Goal: Task Accomplishment & Management: Manage account settings

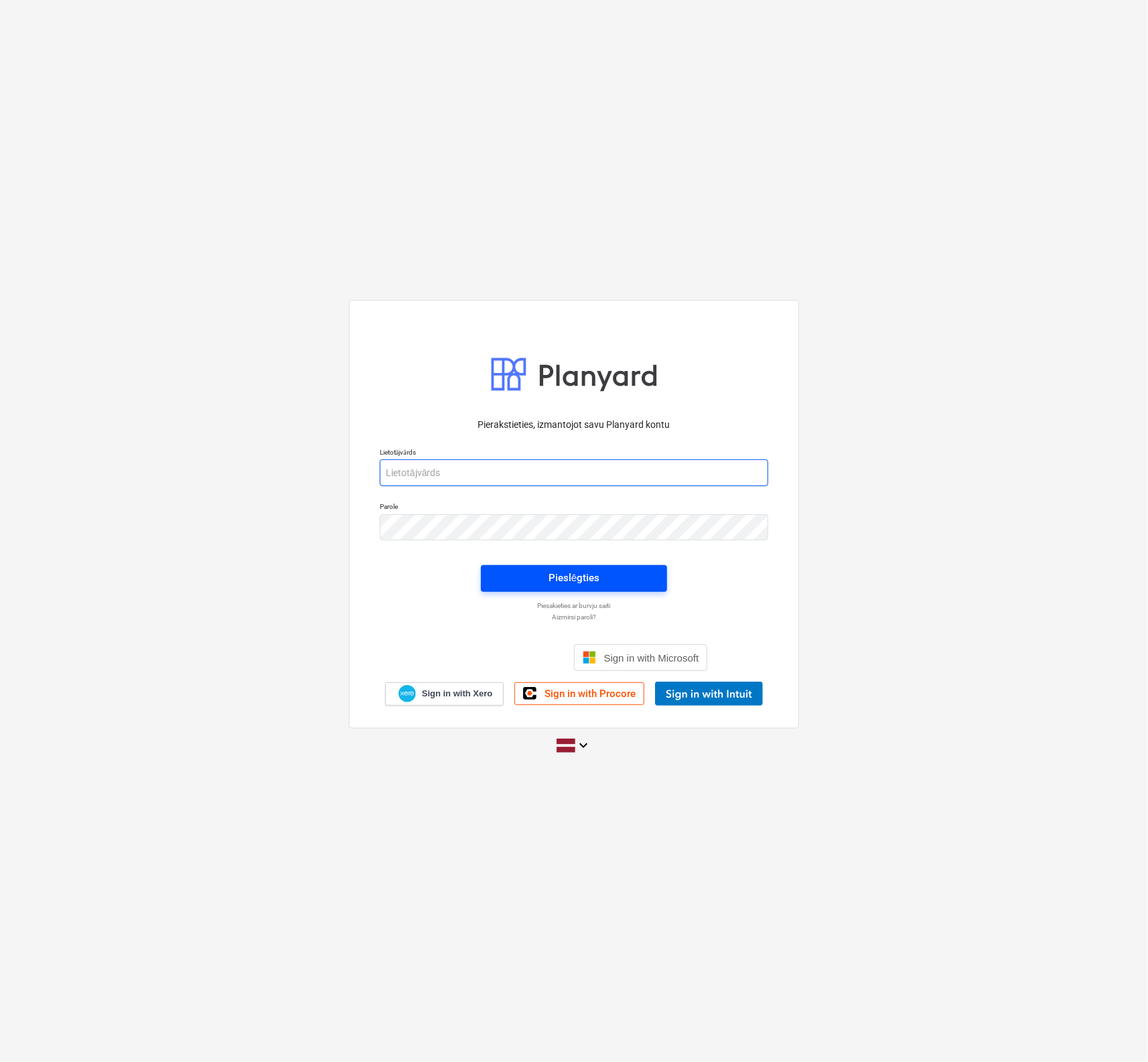
type input "[PERSON_NAME][EMAIL_ADDRESS][PERSON_NAME][DOMAIN_NAME]"
click at [606, 582] on span "Pieslēgties" at bounding box center [573, 578] width 154 height 18
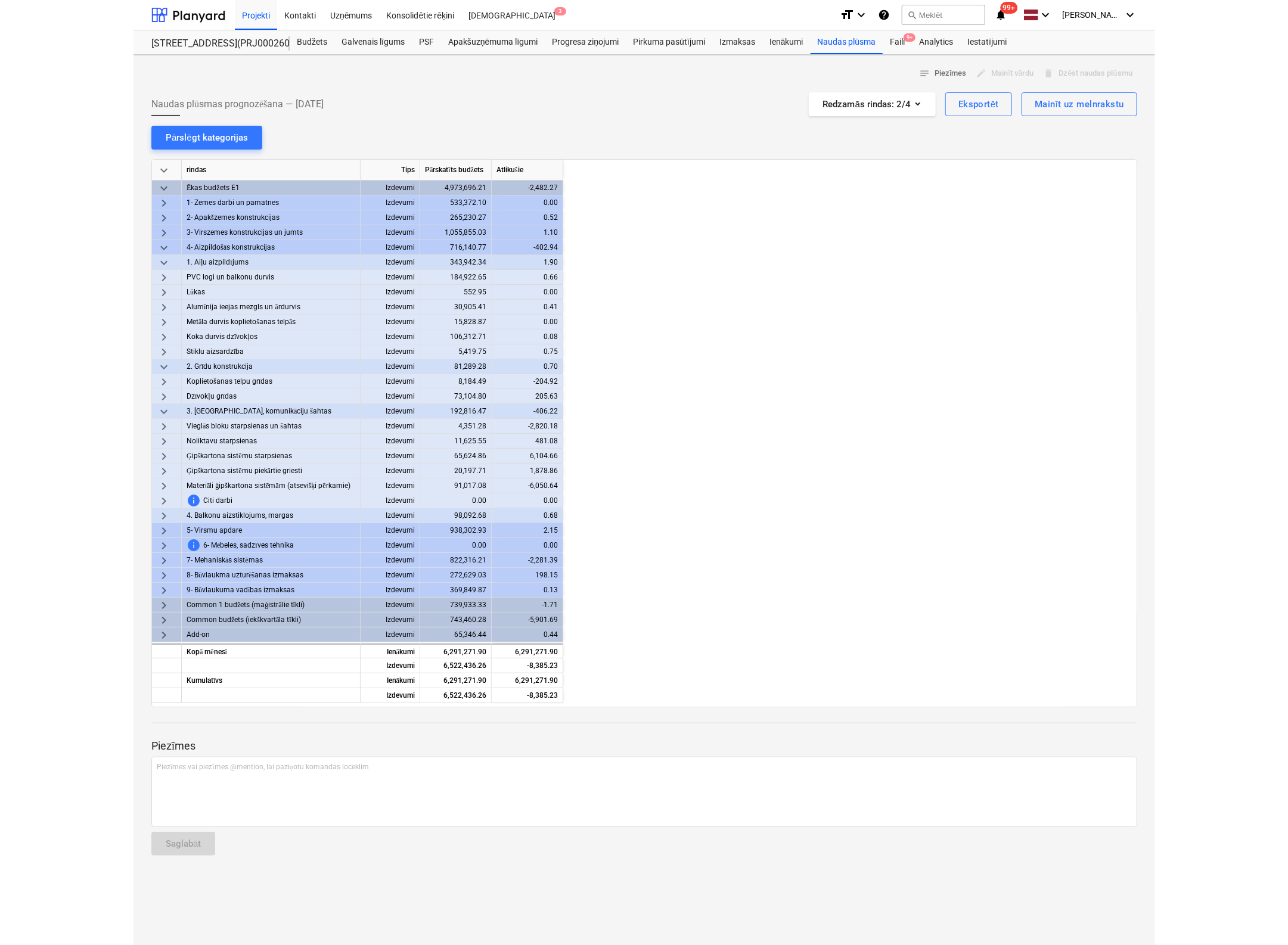
scroll to position [0, 1073]
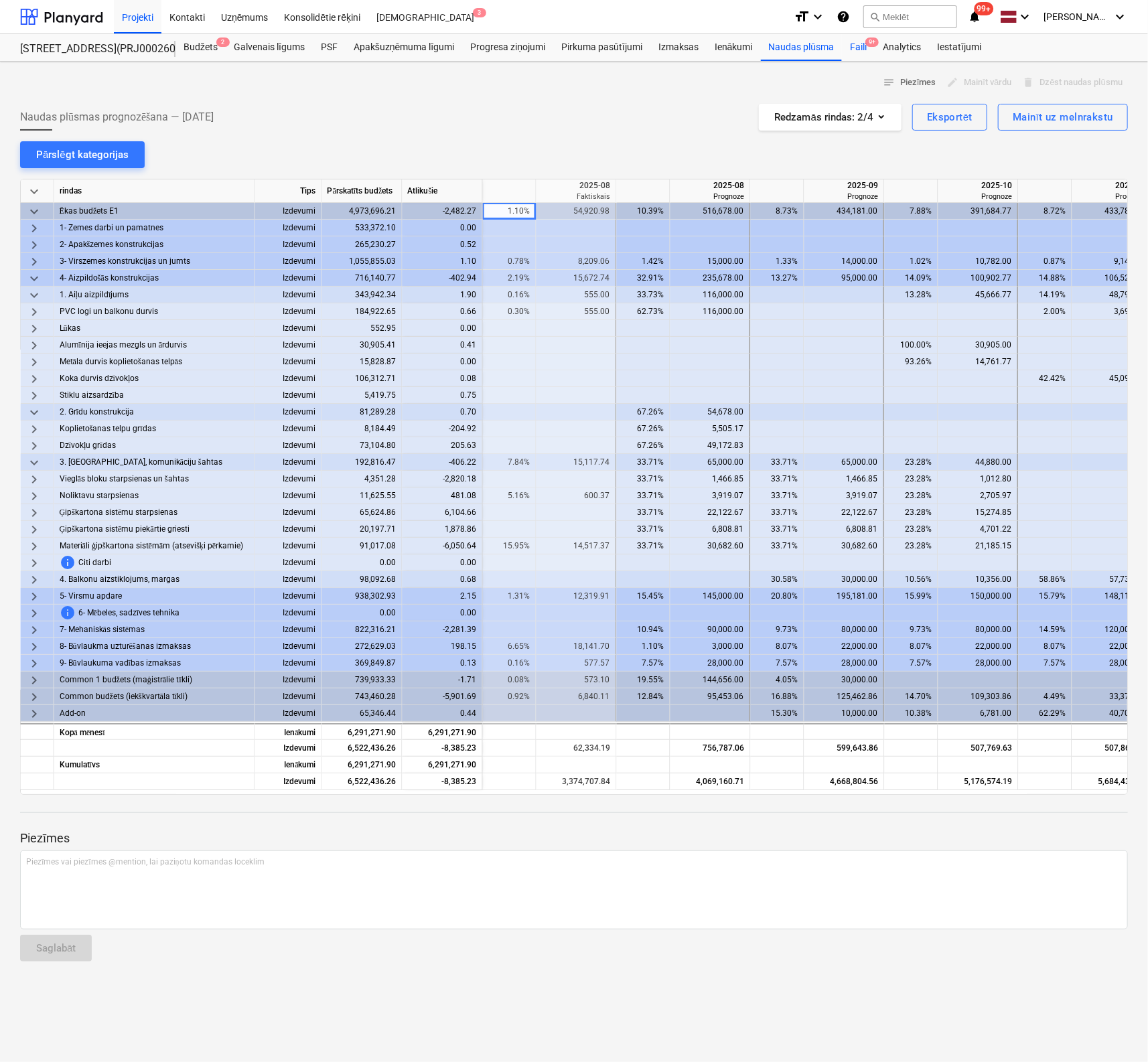
click at [861, 44] on div "Faili 9+" at bounding box center [858, 47] width 33 height 27
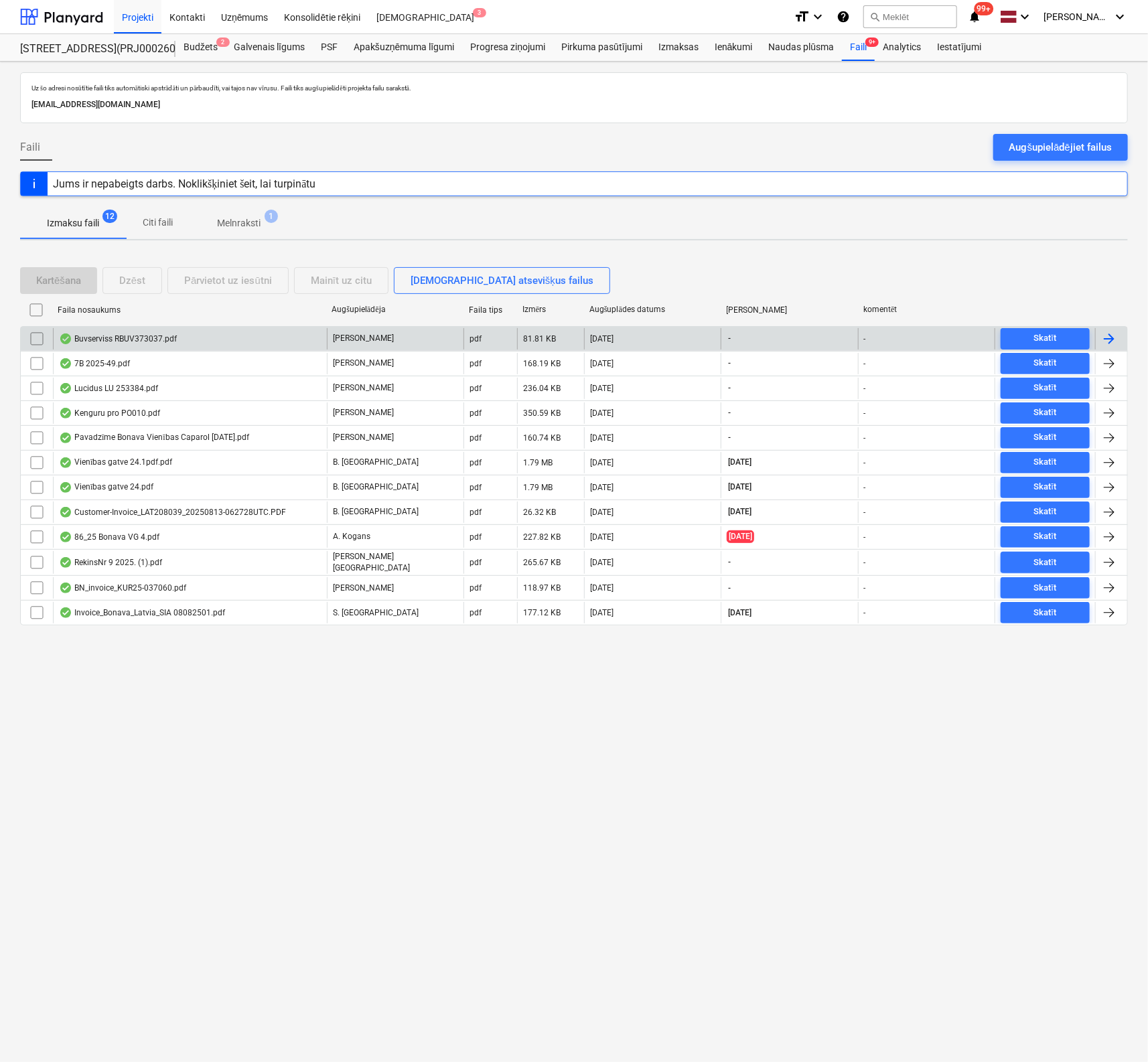
click at [112, 337] on div "Buvserviss RBUV373037.pdf" at bounding box center [118, 338] width 118 height 11
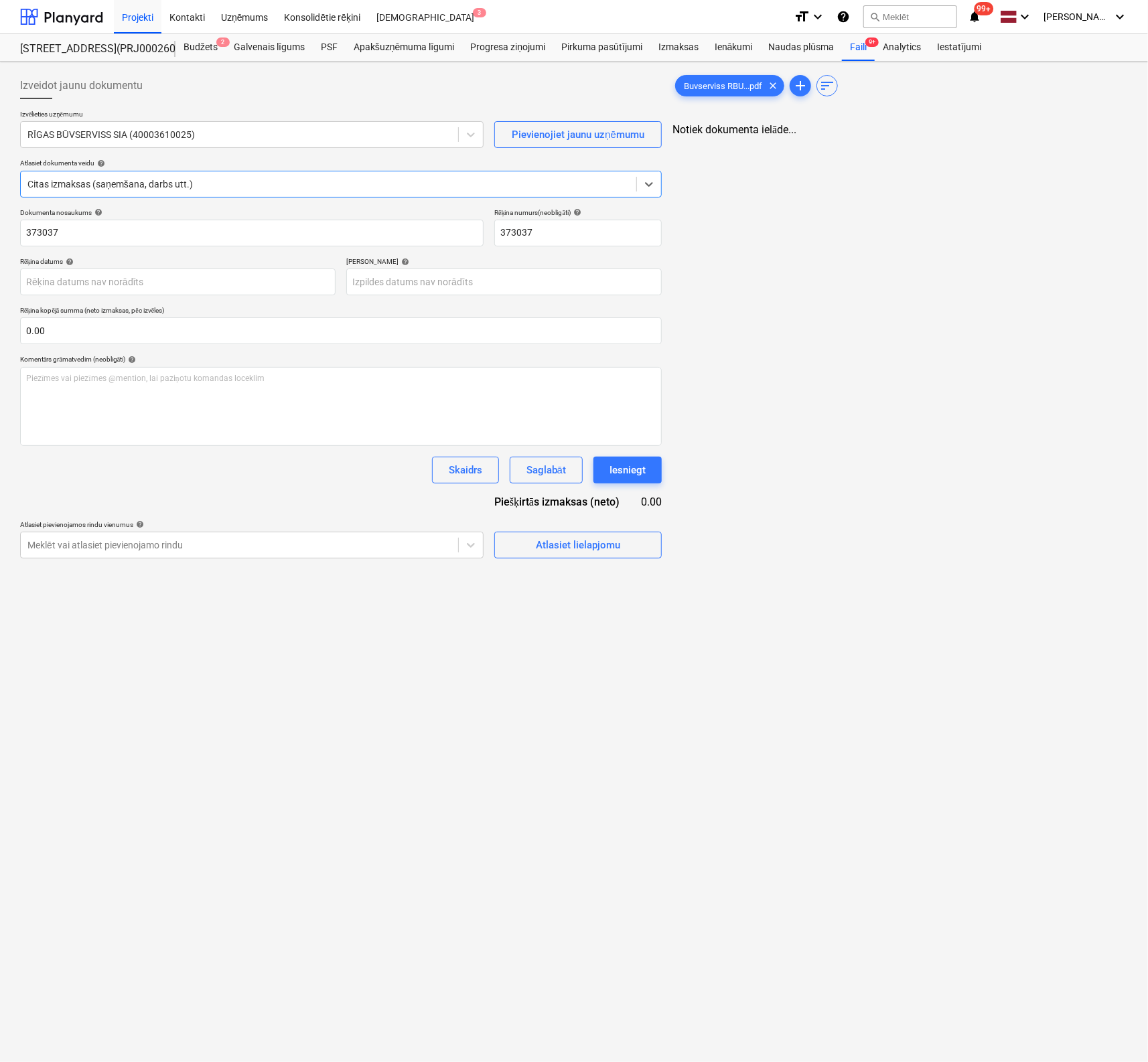
type input "373037"
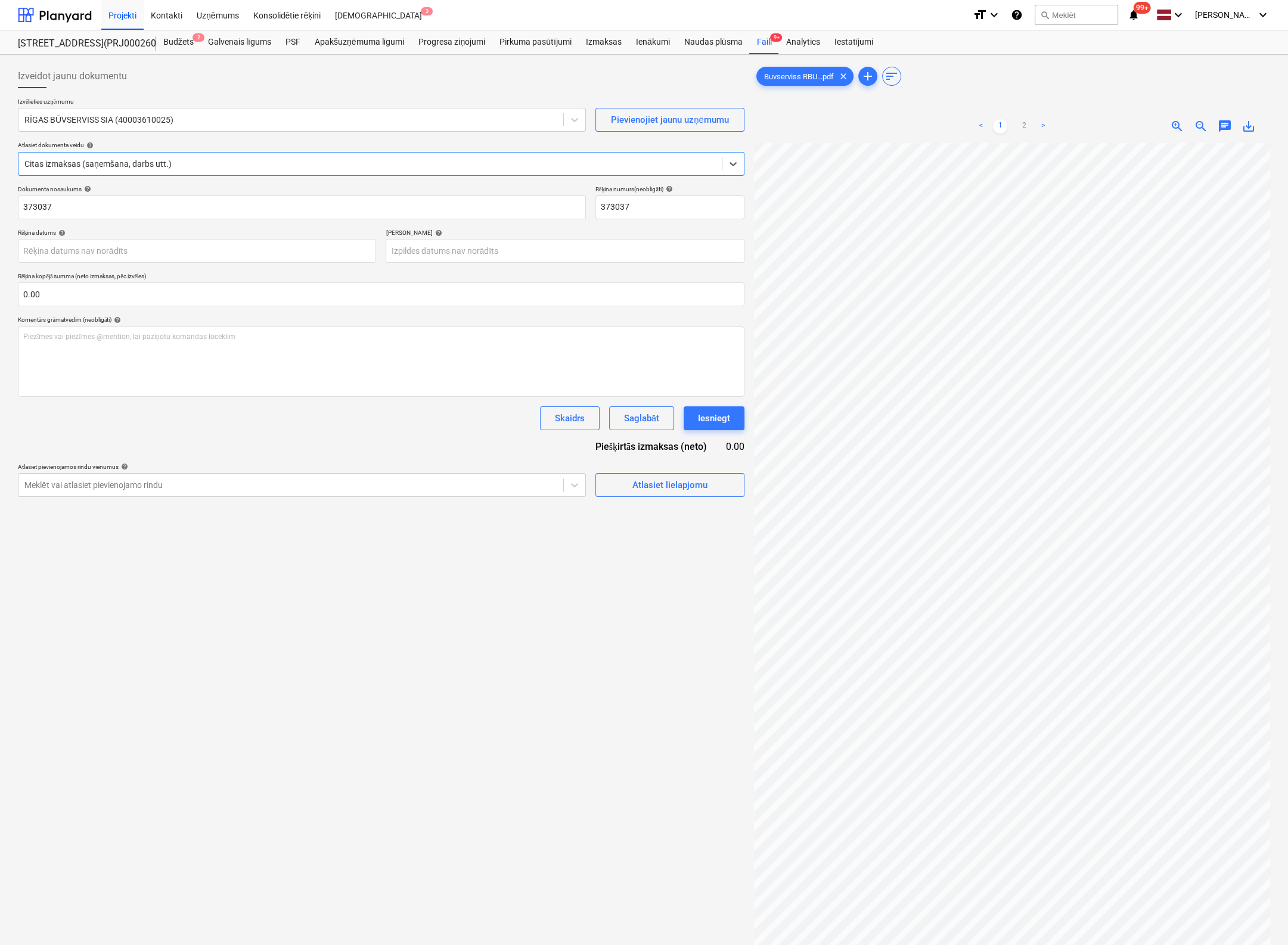
click at [1021, 124] on span "zoom_out" at bounding box center [1201, 127] width 14 height 14
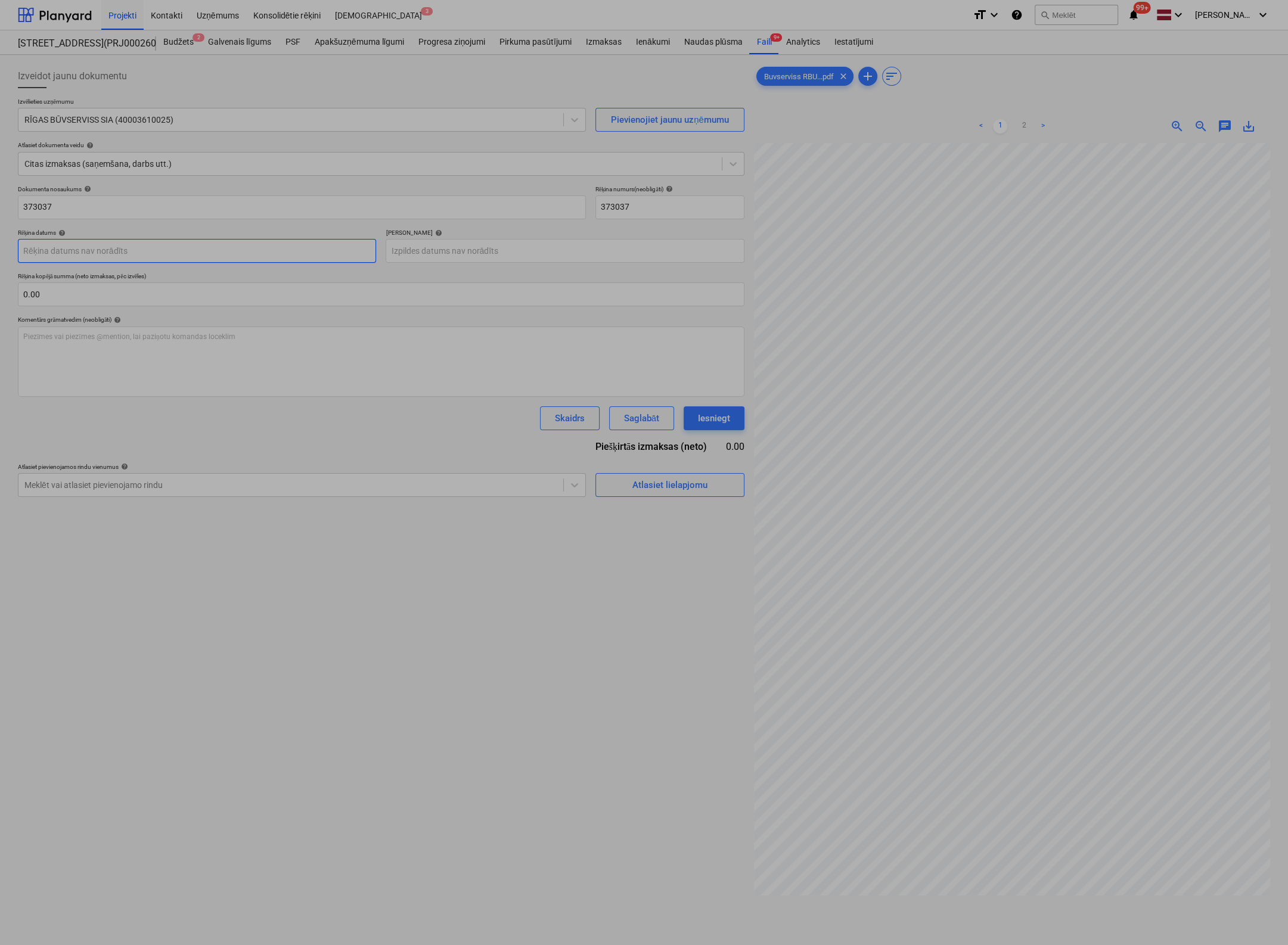
click at [224, 256] on body "Projekti Kontakti Uzņēmums Konsolidētie rēķini Iesūtne 3 format_size keyboard_a…" at bounding box center [644, 472] width 1288 height 945
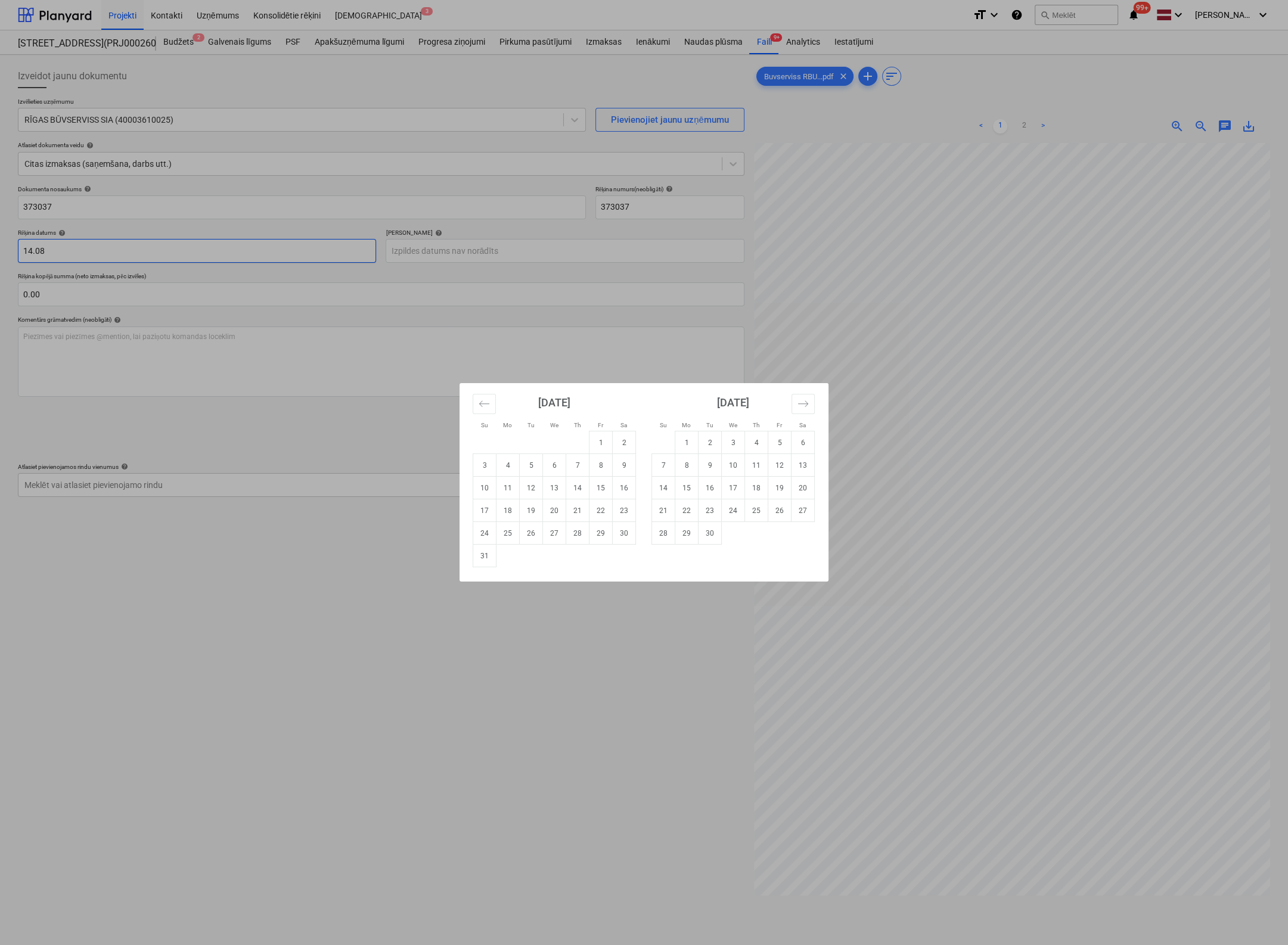
type input "14.08"
click at [452, 249] on div "Su Mo Tu We Th Fr Sa Su Mo Tu We Th Fr Sa [DATE] 1 2 3 4 5 6 7 8 9 10 11 12 13 …" at bounding box center [644, 472] width 1288 height 945
click at [418, 246] on body "Projekti Kontakti Uzņēmums Konsolidētie rēķini Iesūtne 3 format_size keyboard_a…" at bounding box center [644, 472] width 1288 height 945
click at [807, 404] on icon "Move forward to switch to the next month." at bounding box center [803, 403] width 10 height 6
click at [688, 485] on td "13" at bounding box center [687, 488] width 23 height 23
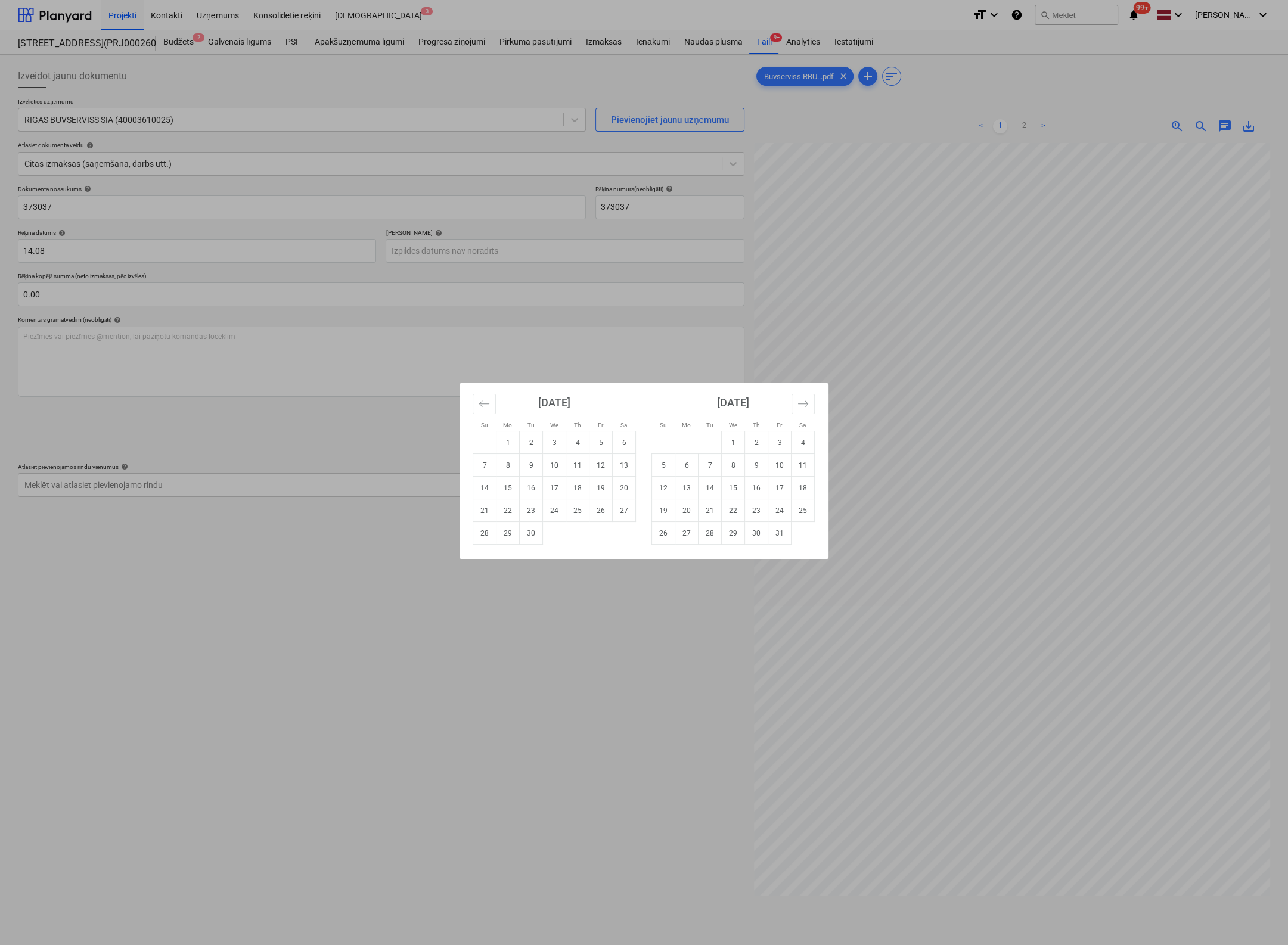
type input "[DATE]"
click at [229, 249] on body "Projekti Kontakti Uzņēmums Konsolidētie rēķini Iesūtne 3 format_size keyboard_a…" at bounding box center [644, 472] width 1288 height 945
click at [581, 485] on td "14" at bounding box center [578, 488] width 23 height 23
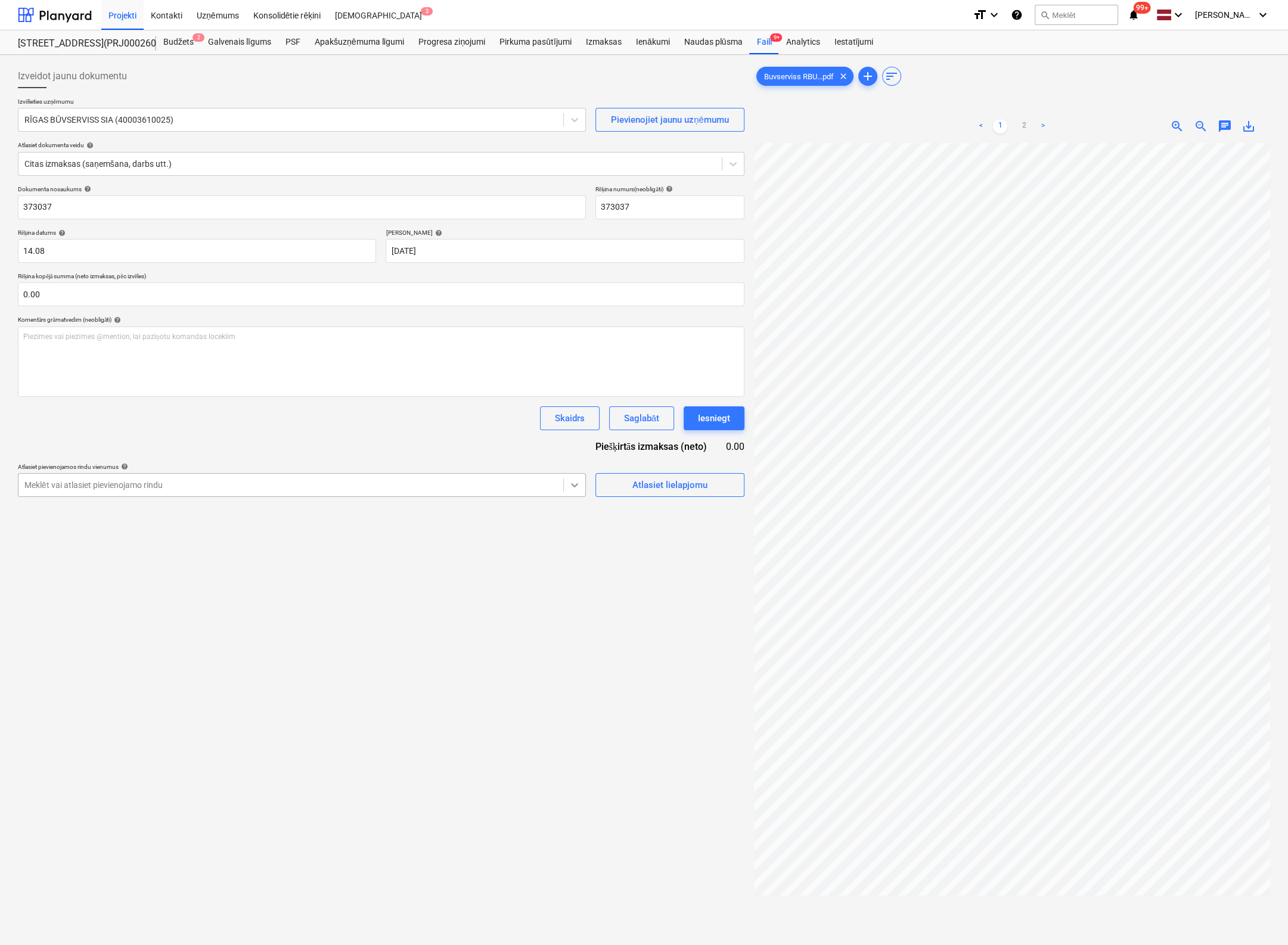
type input "[DATE]"
click at [663, 482] on div "Atlasiet lielapjomu" at bounding box center [670, 485] width 75 height 16
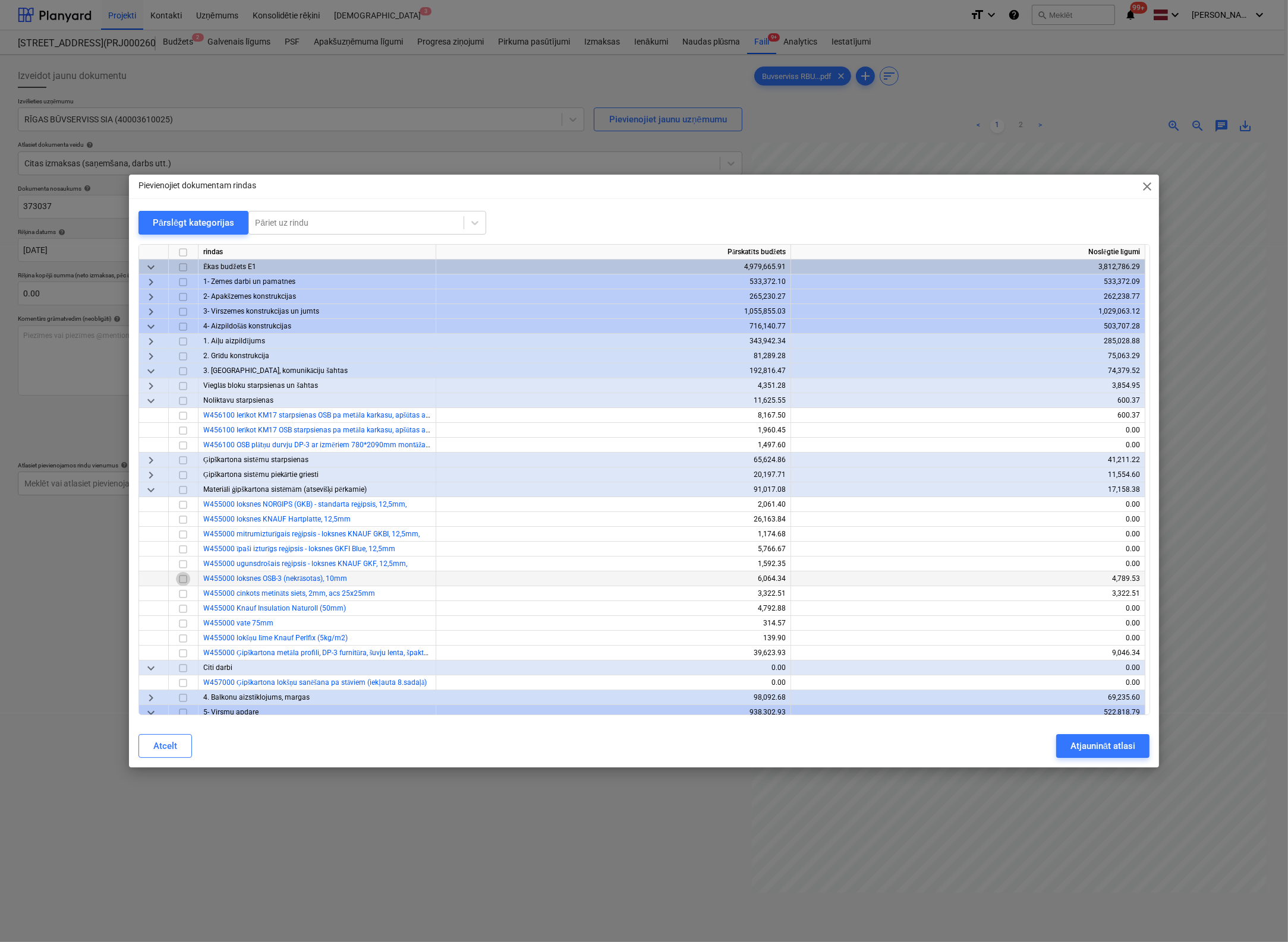
click at [183, 580] on input "checkbox" at bounding box center [183, 579] width 14 height 14
click at [184, 441] on input "checkbox" at bounding box center [183, 446] width 14 height 14
click at [1018, 739] on div "Atjaunināt atlasi" at bounding box center [1103, 746] width 65 height 16
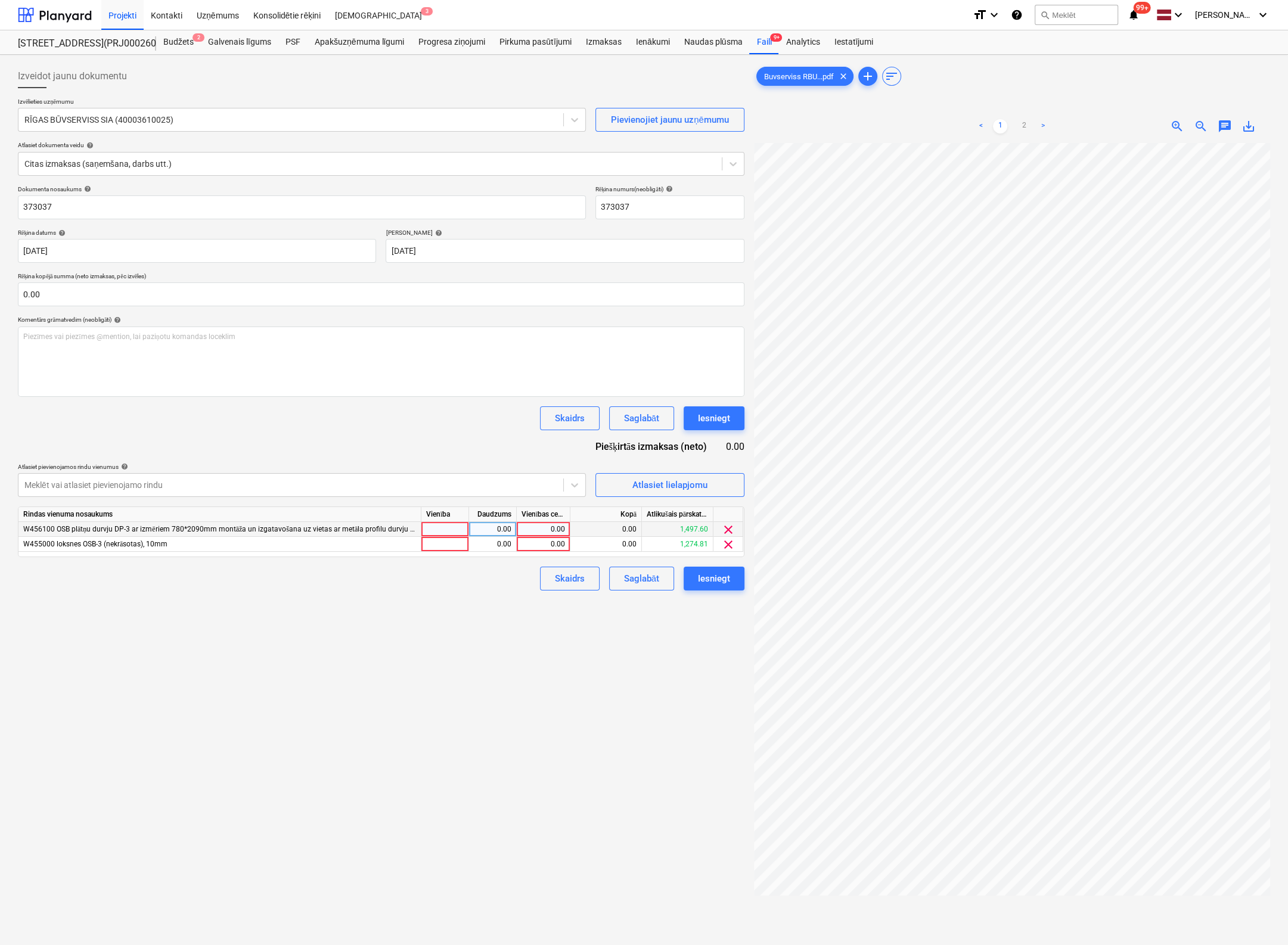
click at [550, 527] on div "0.00" at bounding box center [543, 529] width 43 height 15
type input "1497.6"
click at [257, 295] on input "0.00" at bounding box center [381, 294] width 726 height 24
click at [258, 295] on input "text" at bounding box center [381, 294] width 726 height 24
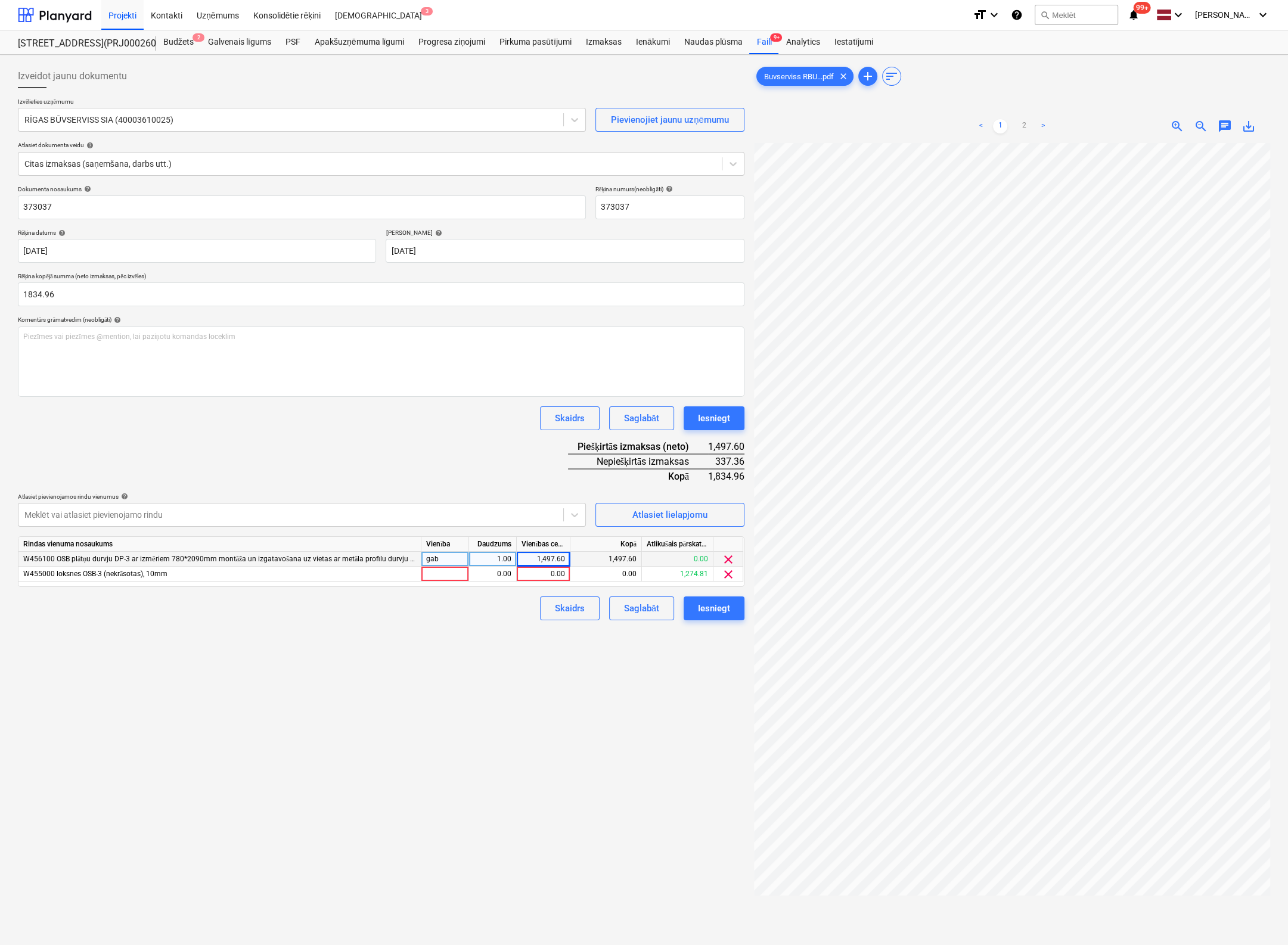
type input "1,834.96"
click at [214, 432] on div "Dokumenta nosaukums help 373037 Rēķina numurs (neobligāti) help 373037 Rēķina d…" at bounding box center [381, 403] width 726 height 435
click at [557, 572] on div "0.00" at bounding box center [543, 574] width 43 height 15
type input "337.36"
click at [532, 732] on div "Izveidot jaunu dokumentu Izvēlieties uzņēmumu RĪGAS BŪVSERVISS SIA (40003610025…" at bounding box center [381, 559] width 736 height 1000
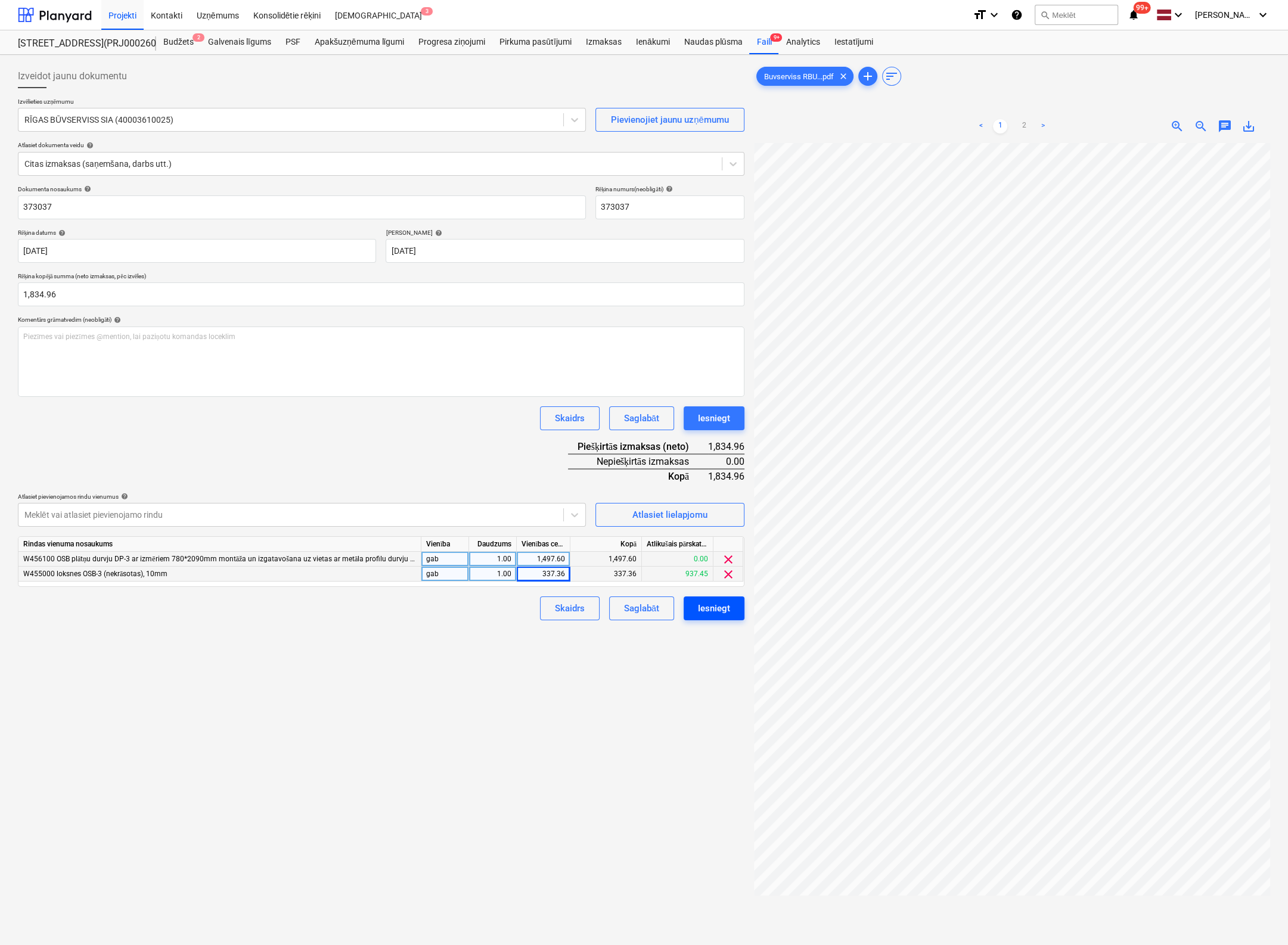
click at [717, 609] on div "Iesniegt" at bounding box center [714, 609] width 32 height 16
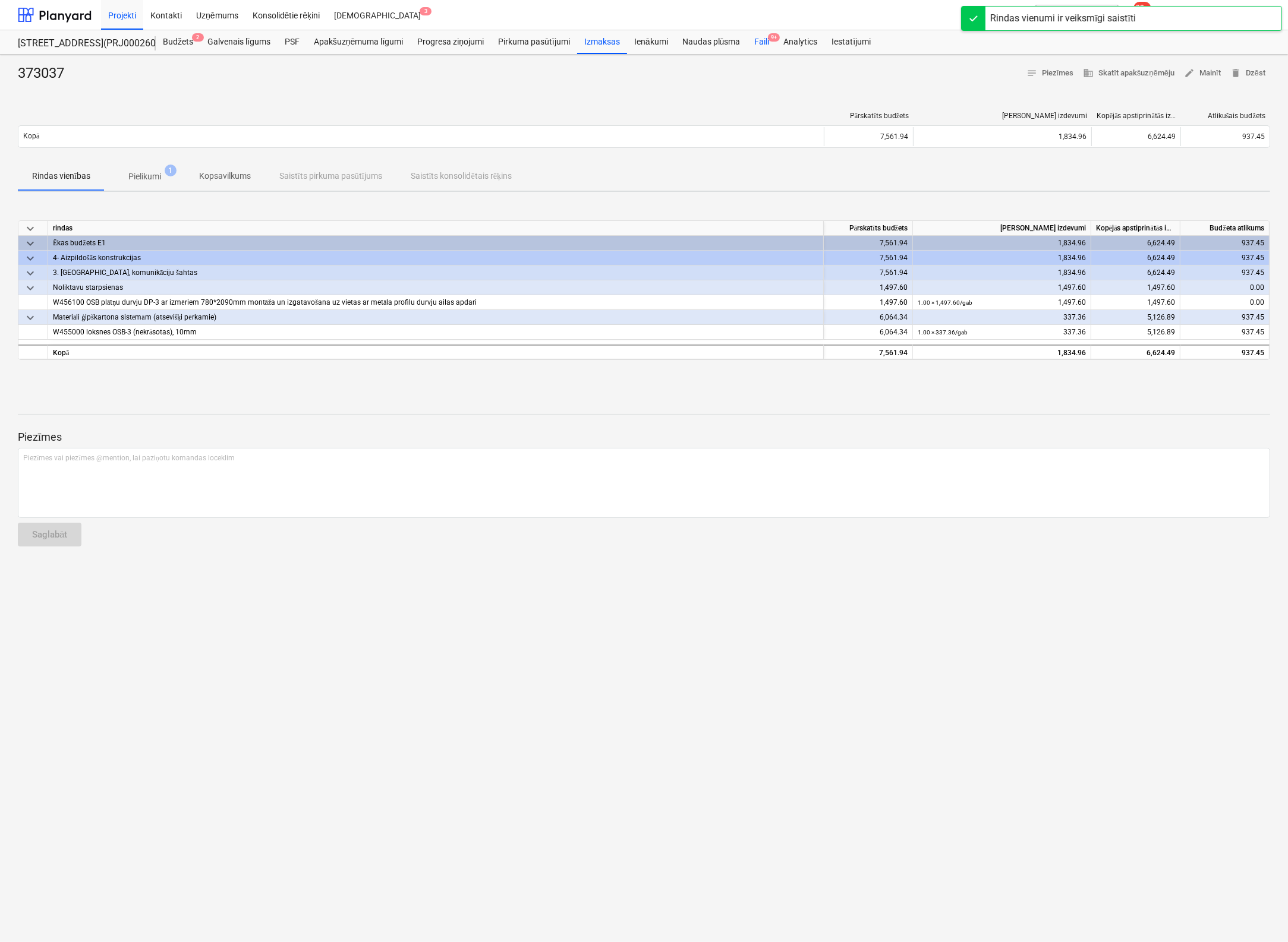
click at [766, 39] on div "Faili 9+" at bounding box center [761, 42] width 29 height 24
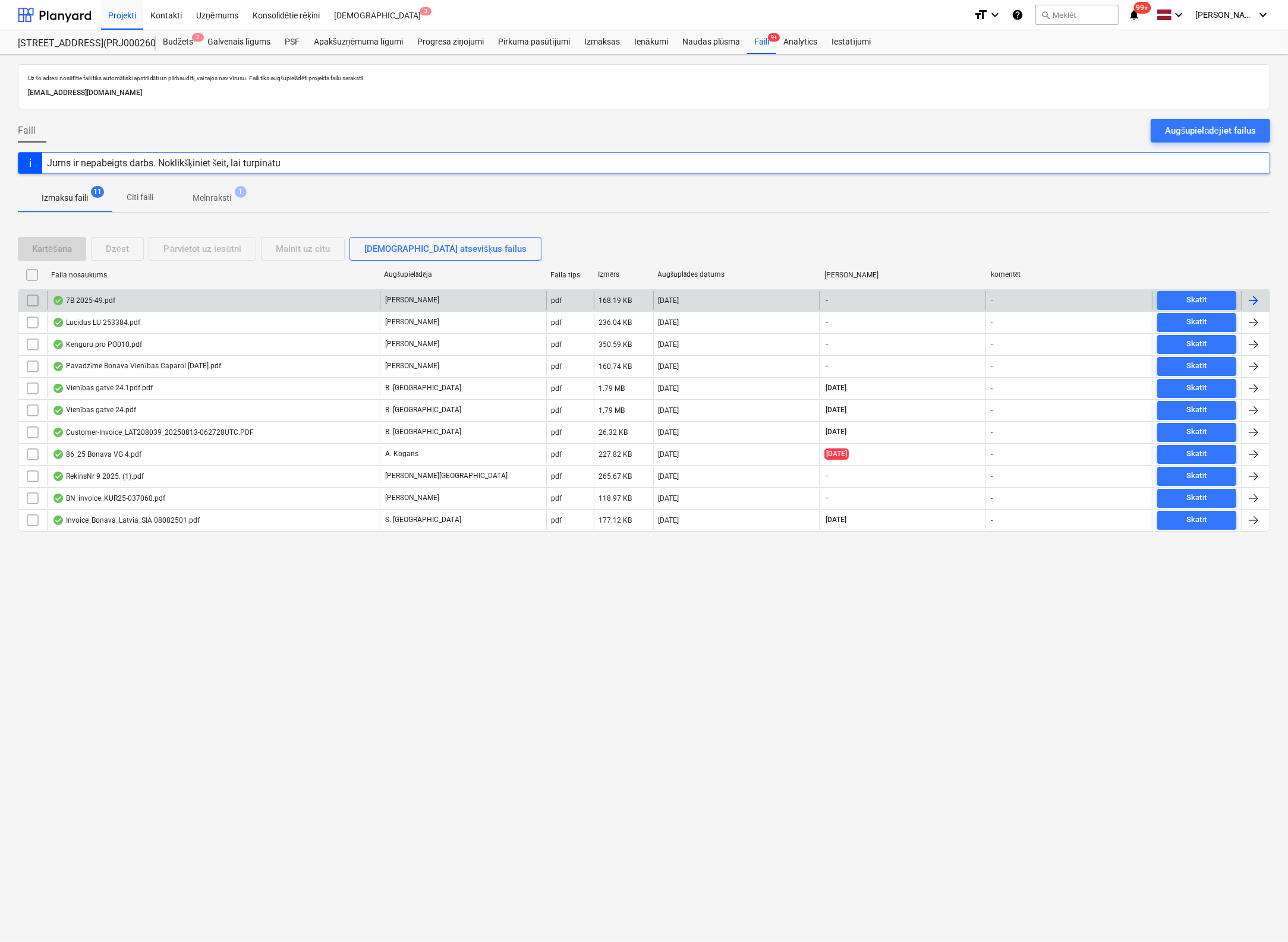
click at [84, 297] on div "7B 2025-49.pdf" at bounding box center [83, 300] width 63 height 10
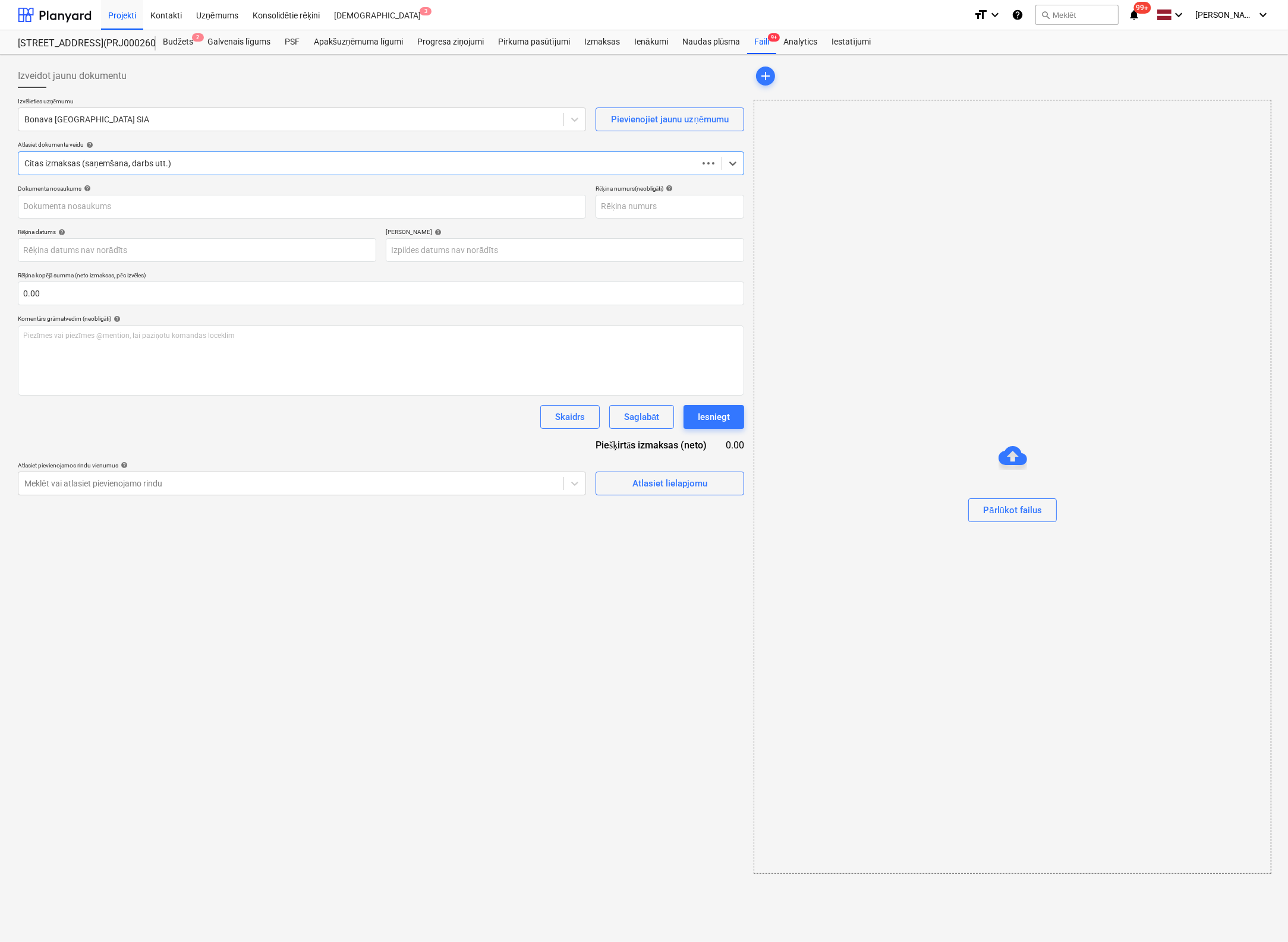
type input "7B"
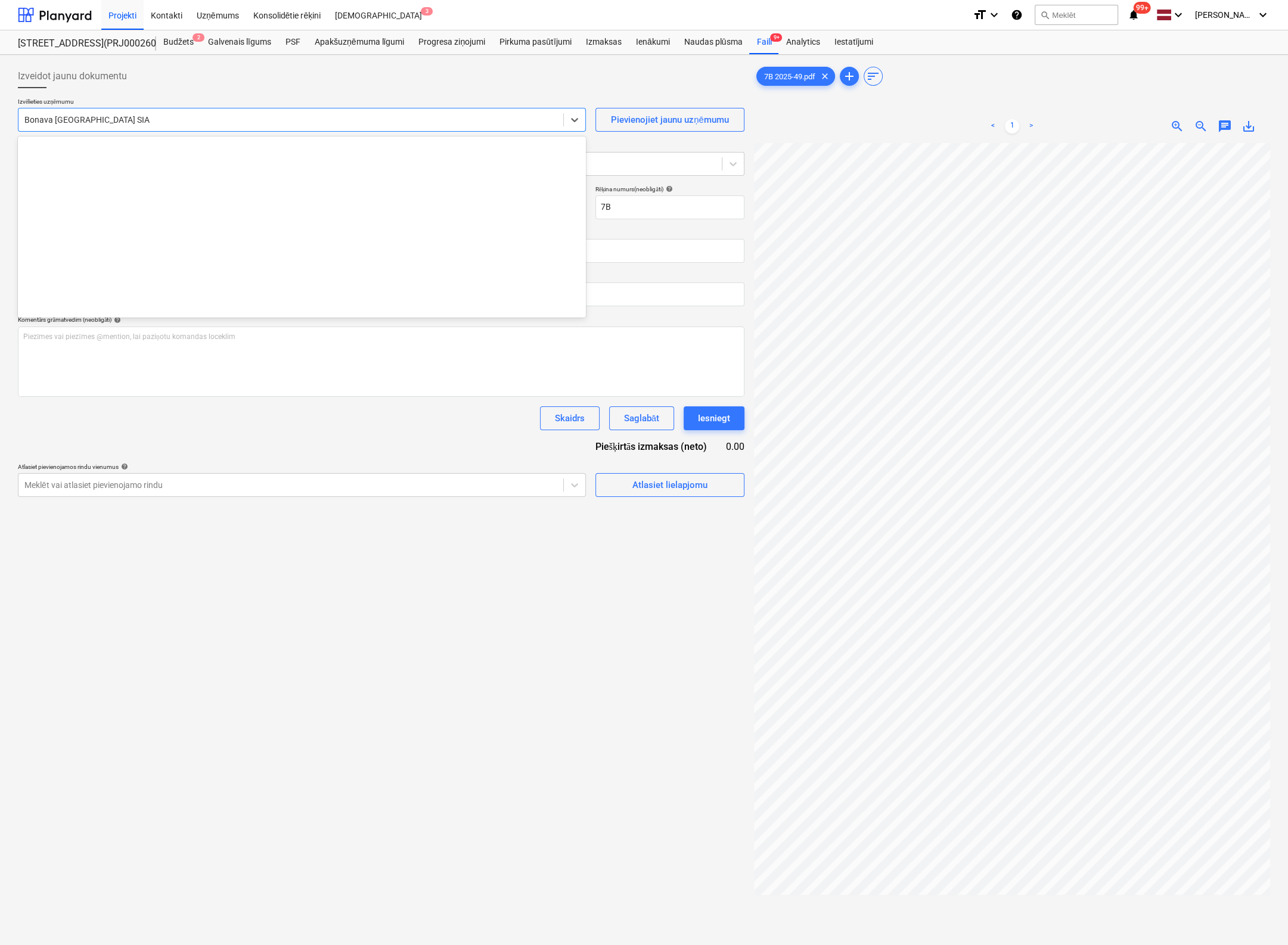
click at [169, 125] on div at bounding box center [291, 119] width 533 height 12
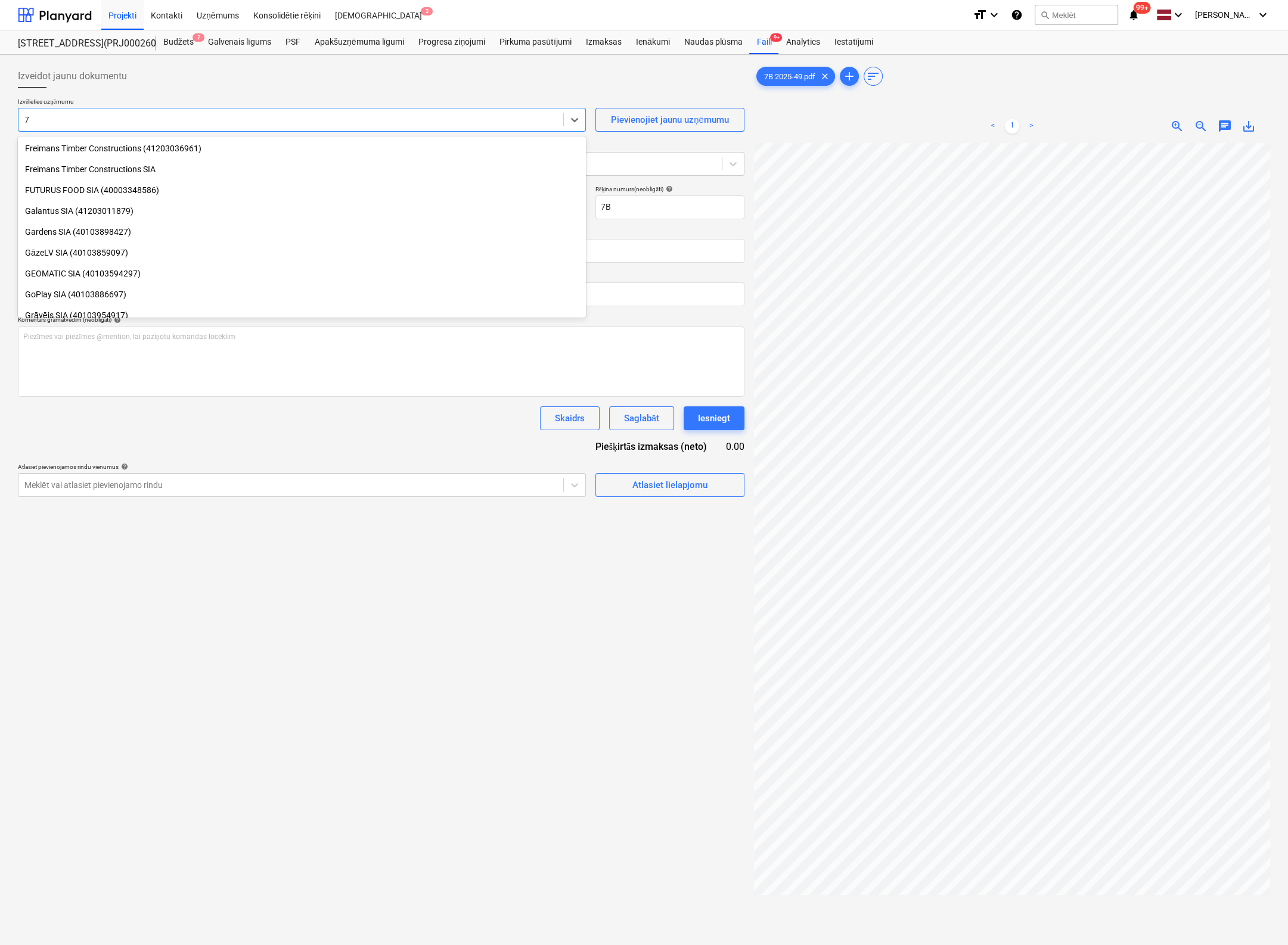
type input "7b"
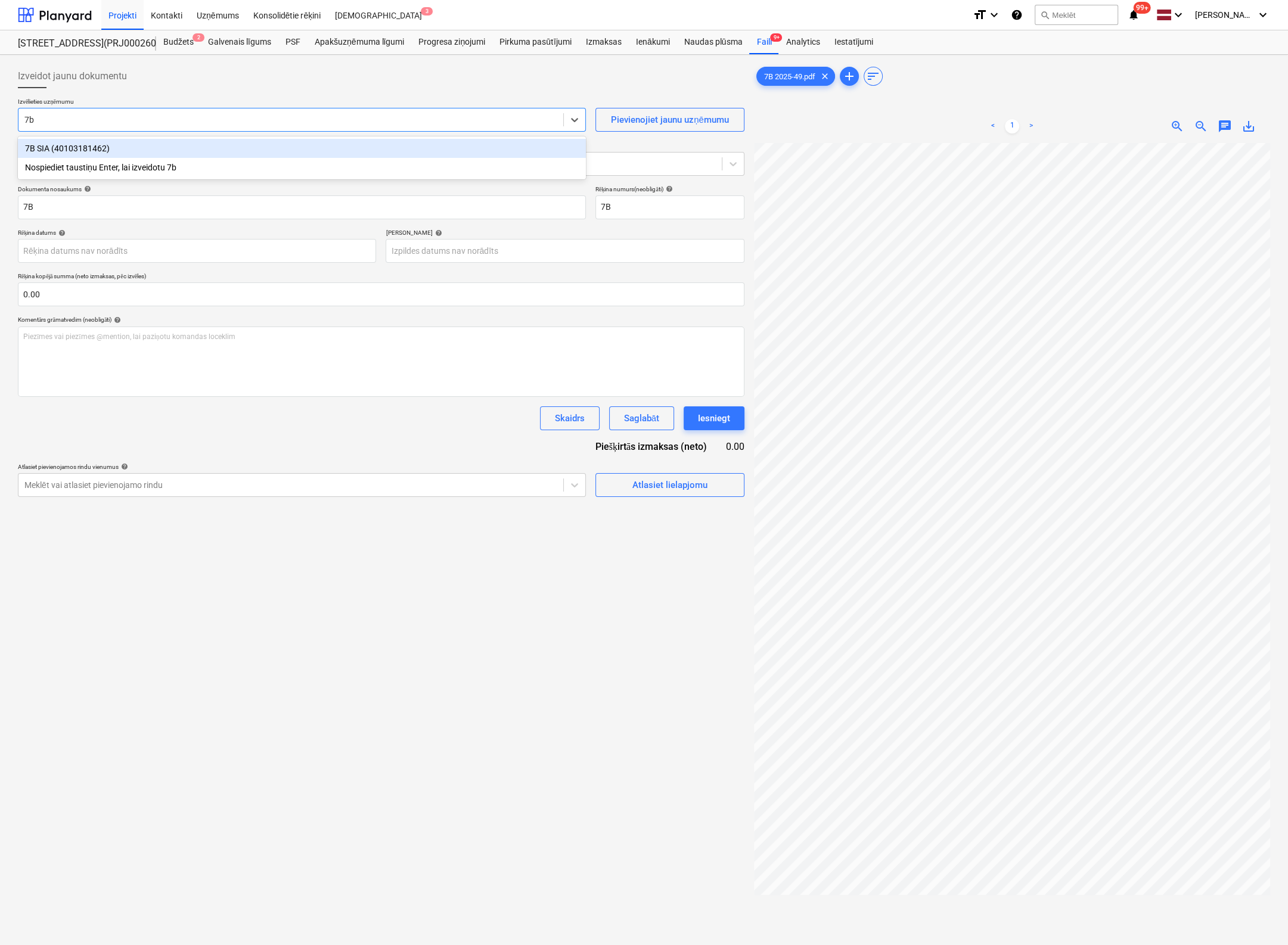
click at [166, 146] on div "7B SIA (40103181462)" at bounding box center [302, 148] width 568 height 19
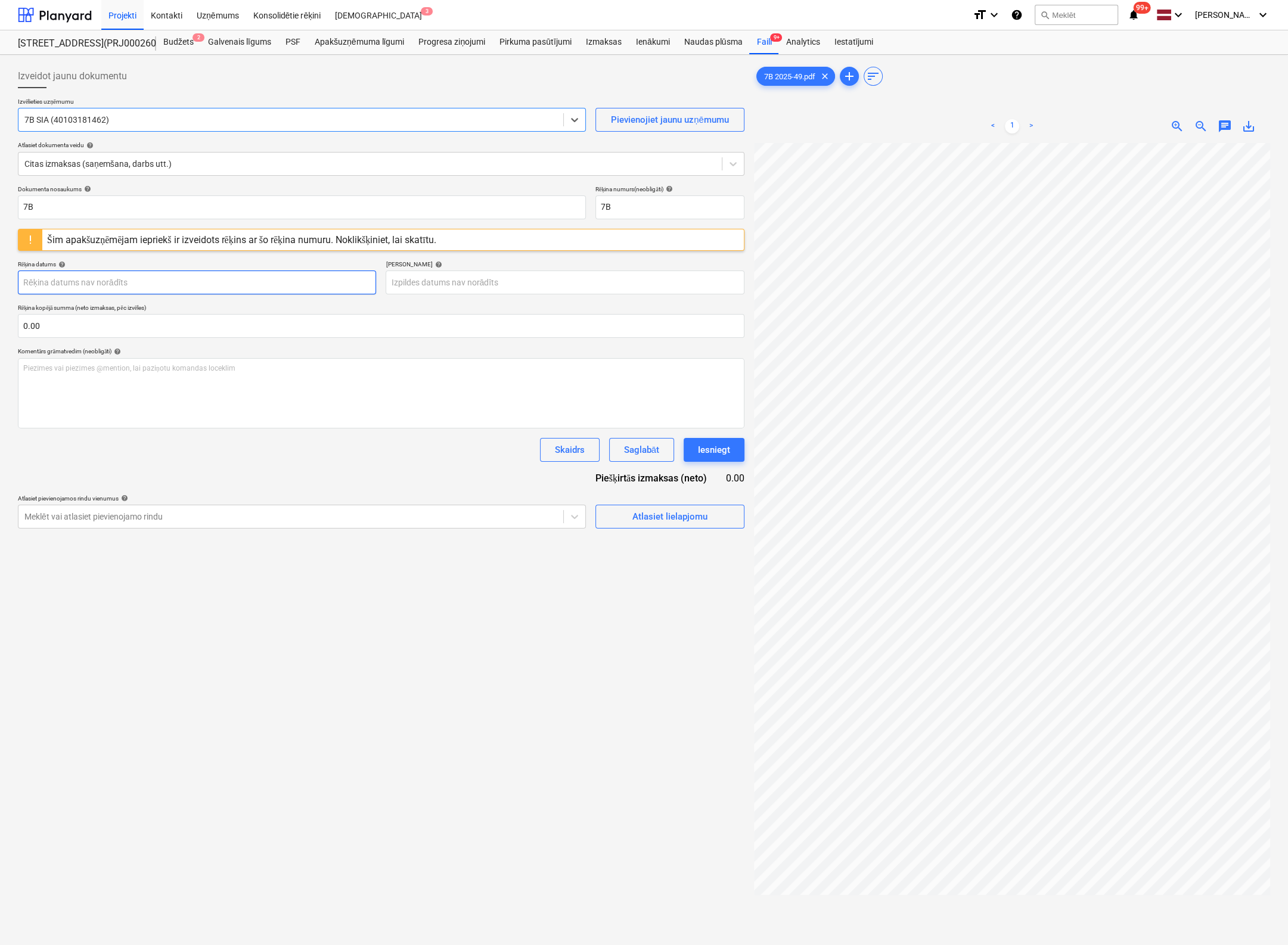
click at [188, 281] on body "Projekti Kontakti Uzņēmums Konsolidētie rēķini Iesūtne 3 format_size keyboard_a…" at bounding box center [644, 472] width 1288 height 945
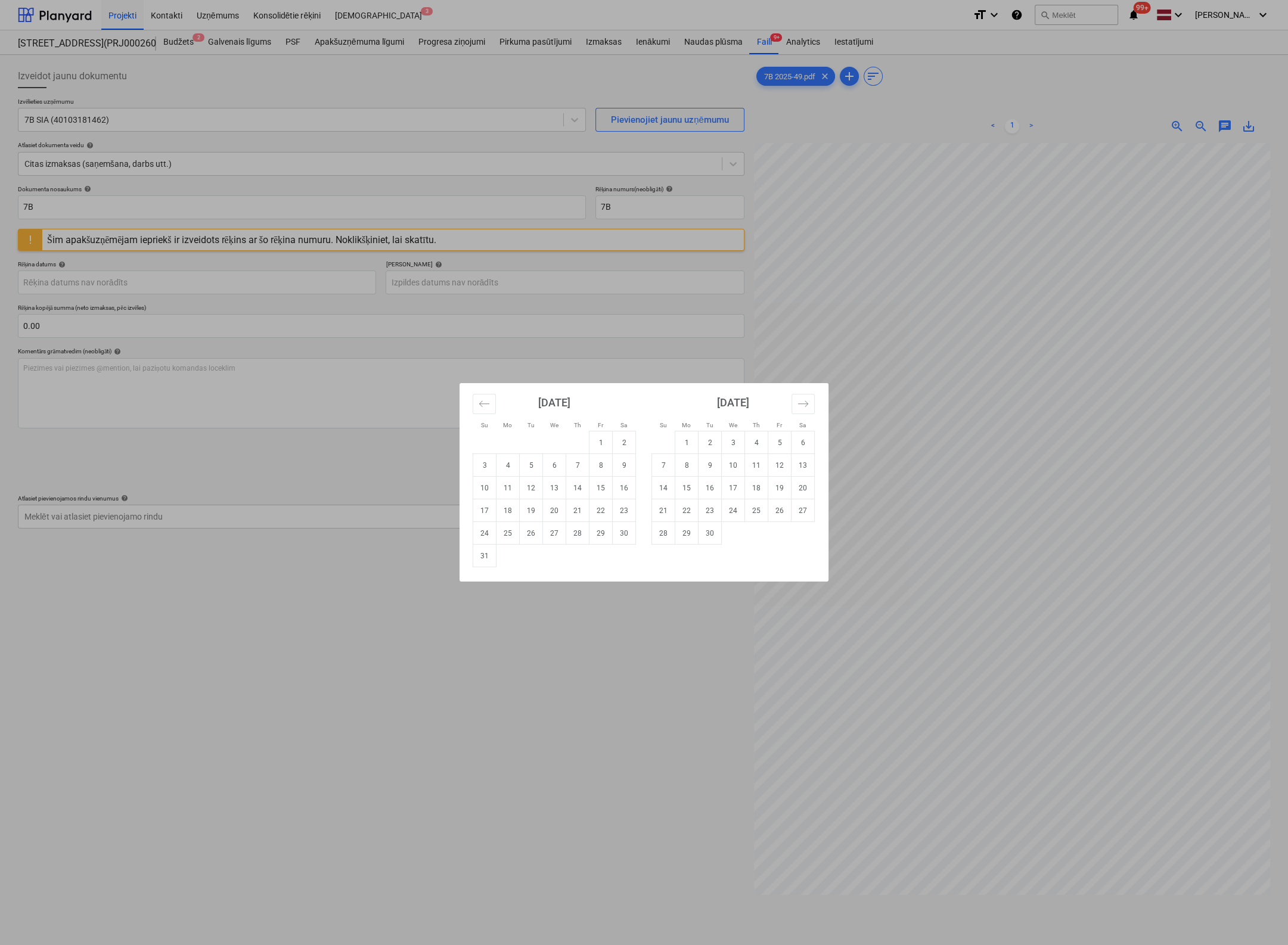
click at [50, 212] on div "Su Mo Tu We Th Fr Sa Su Mo Tu We Th Fr Sa [DATE] 1 2 3 4 5 6 7 8 9 10 11 12 13 …" at bounding box center [644, 472] width 1288 height 945
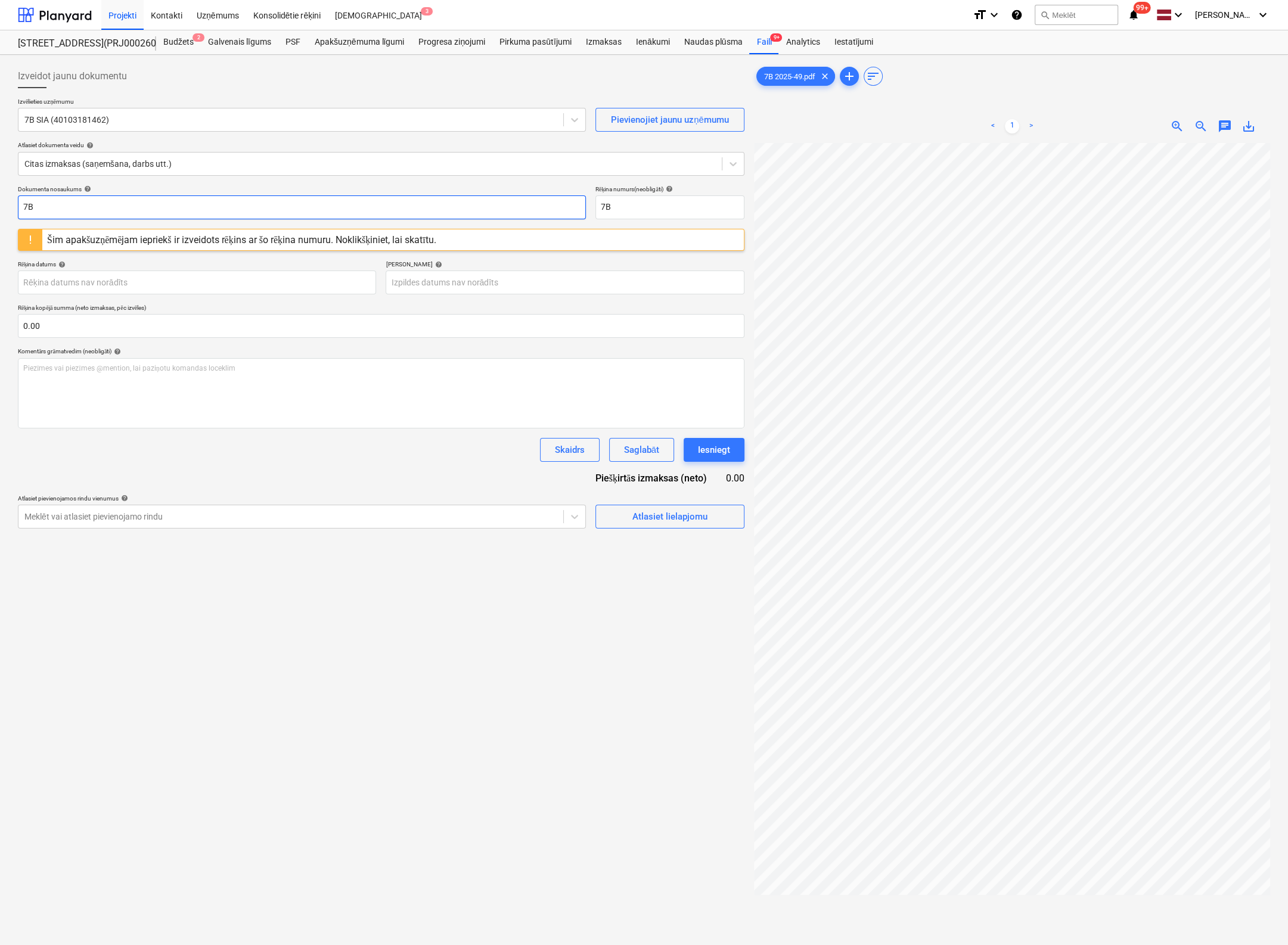
click at [56, 206] on input "7B" at bounding box center [302, 207] width 568 height 24
drag, startPoint x: 57, startPoint y: 206, endPoint x: -67, endPoint y: 208, distance: 124.0
click at [0, 208] on html "Projekti Kontakti Uzņēmums Konsolidētie rēķini Iesūtne 3 format_size keyboard_a…" at bounding box center [644, 472] width 1288 height 945
drag, startPoint x: 25, startPoint y: 202, endPoint x: -106, endPoint y: 222, distance: 132.5
click at [0, 222] on html "Projekti Kontakti Uzņēmums Konsolidētie rēķini Iesūtne 3 format_size keyboard_a…" at bounding box center [644, 472] width 1288 height 945
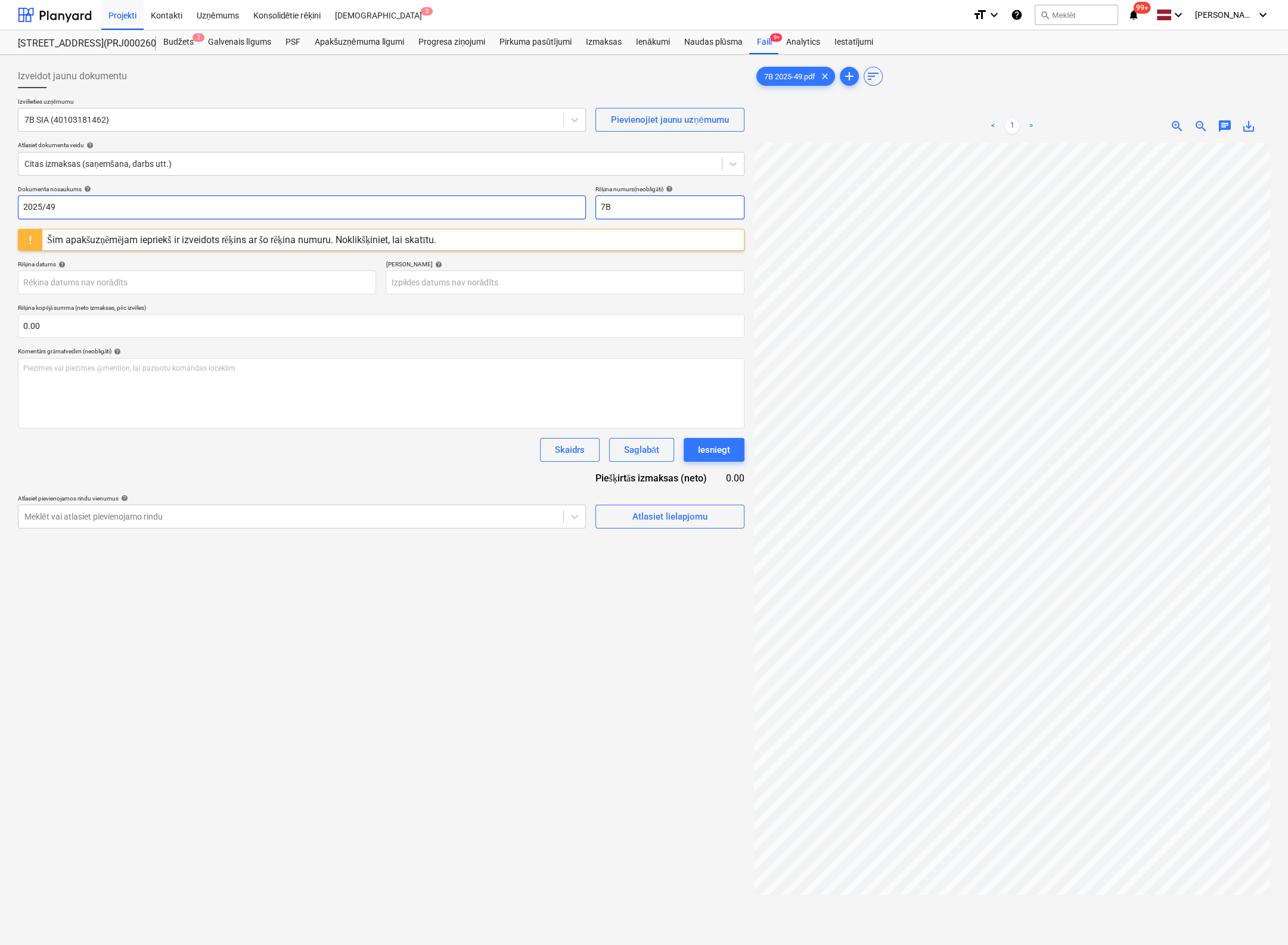
type input "2025/49"
drag, startPoint x: 663, startPoint y: 208, endPoint x: 515, endPoint y: 226, distance: 149.1
click at [515, 226] on div "Dokumenta nosaukums help 2025/49 Rēķina numurs (neobligāti) help 7B Šim apakšuz…" at bounding box center [381, 357] width 726 height 343
paste input "2025/49"
type input "2025/49"
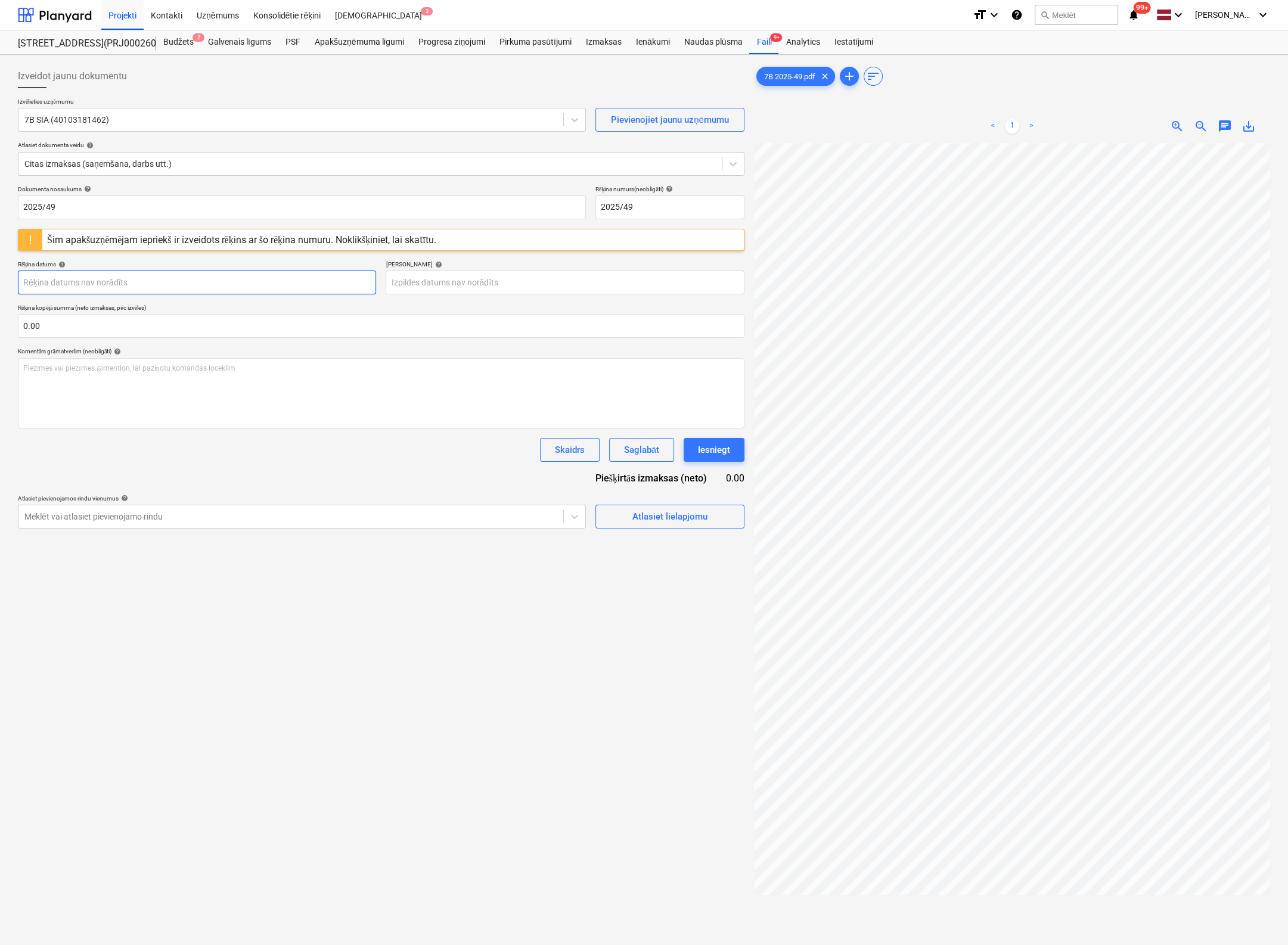
click at [199, 282] on body "Projekti Kontakti Uzņēmums Konsolidētie rēķini Iesūtne 3 format_size keyboard_a…" at bounding box center [644, 472] width 1288 height 945
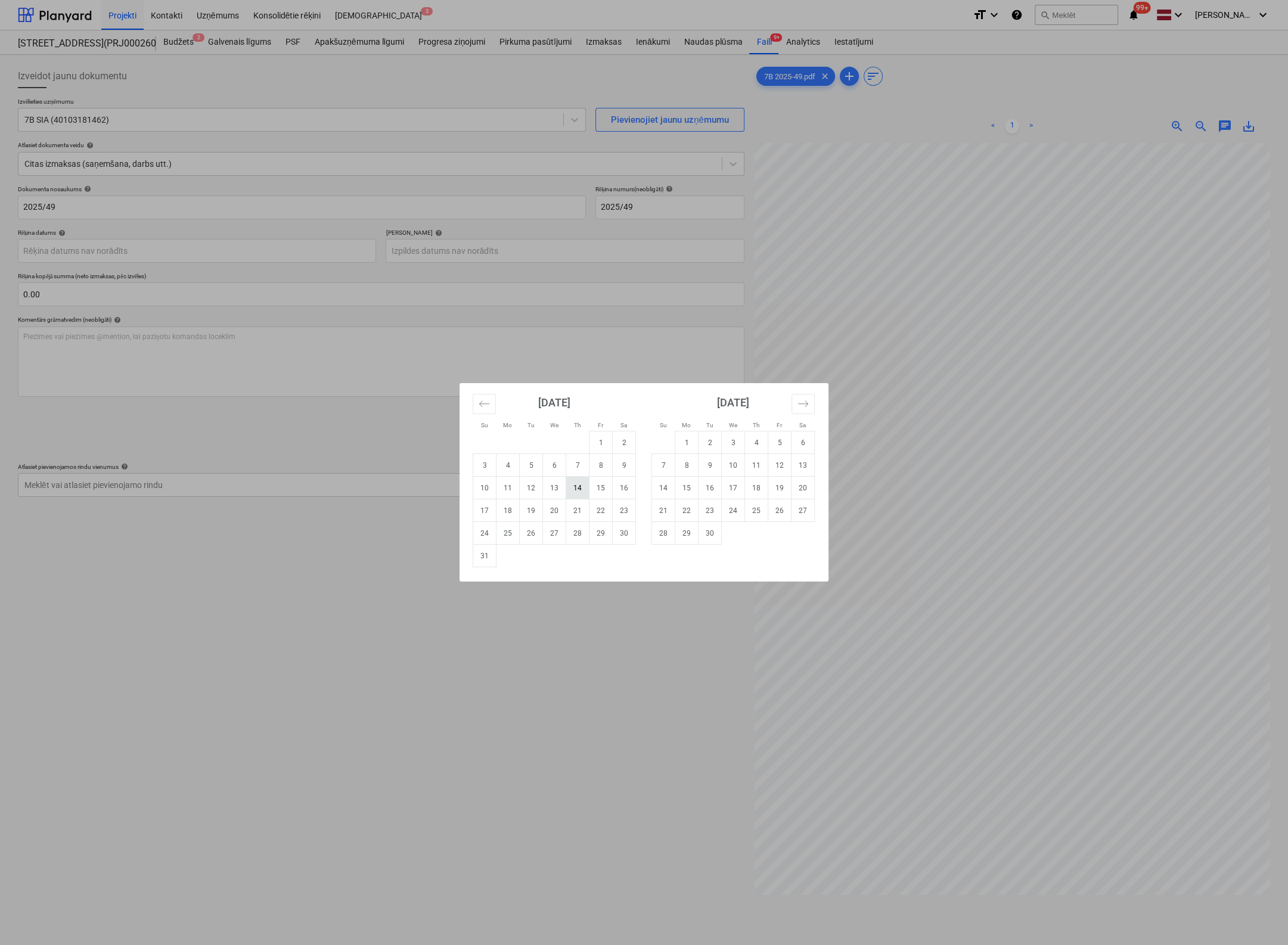
click at [580, 487] on td "14" at bounding box center [578, 488] width 23 height 23
type input "[DATE]"
click at [506, 251] on body "Projekti Kontakti Uzņēmums Konsolidētie rēķini Iesūtne 3 format_size keyboard_a…" at bounding box center [644, 472] width 1288 height 945
click at [667, 532] on td "28" at bounding box center [663, 533] width 23 height 23
type input "[DATE]"
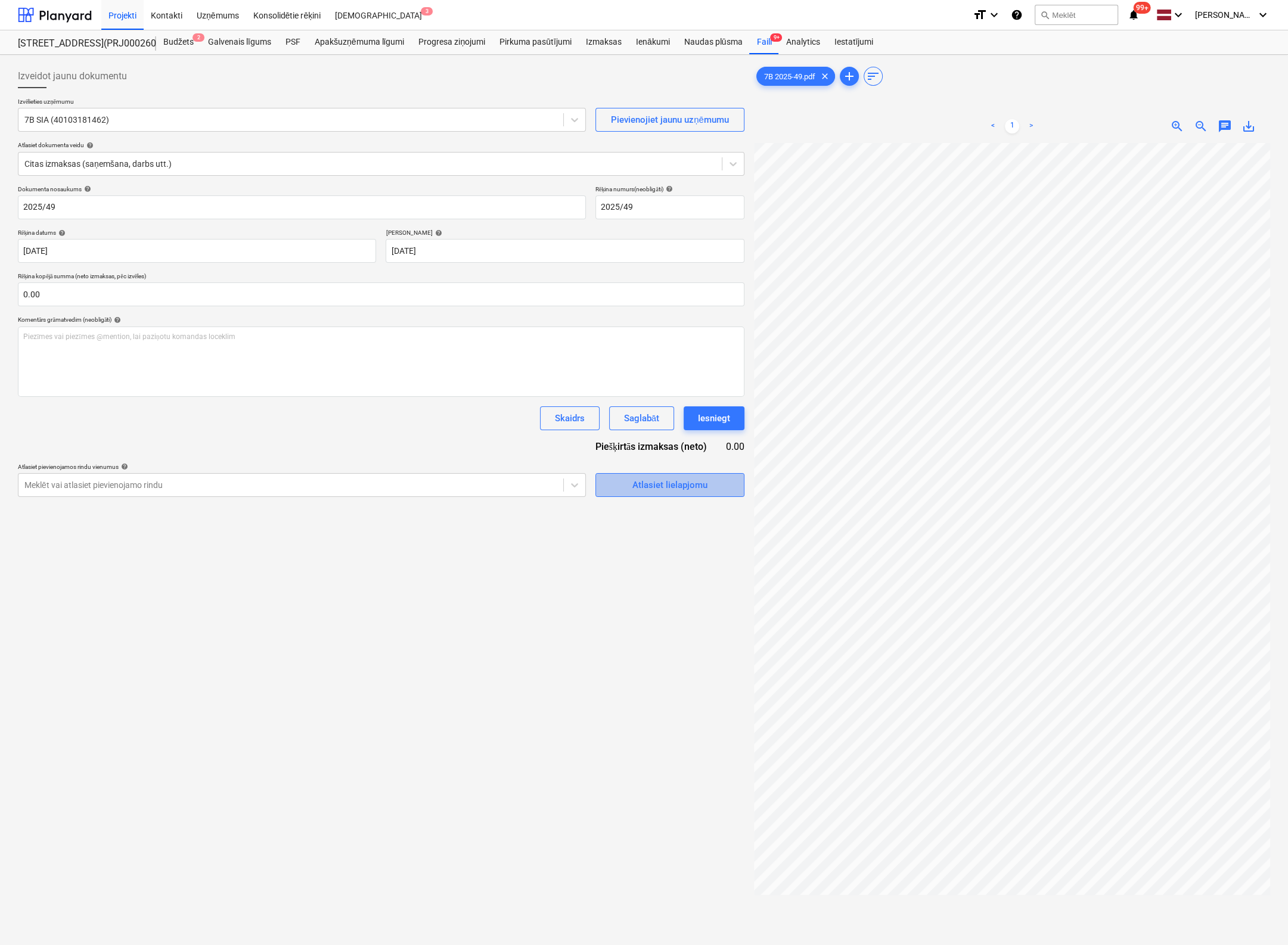
click at [648, 485] on div "Atlasiet lielapjomu" at bounding box center [670, 485] width 75 height 16
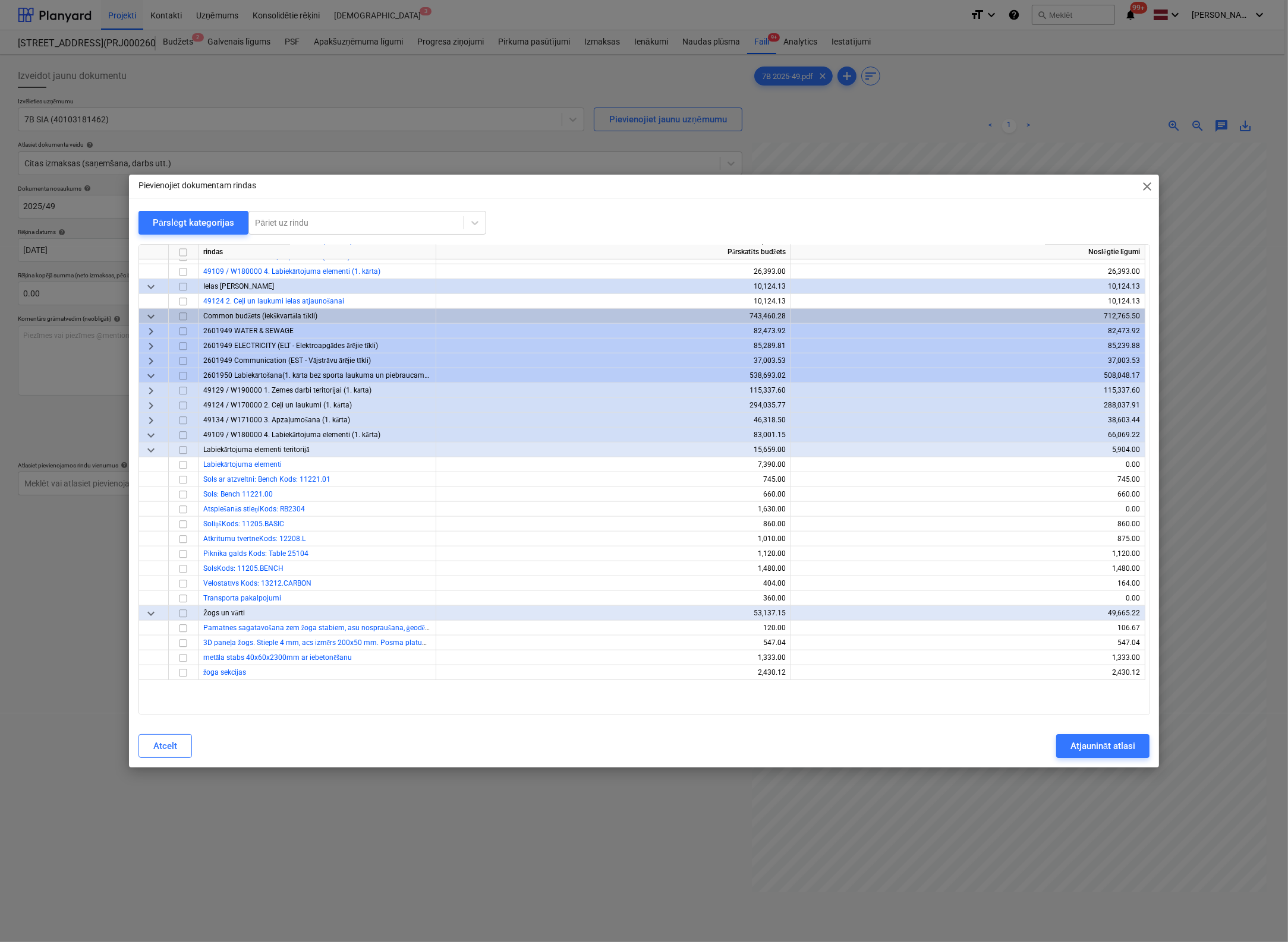
scroll to position [1341, 0]
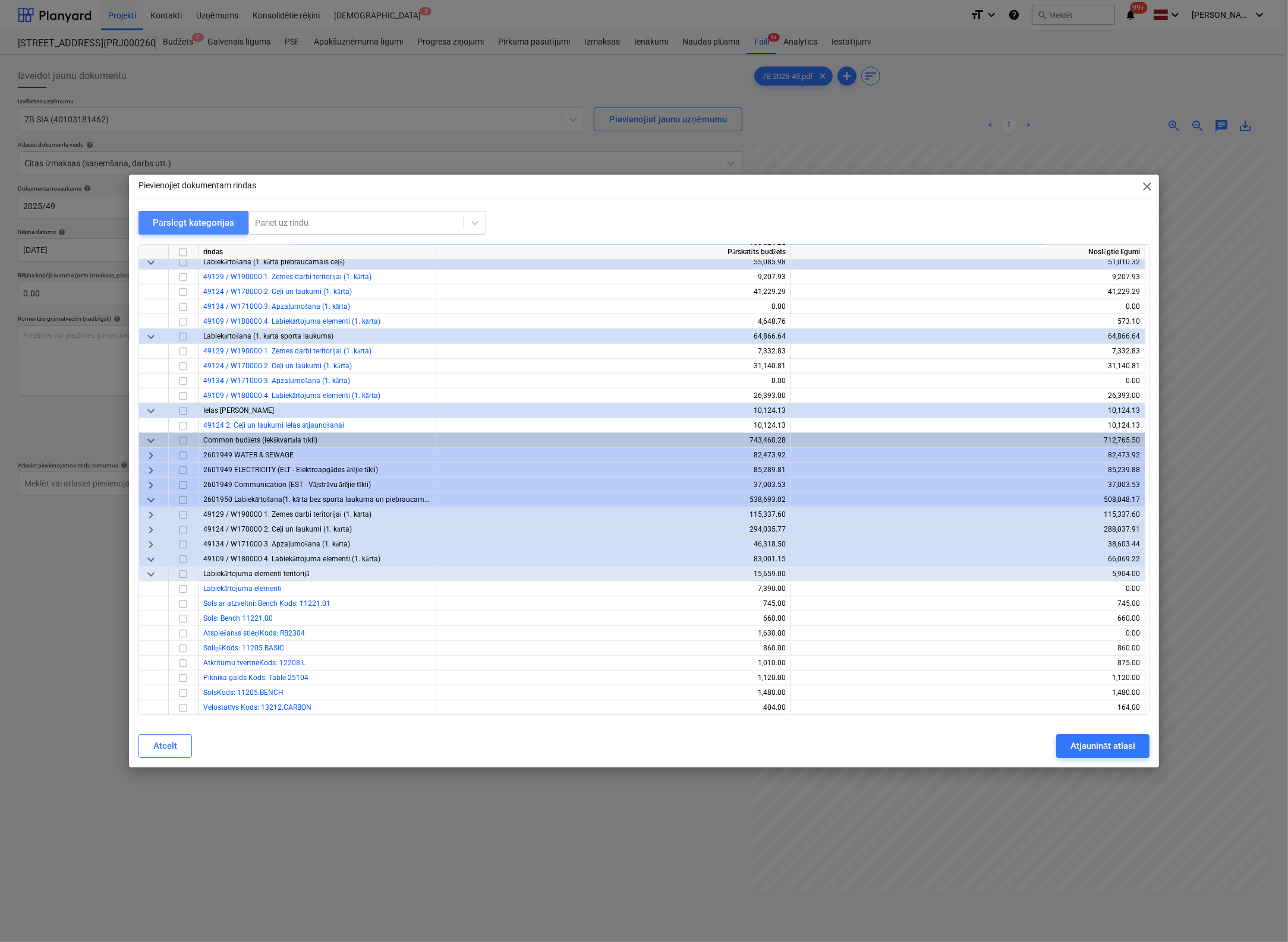
click at [188, 219] on div "Pārslēgt kategorijas" at bounding box center [194, 223] width 82 height 16
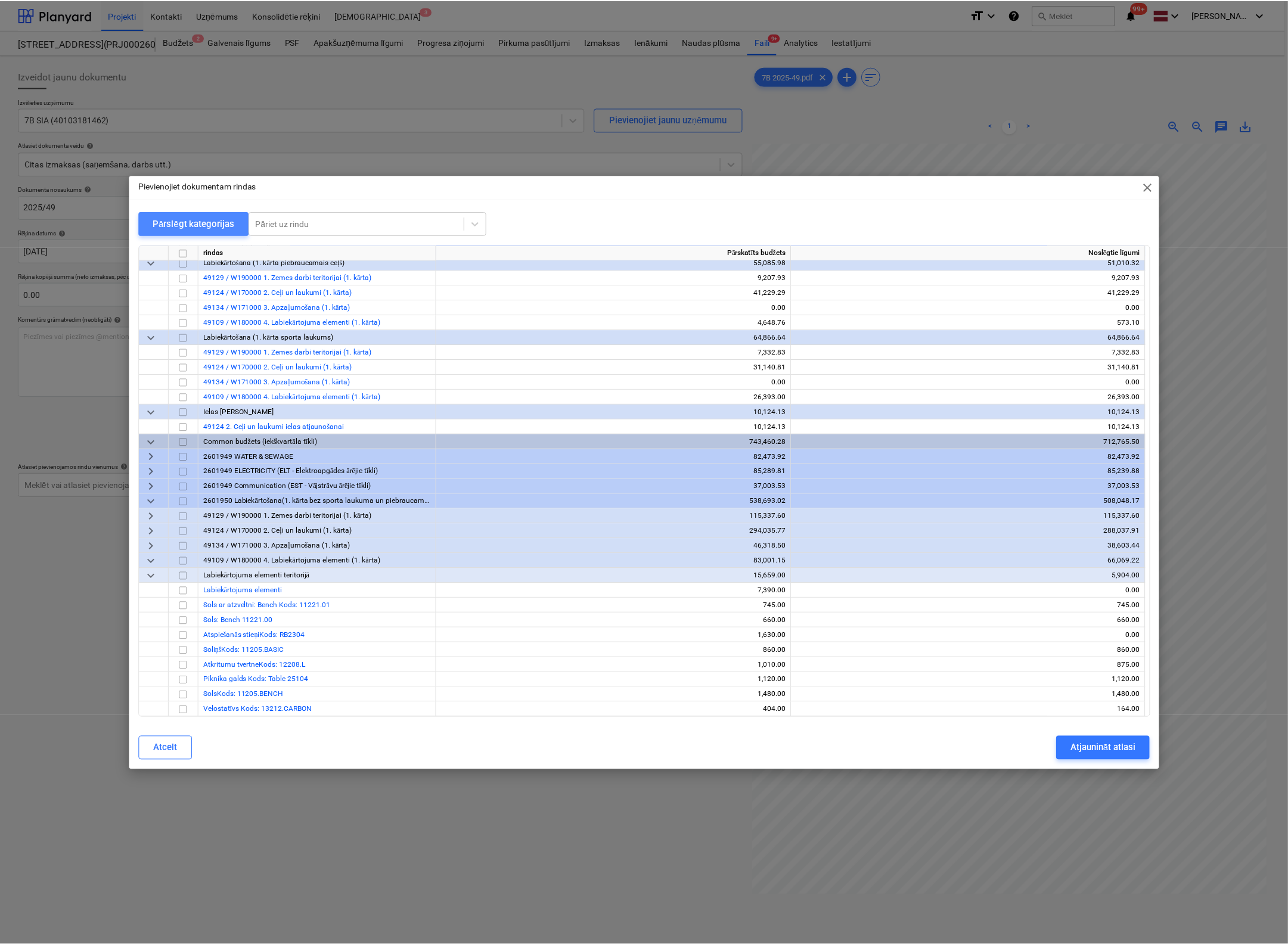
scroll to position [0, 0]
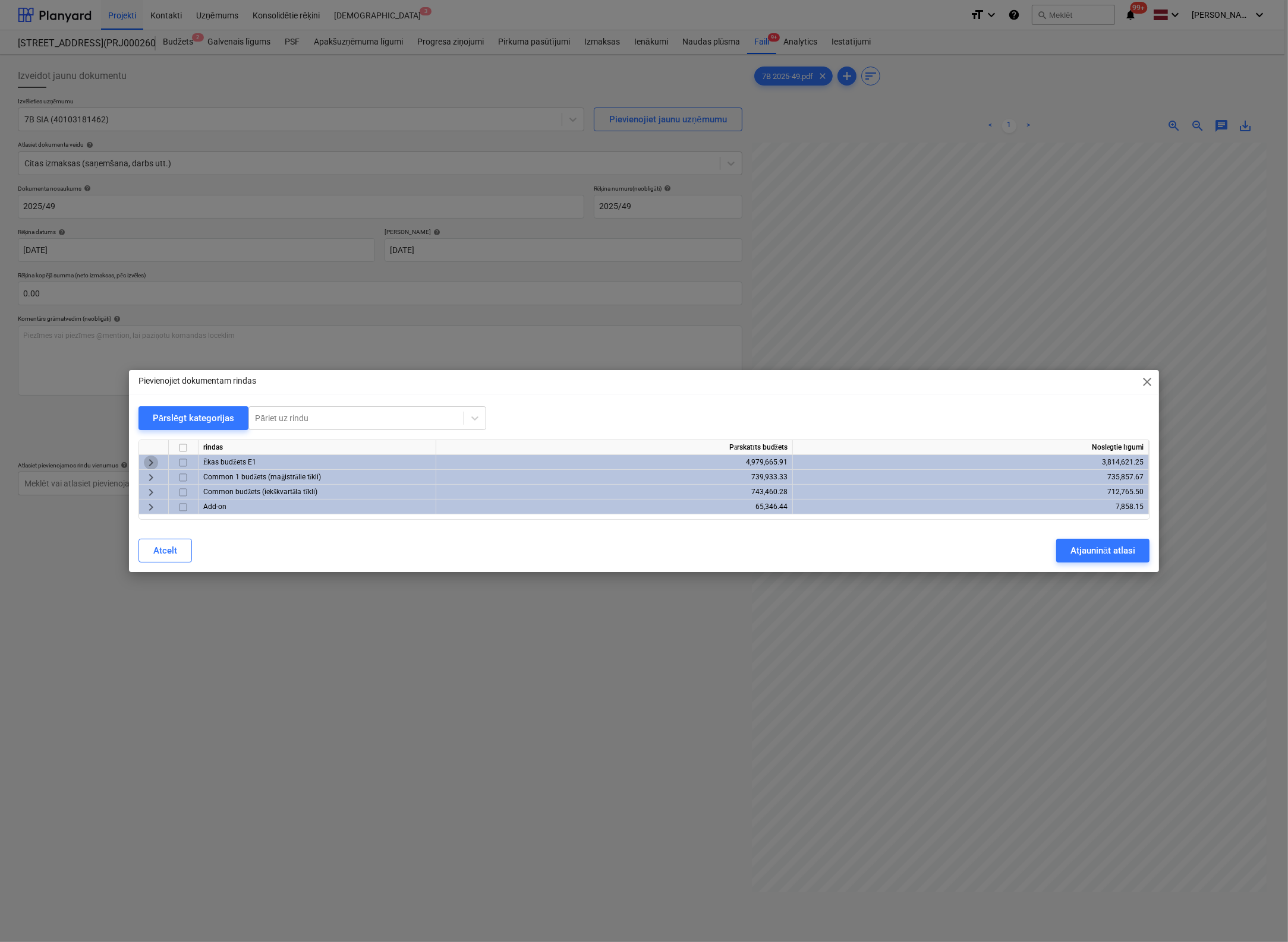
click at [147, 461] on span "keyboard_arrow_right" at bounding box center [151, 463] width 14 height 14
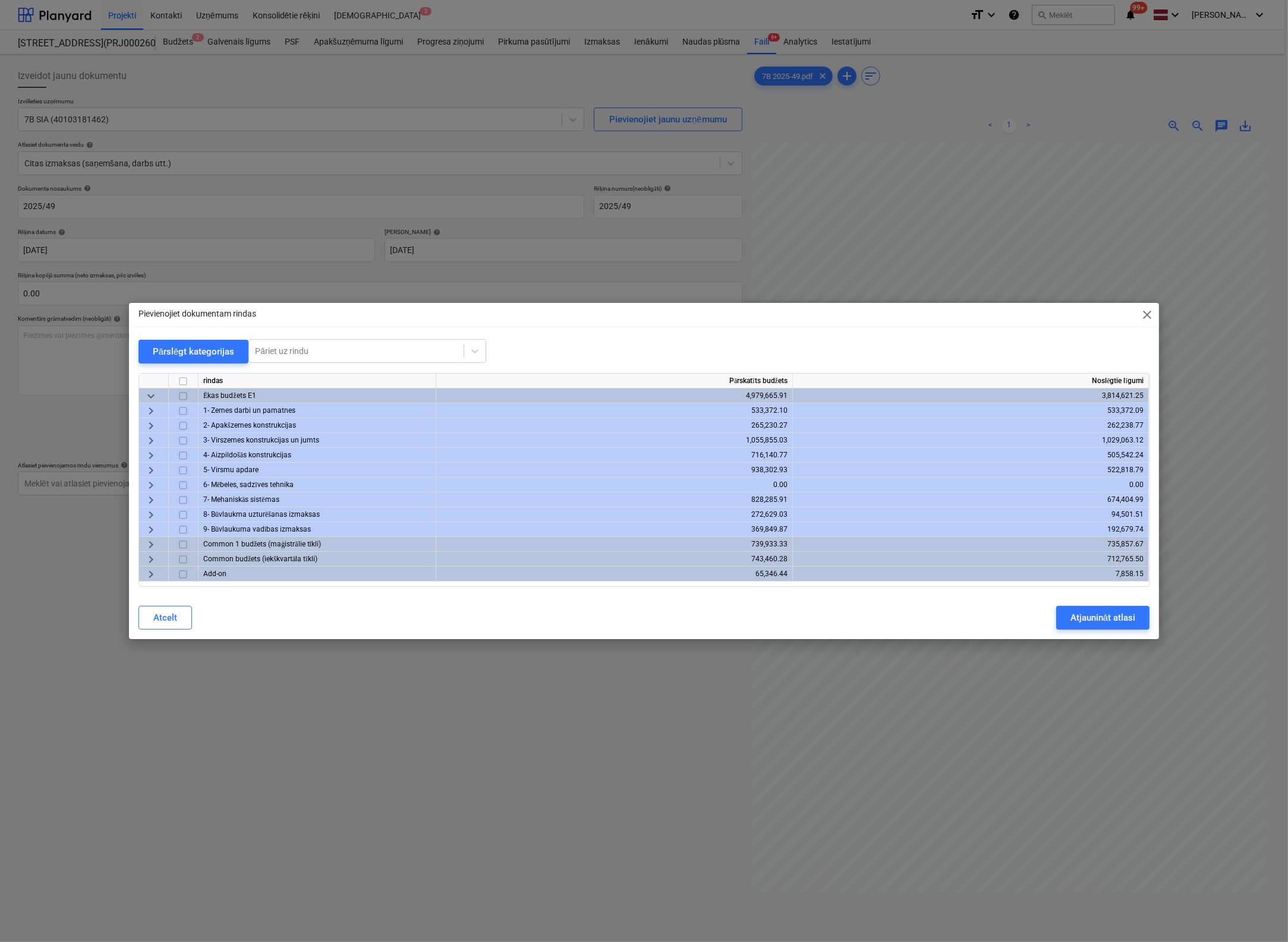
click at [150, 514] on span "keyboard_arrow_right" at bounding box center [151, 515] width 14 height 14
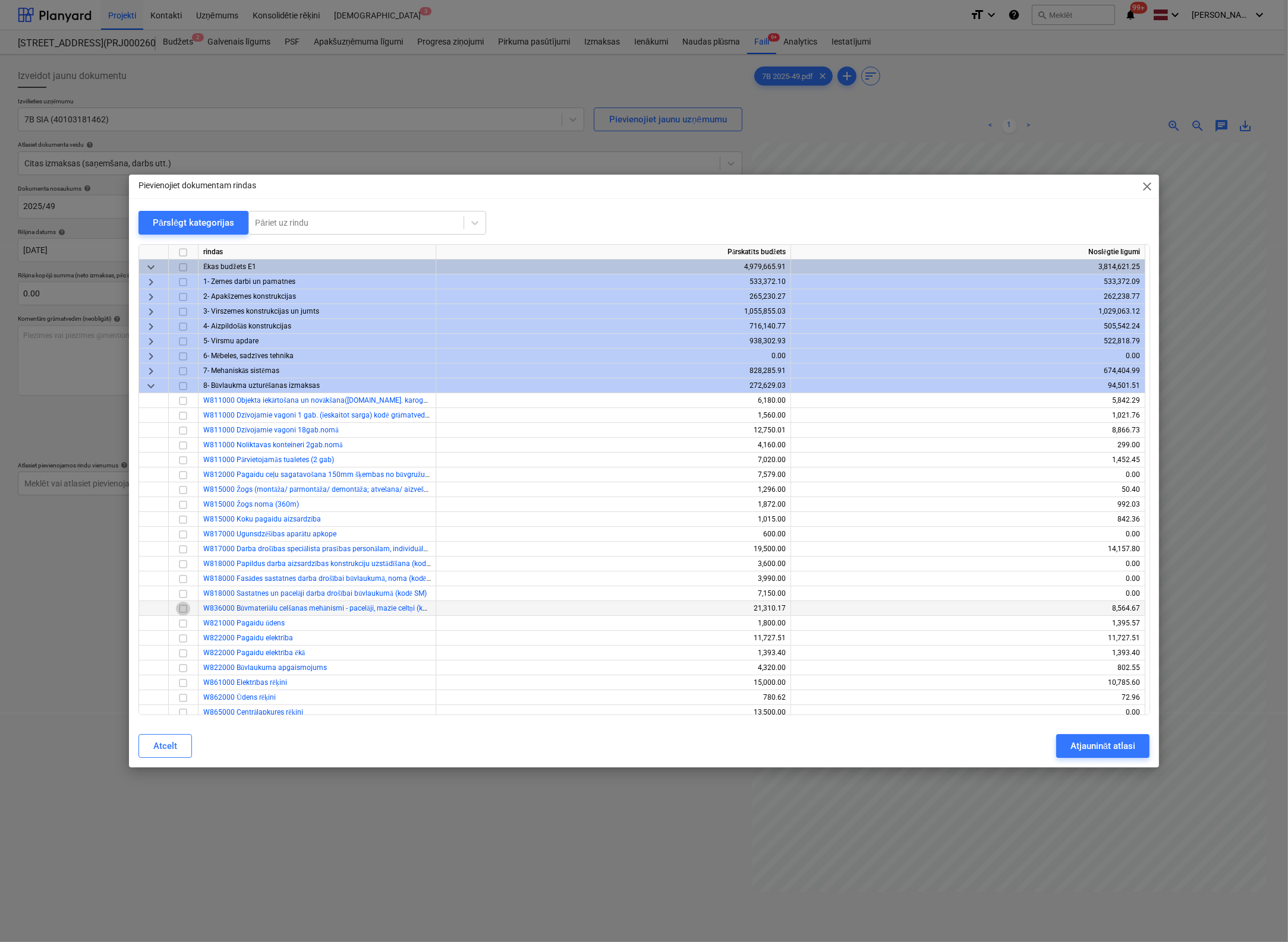
click at [186, 609] on input "checkbox" at bounding box center [183, 609] width 14 height 14
click at [1018, 751] on div "Atjaunināt atlasi" at bounding box center [1103, 746] width 65 height 16
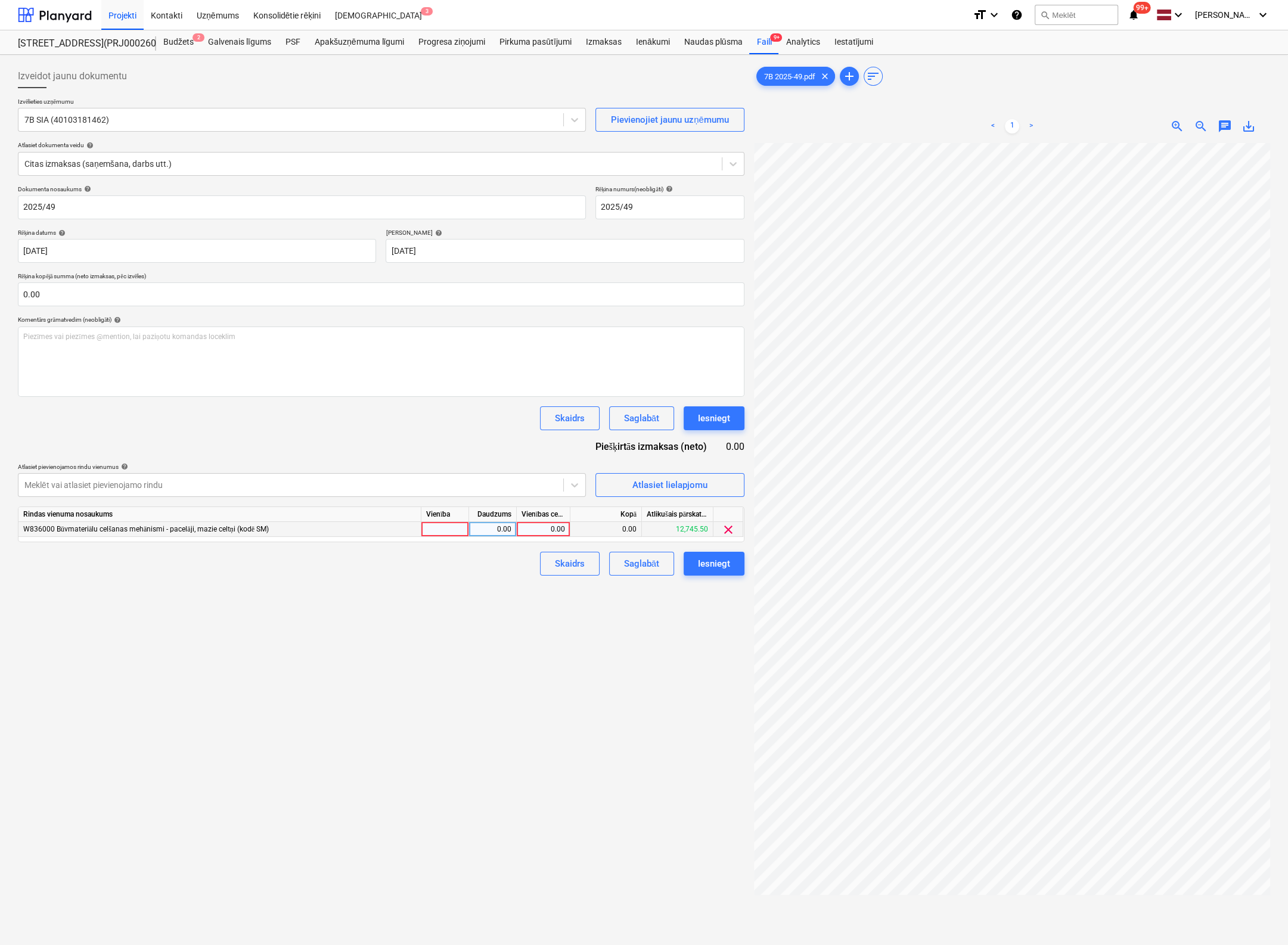
click at [557, 528] on div "0.00" at bounding box center [543, 529] width 43 height 15
type input "2080"
click at [586, 767] on div "Izveidot jaunu dokumentu Izvēlieties uzņēmumu 7B SIA (40103181462) Pievienojiet…" at bounding box center [381, 559] width 736 height 1000
click at [712, 563] on div "Iesniegt" at bounding box center [714, 564] width 32 height 16
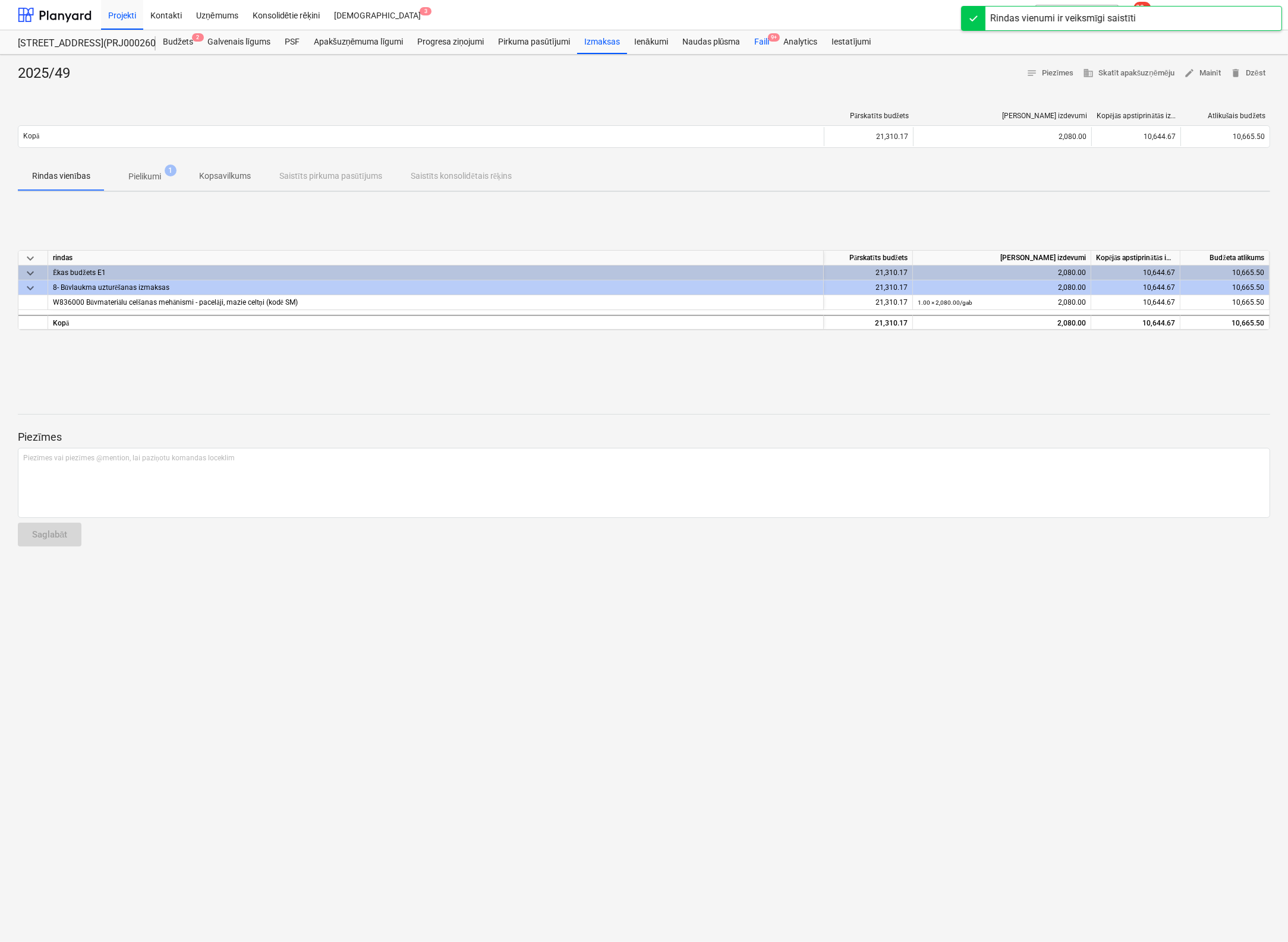
click at [757, 39] on div "Faili 9+" at bounding box center [761, 42] width 29 height 24
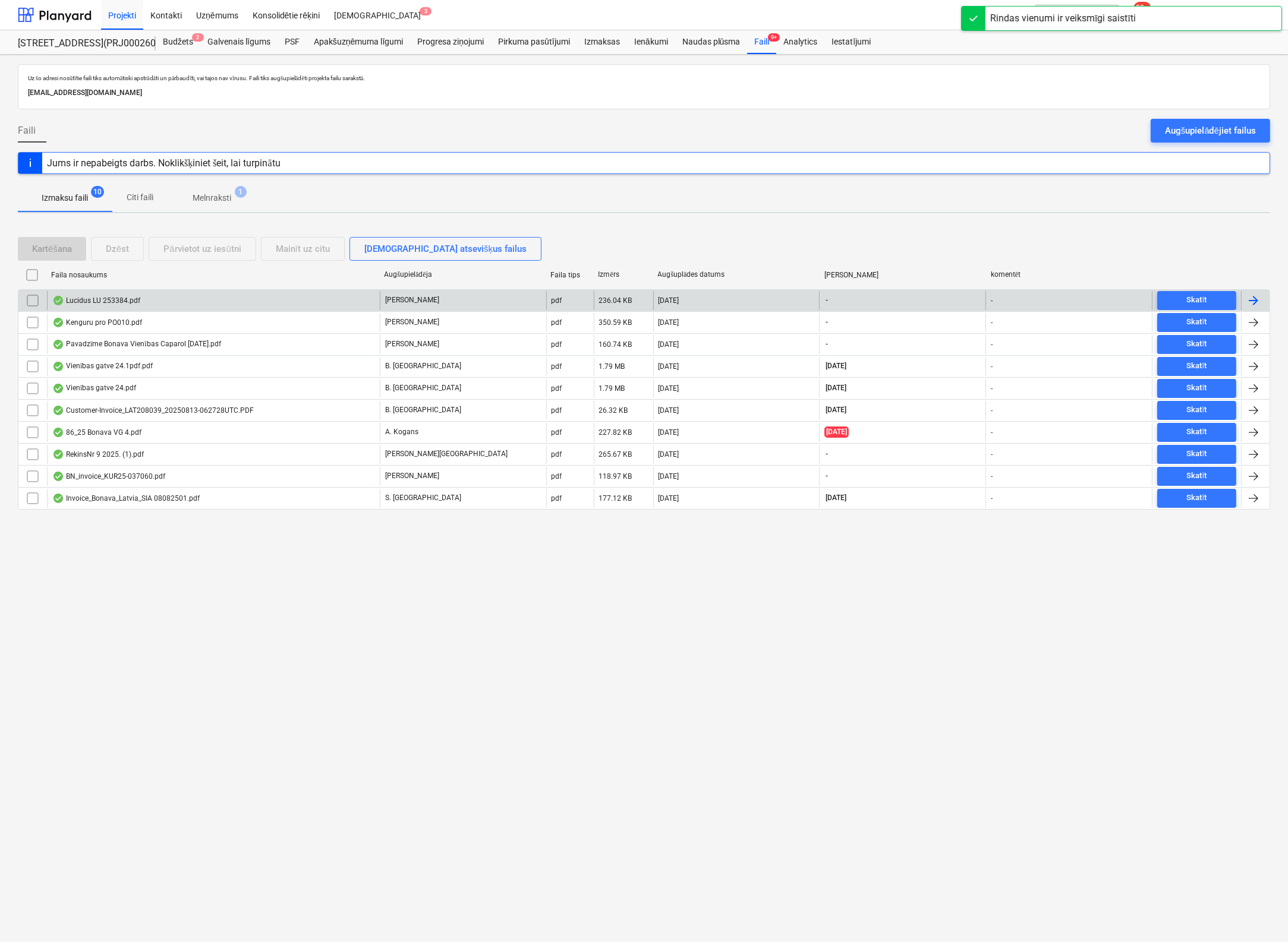
click at [108, 298] on div "Lucidus LU 253384.pdf" at bounding box center [96, 300] width 88 height 10
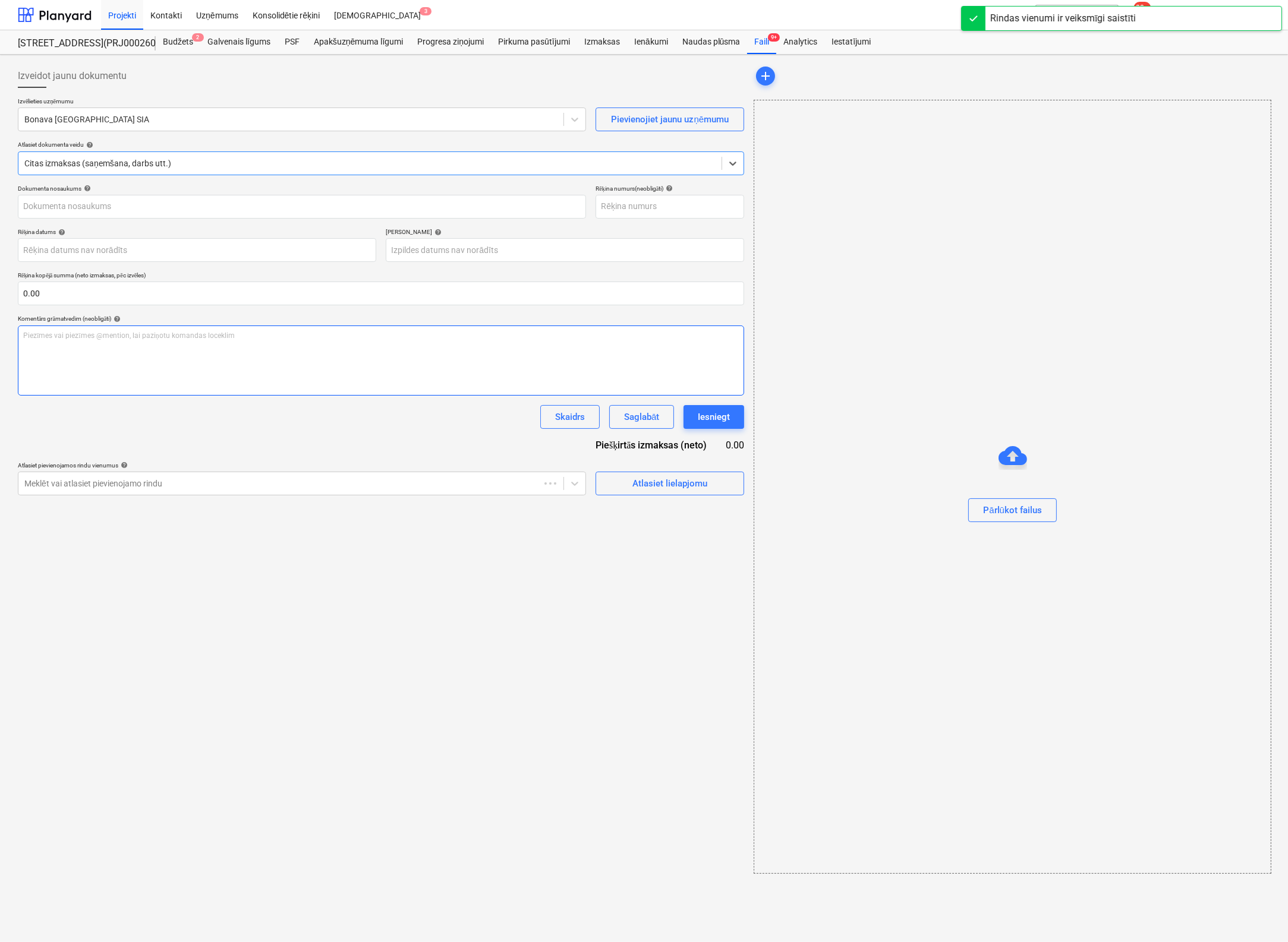
type input "Lucidus LU 253384.pdf"
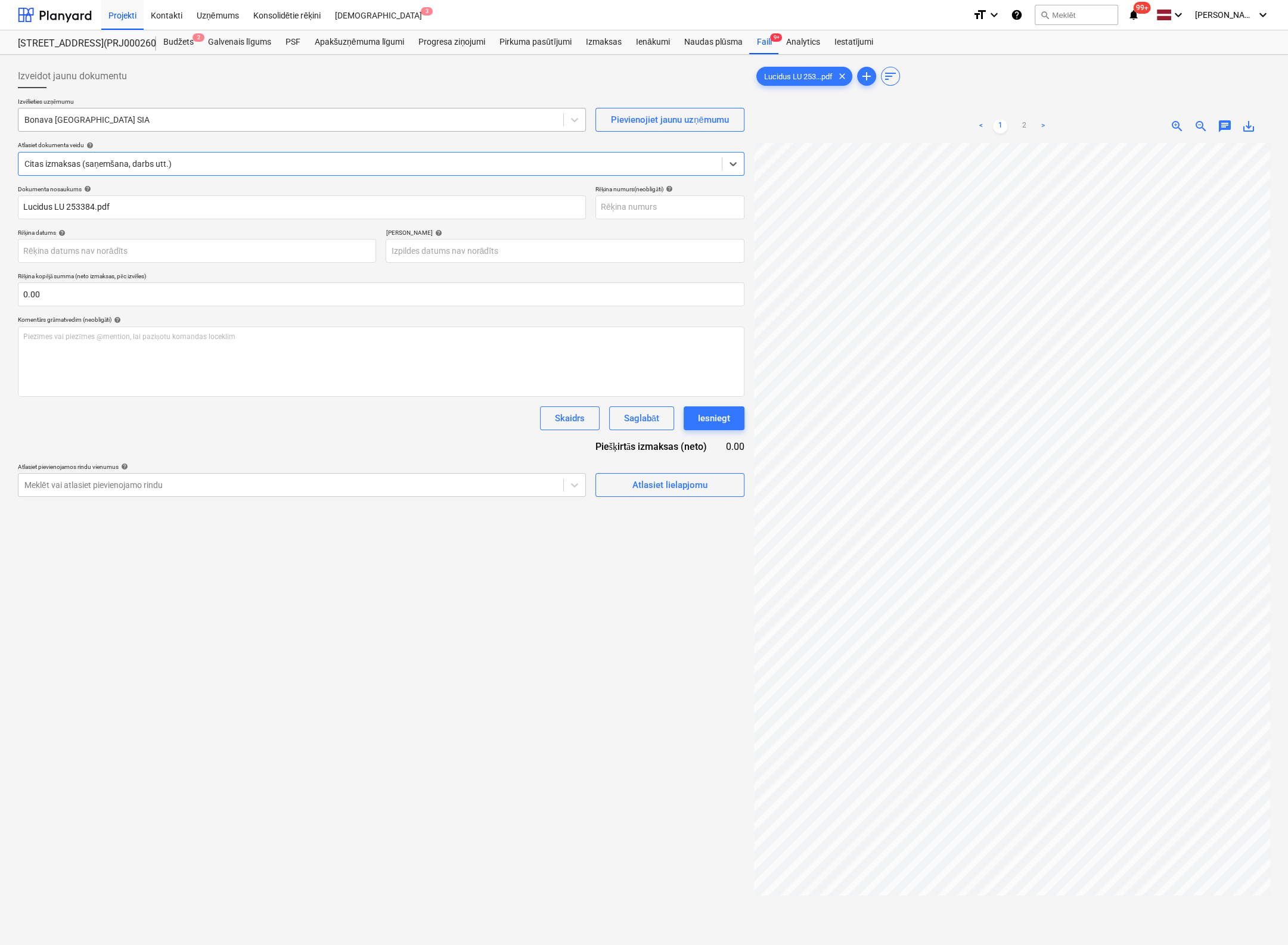
click at [134, 122] on div at bounding box center [291, 119] width 533 height 12
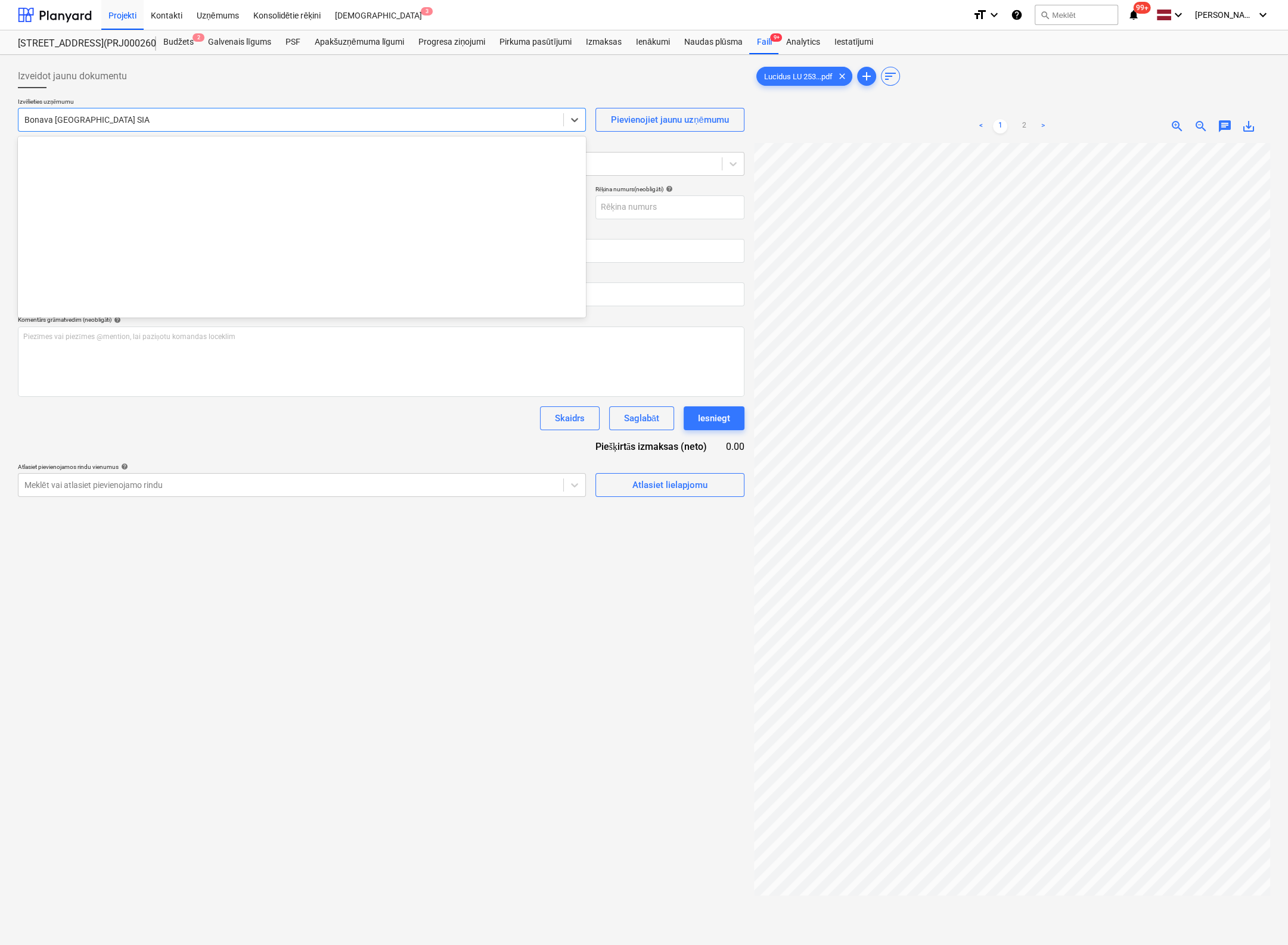
scroll to position [2190, 0]
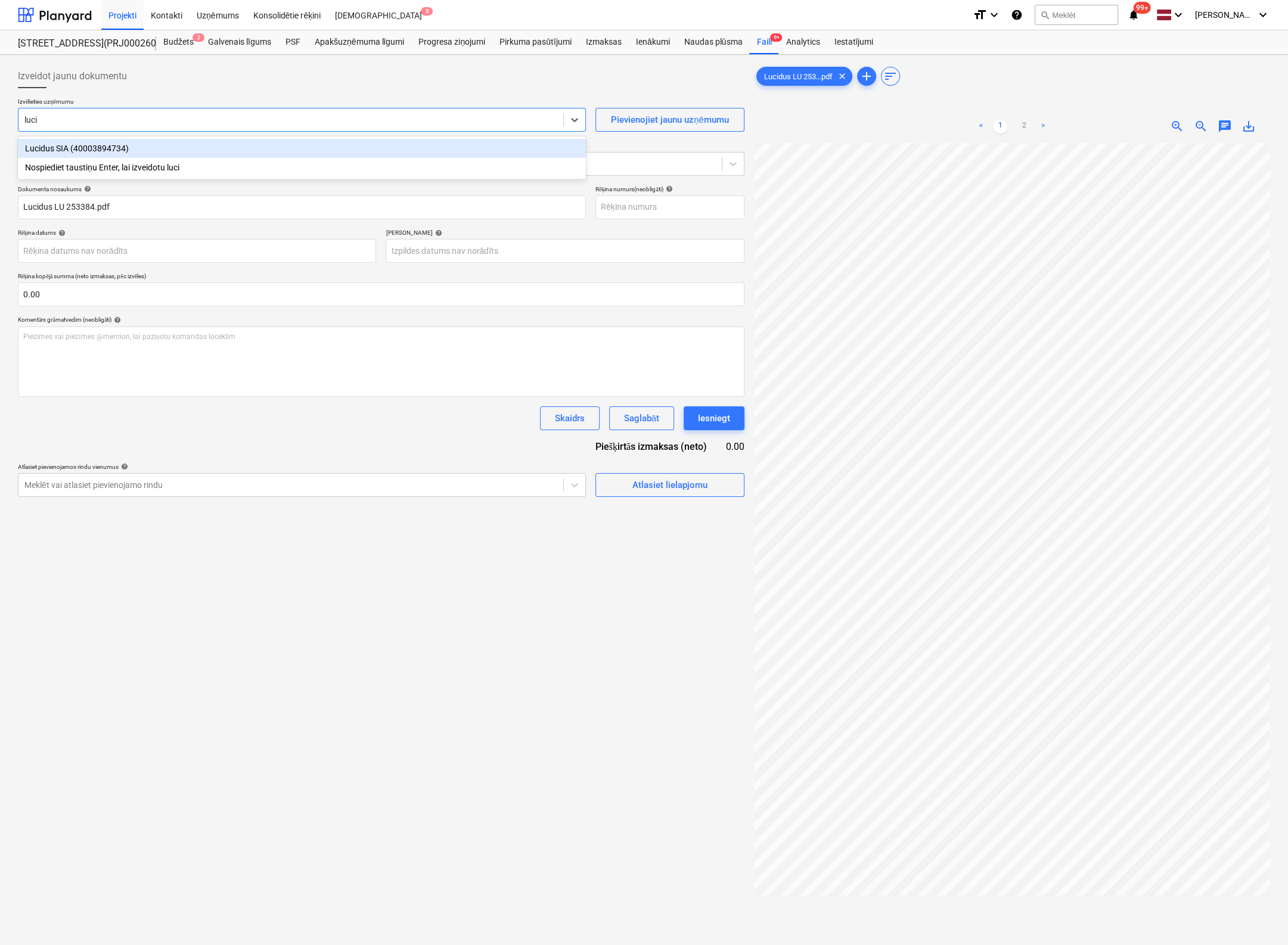
type input "lucid"
click at [136, 145] on div "Lucidus SIA (40003894734)" at bounding box center [302, 148] width 568 height 19
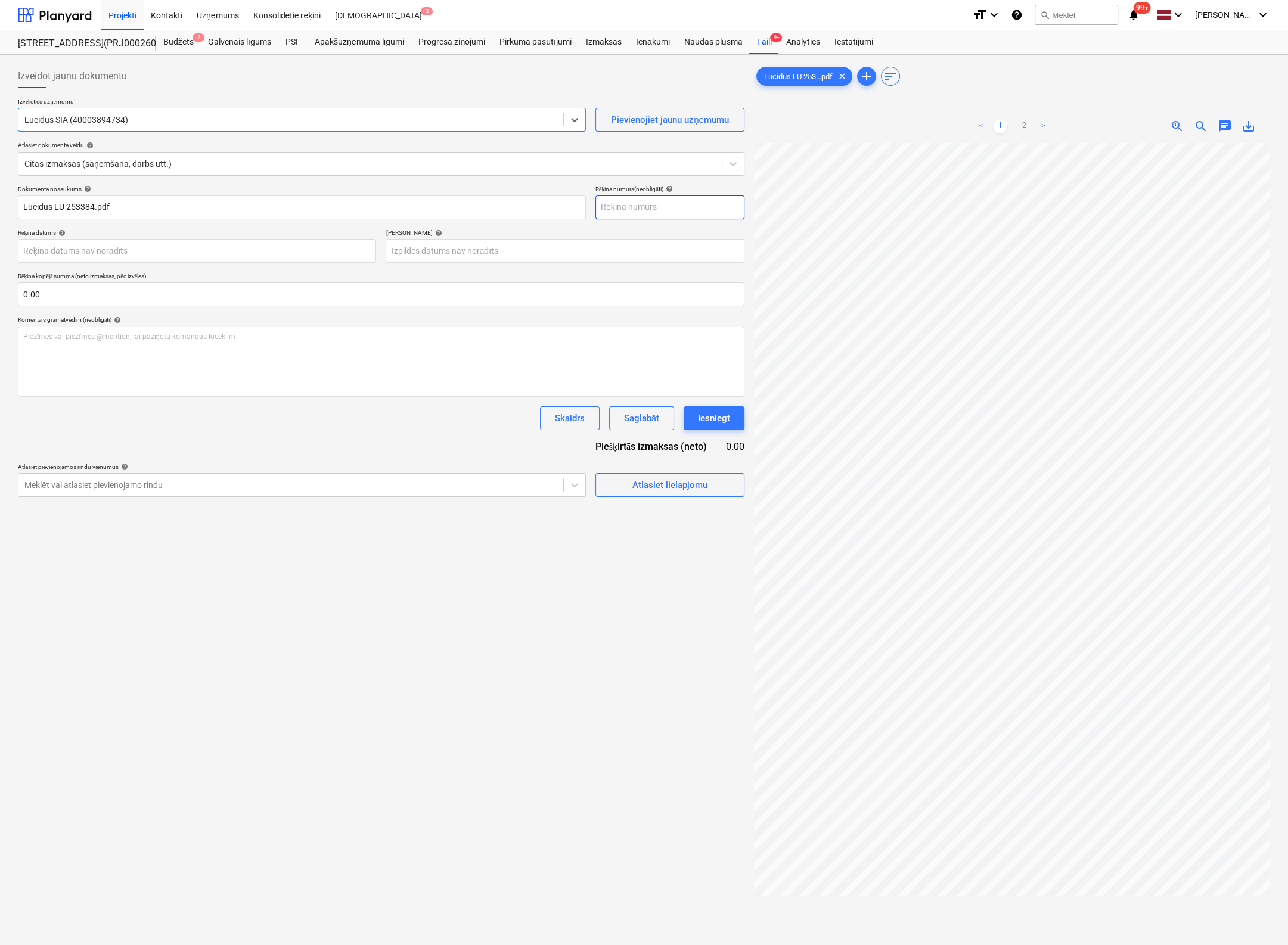
click at [662, 206] on input "text" at bounding box center [670, 207] width 149 height 24
type input "LU253384"
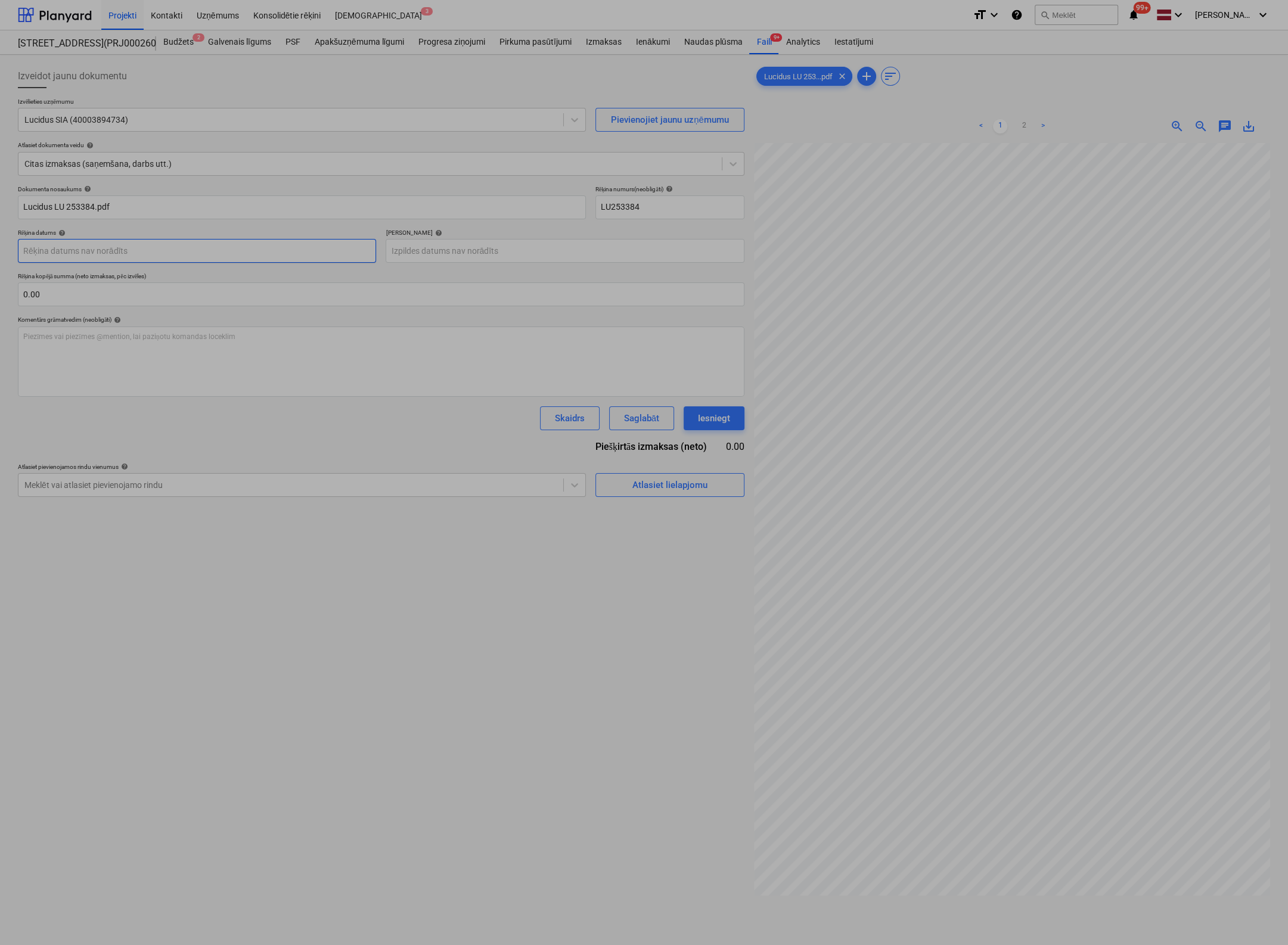
click at [162, 255] on body "Projekti Kontakti Uzņēmums Konsolidētie rēķini Iesūtne 3 format_size keyboard_a…" at bounding box center [644, 472] width 1288 height 945
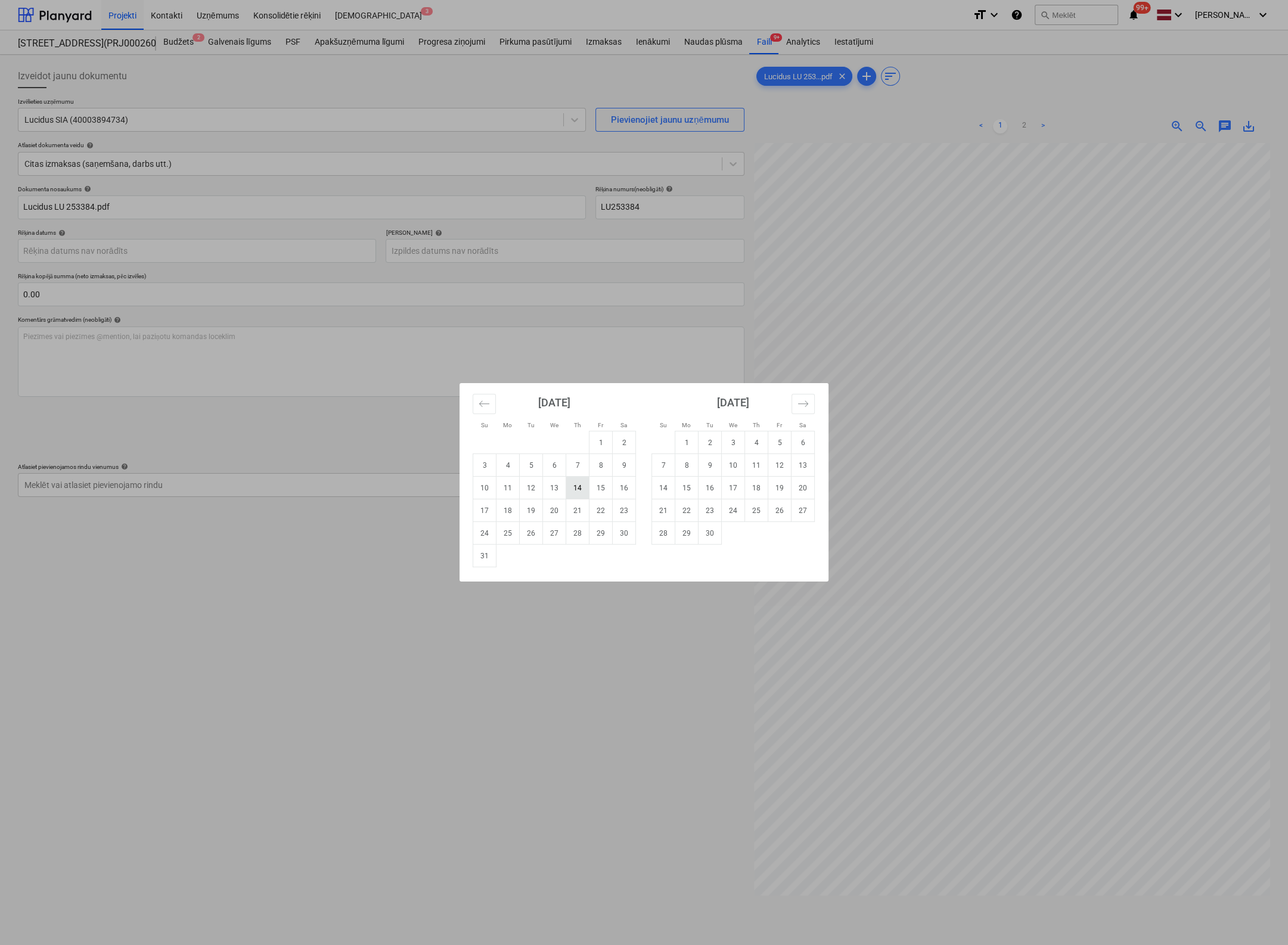
click at [578, 487] on td "14" at bounding box center [578, 488] width 23 height 23
type input "[DATE]"
click at [505, 251] on body "Projekti Kontakti Uzņēmums Konsolidētie rēķini Iesūtne 3 format_size keyboard_a…" at bounding box center [644, 472] width 1288 height 945
click at [808, 465] on td "13" at bounding box center [803, 465] width 23 height 23
type input "[DATE]"
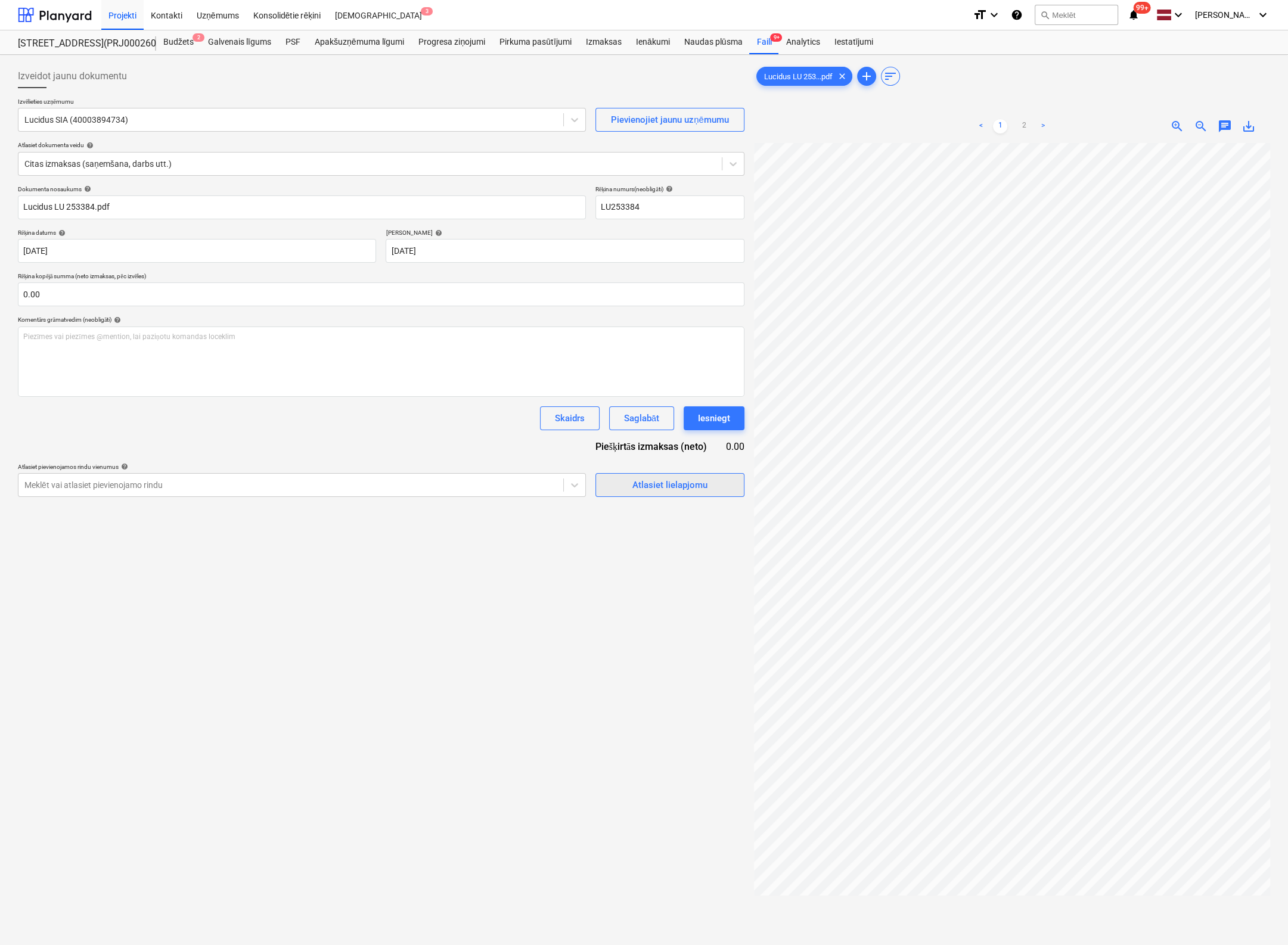
click at [652, 478] on div "Atlasiet lielapjomu" at bounding box center [670, 485] width 75 height 16
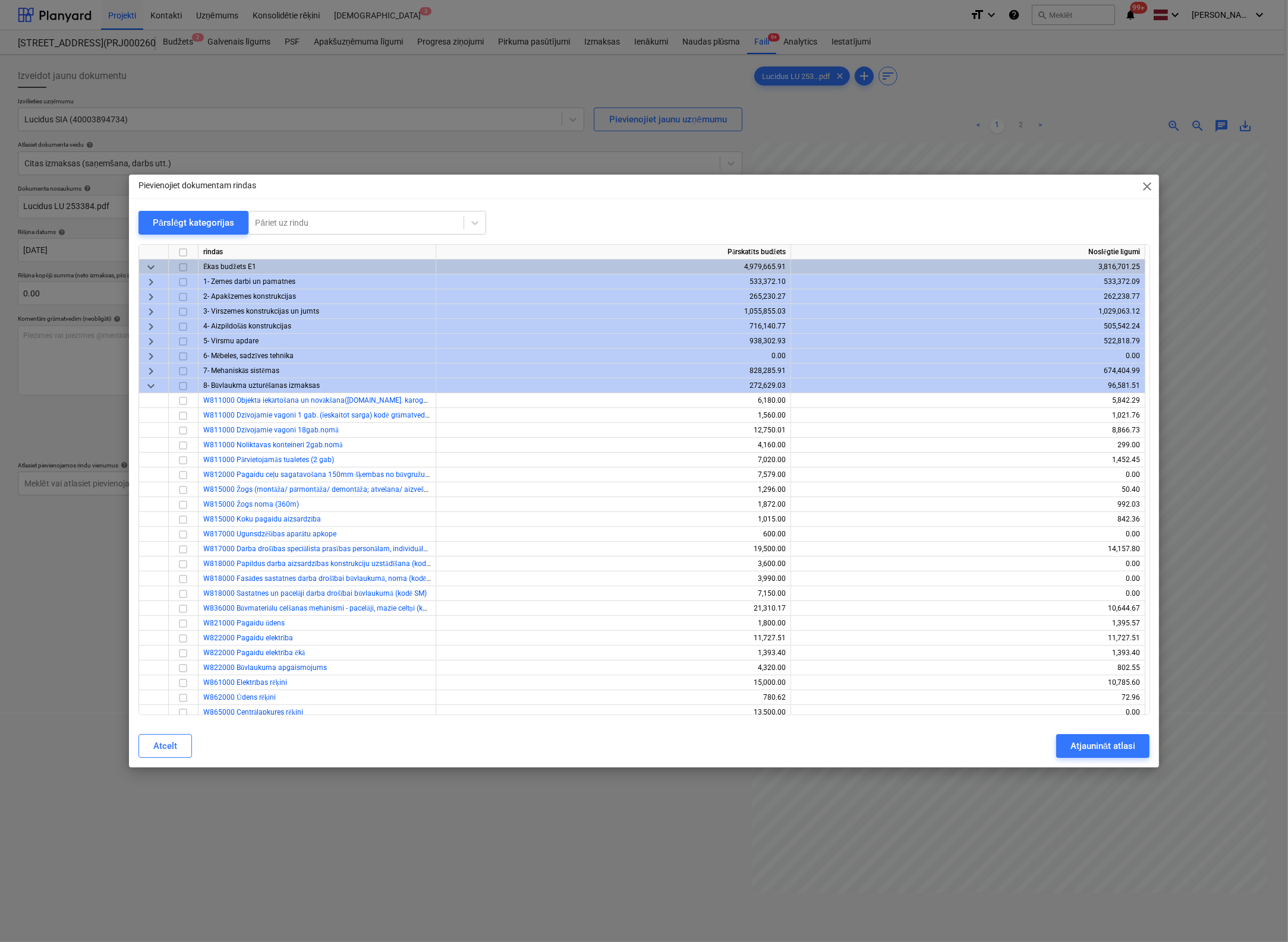
click at [153, 385] on span "keyboard_arrow_down" at bounding box center [151, 386] width 14 height 14
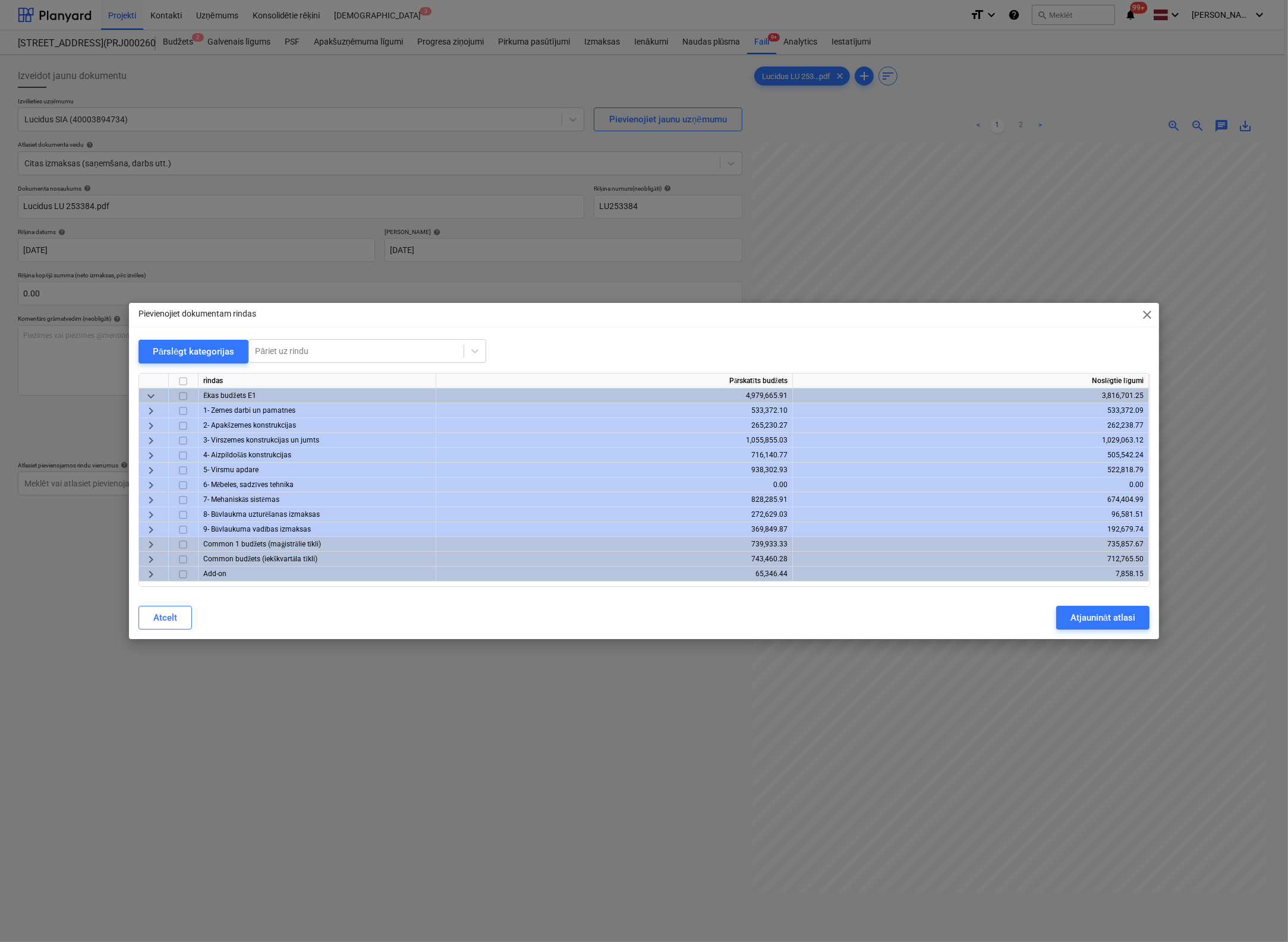
click at [151, 499] on span "keyboard_arrow_right" at bounding box center [151, 500] width 14 height 14
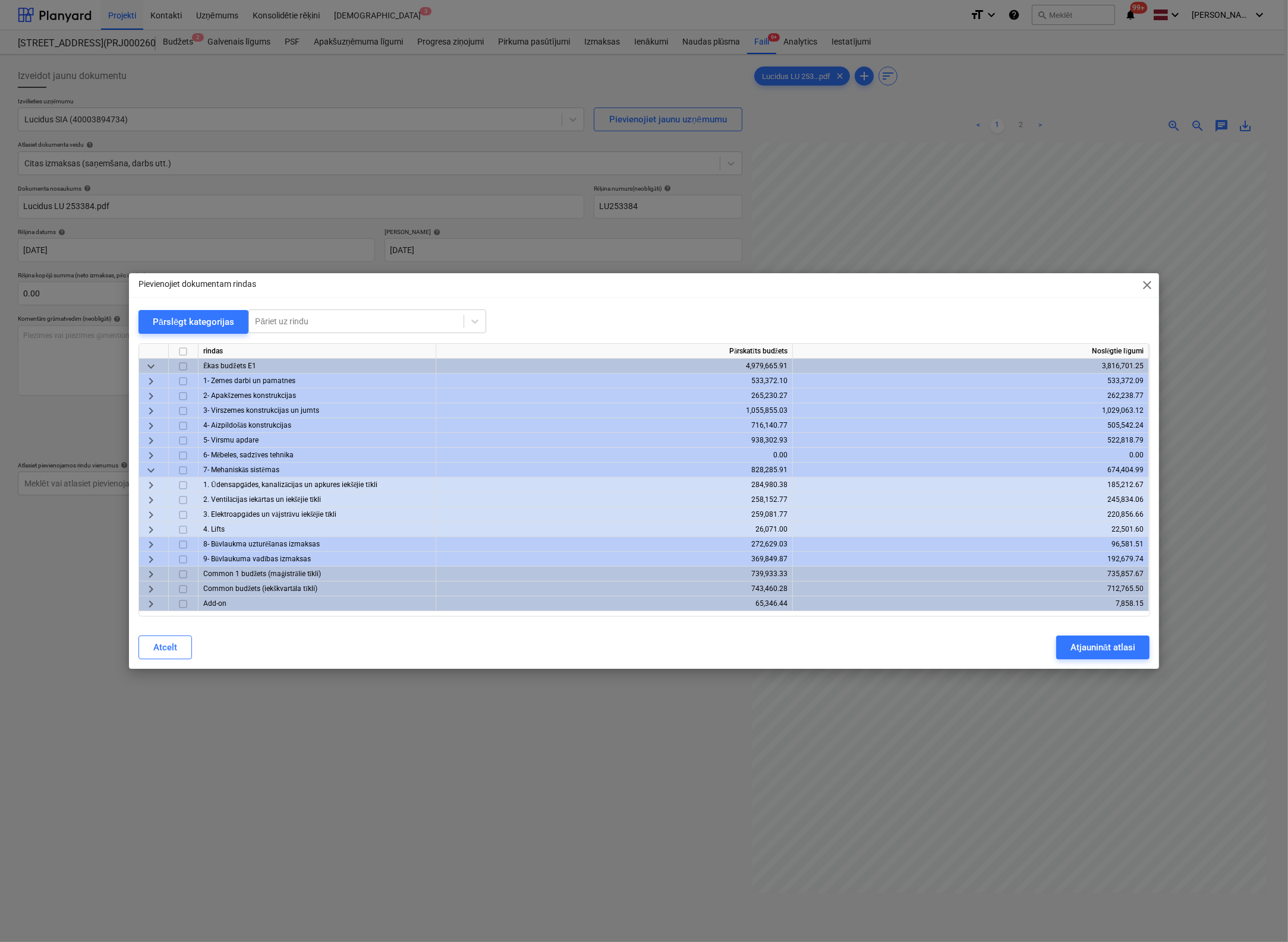
click at [149, 511] on span "keyboard_arrow_right" at bounding box center [151, 515] width 14 height 14
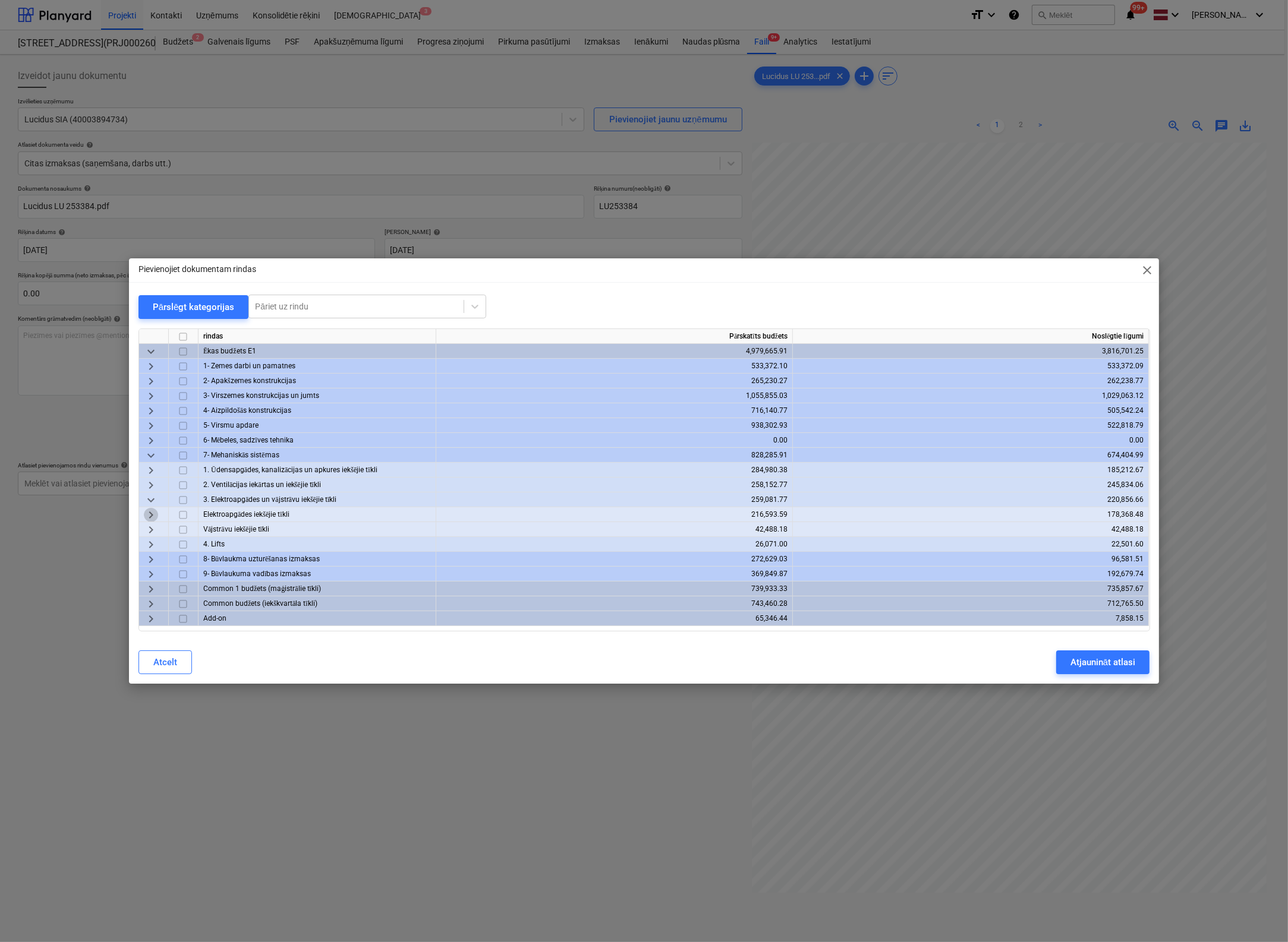
click at [144, 513] on span "keyboard_arrow_right" at bounding box center [151, 515] width 14 height 14
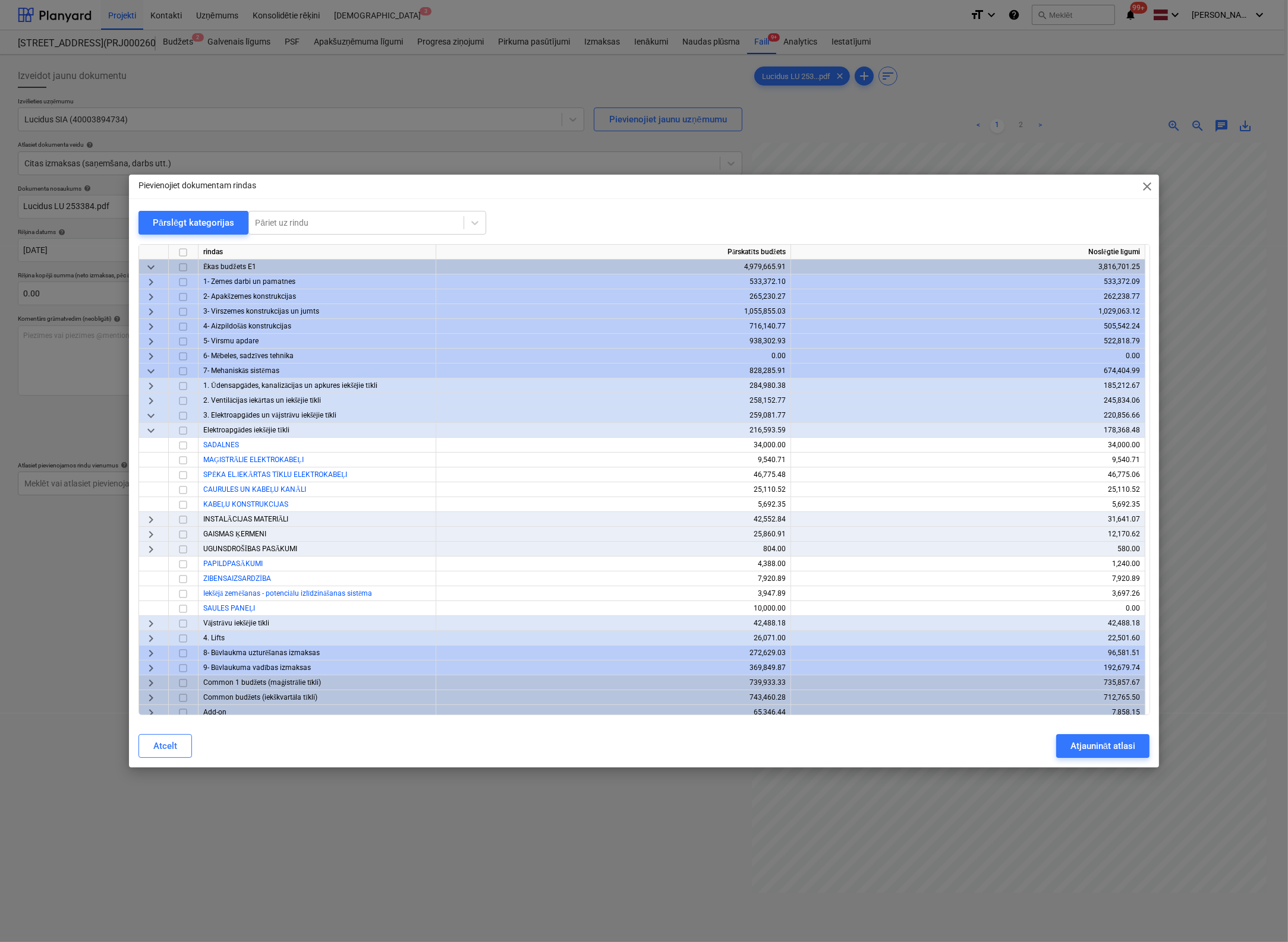
click at [151, 534] on span "keyboard_arrow_right" at bounding box center [151, 534] width 14 height 14
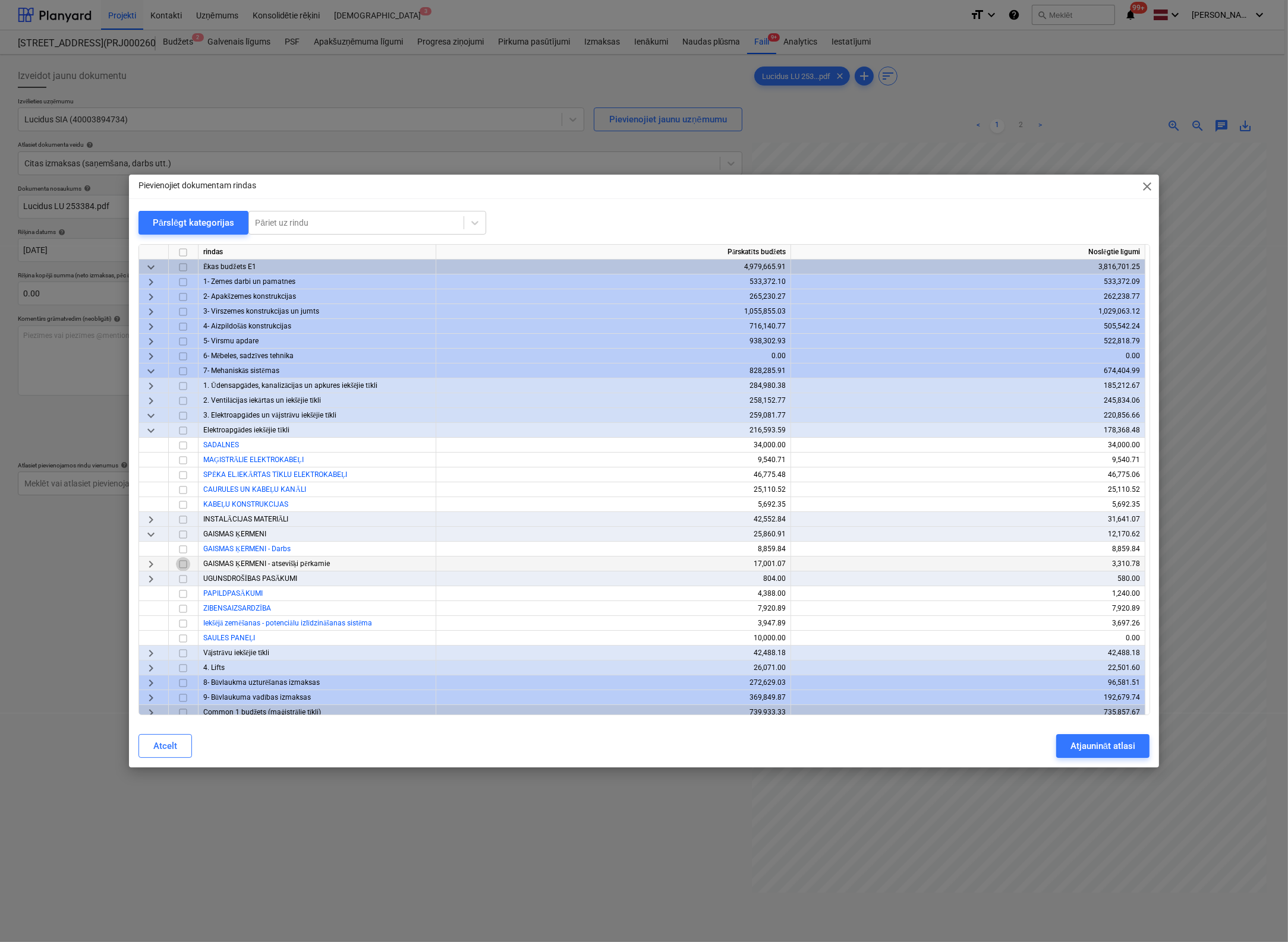
click at [183, 562] on input "checkbox" at bounding box center [183, 564] width 14 height 14
click at [1018, 751] on div "Atjaunināt atlasi" at bounding box center [1103, 746] width 65 height 16
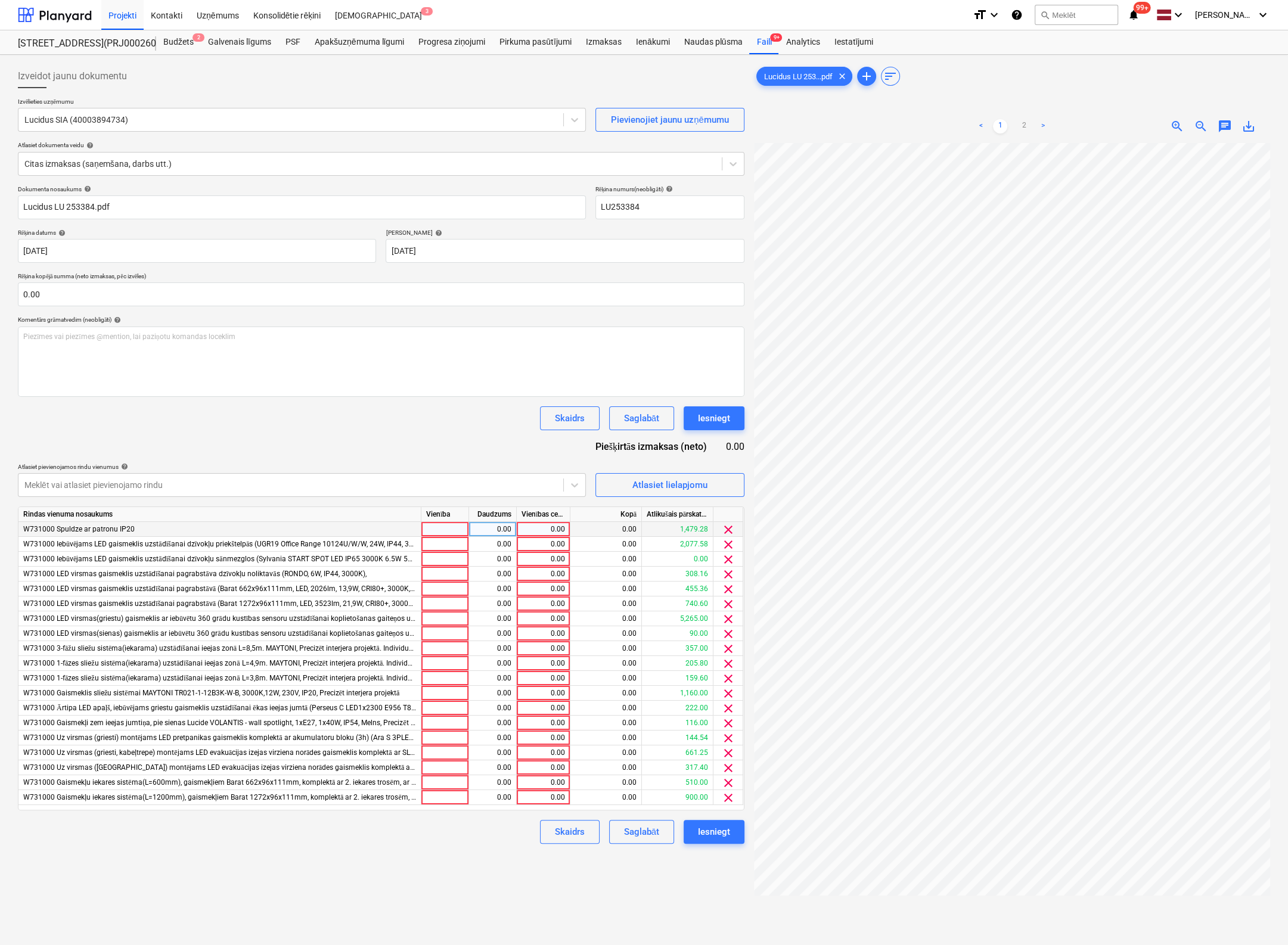
click at [554, 528] on div "0.00" at bounding box center [543, 529] width 43 height 15
type input "1479.28"
click at [559, 540] on div "0.00" at bounding box center [543, 544] width 43 height 15
type input "2077.58"
click at [560, 574] on div "0.00" at bounding box center [543, 574] width 43 height 15
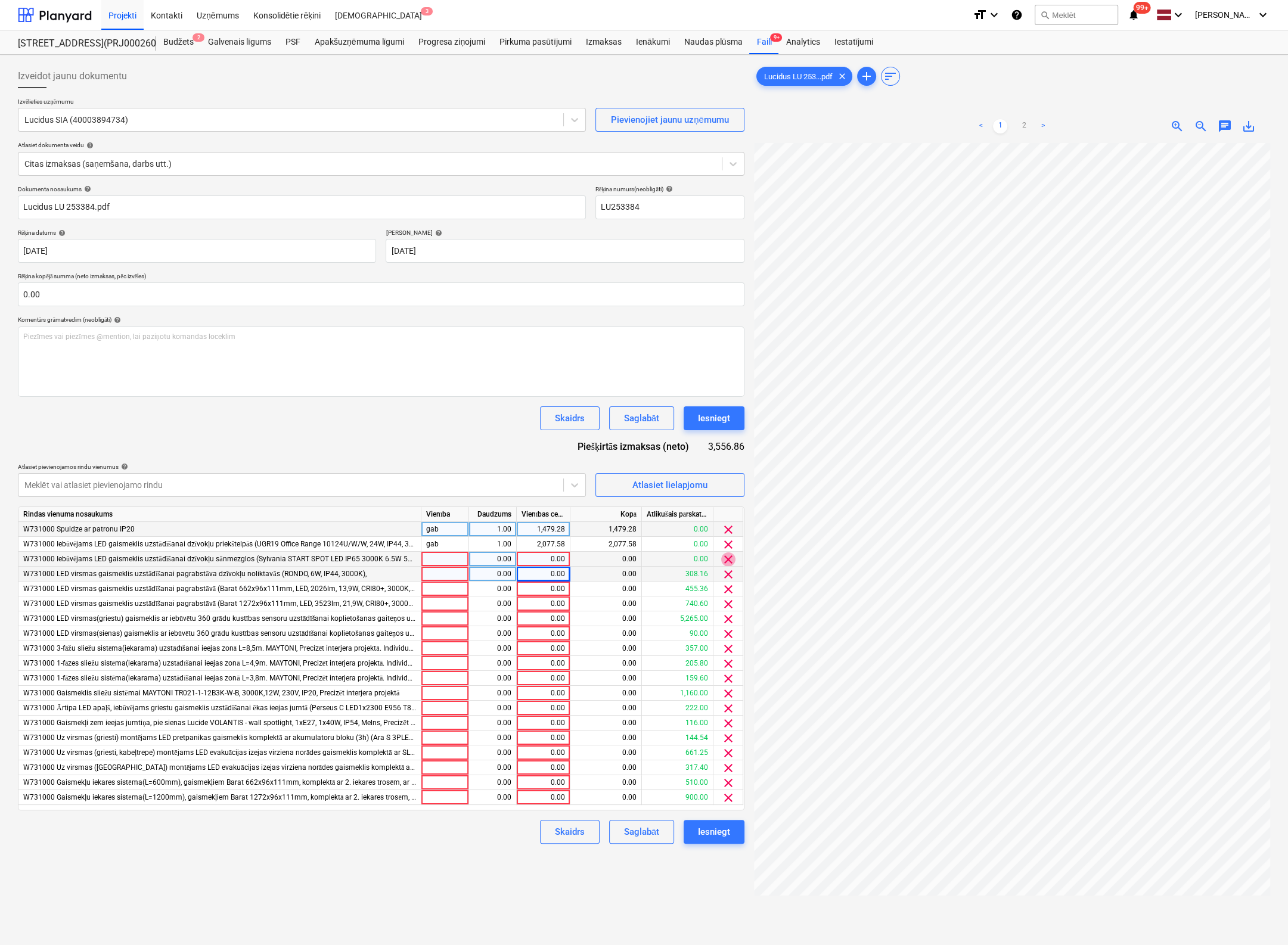
click at [732, 556] on span "clear" at bounding box center [728, 559] width 14 height 14
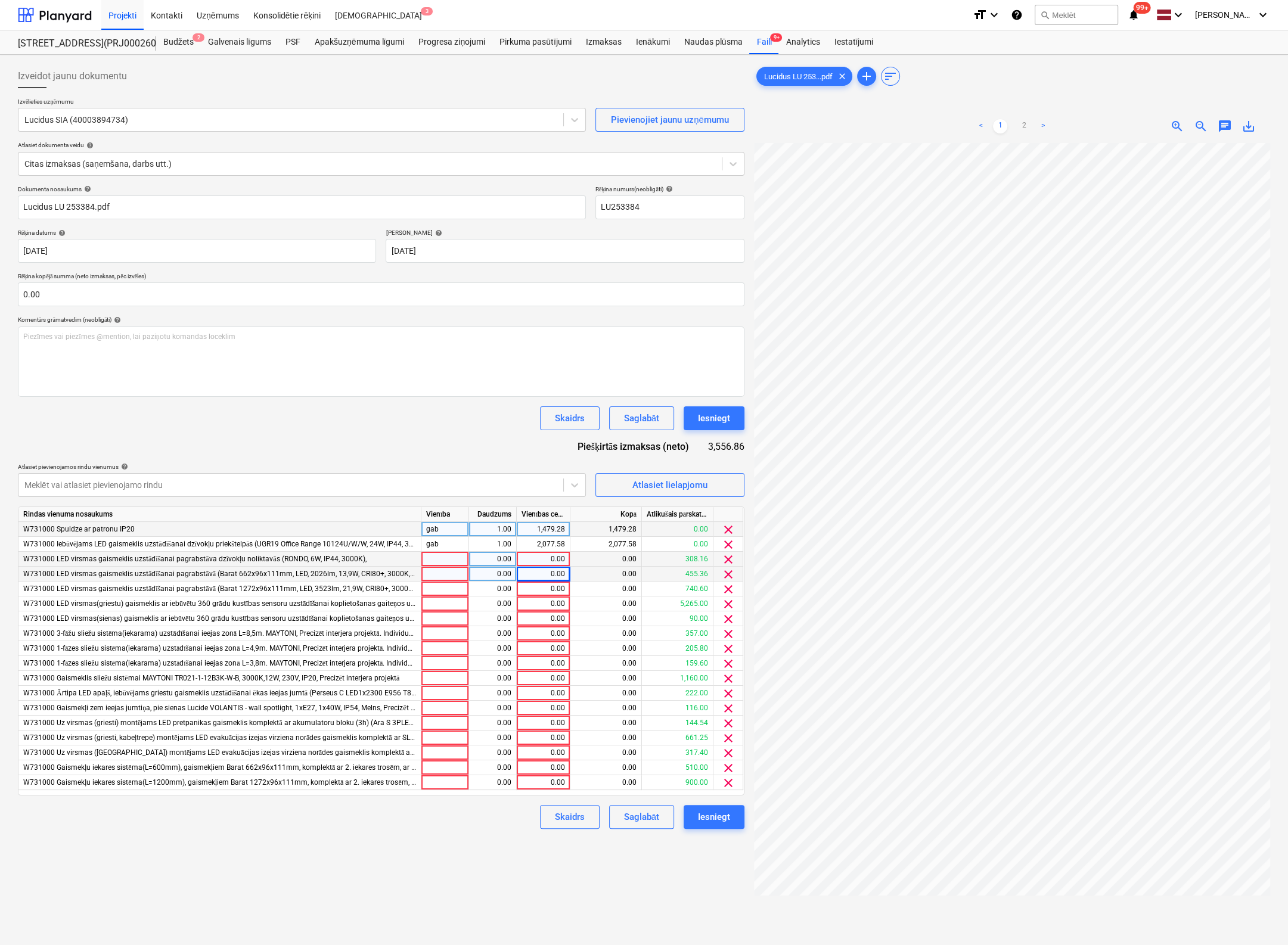
click at [556, 558] on div "0.00" at bounding box center [543, 559] width 43 height 15
type input "308.16"
click at [558, 579] on div "0.00" at bounding box center [543, 574] width 43 height 15
click at [151, 289] on input "0.00" at bounding box center [381, 294] width 726 height 24
click at [151, 289] on input "text" at bounding box center [381, 294] width 726 height 24
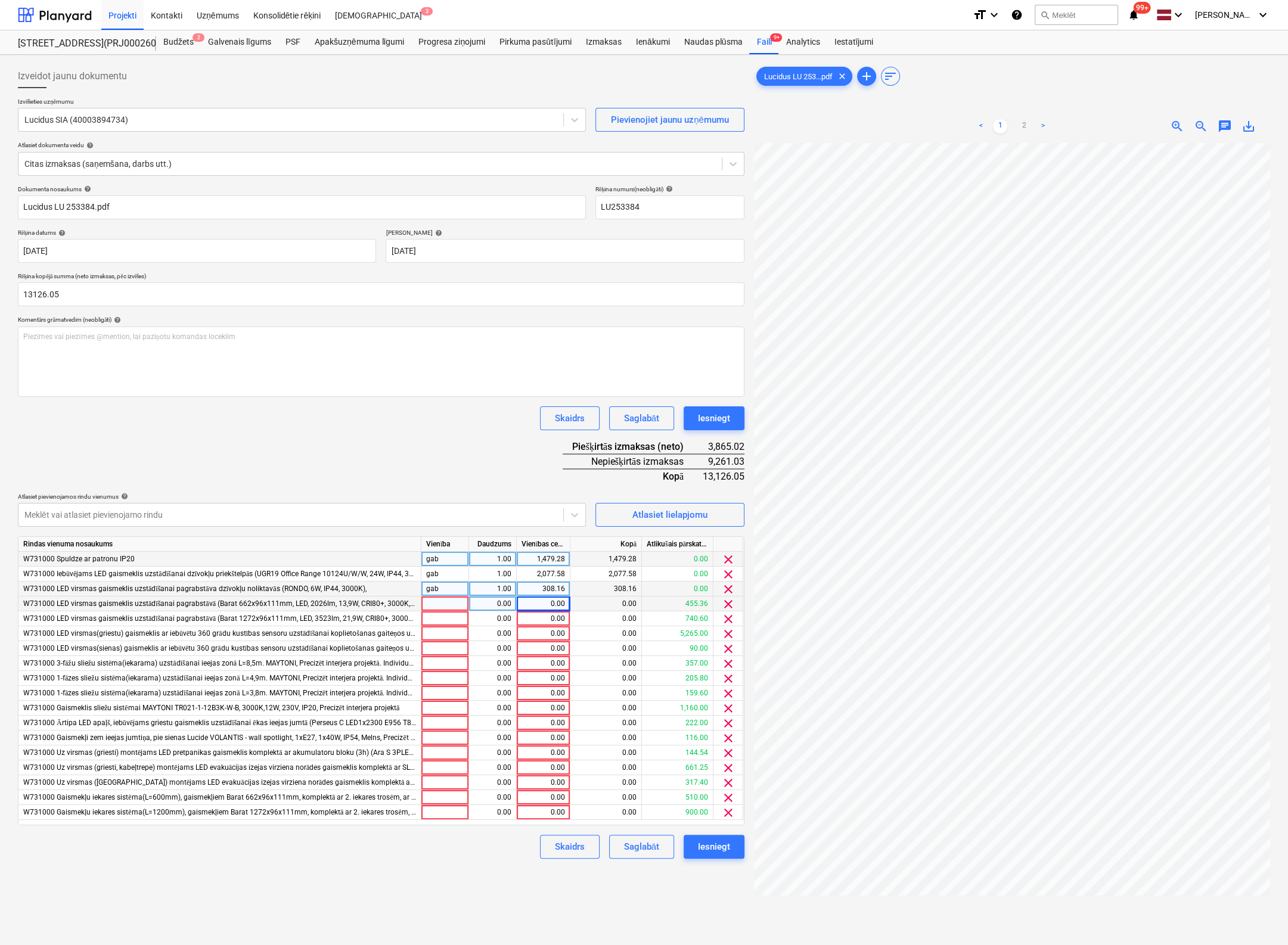
type input "13,126.05"
click at [549, 608] on div "0.00" at bounding box center [543, 604] width 43 height 15
type input "455.36"
click at [548, 619] on div "0.00" at bounding box center [543, 619] width 43 height 15
type input "740.6"
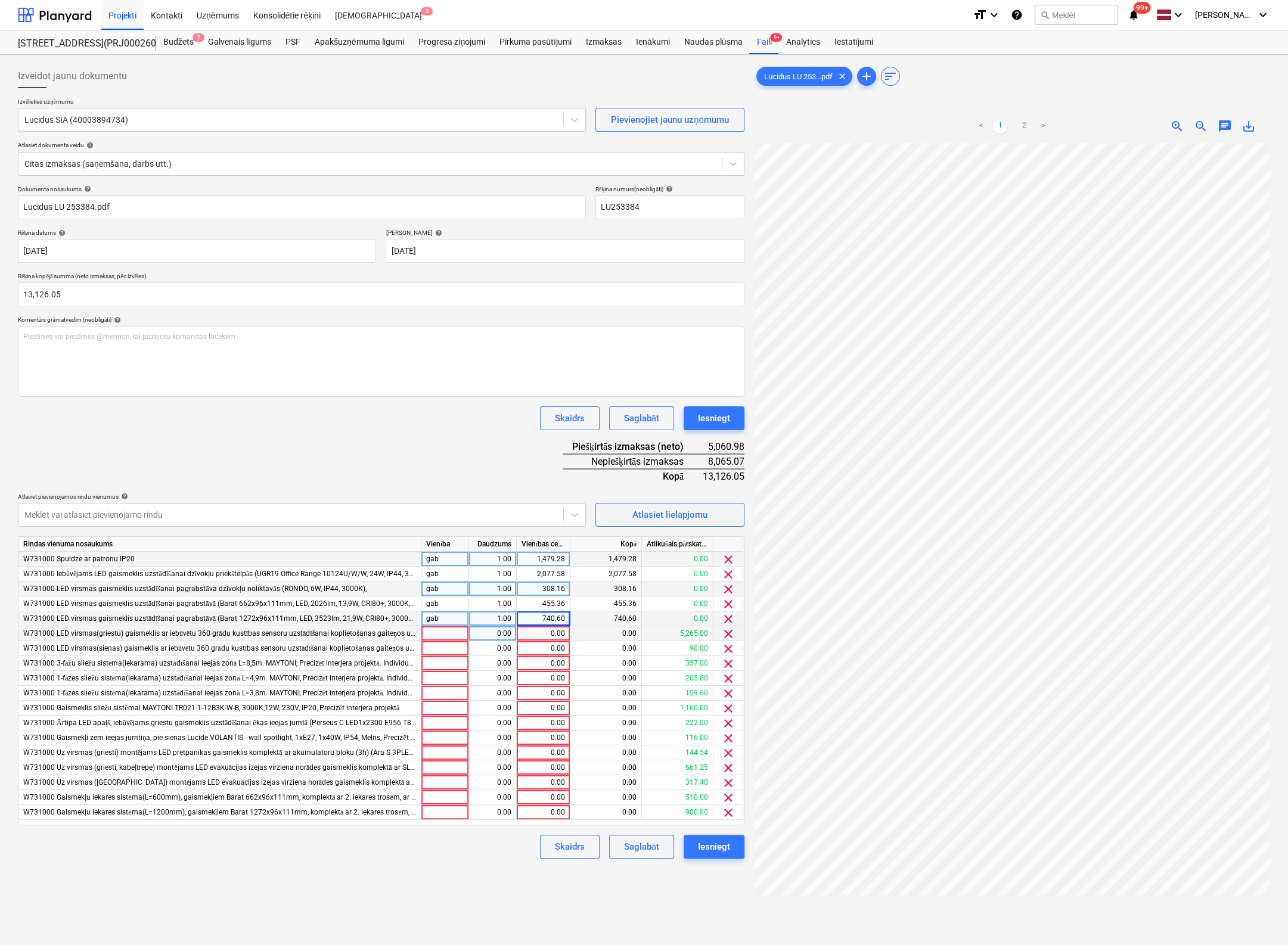
click at [557, 634] on div "0.00" at bounding box center [543, 633] width 43 height 15
type input "5265"
click at [565, 648] on div "0.00" at bounding box center [543, 648] width 43 height 15
type input "90"
click at [564, 663] on div "0.00" at bounding box center [543, 663] width 43 height 15
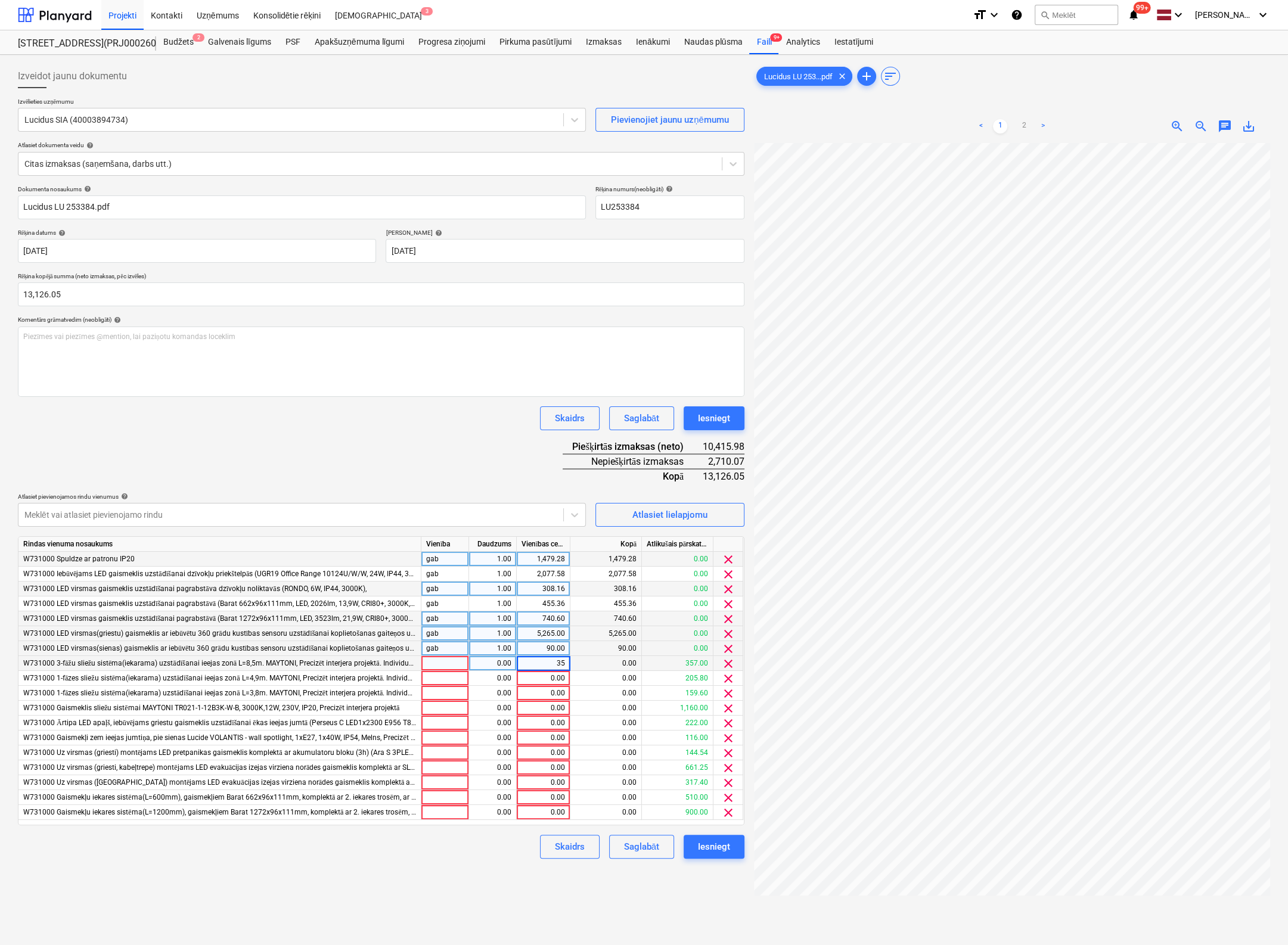
type input "357"
click at [560, 674] on div "0.00" at bounding box center [543, 678] width 43 height 15
type input "205.8"
click at [554, 688] on div "0.00" at bounding box center [543, 693] width 43 height 15
type input "159.6"
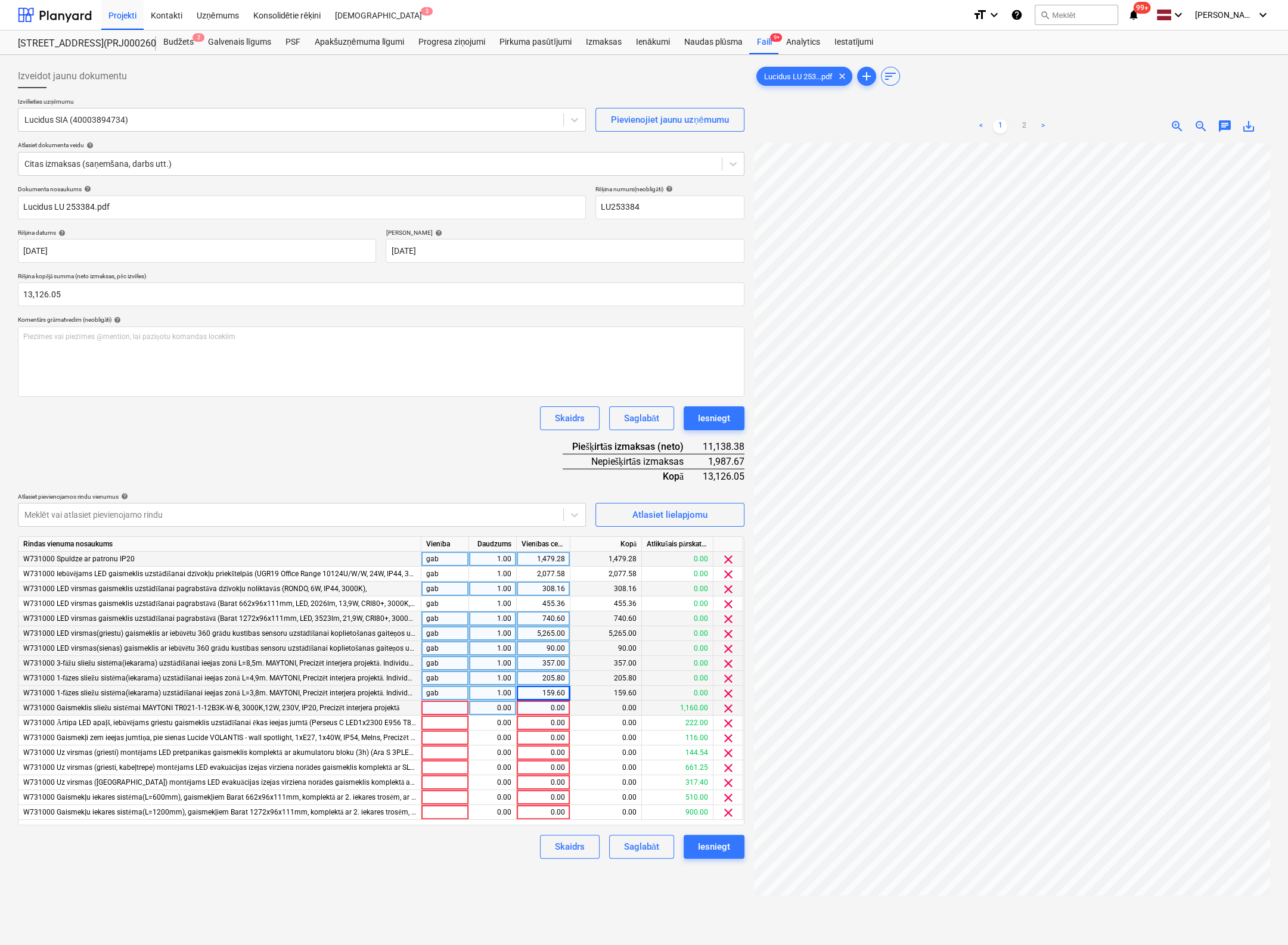
click at [557, 707] on div "0.00" at bounding box center [543, 708] width 43 height 15
type input "1160"
click at [554, 722] on div "0.00" at bounding box center [543, 723] width 43 height 15
type input "222"
click at [561, 735] on div "0.00" at bounding box center [543, 738] width 43 height 15
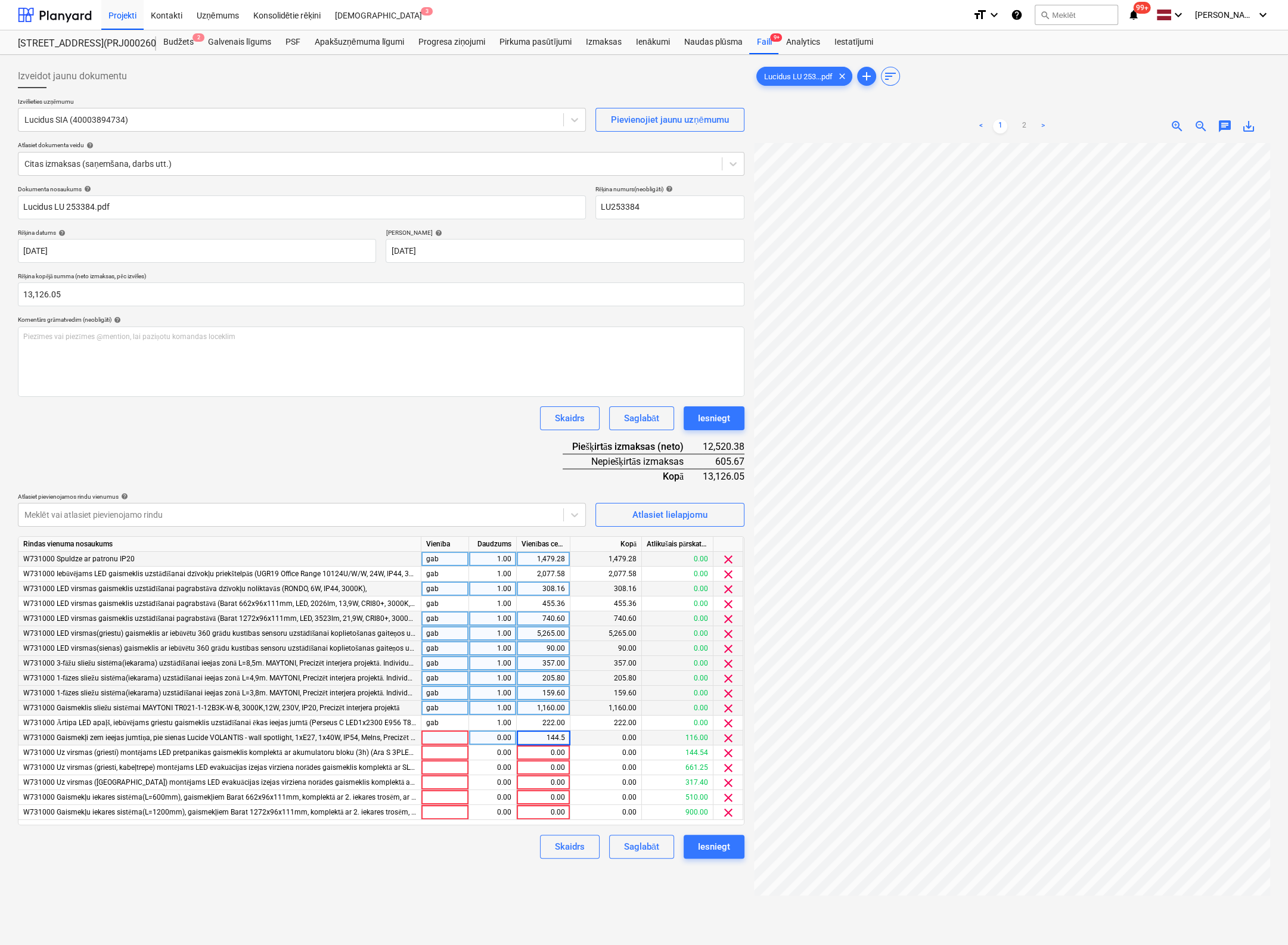
type input "144.54"
click at [552, 750] on div "0.00" at bounding box center [543, 753] width 43 height 15
click at [555, 735] on div "144.54" at bounding box center [543, 738] width 43 height 15
type input "116"
click at [556, 754] on div "0.00" at bounding box center [543, 753] width 43 height 15
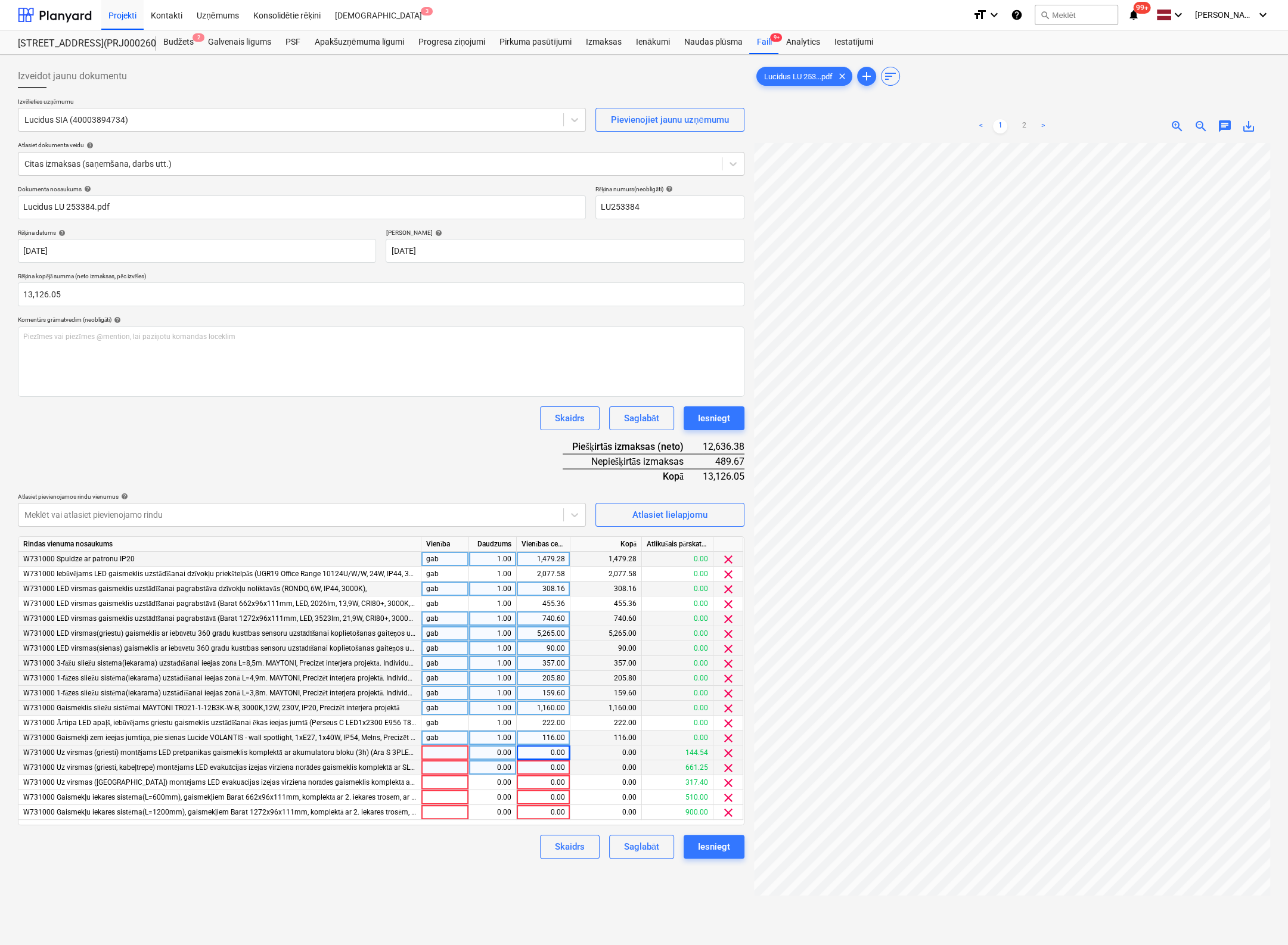
click at [559, 769] on div "0.00" at bounding box center [543, 768] width 43 height 15
click at [560, 749] on div "0.00" at bounding box center [543, 753] width 43 height 15
type input "144.54"
click at [560, 767] on div "0.00" at bounding box center [543, 768] width 43 height 15
type input "6"
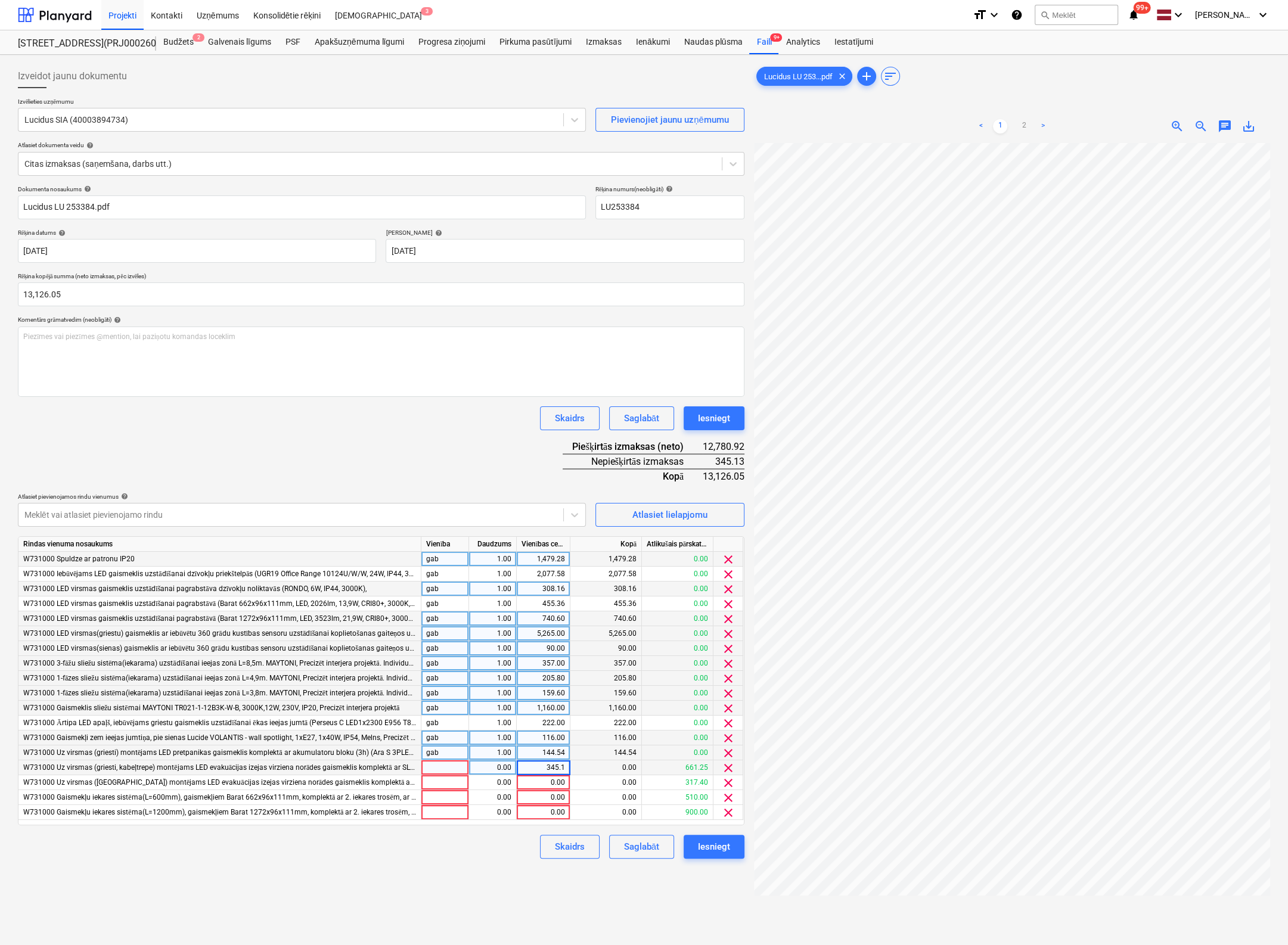
type input "345.13"
click at [437, 878] on div "Izveidot jaunu dokumentu Izvēlieties uzņēmumu Lucidus SIA (40003894734) Pievien…" at bounding box center [381, 559] width 736 height 1000
click at [712, 845] on div "Iesniegt" at bounding box center [714, 847] width 32 height 16
click at [729, 781] on span "clear" at bounding box center [728, 783] width 14 height 14
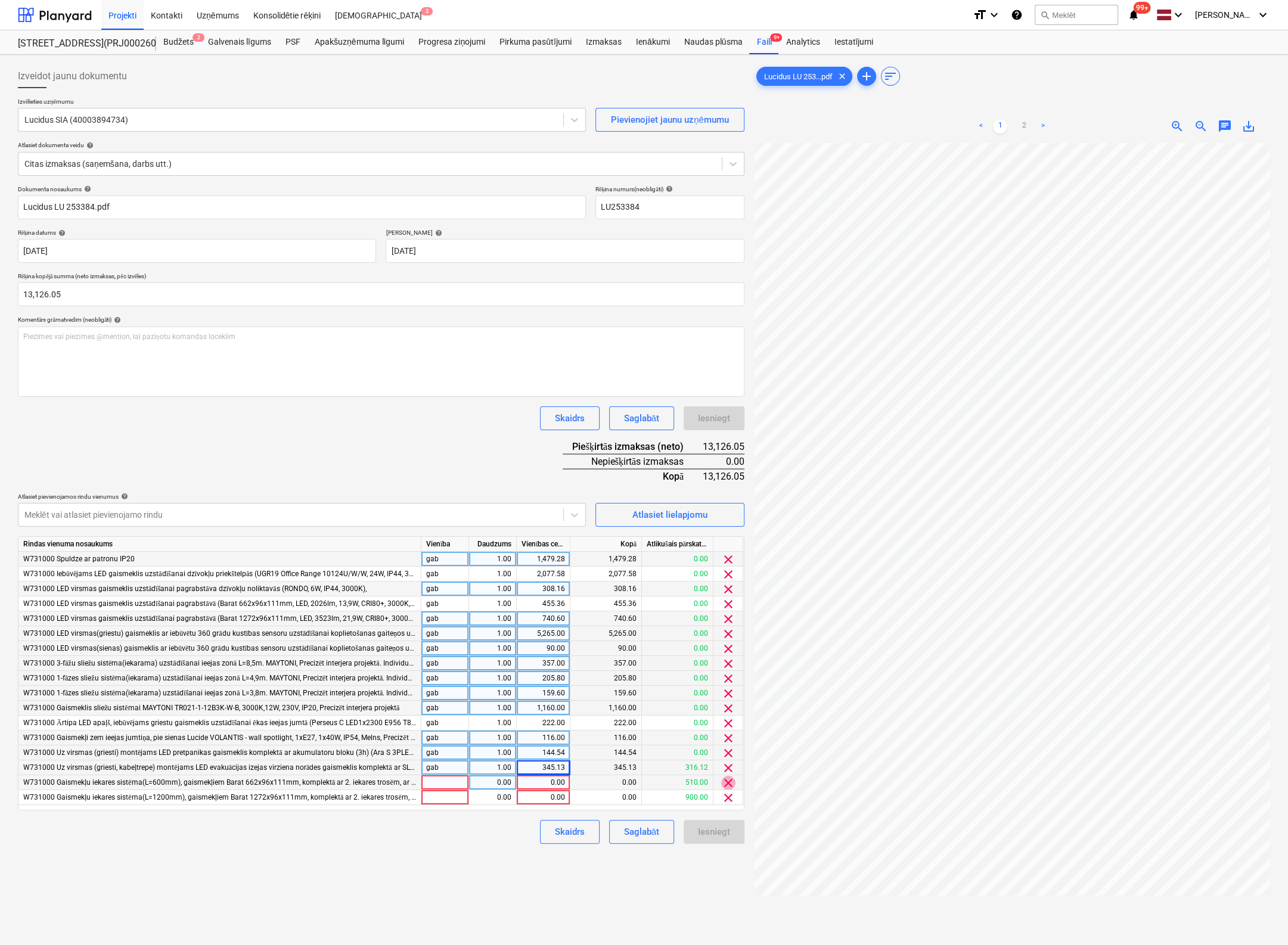
click at [727, 783] on span "clear" at bounding box center [728, 783] width 14 height 14
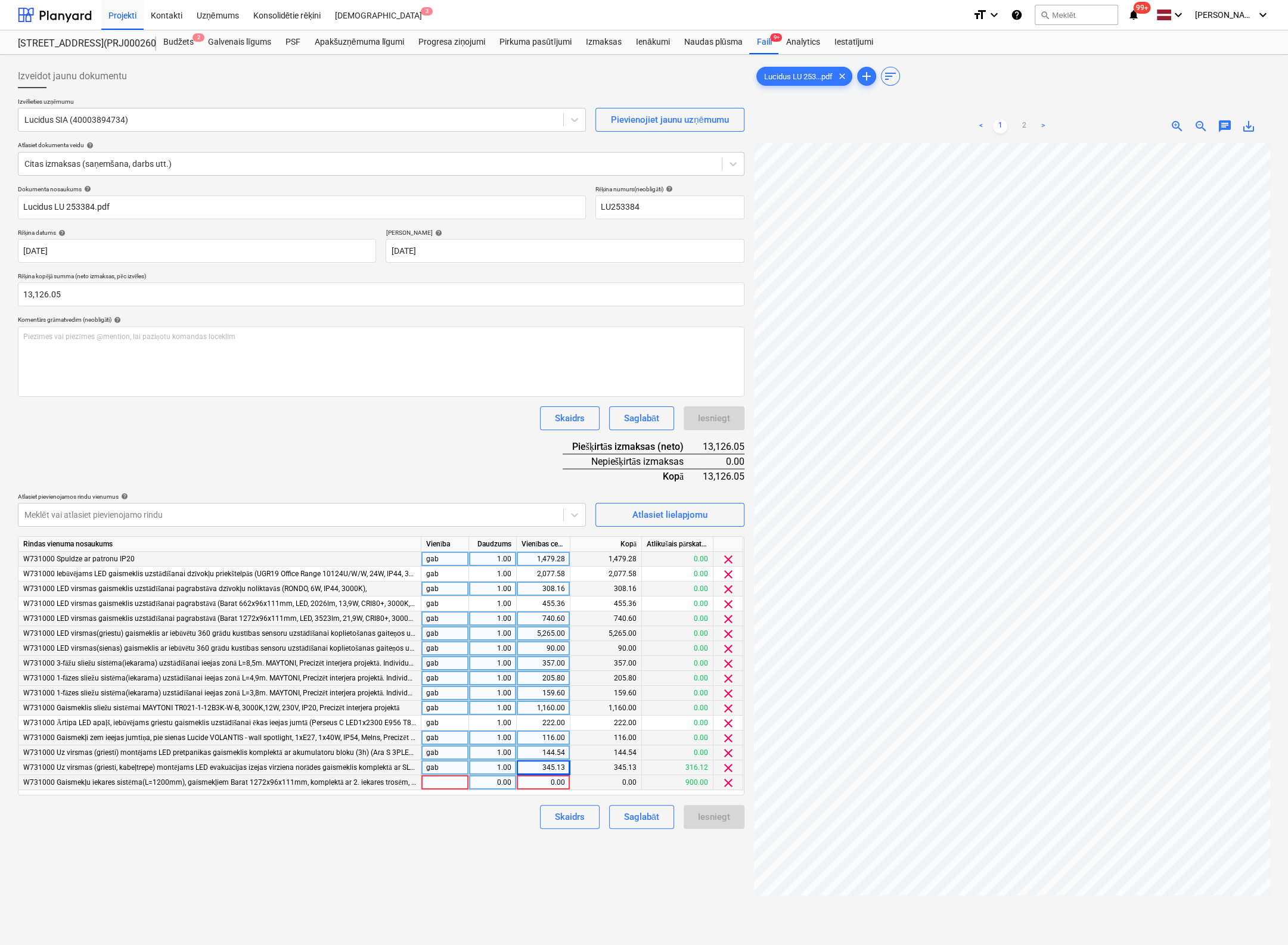
click at [730, 780] on span "clear" at bounding box center [728, 783] width 14 height 14
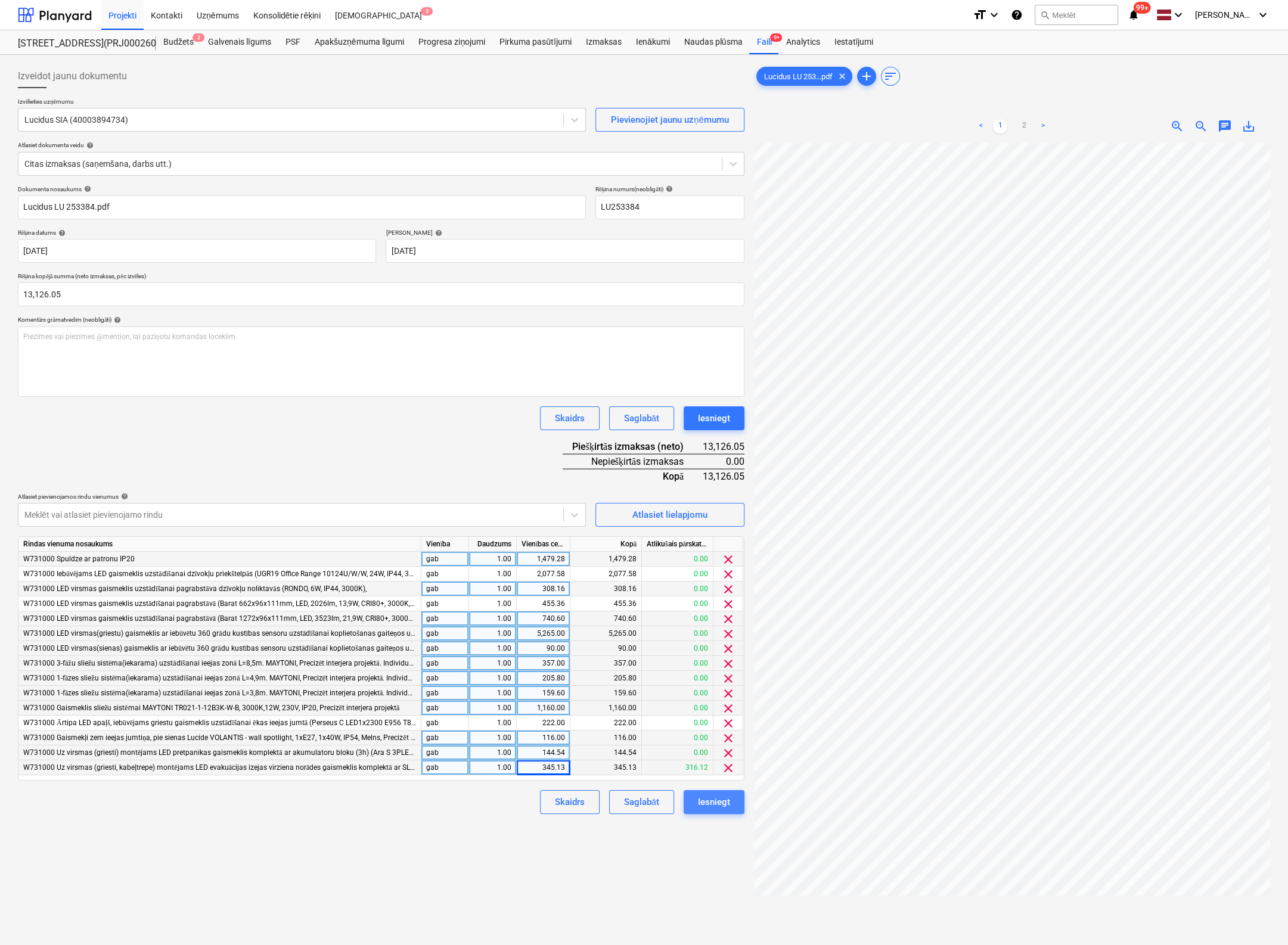
click at [719, 801] on div "Iesniegt" at bounding box center [714, 802] width 32 height 16
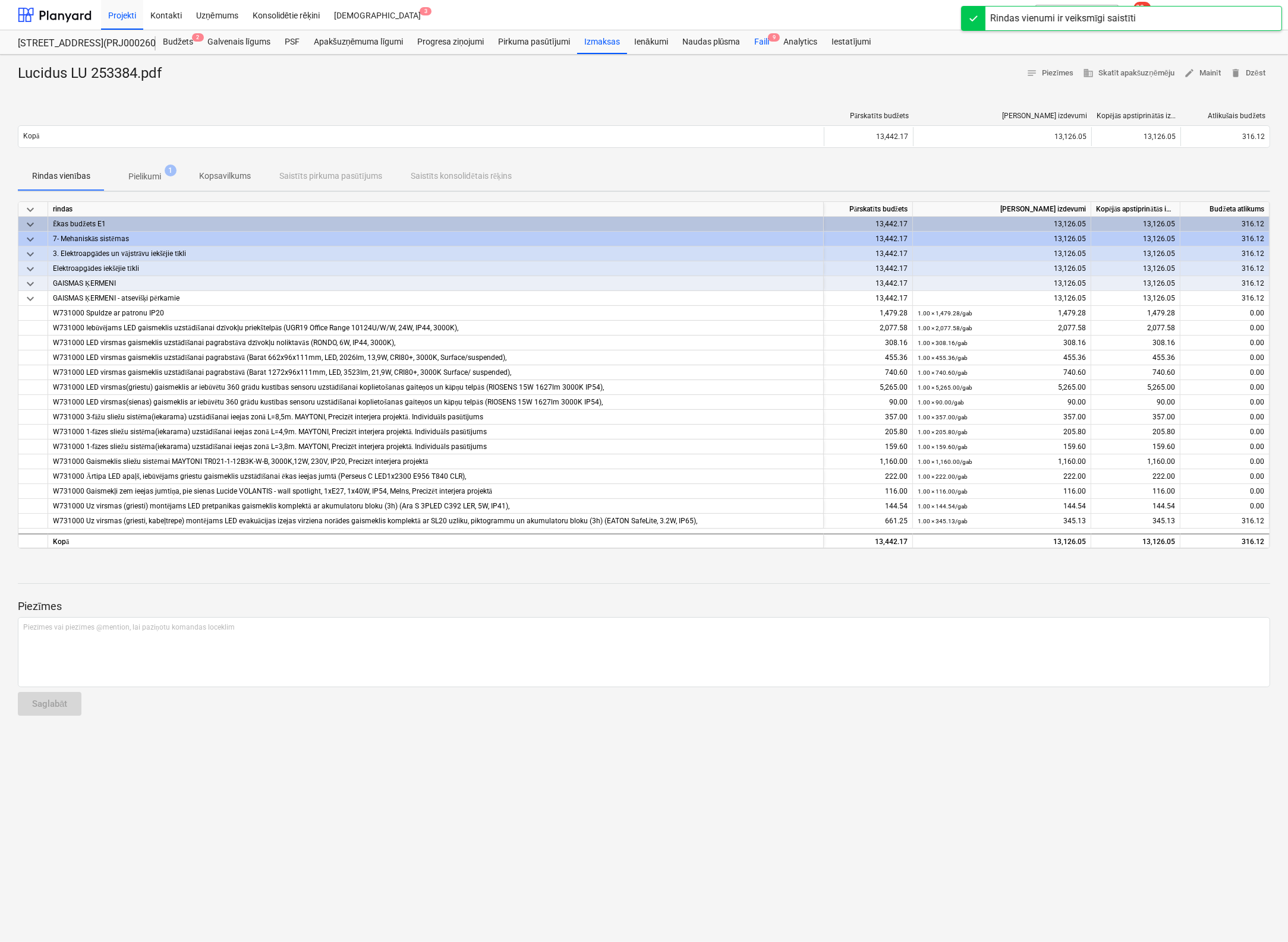
click at [762, 40] on div "Faili 9" at bounding box center [761, 42] width 29 height 24
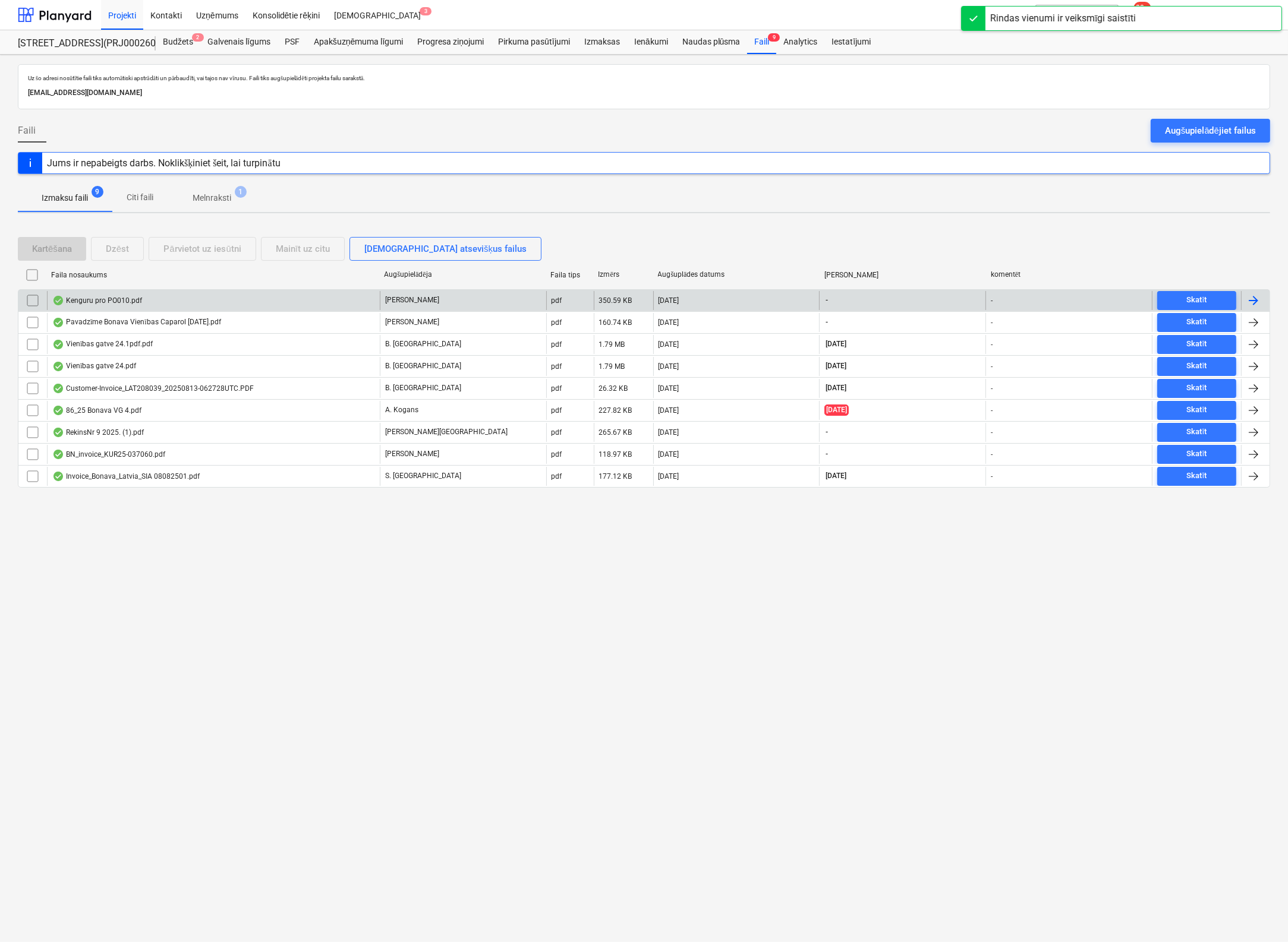
click at [98, 298] on div "Kenguru pro PO010.pdf" at bounding box center [97, 300] width 90 height 10
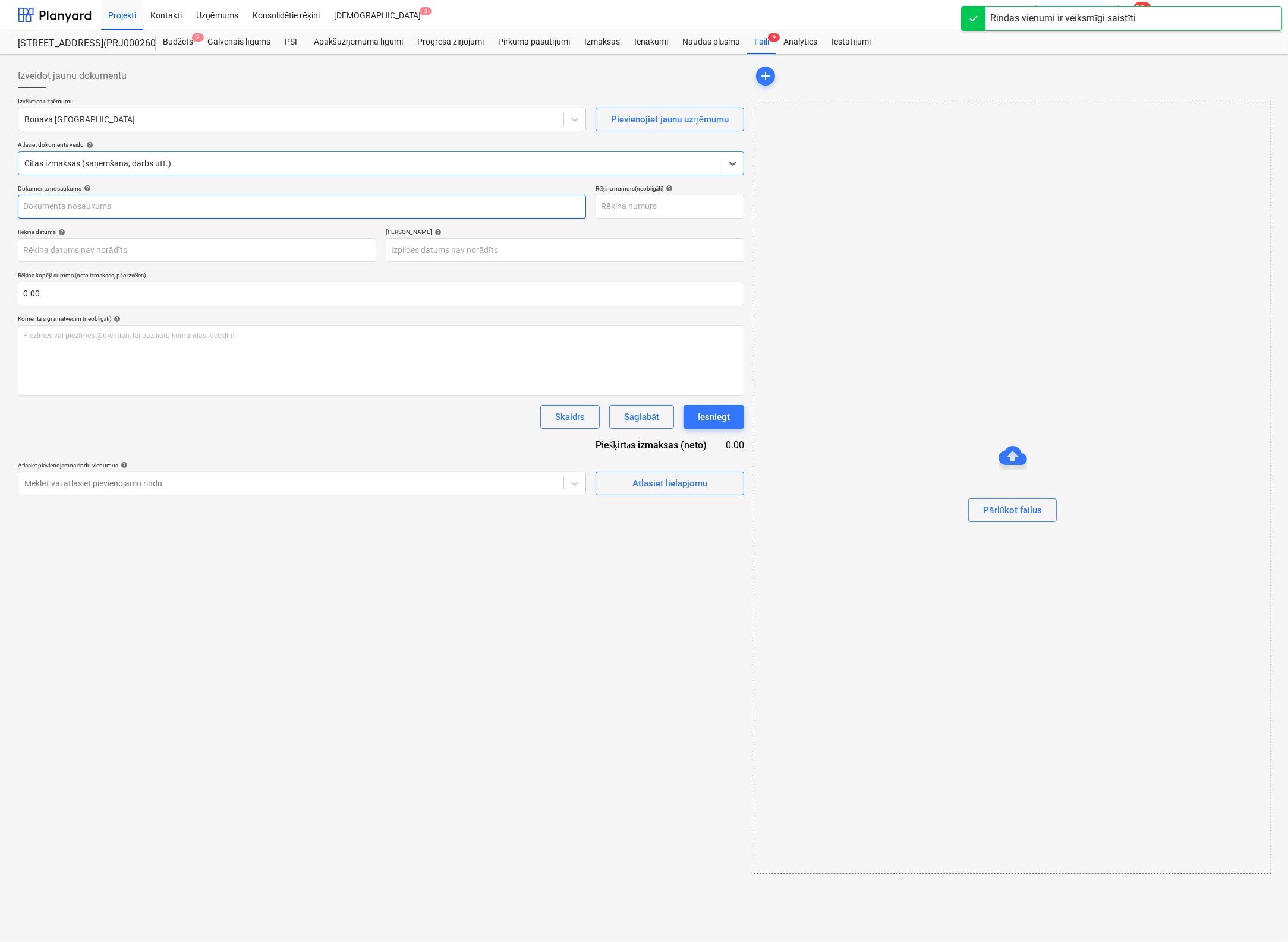
type input "Kenguru pro PO010.pdf"
click at [214, 164] on div at bounding box center [370, 163] width 691 height 12
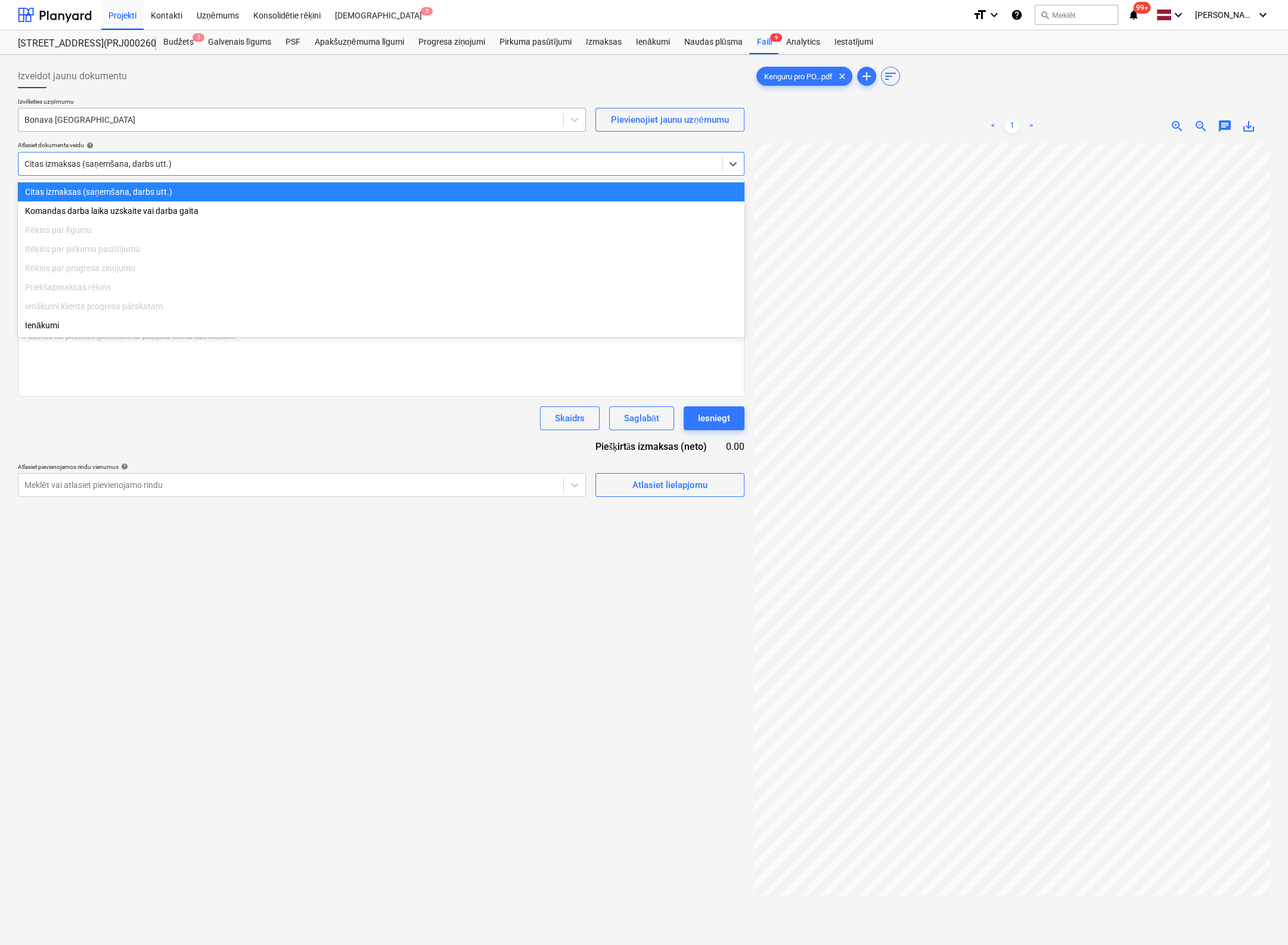
click at [174, 117] on div at bounding box center [291, 119] width 533 height 12
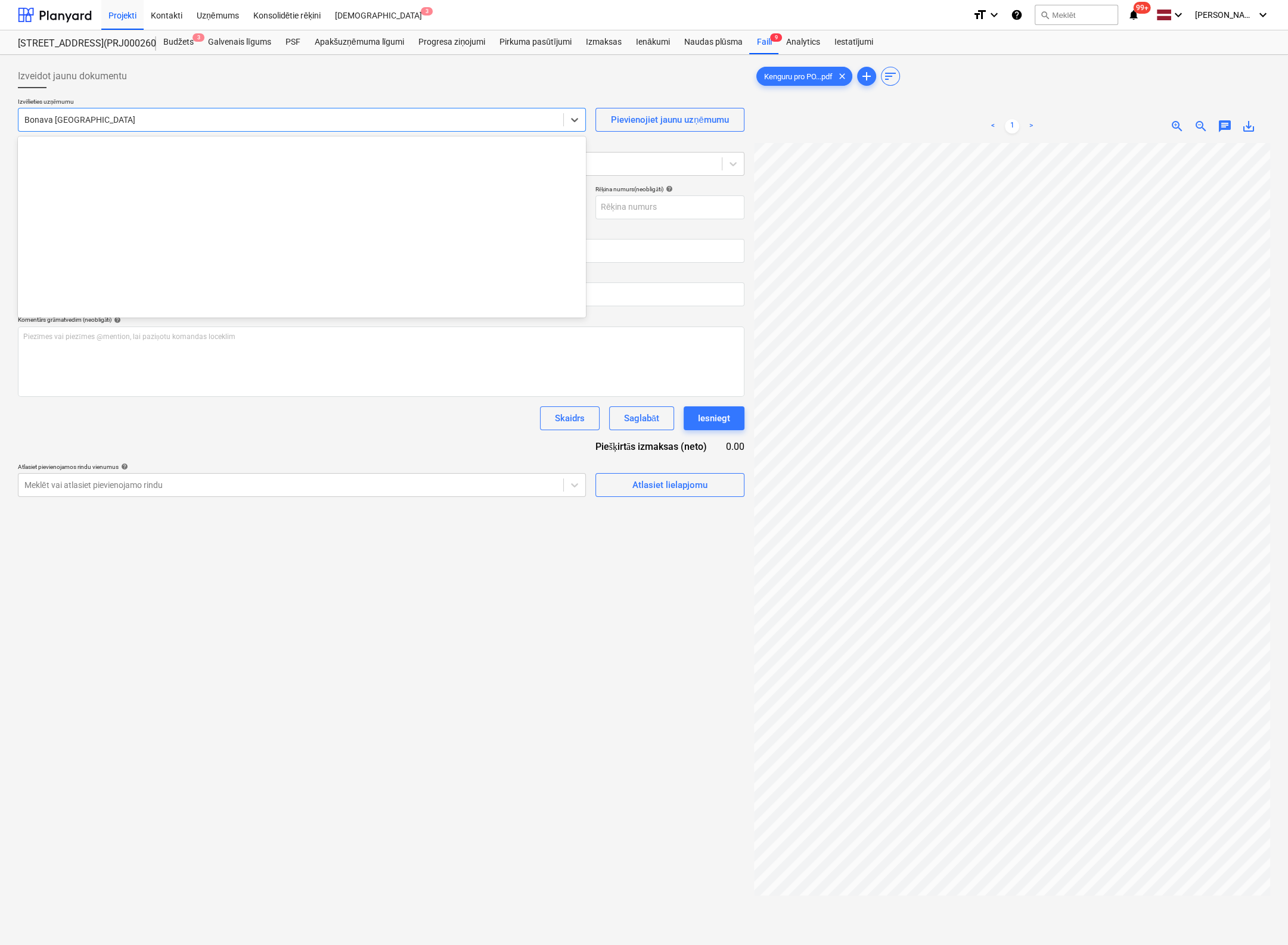
scroll to position [2148, 0]
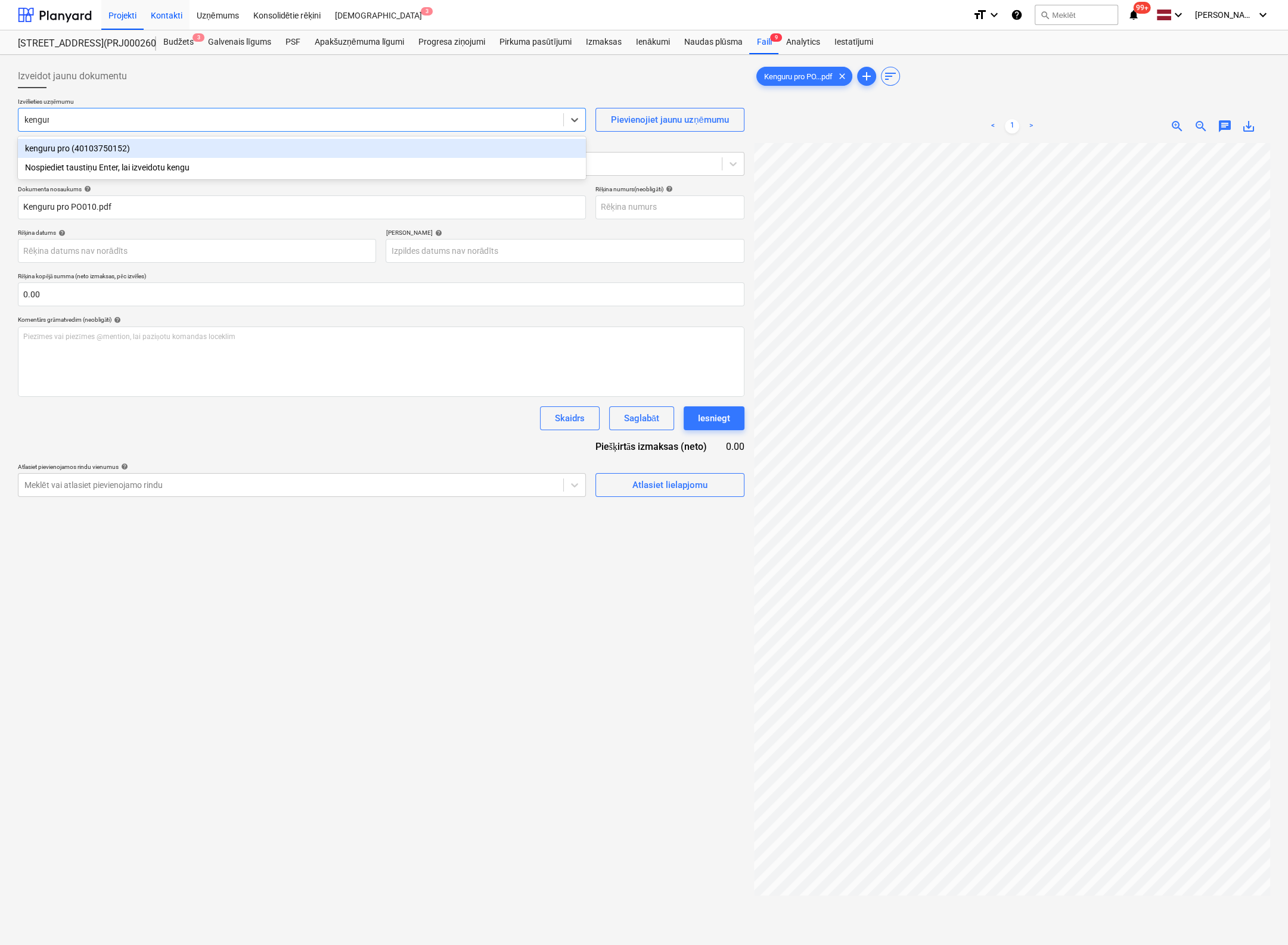
type input "kenguru"
click at [86, 146] on div "kenguru pro (40103750152)" at bounding box center [302, 148] width 568 height 19
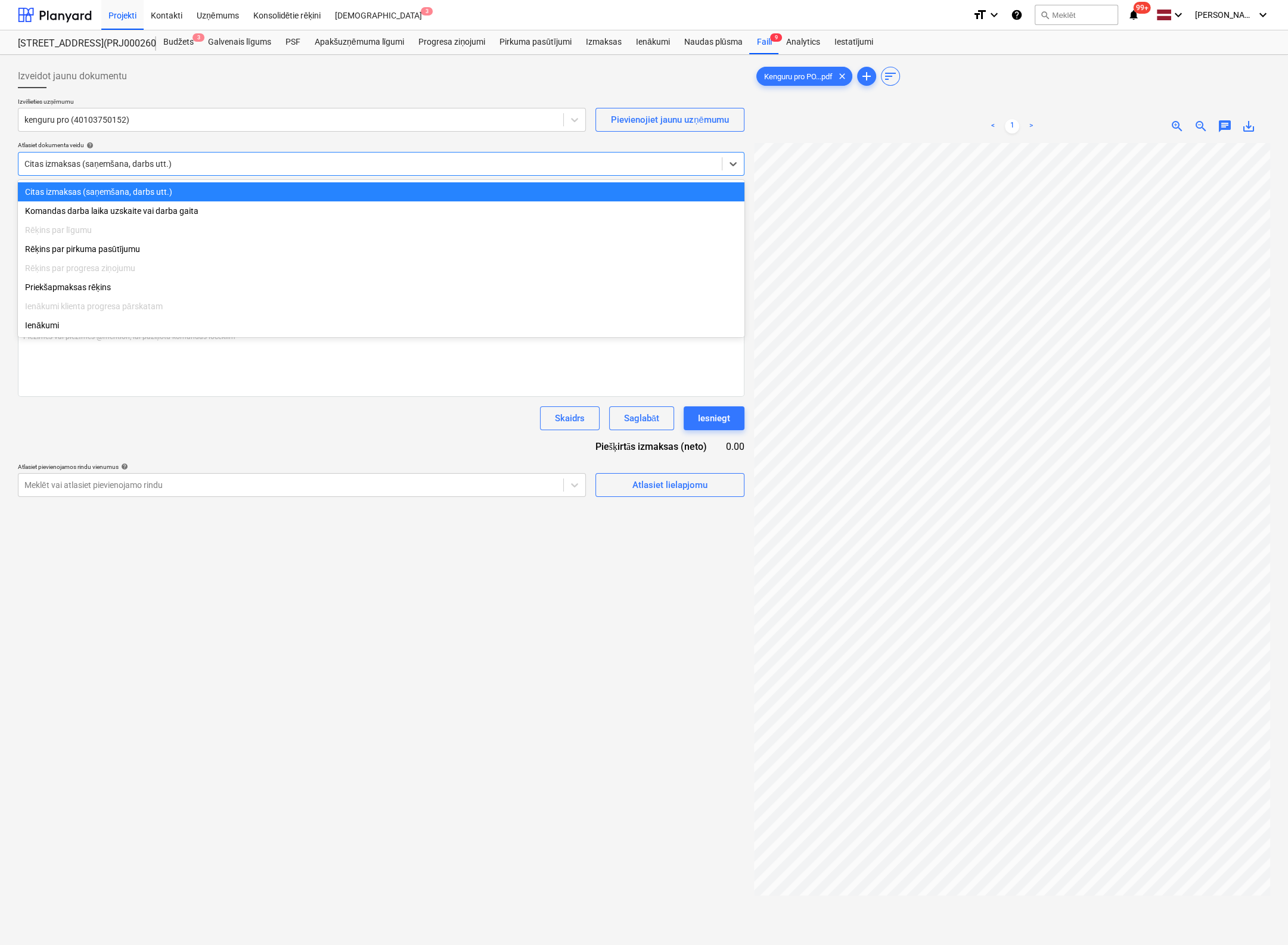
click at [276, 165] on div at bounding box center [370, 164] width 691 height 12
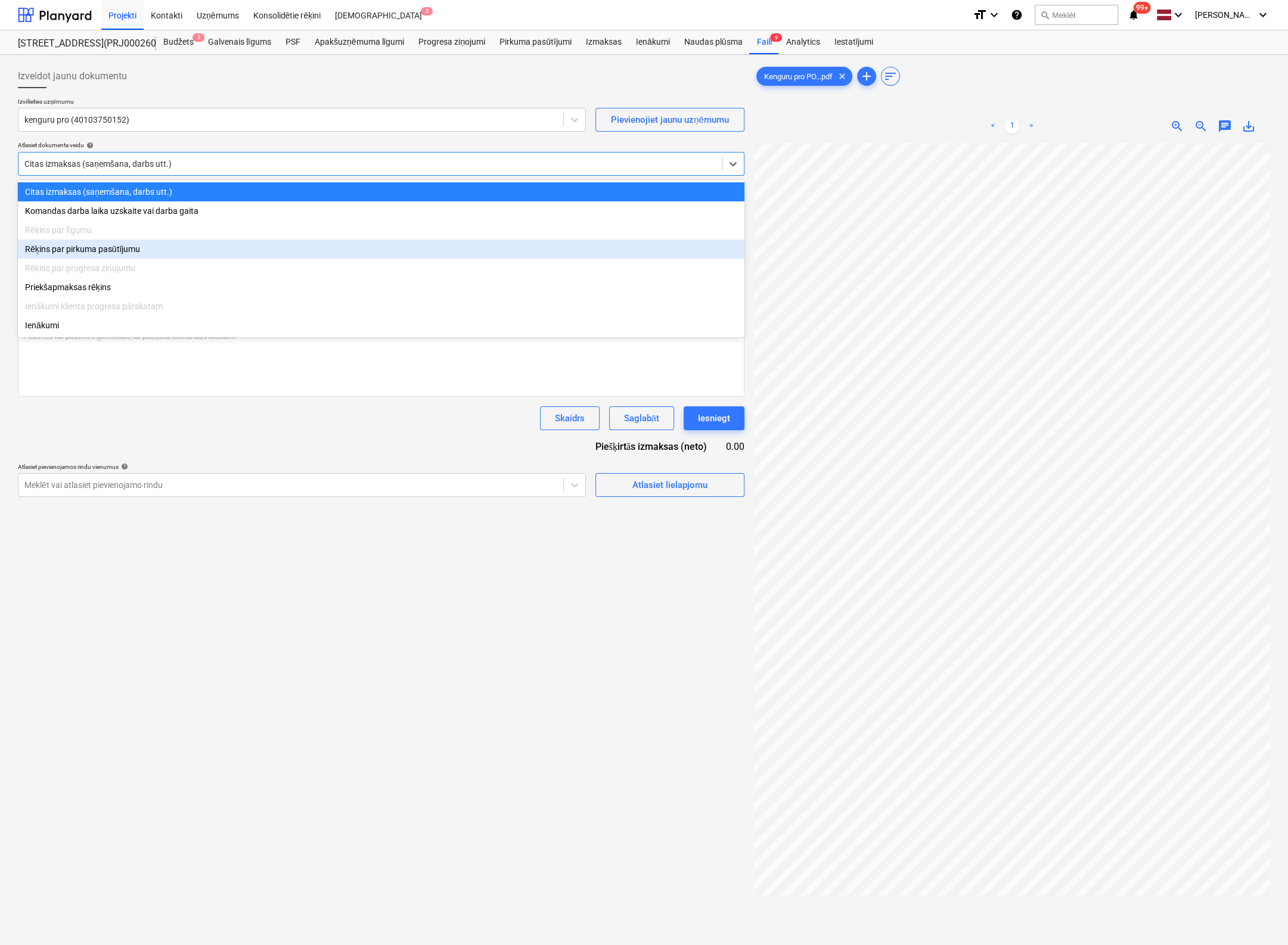
click at [121, 253] on div "Rēķins par pirkuma pasūtījumu" at bounding box center [381, 249] width 726 height 19
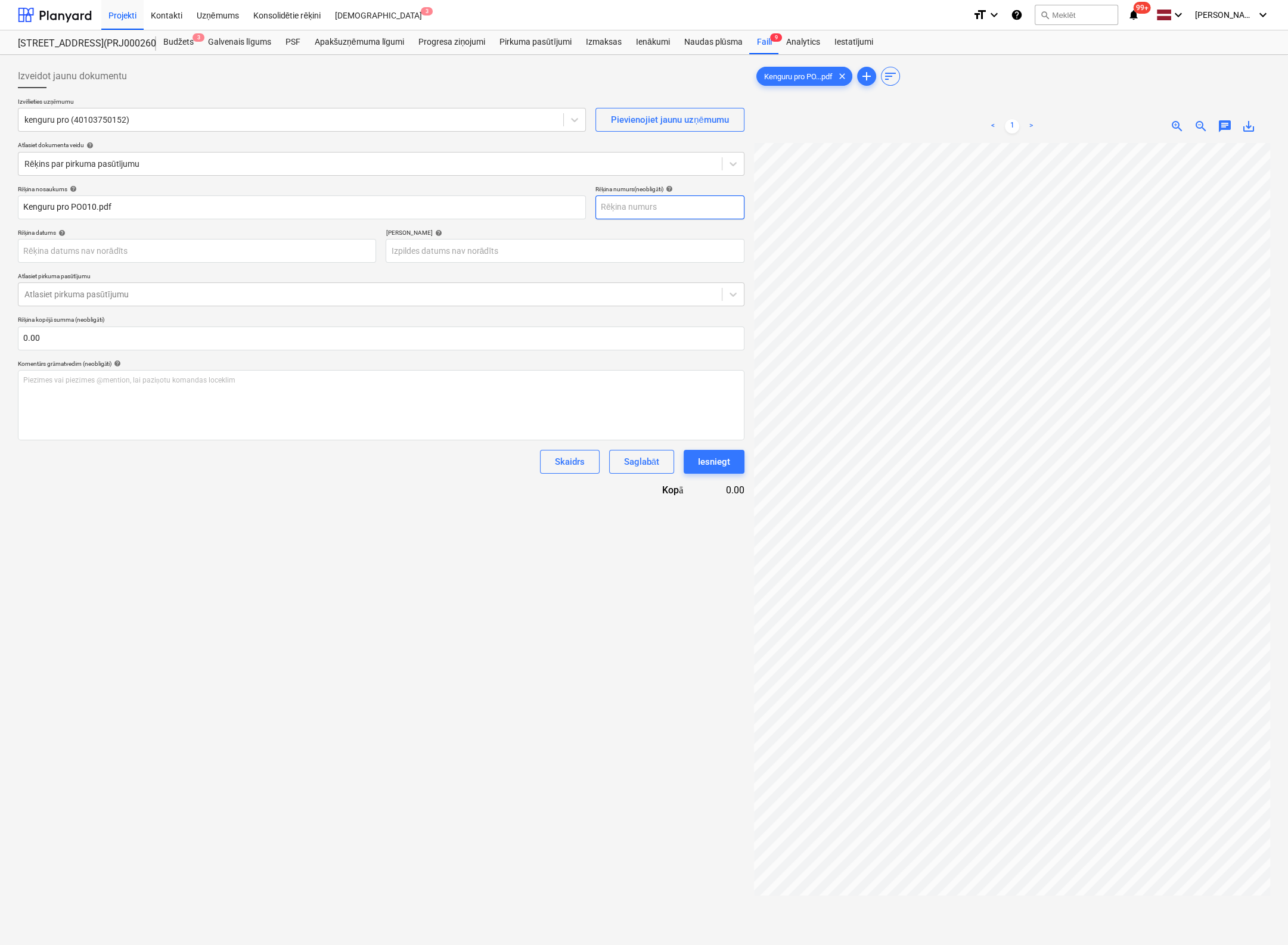
click at [620, 208] on input "text" at bounding box center [670, 207] width 149 height 24
type input "PO25/010"
click at [321, 246] on body "Projekti Kontakti Uzņēmums Konsolidētie rēķini Iesūtne 3 format_size keyboard_a…" at bounding box center [644, 472] width 1288 height 945
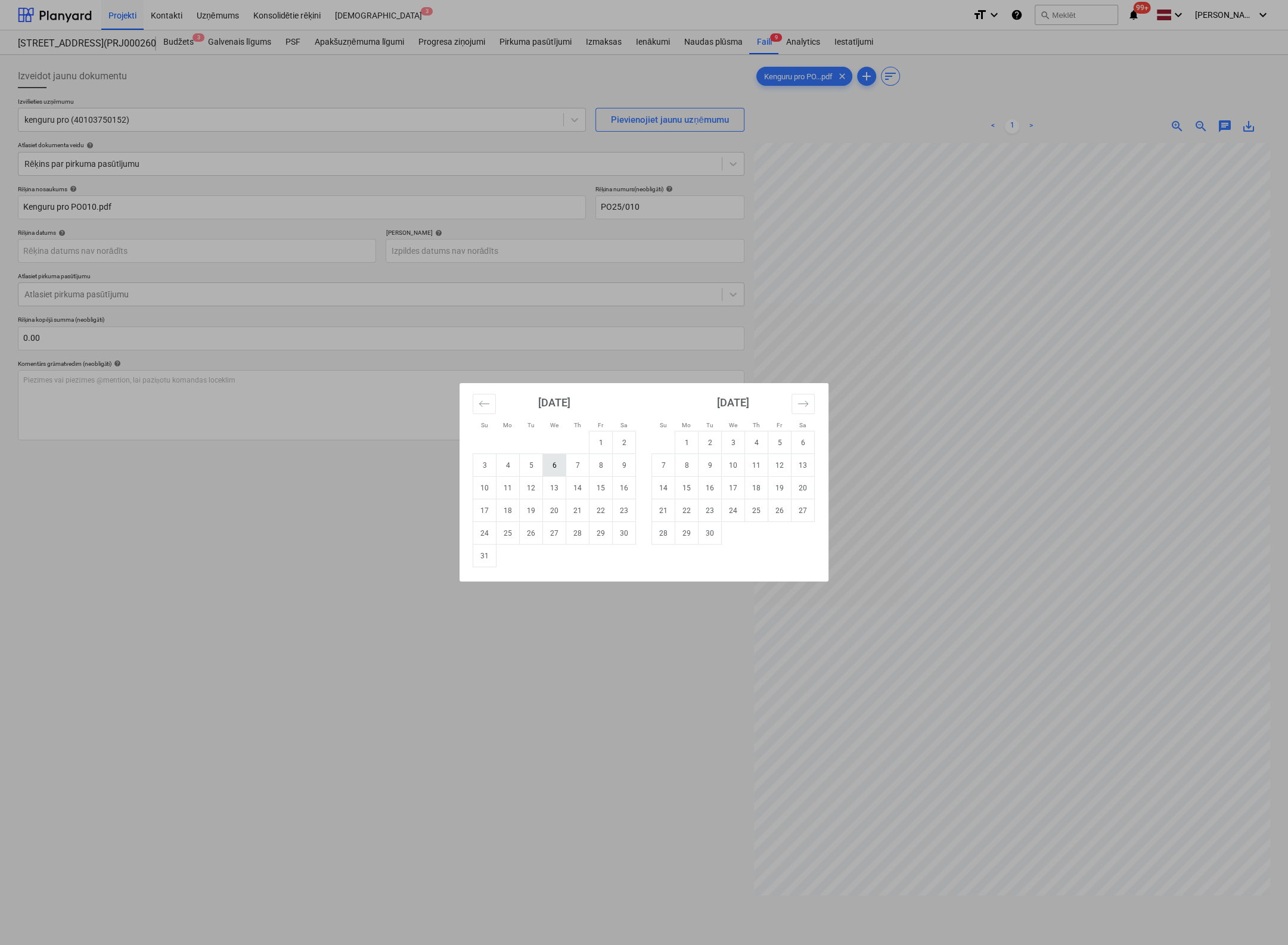
click at [553, 465] on td "6" at bounding box center [554, 465] width 23 height 23
type input "[DATE]"
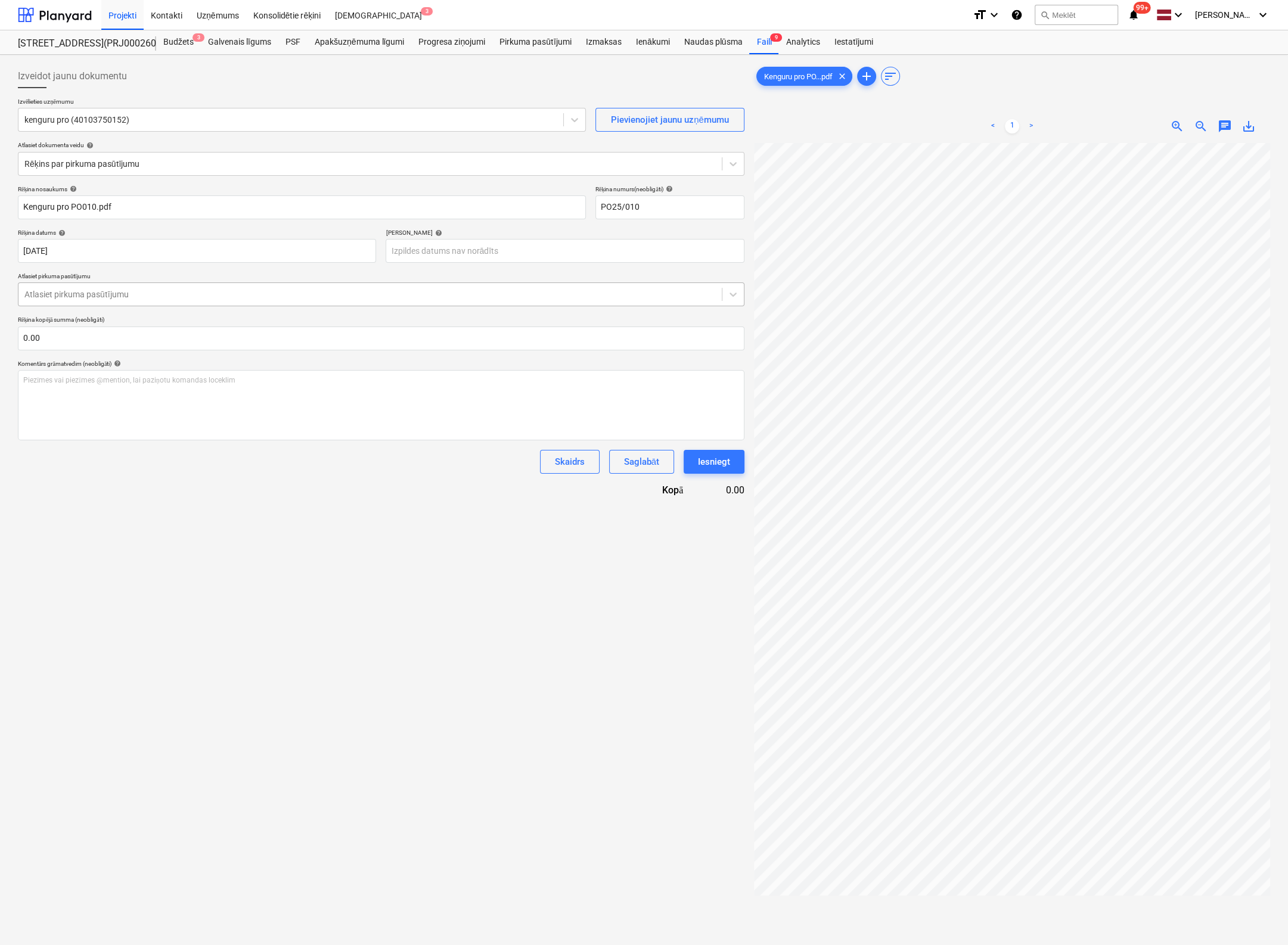
click at [209, 294] on div at bounding box center [370, 294] width 691 height 12
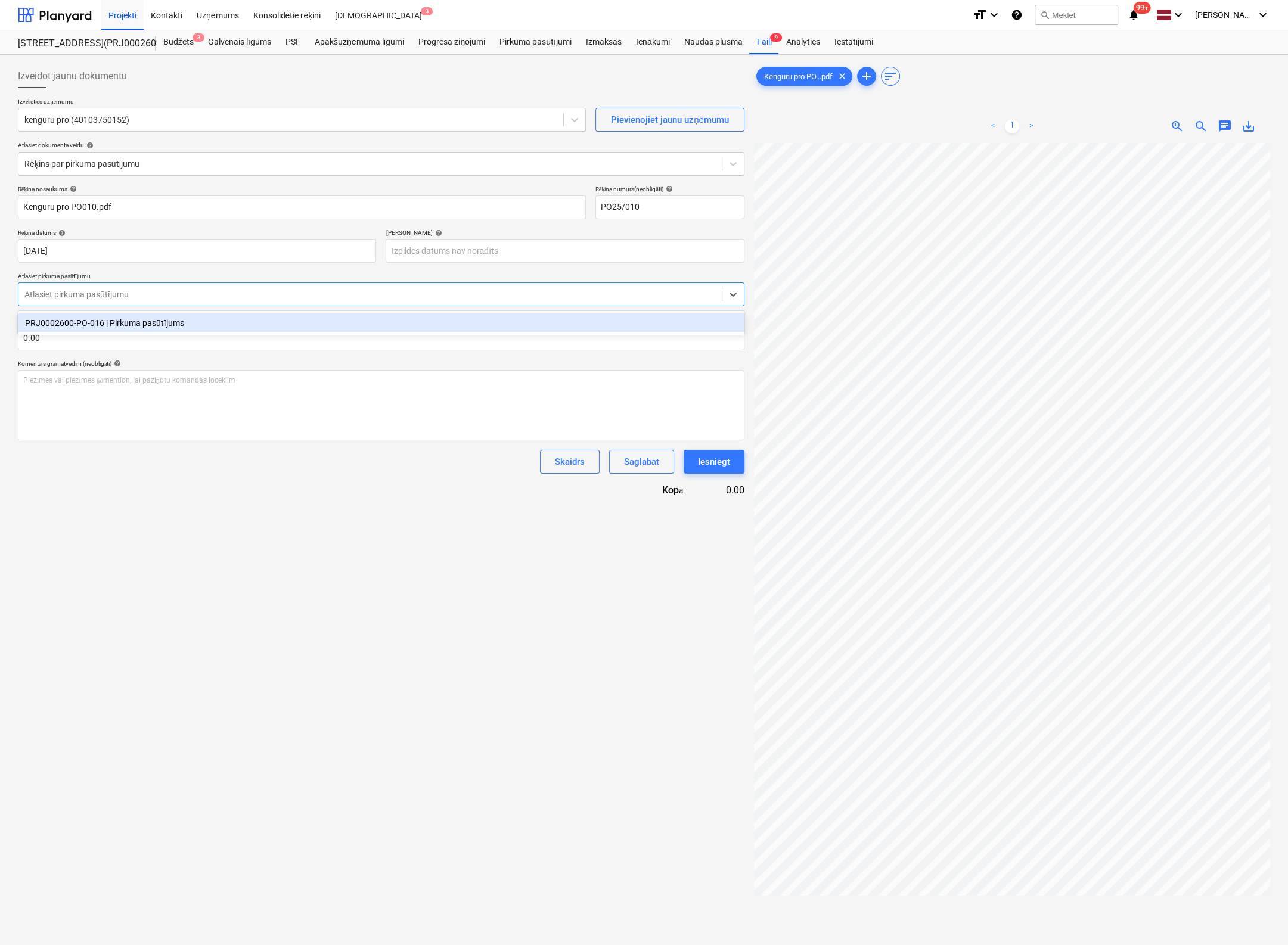
click at [148, 323] on div "PRJ0002600-PO-016 | Pirkuma pasūtījums" at bounding box center [381, 323] width 726 height 19
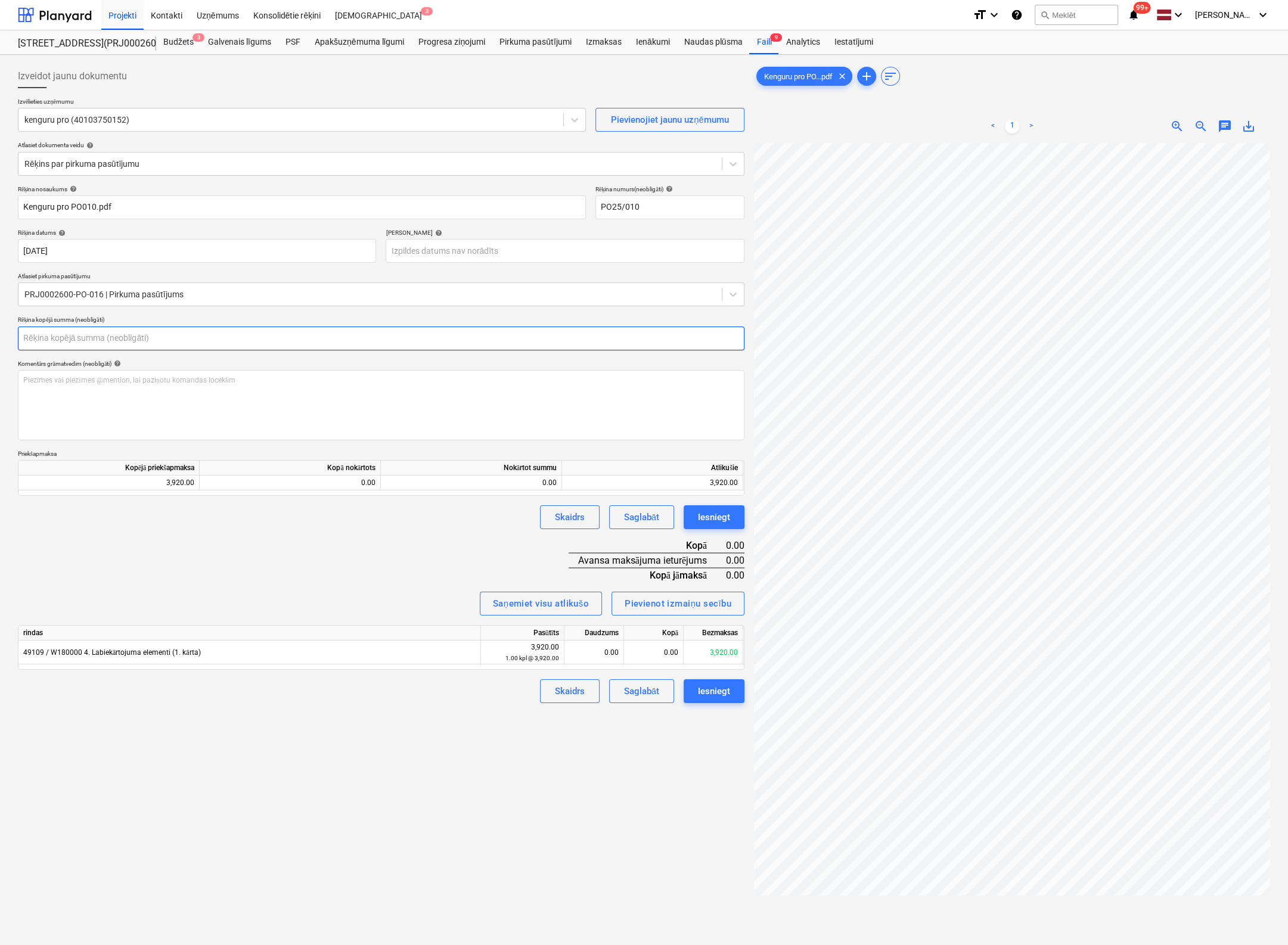
drag, startPoint x: 55, startPoint y: 336, endPoint x: -45, endPoint y: 346, distance: 100.5
click at [0, 346] on html "Projekti Kontakti Uzņēmums Konsolidētie rēķini Iesūtne 3 format_size keyboard_a…" at bounding box center [644, 472] width 1288 height 945
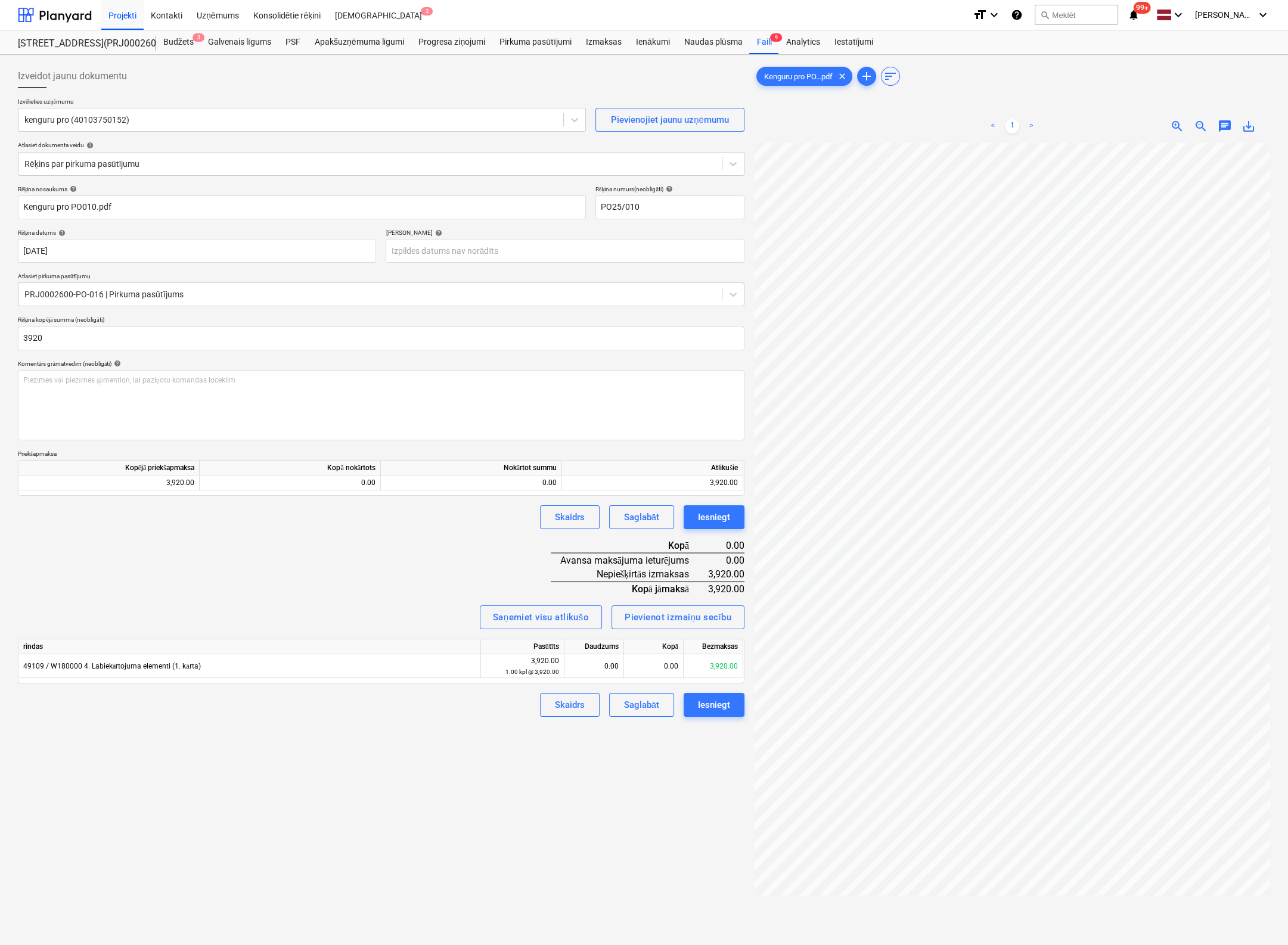
type input "3,920.00"
click at [249, 587] on div "Rēķina nosaukums help Kenguru pro PO010.pdf Rēķina numurs (neobligāti) help PO2…" at bounding box center [381, 452] width 726 height 532
click at [368, 481] on div "0.00" at bounding box center [290, 483] width 181 height 15
click at [541, 484] on div "0.00" at bounding box center [471, 483] width 171 height 15
type input "3920"
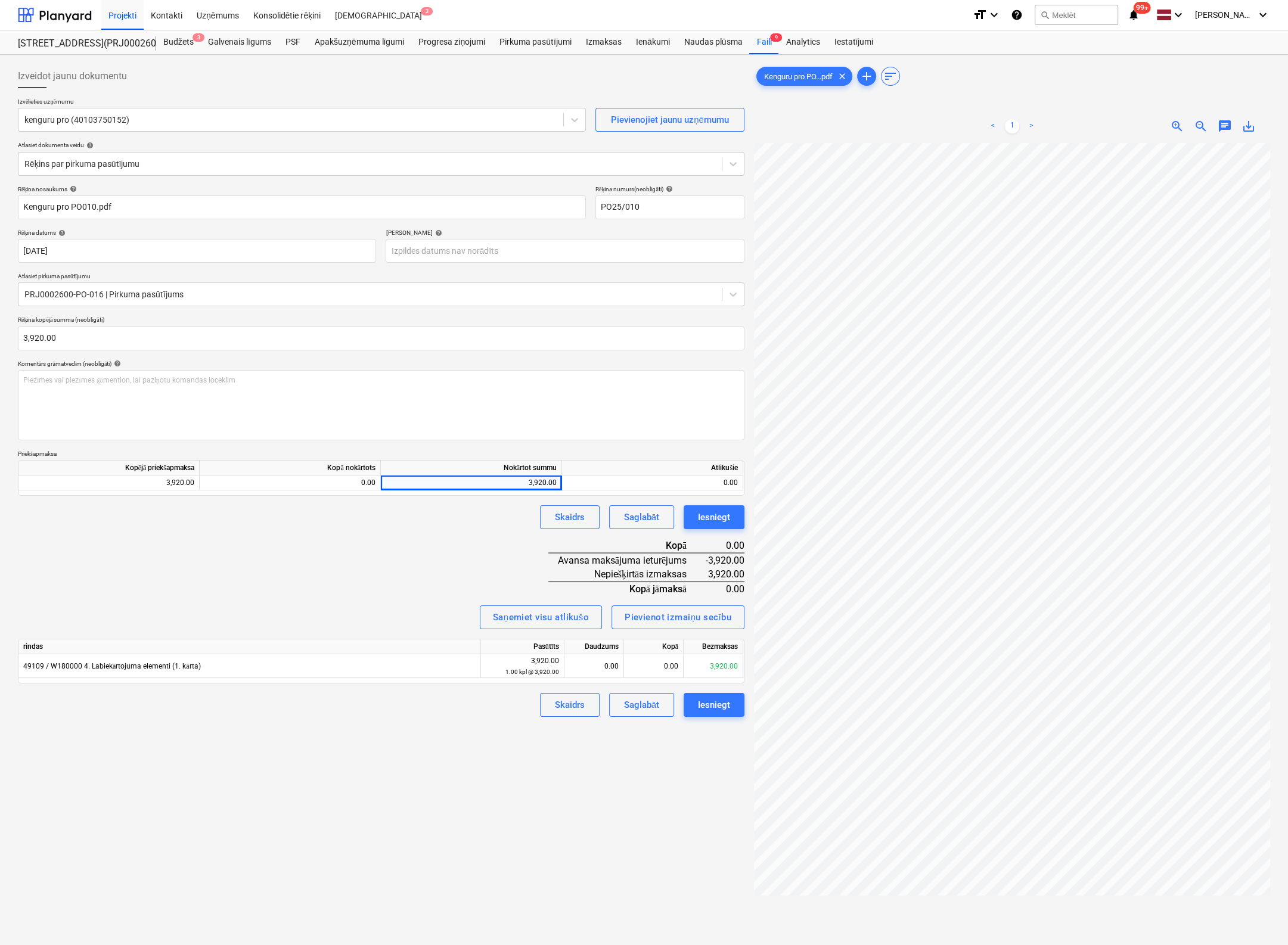
click at [497, 561] on div "Rēķina nosaukums help Kenguru pro PO010.pdf Rēķina numurs (neobligāti) help PO2…" at bounding box center [381, 452] width 726 height 532
click at [721, 700] on div "Iesniegt" at bounding box center [714, 705] width 32 height 16
click at [615, 664] on div "0.00" at bounding box center [594, 666] width 49 height 24
type input "1"
click at [652, 667] on div "0.00" at bounding box center [654, 666] width 60 height 24
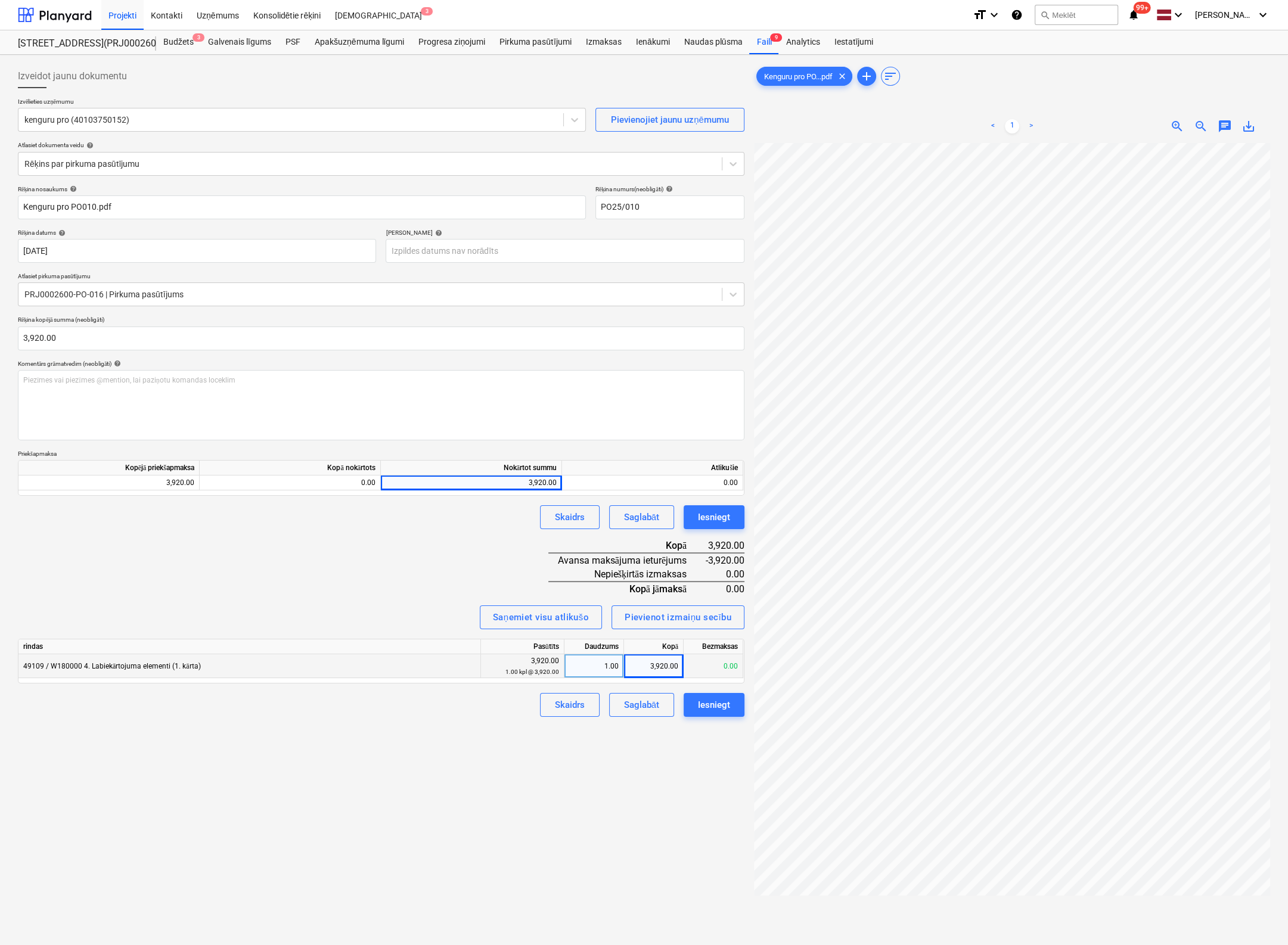
click at [665, 731] on div "Izveidot jaunu dokumentu Izvēlieties uzņēmumu kenguru pro (40103750152) Pievien…" at bounding box center [381, 559] width 736 height 1000
click at [713, 699] on div "Iesniegt" at bounding box center [714, 705] width 32 height 16
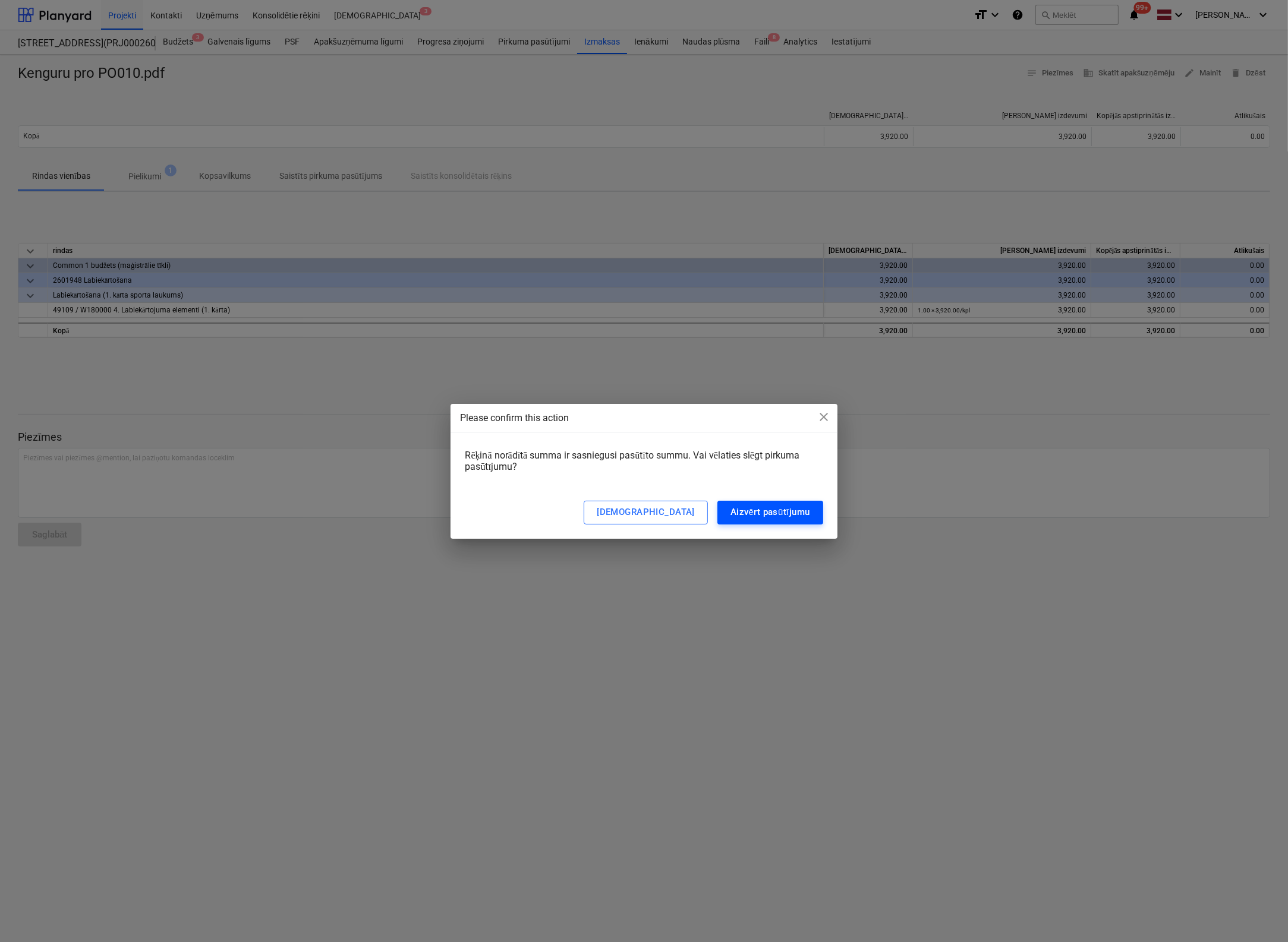
click at [763, 511] on div "Aizvērt pasūtījumu" at bounding box center [770, 512] width 80 height 16
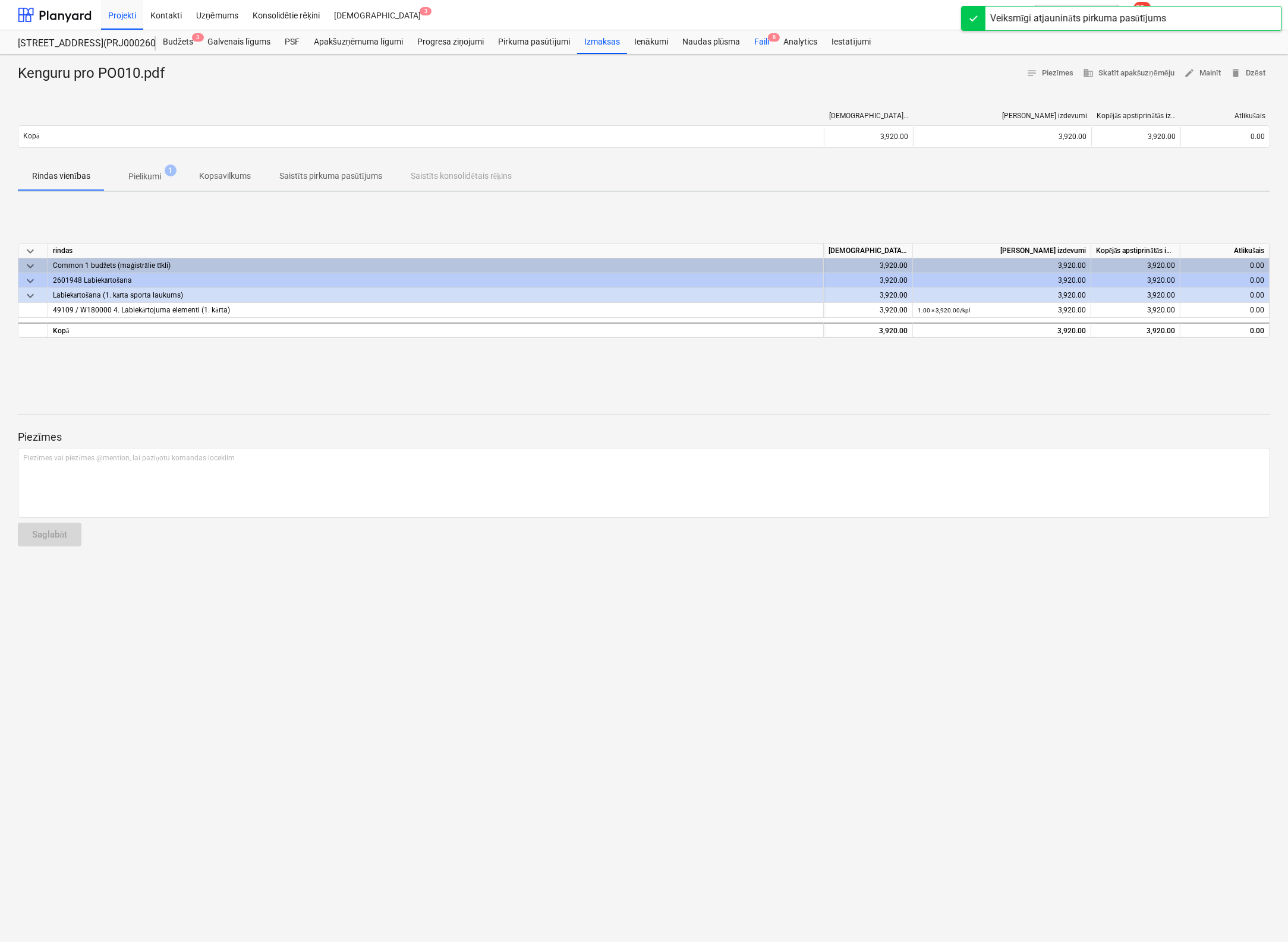
click at [761, 36] on div "Faili 8" at bounding box center [761, 42] width 29 height 24
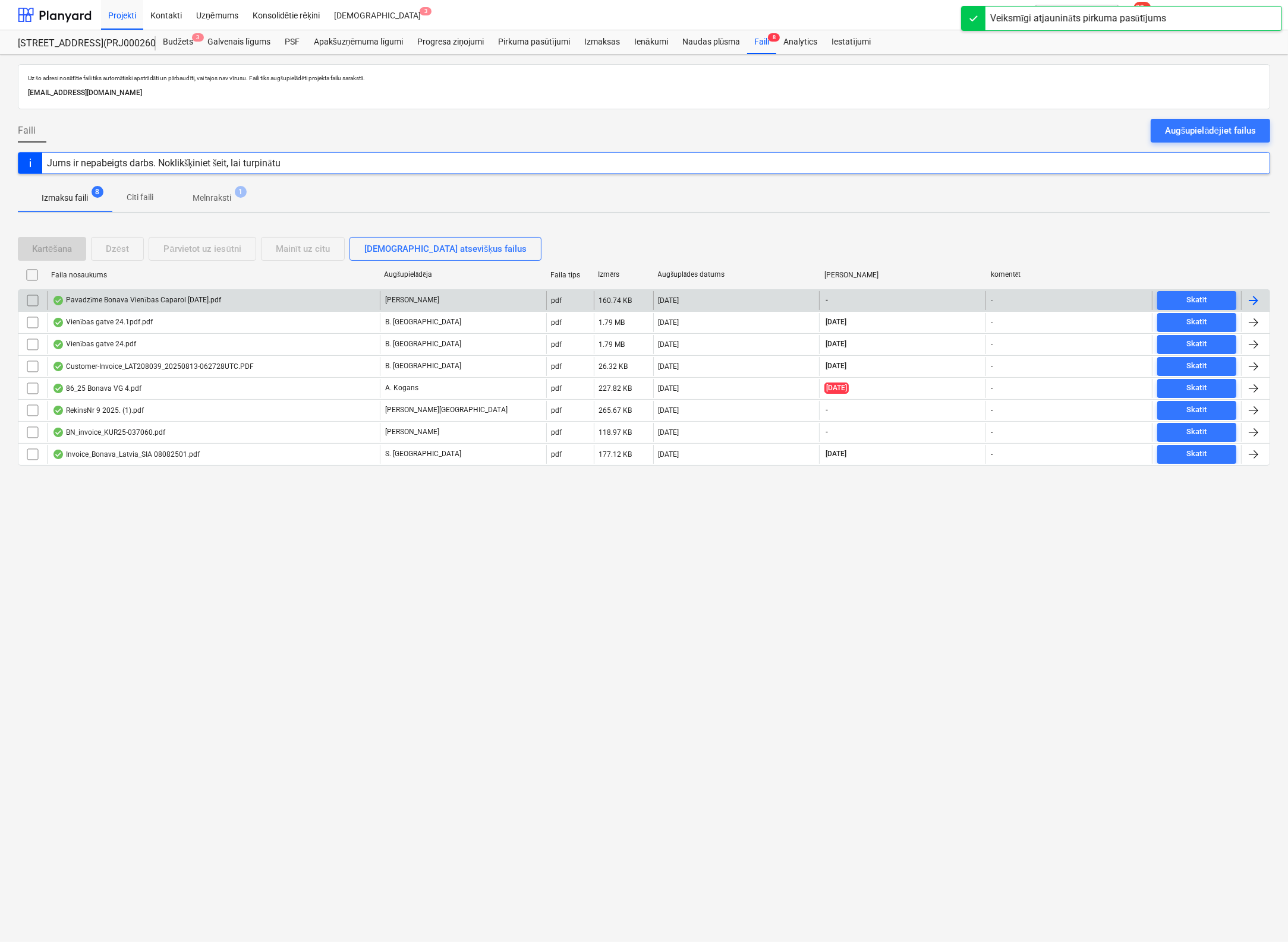
click at [104, 299] on div "Pavadzīme Bonava Vienības Caparol [DATE].pdf" at bounding box center [137, 300] width 169 height 10
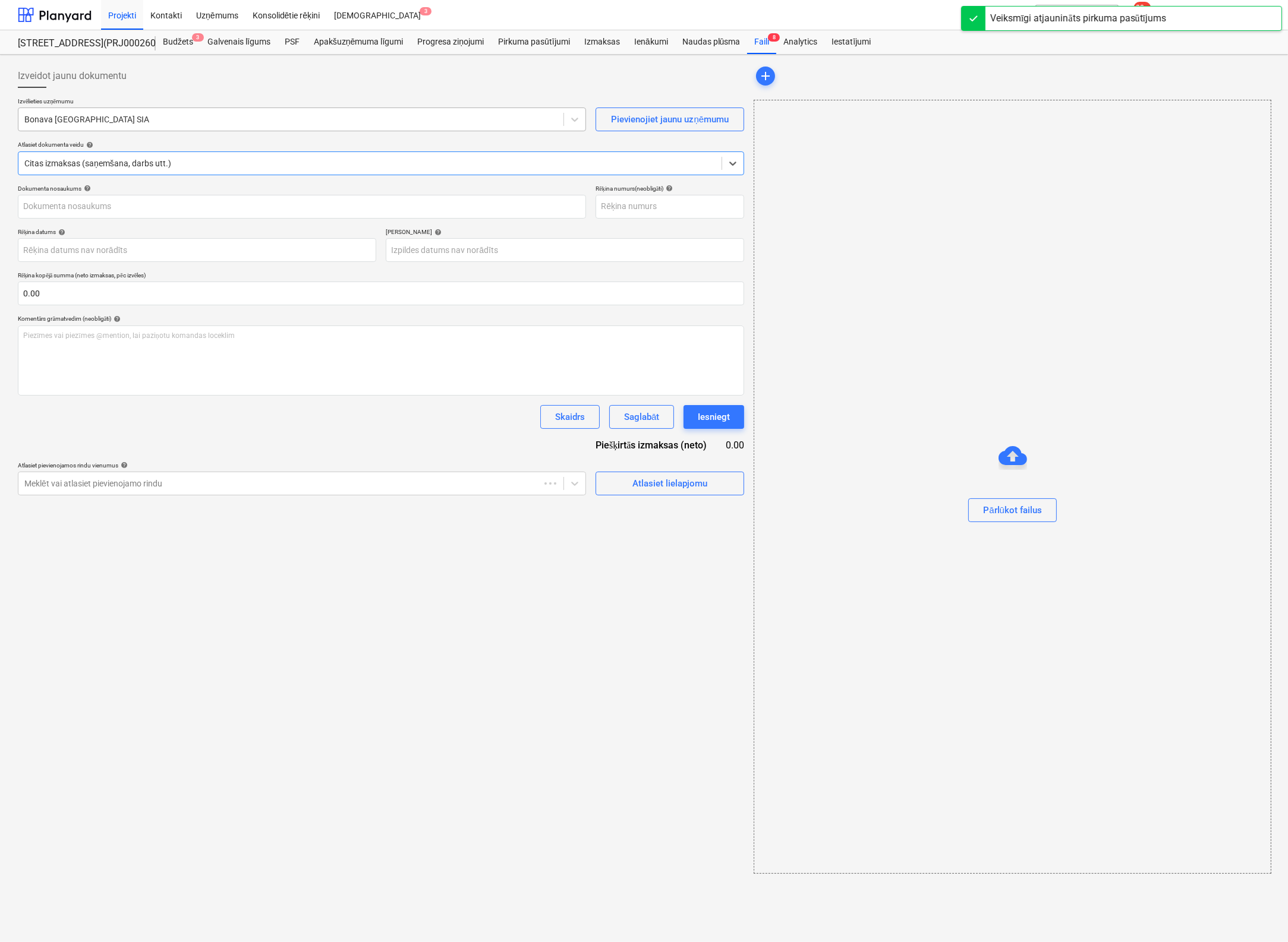
type input "40003941615"
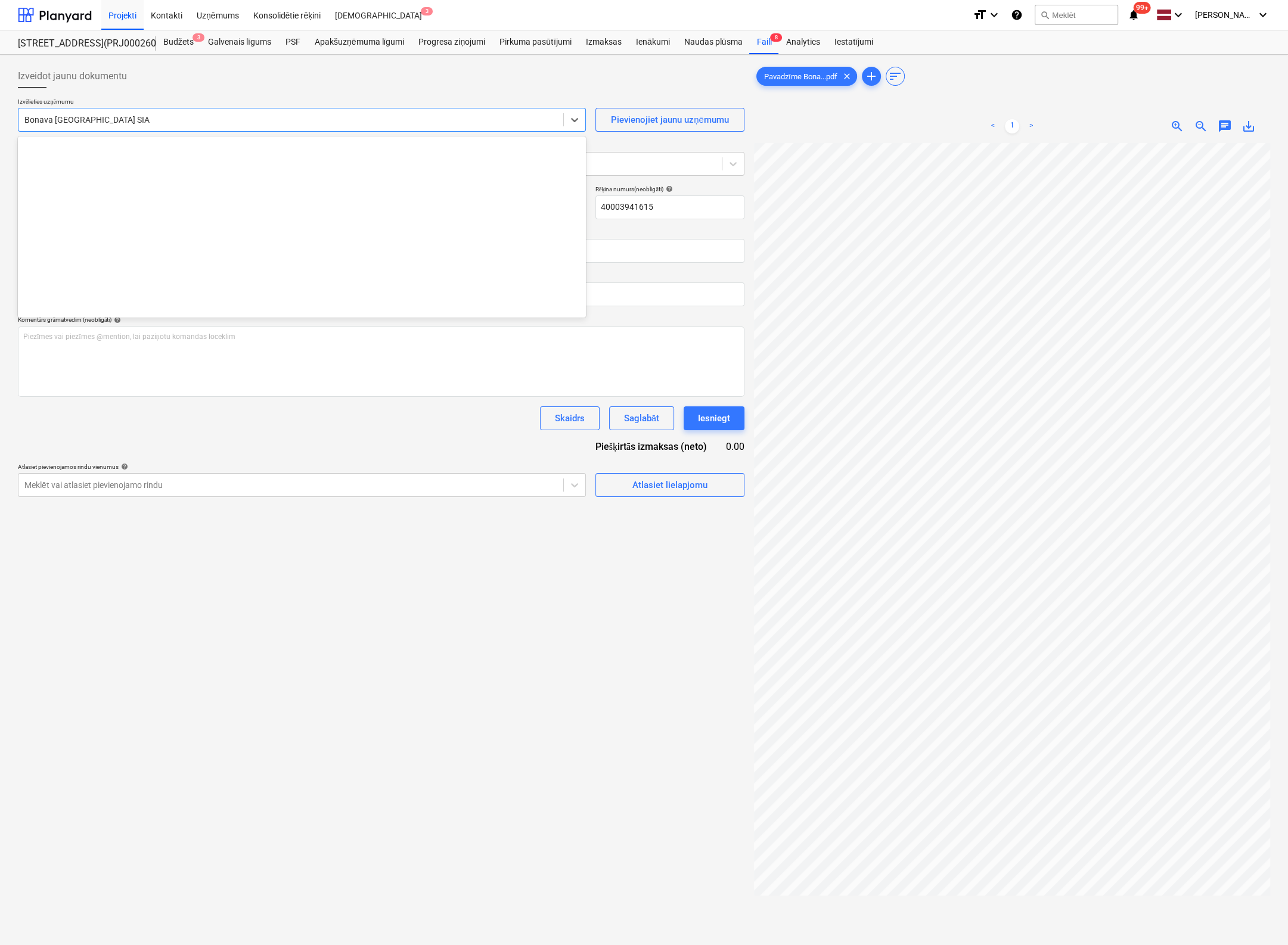
click at [187, 120] on div at bounding box center [291, 119] width 533 height 12
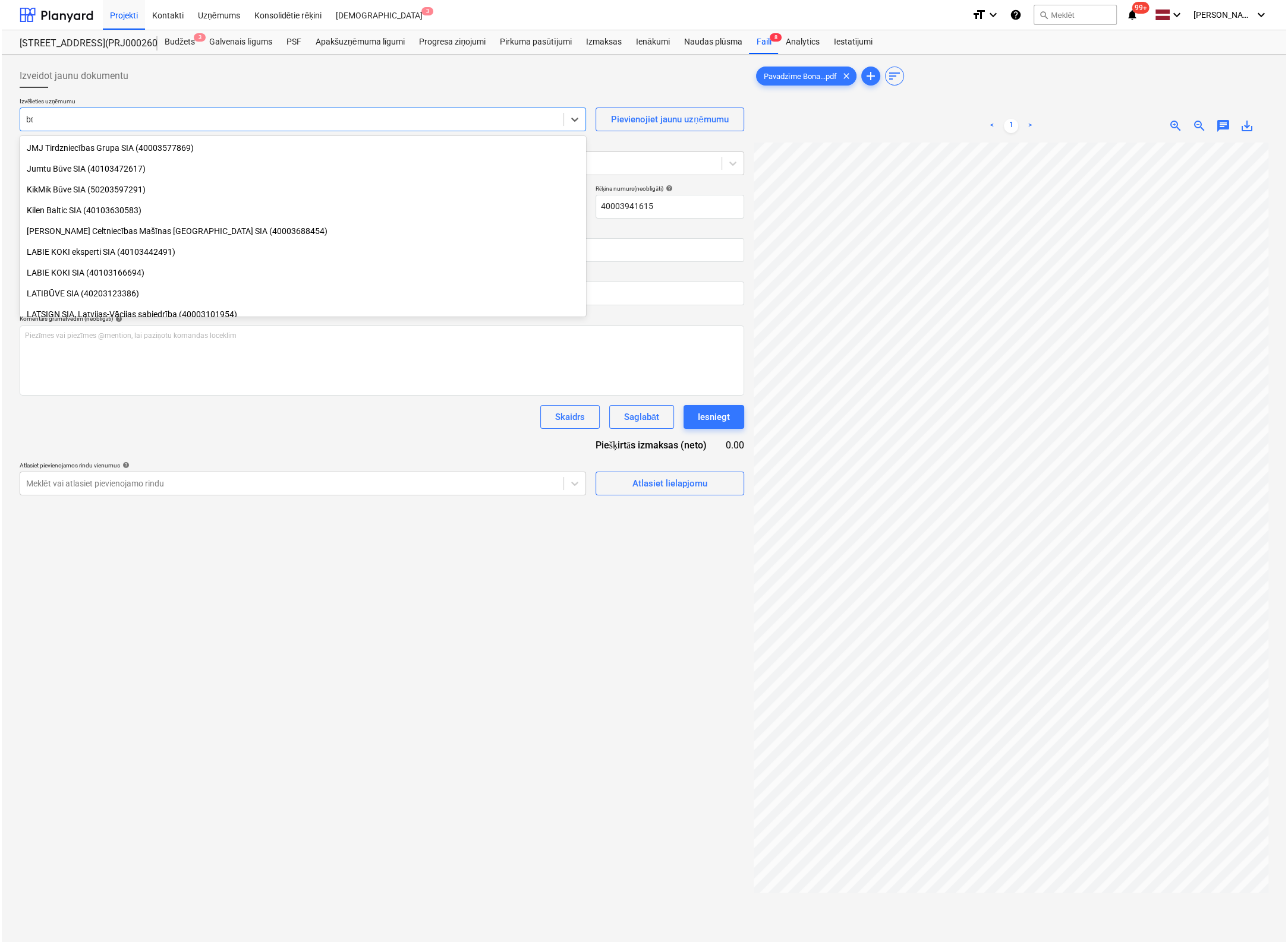
scroll to position [508, 0]
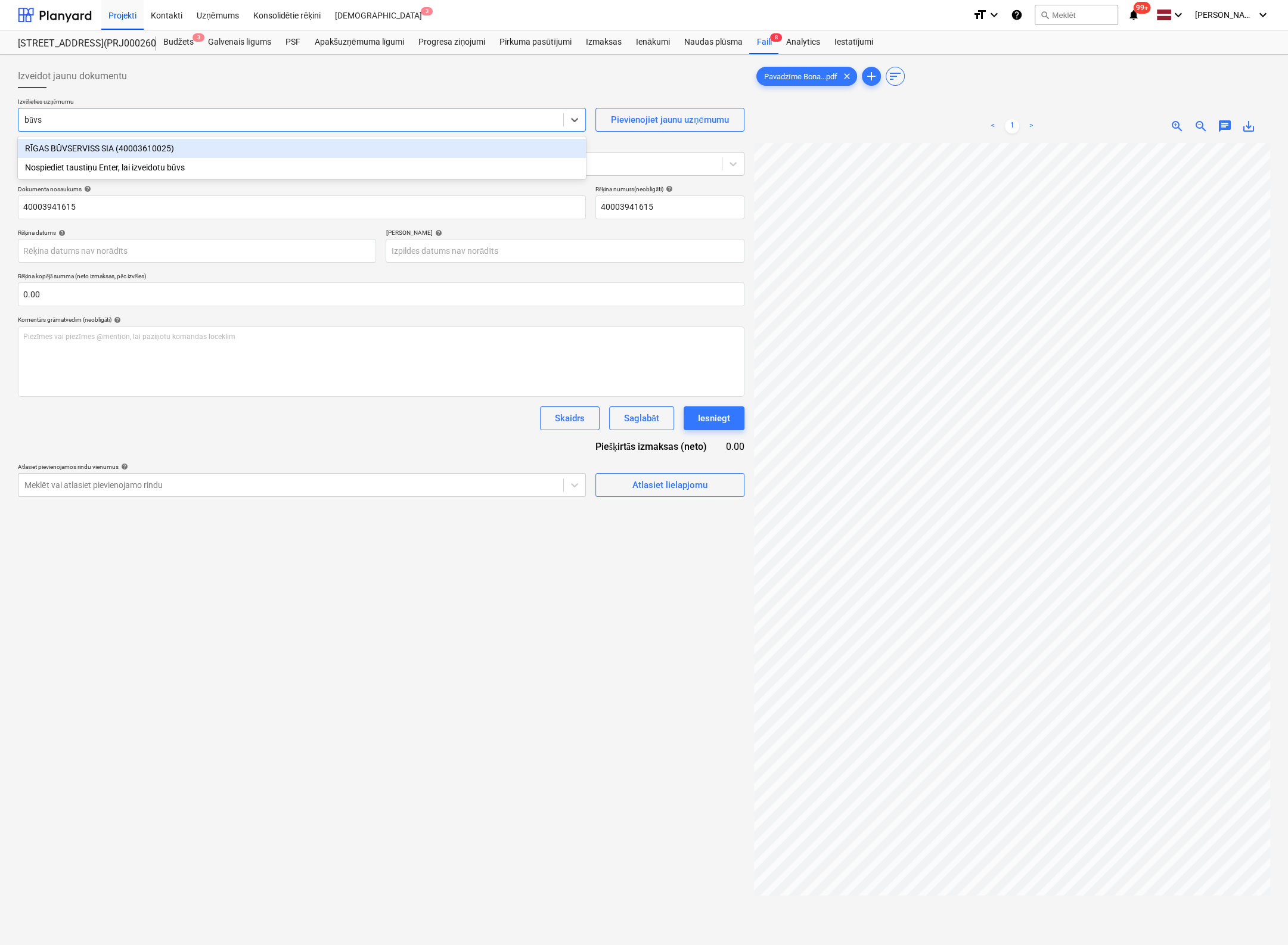
type input "būvse"
click at [193, 150] on div "RĪGAS BŪVSERVISS SIA (40003610025)" at bounding box center [302, 148] width 568 height 19
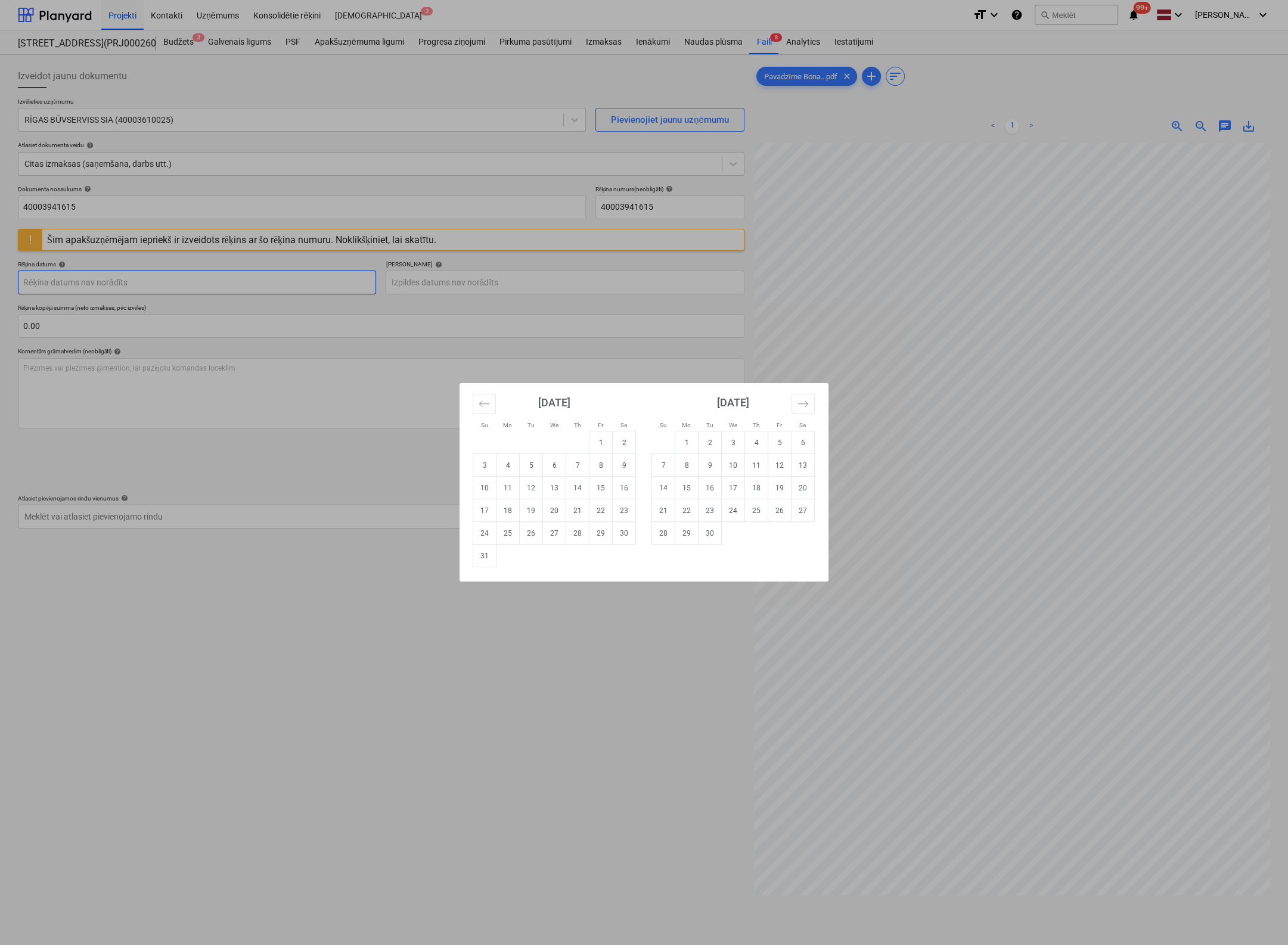
click at [220, 284] on body "Projekti Kontakti Uzņēmums Konsolidētie rēķini Iesūtne 3 format_size keyboard_a…" at bounding box center [644, 472] width 1288 height 945
click at [558, 490] on td "13" at bounding box center [554, 488] width 23 height 23
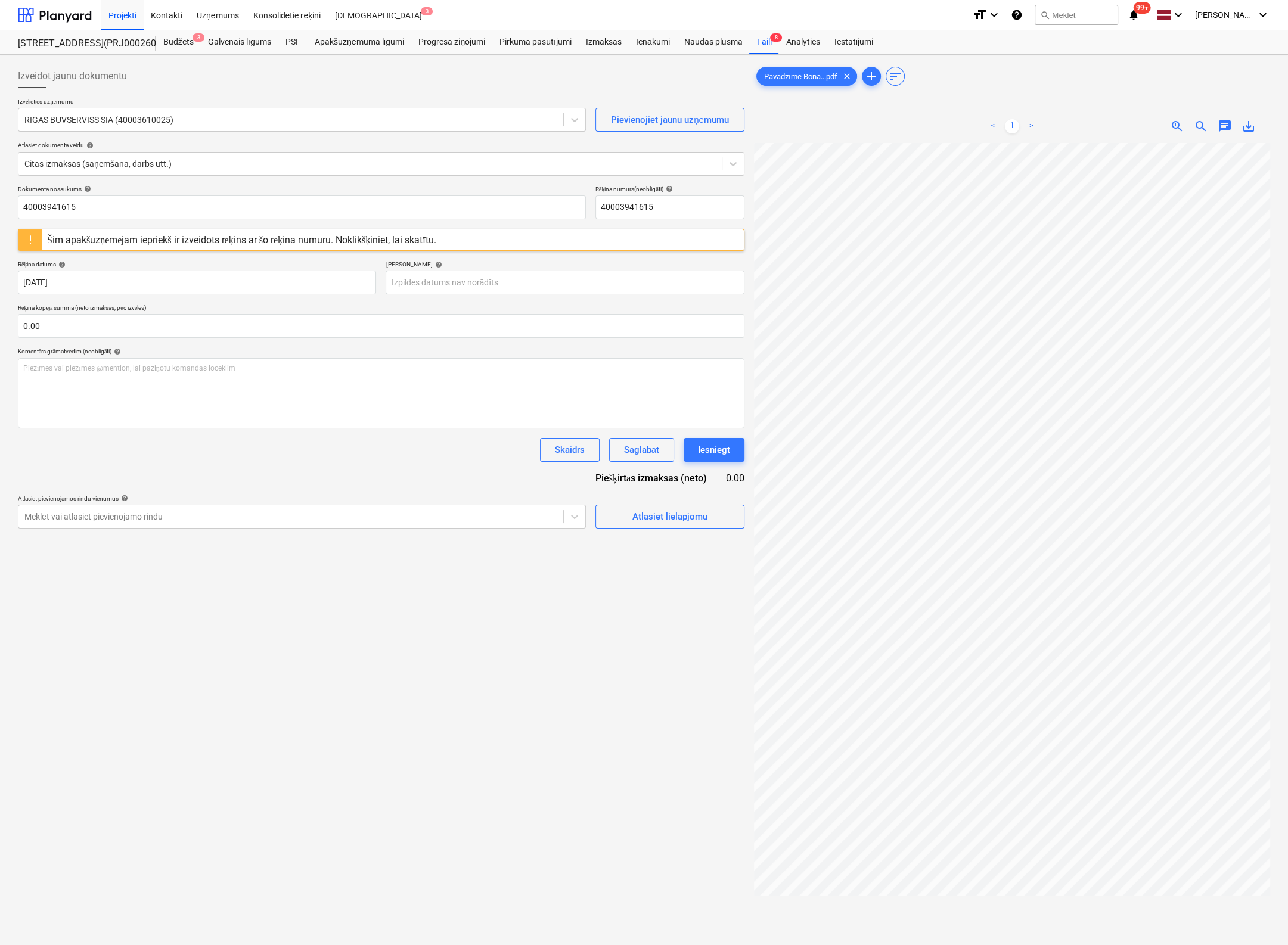
type input "[DATE]"
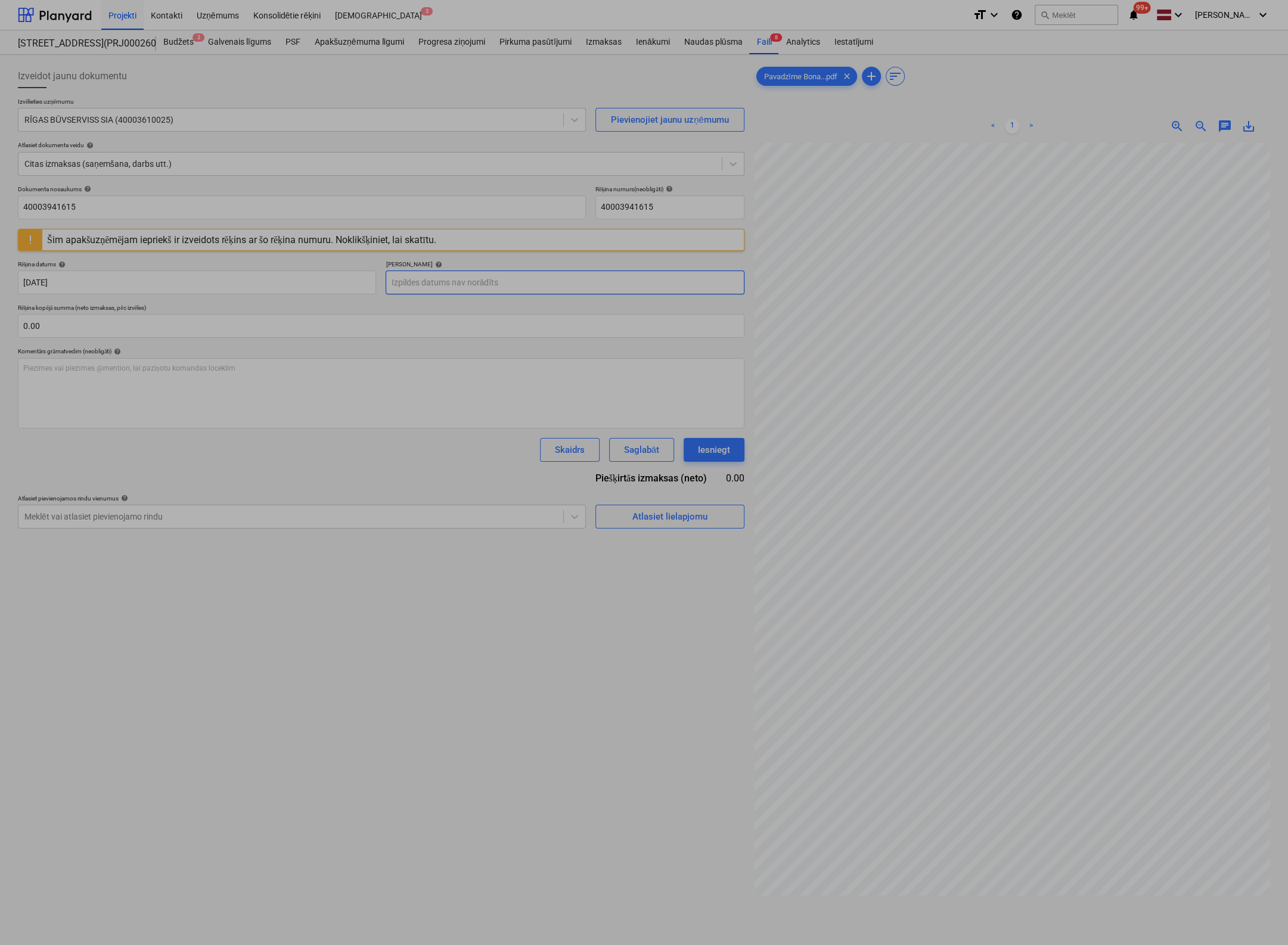
click at [493, 282] on body "Projekti Kontakti Uzņēmums Konsolidētie rēķini Iesūtne 3 format_size keyboard_a…" at bounding box center [644, 472] width 1288 height 945
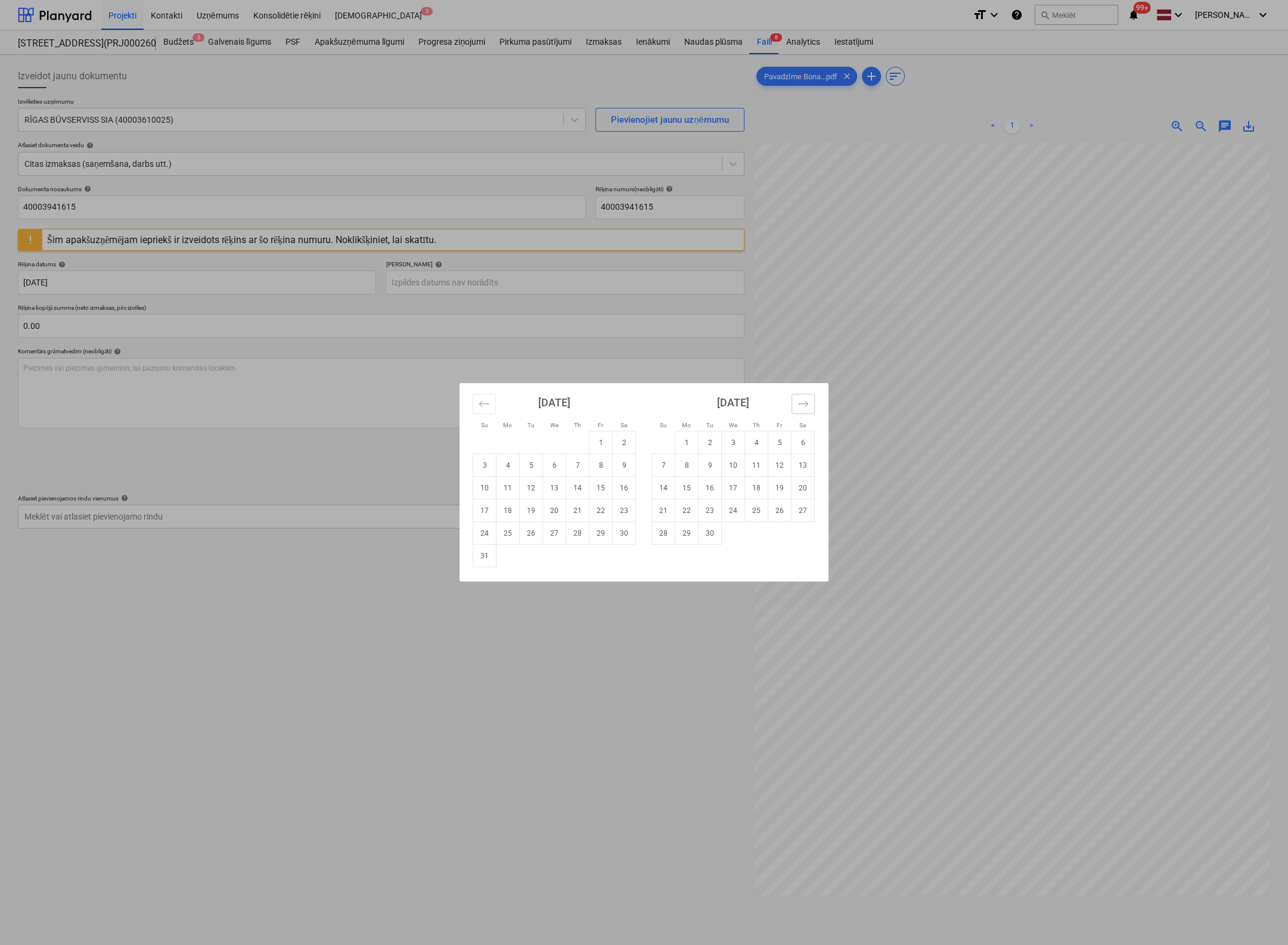
click at [804, 402] on icon "Move forward to switch to the next month." at bounding box center [803, 403] width 11 height 11
click at [663, 487] on td "12" at bounding box center [663, 488] width 23 height 23
type input "[DATE]"
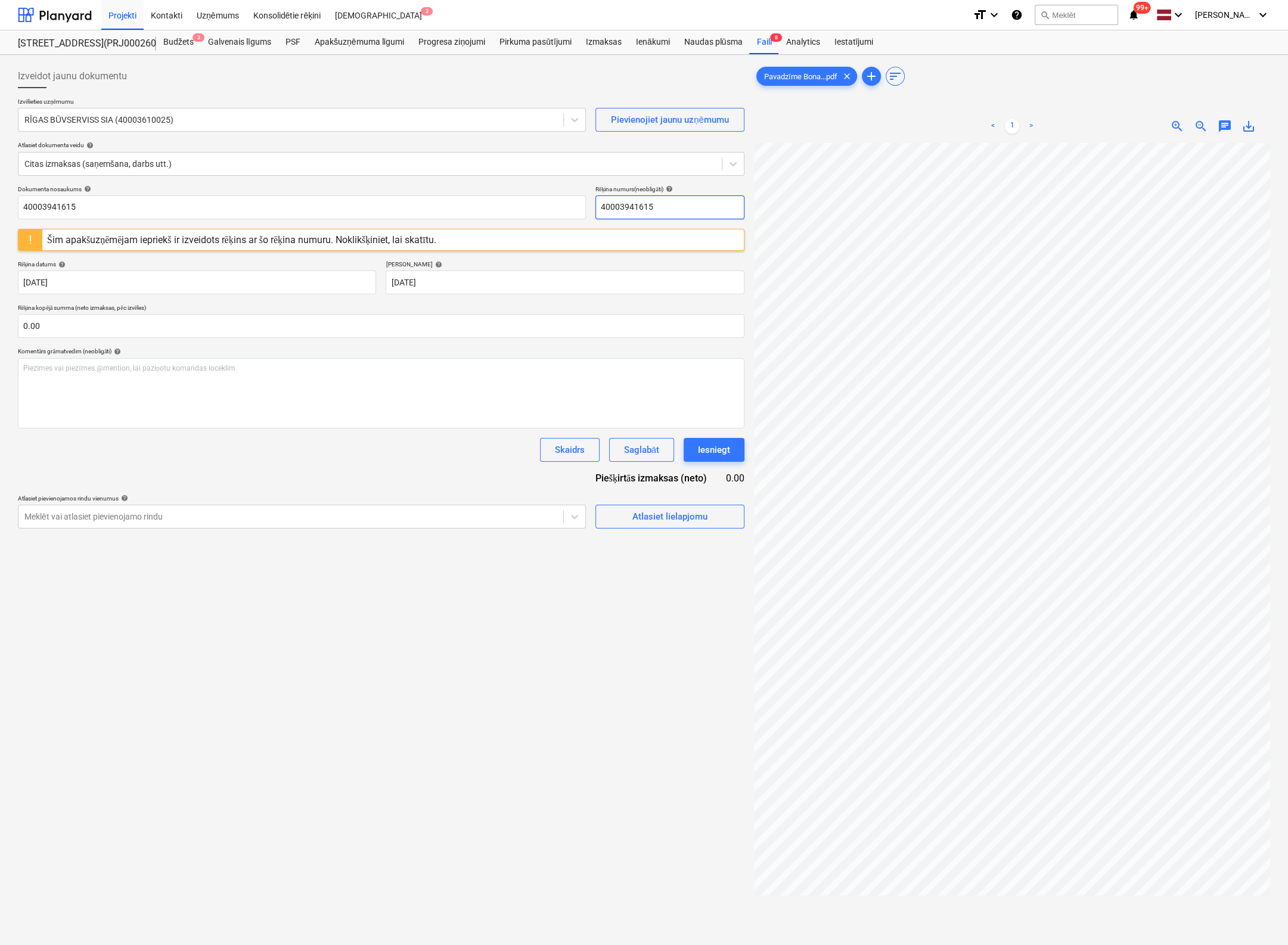
drag, startPoint x: 600, startPoint y: 209, endPoint x: 328, endPoint y: 234, distance: 273.1
click at [328, 234] on div "Dokumenta nosaukums help 40003941615 Rēķina numurs (neobligāti) help 4000394161…" at bounding box center [381, 357] width 726 height 343
drag, startPoint x: 658, startPoint y: 206, endPoint x: 413, endPoint y: 208, distance: 245.0
click at [413, 208] on div "Dokumenta nosaukums help 40003941615 Rēķina numurs (neobligāti) help RBUV372963" at bounding box center [381, 202] width 726 height 34
type input "RBUV372963"
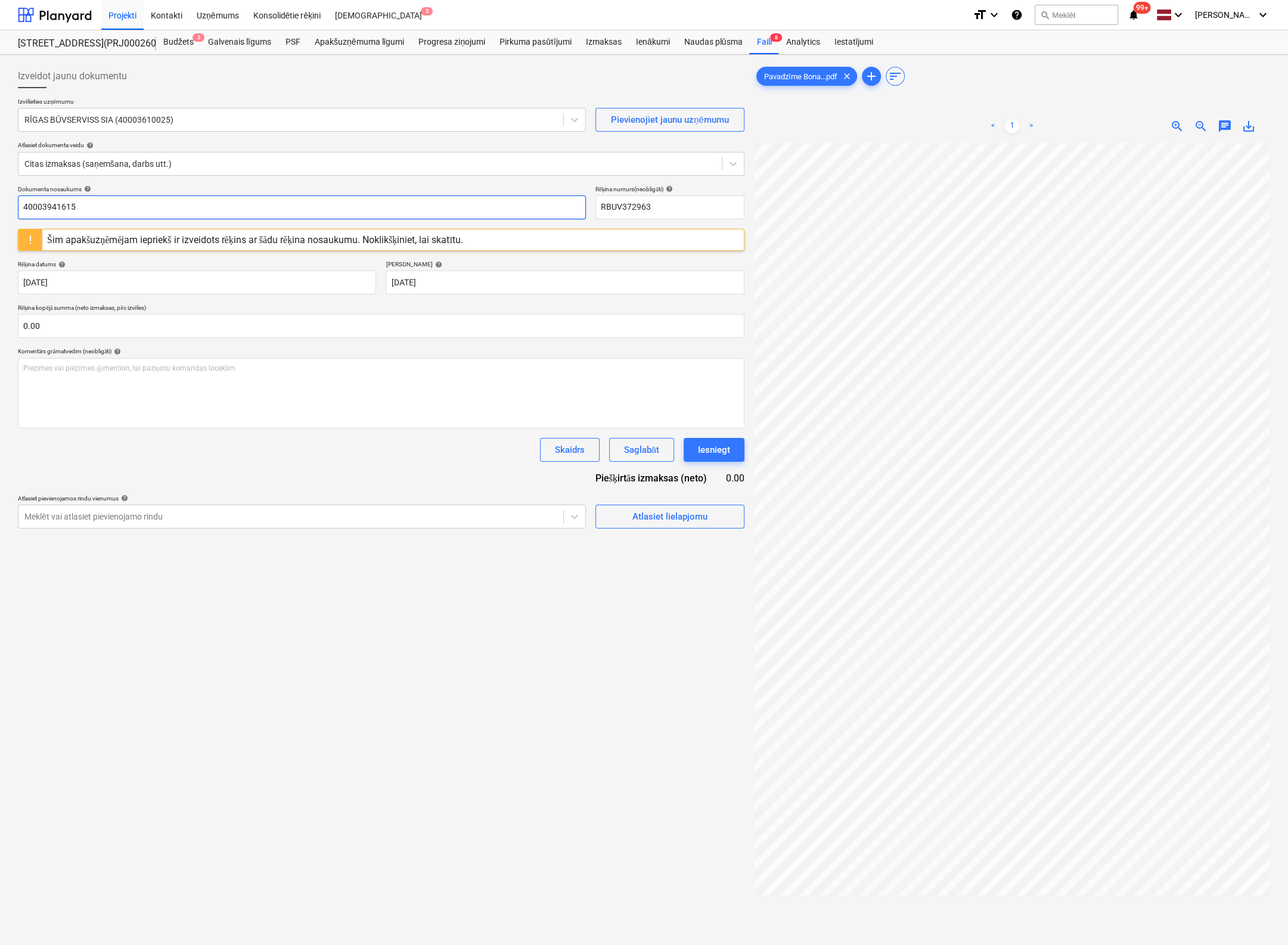
drag, startPoint x: 101, startPoint y: 210, endPoint x: -159, endPoint y: 199, distance: 260.2
click at [0, 199] on html "Projekti Kontakti Uzņēmums Konsolidētie rēķini Iesūtne 3 format_size keyboard_a…" at bounding box center [644, 472] width 1288 height 945
paste input "RBUV372963"
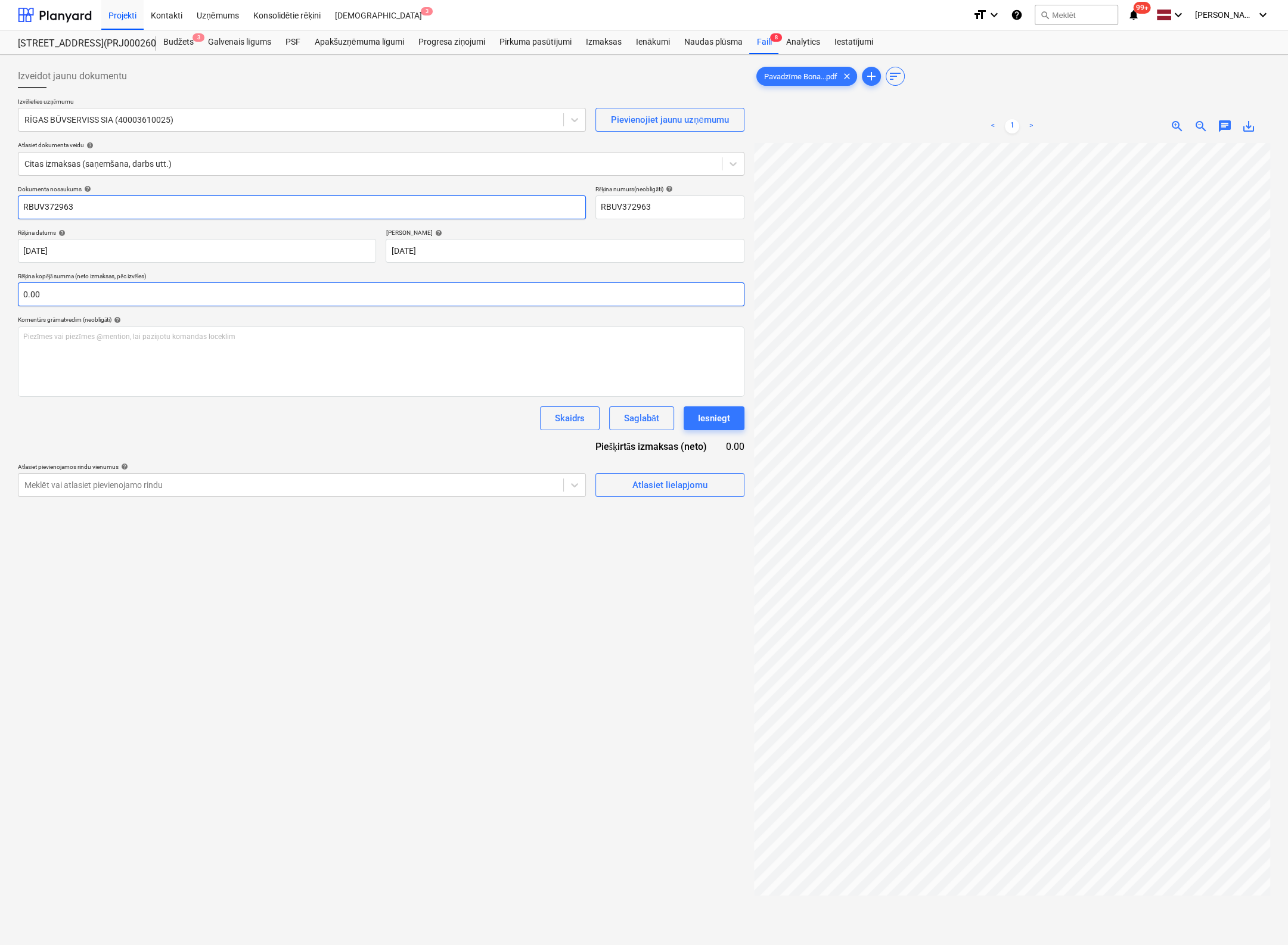
type input "RBUV372963"
click at [407, 294] on input "text" at bounding box center [381, 294] width 726 height 24
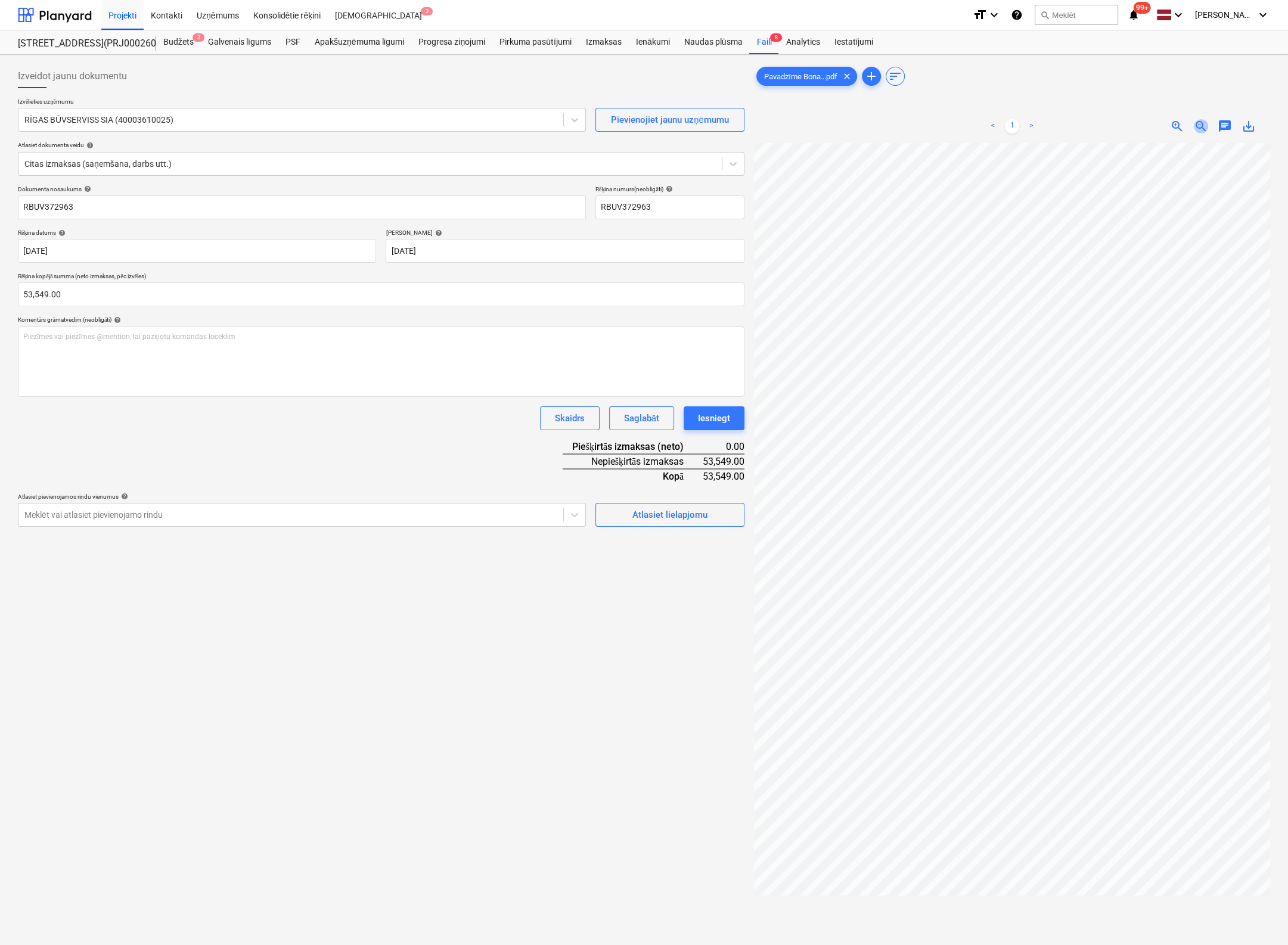
click at [1021, 123] on span "zoom_out" at bounding box center [1201, 127] width 14 height 14
click at [195, 295] on input "53549" at bounding box center [381, 294] width 726 height 24
type input "5,354.91"
click at [236, 674] on div "Izveidot jaunu dokumentu Izvēlieties uzņēmumu RĪGAS BŪVSERVISS SIA (40003610025…" at bounding box center [381, 559] width 736 height 1000
click at [616, 520] on span "Atlasiet lielapjomu" at bounding box center [670, 515] width 119 height 16
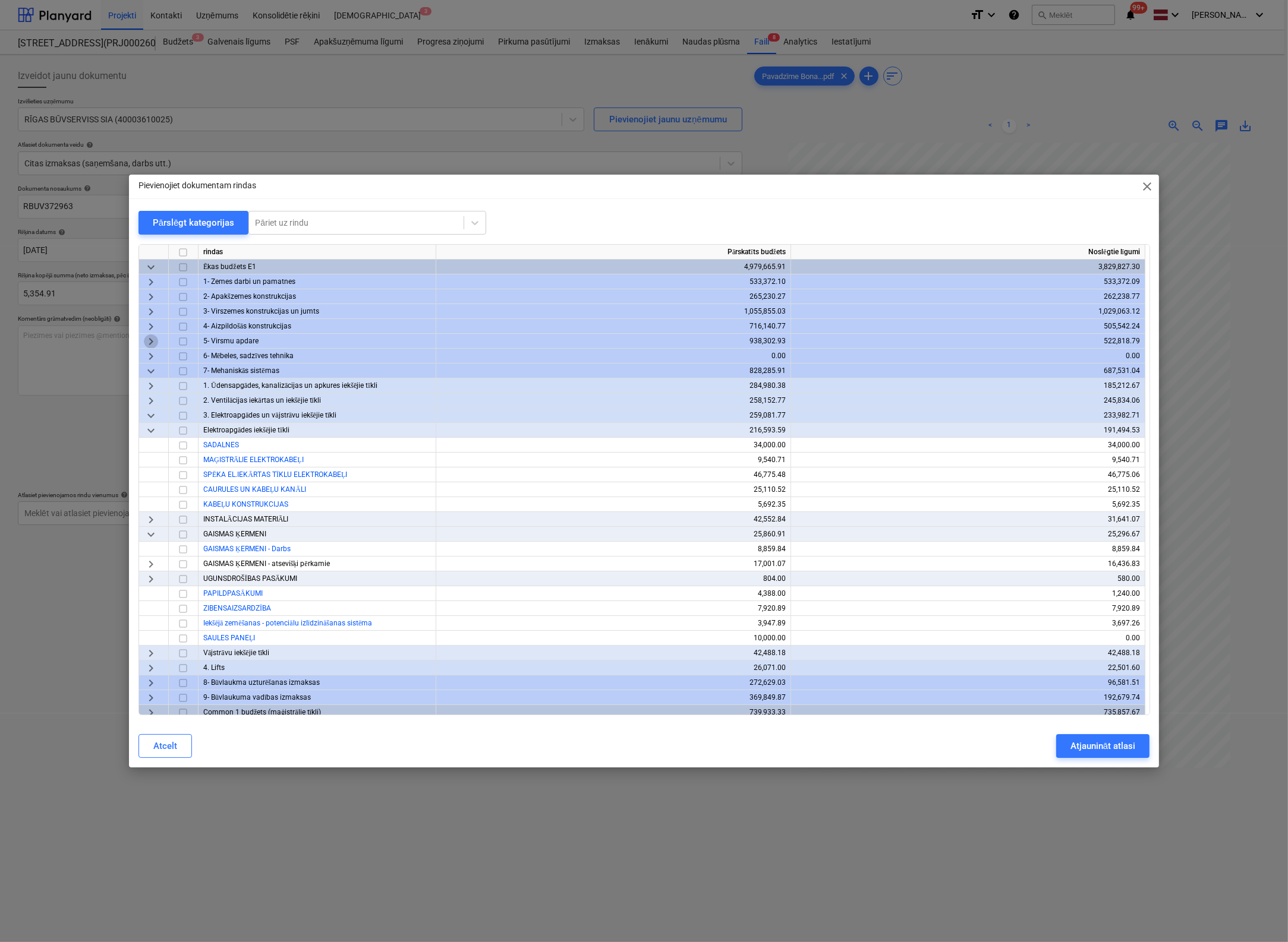
click at [149, 340] on span "keyboard_arrow_right" at bounding box center [151, 342] width 14 height 14
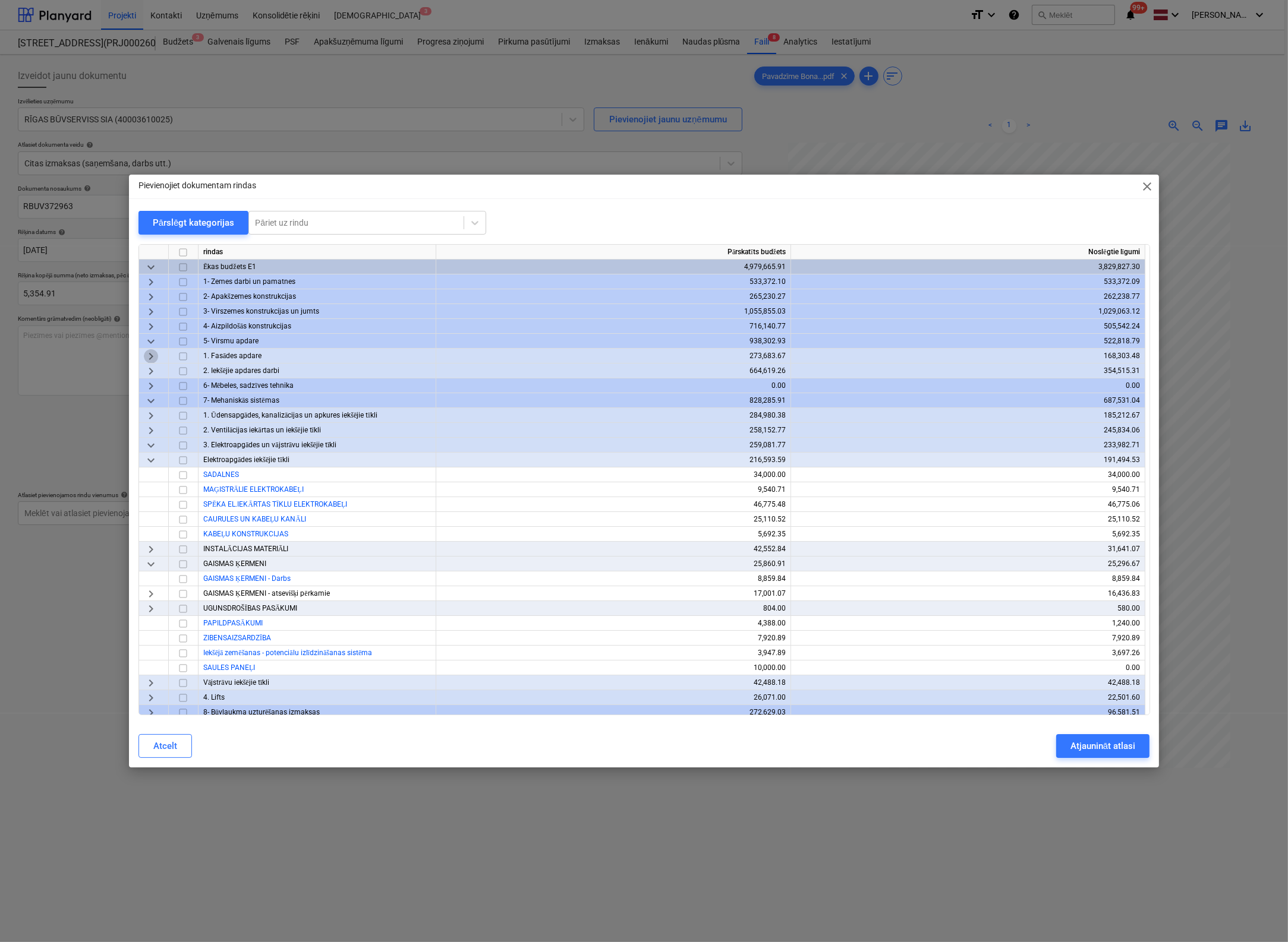
click at [150, 358] on span "keyboard_arrow_right" at bounding box center [151, 356] width 14 height 14
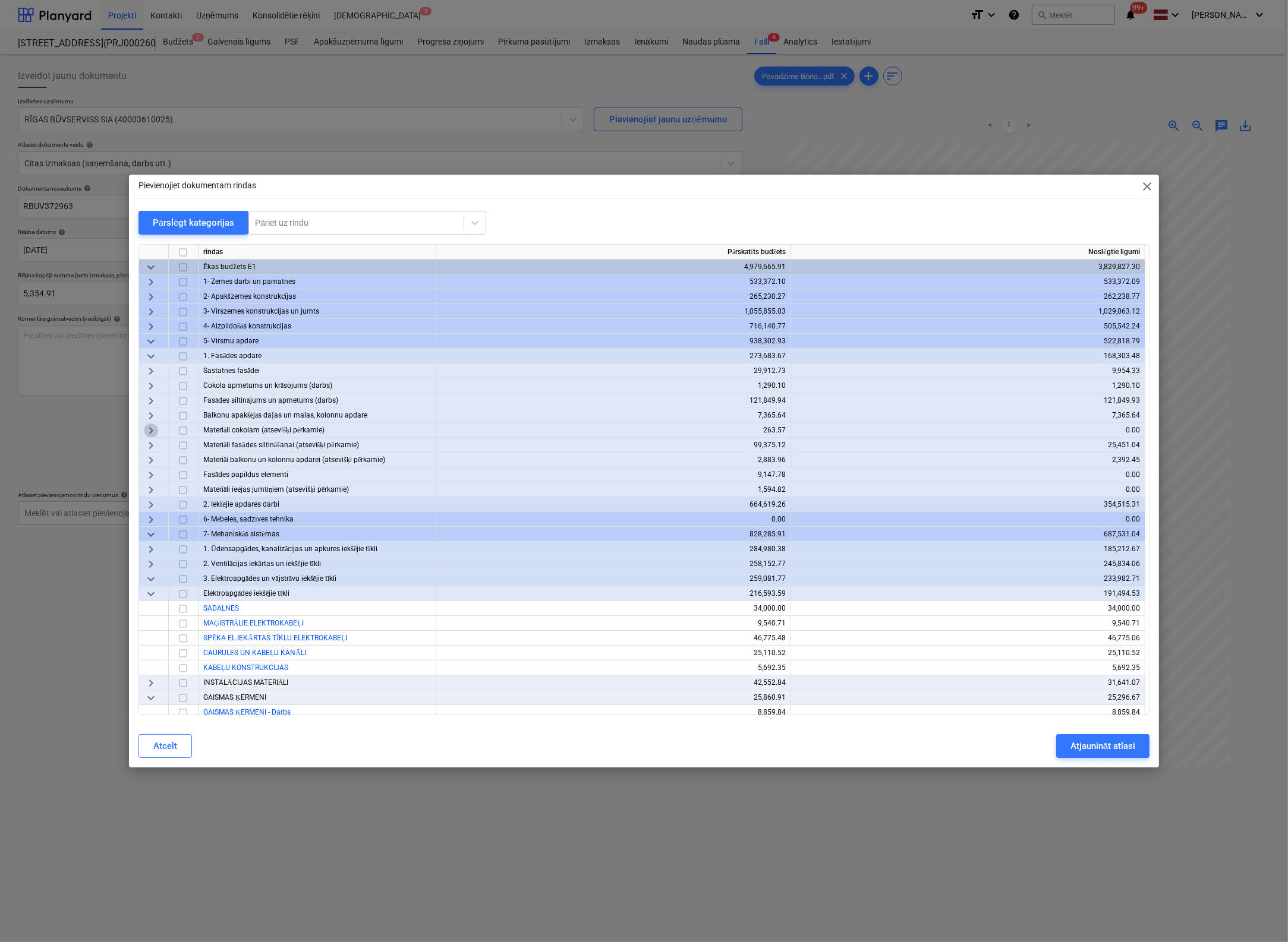
click at [155, 431] on span "keyboard_arrow_right" at bounding box center [151, 431] width 14 height 14
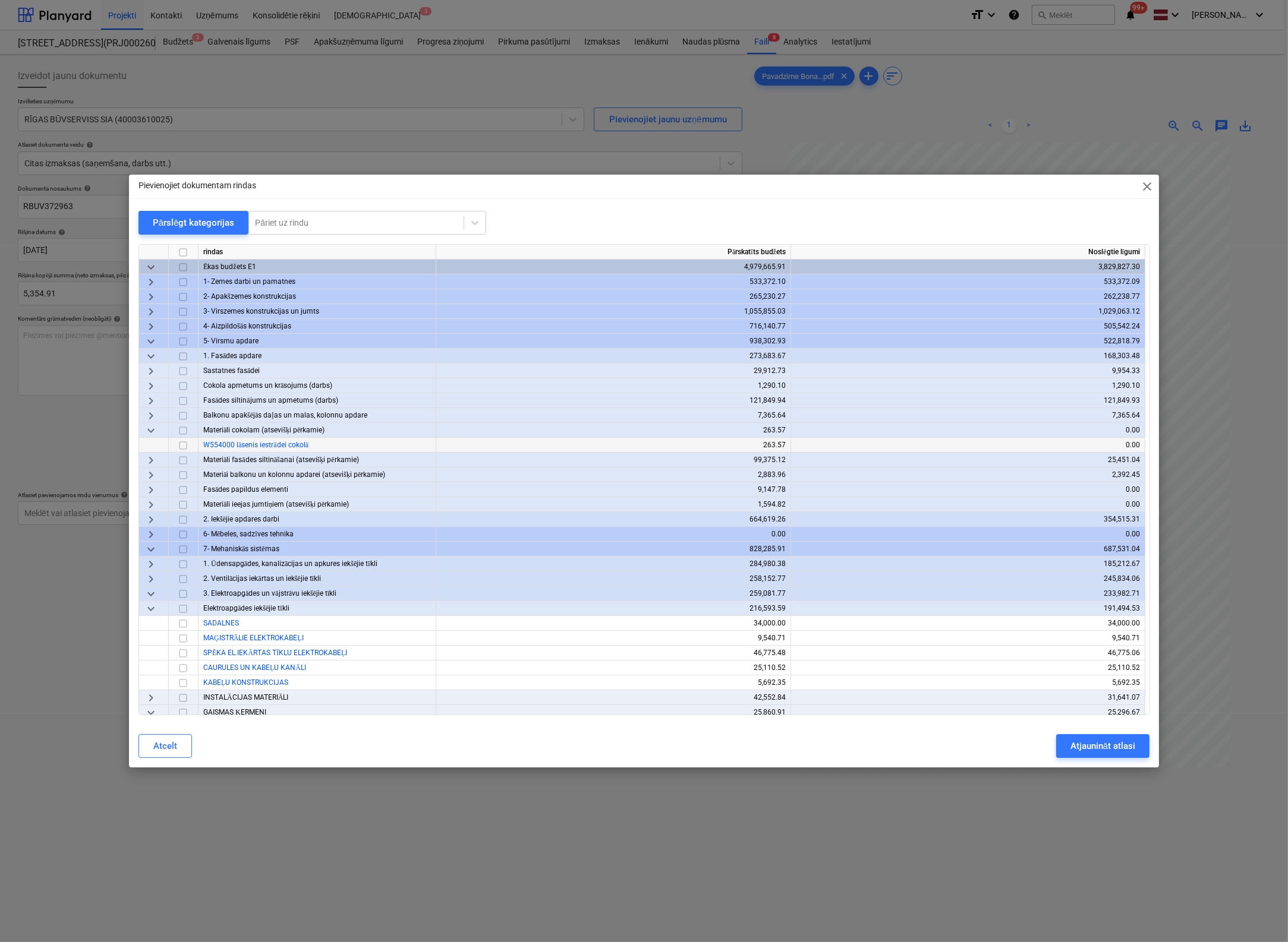
click at [184, 445] on input "checkbox" at bounding box center [183, 446] width 14 height 14
click at [145, 461] on span "keyboard_arrow_right" at bounding box center [151, 461] width 14 height 14
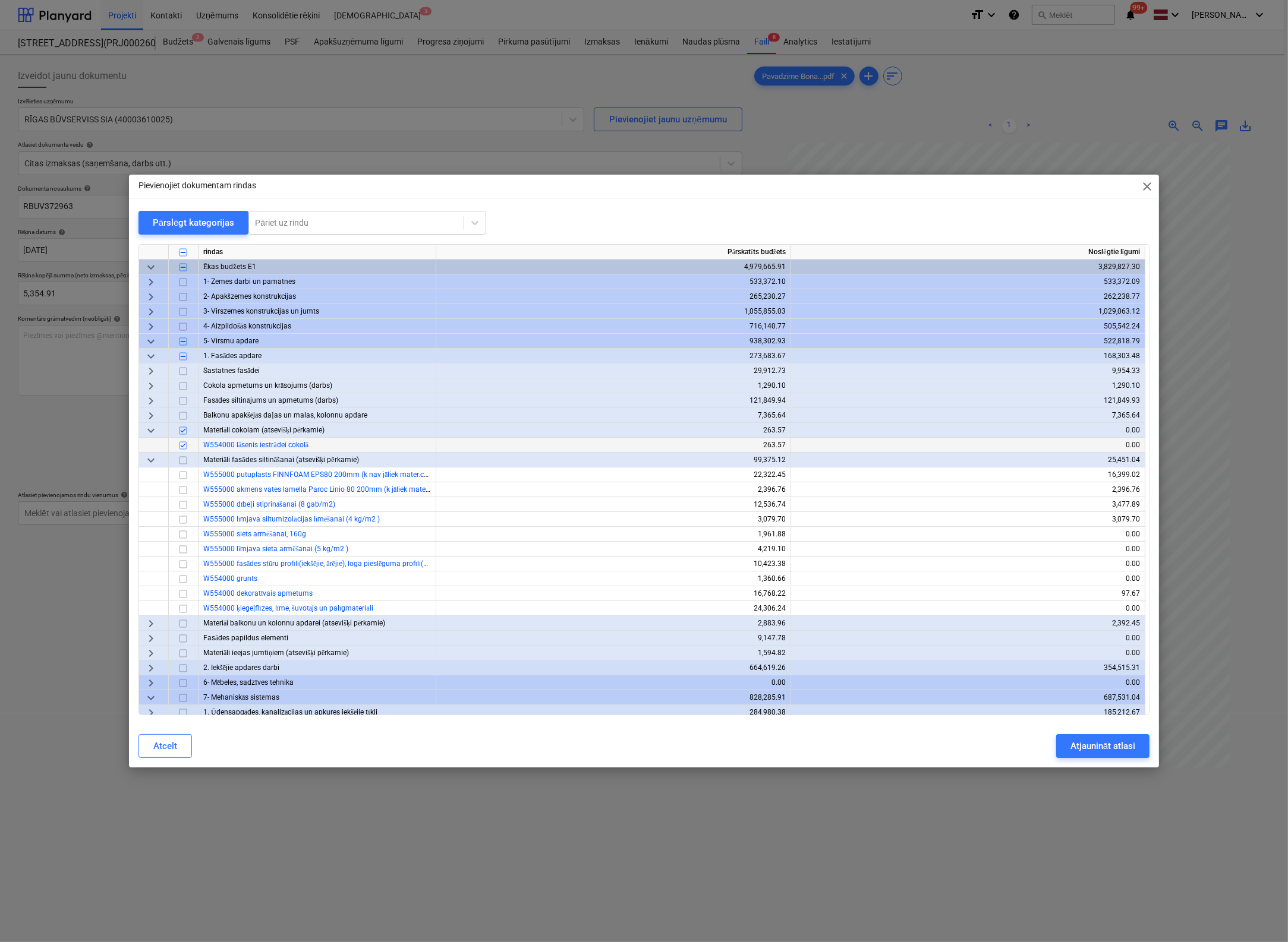
click at [702, 184] on div "Pievienojiet dokumentam rindas close" at bounding box center [644, 186] width 1030 height 24
click at [181, 522] on input "checkbox" at bounding box center [183, 520] width 14 height 14
click at [184, 534] on input "checkbox" at bounding box center [183, 534] width 14 height 14
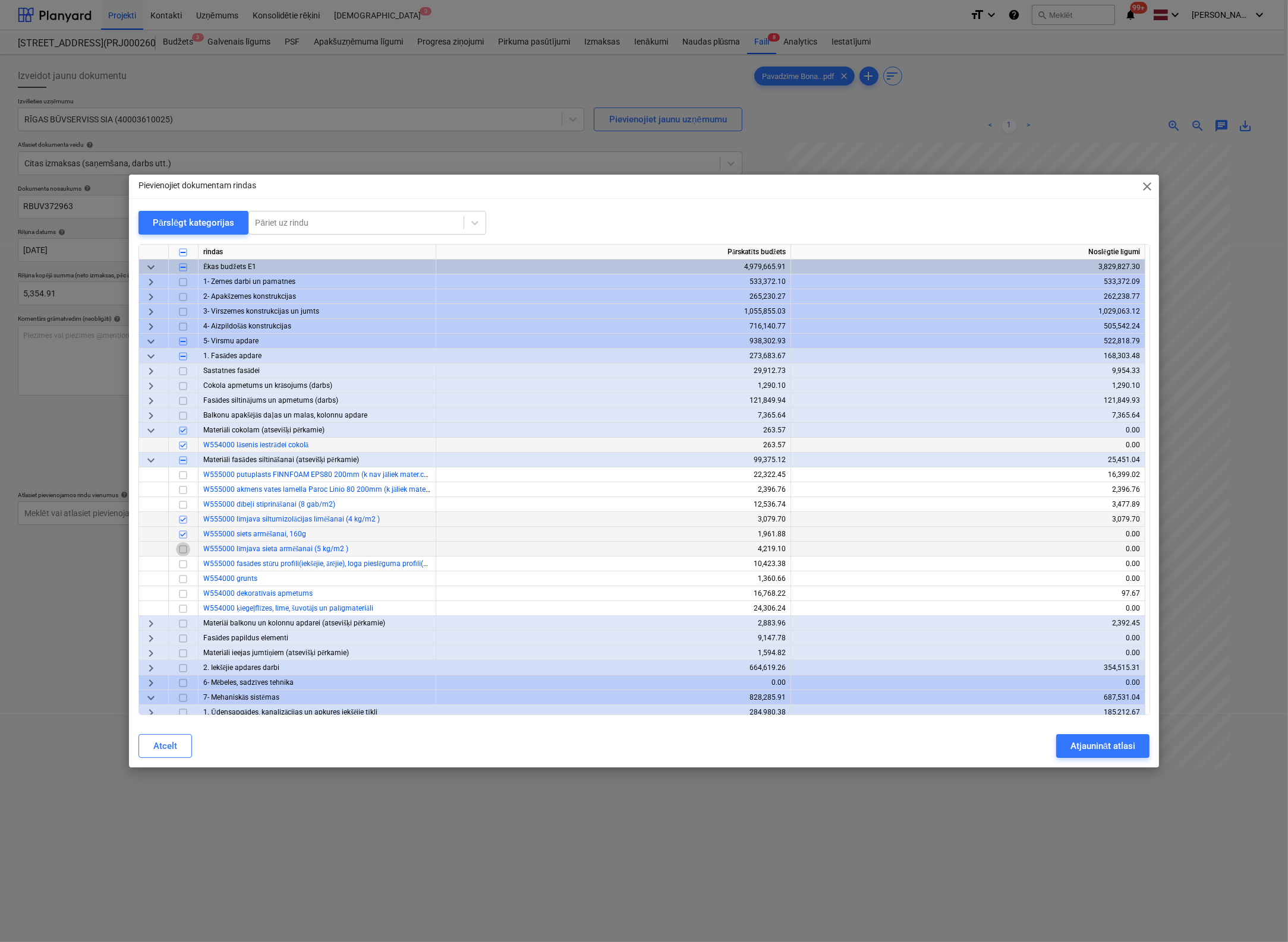
click at [182, 549] on input "checkbox" at bounding box center [183, 549] width 14 height 14
click at [180, 565] on input "checkbox" at bounding box center [183, 564] width 14 height 14
click at [1018, 749] on div "Atjaunināt atlasi" at bounding box center [1103, 746] width 65 height 16
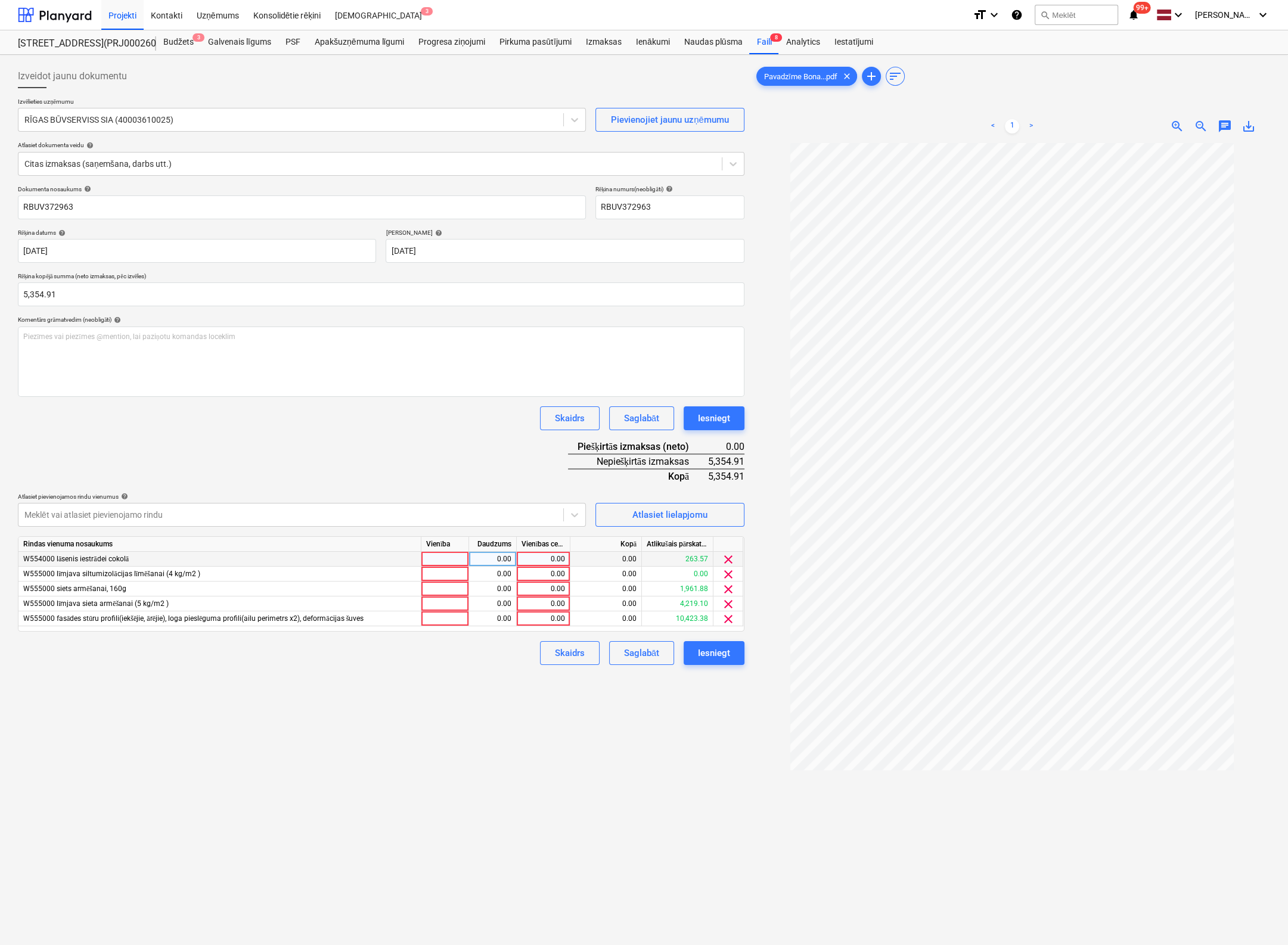
click at [499, 559] on div "0.00" at bounding box center [493, 559] width 38 height 15
click at [549, 561] on div "0.00" at bounding box center [543, 559] width 43 height 15
type input "263.57"
click at [548, 580] on div "0.00" at bounding box center [543, 574] width 43 height 15
click at [724, 573] on span "clear" at bounding box center [728, 574] width 14 height 14
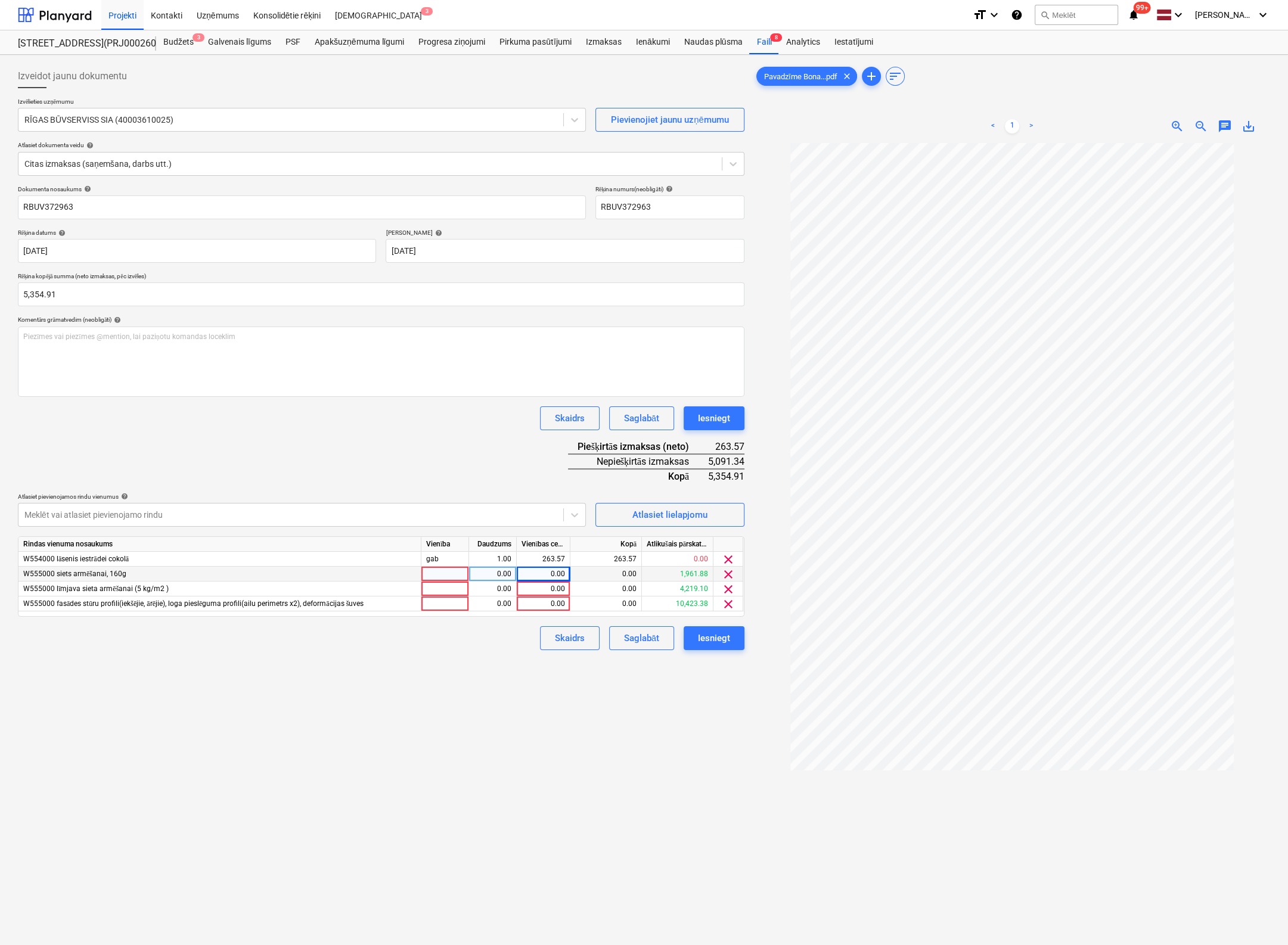
click at [558, 572] on div "0.00" at bounding box center [543, 574] width 43 height 15
type input "1961.88"
click at [559, 591] on div "0.00" at bounding box center [543, 589] width 43 height 15
type input "3129.46"
click at [557, 739] on div "Izveidot jaunu dokumentu Izvēlieties uzņēmumu RĪGAS BŪVSERVISS SIA (40003610025…" at bounding box center [381, 559] width 736 height 1000
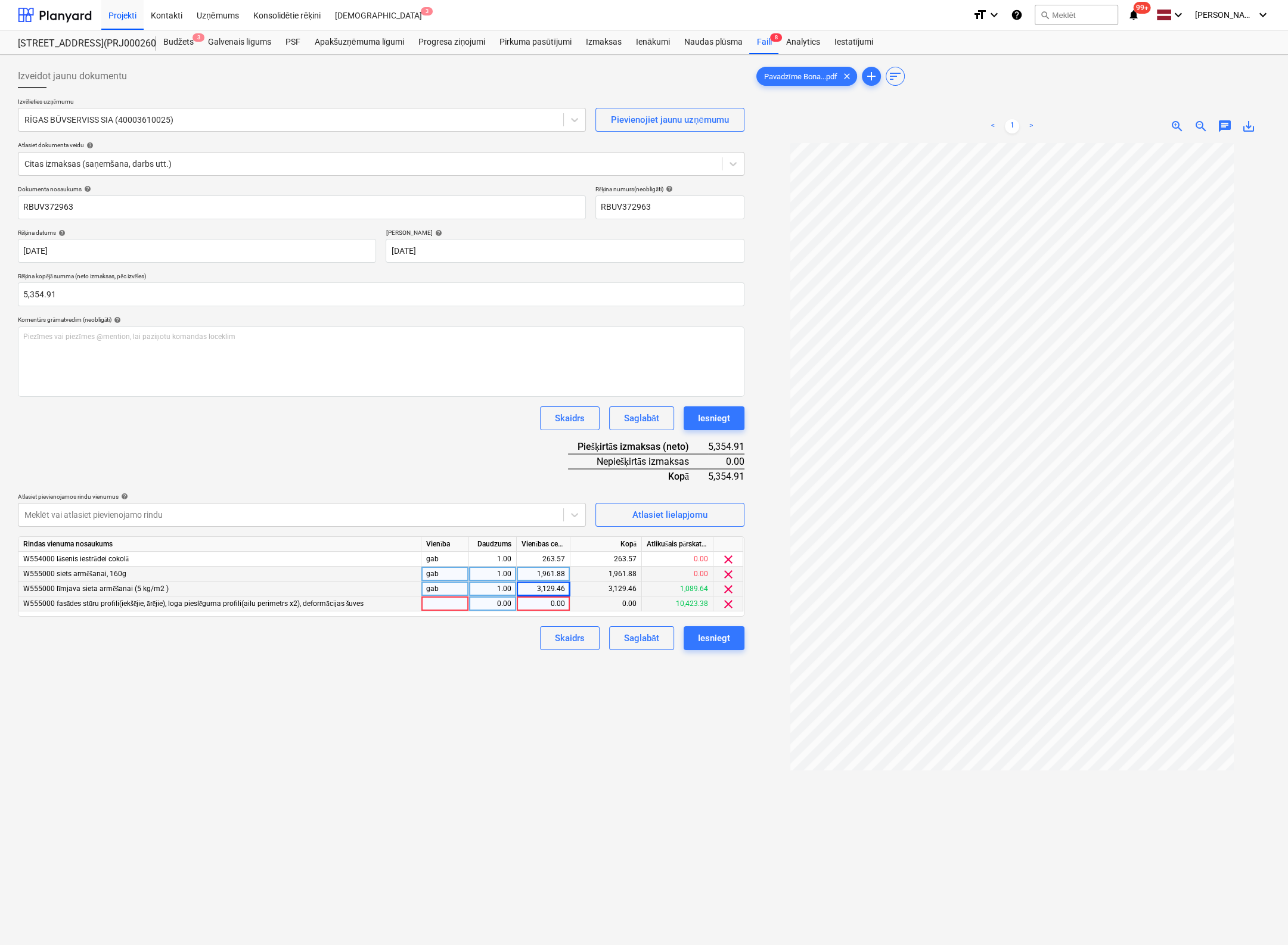
click at [732, 604] on span "clear" at bounding box center [728, 604] width 14 height 14
click at [730, 619] on button "Iesniegt" at bounding box center [714, 623] width 61 height 24
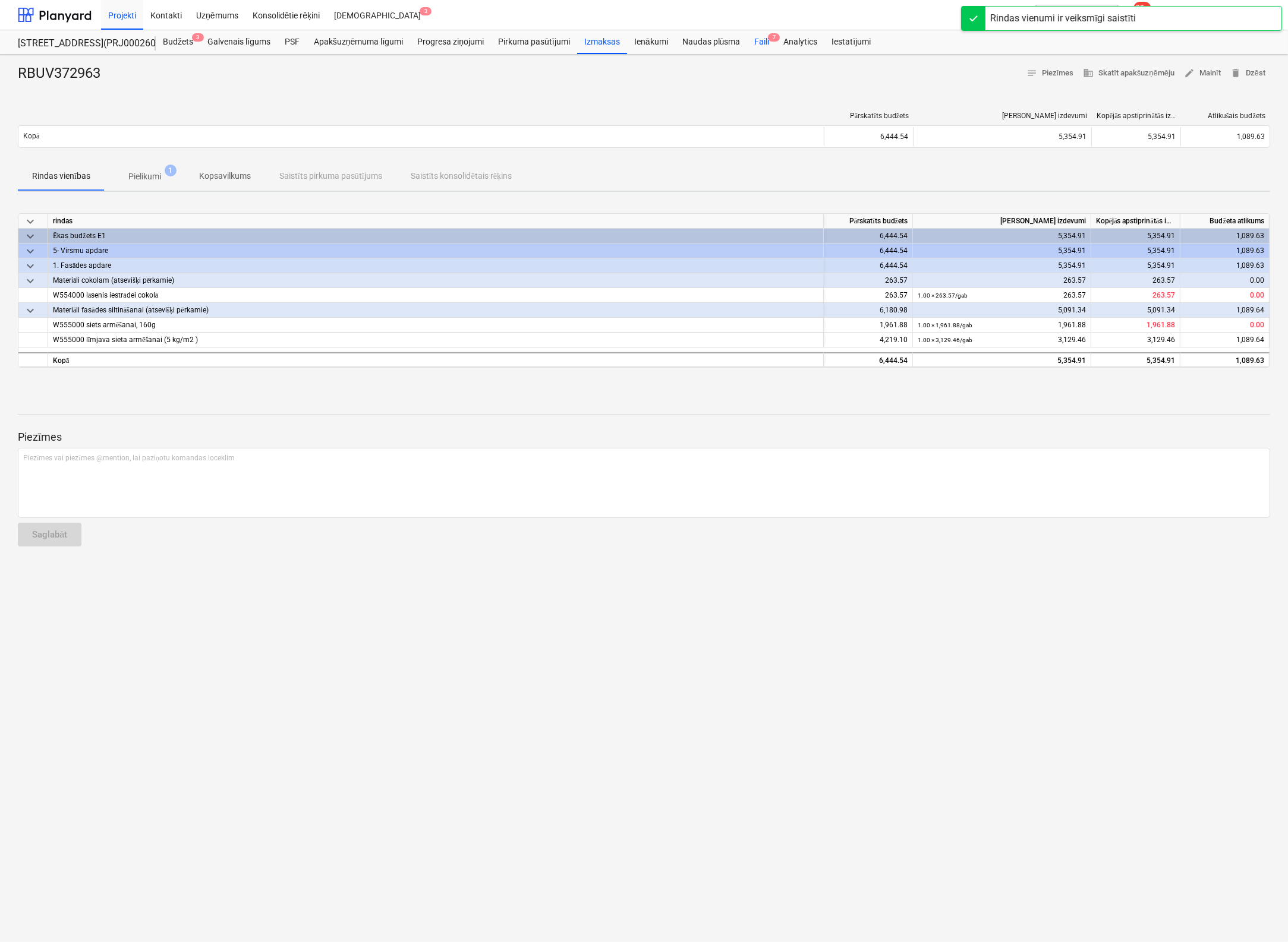
click at [767, 40] on div "Faili 7" at bounding box center [761, 42] width 29 height 24
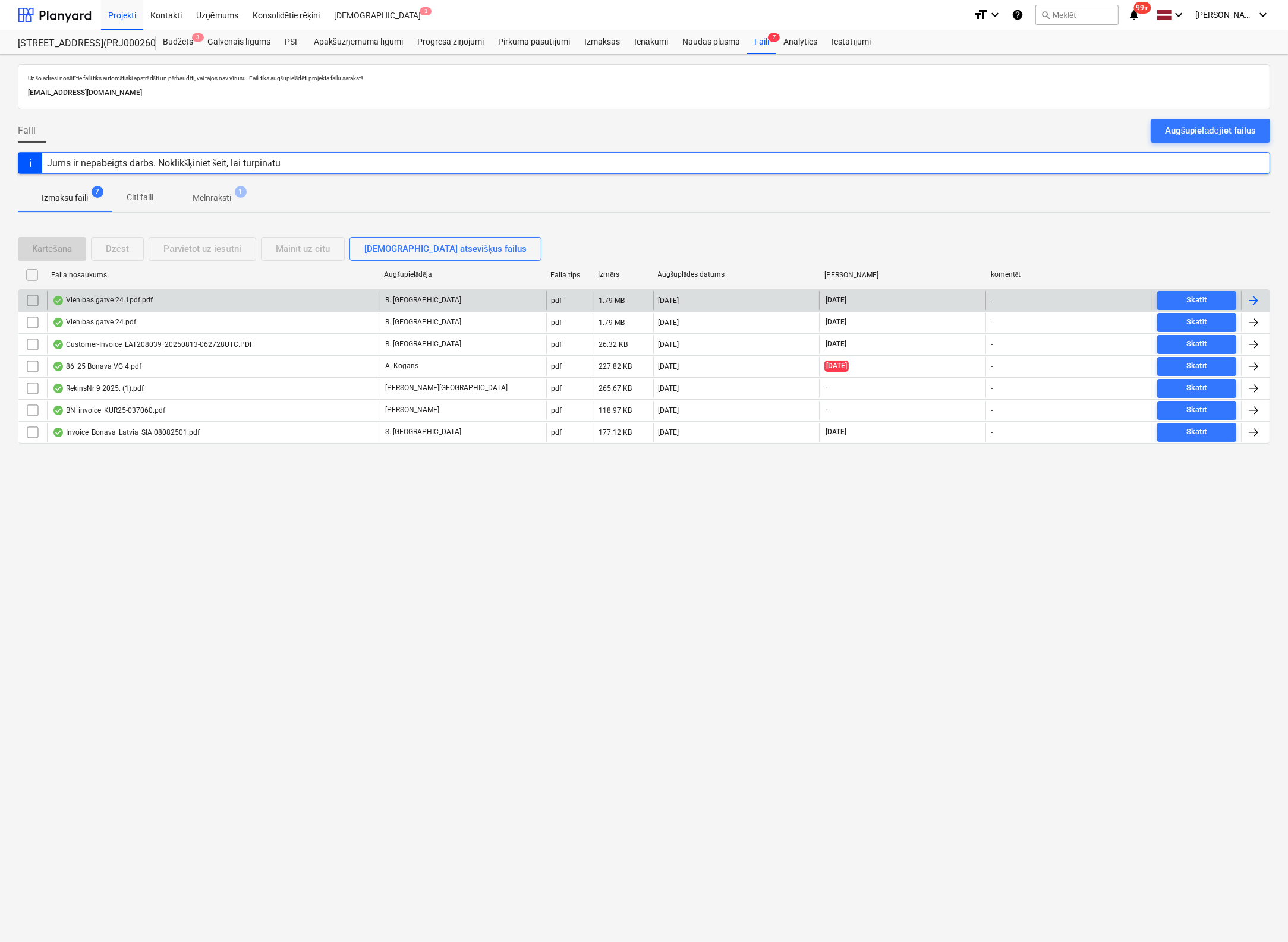
click at [114, 299] on div "Vienības gatve 24.1pdf.pdf" at bounding box center [102, 300] width 100 height 10
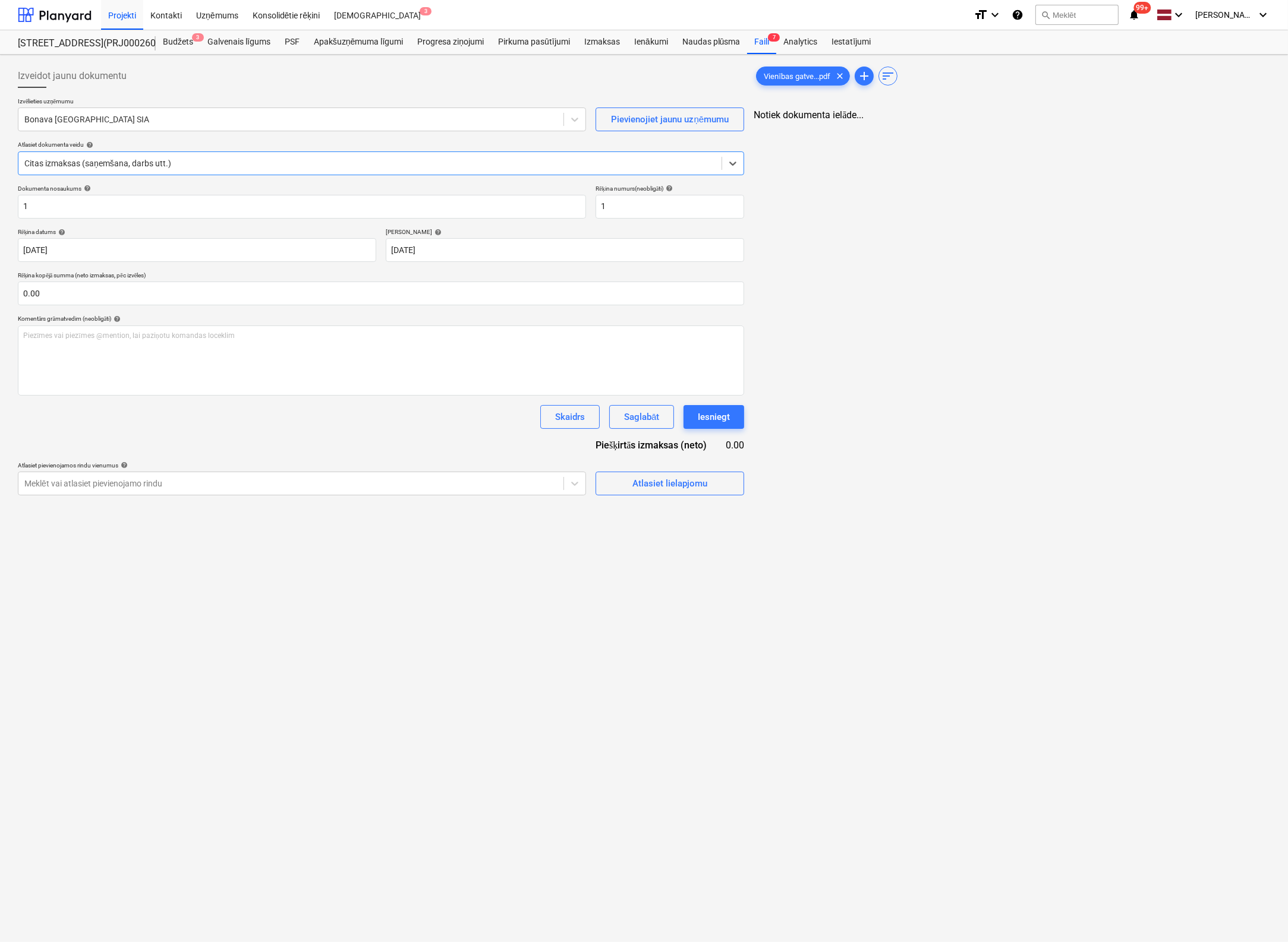
type input "1"
type input "[DATE]"
click at [173, 120] on div at bounding box center [290, 119] width 531 height 12
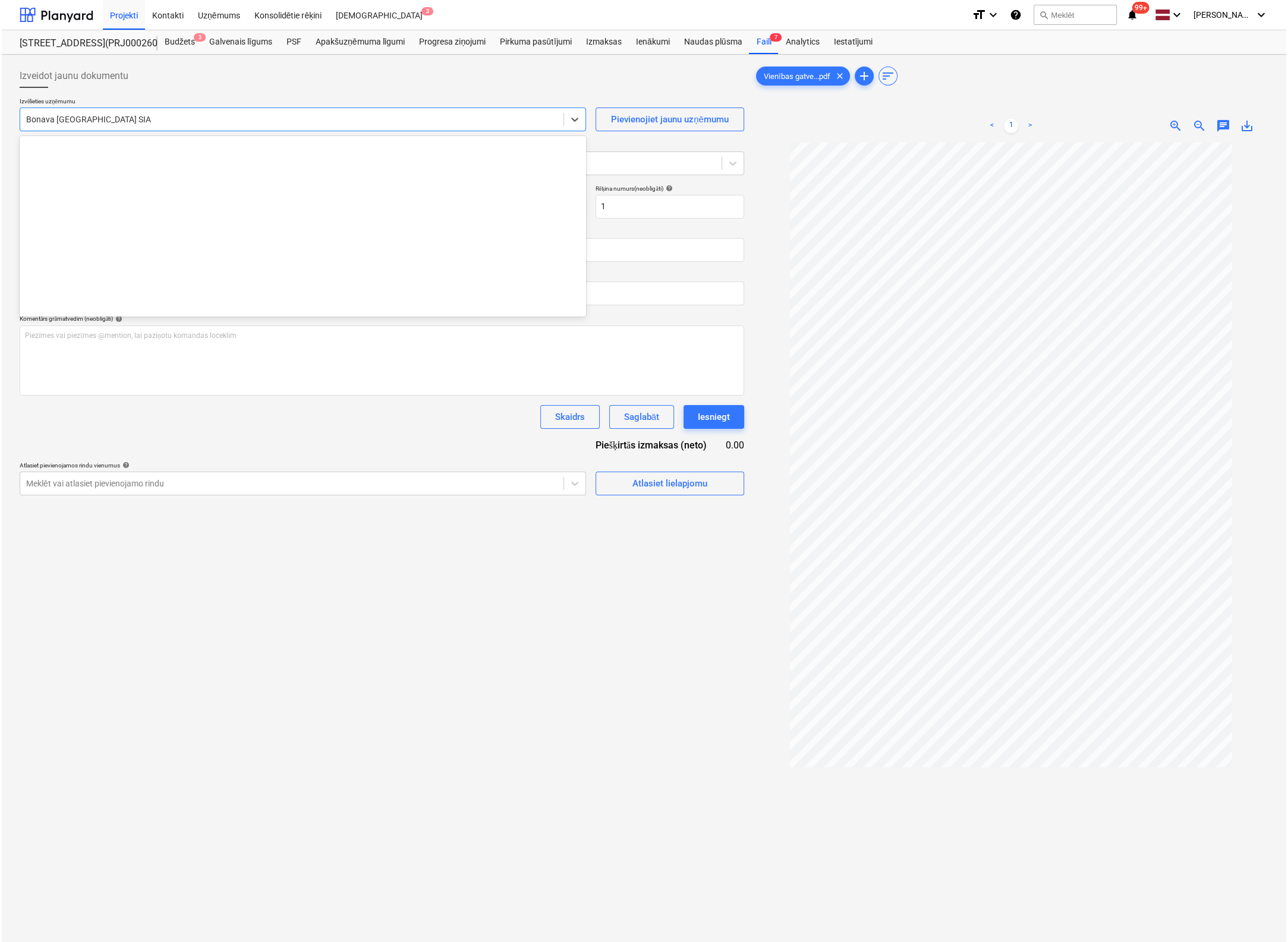
scroll to position [2183, 0]
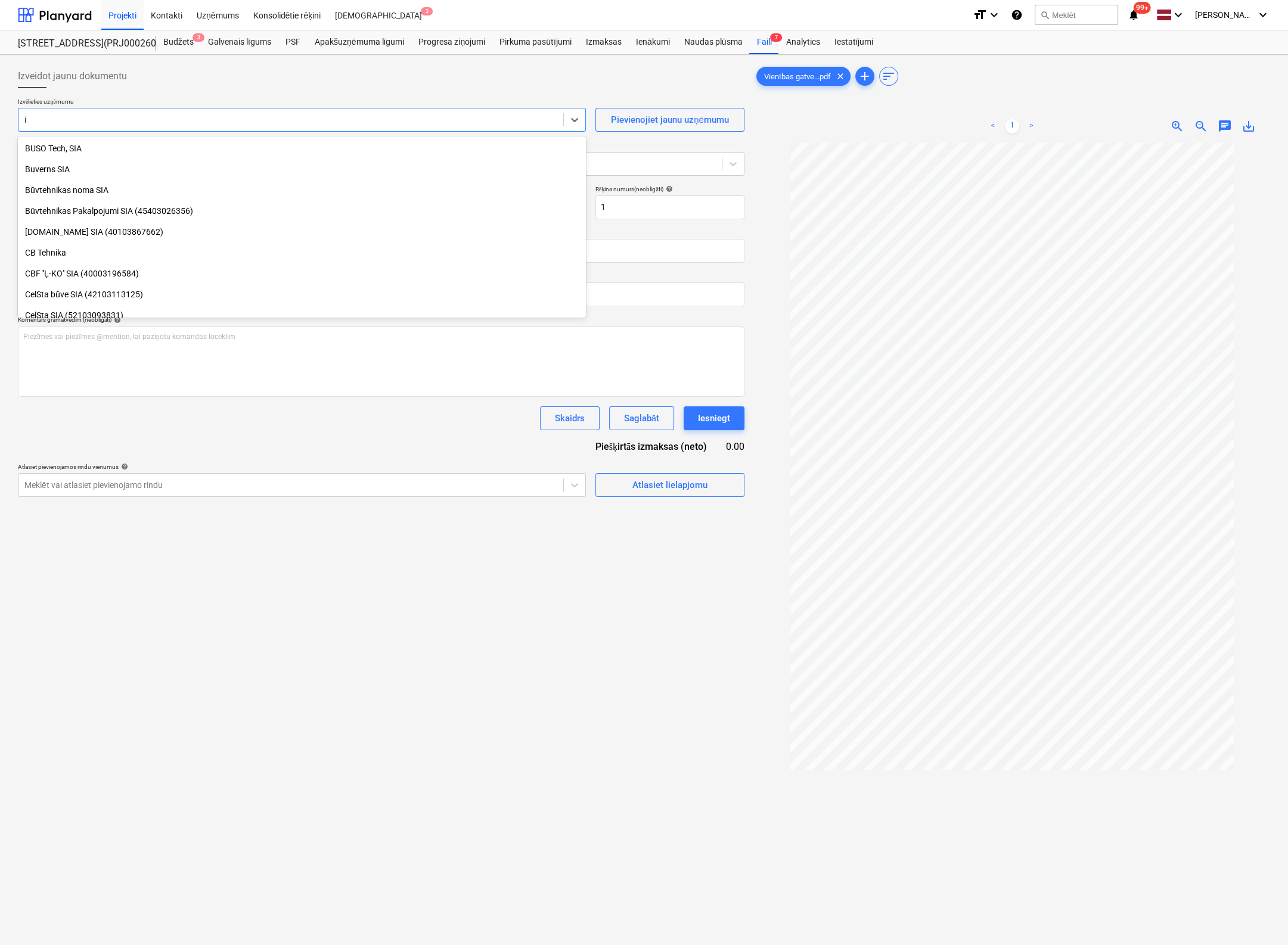
type input "ib"
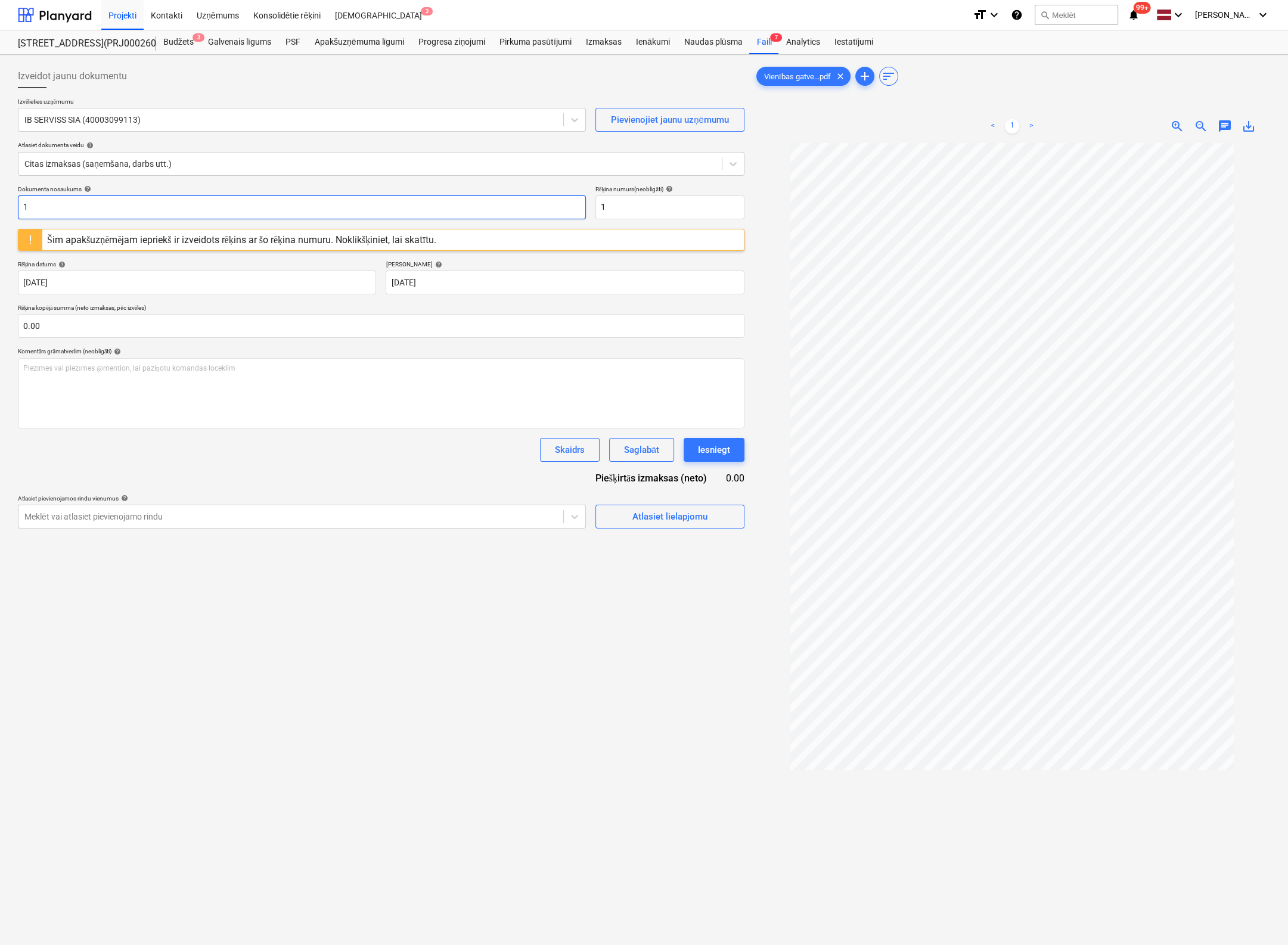
drag, startPoint x: 98, startPoint y: 202, endPoint x: -73, endPoint y: 238, distance: 174.7
click at [0, 238] on html "Projekti Kontakti Uzņēmums Konsolidētie rēķini Iesūtne 3 format_size keyboard_a…" at bounding box center [644, 472] width 1288 height 945
drag, startPoint x: 77, startPoint y: 206, endPoint x: -25, endPoint y: 210, distance: 102.1
click at [0, 210] on html "Projekti Kontakti Uzņēmums Konsolidētie rēķini Iesūtne 3 format_size keyboard_a…" at bounding box center [644, 472] width 1288 height 945
type input "294-6289"
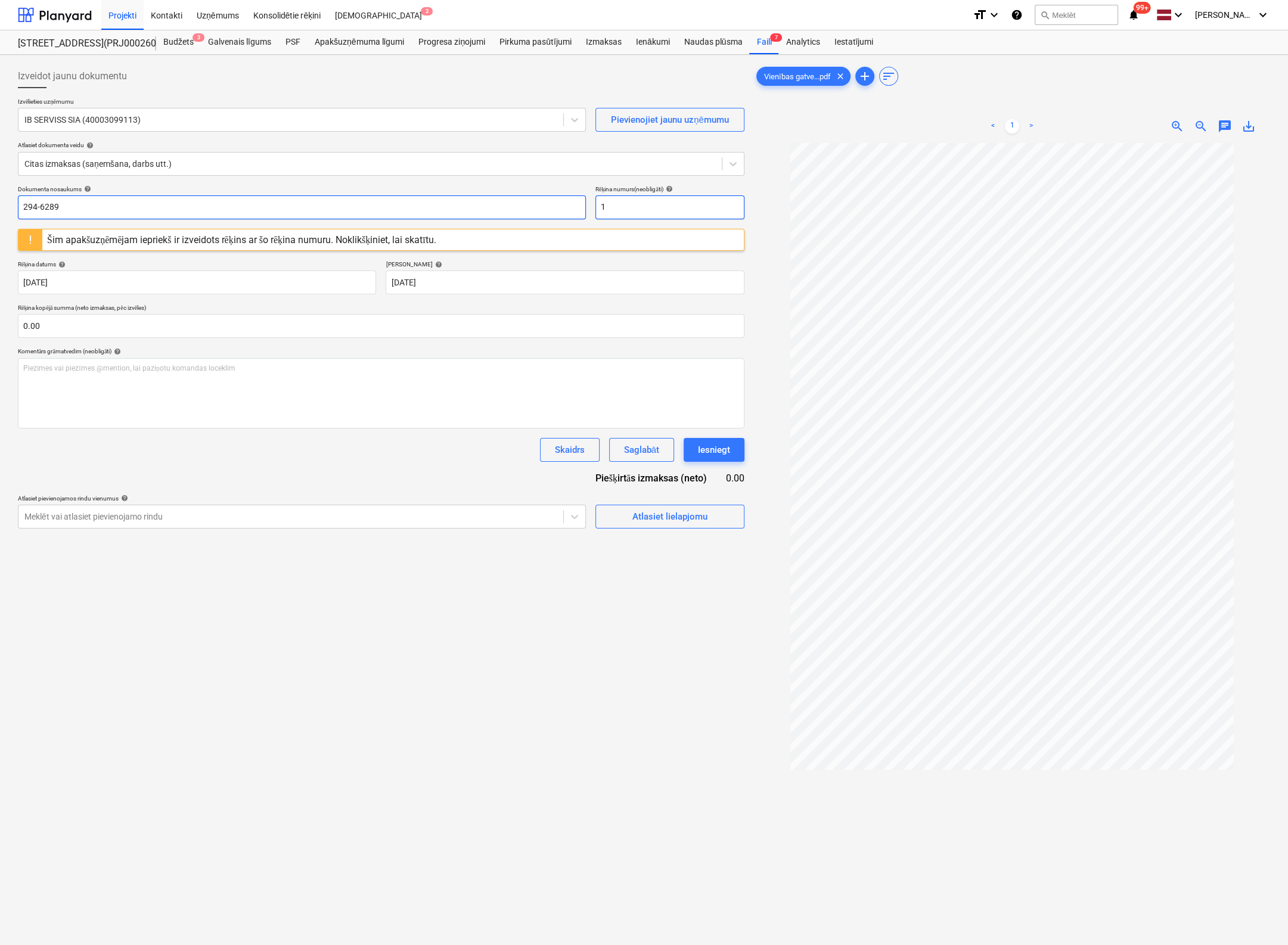
drag, startPoint x: 638, startPoint y: 206, endPoint x: 503, endPoint y: 214, distance: 135.2
click at [503, 214] on div "Dokumenta nosaukums help 294-6289 Rēķina numurs (neobligāti) help 1" at bounding box center [381, 202] width 726 height 34
paste input "294-6289"
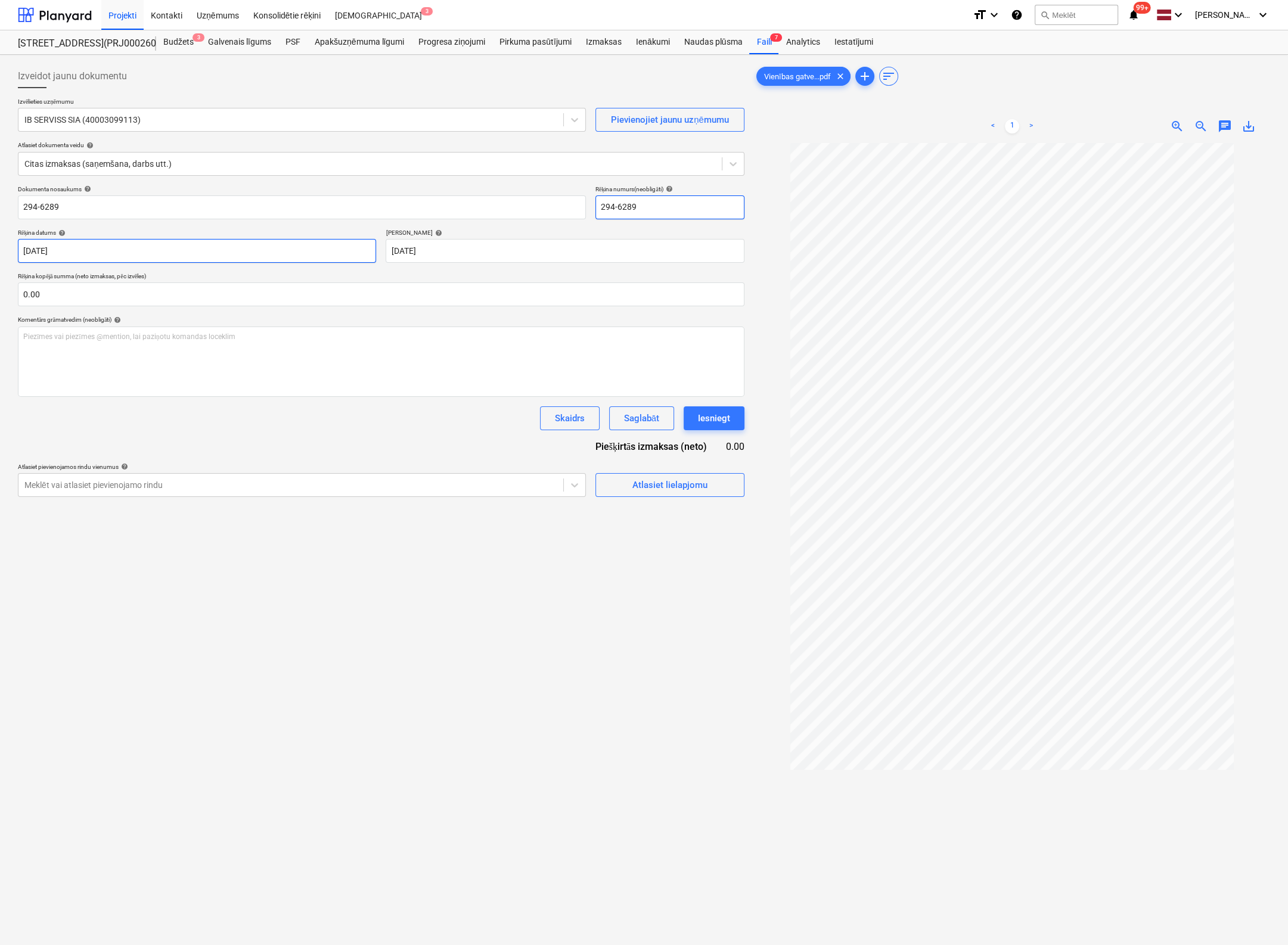
type input "294-6289"
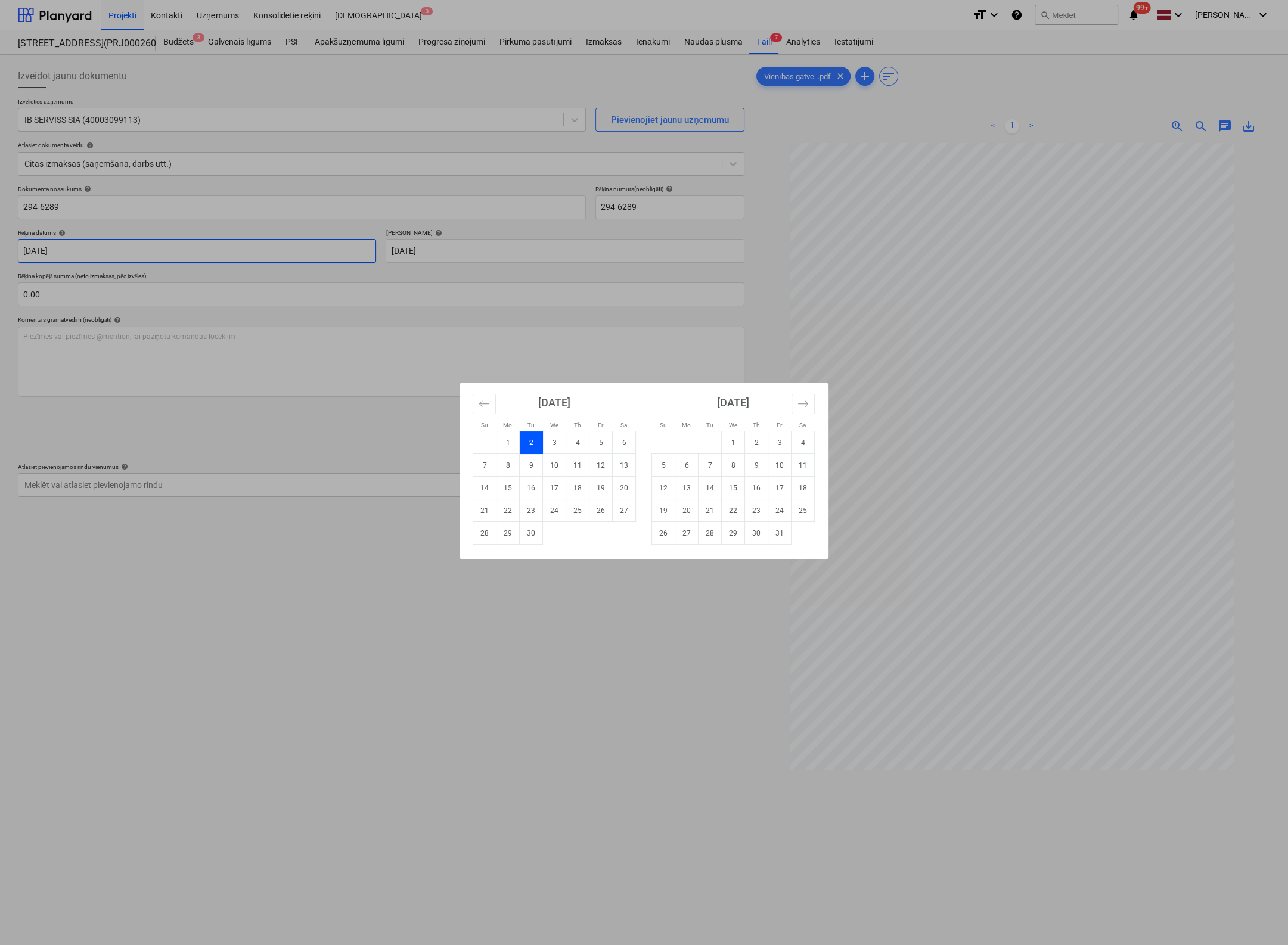
click at [269, 250] on body "Projekti Kontakti Uzņēmums Konsolidētie rēķini Iesūtne 3 format_size keyboard_a…" at bounding box center [644, 472] width 1288 height 945
drag, startPoint x: 269, startPoint y: 250, endPoint x: -47, endPoint y: 288, distance: 318.3
click at [0, 288] on html "Projekti Kontakti Uzņēmums Konsolidētie rēķini Iesūtne 3 format_size keyboard_a…" at bounding box center [644, 472] width 1288 height 945
click at [477, 404] on button "Move backward to switch to the previous month." at bounding box center [484, 404] width 23 height 20
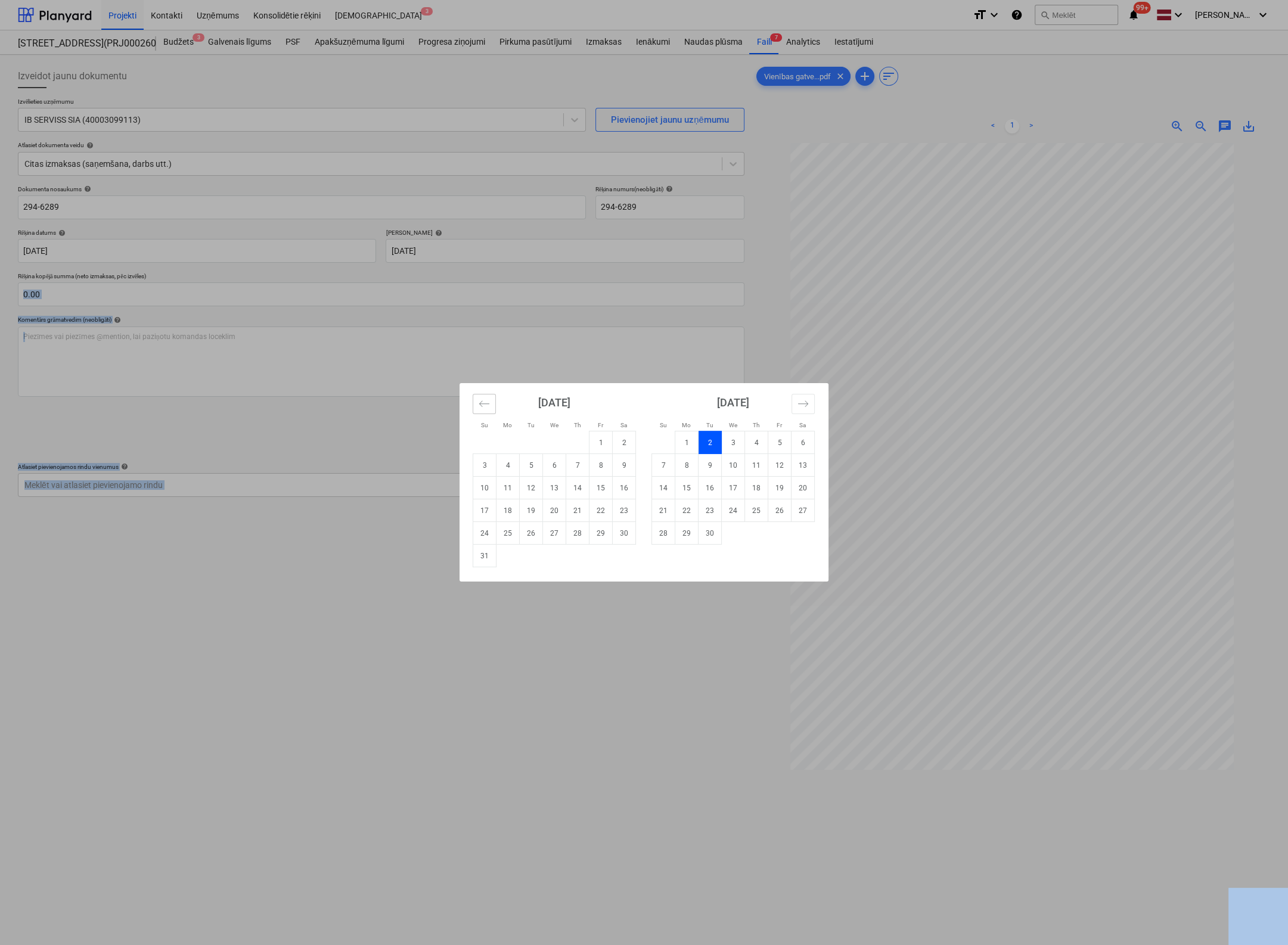
click at [477, 404] on button "Move backward to switch to the previous month." at bounding box center [484, 404] width 23 height 20
click at [577, 535] on td "31" at bounding box center [578, 533] width 23 height 23
type input "[DATE]"
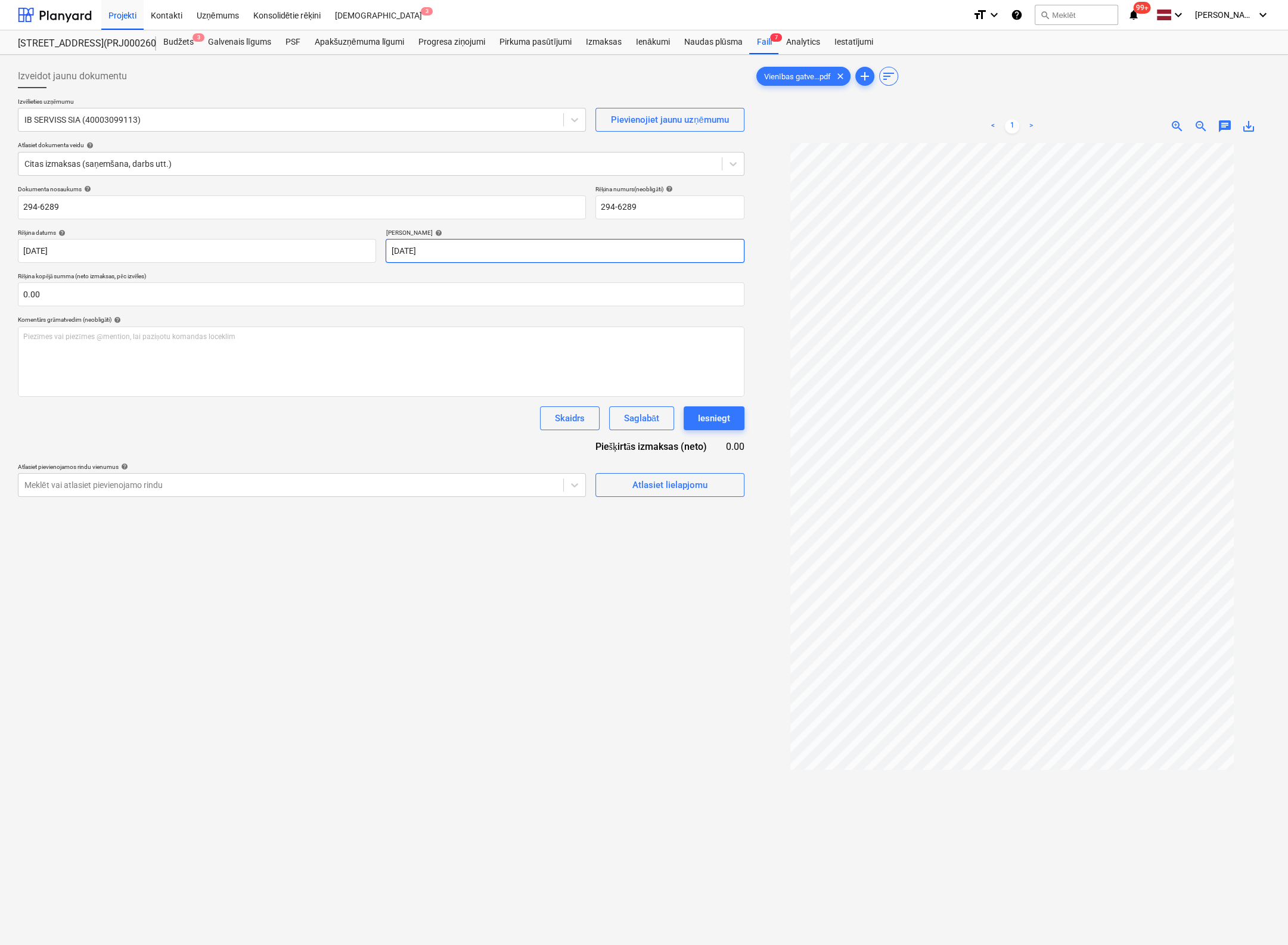
click at [514, 256] on body "Projekti Kontakti Uzņēmums Konsolidētie rēķini Iesūtne 3 format_size keyboard_a…" at bounding box center [644, 472] width 1288 height 945
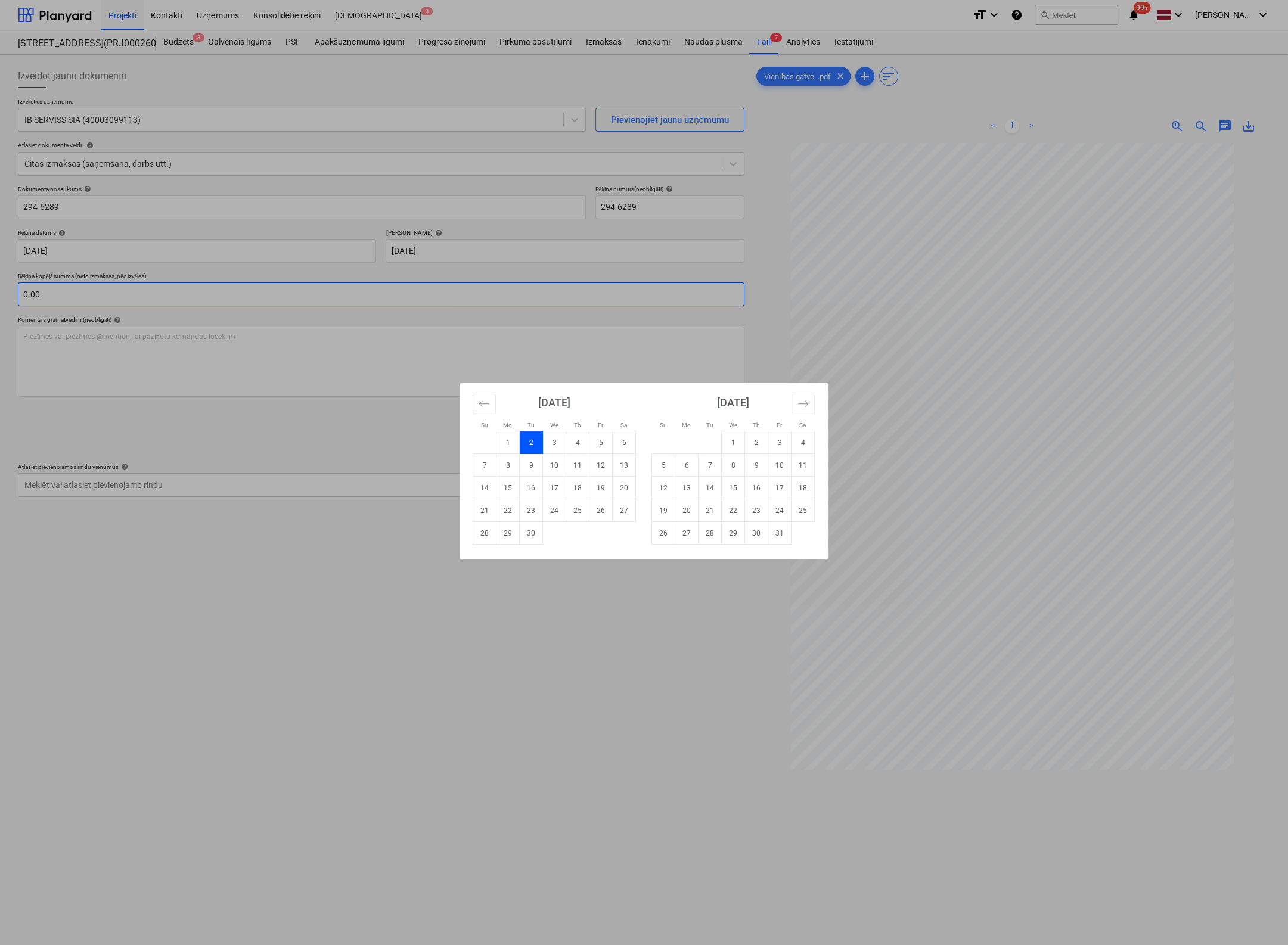
drag, startPoint x: 514, startPoint y: 256, endPoint x: 336, endPoint y: 300, distance: 183.4
click at [324, 274] on div "Su Mo Tu We Th Fr Sa Su Mo Tu We Th Fr Sa [DATE] 1 2 3 4 5 6 7 8 9 10 11 12 13 …" at bounding box center [644, 472] width 1288 height 945
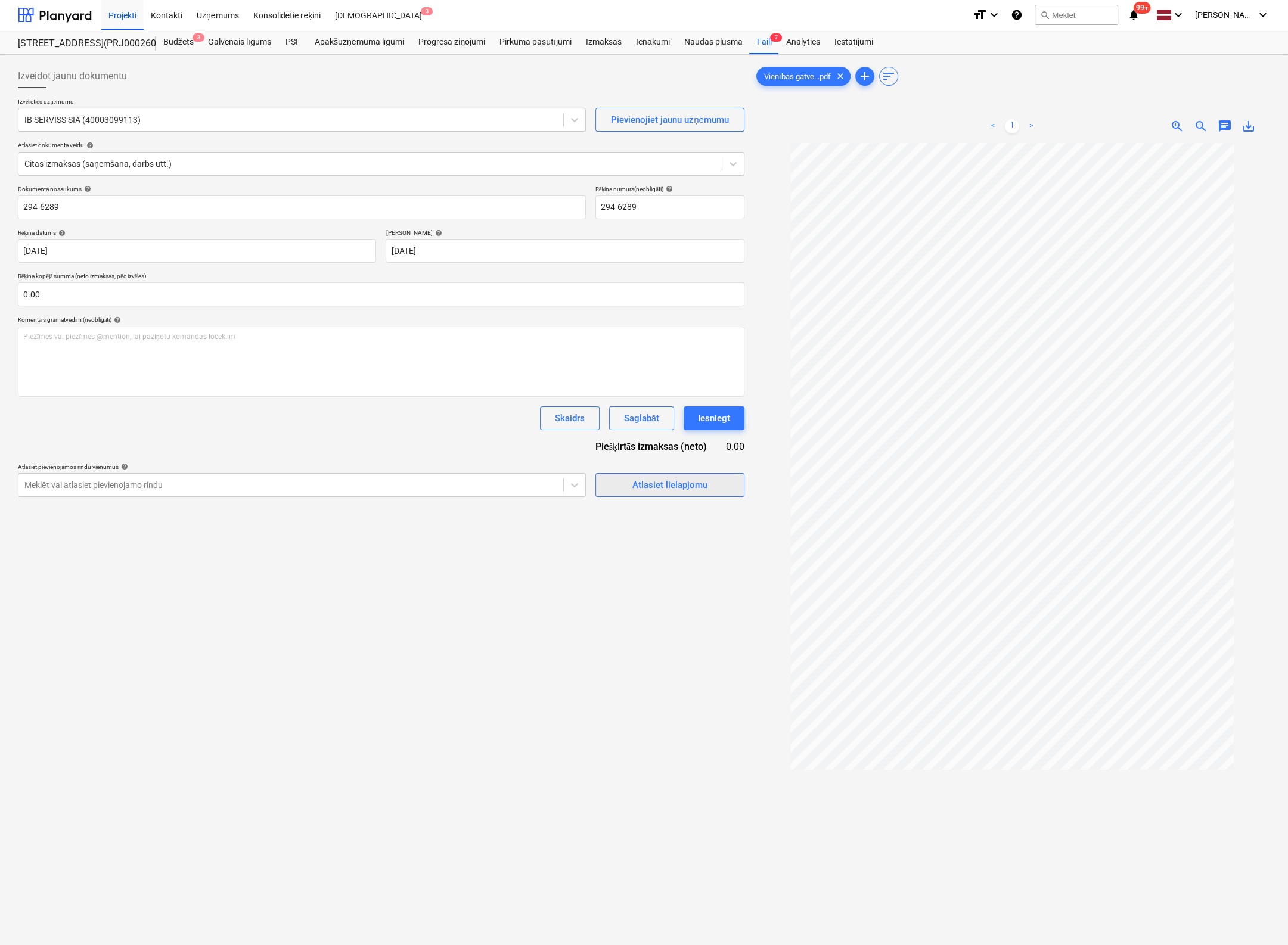
click at [686, 484] on div "Atlasiet lielapjomu" at bounding box center [670, 485] width 75 height 16
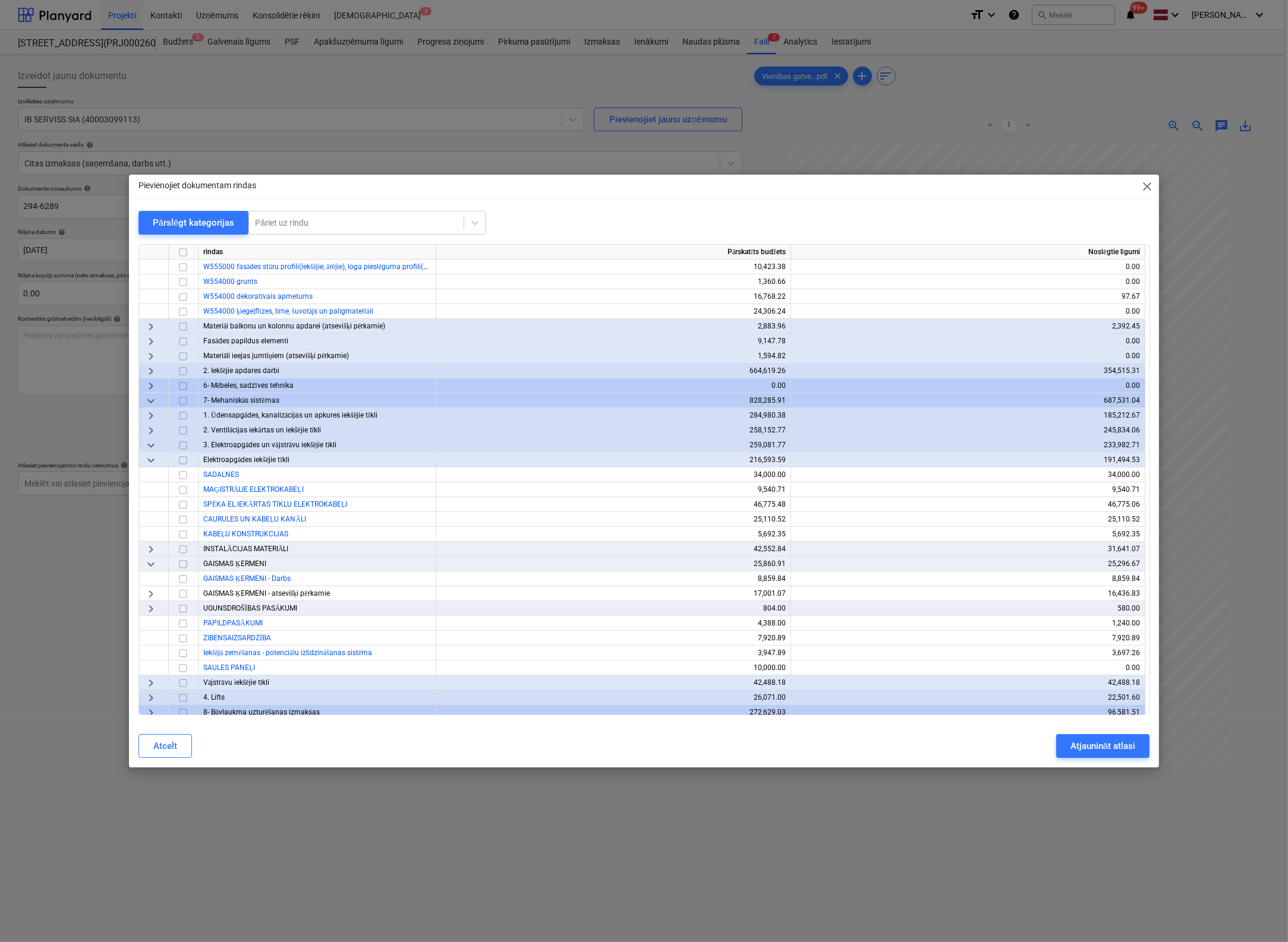
scroll to position [361, 0]
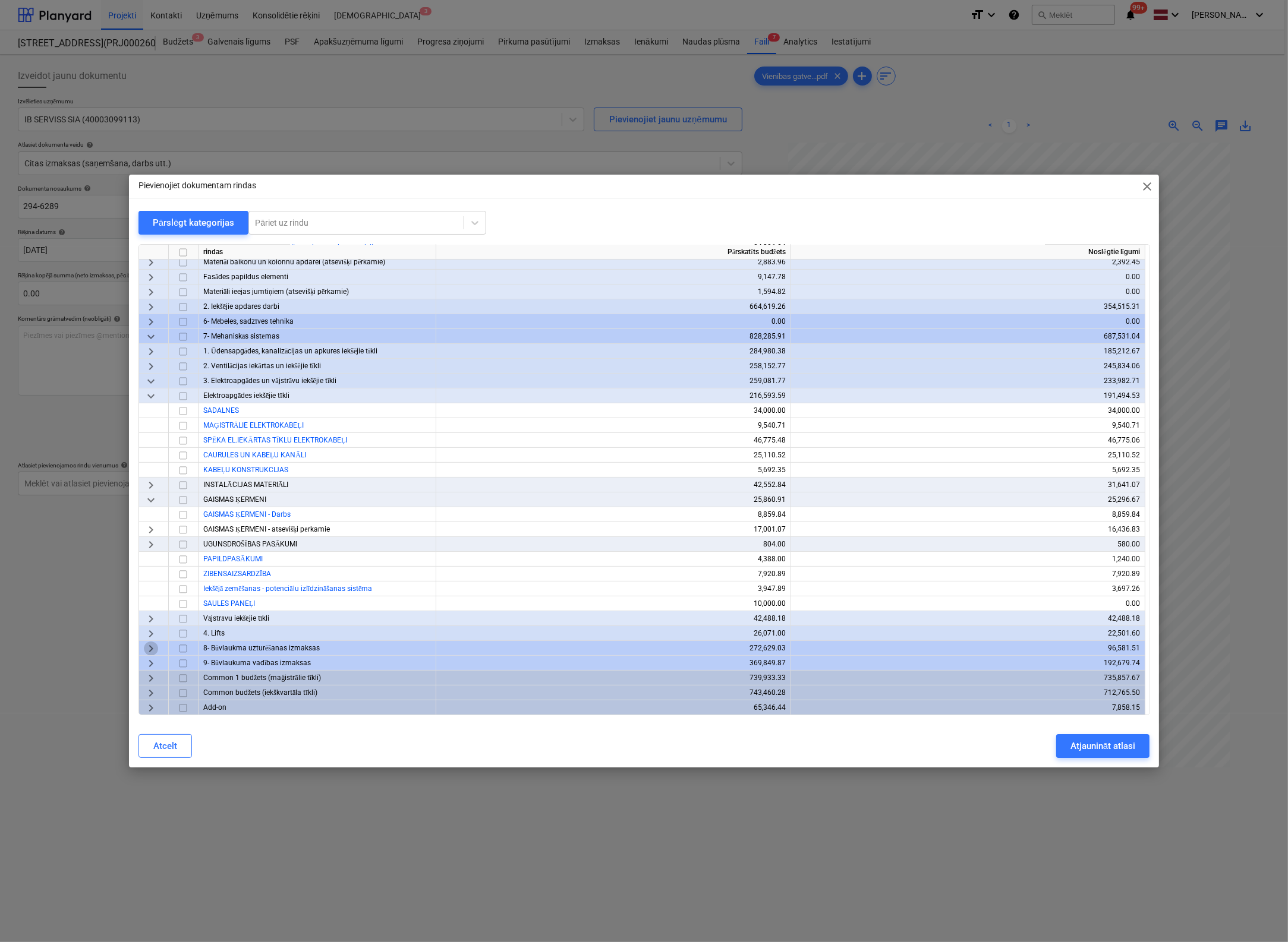
click at [148, 650] on span "keyboard_arrow_right" at bounding box center [151, 649] width 14 height 14
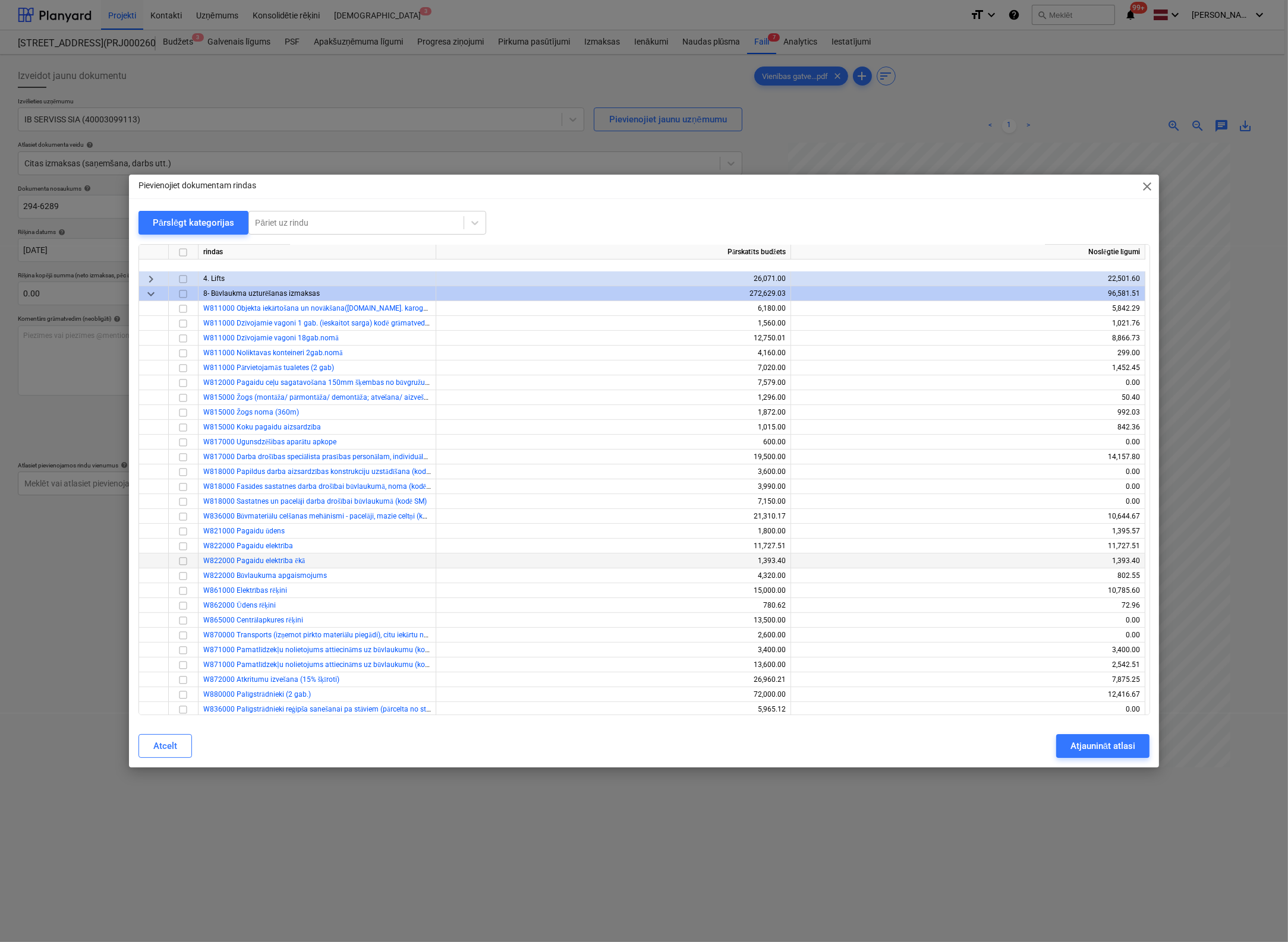
scroll to position [791, 0]
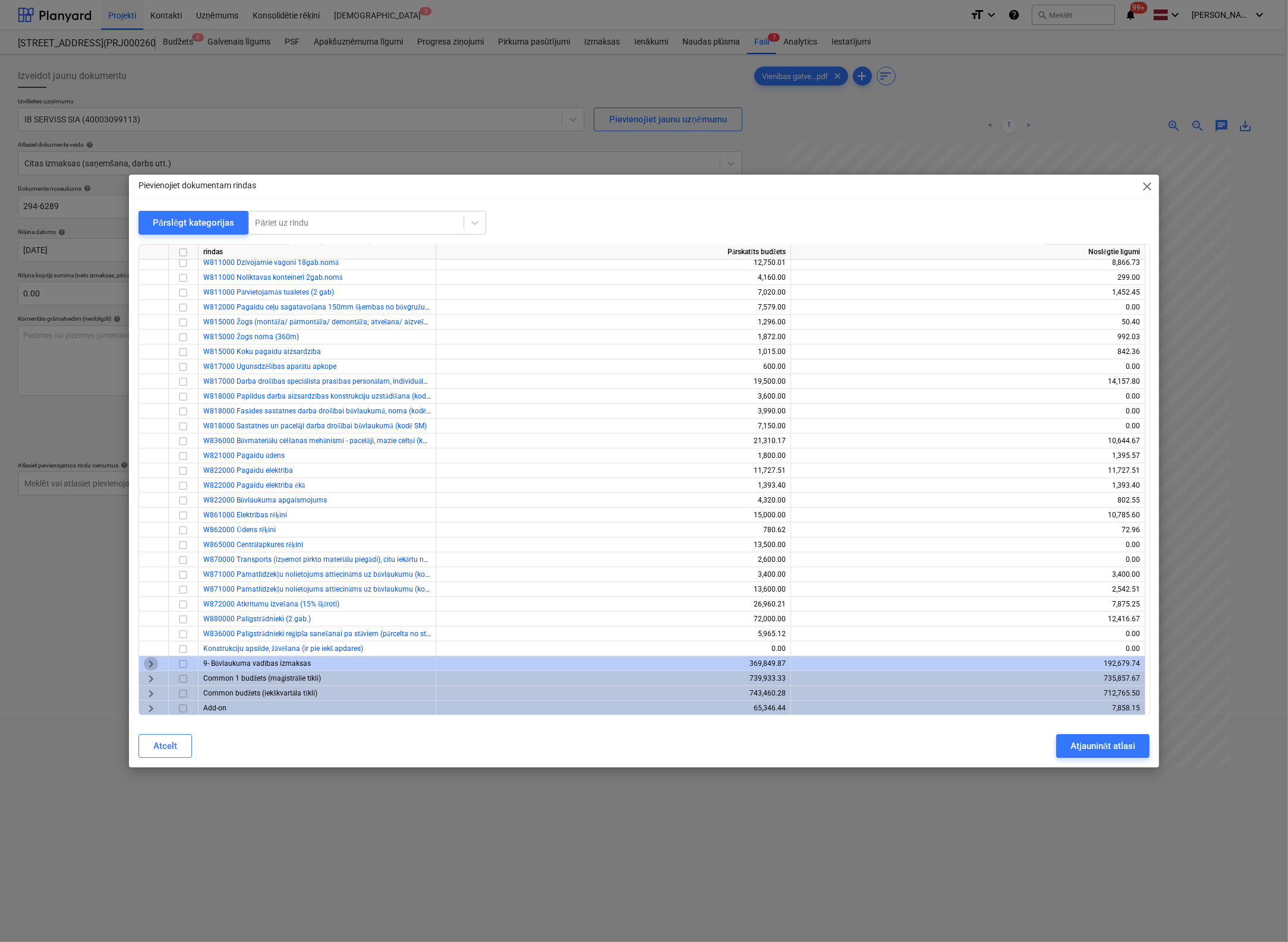
click at [153, 666] on span "keyboard_arrow_right" at bounding box center [151, 664] width 14 height 14
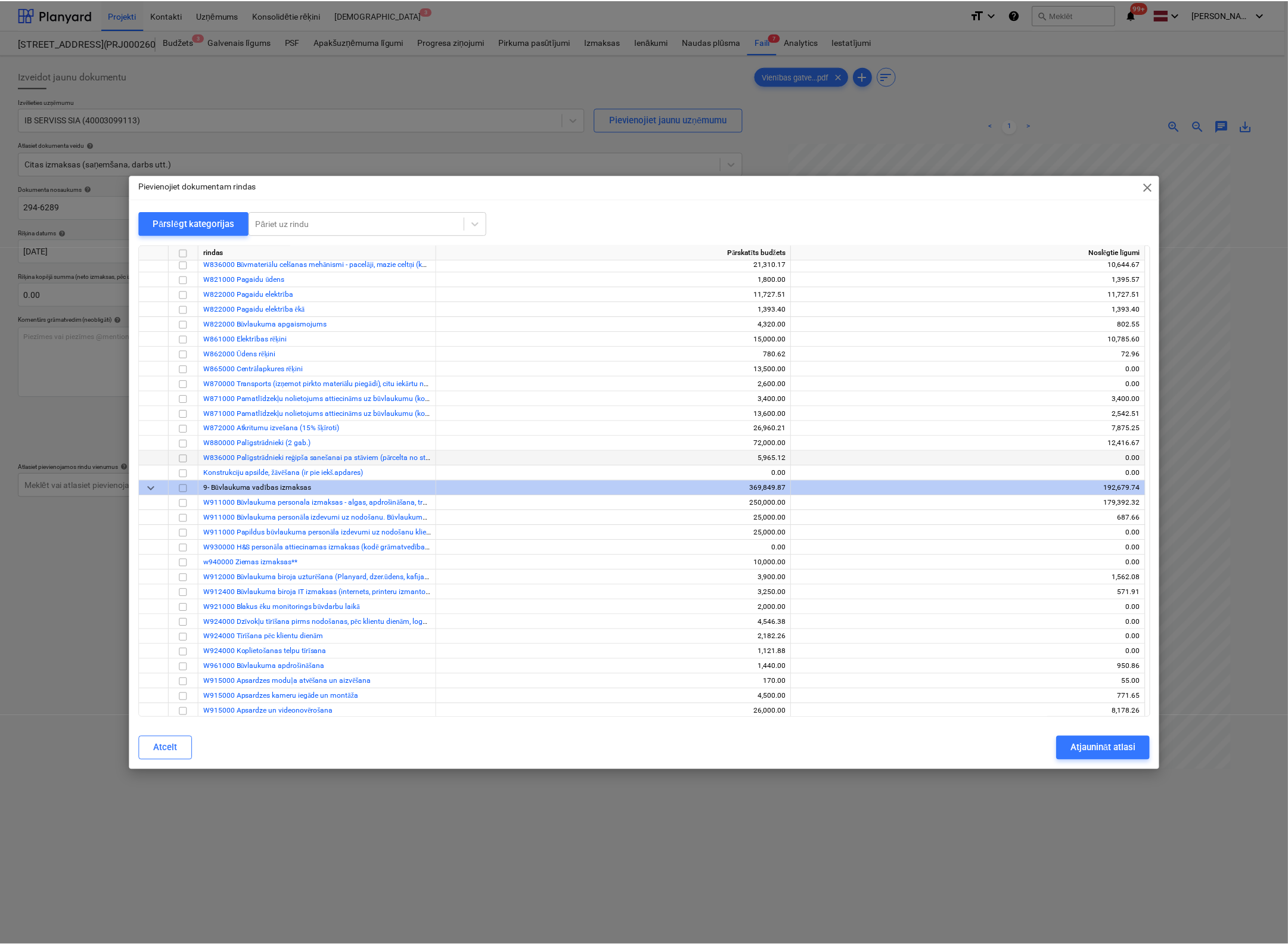
scroll to position [972, 0]
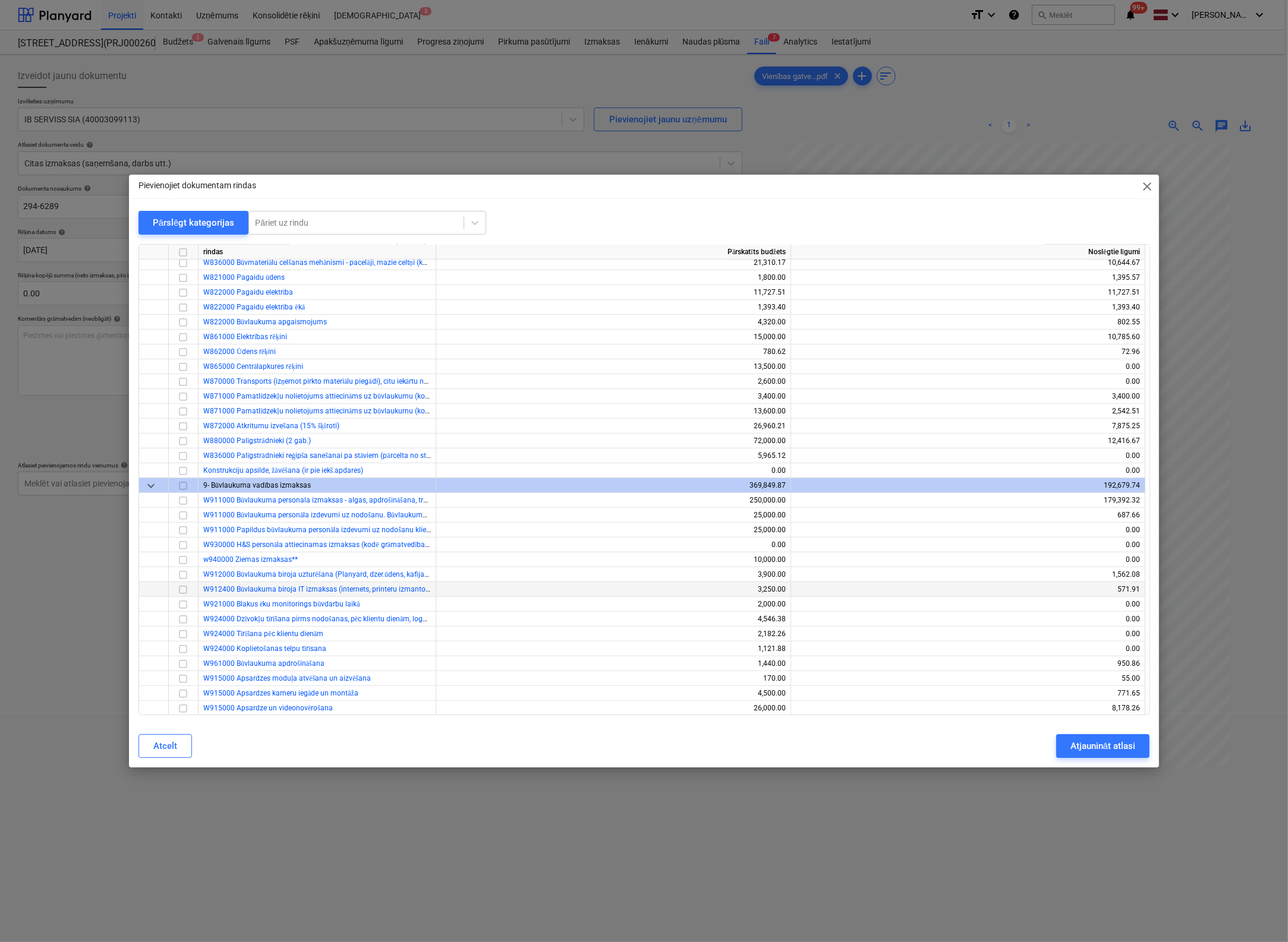
click at [183, 589] on input "checkbox" at bounding box center [183, 590] width 14 height 14
click at [1018, 743] on div "Atjaunināt atlasi" at bounding box center [1103, 746] width 65 height 16
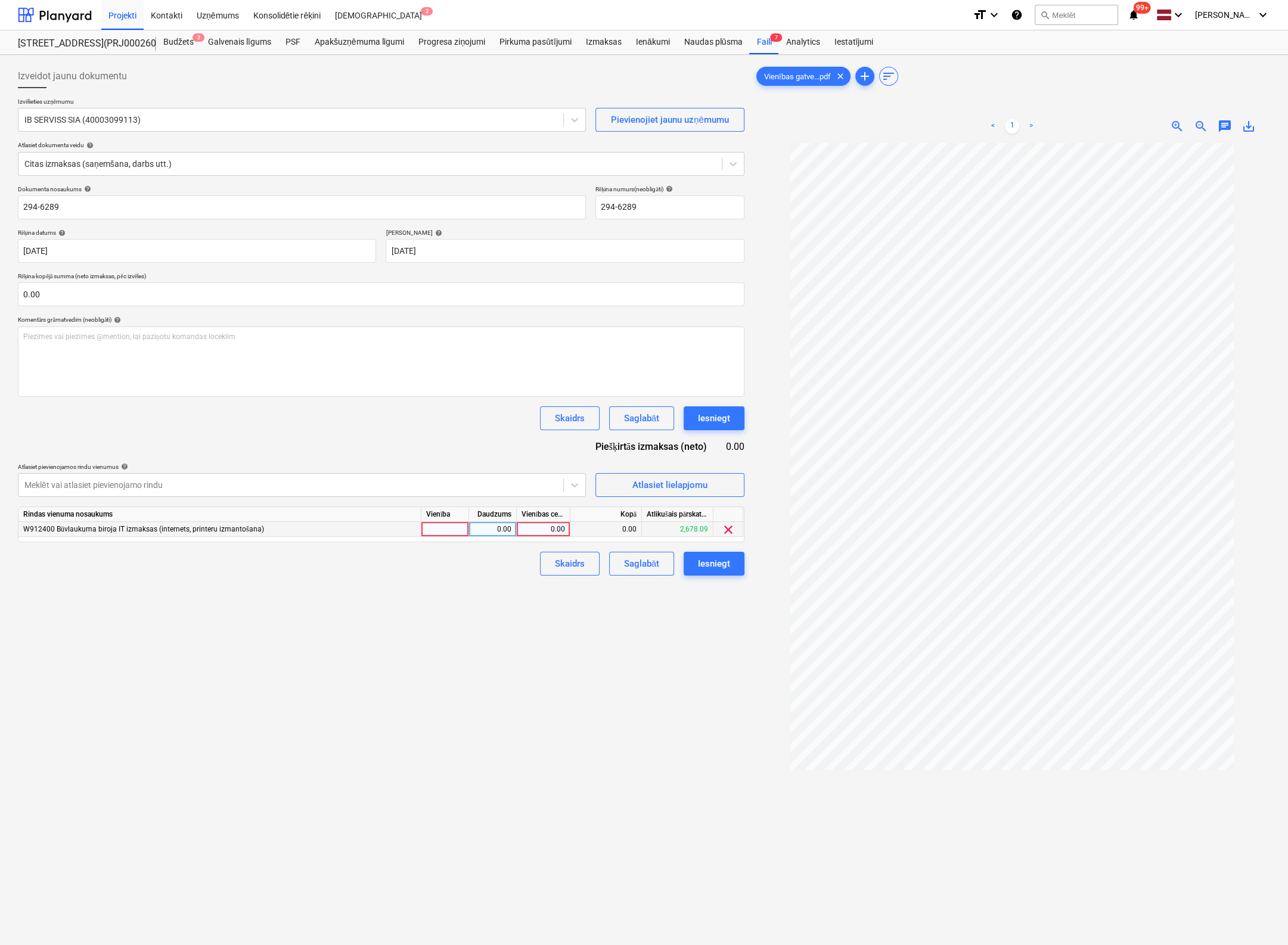
click at [554, 530] on div "0.00" at bounding box center [543, 529] width 43 height 15
type input "167.47"
click at [597, 672] on div "Izveidot jaunu dokumentu Izvēlieties uzņēmumu IB SERVISS SIA (40003099113) Piev…" at bounding box center [381, 559] width 736 height 1000
click at [716, 563] on div "Iesniegt" at bounding box center [714, 564] width 32 height 16
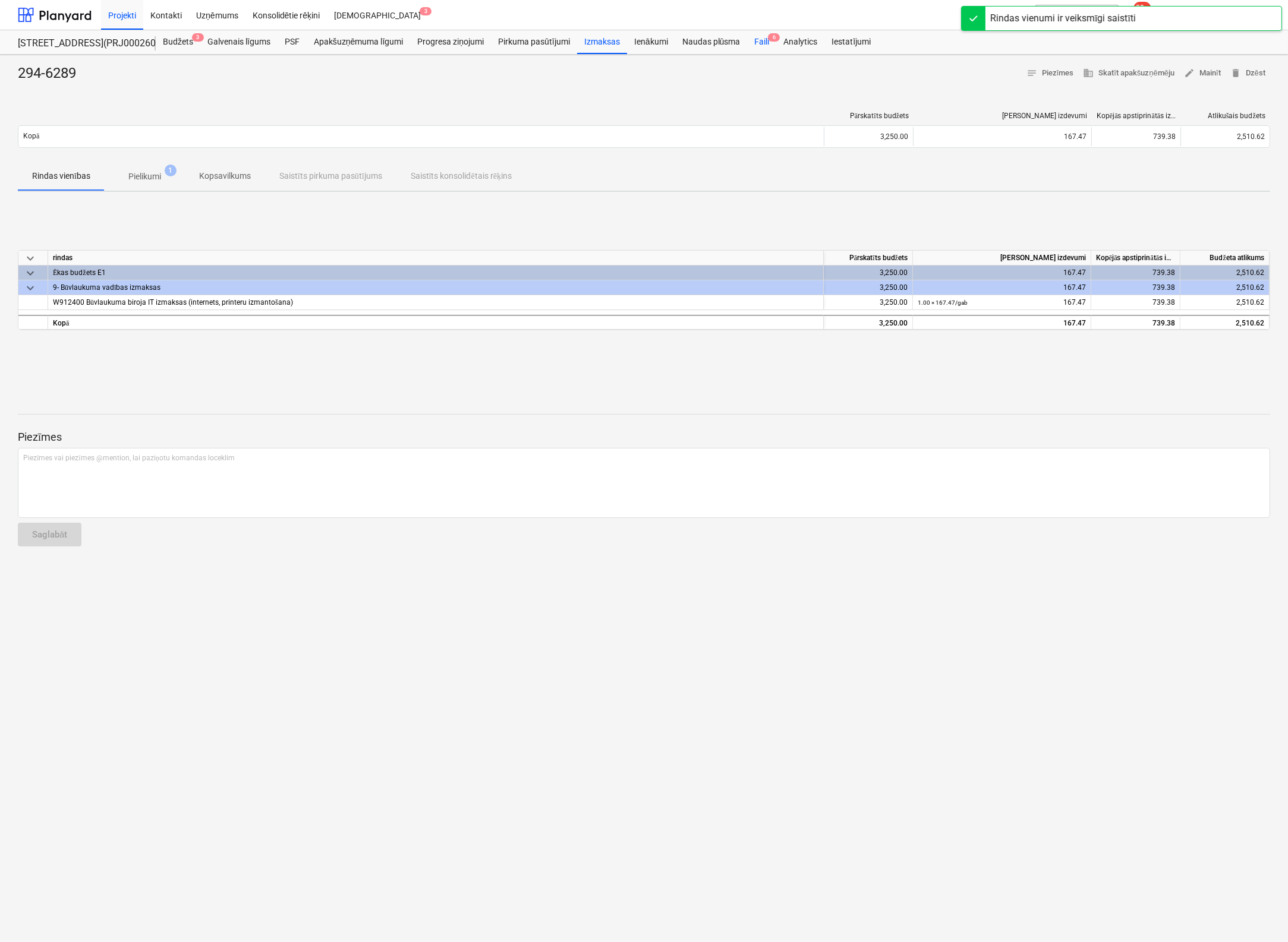
click at [768, 41] on div "Faili 6" at bounding box center [761, 42] width 29 height 24
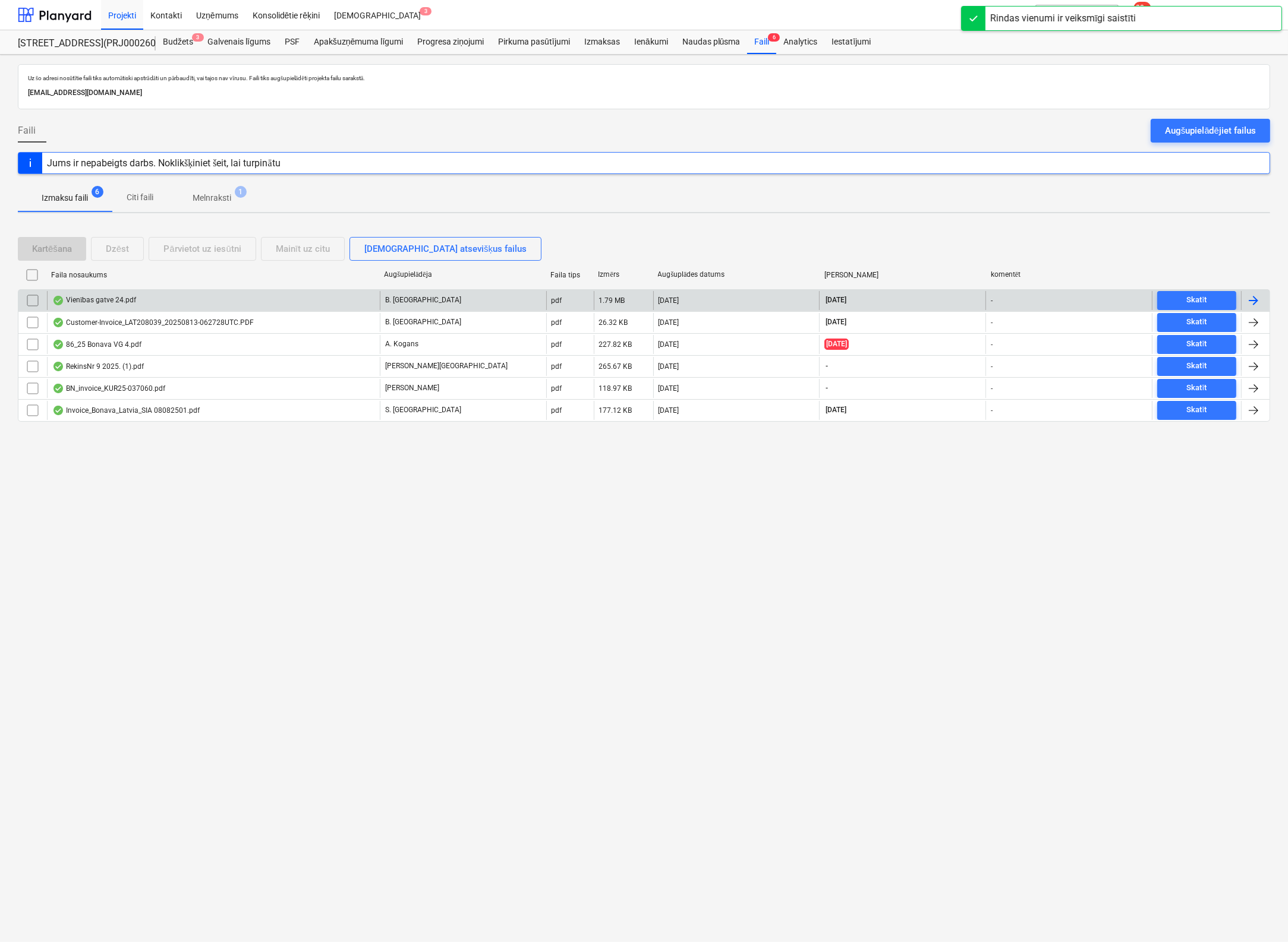
click at [97, 296] on div "Vienības gatve 24.pdf" at bounding box center [94, 300] width 83 height 10
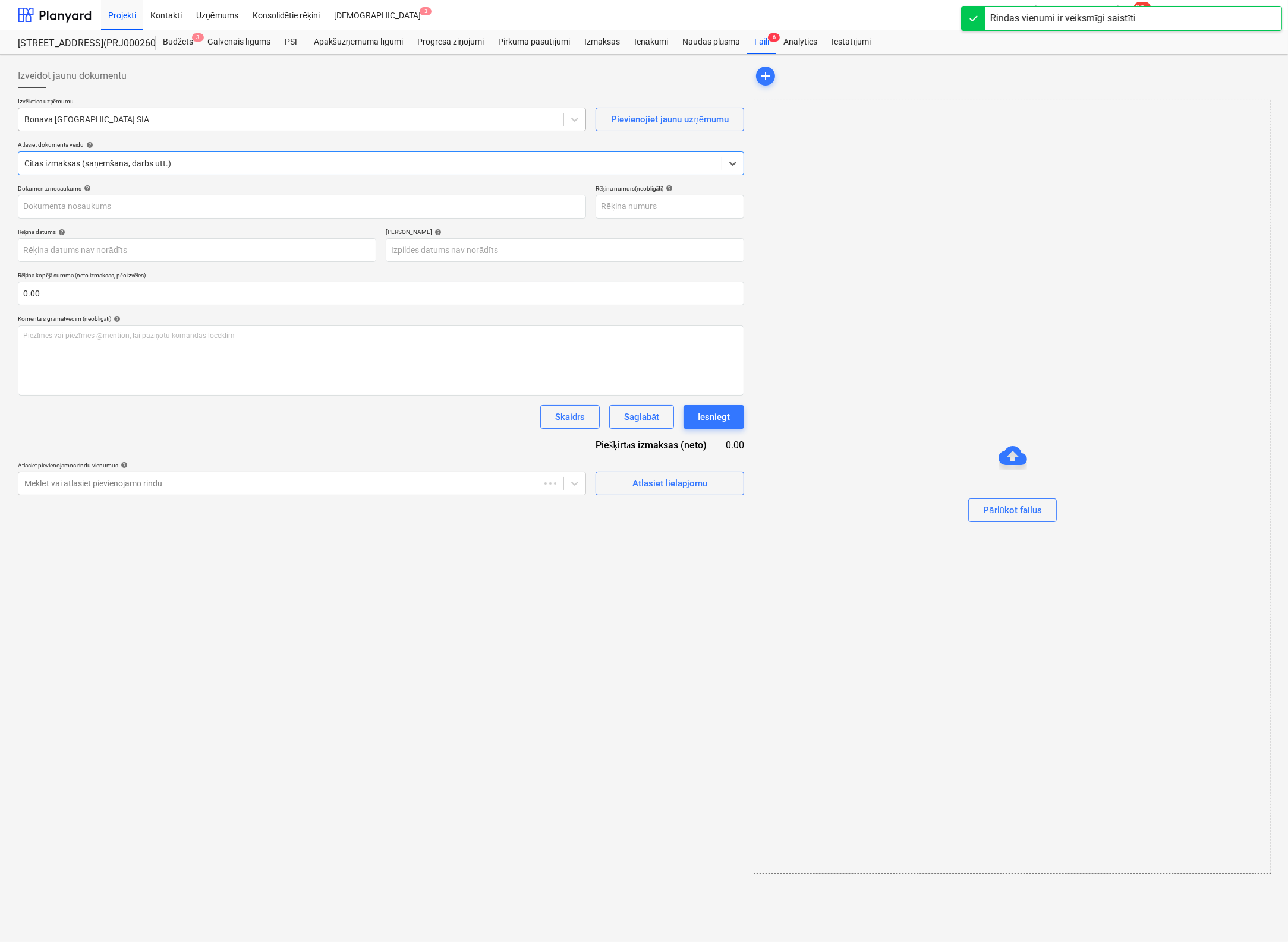
type input "1"
type input "[DATE]"
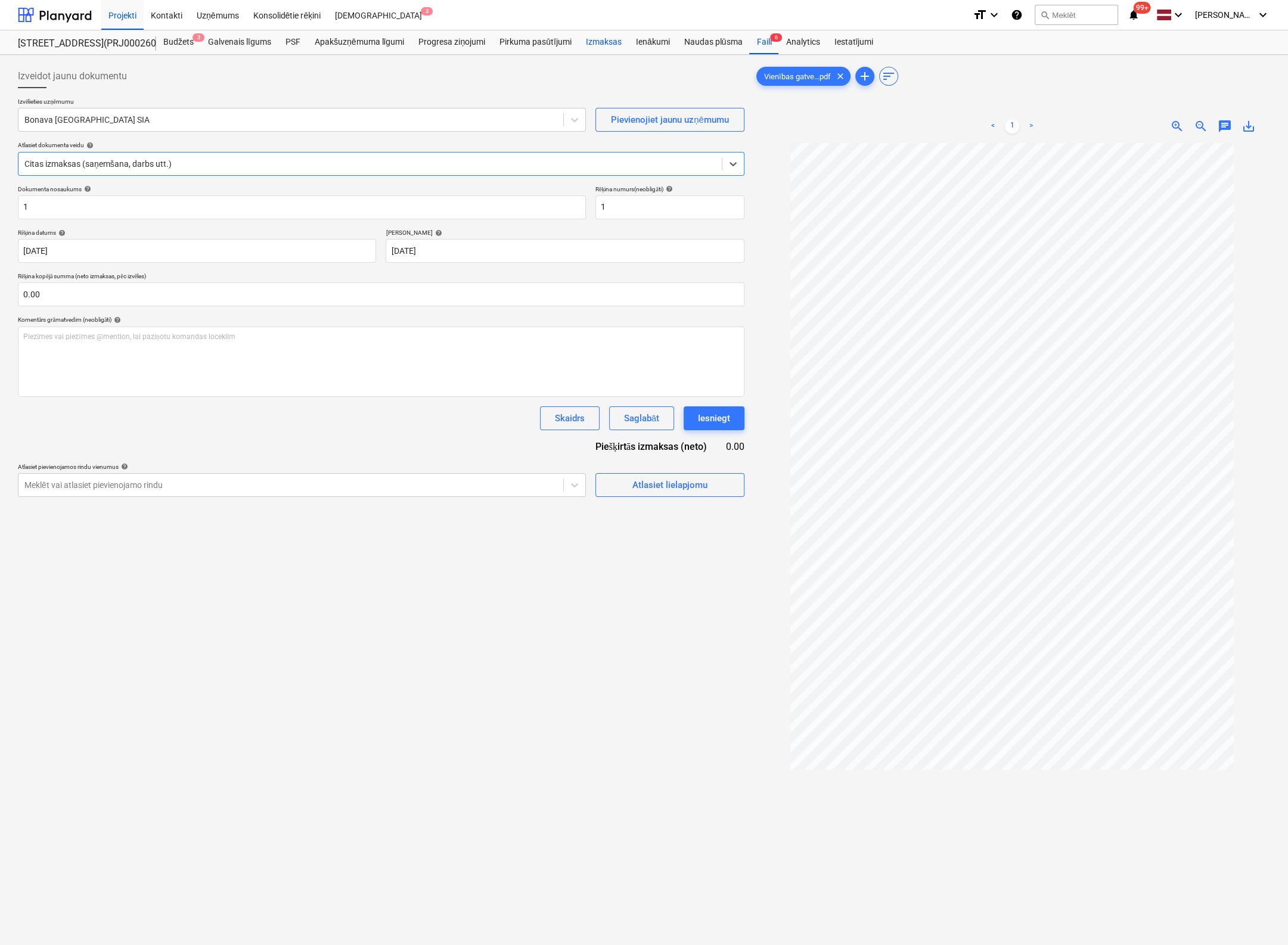
click at [610, 41] on div "Izmaksas" at bounding box center [604, 42] width 50 height 24
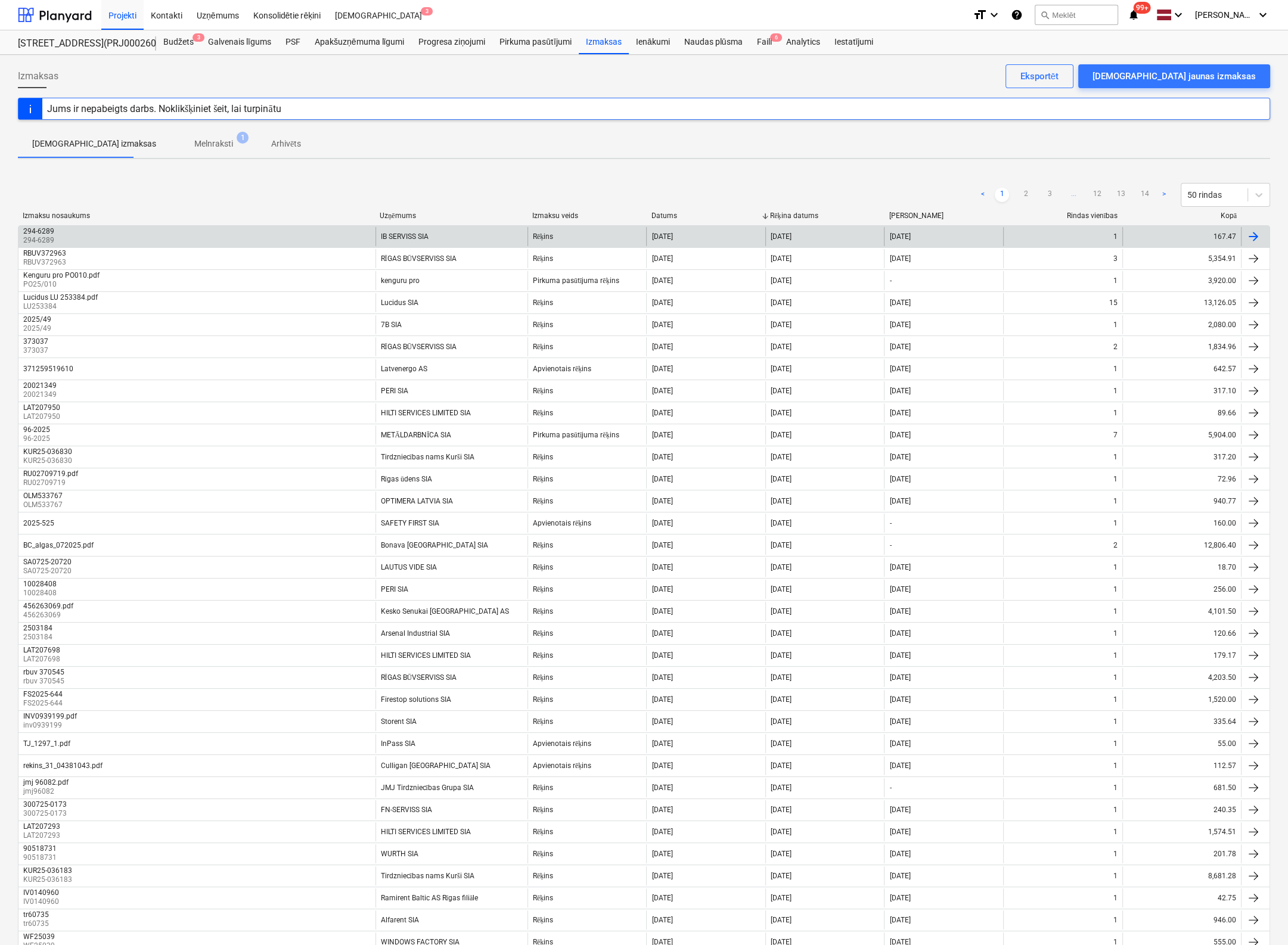
click at [40, 228] on div "294-6289" at bounding box center [39, 231] width 31 height 8
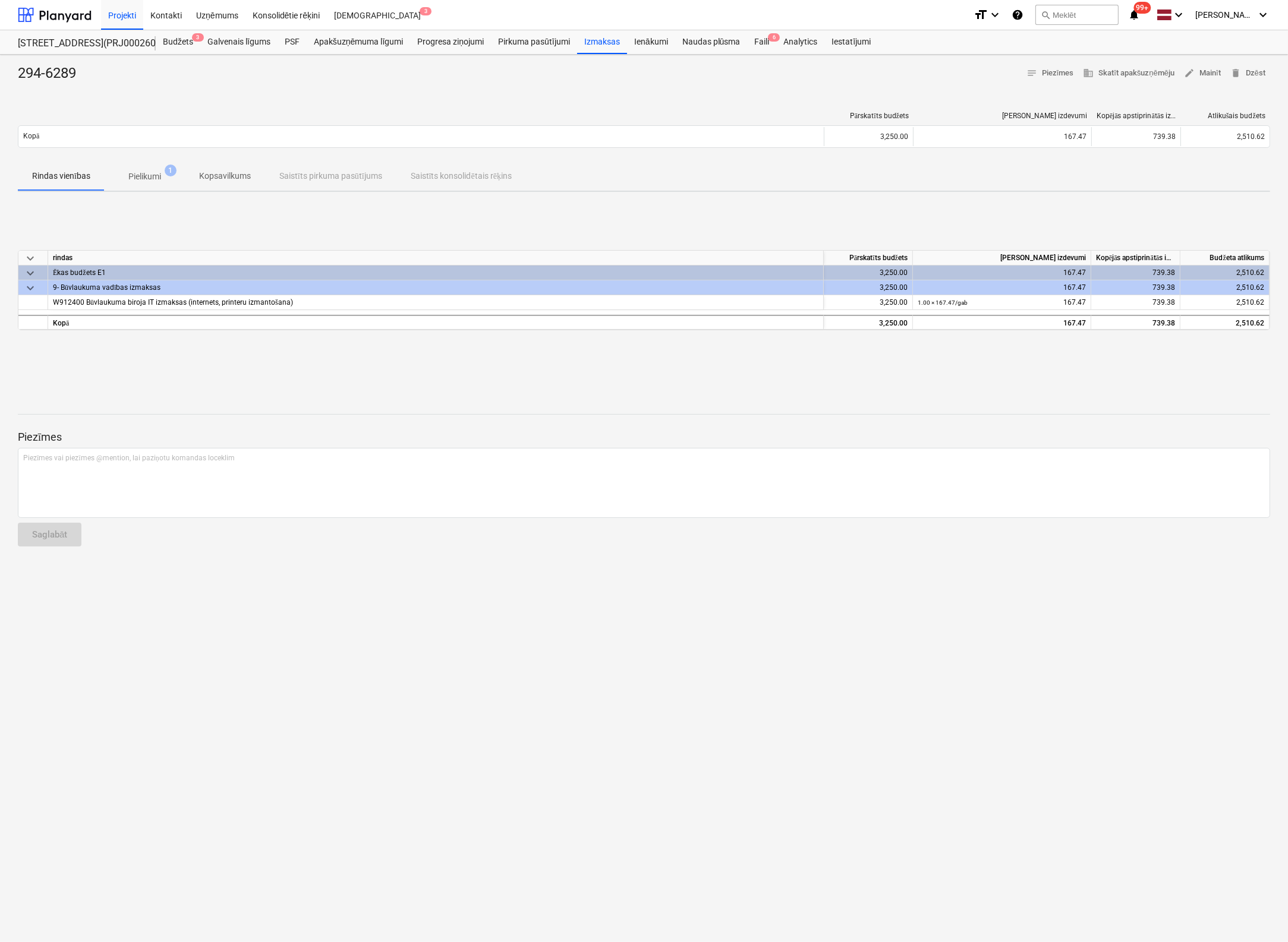
click at [157, 177] on p "Pielikumi" at bounding box center [144, 177] width 32 height 12
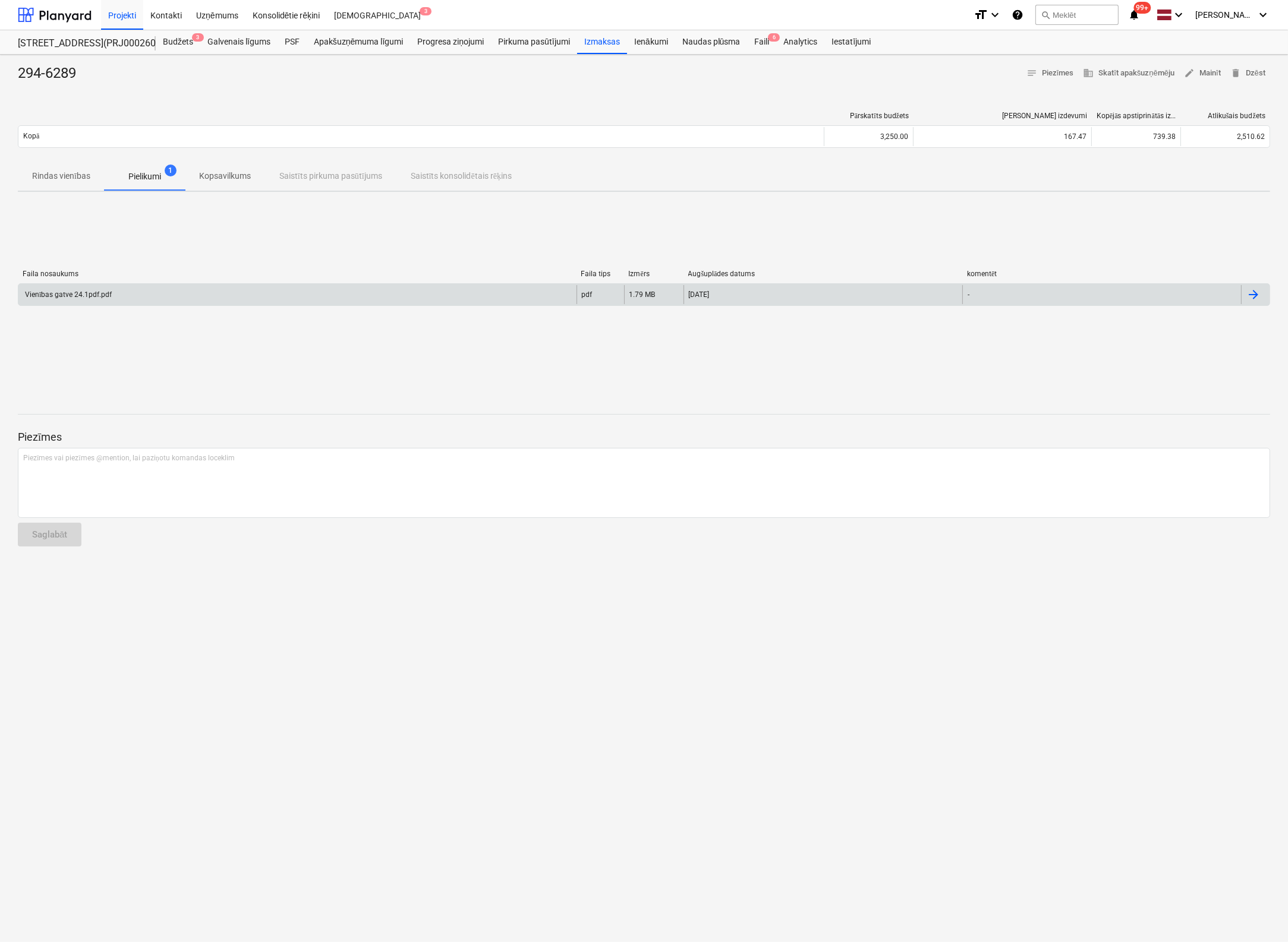
click at [75, 296] on div "Vienības gatve 24.1pdf.pdf" at bounding box center [67, 295] width 89 height 9
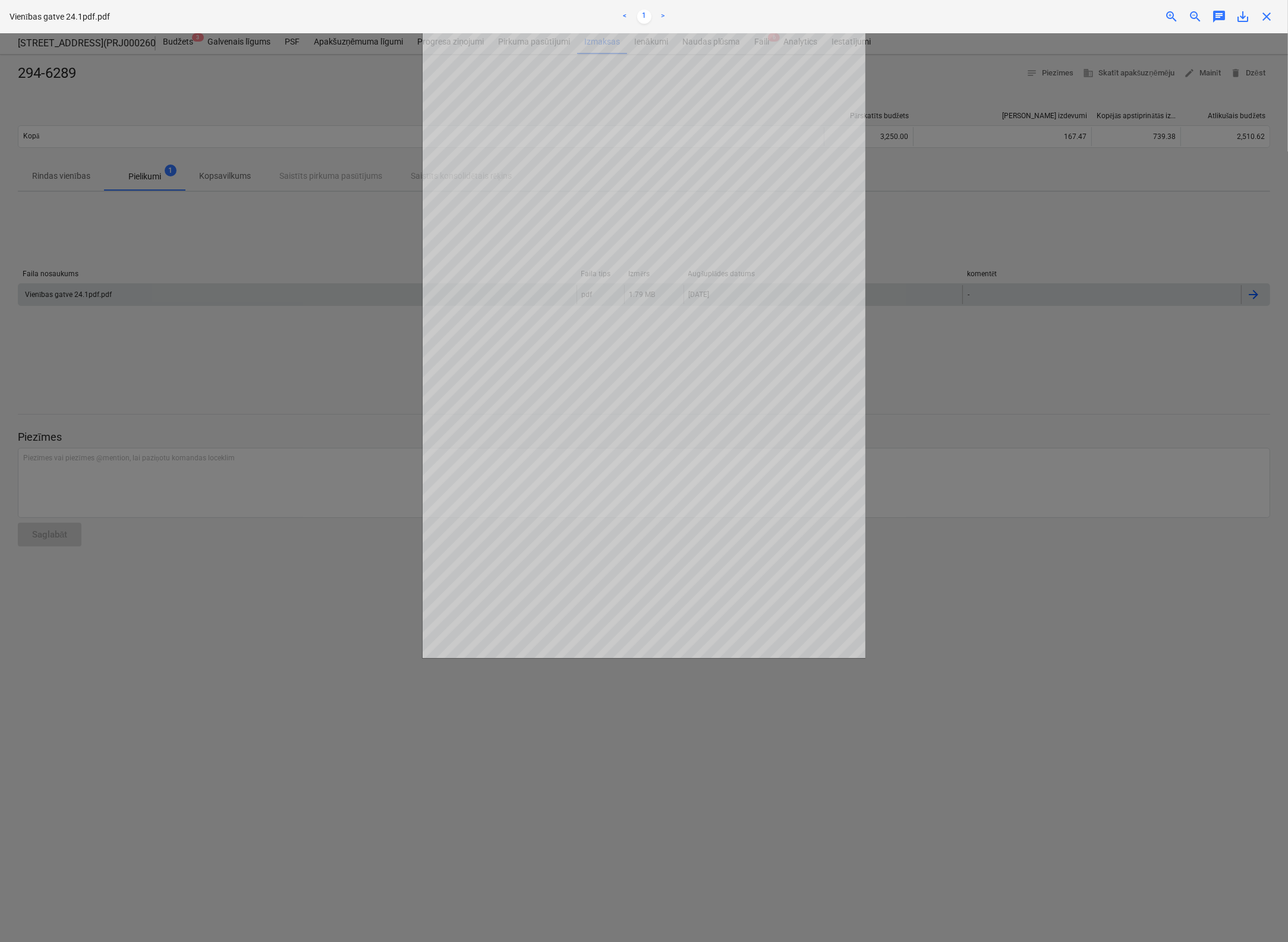
click at [1018, 17] on span "save_alt" at bounding box center [1243, 17] width 14 height 14
click at [390, 60] on div at bounding box center [644, 487] width 1288 height 909
click at [1018, 21] on span "close" at bounding box center [1267, 17] width 14 height 14
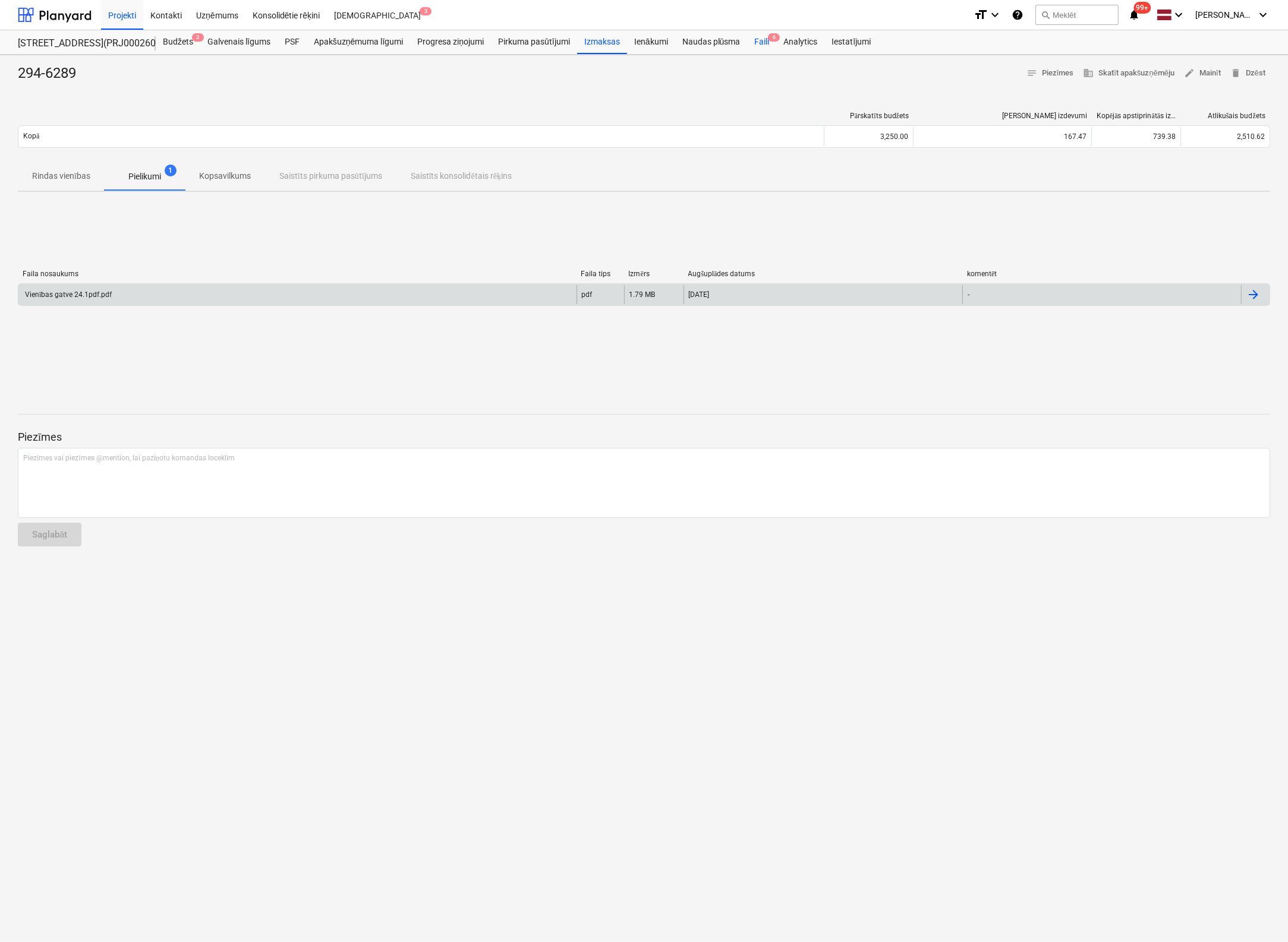
click at [765, 39] on div "Faili 6" at bounding box center [761, 42] width 29 height 24
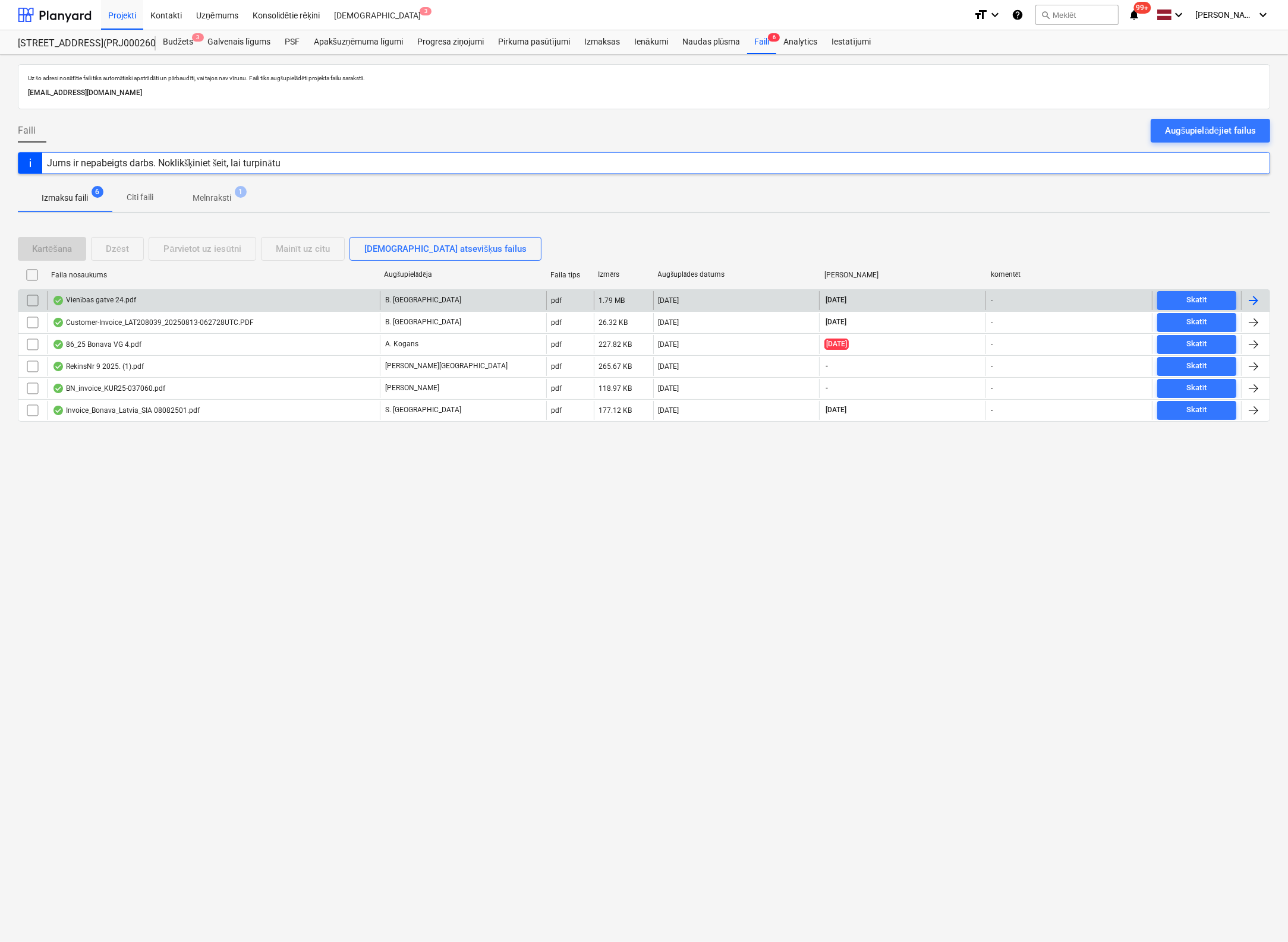
click at [103, 301] on div "Vienības gatve 24.pdf" at bounding box center [94, 300] width 83 height 10
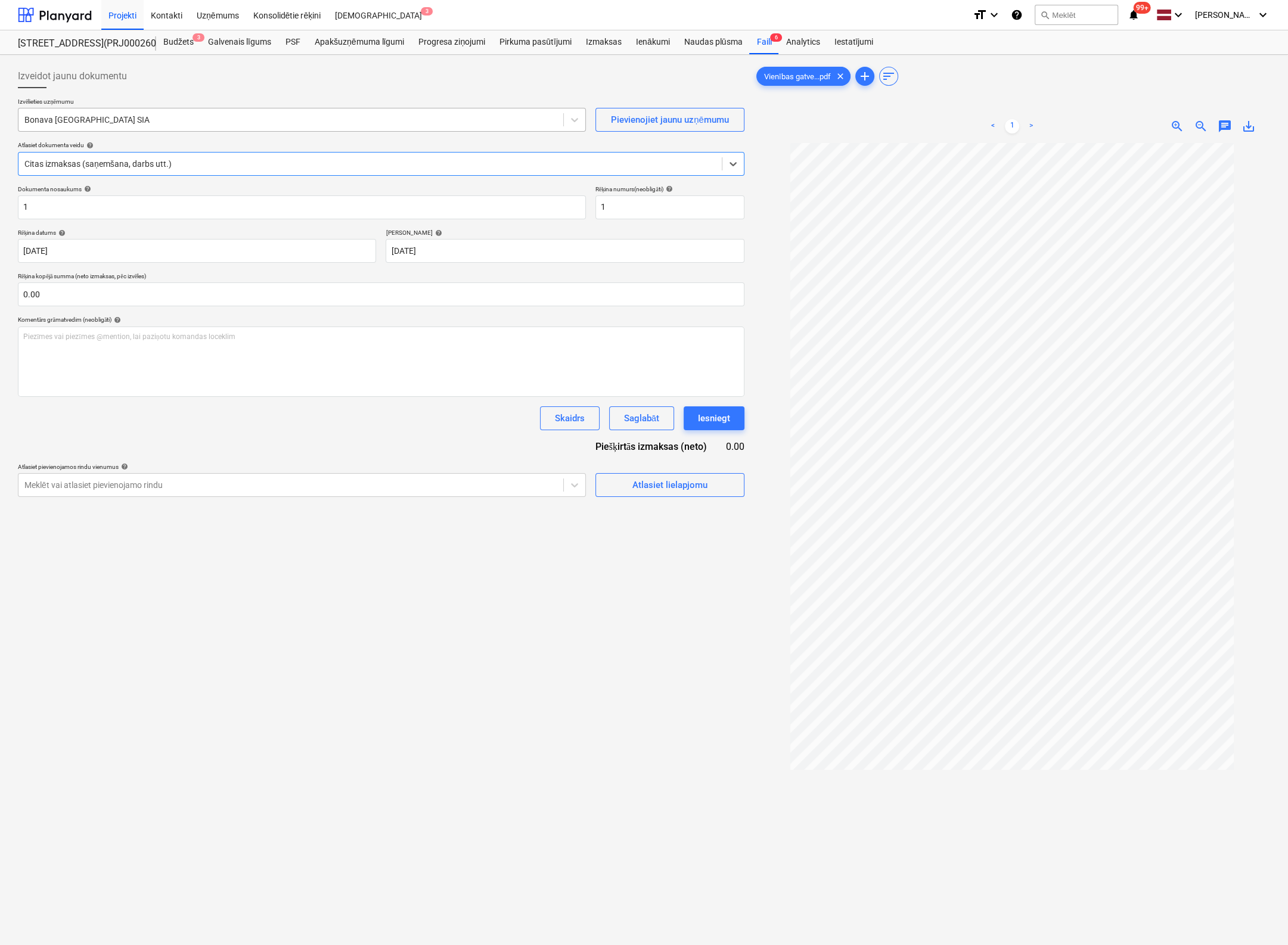
click at [147, 116] on div at bounding box center [291, 119] width 533 height 12
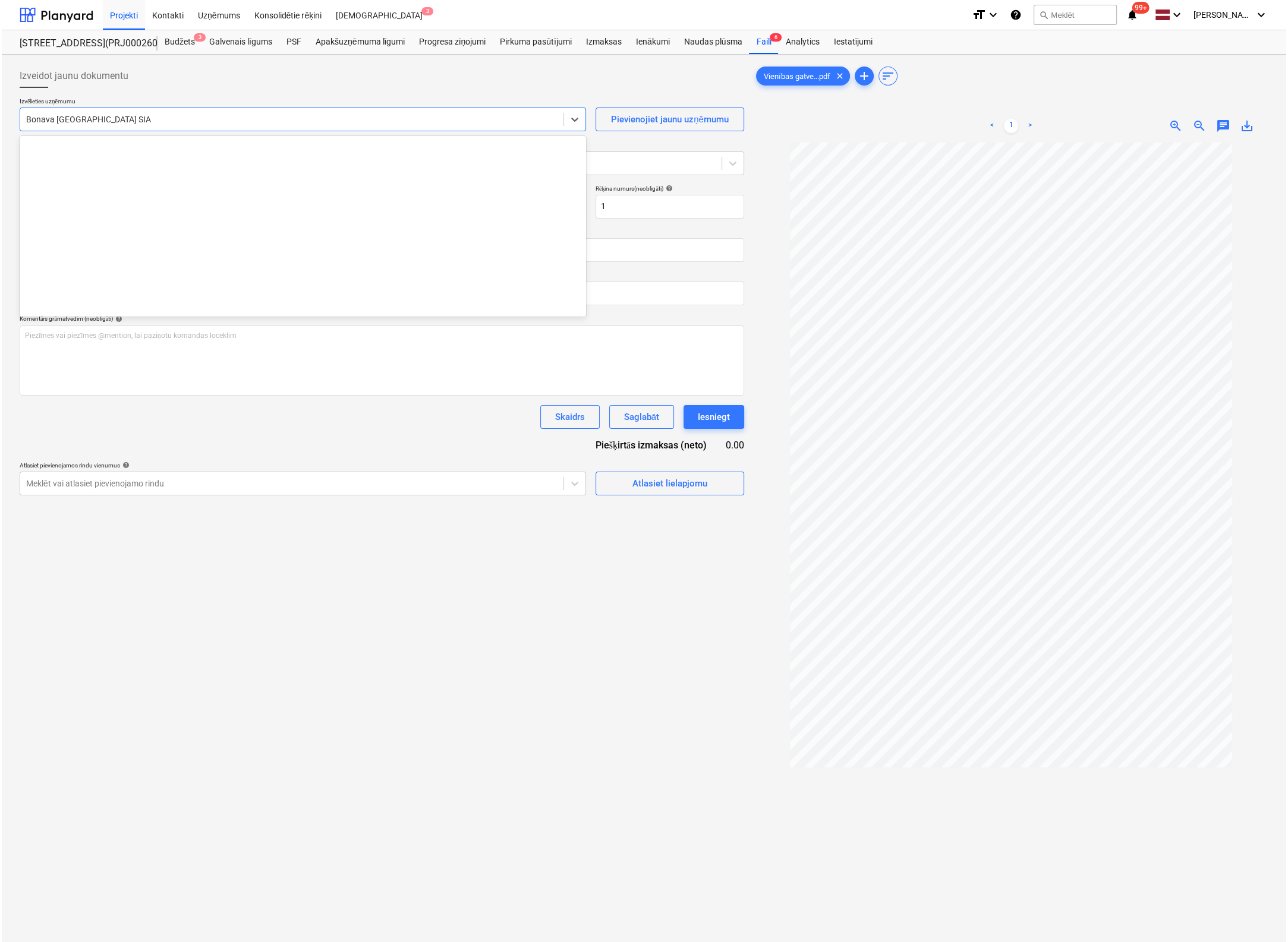
scroll to position [2183, 0]
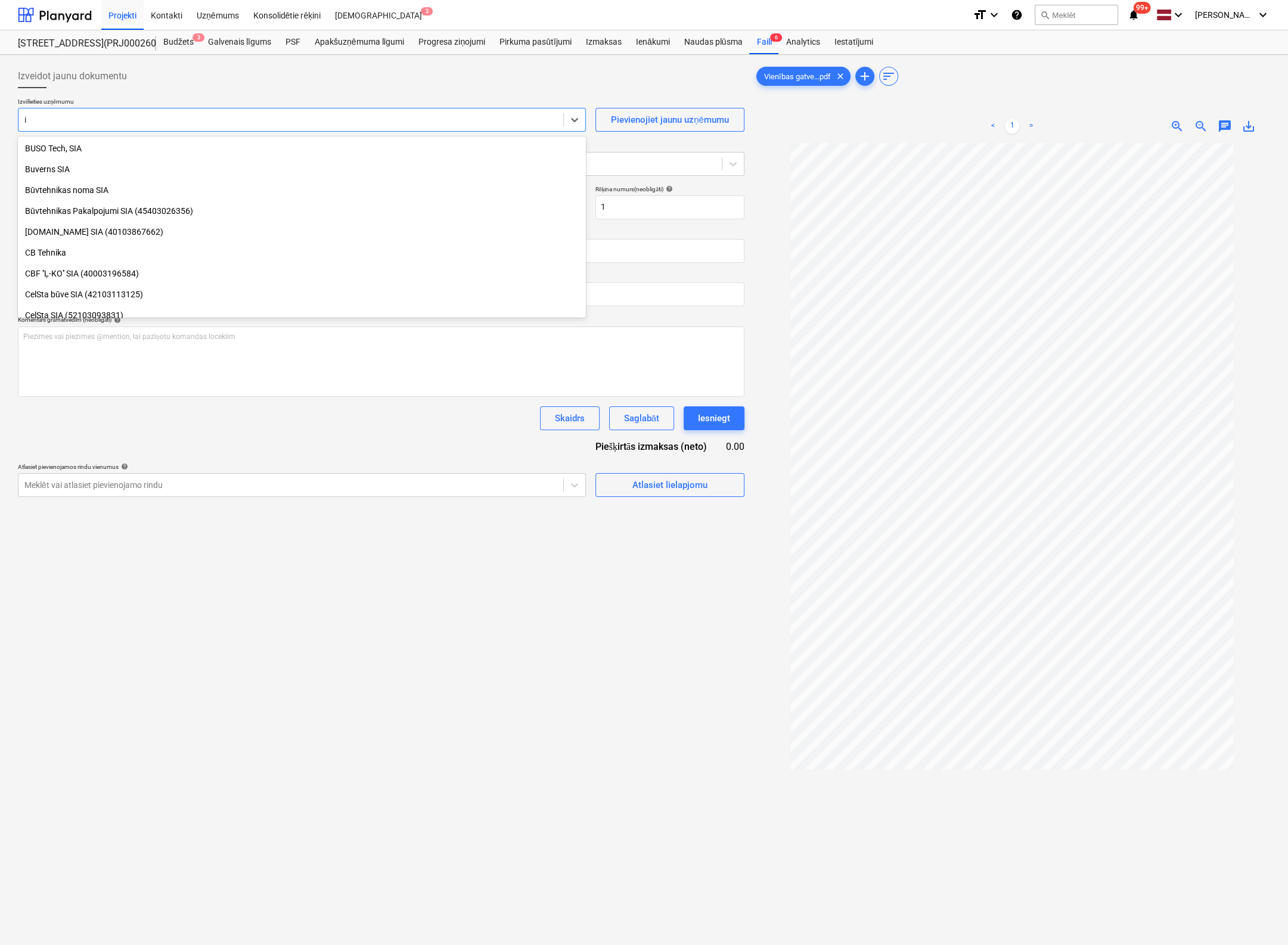
type input "ib"
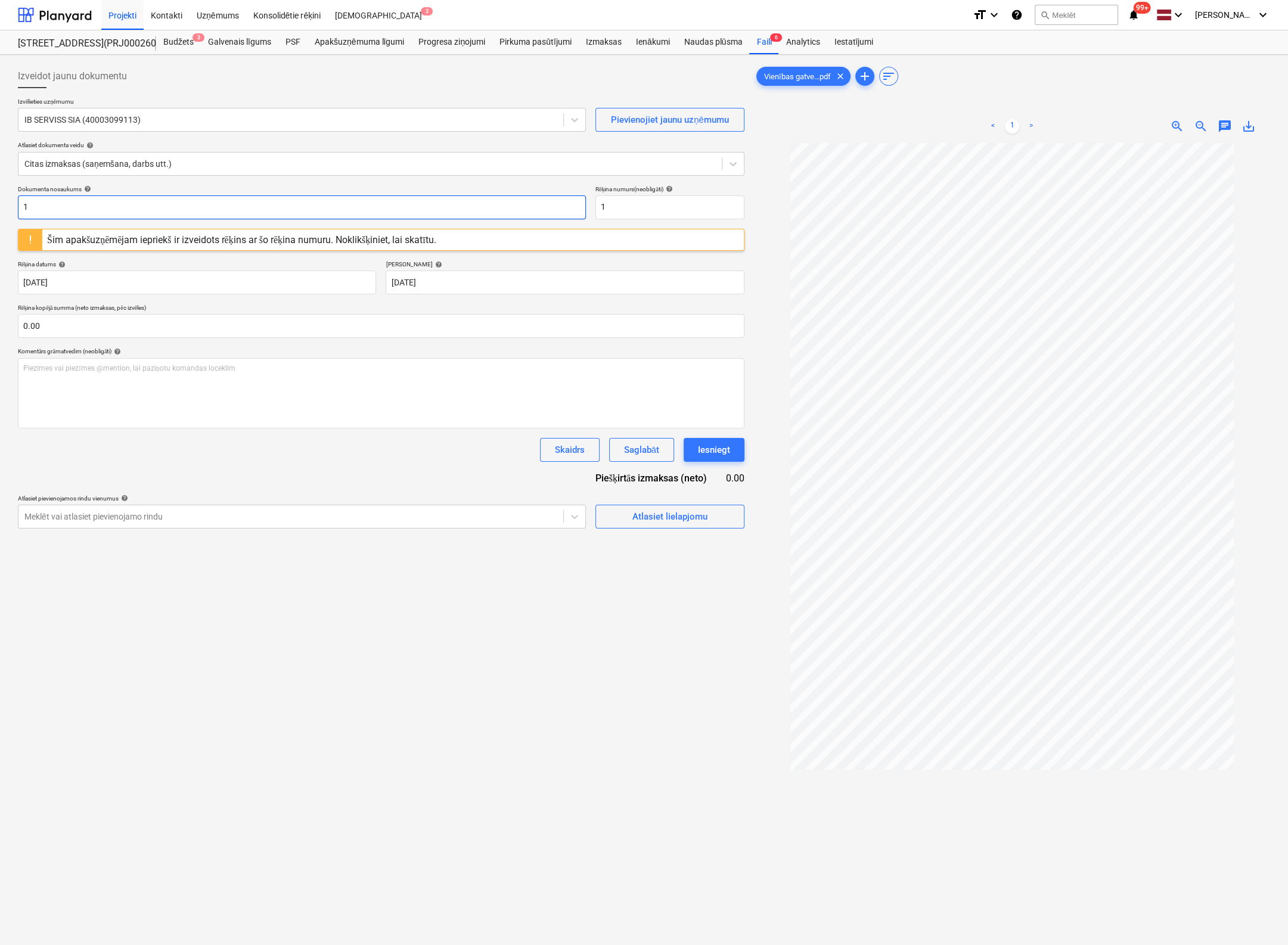
drag, startPoint x: 193, startPoint y: 203, endPoint x: -57, endPoint y: 199, distance: 250.0
click at [0, 199] on html "Projekti Kontakti Uzņēmums Konsolidētie rēķini Iesūtne 3 format_size keyboard_a…" at bounding box center [644, 472] width 1288 height 945
drag, startPoint x: 110, startPoint y: 195, endPoint x: -169, endPoint y: 205, distance: 279.2
click at [0, 205] on html "Projekti Kontakti Uzņēmums Konsolidētie rēķini Iesūtne 3 format_size keyboard_a…" at bounding box center [644, 472] width 1288 height 945
type input "294-6284"
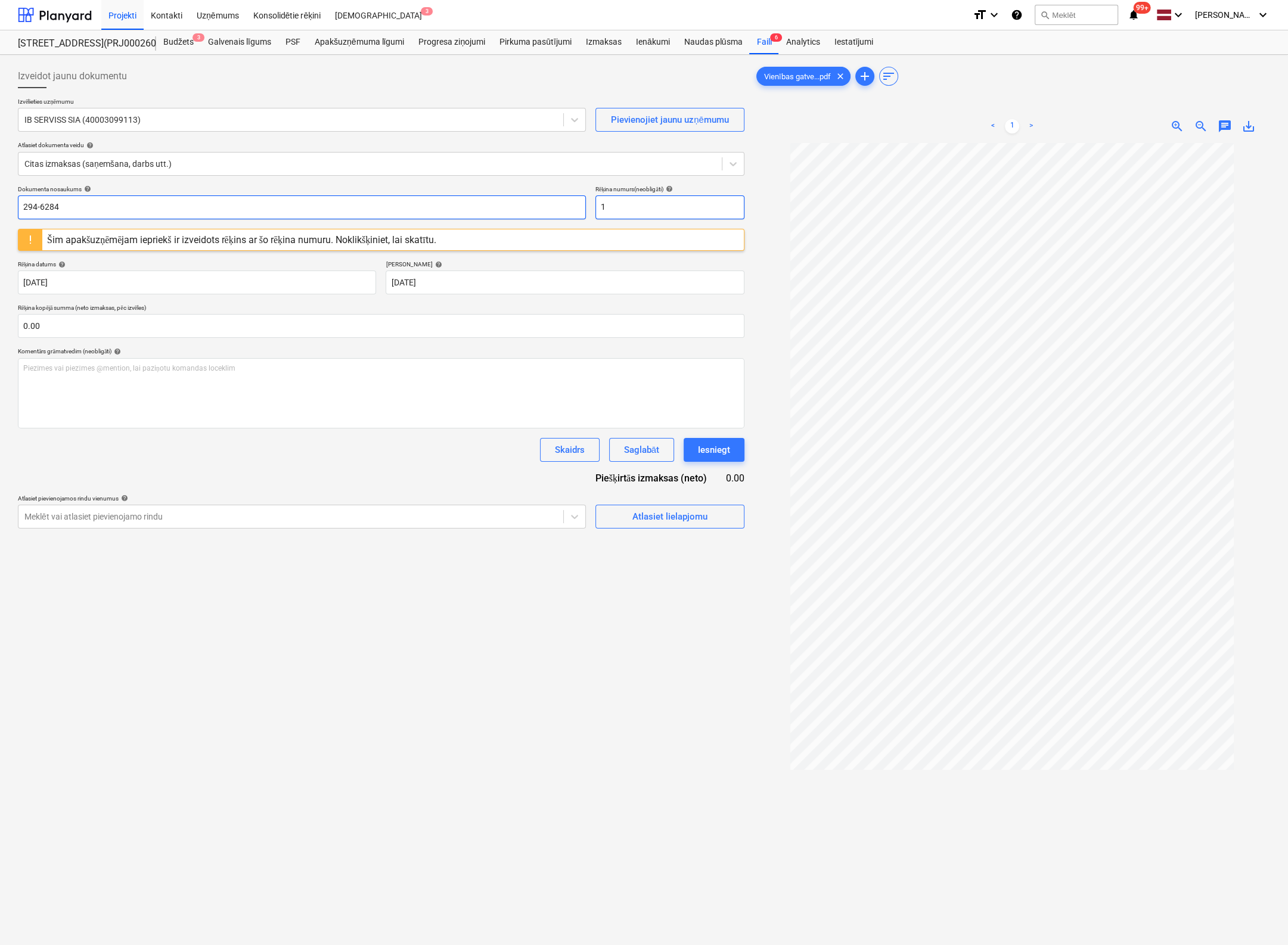
drag, startPoint x: 596, startPoint y: 206, endPoint x: 524, endPoint y: 206, distance: 72.0
click at [524, 206] on div "Dokumenta nosaukums help 294-6284 Rēķina numurs (neobligāti) help 1" at bounding box center [381, 202] width 726 height 34
paste input "294-6284"
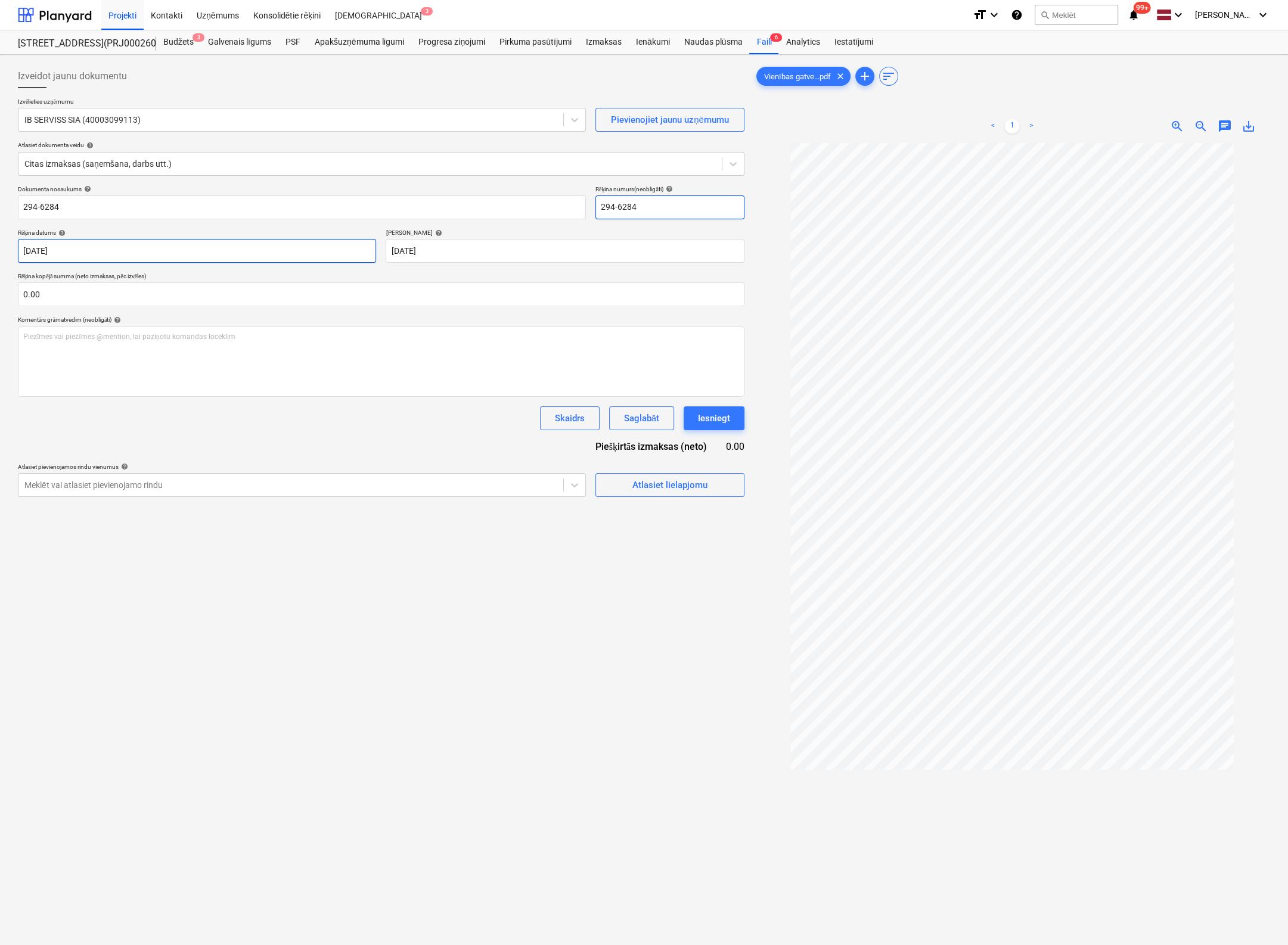
type input "294-6284"
click at [171, 251] on body "Projekti Kontakti Uzņēmums Konsolidētie rēķini Iesūtne 3 format_size keyboard_a…" at bounding box center [644, 472] width 1288 height 945
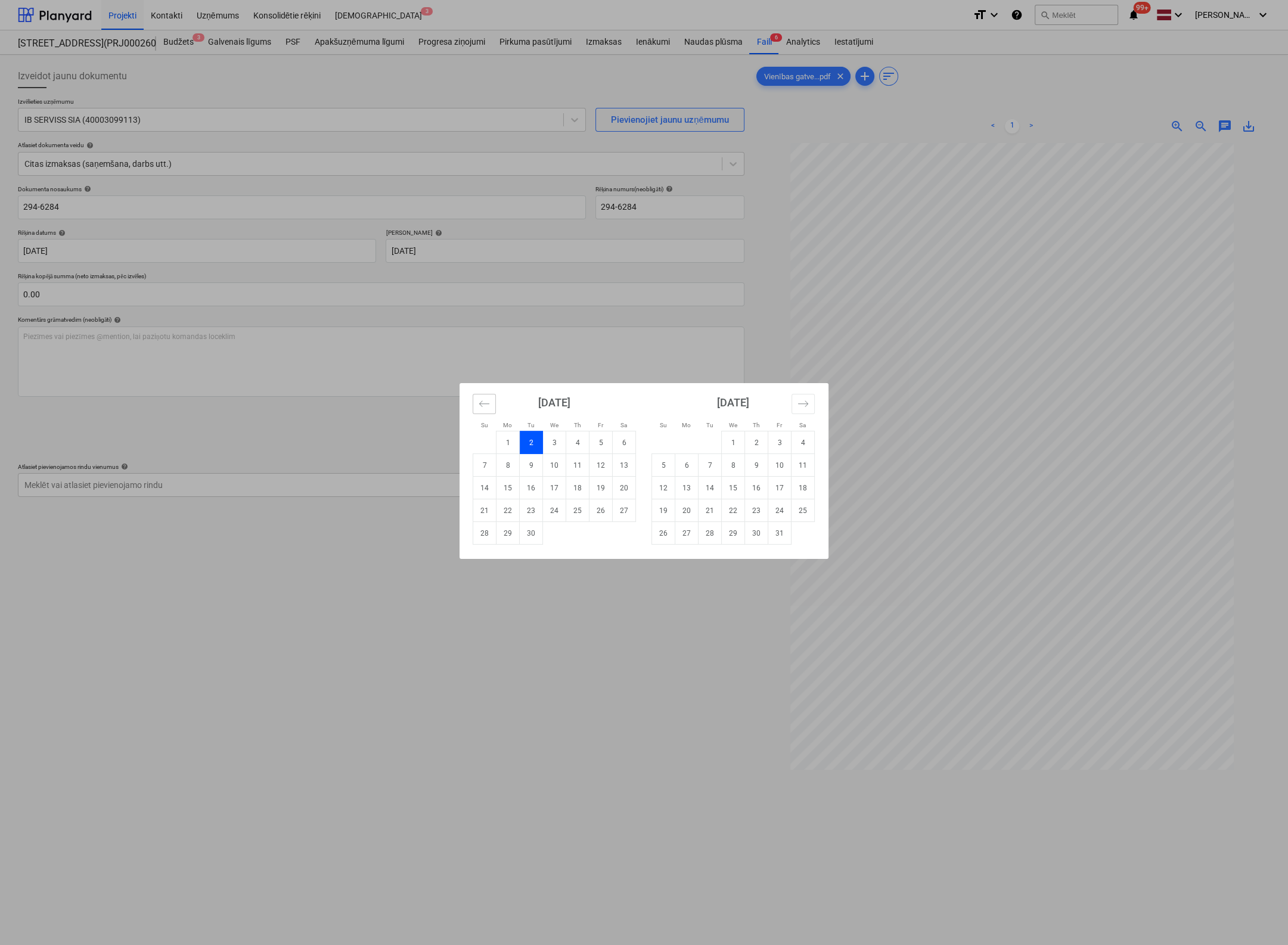
click at [482, 402] on icon "Move backward to switch to the previous month." at bounding box center [484, 403] width 11 height 11
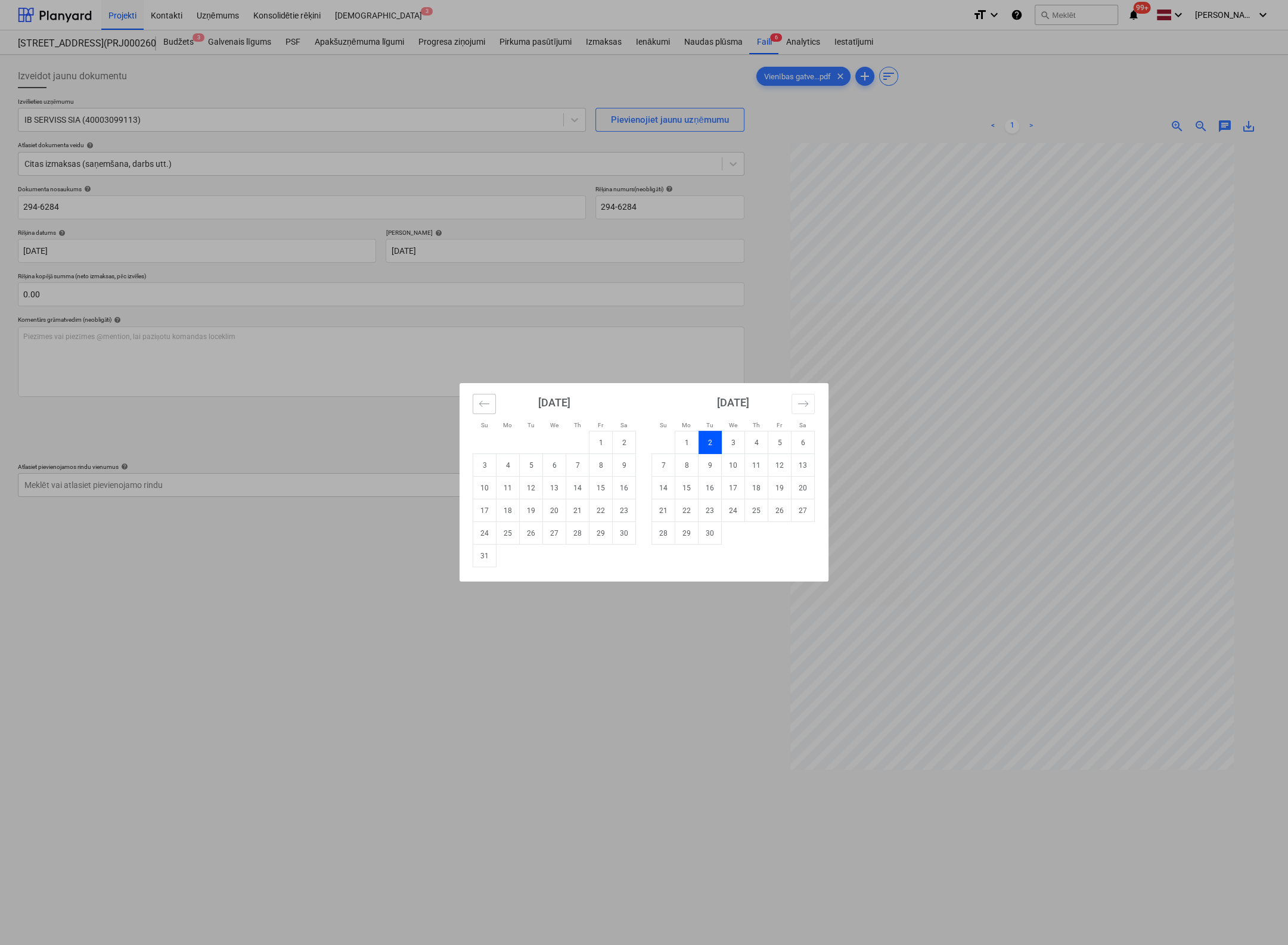
click at [486, 397] on button "Move backward to switch to the previous month." at bounding box center [484, 404] width 23 height 20
click at [582, 534] on td "31" at bounding box center [578, 533] width 23 height 23
type input "[DATE]"
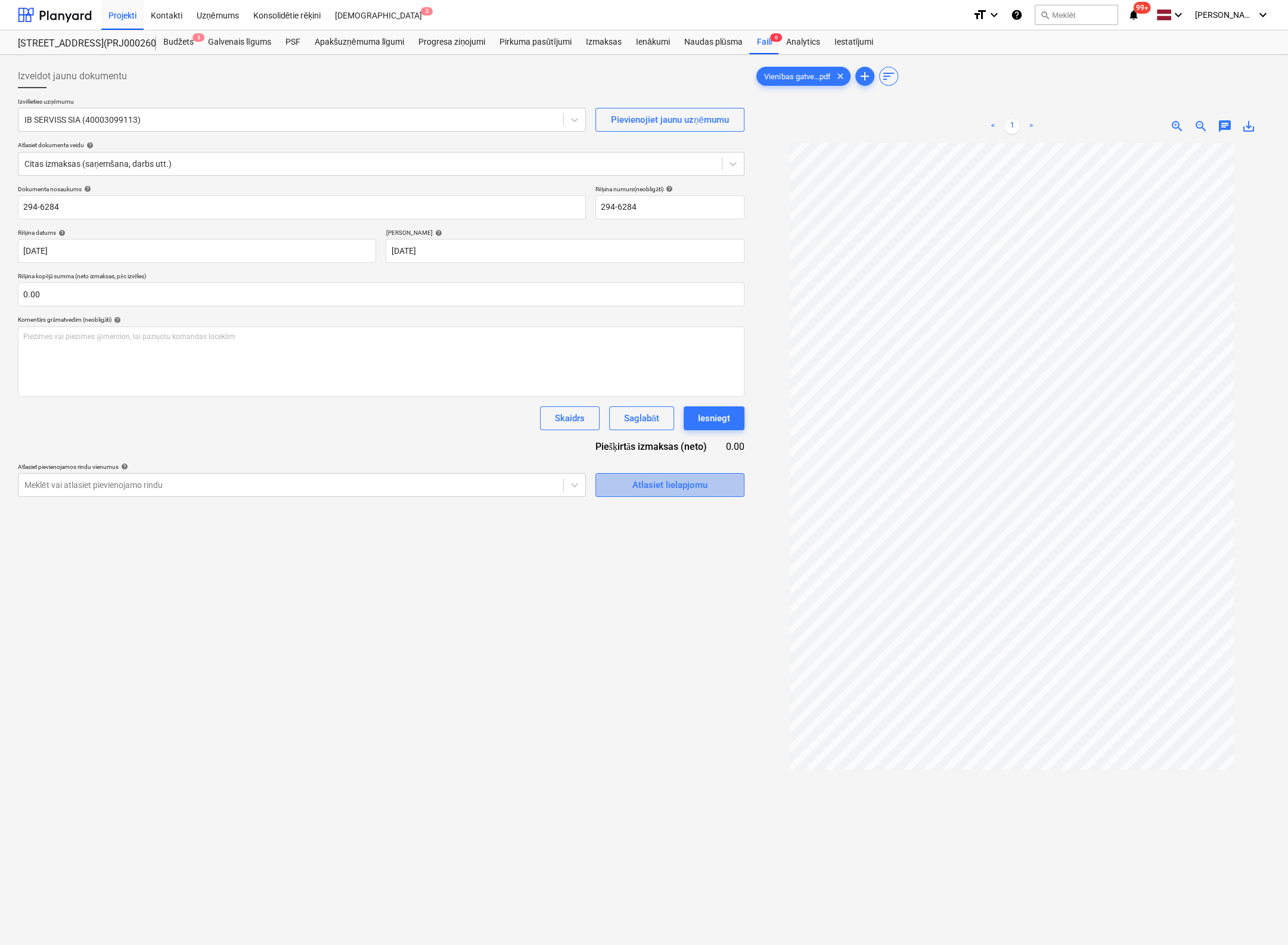
click at [673, 484] on div "Atlasiet lielapjomu" at bounding box center [670, 485] width 75 height 16
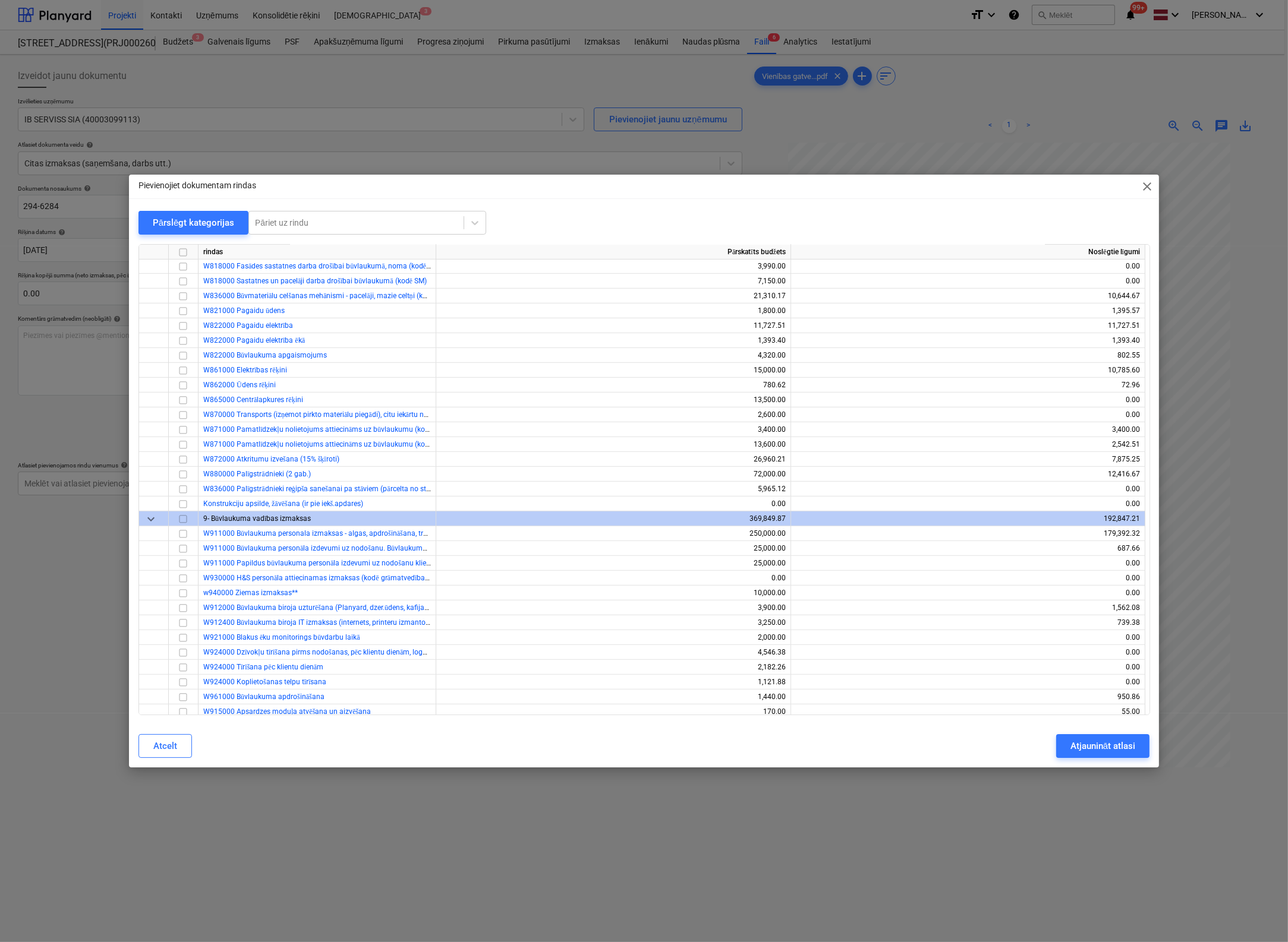
scroll to position [950, 0]
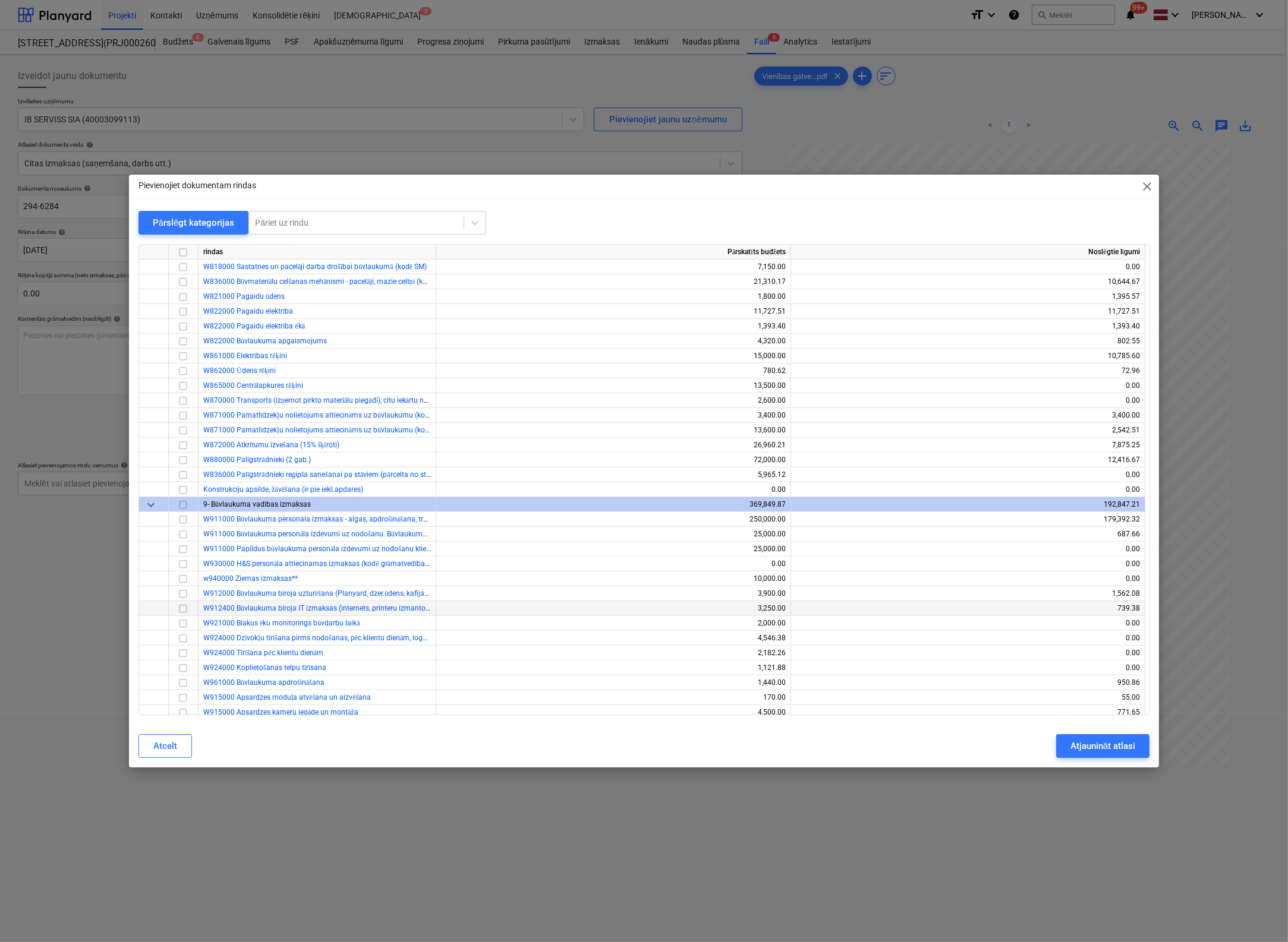
click at [181, 608] on input "checkbox" at bounding box center [183, 609] width 14 height 14
click at [1018, 745] on div "Atjaunināt atlasi" at bounding box center [1103, 746] width 65 height 16
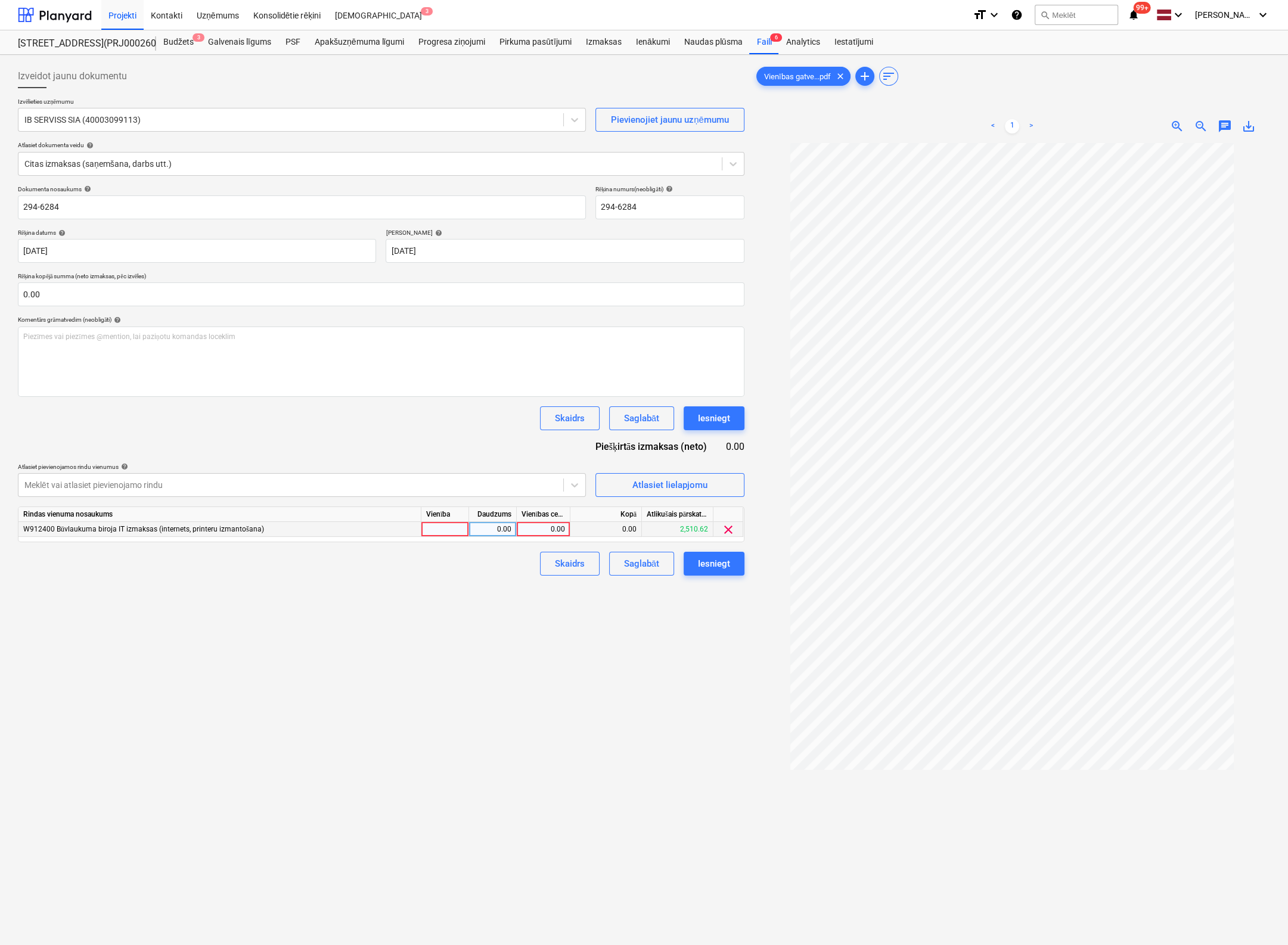
click at [562, 533] on div "0.00" at bounding box center [543, 529] width 43 height 15
type input "163.02"
click at [589, 715] on div "Izveidot jaunu dokumentu Izvēlieties uzņēmumu IB SERVISS SIA (40003099113) Piev…" at bounding box center [381, 559] width 736 height 1000
click at [724, 560] on div "Iesniegt" at bounding box center [714, 564] width 32 height 16
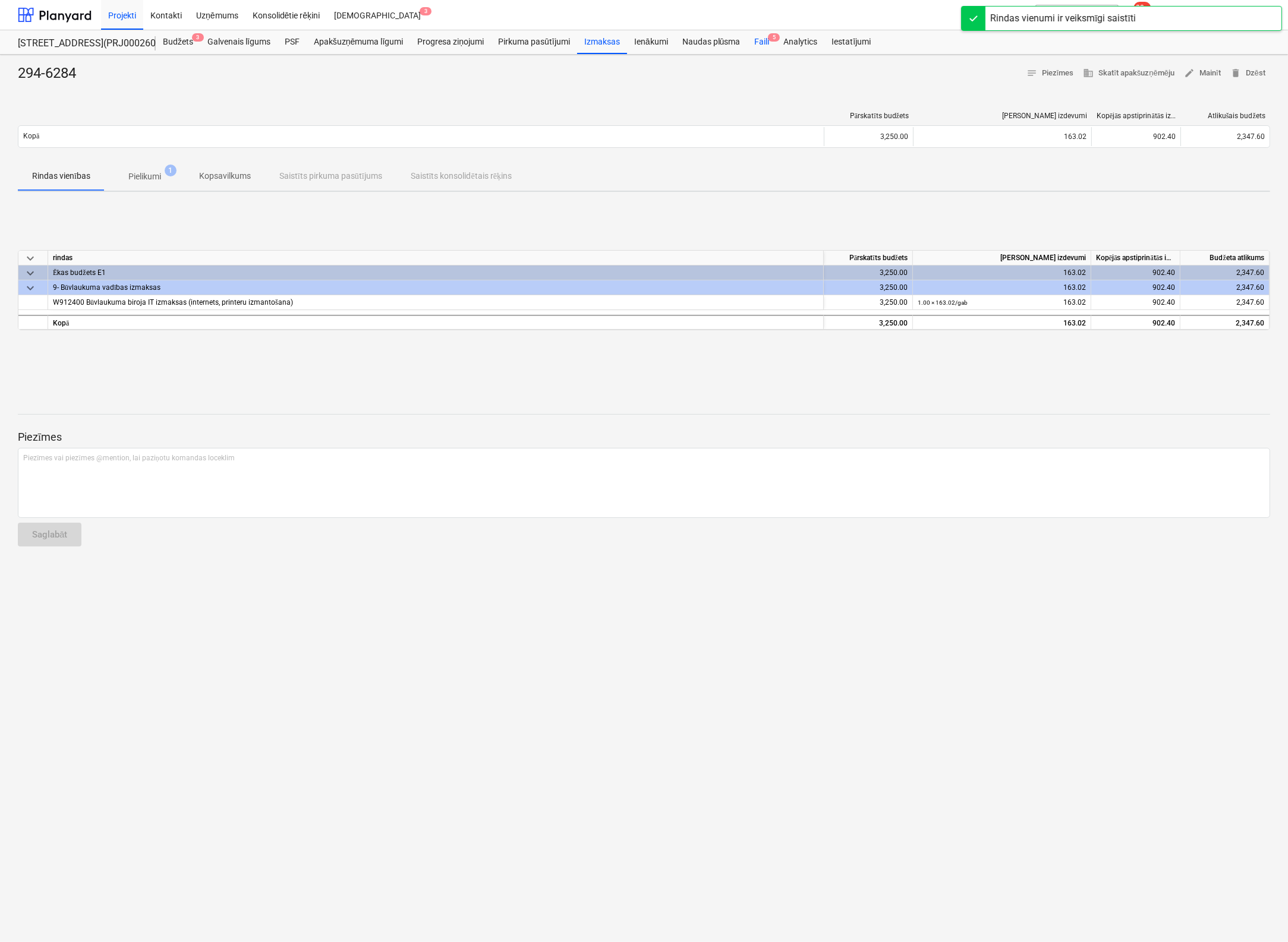
click at [763, 36] on div "Faili 5" at bounding box center [761, 42] width 29 height 24
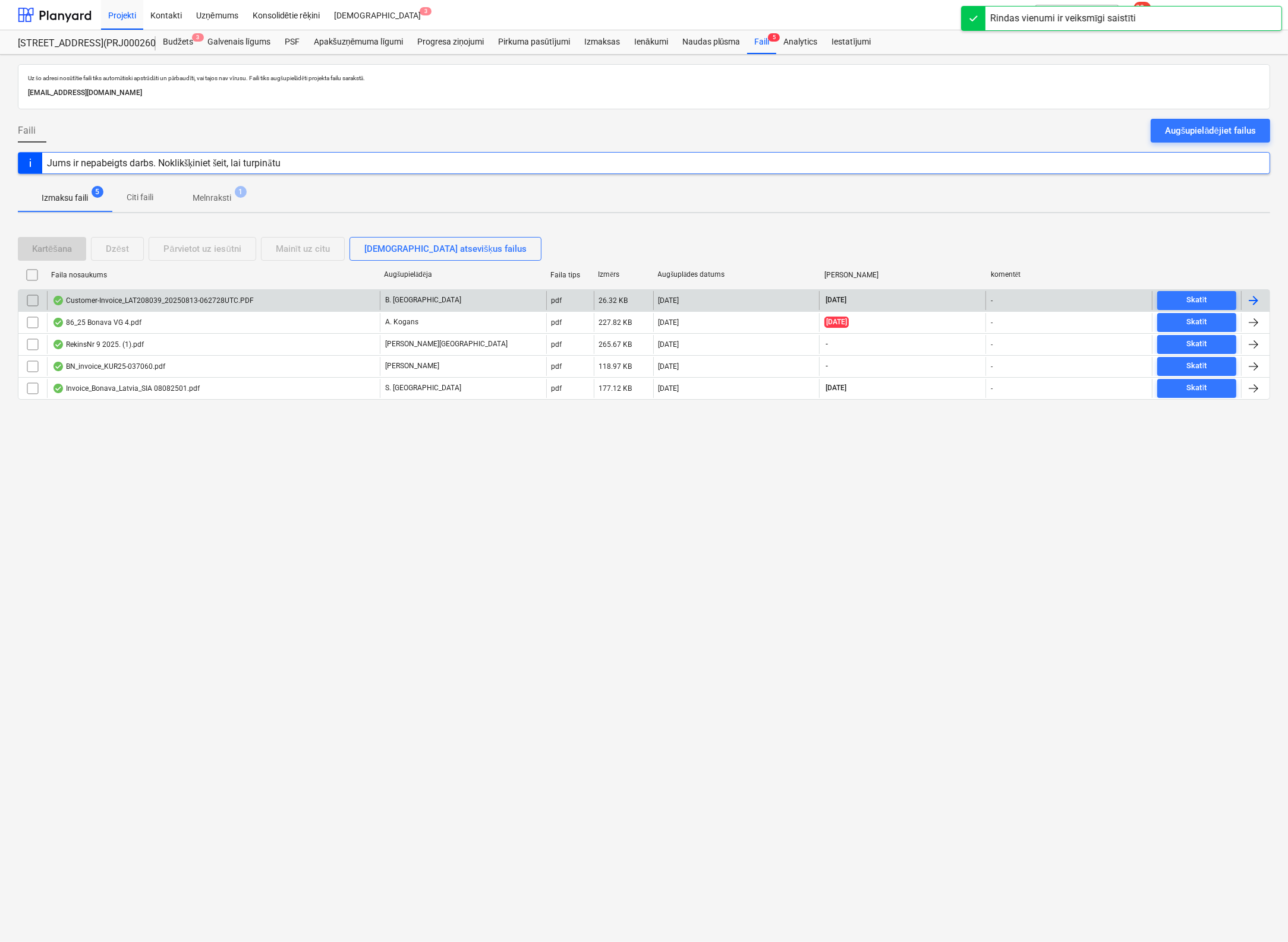
click at [88, 298] on div "Customer-Invoice_LAT208039_20250813-062728UTC.PDF" at bounding box center [153, 300] width 201 height 10
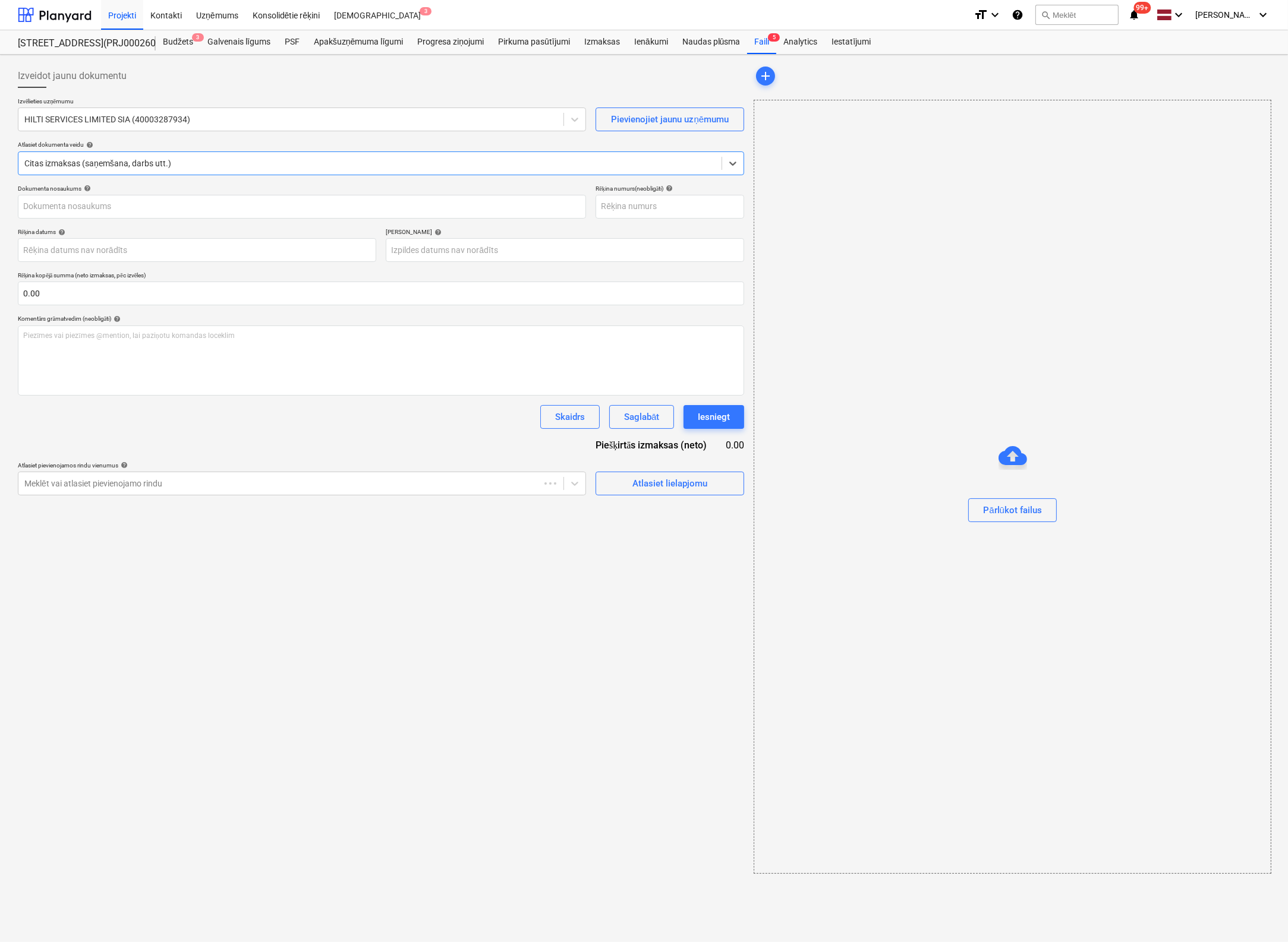
type input "LAT208039"
type input "[DATE]"
click at [649, 483] on div "Atlasiet lielapjomu" at bounding box center [668, 483] width 75 height 16
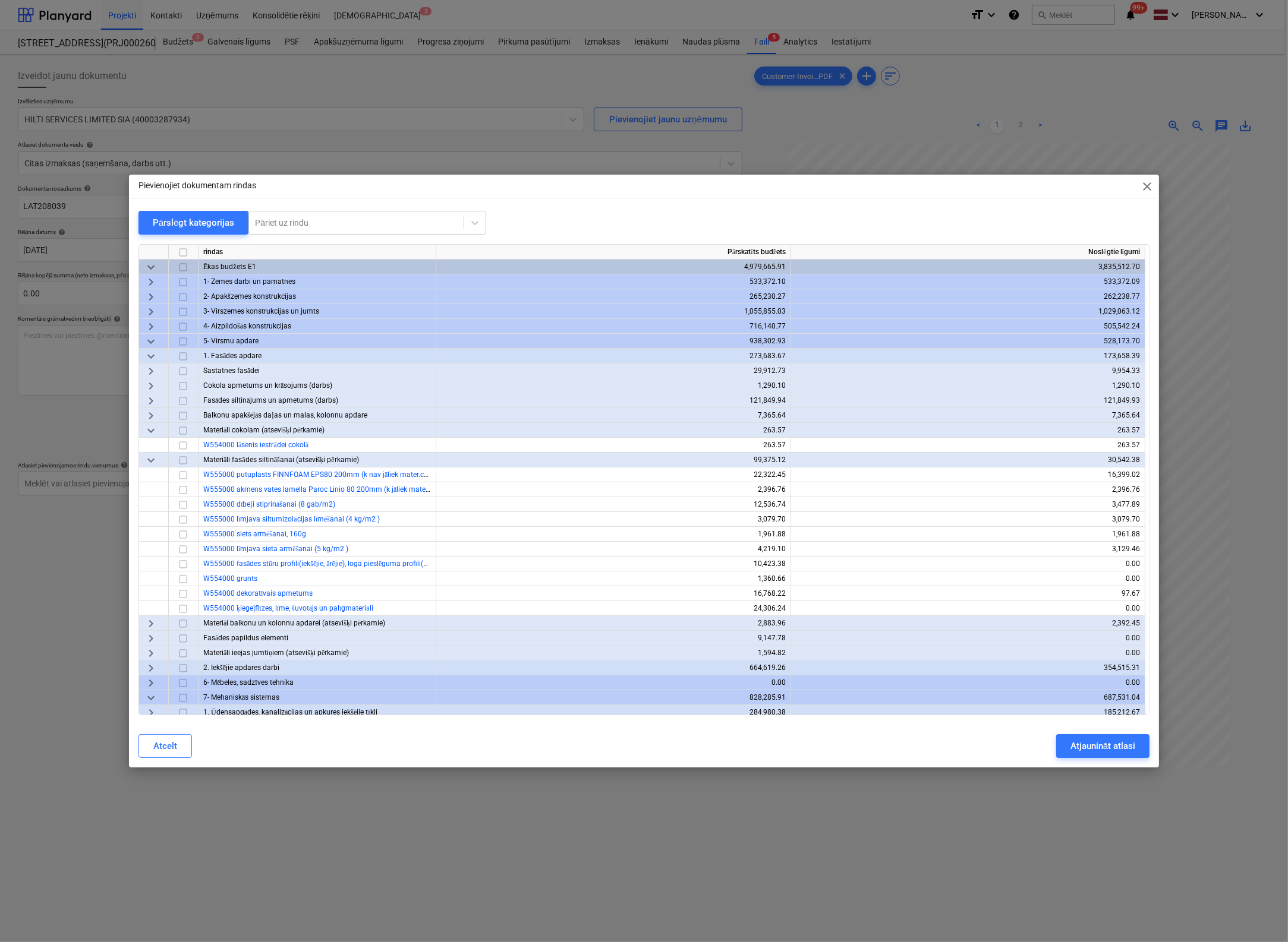
click at [151, 323] on span "keyboard_arrow_right" at bounding box center [151, 327] width 14 height 14
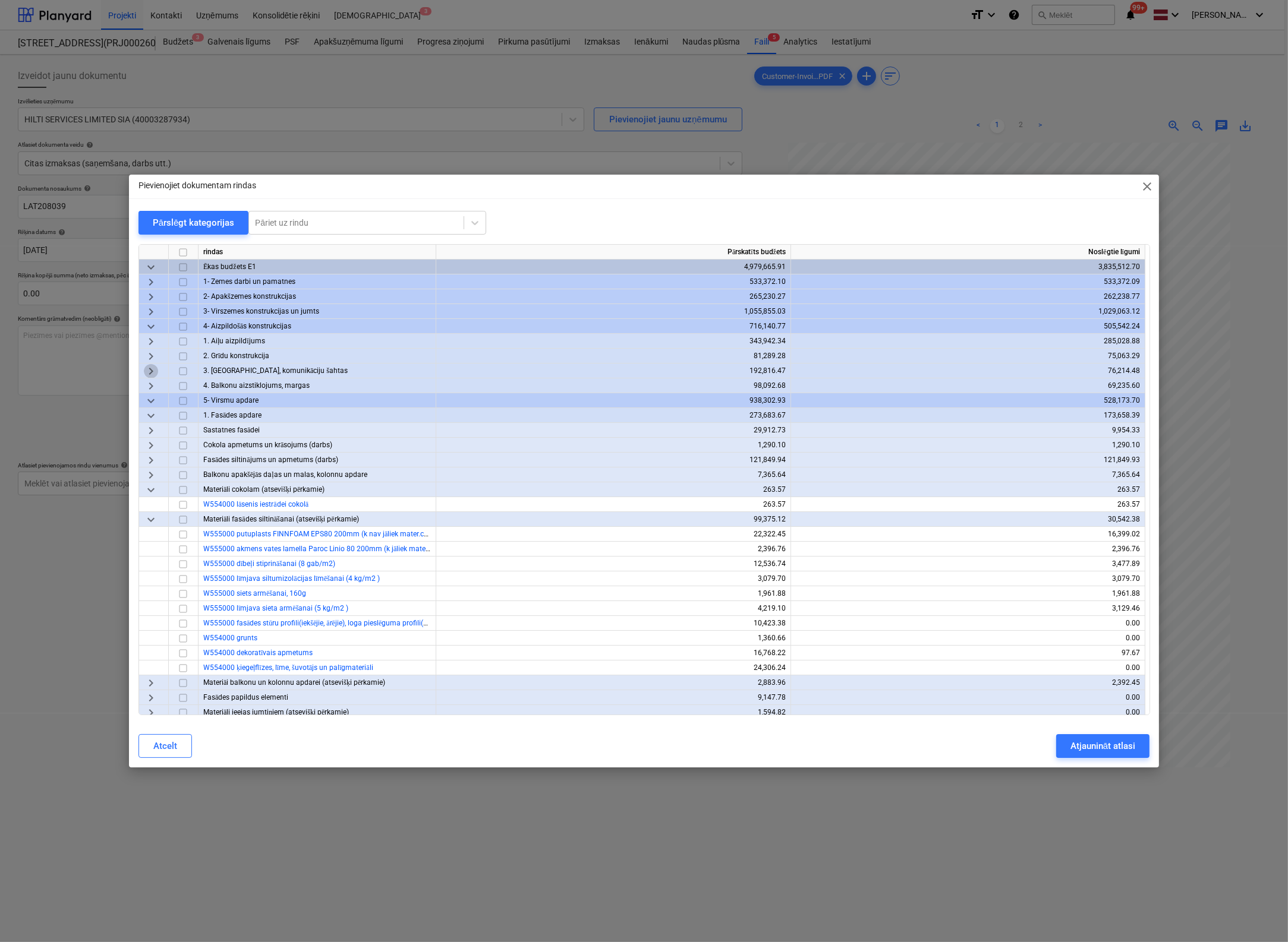
click at [153, 370] on span "keyboard_arrow_right" at bounding box center [151, 371] width 14 height 14
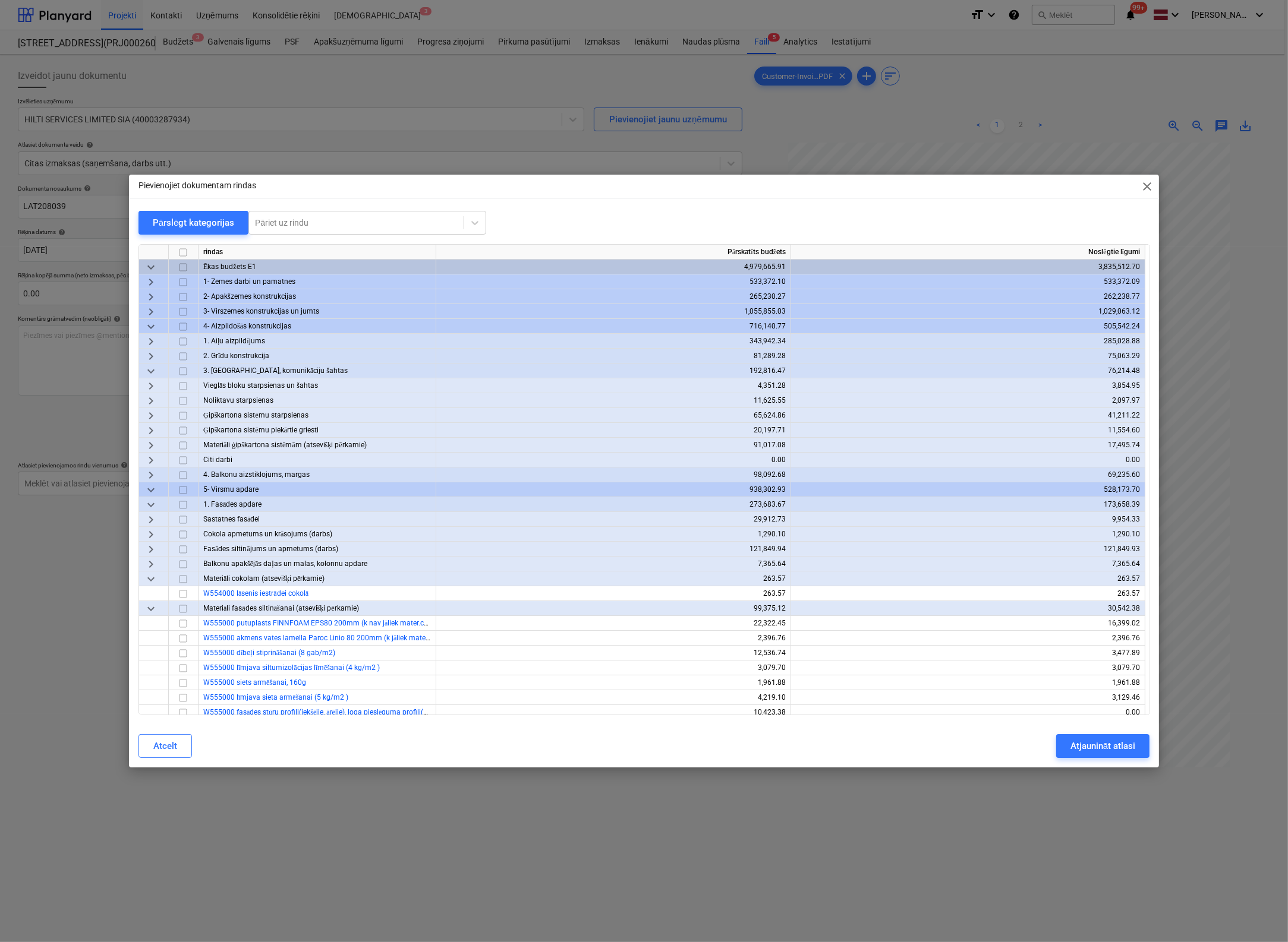
click at [151, 443] on span "keyboard_arrow_right" at bounding box center [151, 446] width 14 height 14
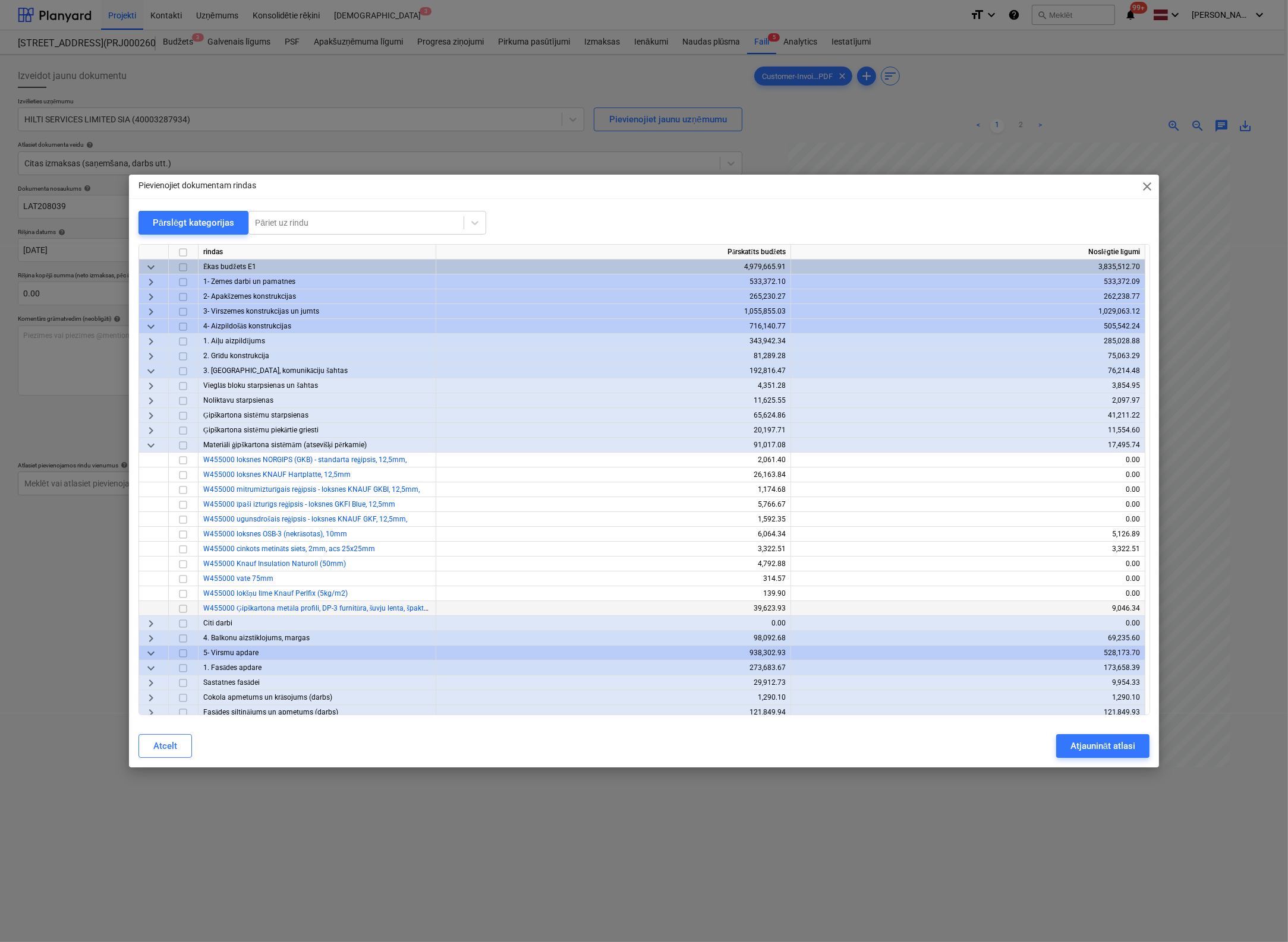
click at [184, 609] on input "checkbox" at bounding box center [183, 609] width 14 height 14
click at [1018, 744] on div "Atjaunināt atlasi" at bounding box center [1103, 746] width 65 height 16
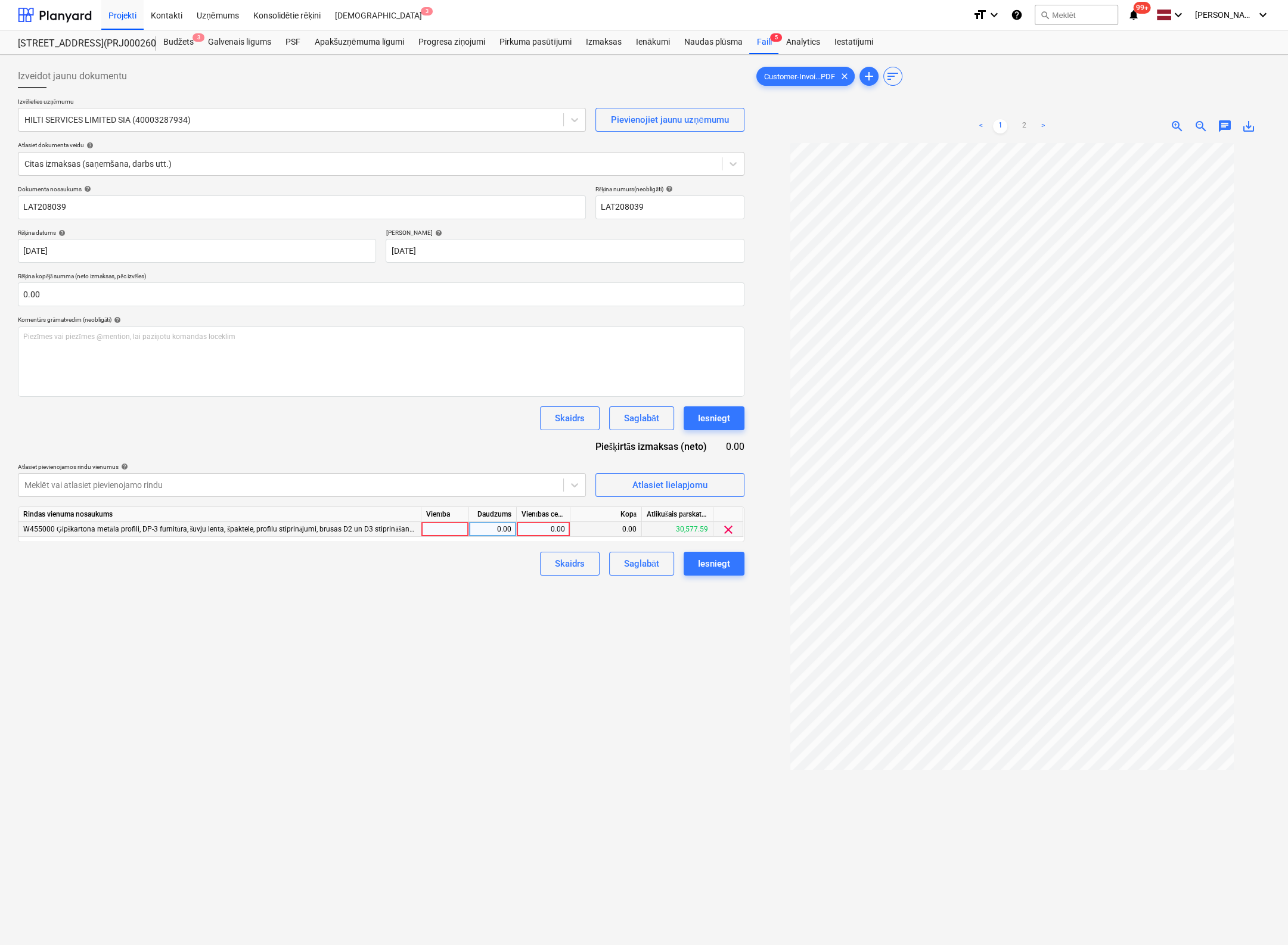
click at [556, 528] on div "0.00" at bounding box center [543, 529] width 43 height 15
type input "657.13"
click at [584, 630] on div "Izveidot jaunu dokumentu Izvēlieties uzņēmumu HILTI SERVICES LIMITED SIA (40003…" at bounding box center [381, 559] width 736 height 1000
click at [721, 559] on div "Iesniegt" at bounding box center [714, 564] width 32 height 16
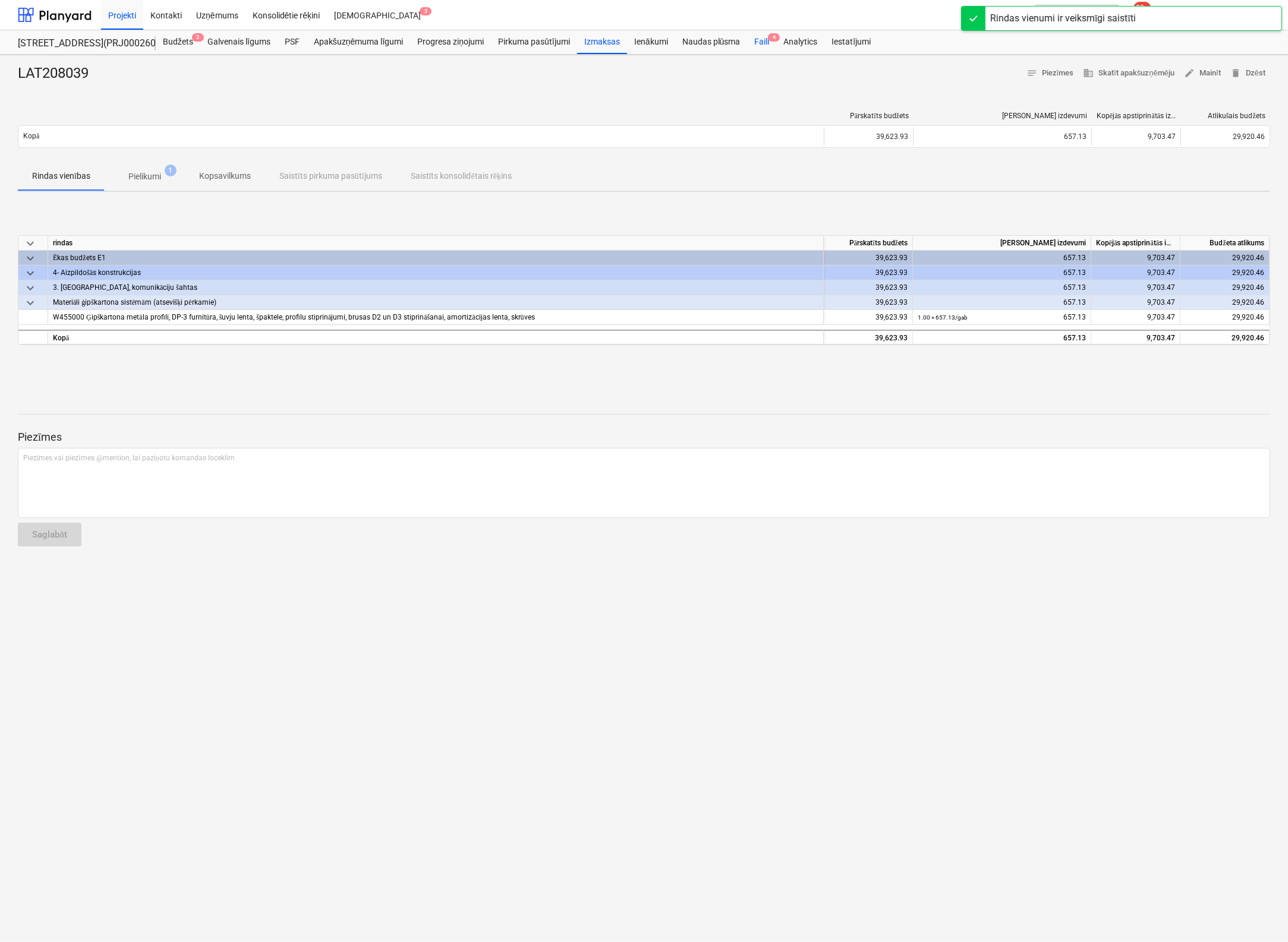
click at [768, 36] on span "4" at bounding box center [773, 37] width 12 height 8
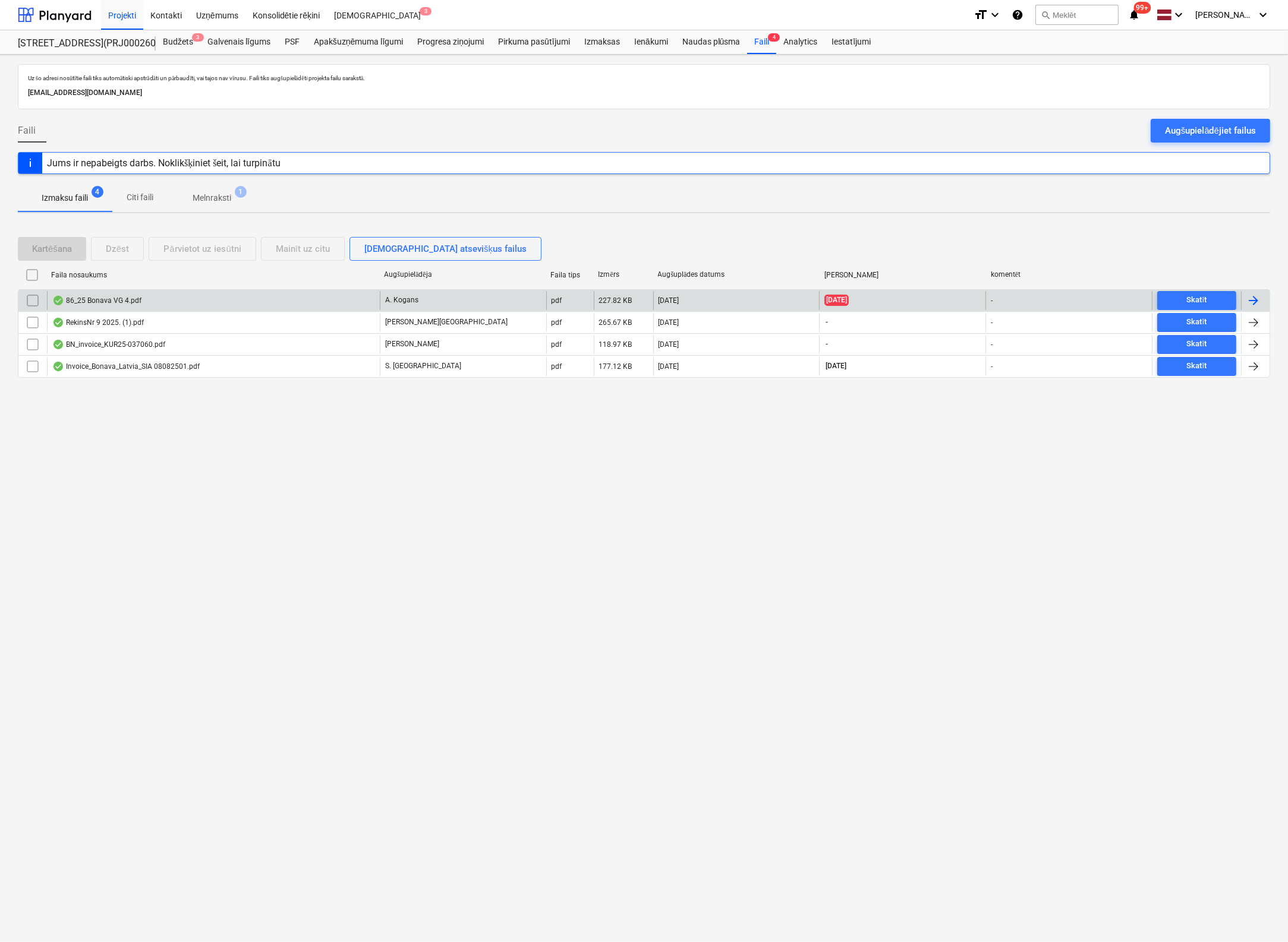
click at [93, 296] on div "86_25 Bonava VG 4.pdf" at bounding box center [97, 300] width 89 height 10
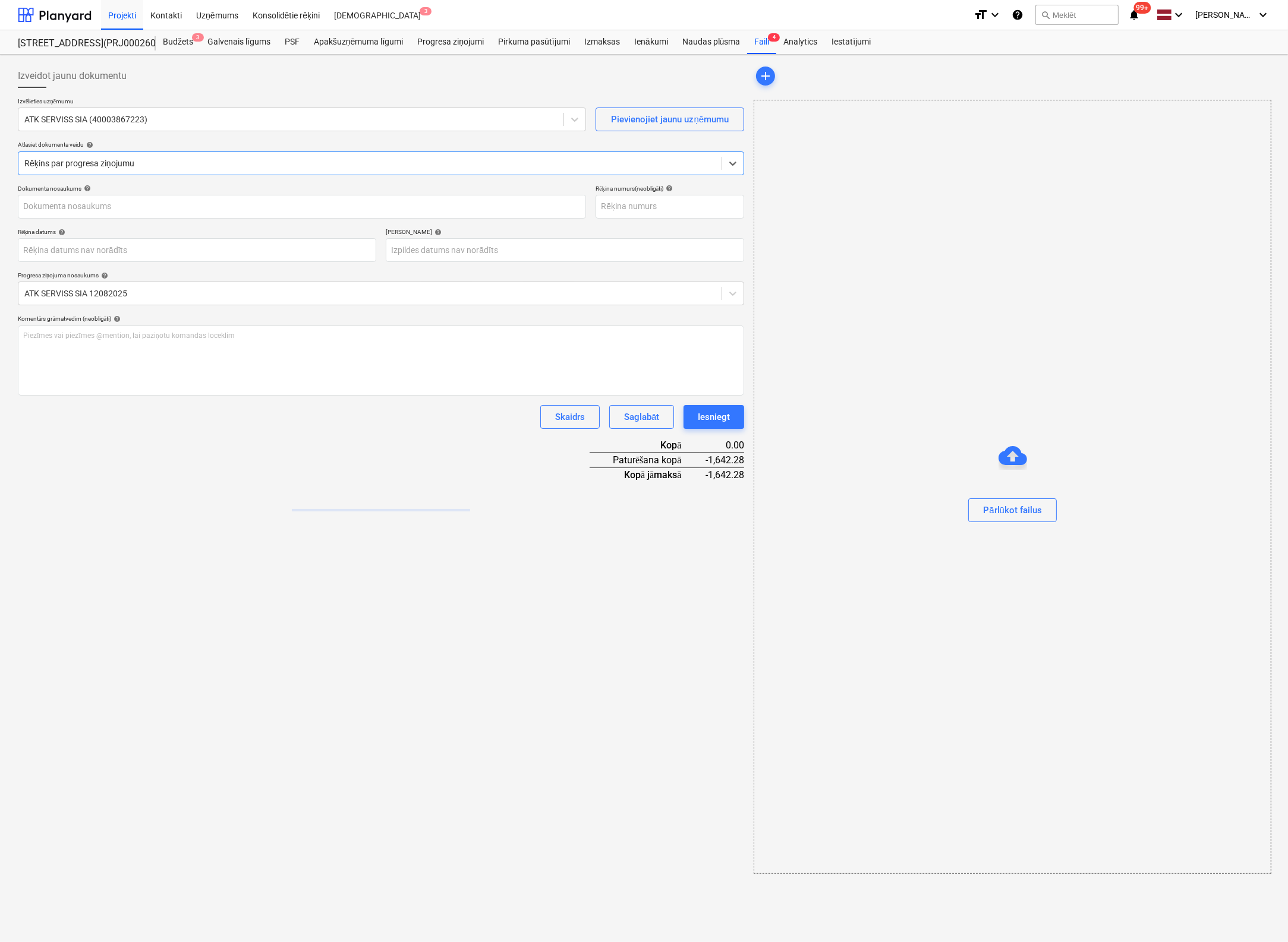
type input "1"
type input "[DATE]"
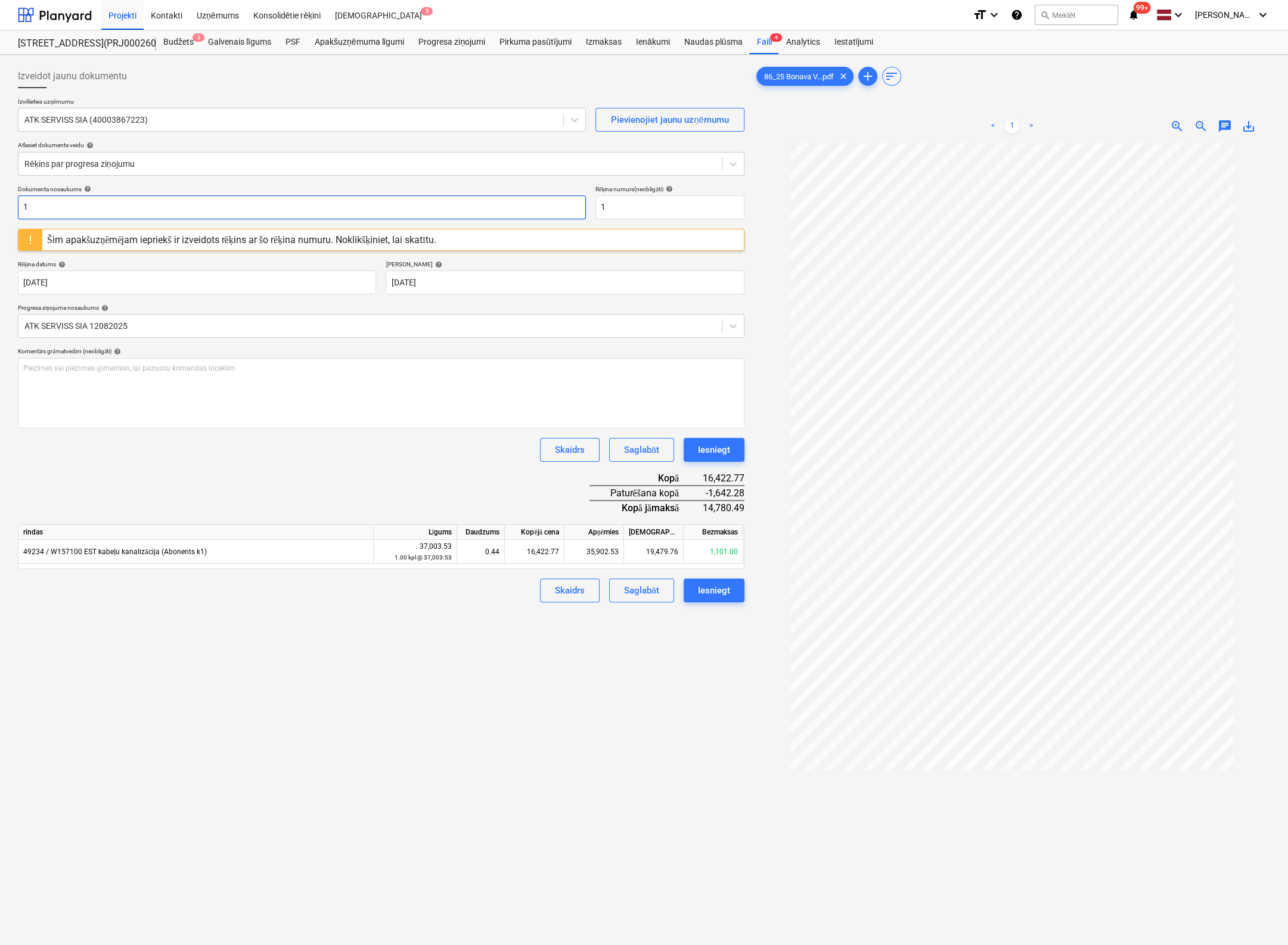
drag, startPoint x: 107, startPoint y: 215, endPoint x: -153, endPoint y: 228, distance: 260.3
click at [0, 228] on html "Projekti Kontakti Uzņēmums Konsolidētie rēķini Iesūtne 3 format_size keyboard_a…" at bounding box center [644, 472] width 1288 height 945
drag, startPoint x: -37, startPoint y: 219, endPoint x: -120, endPoint y: 229, distance: 83.6
click at [0, 229] on html "Projekti Kontakti Uzņēmums Konsolidētie rēķini Iesūtne 3 format_size keyboard_a…" at bounding box center [644, 472] width 1288 height 945
type input "86/25"
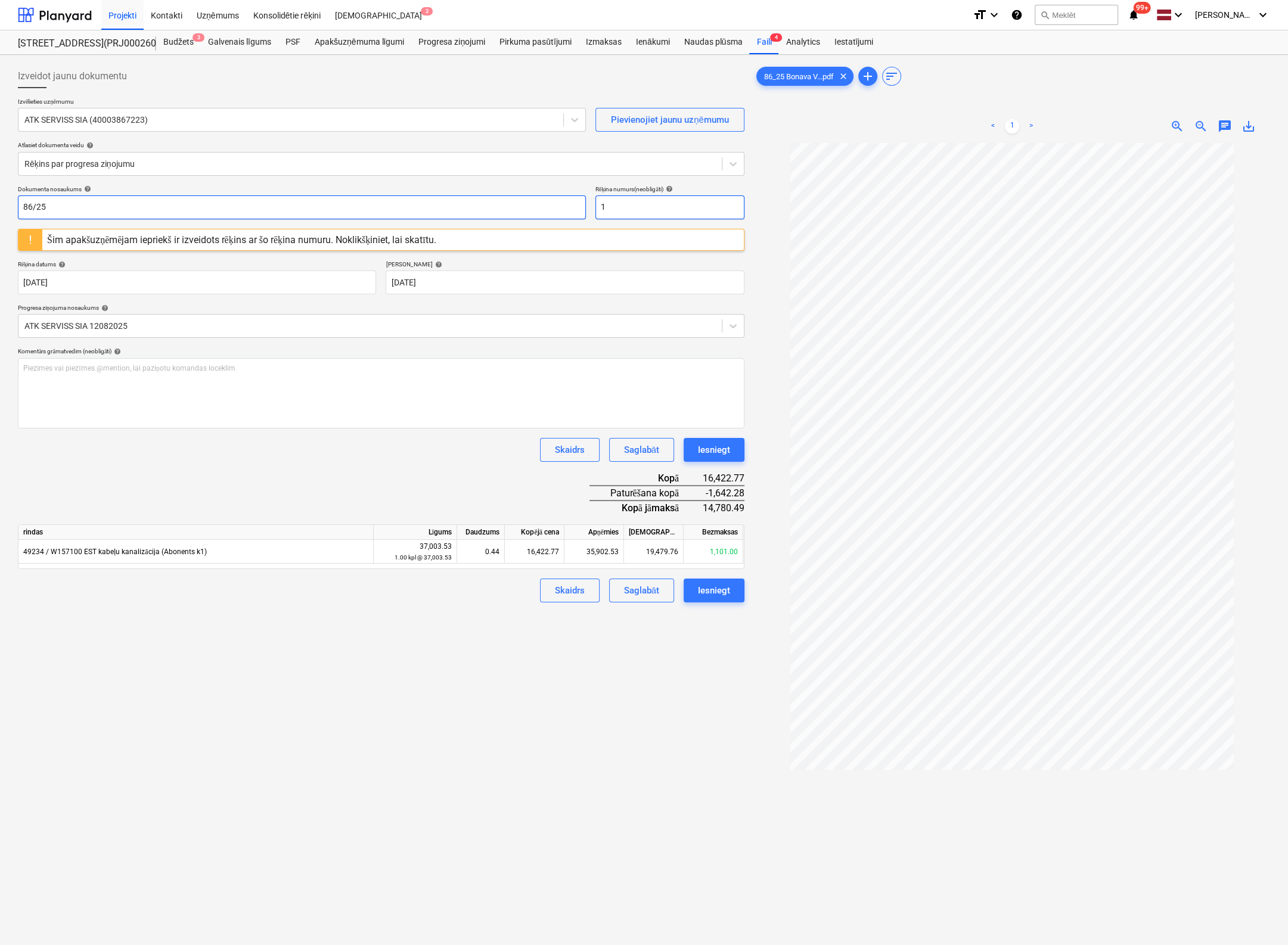
drag, startPoint x: 634, startPoint y: 206, endPoint x: 544, endPoint y: 204, distance: 90.0
click at [547, 204] on div "Dokumenta nosaukums help 86/25 Rēķina numurs (neobligāti) help 1" at bounding box center [381, 202] width 726 height 34
paste input "86/25"
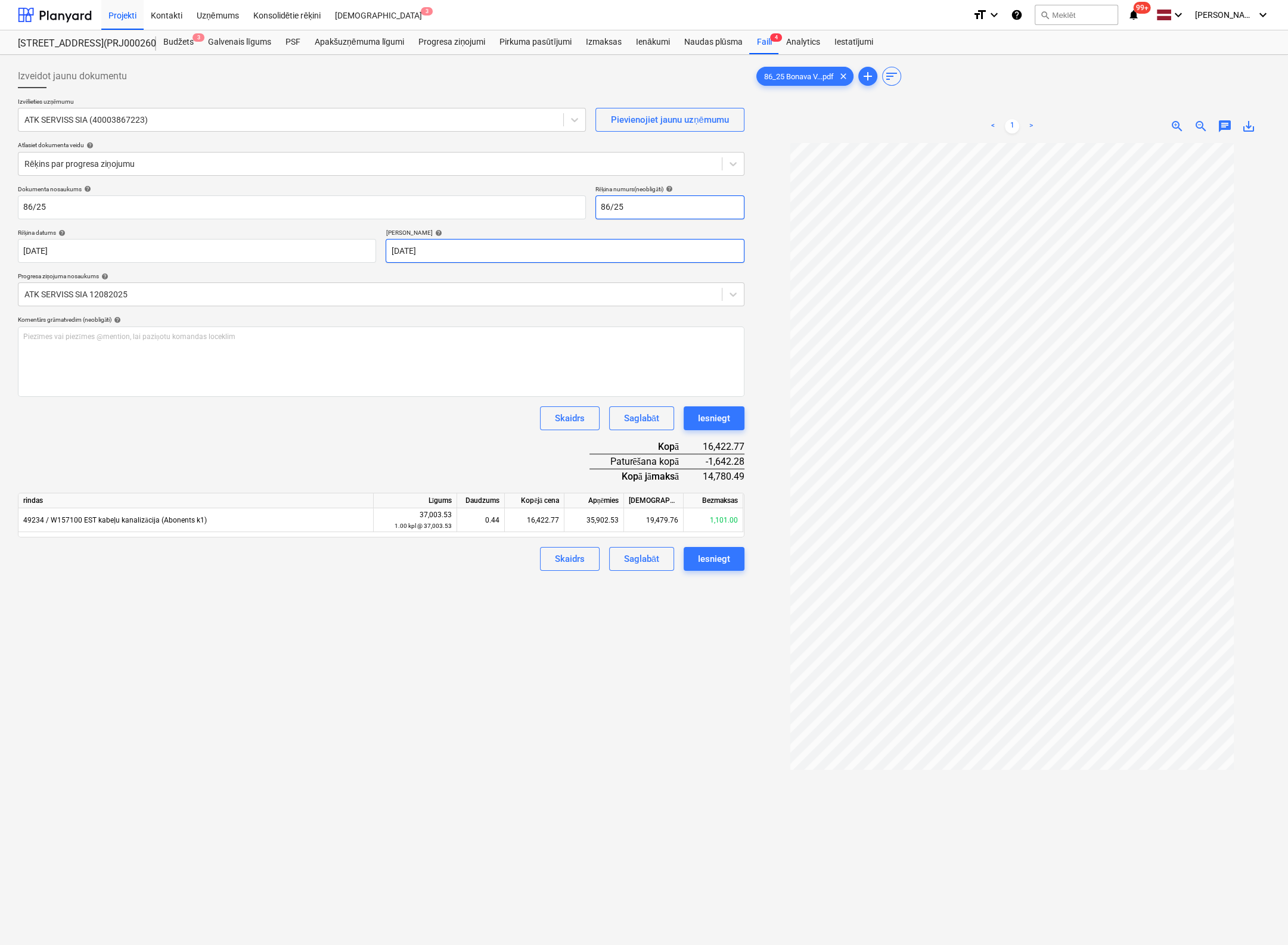
type input "86/25"
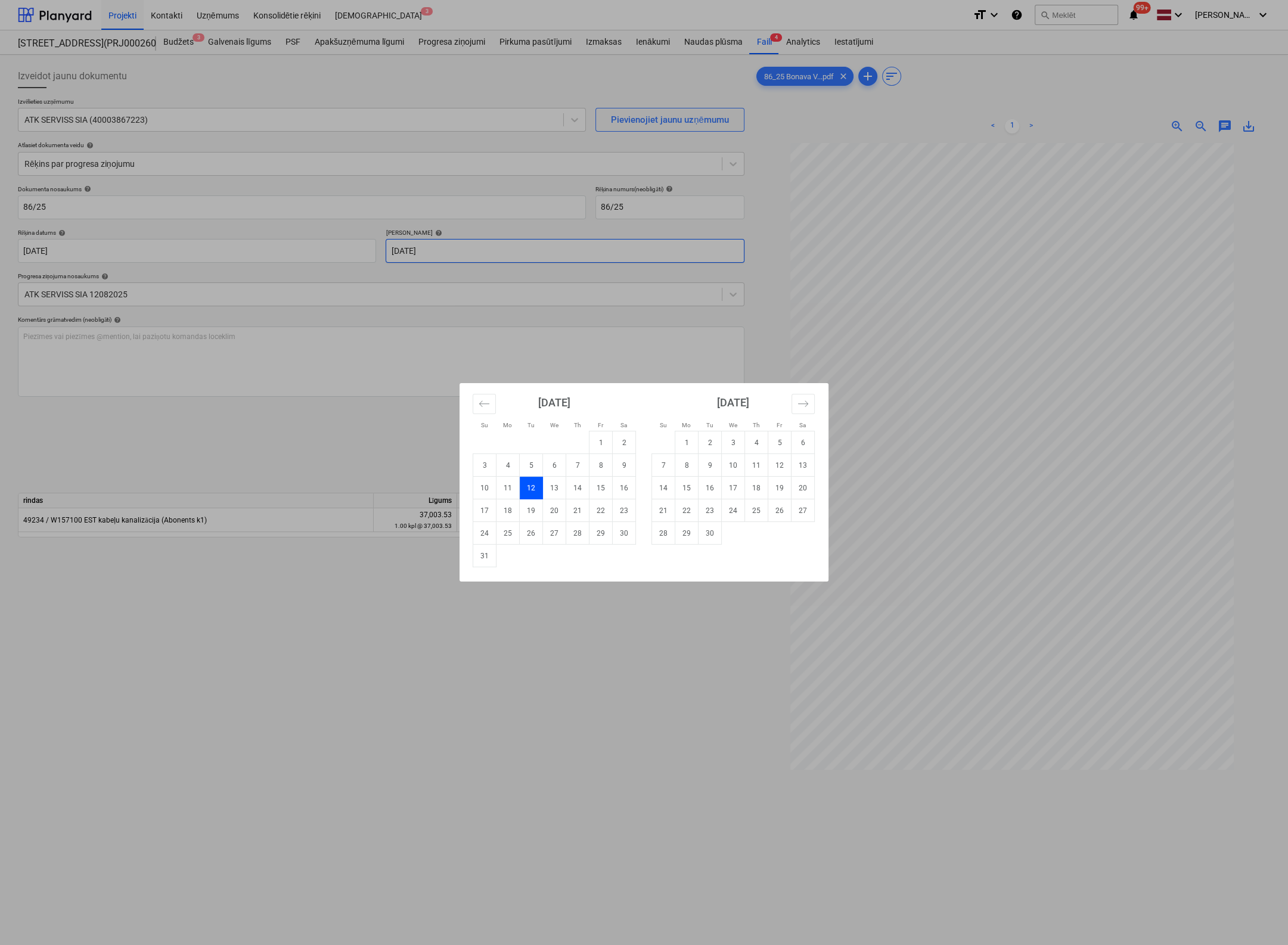
drag, startPoint x: 489, startPoint y: 254, endPoint x: 459, endPoint y: 254, distance: 30.0
click at [459, 254] on body "Projekti Kontakti Uzņēmums Konsolidētie rēķini Iesūtne 3 format_size keyboard_a…" at bounding box center [644, 472] width 1288 height 945
click at [529, 532] on td "26" at bounding box center [532, 533] width 23 height 23
type input "[DATE]"
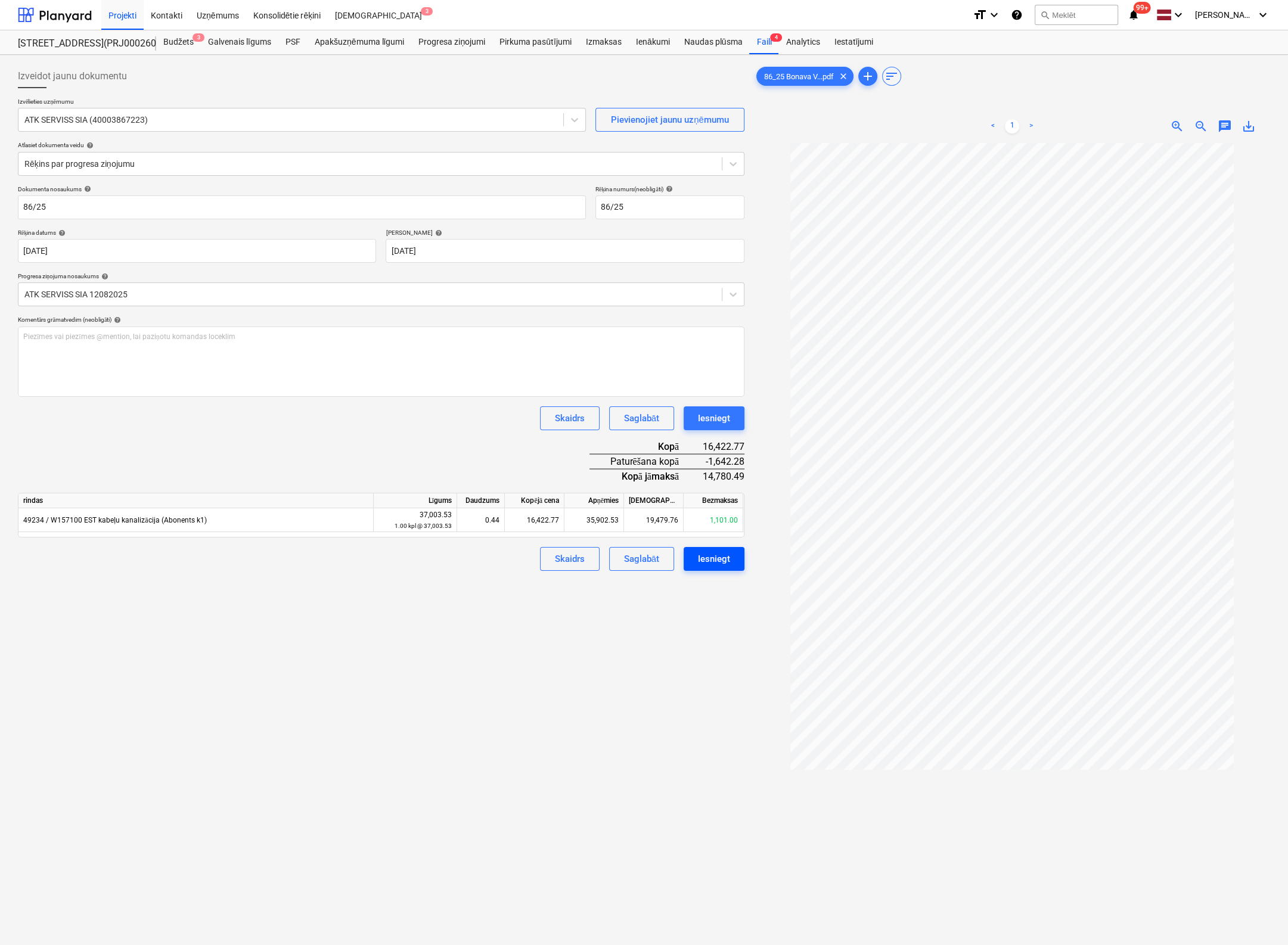
click at [710, 555] on div "Iesniegt" at bounding box center [714, 559] width 32 height 16
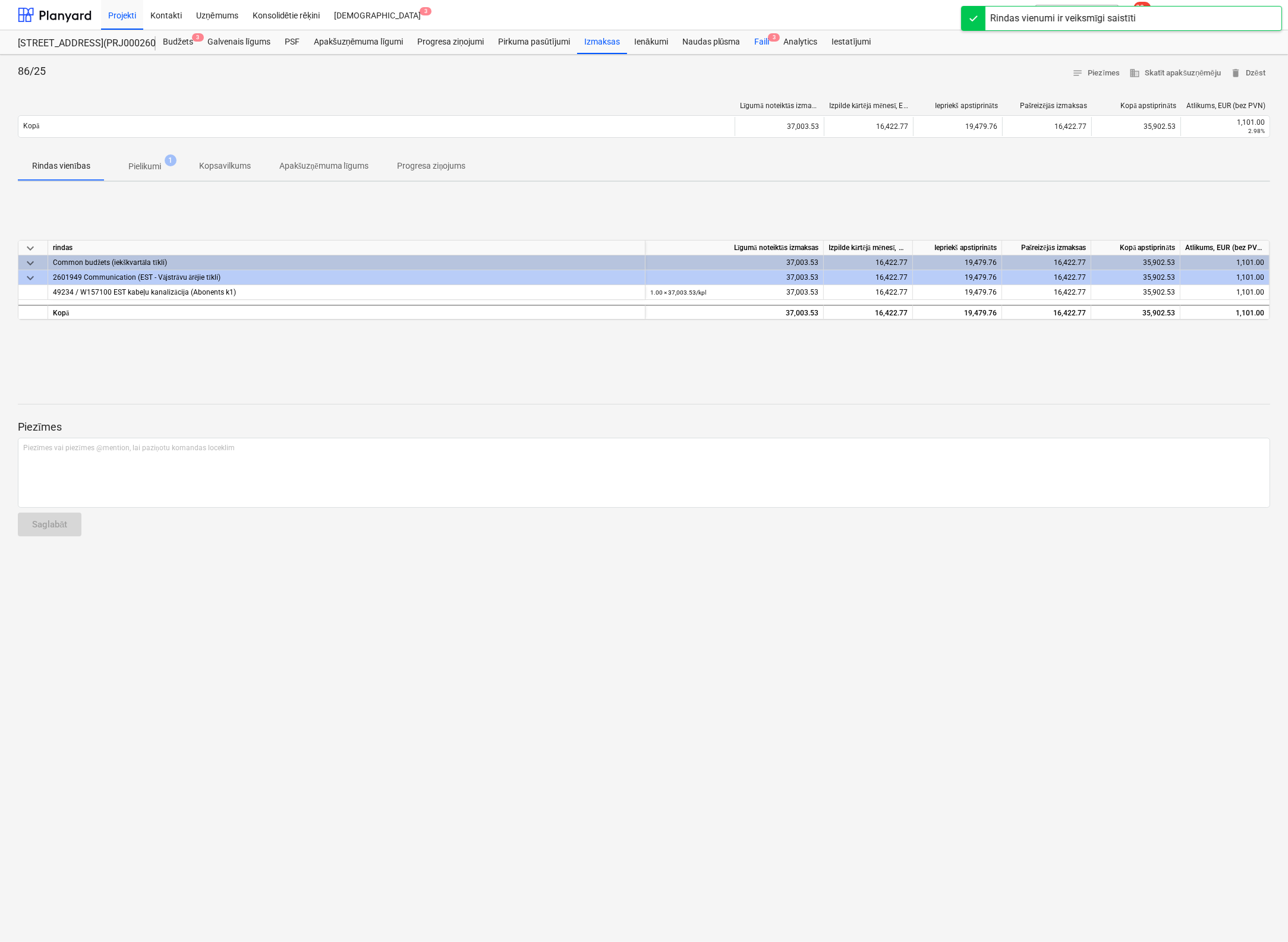
click at [762, 38] on div "Faili 3" at bounding box center [761, 42] width 29 height 24
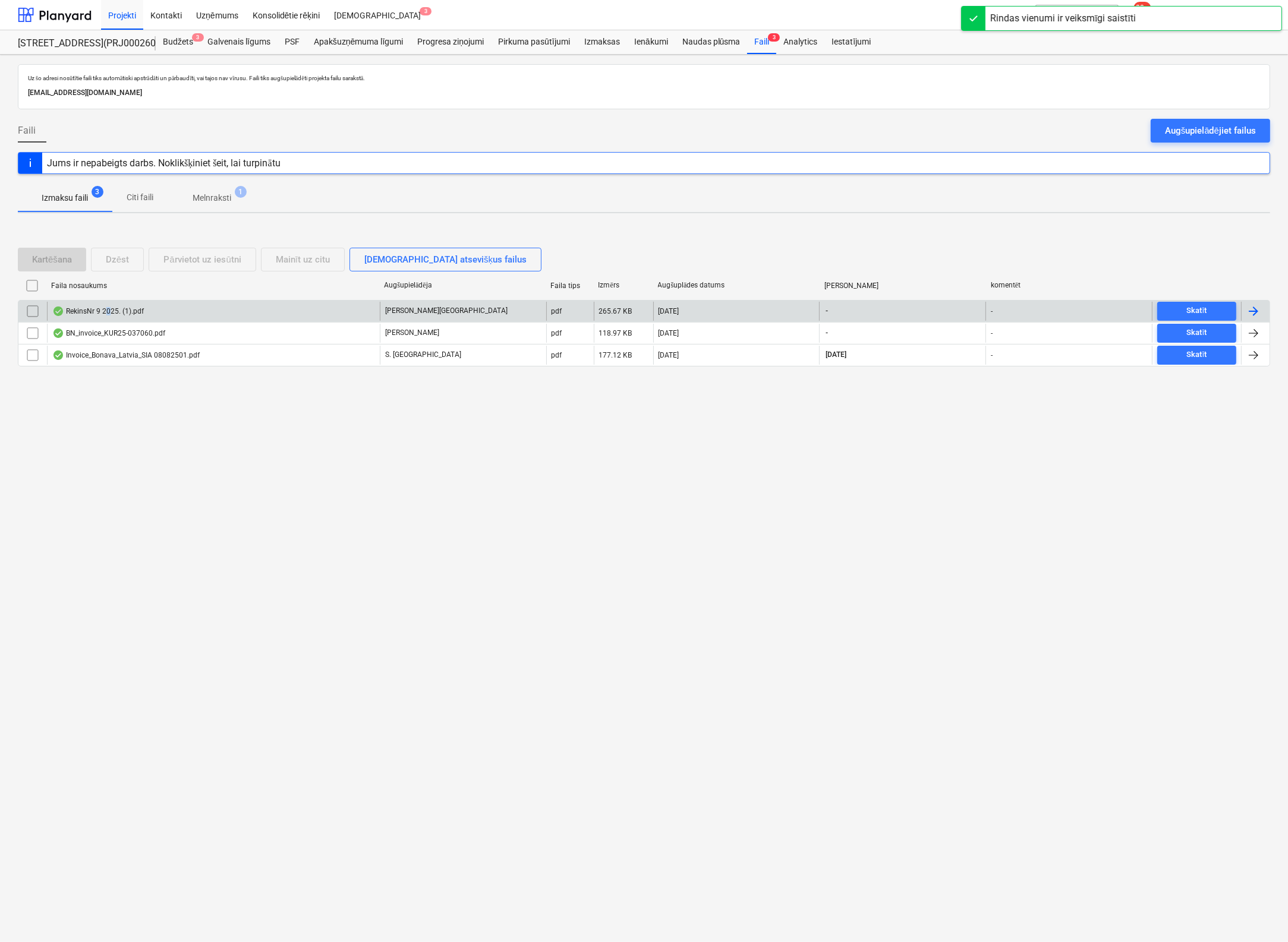
click at [108, 309] on div "RekinsNr 9 2025. (1).pdf" at bounding box center [98, 311] width 91 height 10
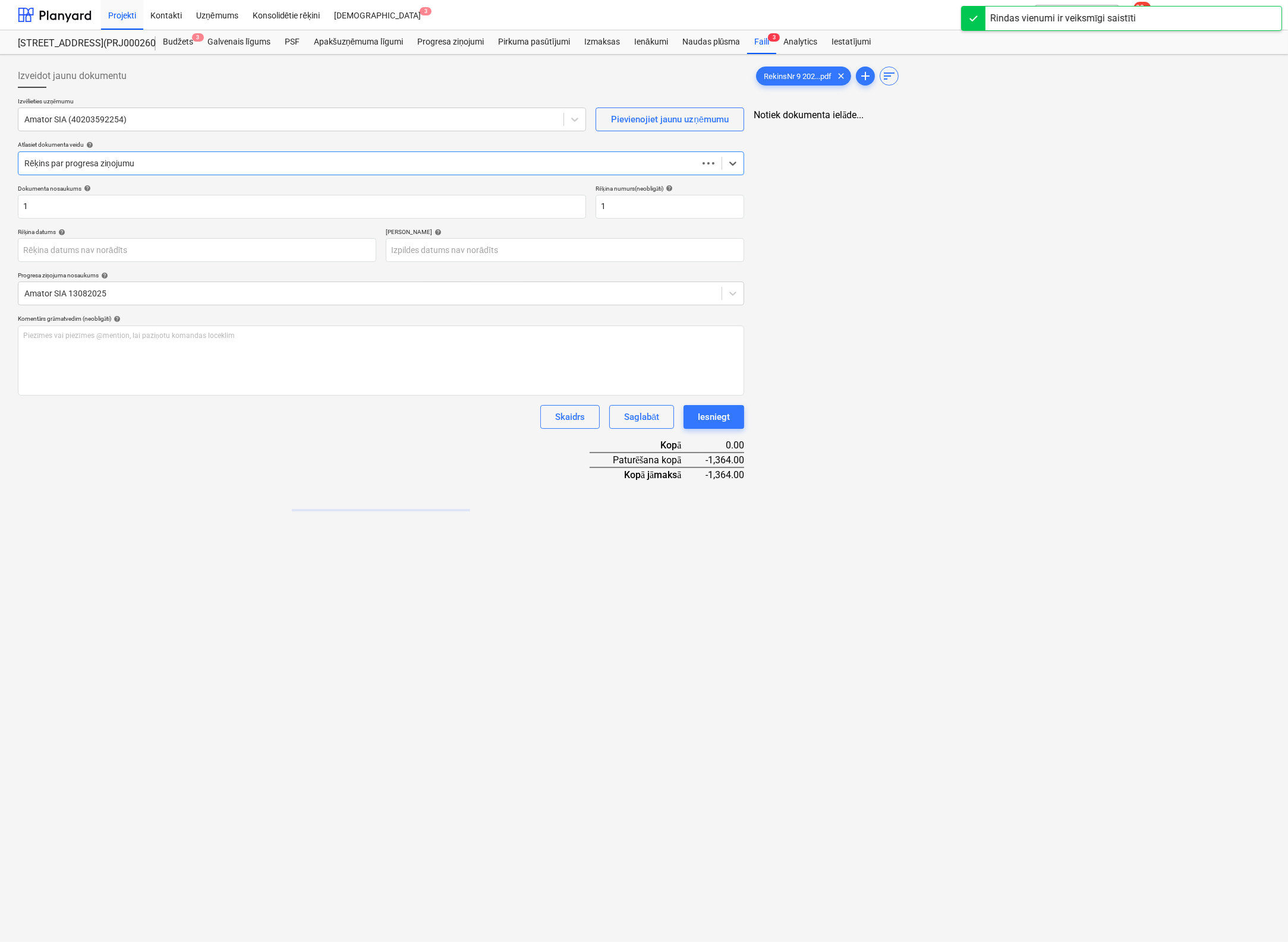
type input "1"
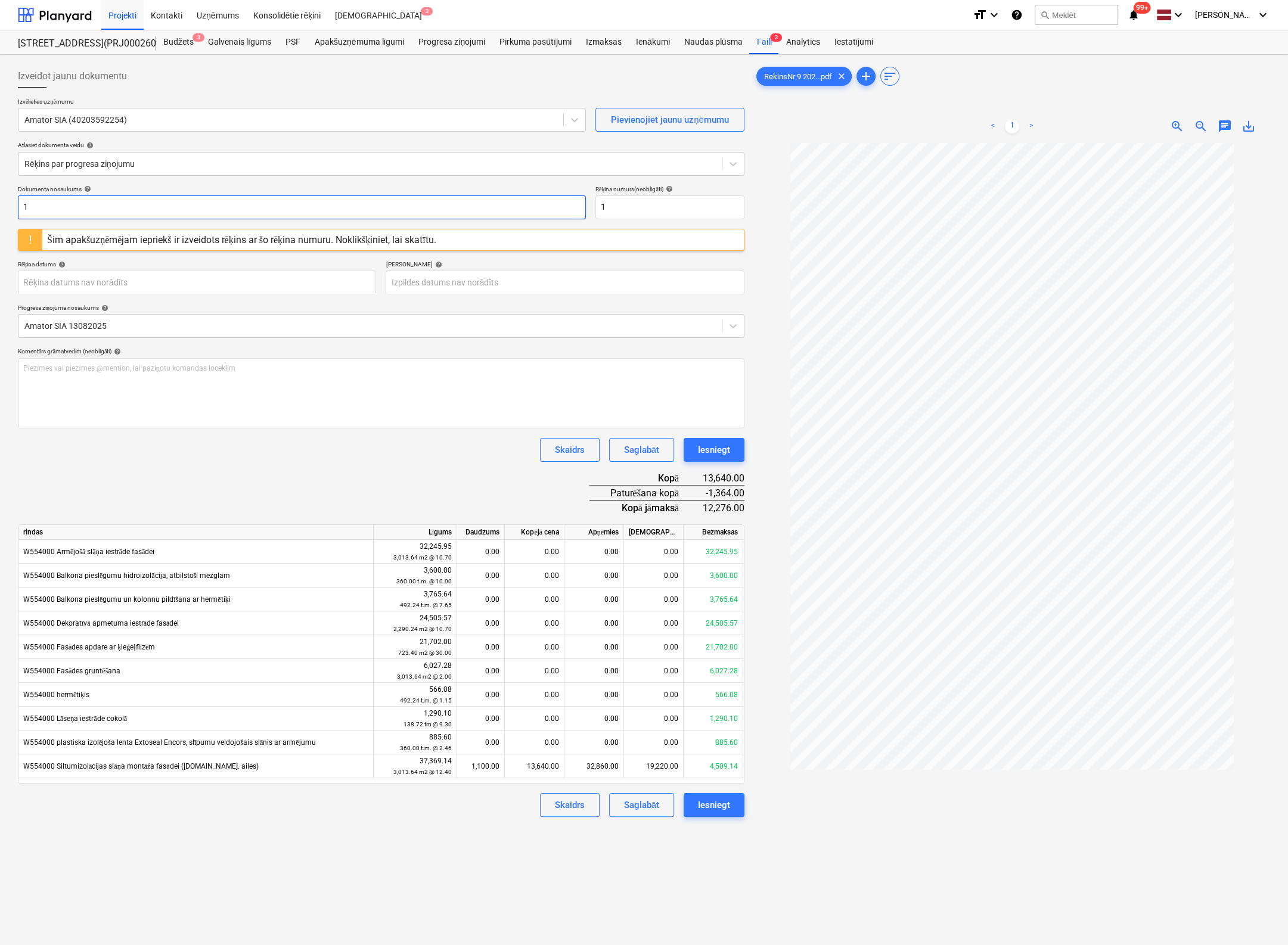
drag, startPoint x: 106, startPoint y: 205, endPoint x: -108, endPoint y: 213, distance: 214.1
click at [0, 213] on html "Projekti Kontakti Uzņēmums Konsolidētie rēķini Iesūtne 3 format_size keyboard_a…" at bounding box center [644, 472] width 1288 height 945
drag, startPoint x: 64, startPoint y: 208, endPoint x: -57, endPoint y: 215, distance: 121.2
click at [0, 215] on html "Projekti Kontakti Uzņēmums Konsolidētie rēķini Iesūtne 3 format_size keyboard_a…" at bounding box center [644, 472] width 1288 height 945
type input "09/2025"
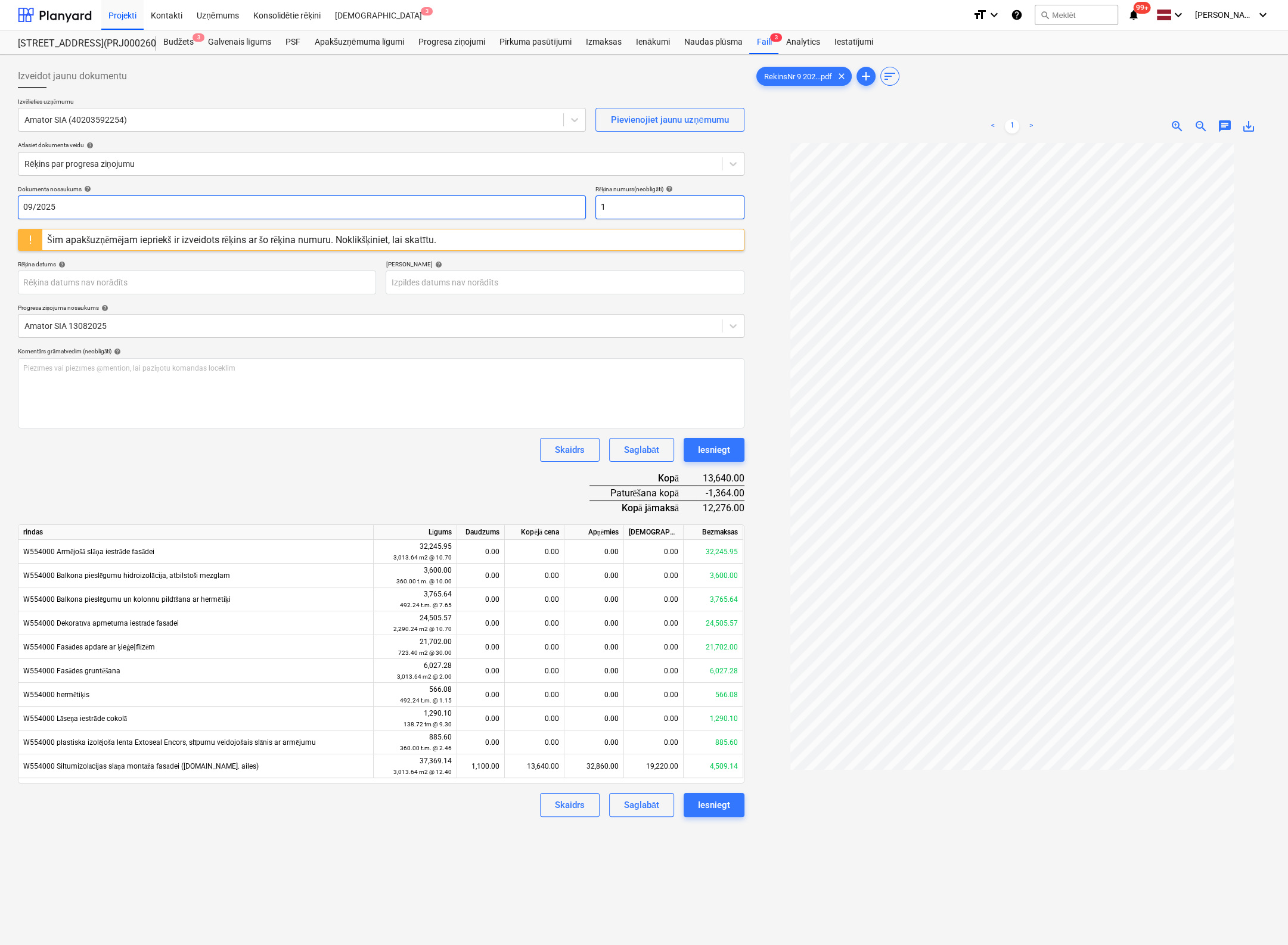
drag, startPoint x: 623, startPoint y: 205, endPoint x: 550, endPoint y: 208, distance: 73.1
click at [550, 208] on div "Dokumenta nosaukums help 09/2025 Rēķina numurs (neobligāti) help 1" at bounding box center [381, 202] width 726 height 34
paste input "09/2025"
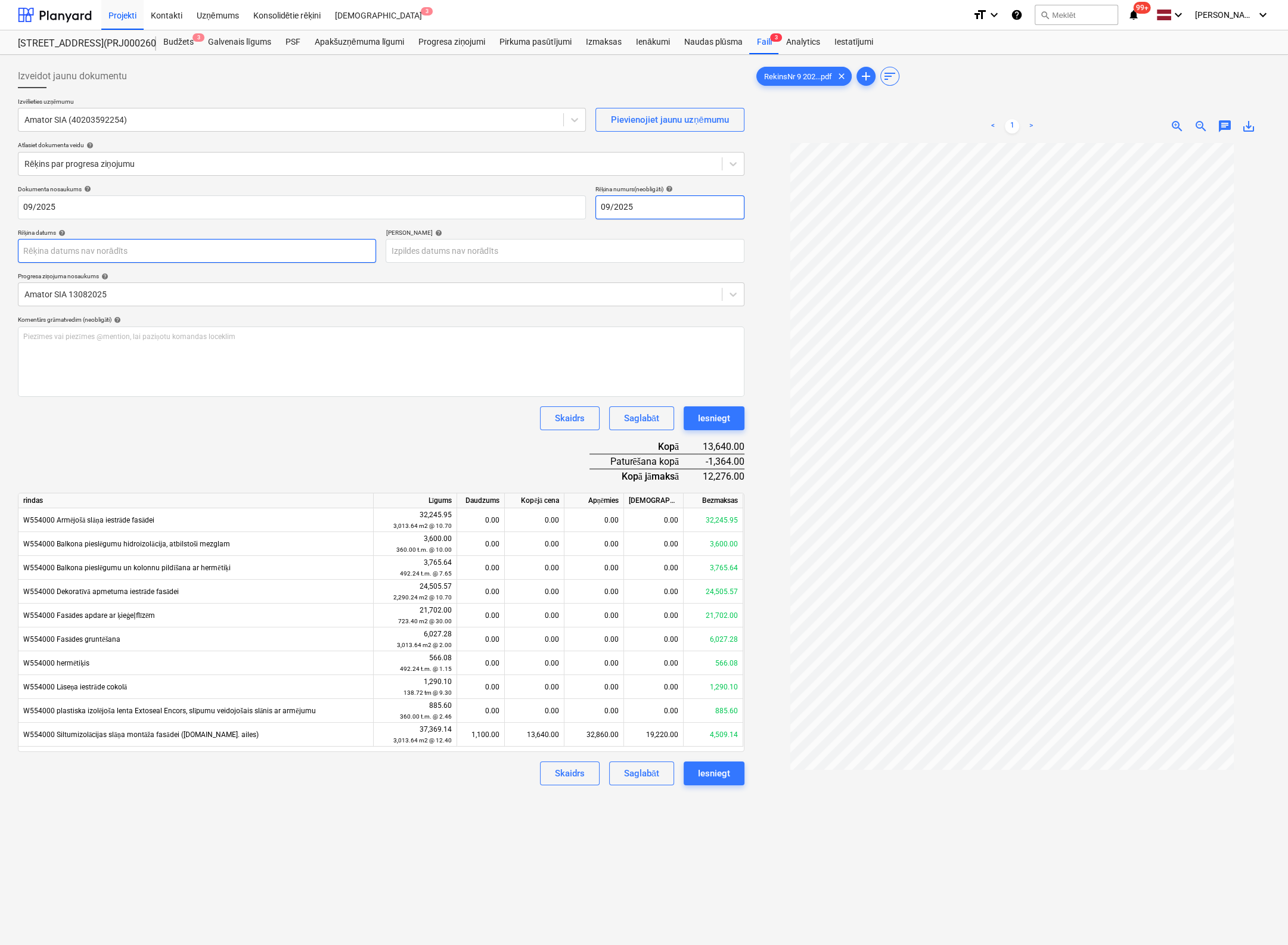
type input "09/2025"
click at [162, 251] on body "Projekti Kontakti Uzņēmums Konsolidētie rēķini Iesūtne 3 format_size keyboard_a…" at bounding box center [644, 472] width 1288 height 945
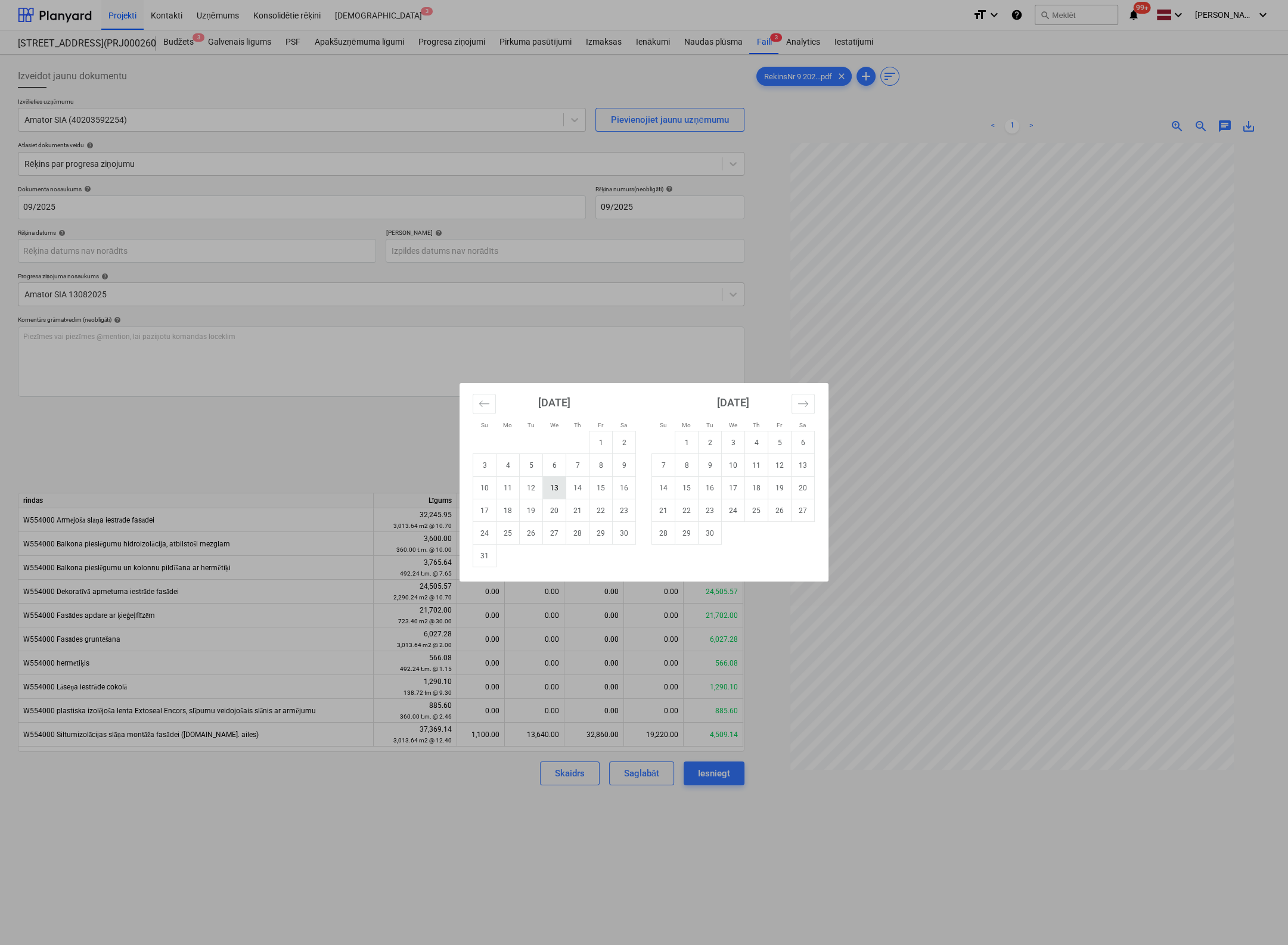
click at [549, 487] on td "13" at bounding box center [554, 488] width 23 height 23
type input "[DATE]"
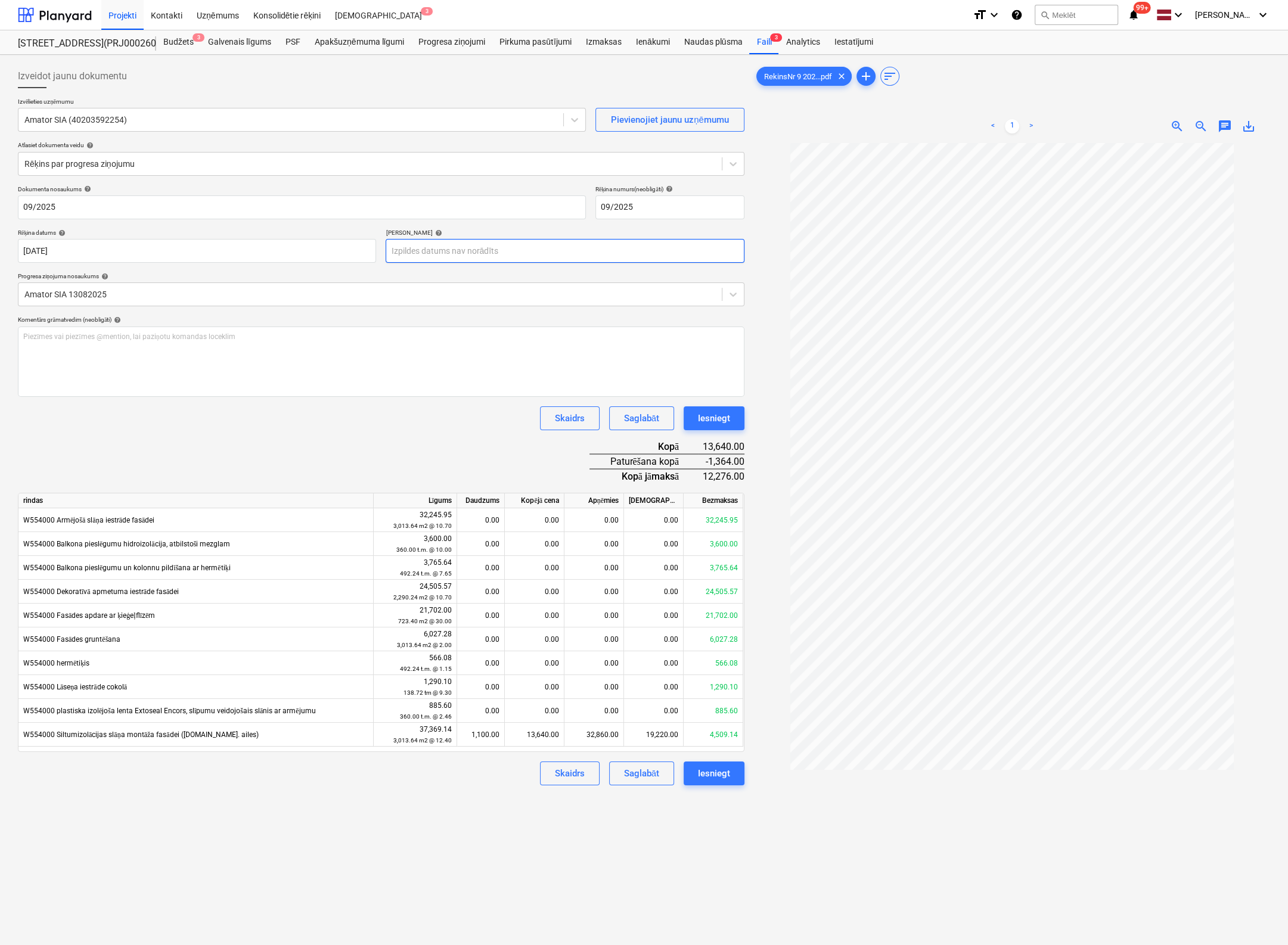
click at [552, 252] on body "Projekti Kontakti Uzņēmums Konsolidētie rēķini Iesūtne 3 format_size keyboard_a…" at bounding box center [644, 472] width 1288 height 945
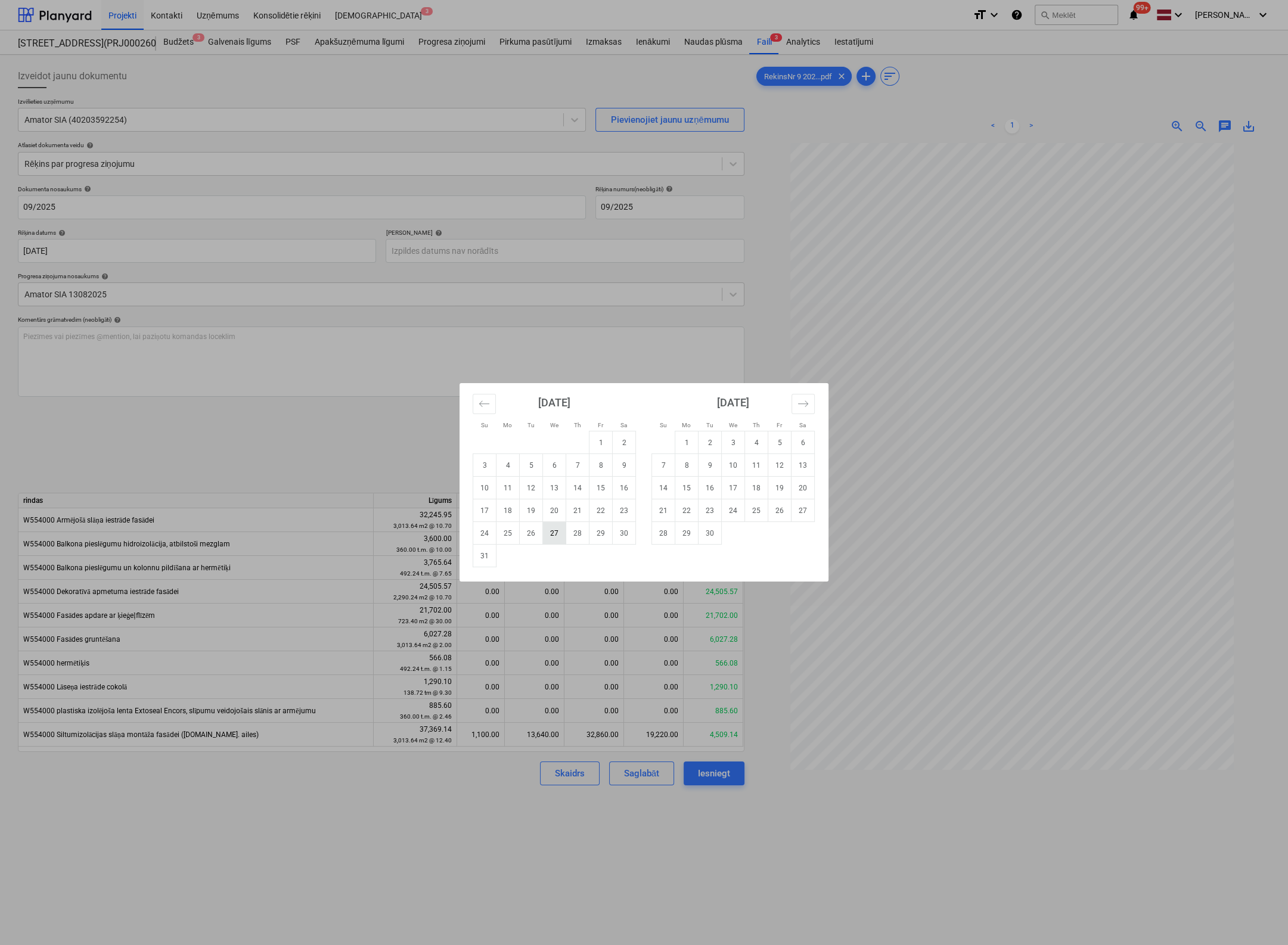
click at [553, 532] on td "27" at bounding box center [554, 533] width 23 height 23
type input "[DATE]"
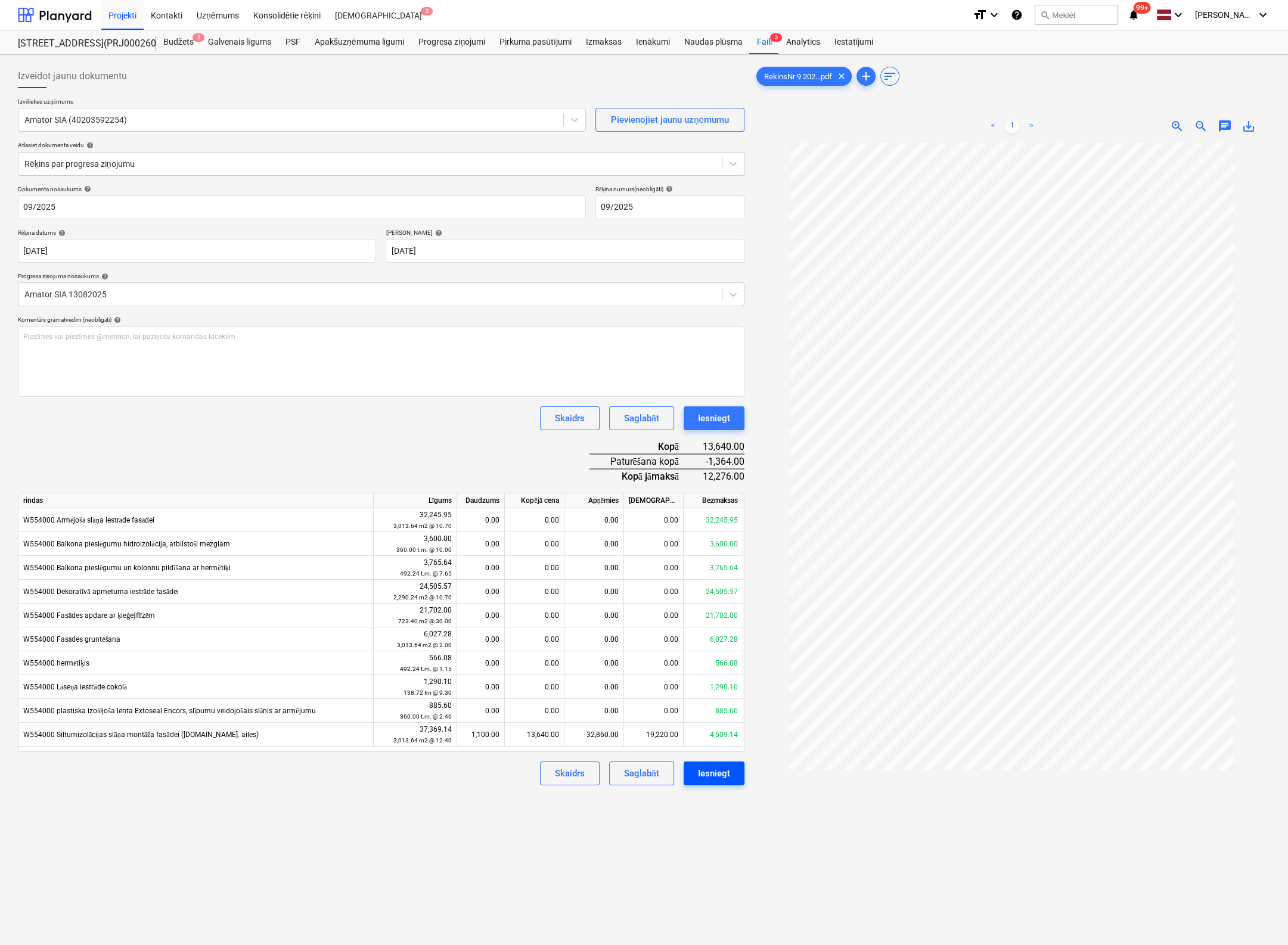
click at [720, 776] on div "Iesniegt" at bounding box center [714, 774] width 32 height 16
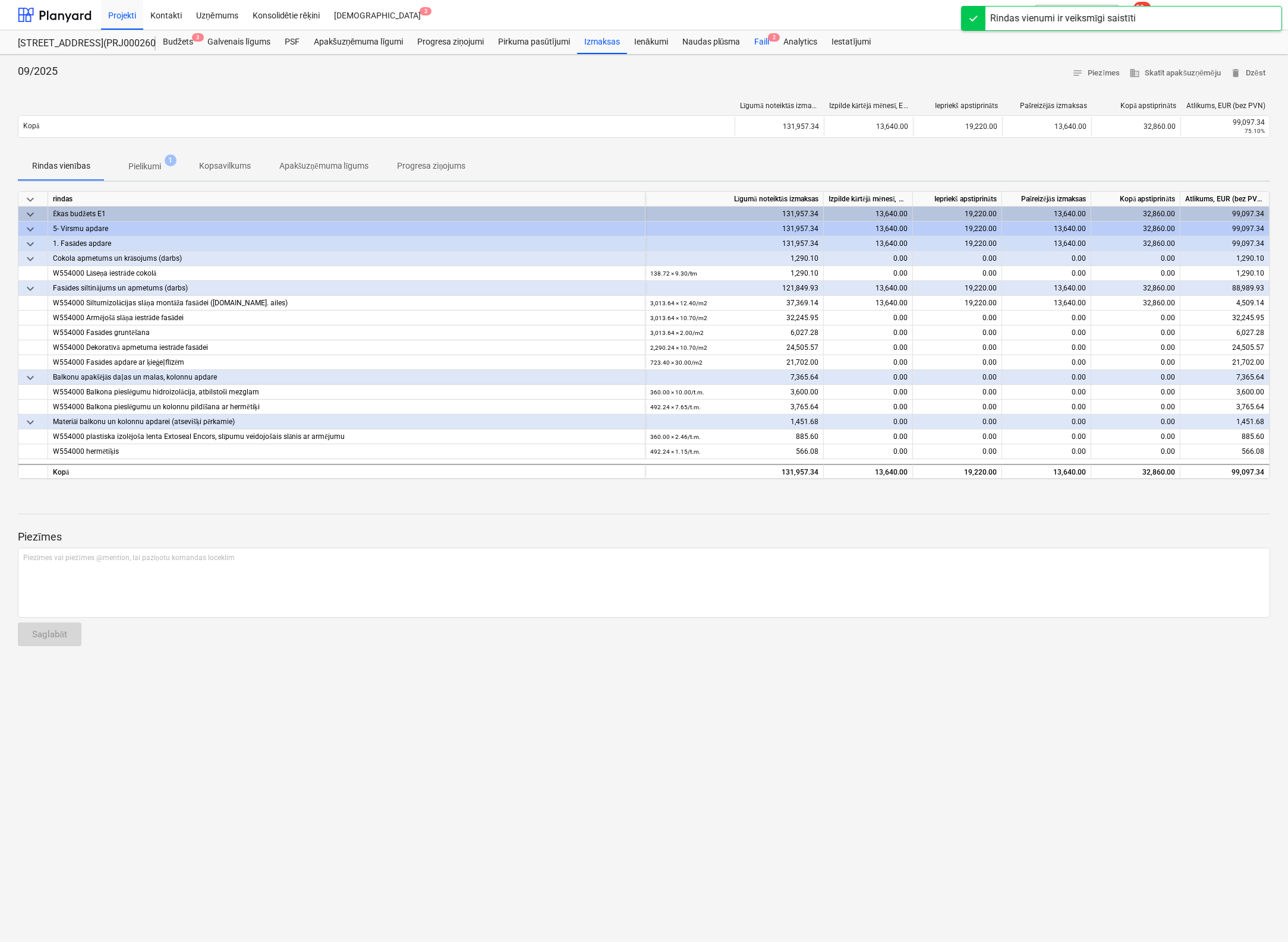
click at [766, 40] on div "Faili 2" at bounding box center [761, 42] width 29 height 24
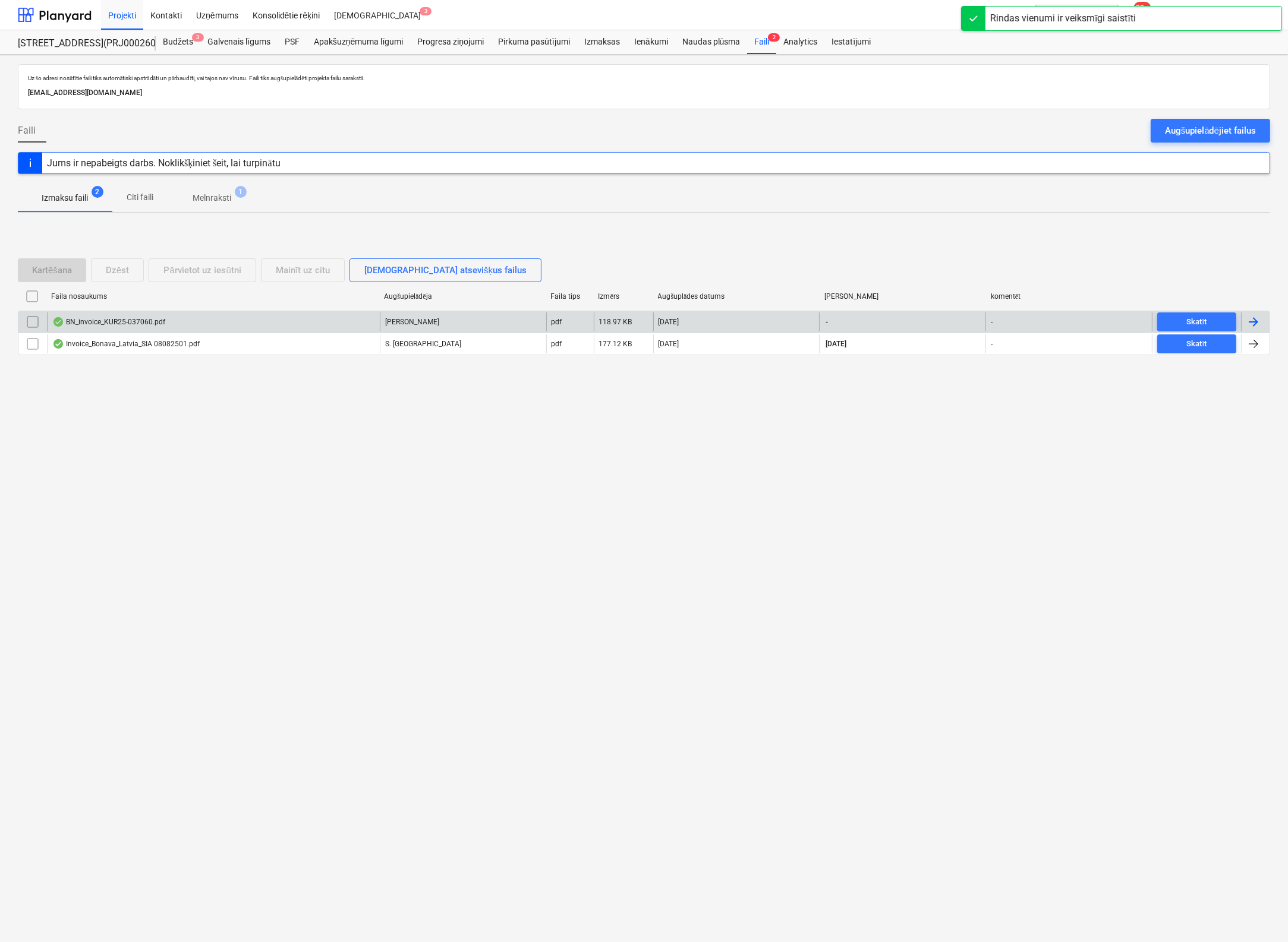
click at [105, 320] on div "BN_invoice_KUR25-037060.pdf" at bounding box center [109, 322] width 113 height 10
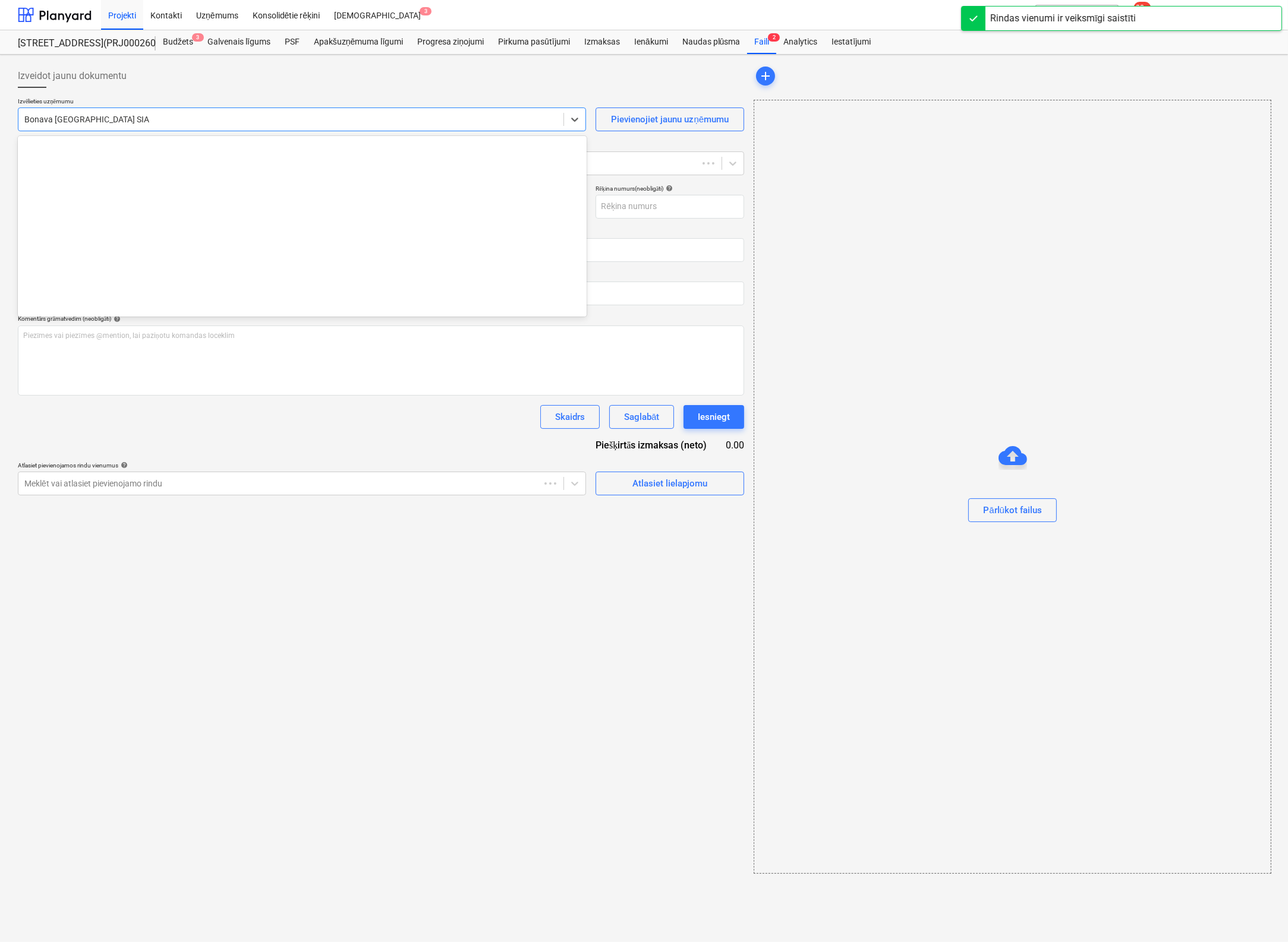
click at [135, 117] on div at bounding box center [291, 119] width 533 height 12
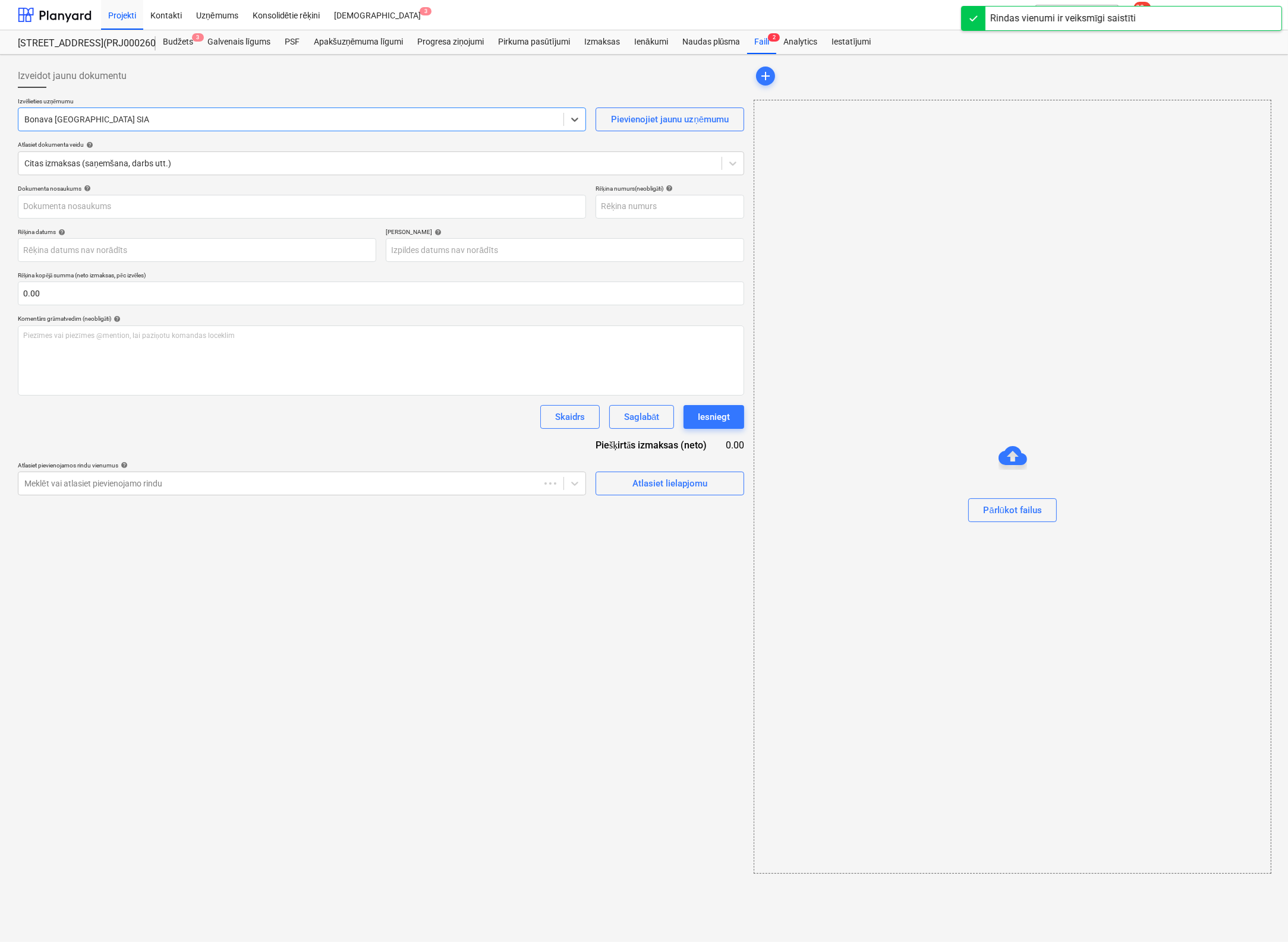
drag, startPoint x: 135, startPoint y: 120, endPoint x: -129, endPoint y: 126, distance: 264.1
click at [0, 126] on html "Projekti Kontakti Uzņēmums Konsolidētie rēķini Iesūtne 3 format_size keyboard_a…" at bounding box center [644, 471] width 1288 height 942
type input "KUR25-037060"
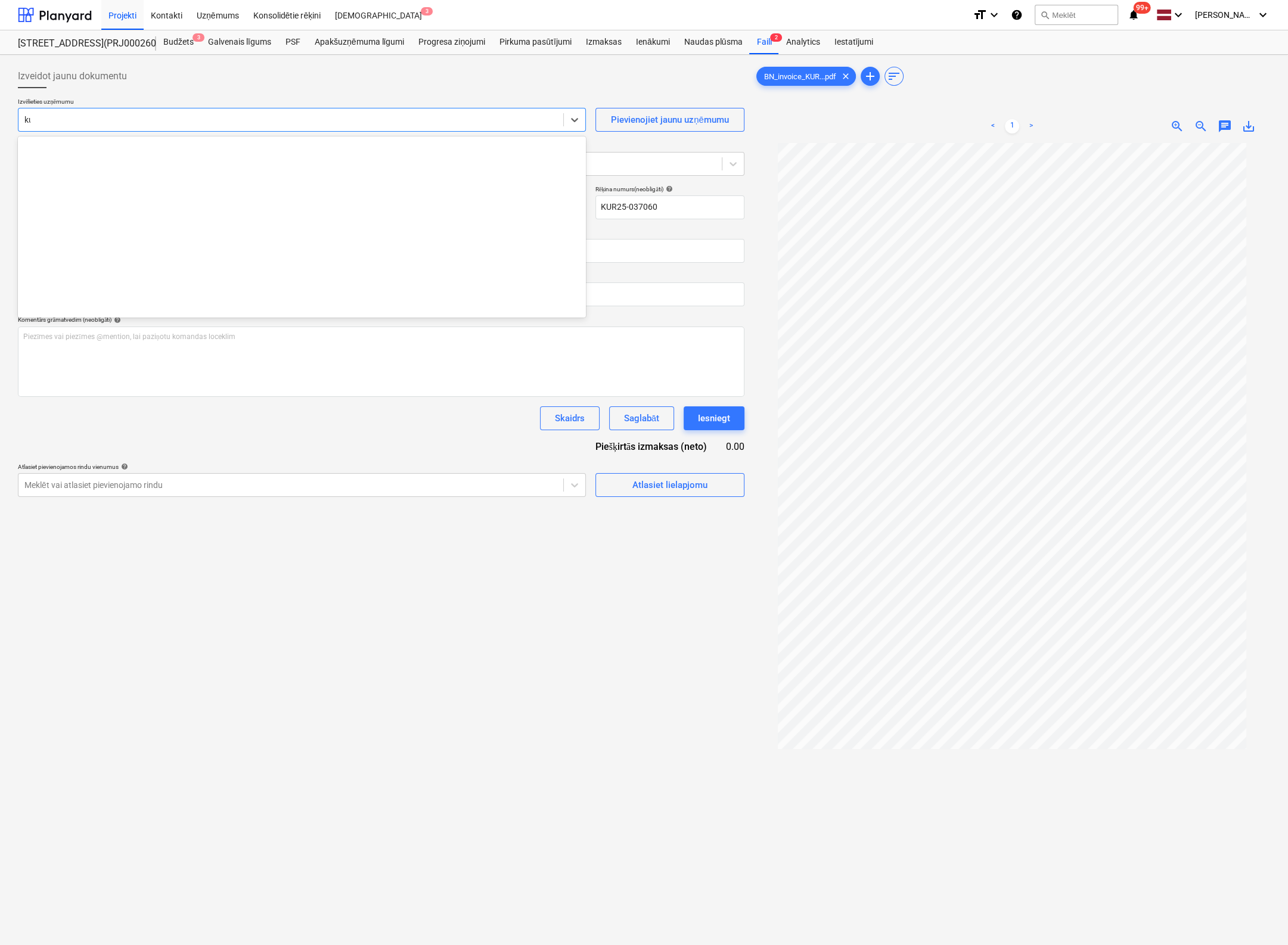
scroll to position [0, 0]
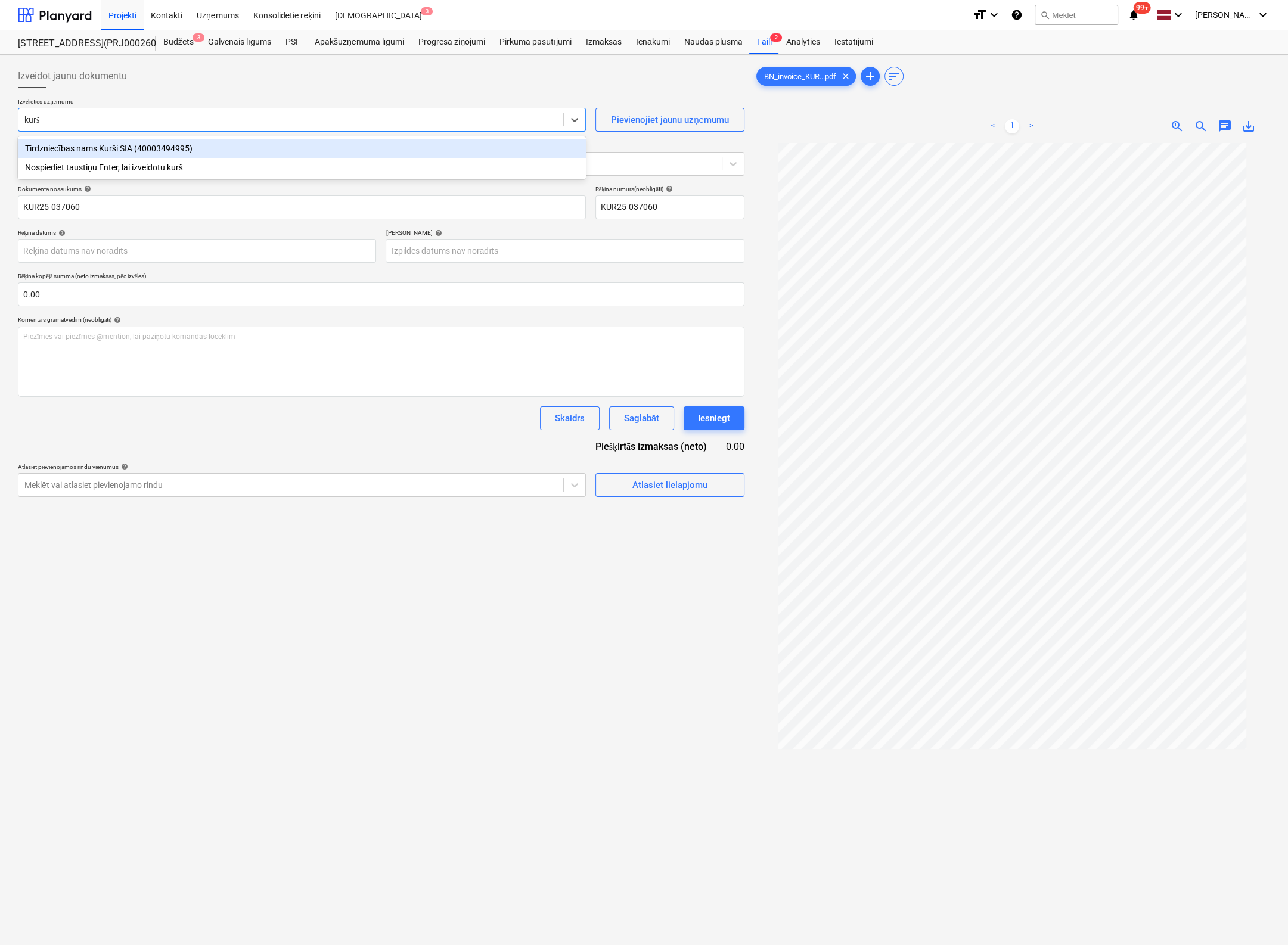
type input "kurši"
click at [55, 155] on div "Tirdzniecības nams Kurši SIA (40003494995)" at bounding box center [302, 148] width 568 height 19
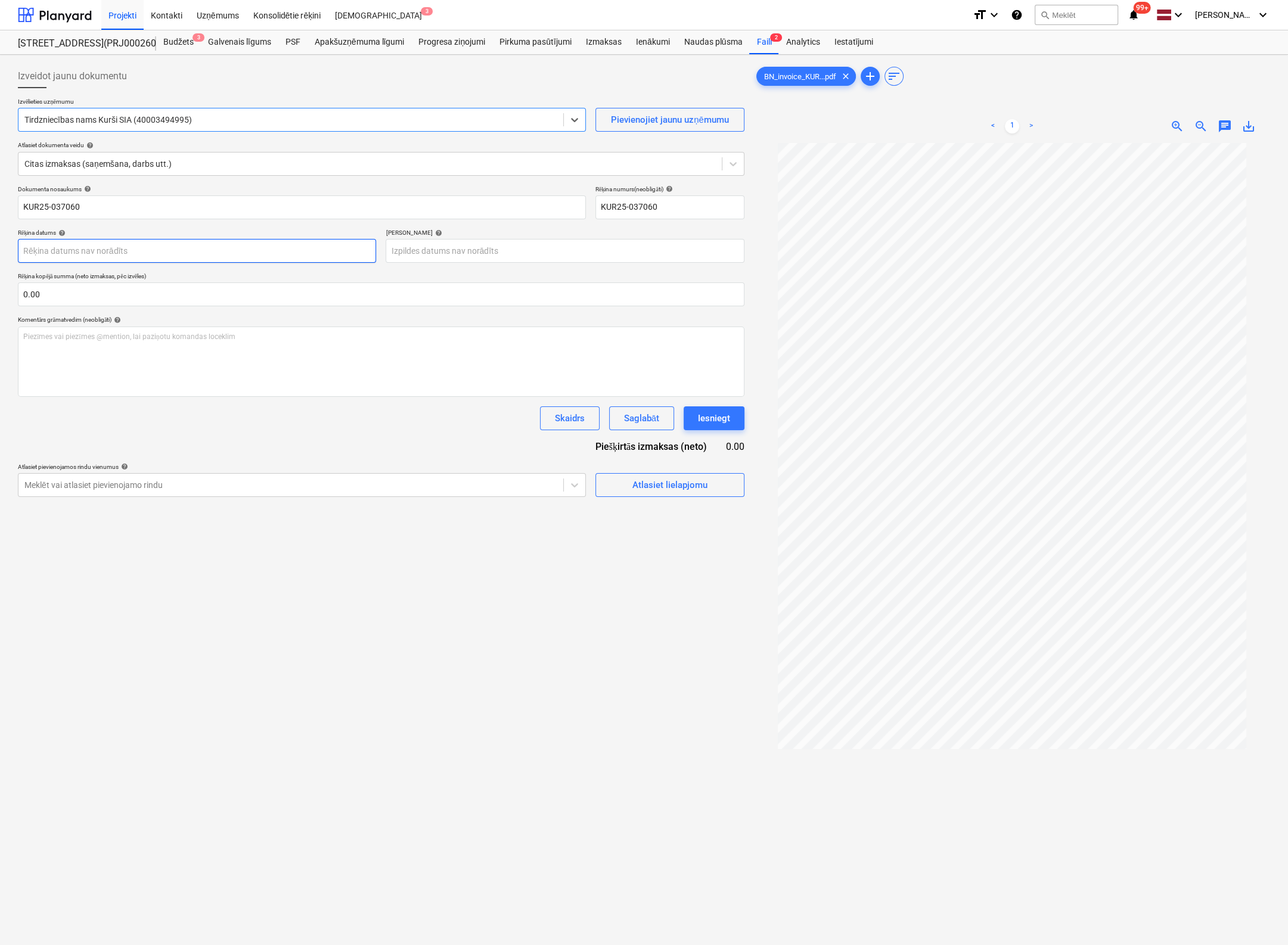
click at [239, 255] on body "Projekti Kontakti Uzņēmums Konsolidētie rēķini Iesūtne 3 format_size keyboard_a…" at bounding box center [644, 472] width 1288 height 945
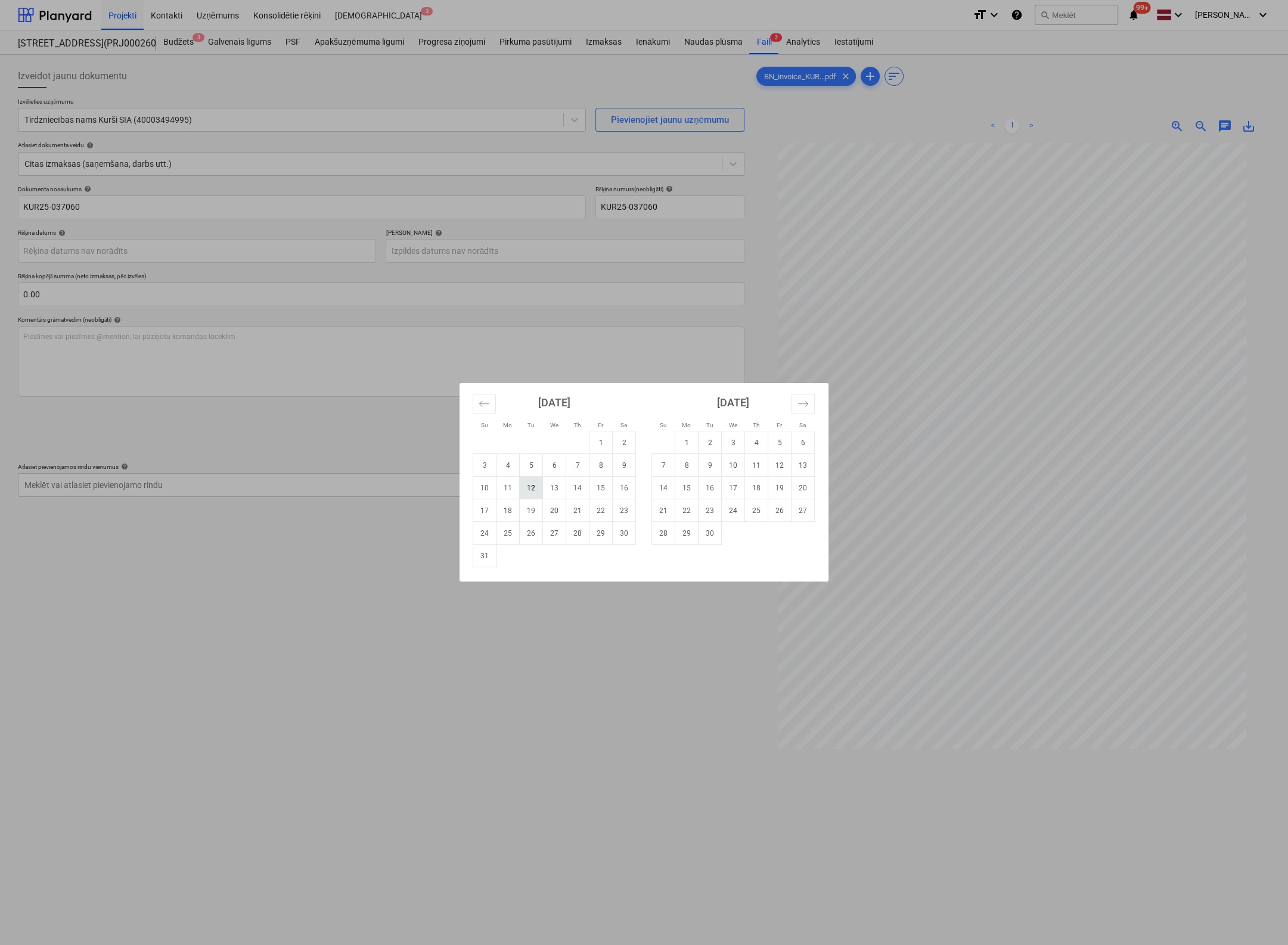
click at [526, 493] on td "12" at bounding box center [532, 488] width 23 height 23
type input "[DATE]"
click at [491, 251] on body "Projekti Kontakti Uzņēmums Konsolidētie rēķini Iesūtne 3 format_size keyboard_a…" at bounding box center [644, 472] width 1288 height 945
click at [808, 411] on button "Move forward to switch to the next month." at bounding box center [803, 404] width 23 height 20
click at [808, 408] on icon "Move forward to switch to the next month." at bounding box center [803, 403] width 11 height 11
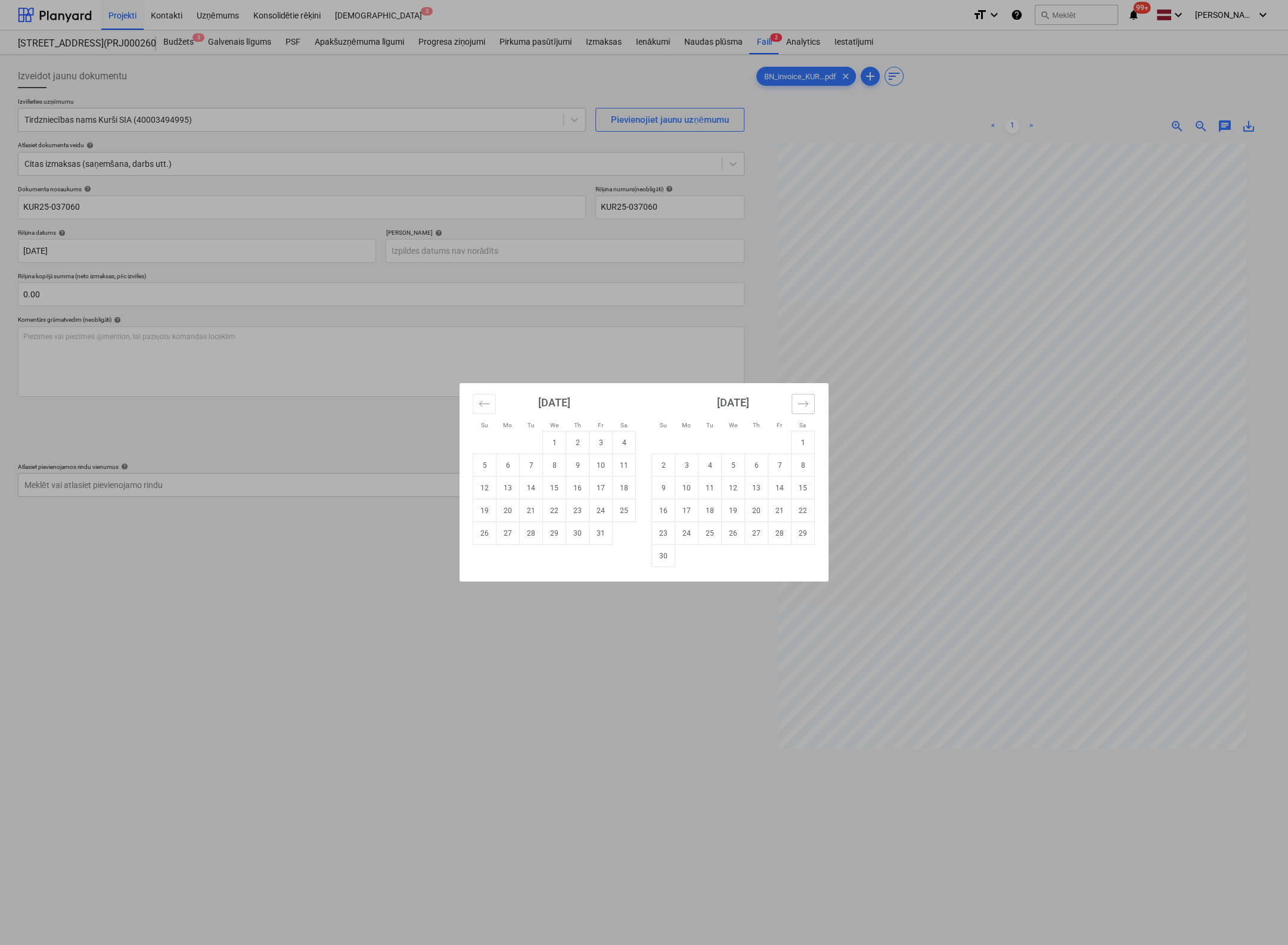
click at [811, 406] on button "Move forward to switch to the next month." at bounding box center [803, 404] width 23 height 20
click at [736, 462] on td "10" at bounding box center [734, 465] width 23 height 23
type input "[DATE]"
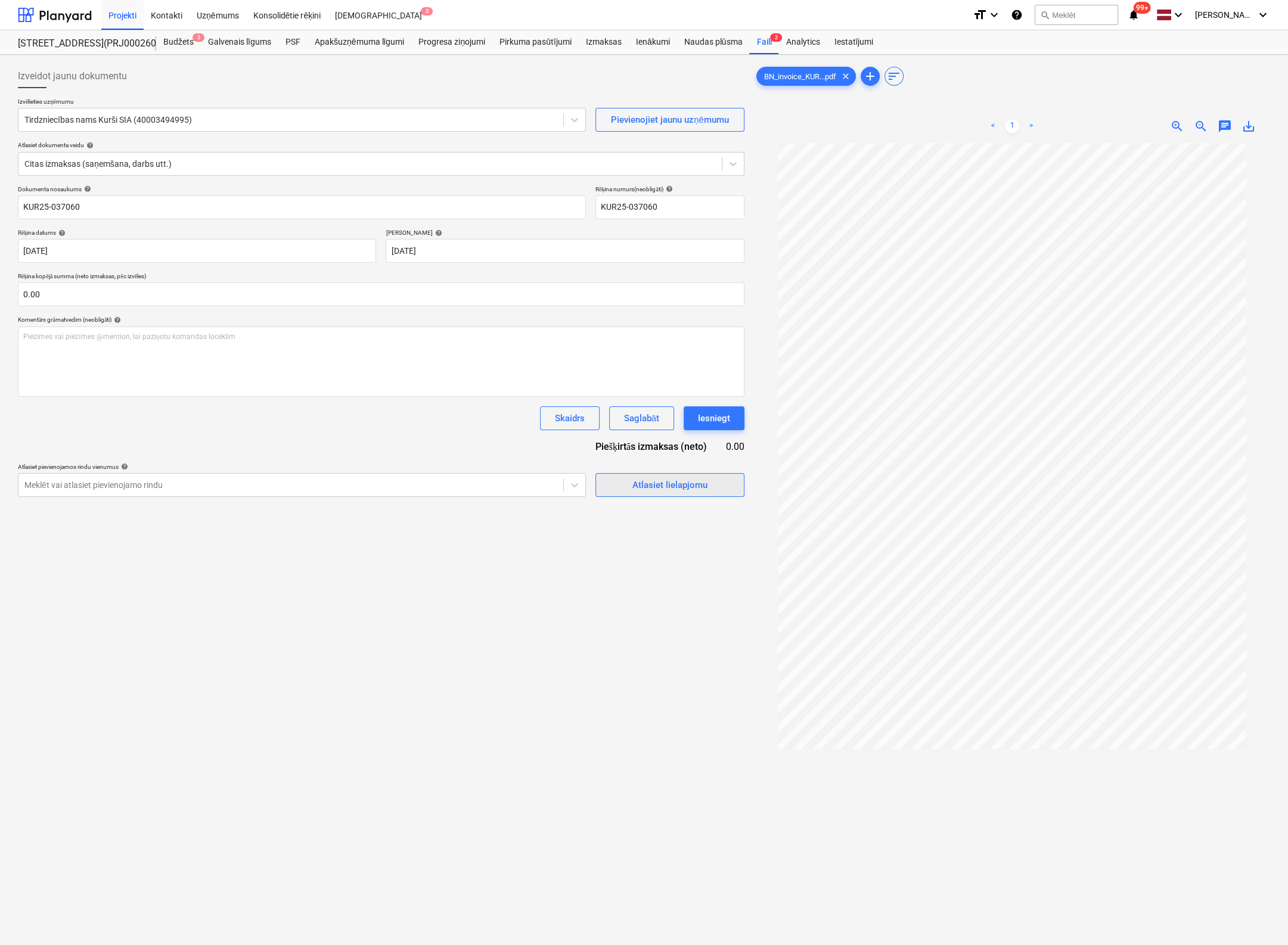
click at [660, 485] on div "Atlasiet lielapjomu" at bounding box center [670, 485] width 75 height 16
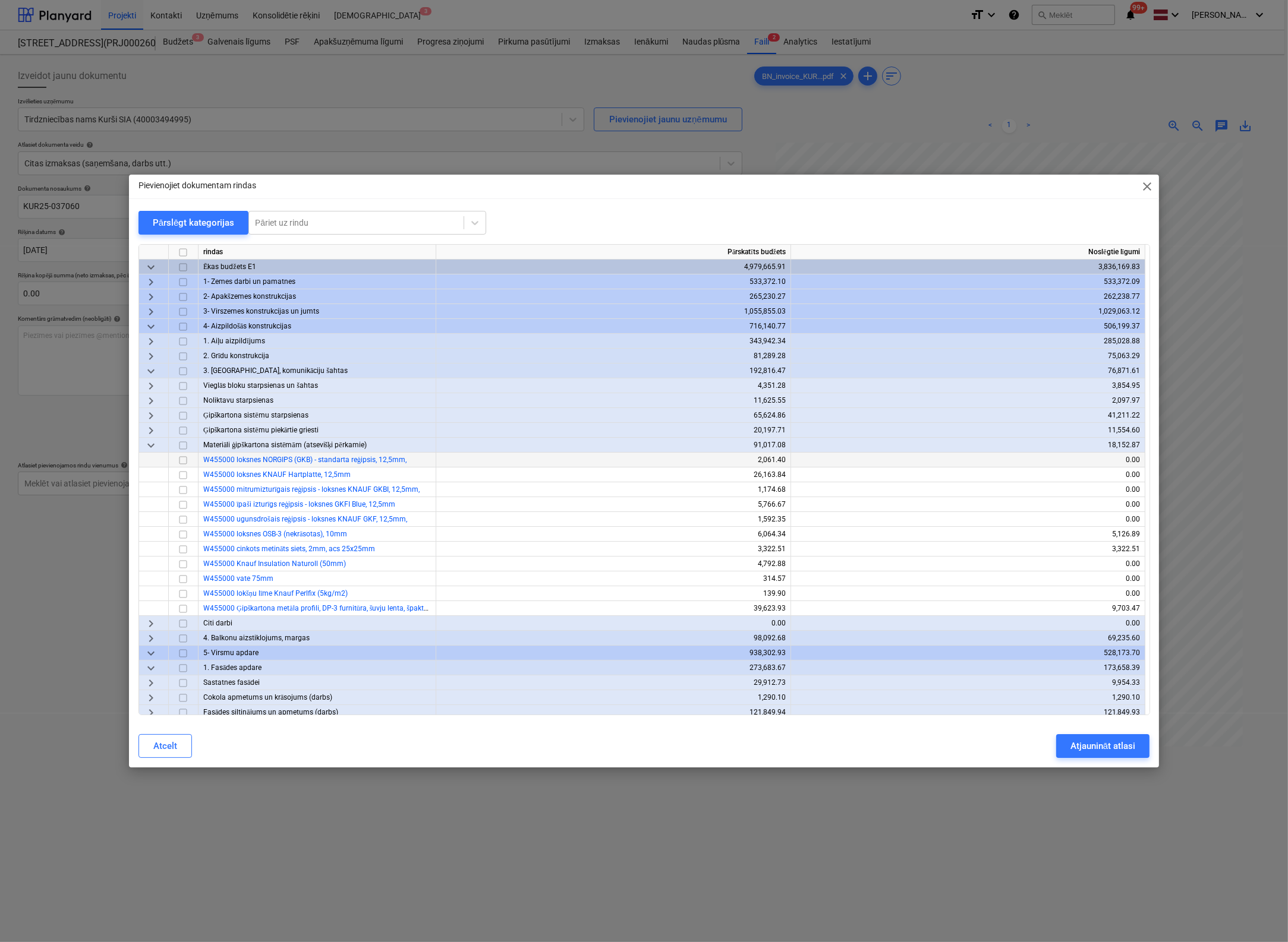
click at [181, 462] on input "checkbox" at bounding box center [183, 461] width 14 height 14
click at [182, 474] on input "checkbox" at bounding box center [183, 476] width 14 height 14
click at [181, 490] on input "checkbox" at bounding box center [183, 490] width 14 height 14
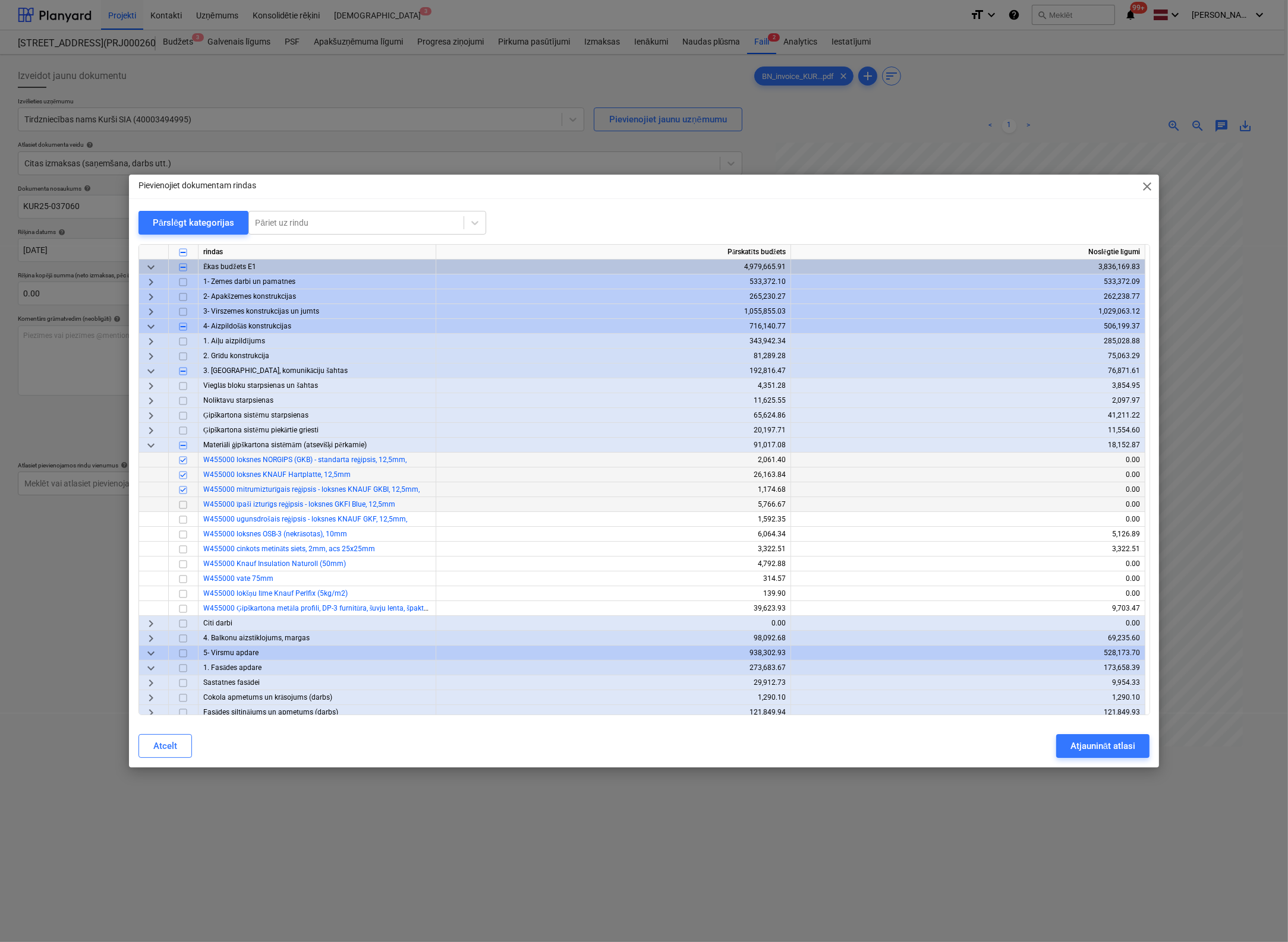
click at [181, 506] on input "checkbox" at bounding box center [183, 505] width 14 height 14
click at [183, 516] on input "checkbox" at bounding box center [183, 520] width 14 height 14
click at [185, 446] on input "checkbox" at bounding box center [183, 446] width 14 height 14
click at [1018, 749] on div "Atjaunināt atlasi" at bounding box center [1103, 746] width 65 height 16
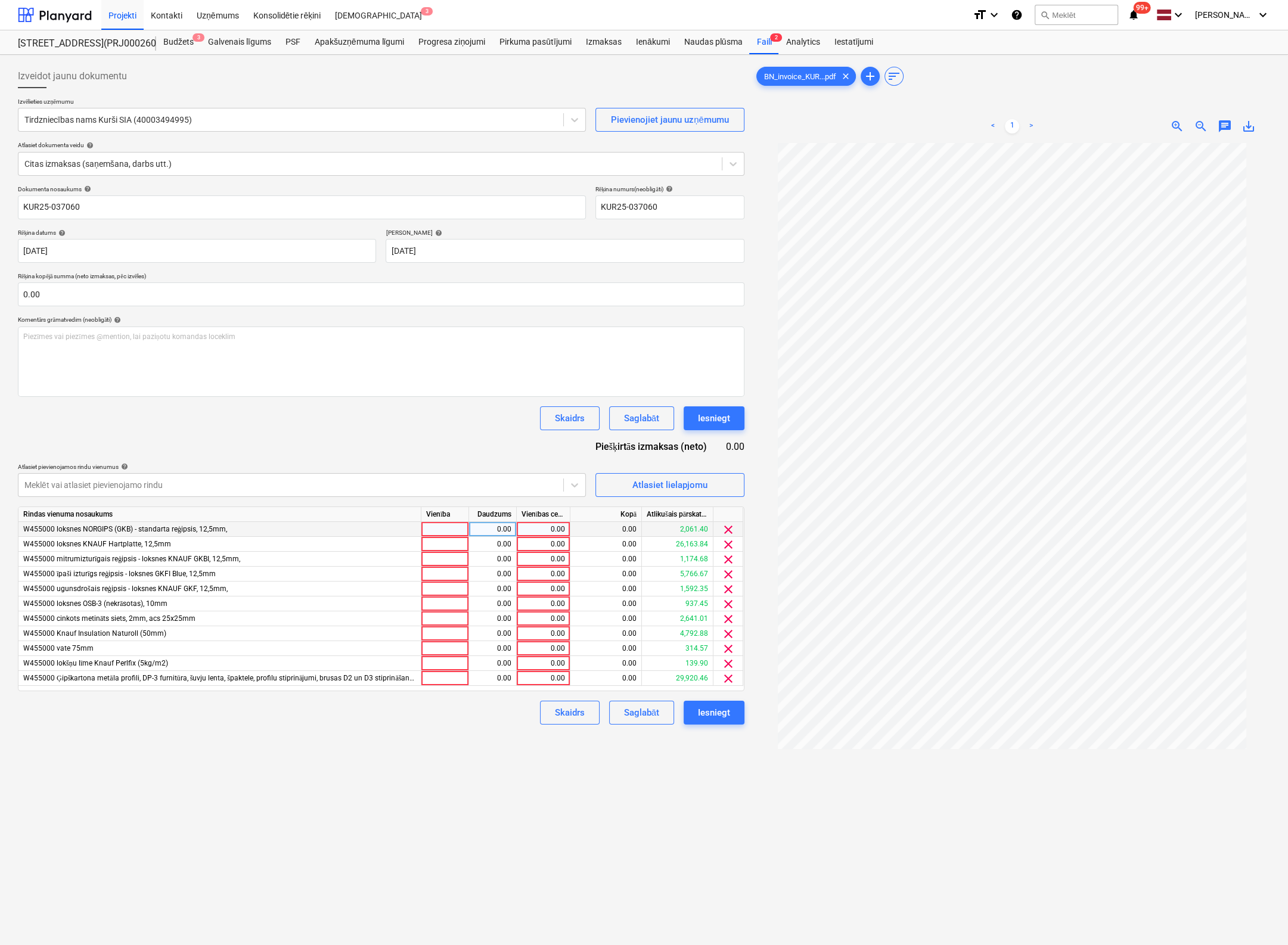
click at [557, 531] on div "0.00" at bounding box center [543, 529] width 43 height 15
type input "2061.4"
click at [560, 546] on div "0.00" at bounding box center [543, 544] width 43 height 15
click at [727, 528] on span "clear" at bounding box center [728, 530] width 14 height 14
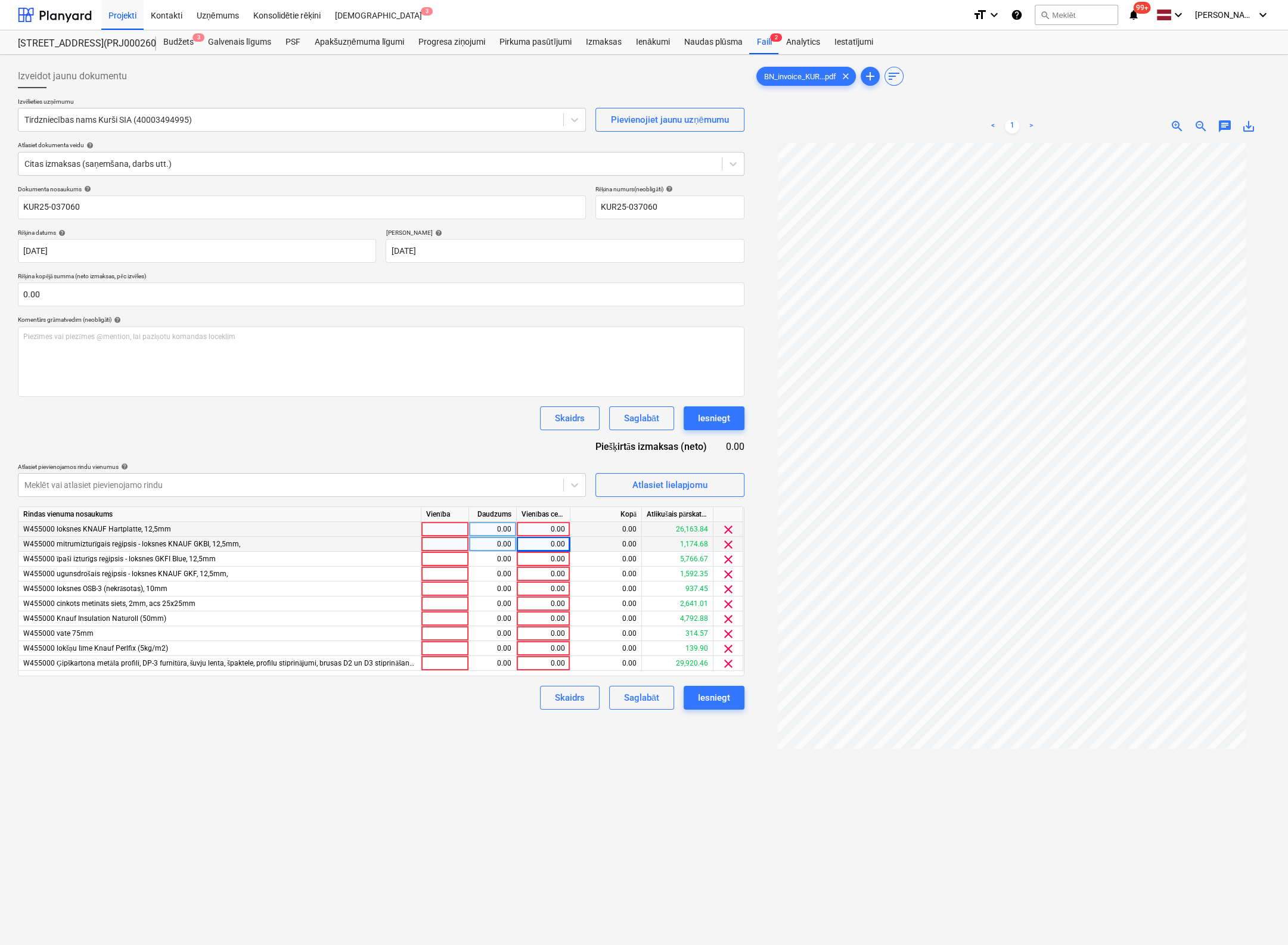
click at [724, 548] on span "clear" at bounding box center [728, 545] width 14 height 14
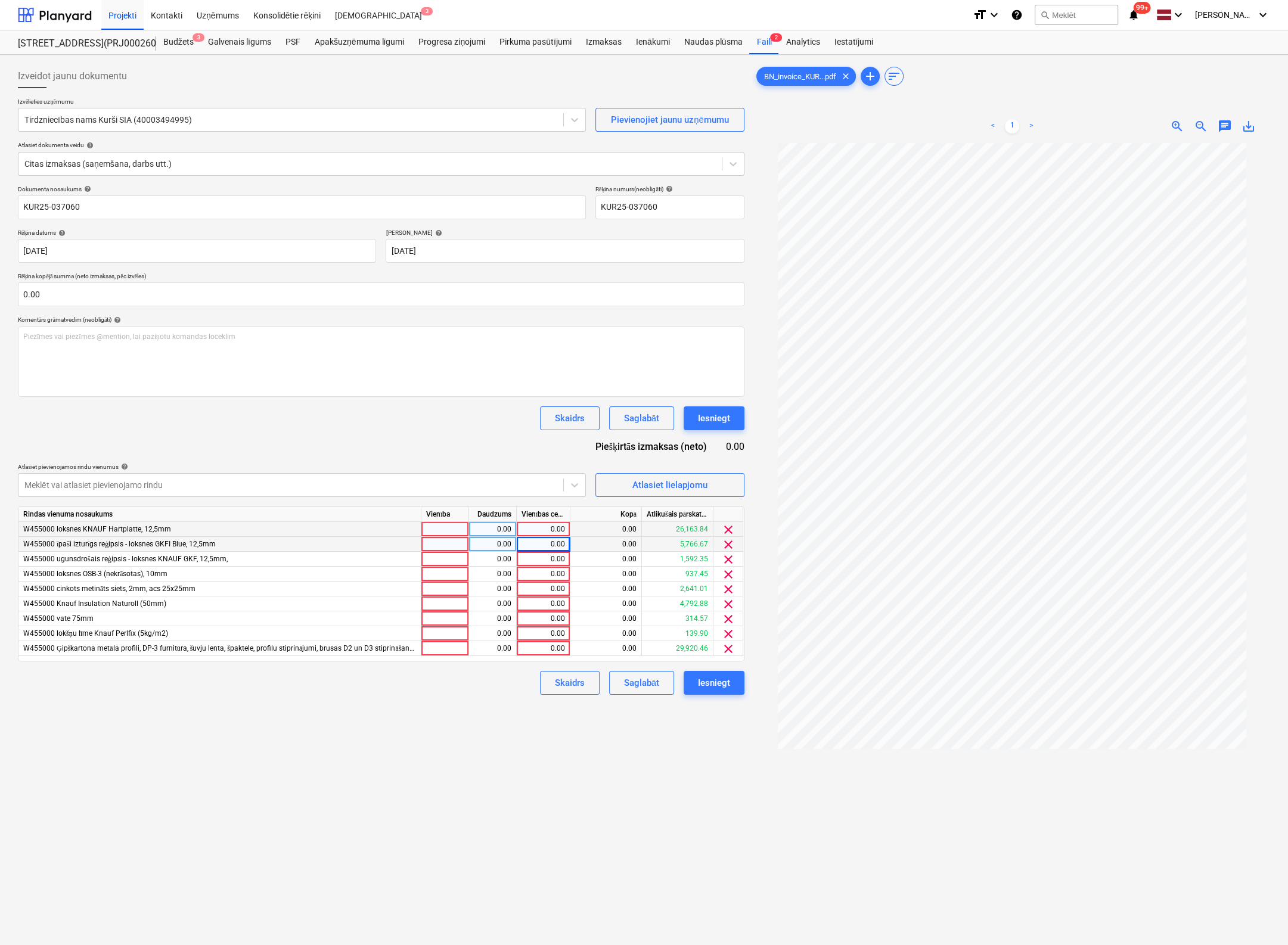
click at [724, 548] on span "clear" at bounding box center [728, 545] width 14 height 14
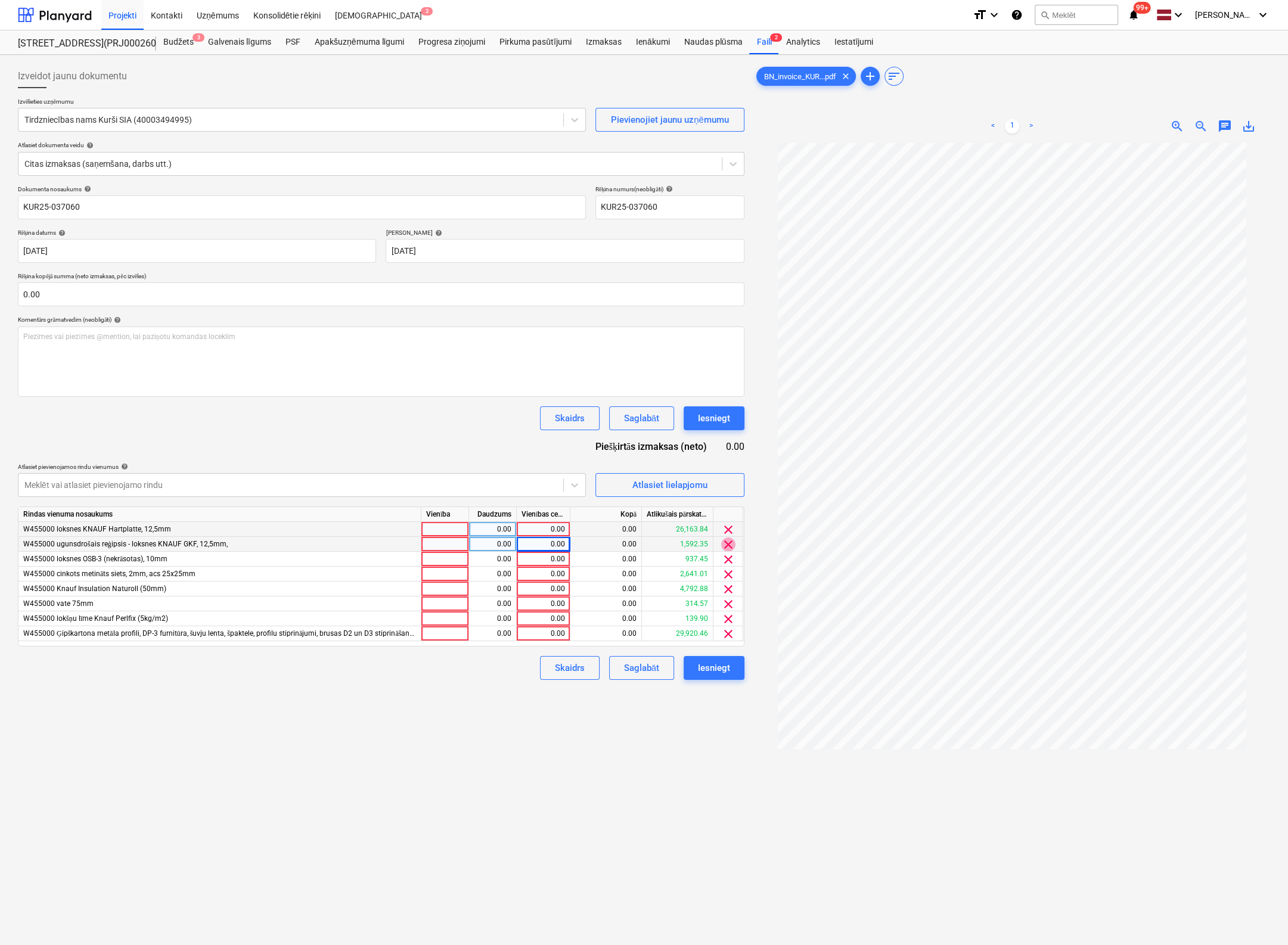
click at [725, 546] on span "clear" at bounding box center [728, 545] width 14 height 14
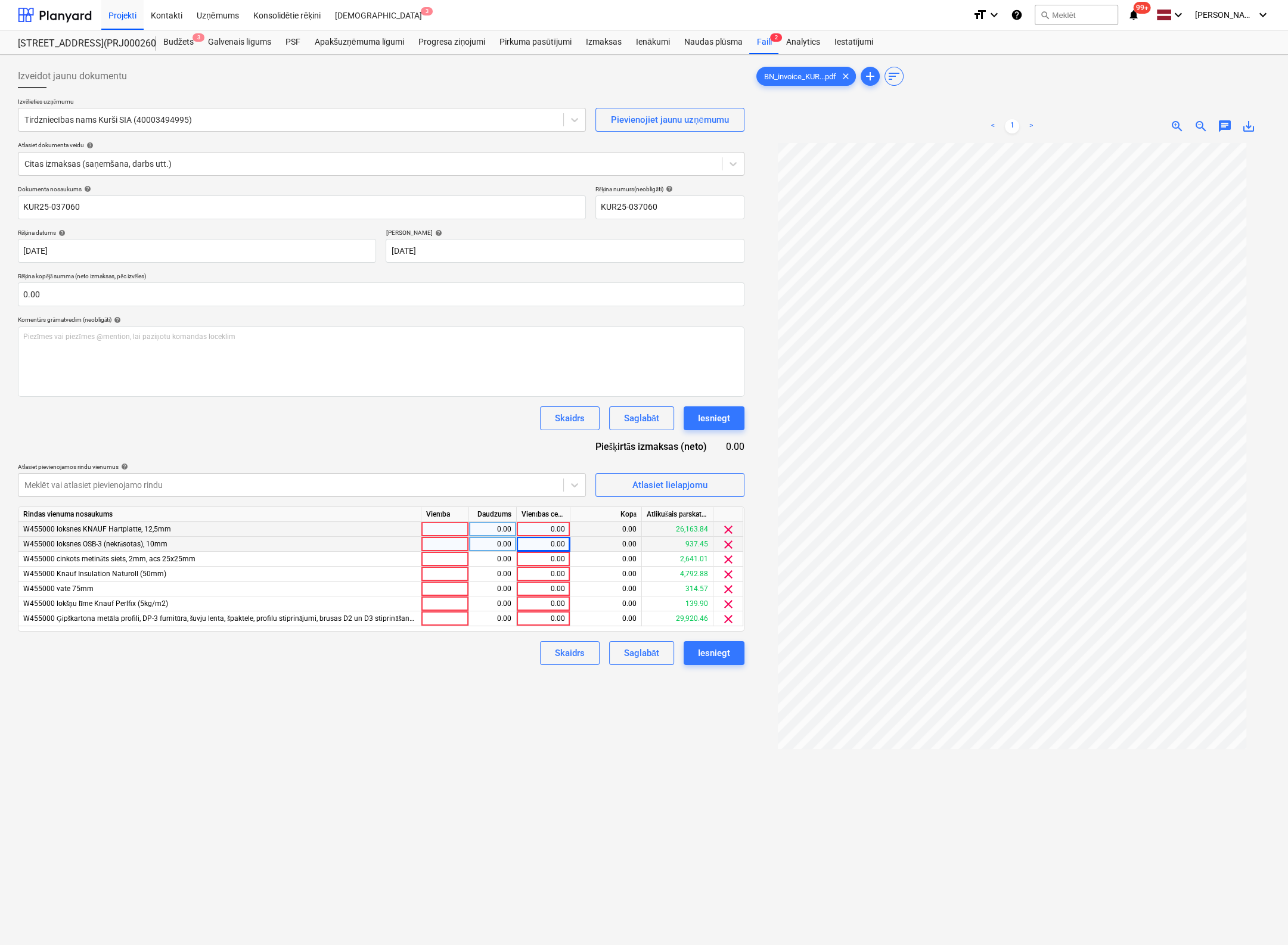
click at [725, 546] on span "clear" at bounding box center [728, 545] width 14 height 14
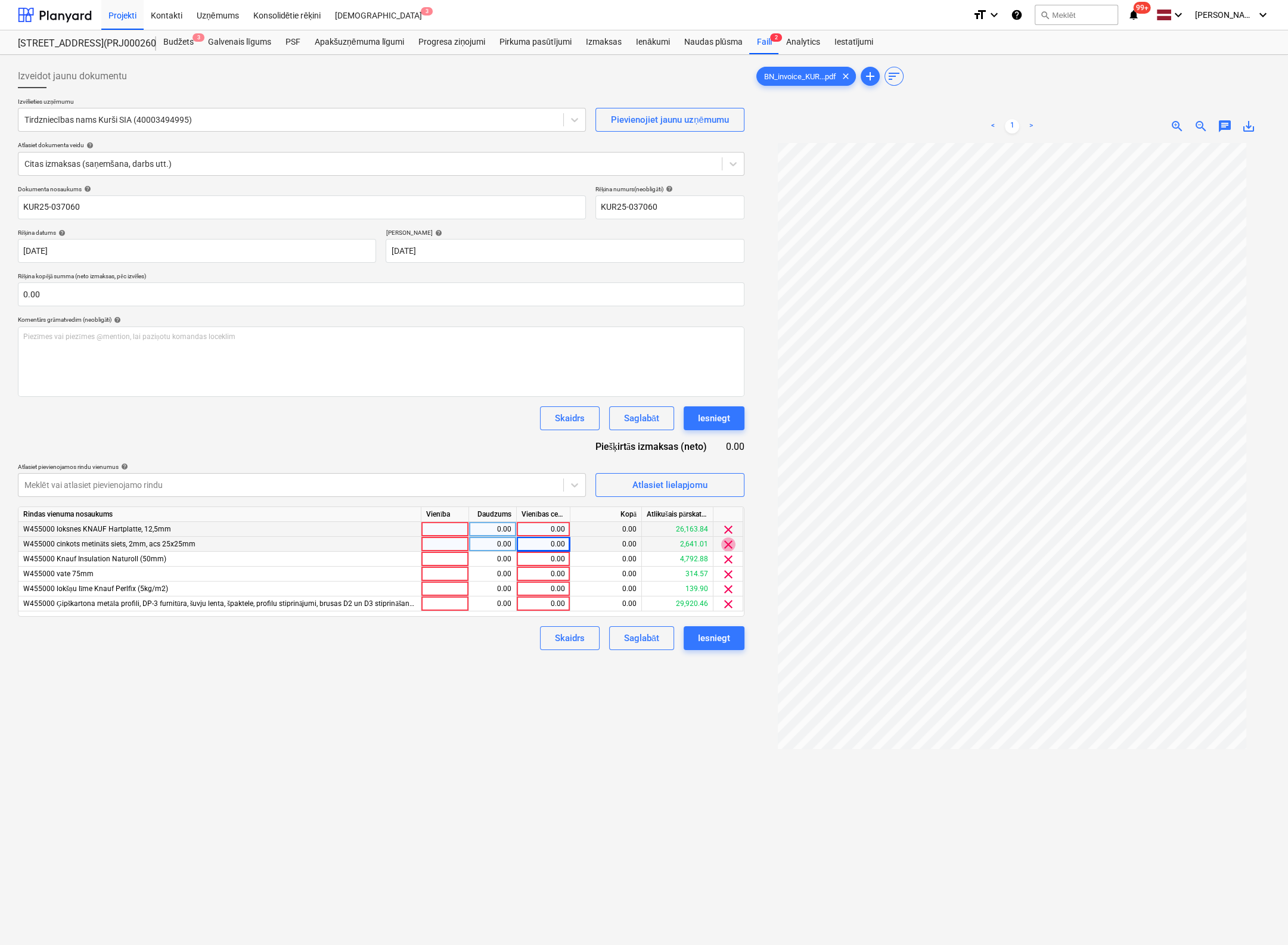
click at [726, 546] on span "clear" at bounding box center [728, 545] width 14 height 14
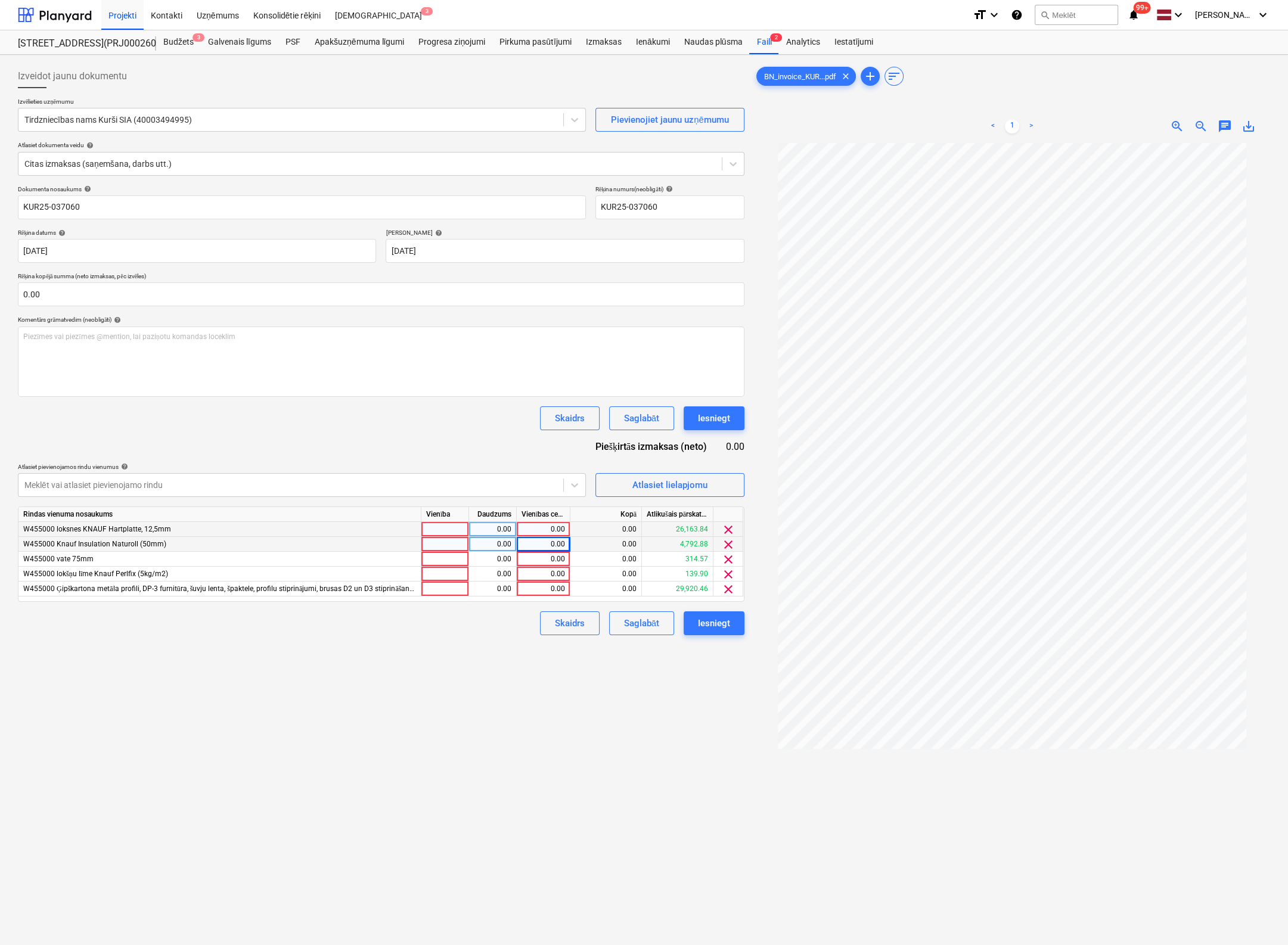
click at [726, 546] on span "clear" at bounding box center [728, 545] width 14 height 14
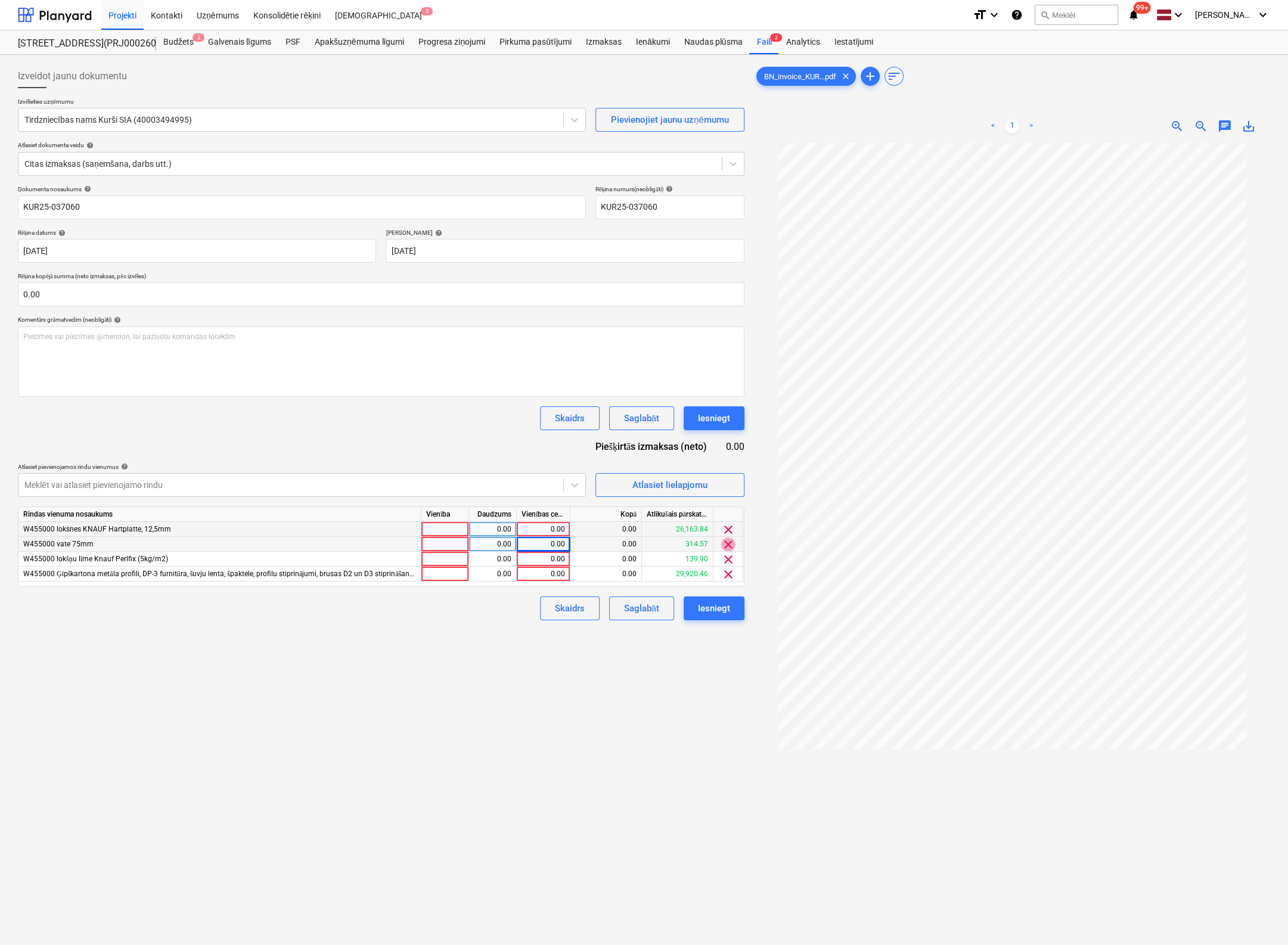
click at [726, 546] on span "clear" at bounding box center [728, 545] width 14 height 14
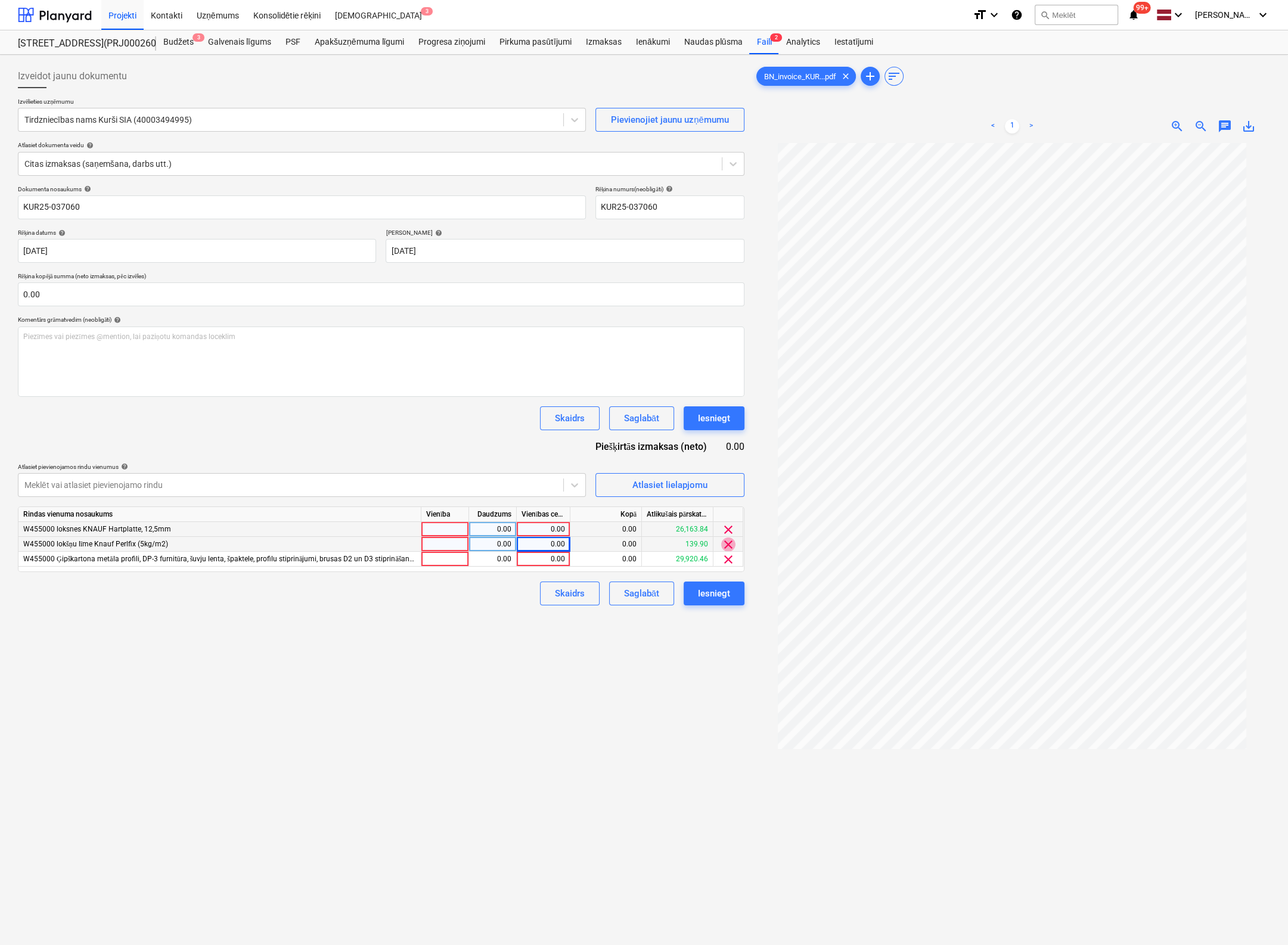
click at [726, 546] on span "clear" at bounding box center [728, 545] width 14 height 14
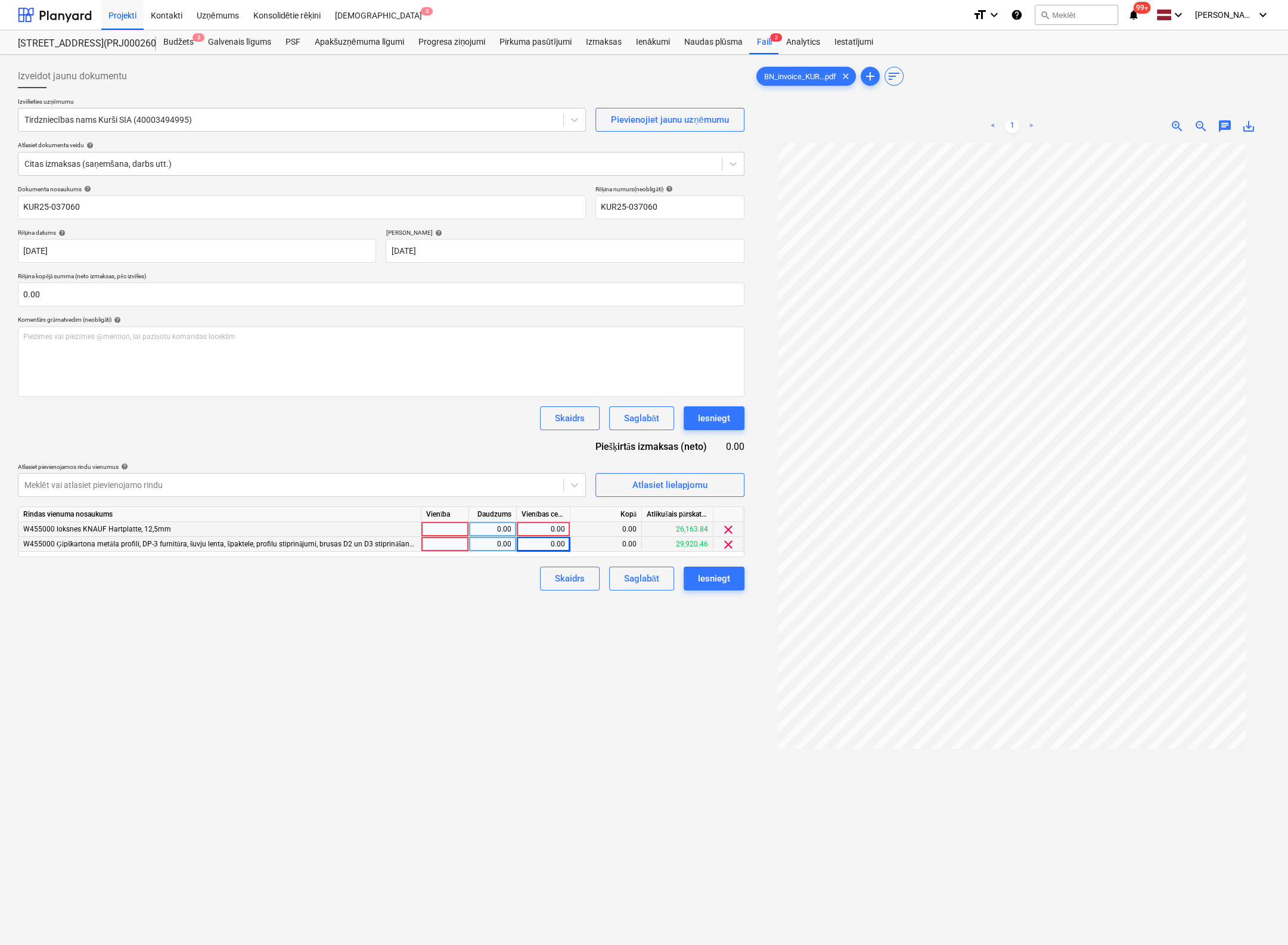
click at [726, 546] on span "clear" at bounding box center [728, 545] width 14 height 14
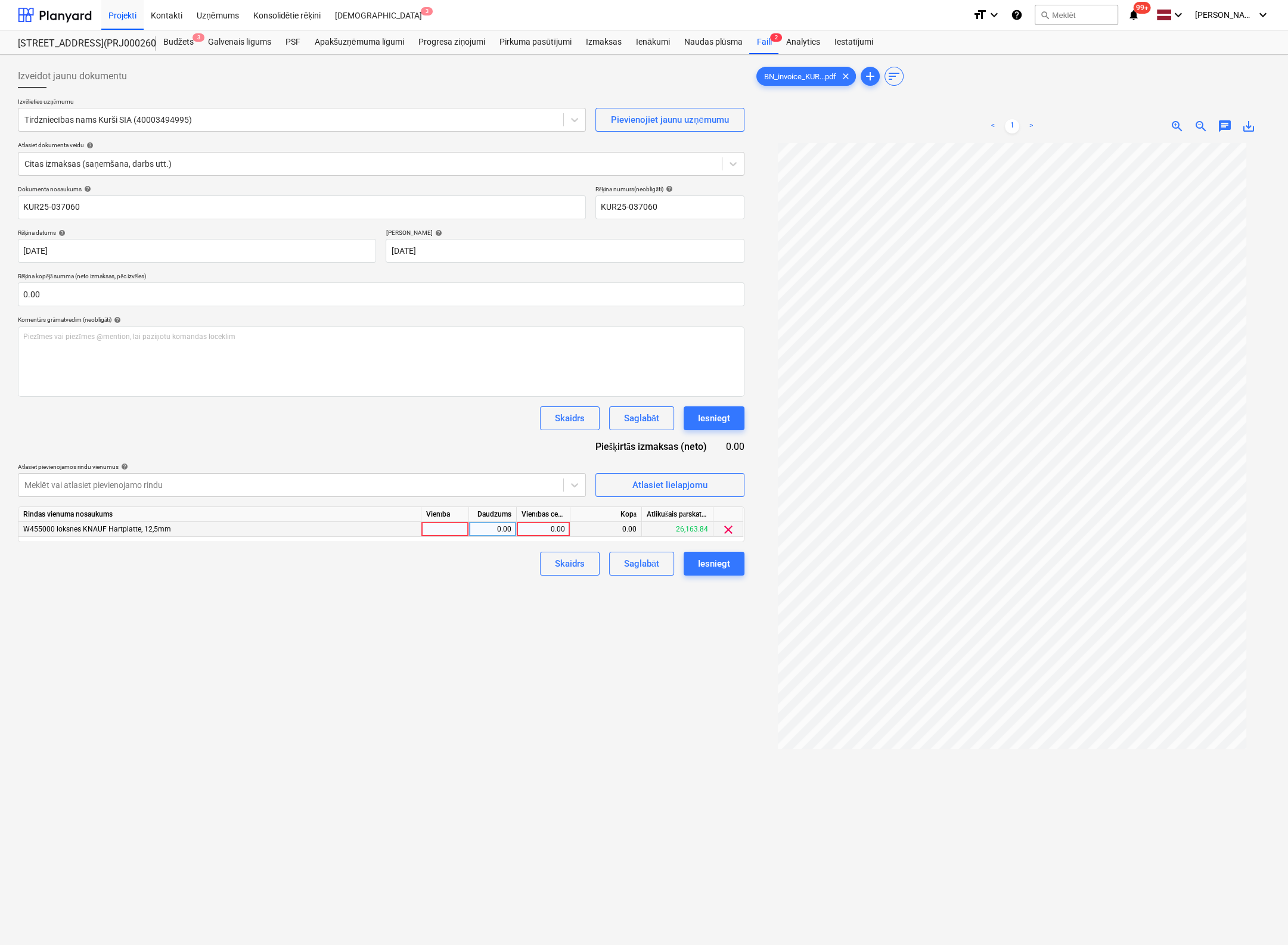
click at [550, 525] on div "0.00" at bounding box center [543, 529] width 43 height 15
type input "11496.82"
click at [594, 648] on div "Izveidot jaunu dokumentu Izvēlieties uzņēmumu Tirdzniecības nams Kurši SIA (400…" at bounding box center [381, 559] width 736 height 1000
click at [713, 565] on div "Iesniegt" at bounding box center [714, 564] width 32 height 16
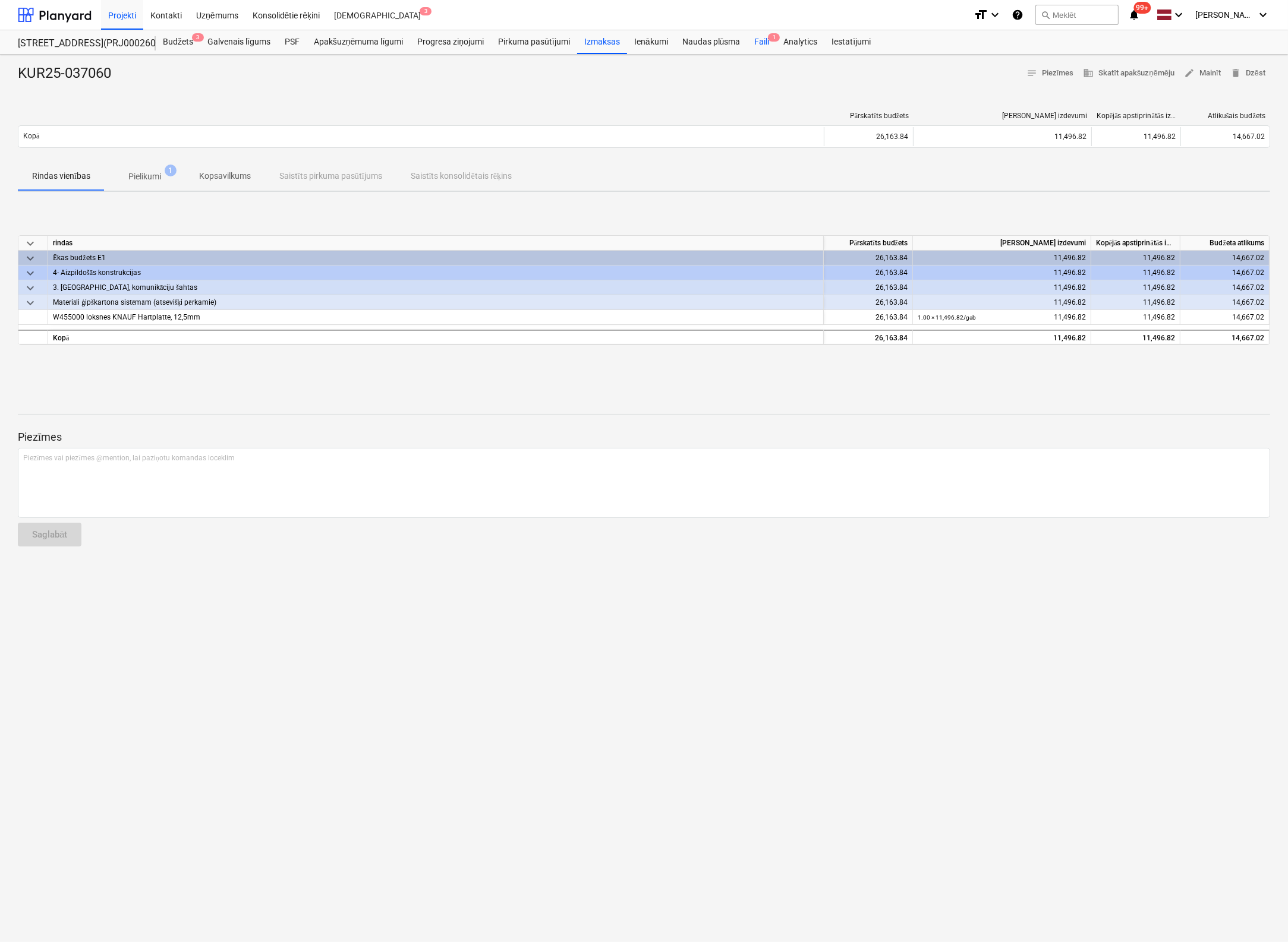
click at [764, 43] on div "Faili 1" at bounding box center [761, 42] width 29 height 24
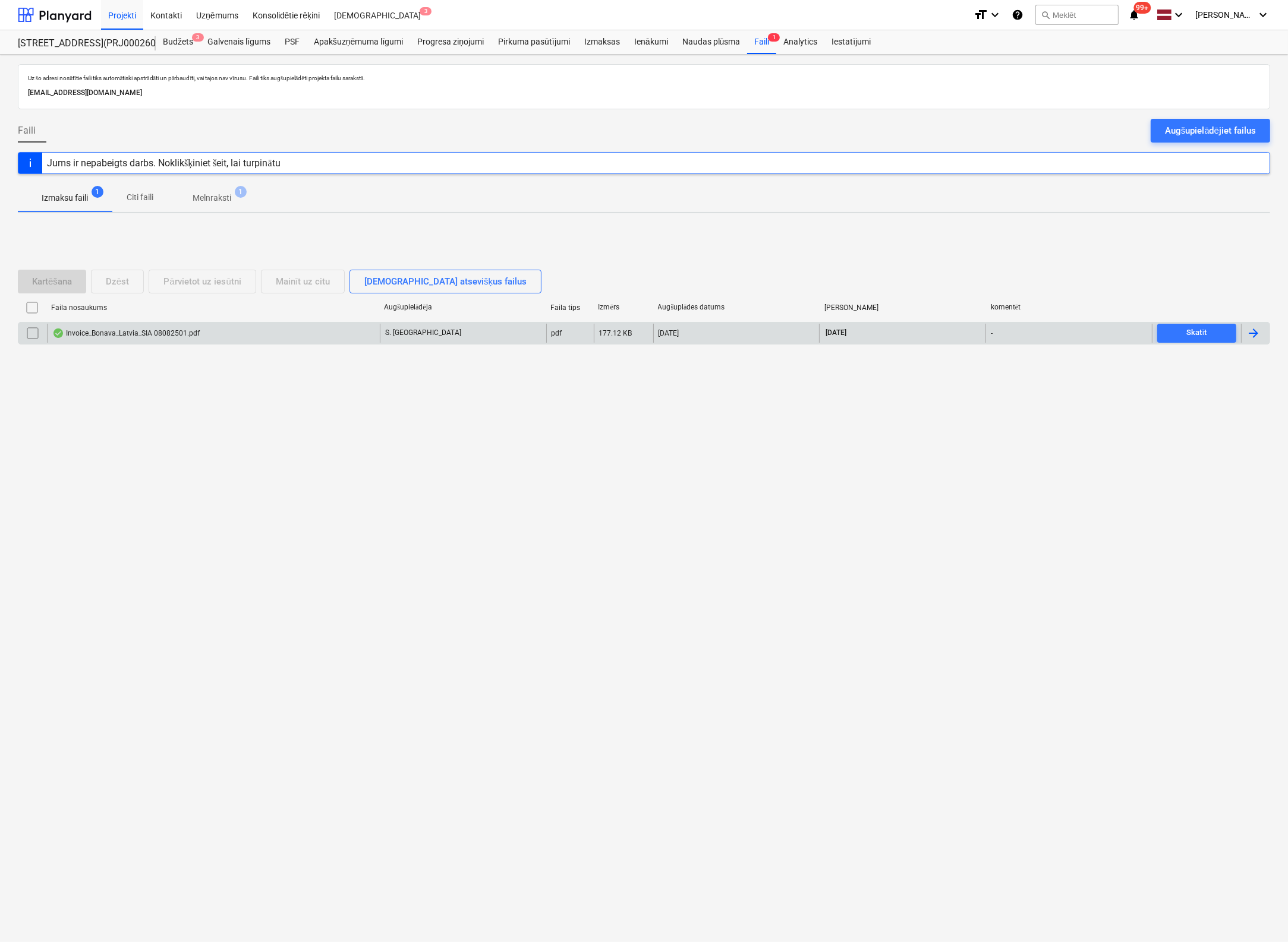
click at [144, 332] on div "Invoice_Bonava_Latvia_SIA 08082501.pdf" at bounding box center [126, 333] width 148 height 10
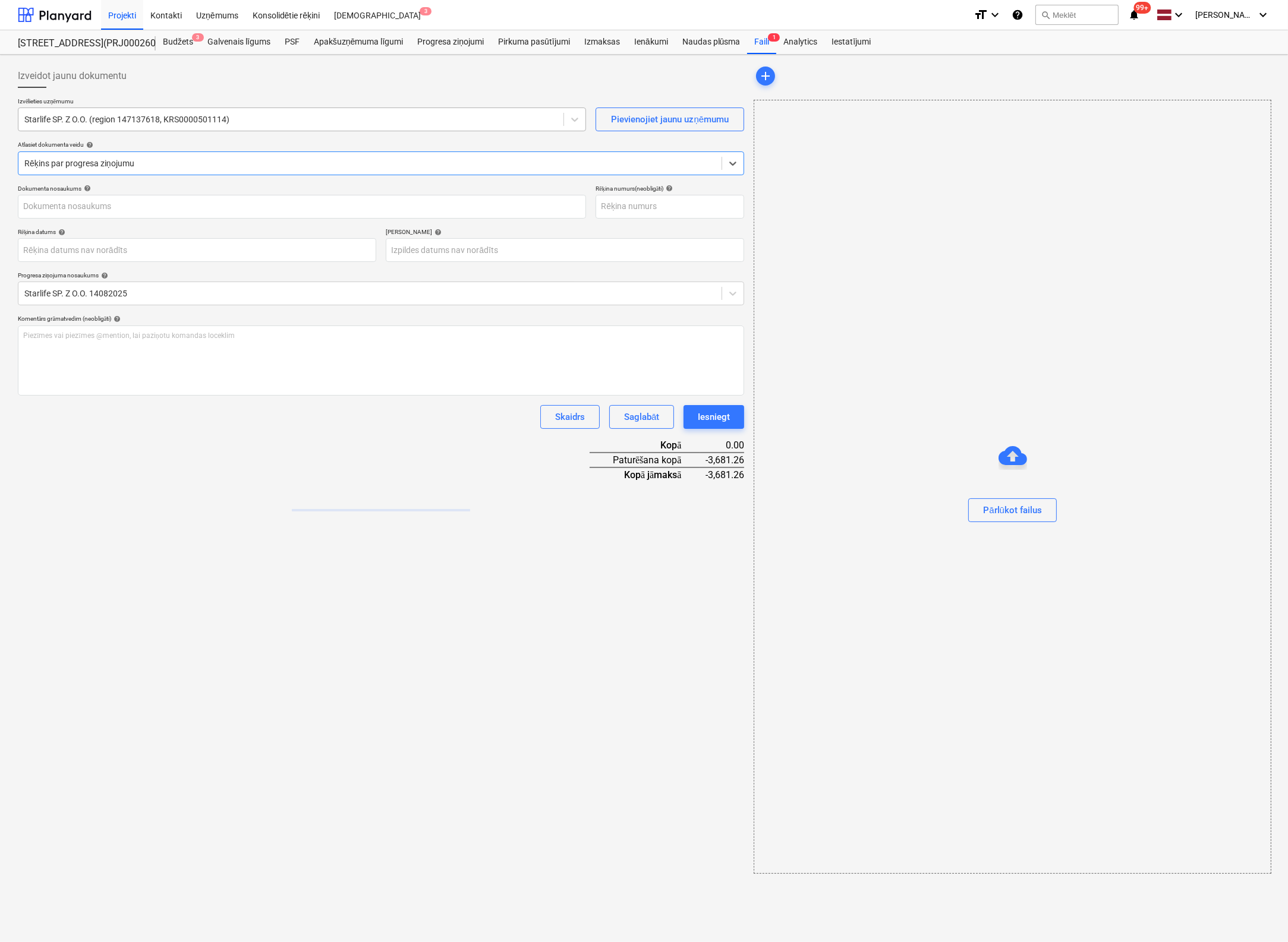
type input "8082501"
type input "[DATE]"
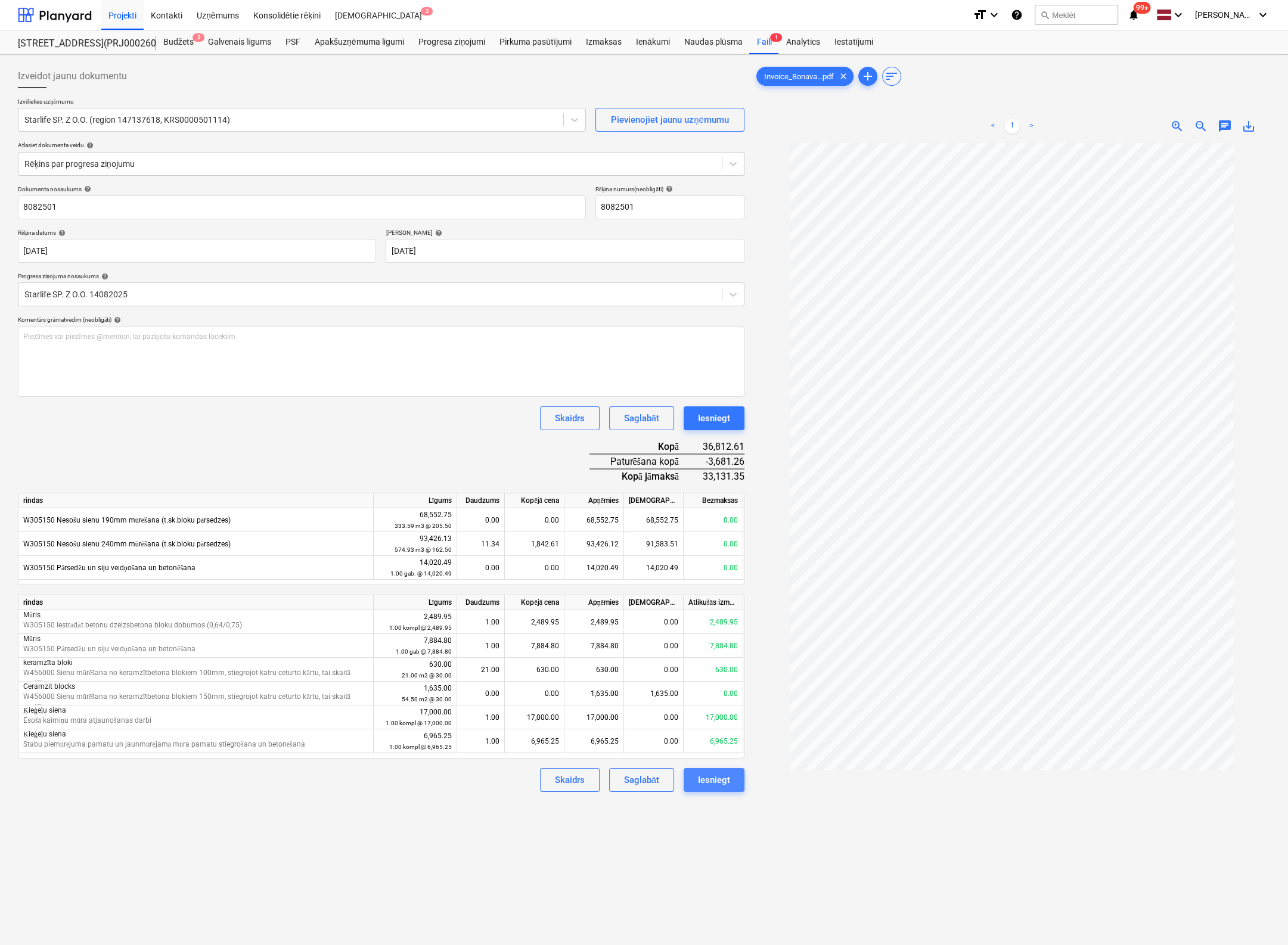
click at [717, 775] on div "Iesniegt" at bounding box center [714, 780] width 32 height 16
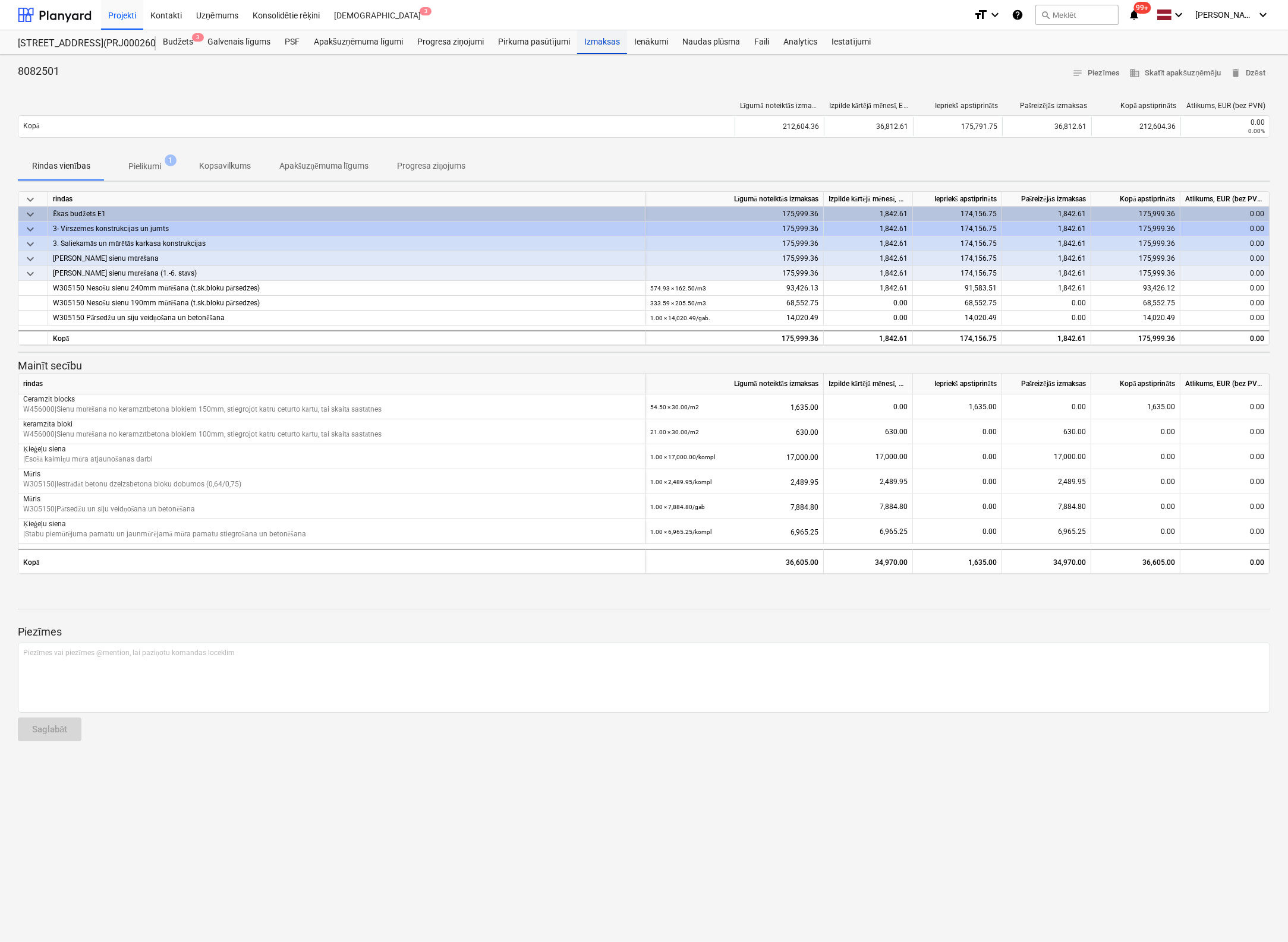
click at [605, 40] on div "Izmaksas" at bounding box center [602, 42] width 50 height 24
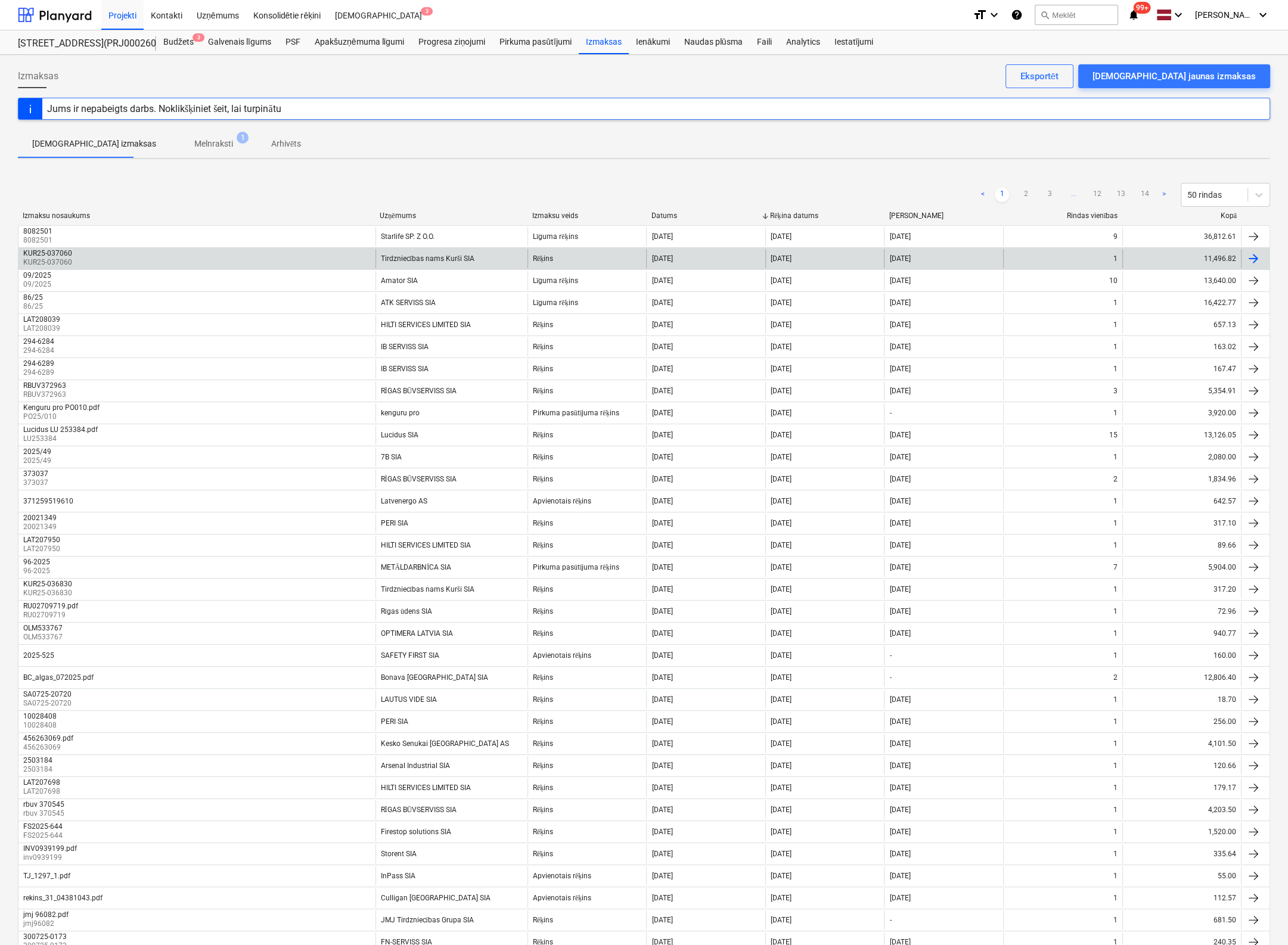
click at [59, 256] on div "KUR25-037060" at bounding box center [47, 253] width 49 height 8
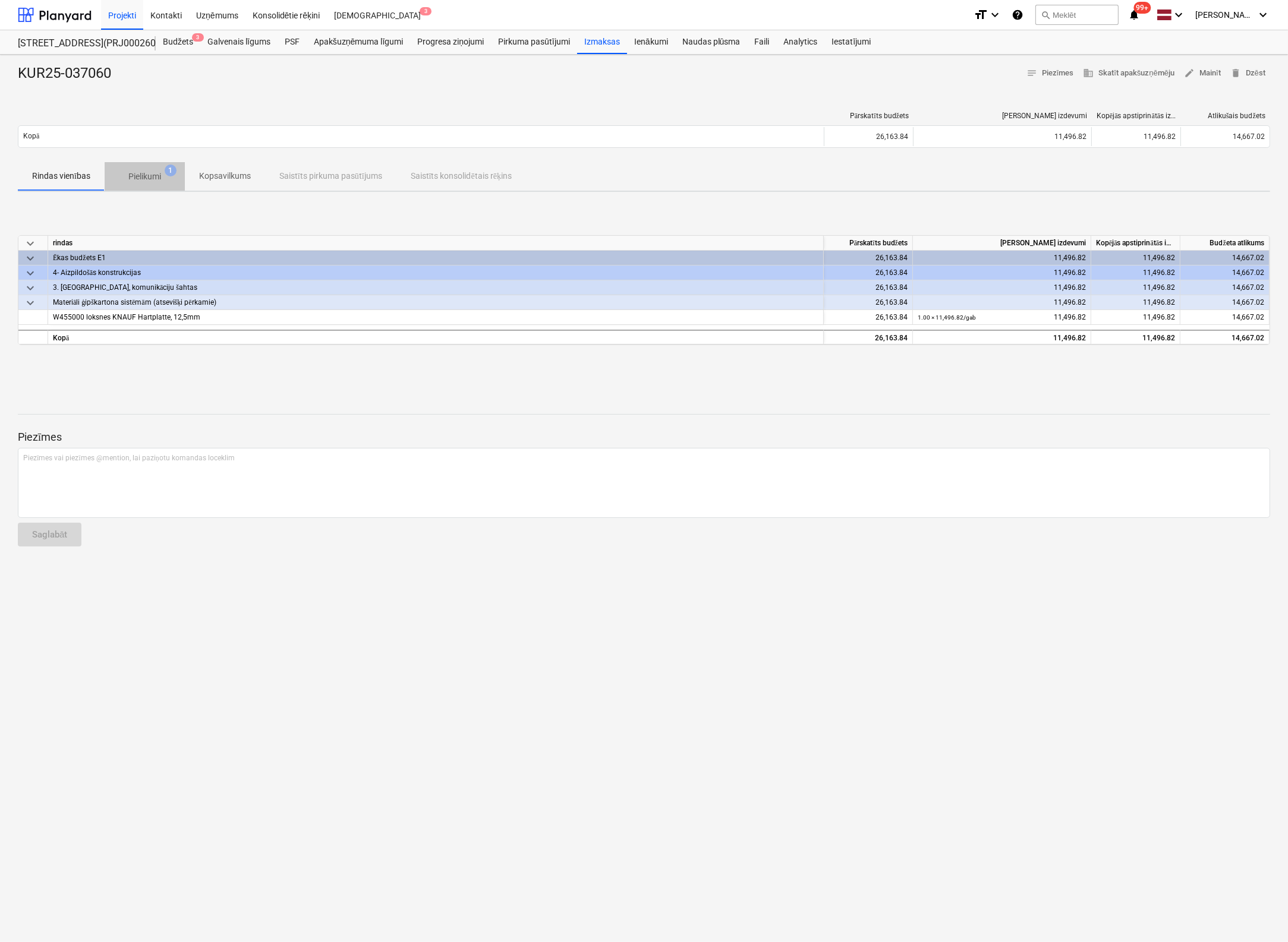
click at [157, 173] on p "Pielikumi" at bounding box center [144, 177] width 32 height 12
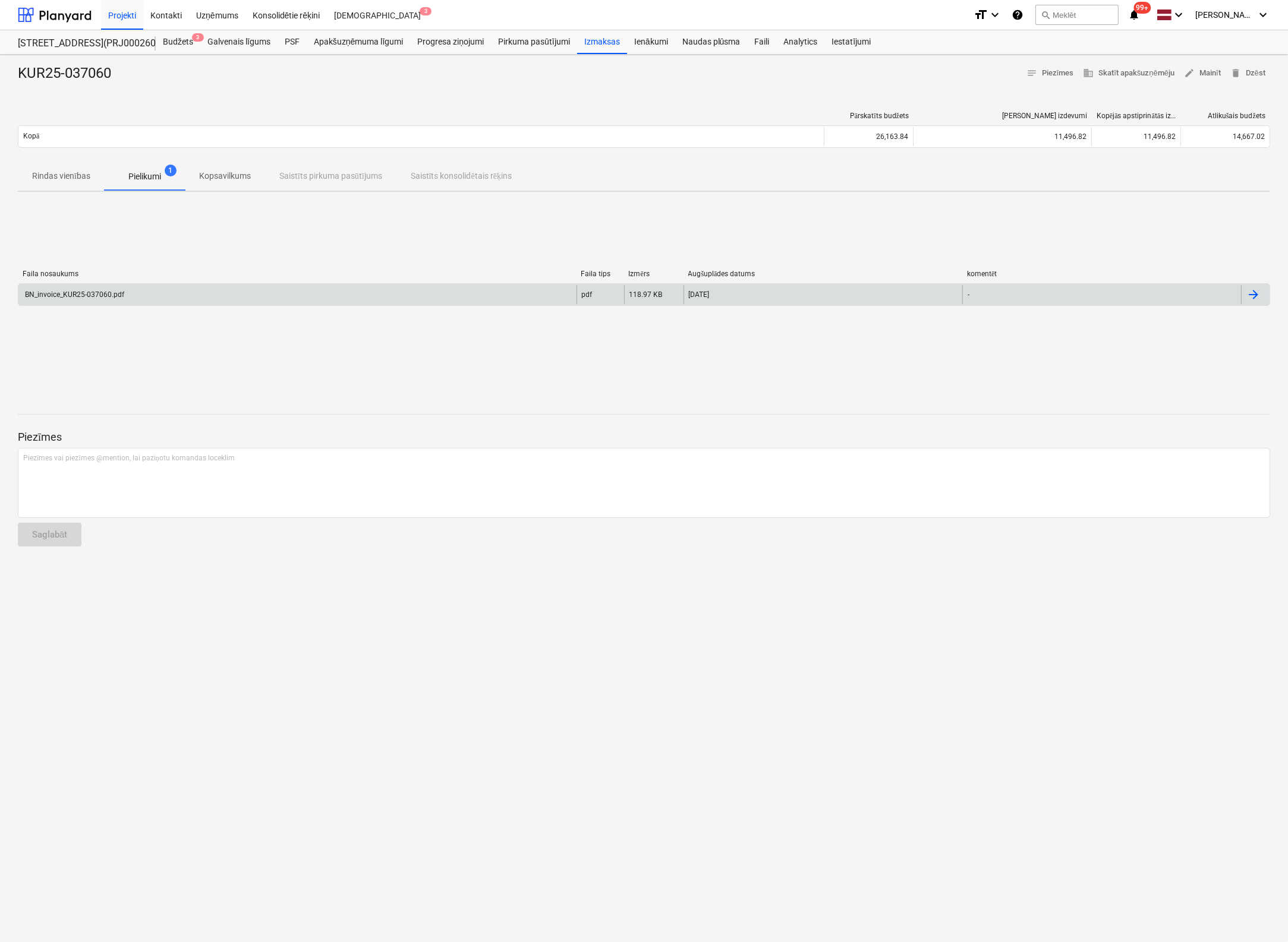
click at [92, 293] on div "BN_invoice_KUR25-037060.pdf" at bounding box center [74, 294] width 101 height 8
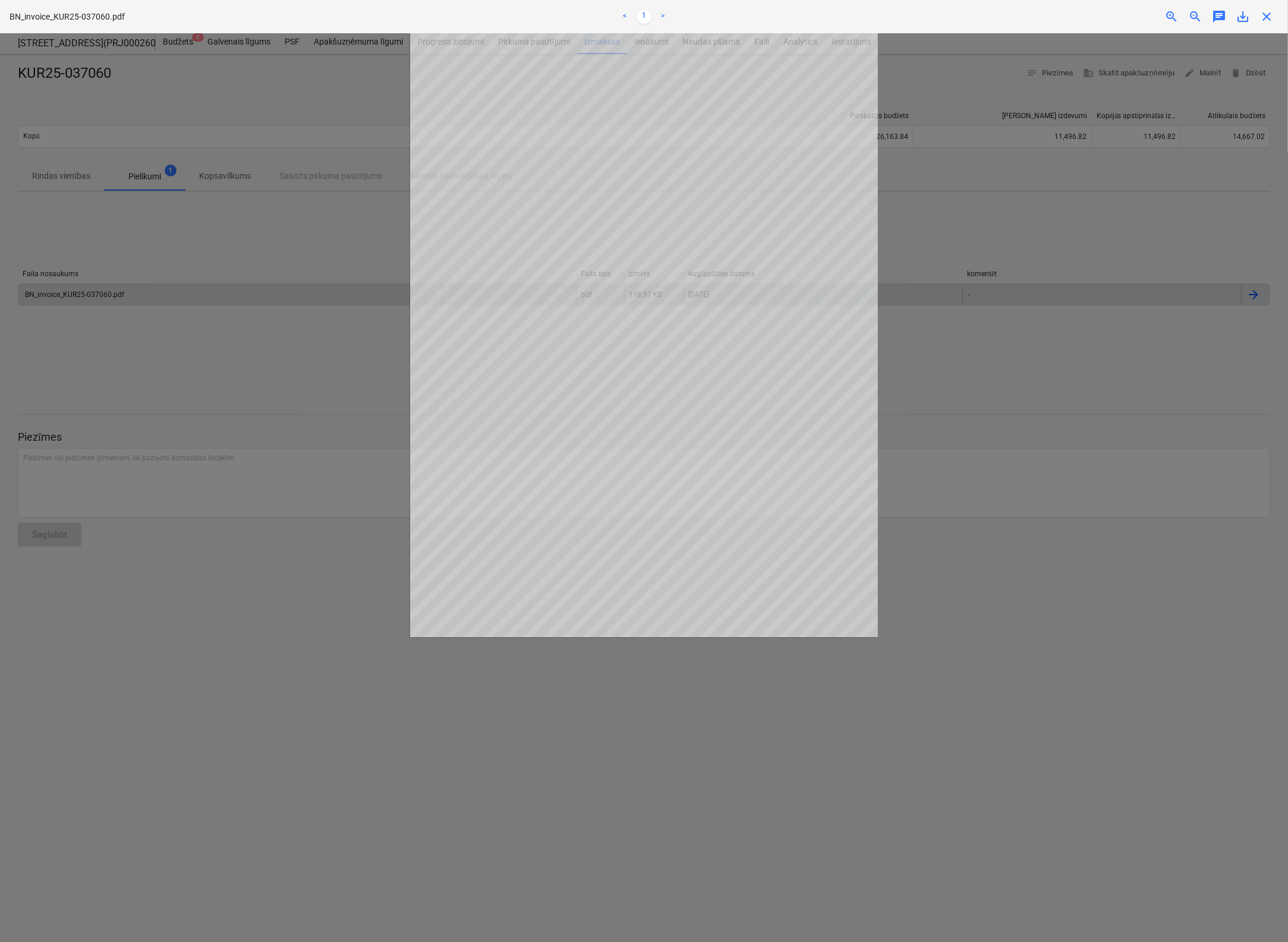
click at [1018, 16] on span "save_alt" at bounding box center [1243, 17] width 14 height 14
click at [1018, 22] on span "close" at bounding box center [1267, 17] width 14 height 14
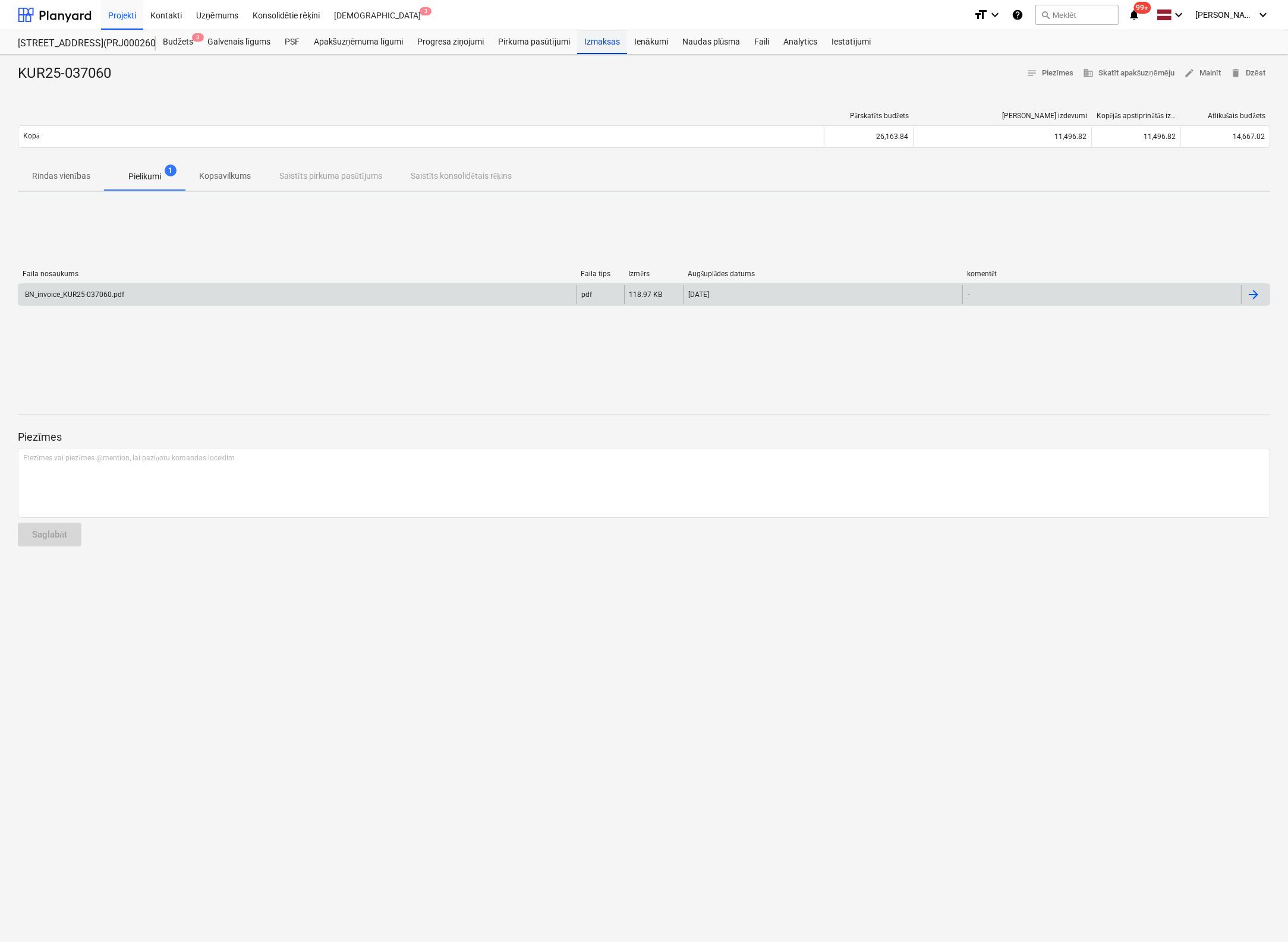
click at [614, 43] on div "Izmaksas" at bounding box center [602, 42] width 50 height 24
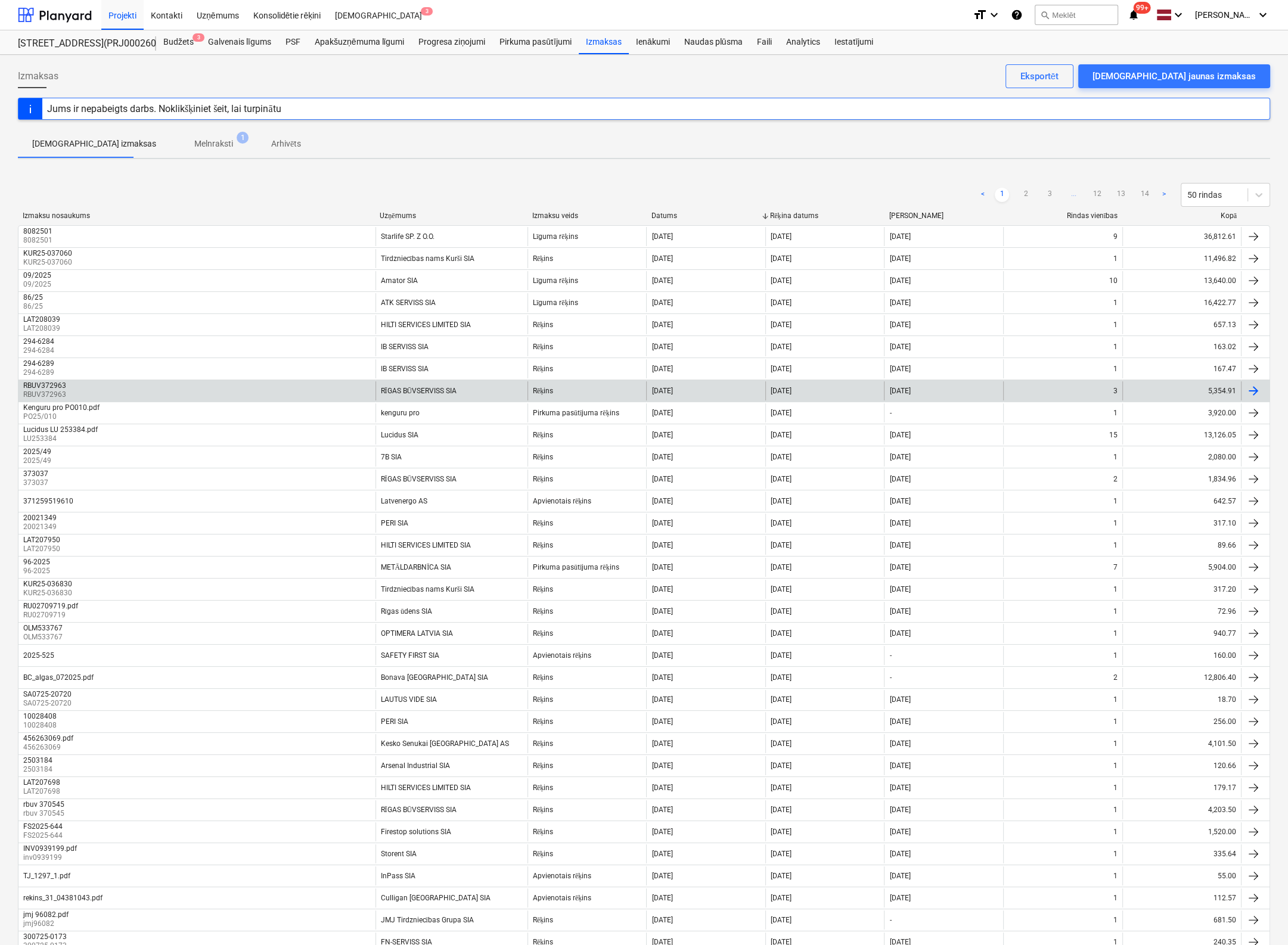
click at [53, 387] on div "RBUV372963" at bounding box center [45, 386] width 43 height 8
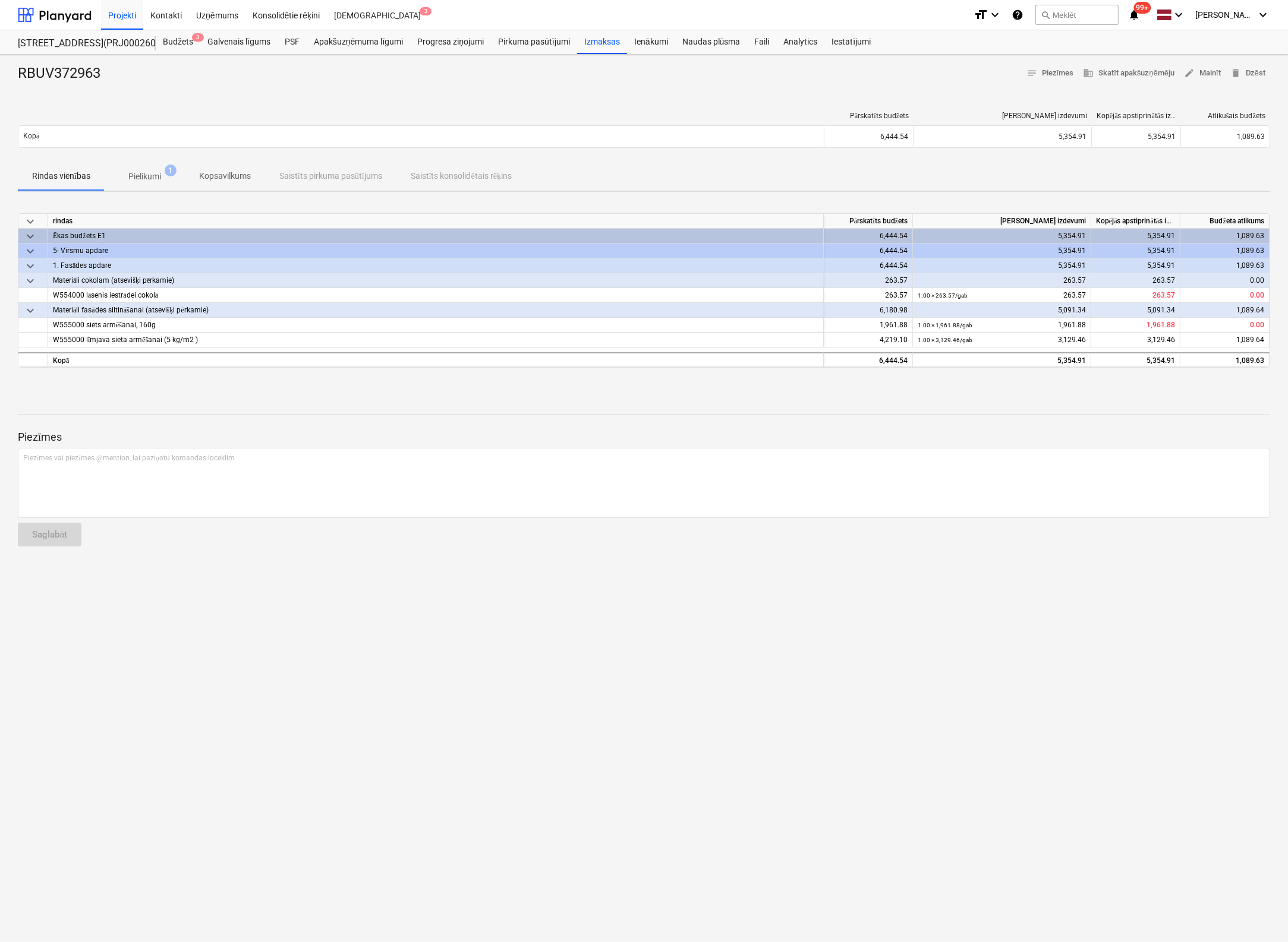
click at [150, 177] on p "Pielikumi" at bounding box center [144, 177] width 32 height 12
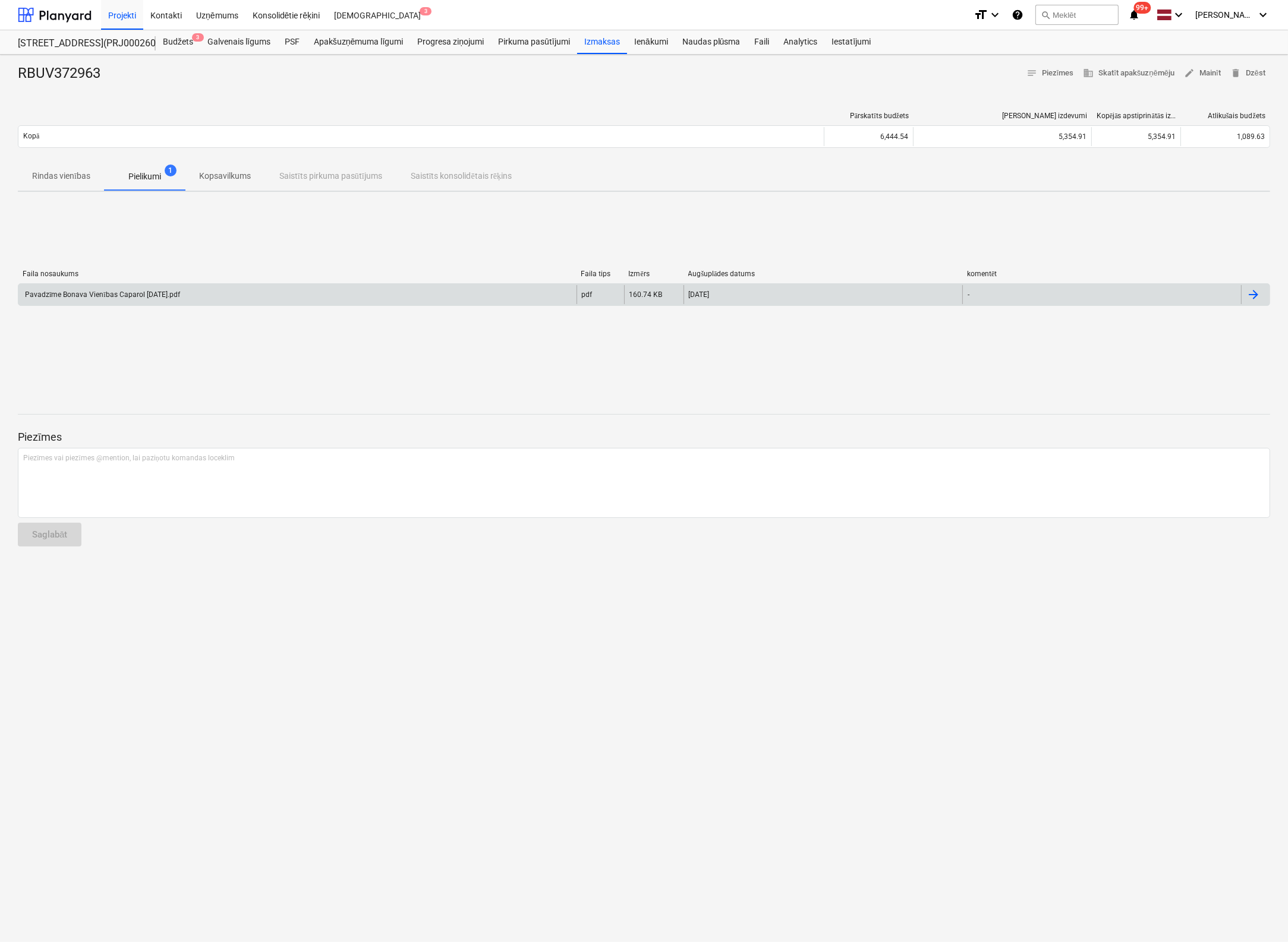
click at [101, 293] on div "Pavadzīme Bonava Vienības Caparol [DATE].pdf" at bounding box center [102, 295] width 157 height 9
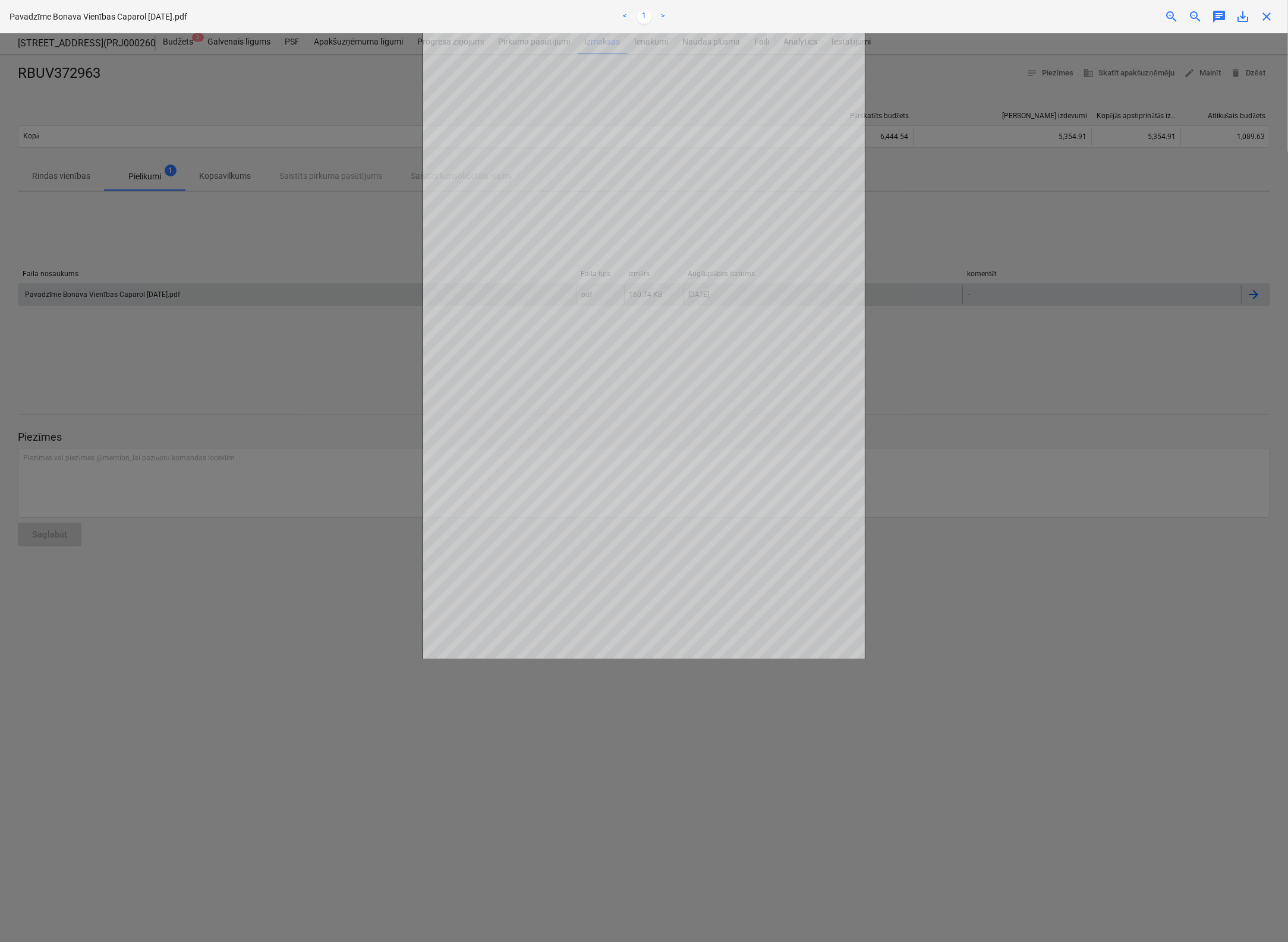
click at [1018, 20] on span "close" at bounding box center [1267, 17] width 14 height 14
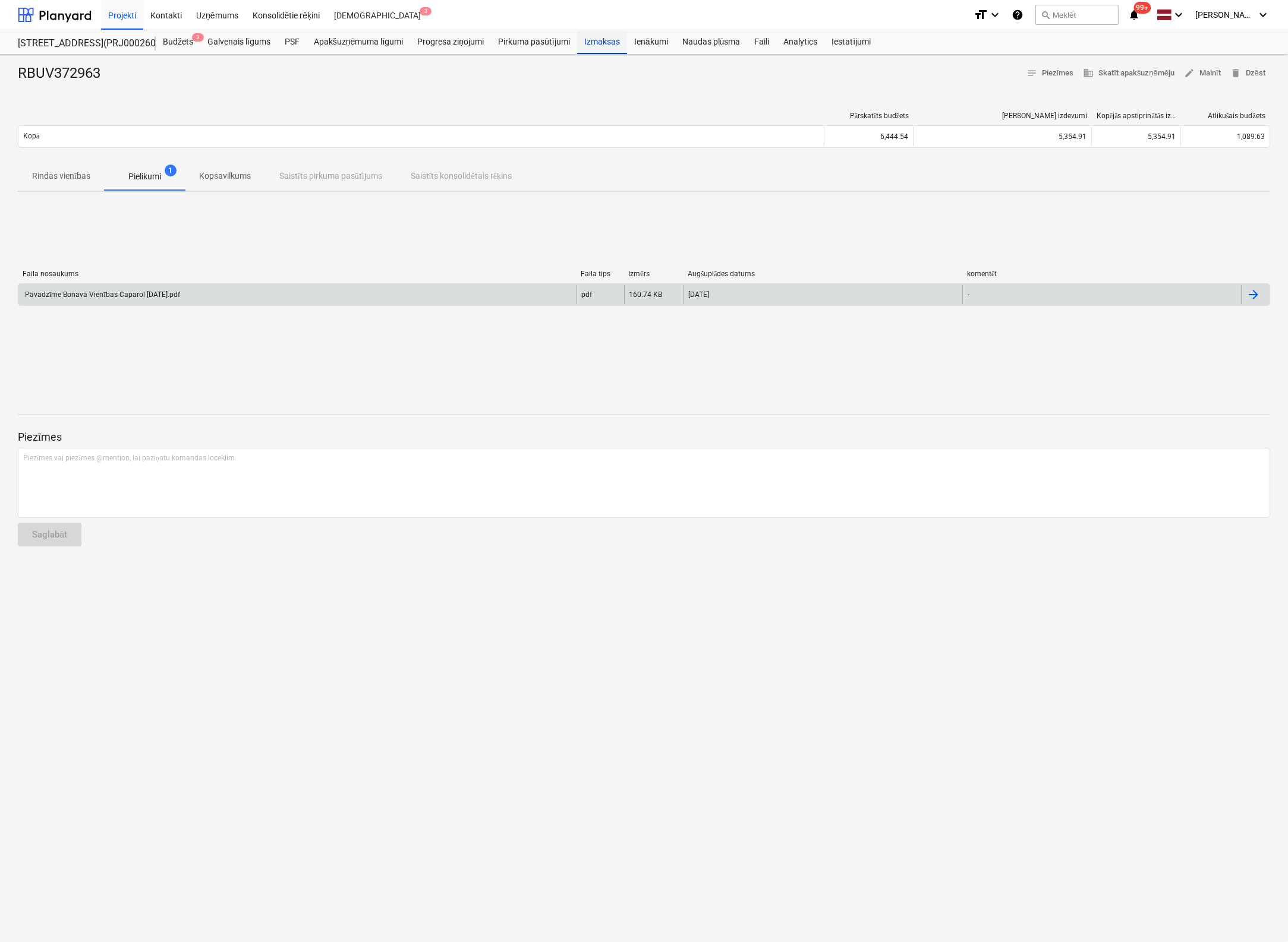
click at [608, 43] on div "Izmaksas" at bounding box center [602, 42] width 50 height 24
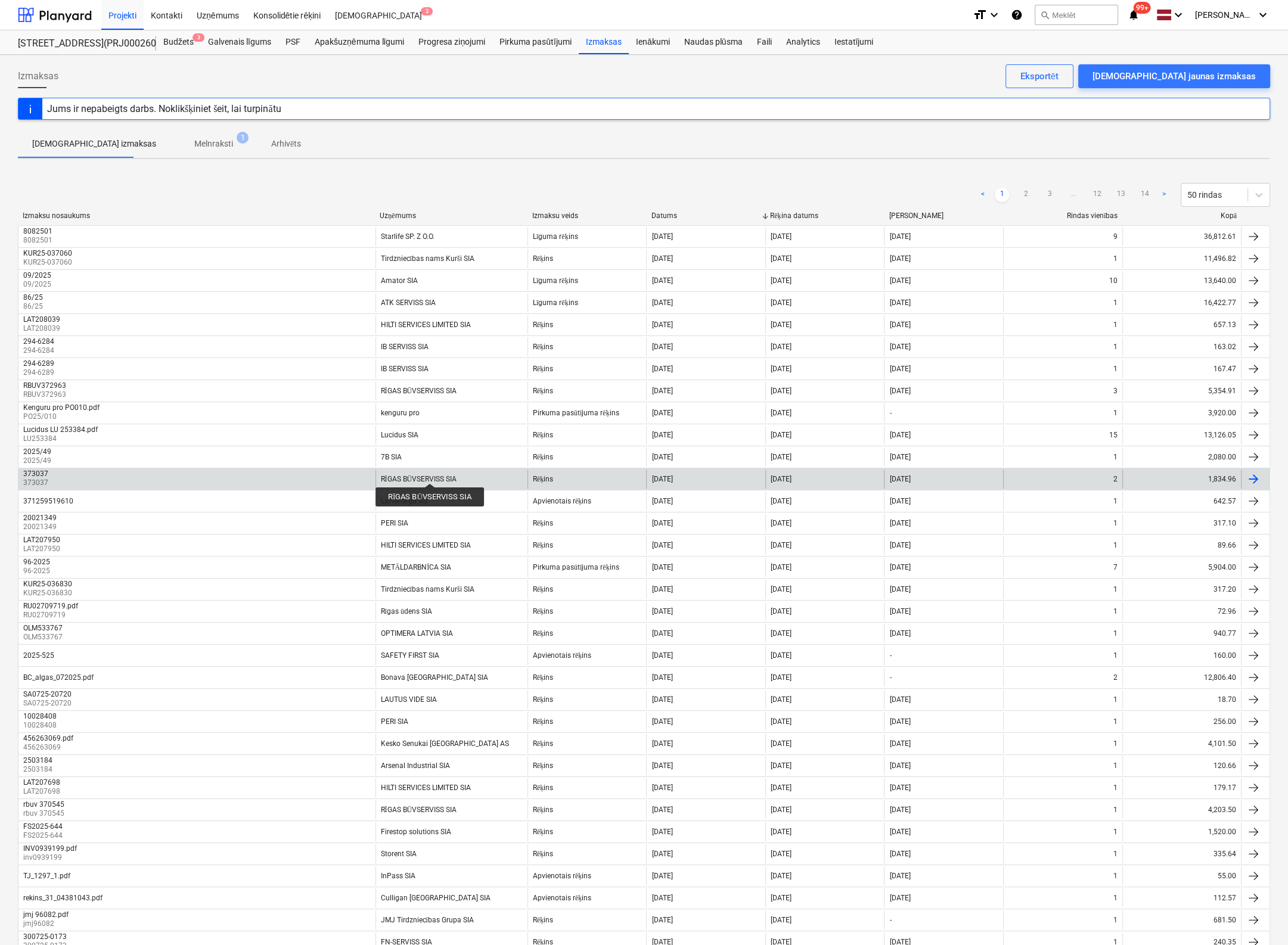
click at [429, 475] on div "RĪGAS BŪVSERVISS SIA" at bounding box center [419, 480] width 77 height 9
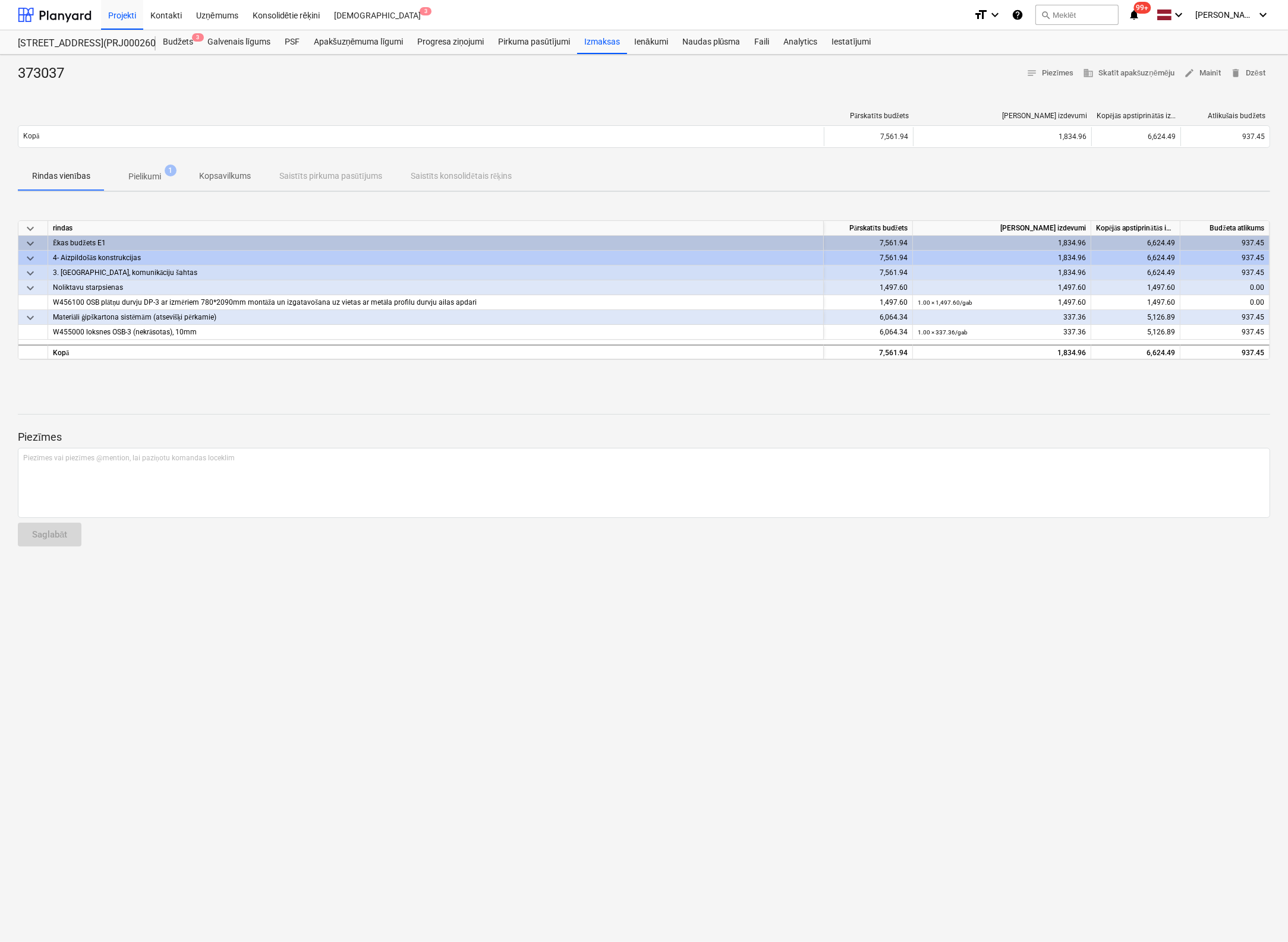
click at [151, 174] on p "Pielikumi" at bounding box center [144, 177] width 32 height 12
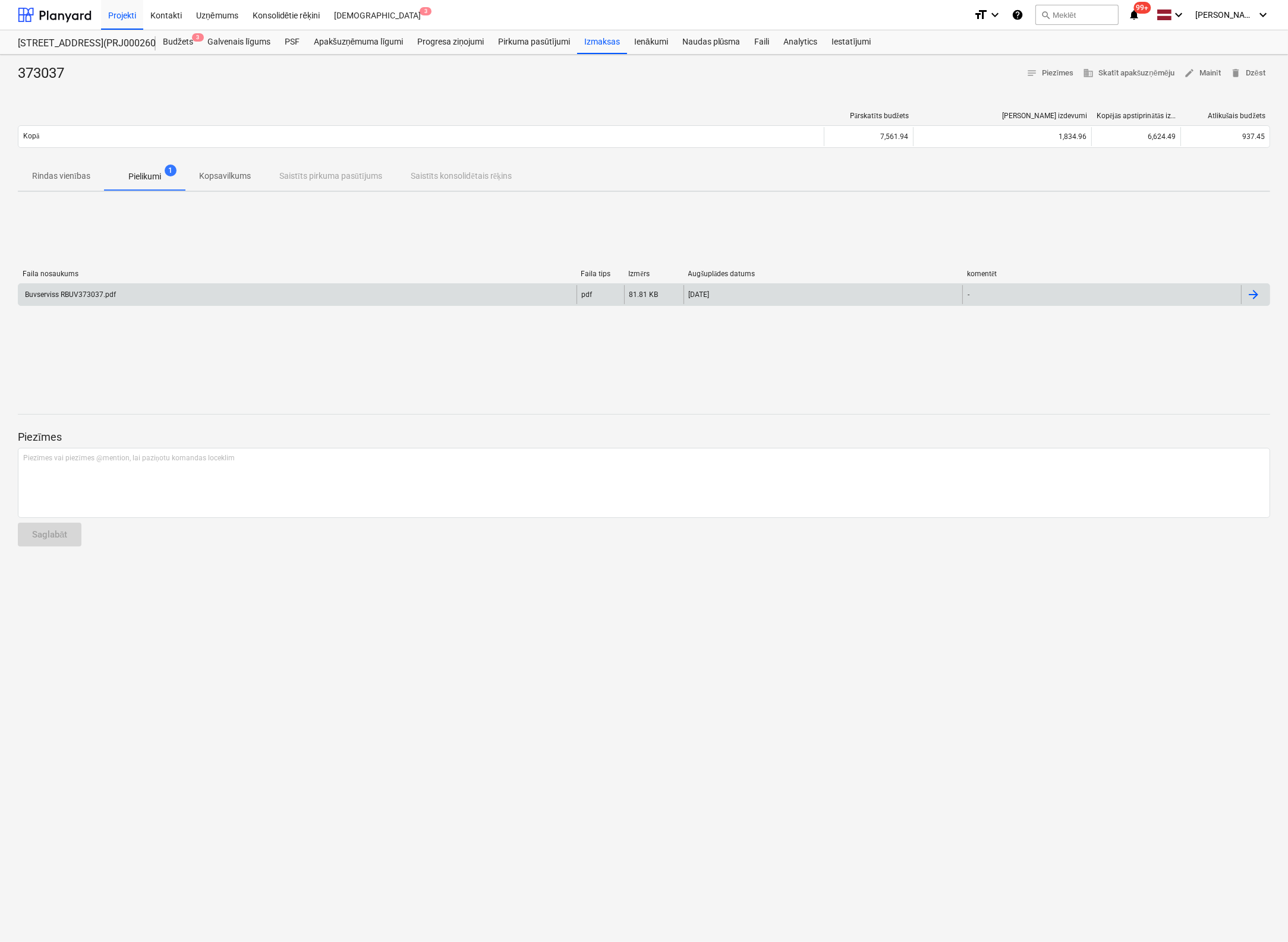
click at [80, 295] on div "Buvserviss RBUV373037.pdf" at bounding box center [69, 294] width 93 height 8
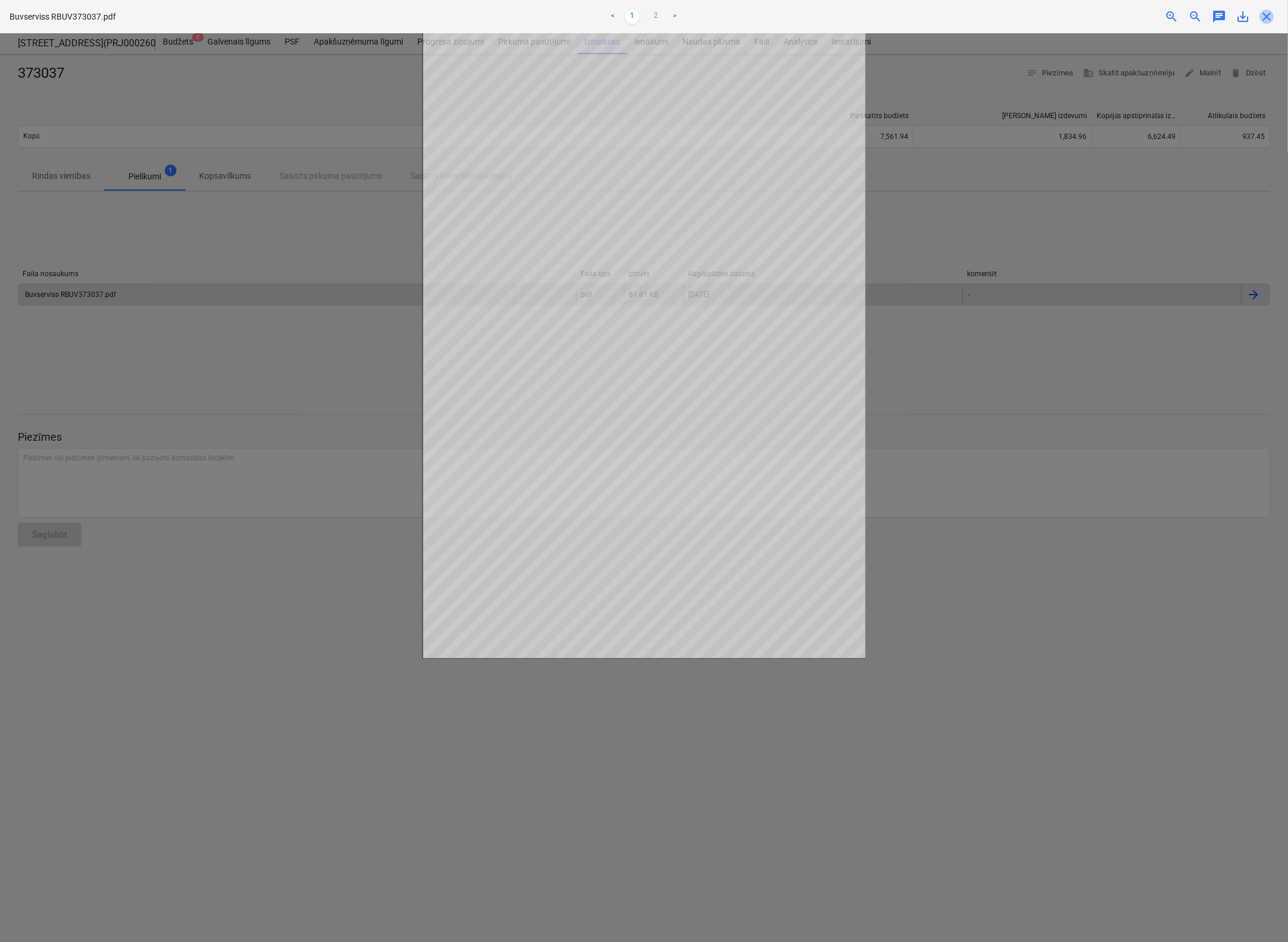
click at [1018, 18] on span "close" at bounding box center [1267, 17] width 14 height 14
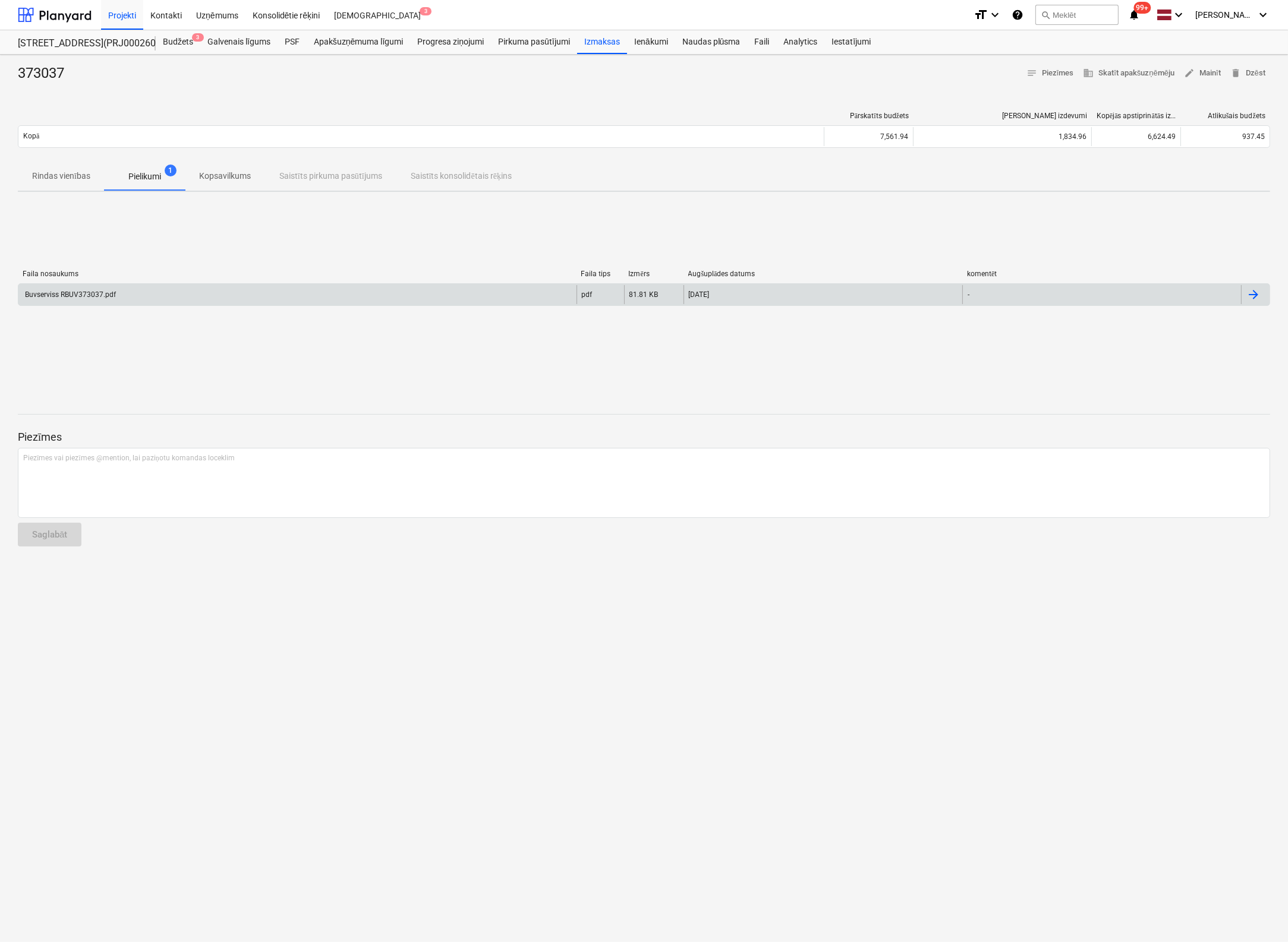
click at [606, 46] on div "Izmaksas" at bounding box center [602, 42] width 50 height 24
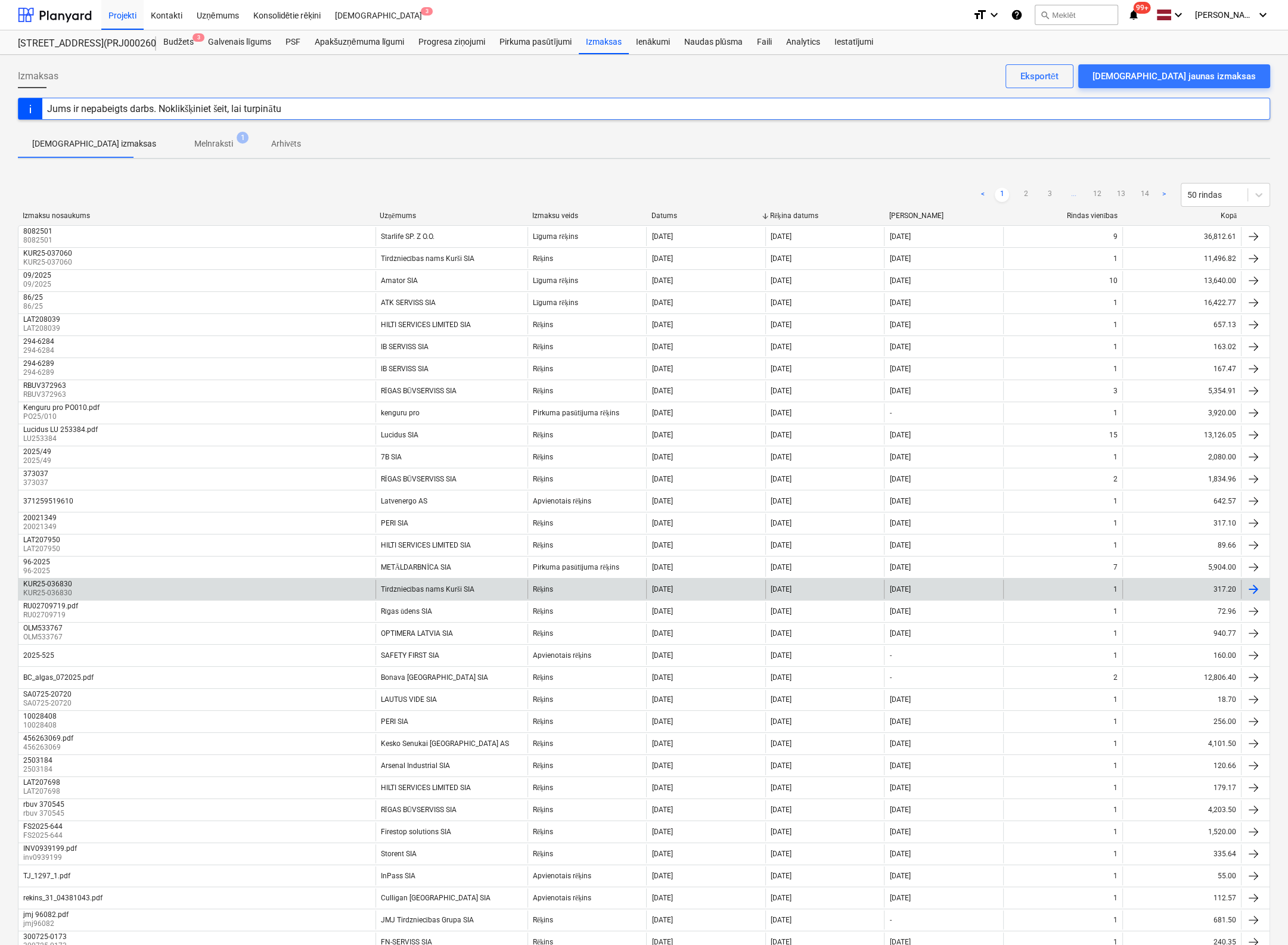
click at [39, 580] on div "KUR25-036830" at bounding box center [47, 583] width 49 height 8
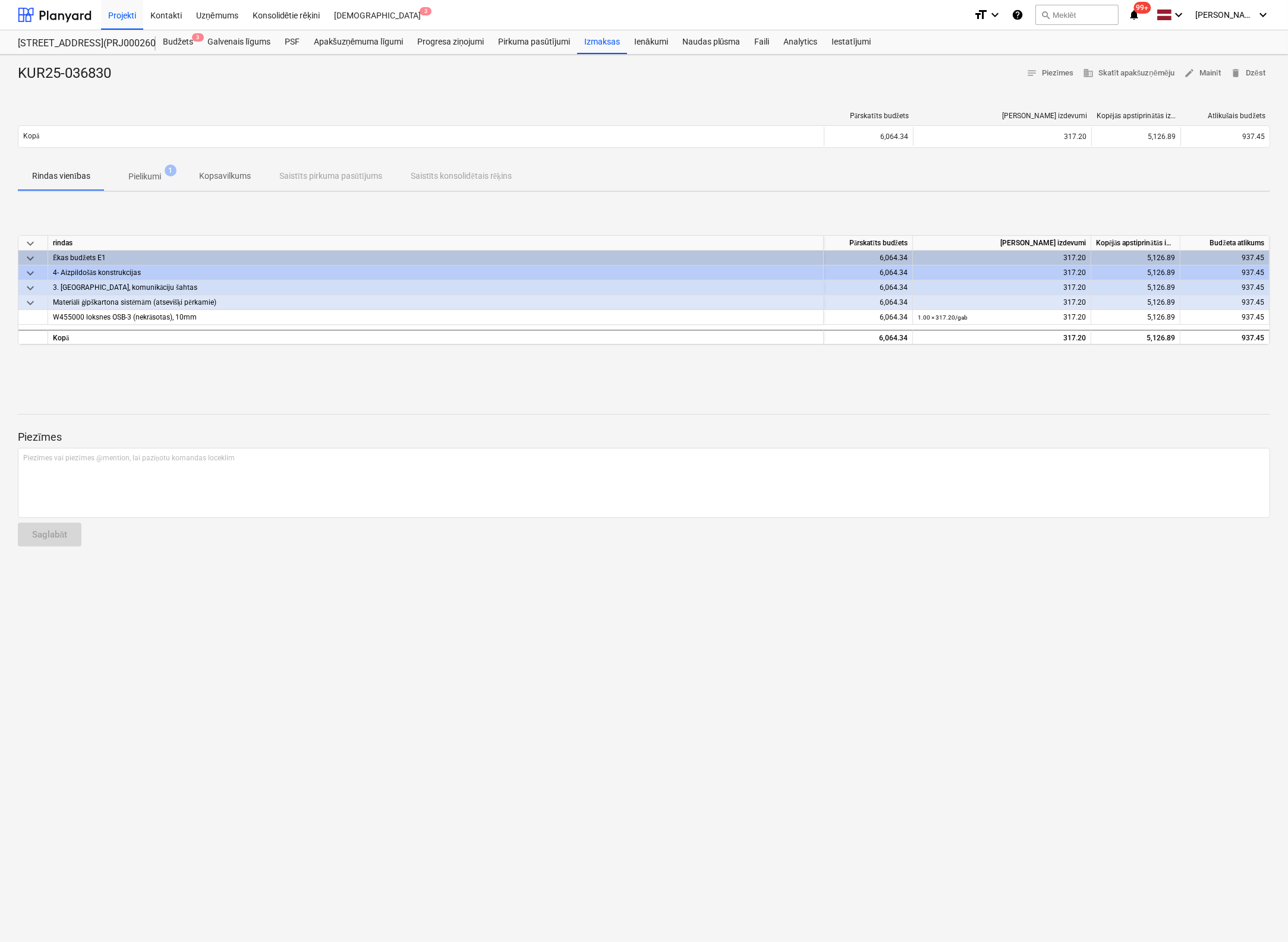
click at [148, 177] on p "Pielikumi" at bounding box center [144, 177] width 32 height 12
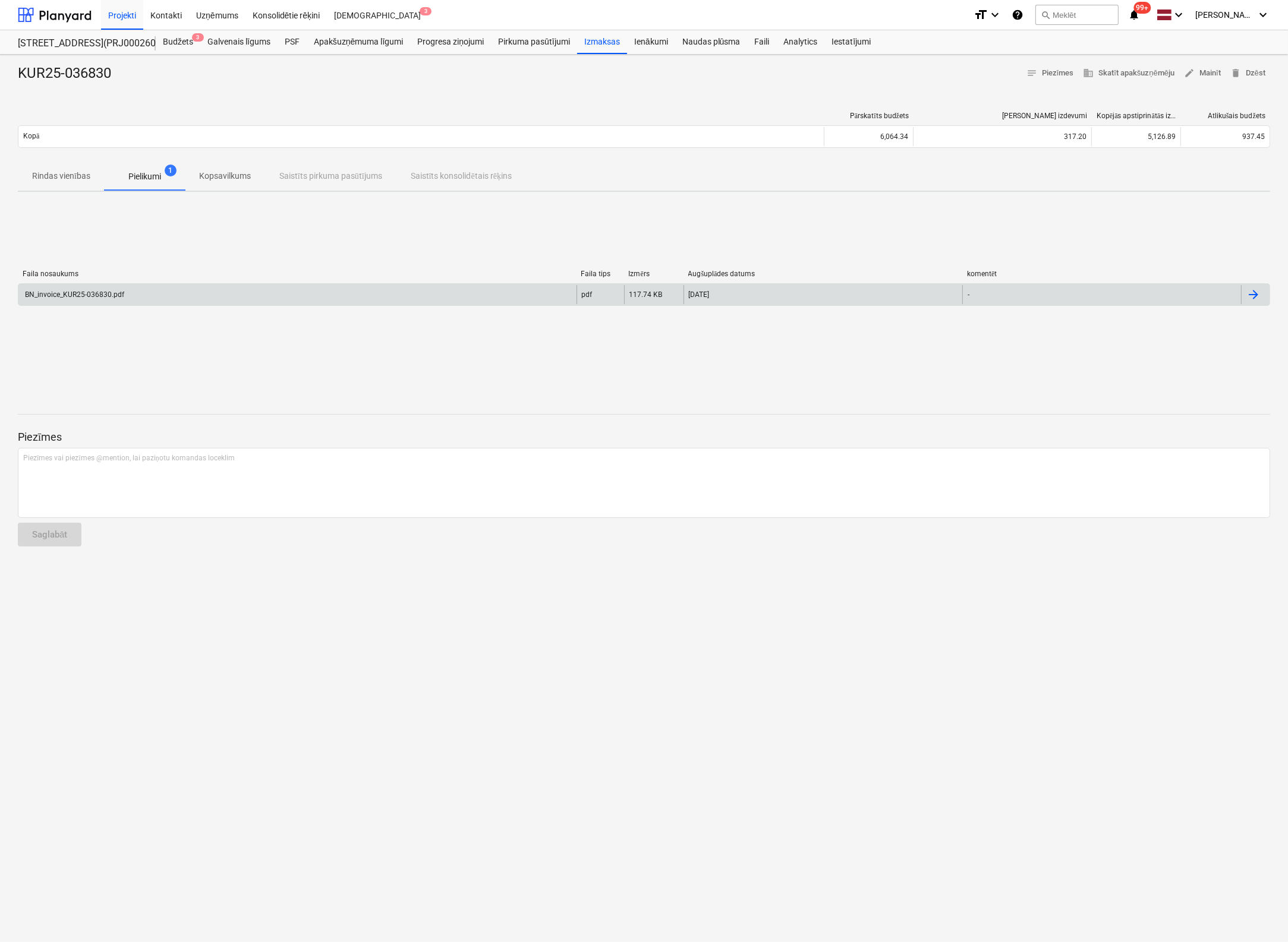
click at [92, 296] on div "BN_invoice_KUR25-036830.pdf" at bounding box center [74, 294] width 101 height 8
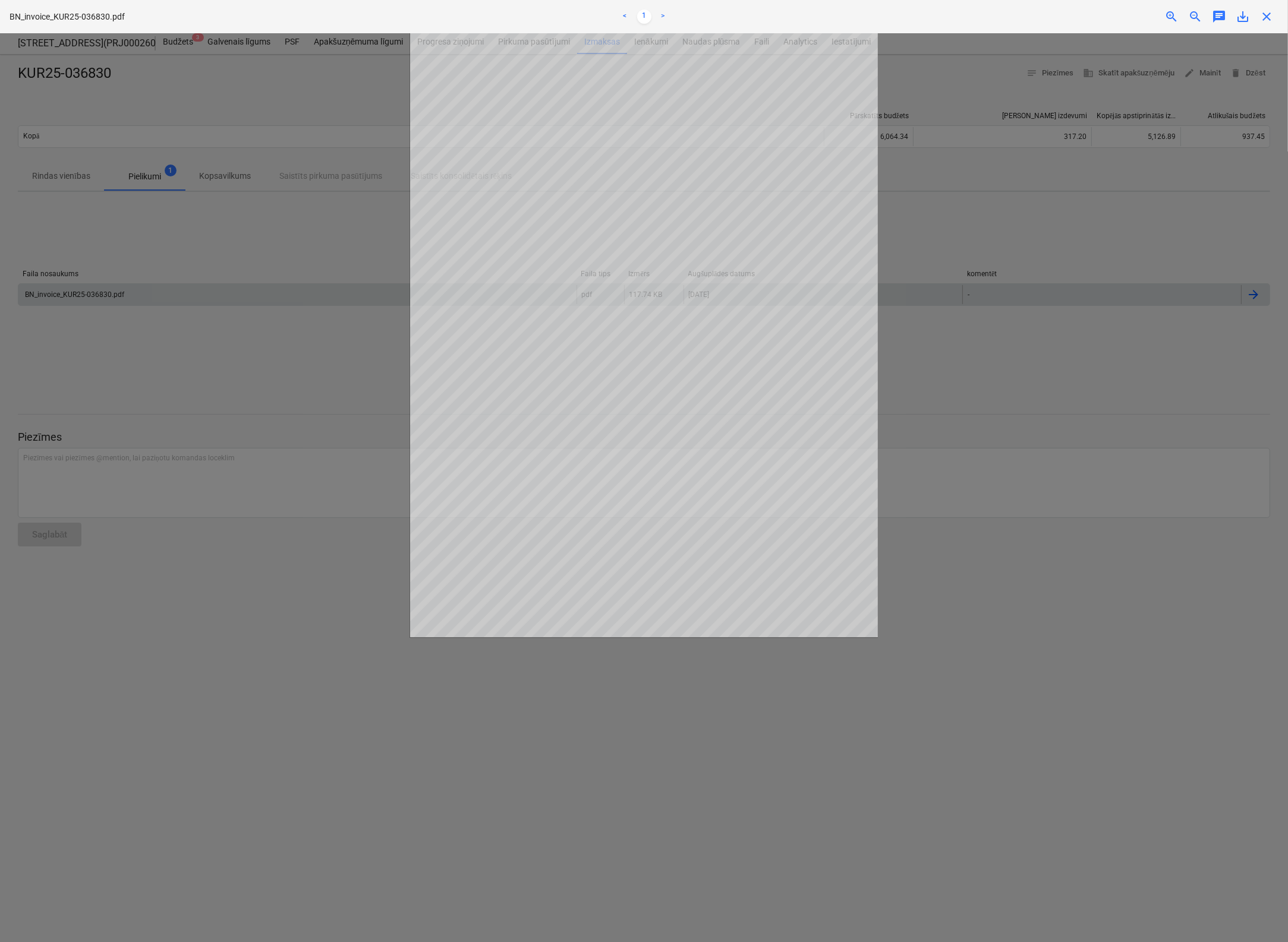
click at [1018, 16] on span "close" at bounding box center [1267, 17] width 14 height 14
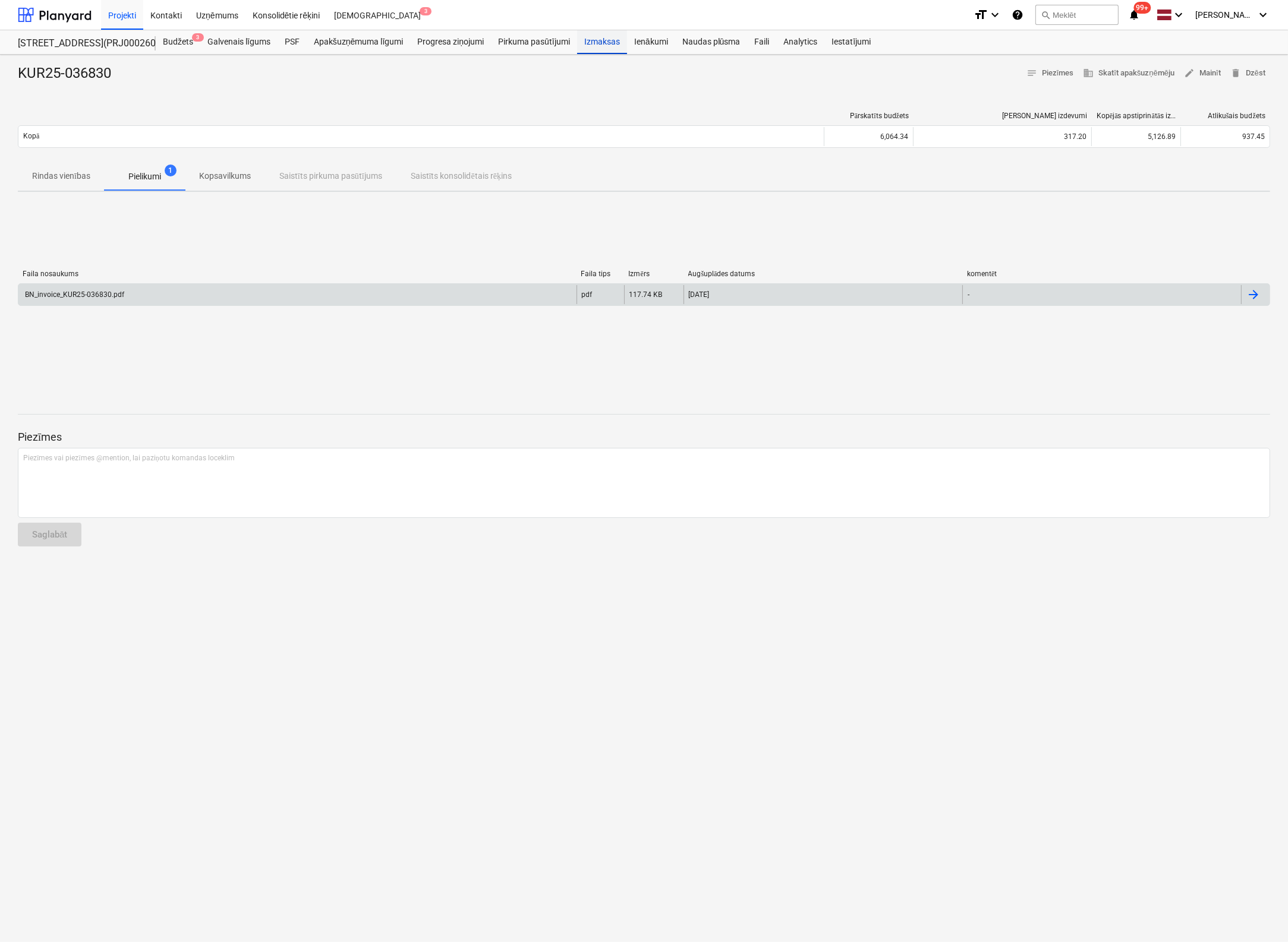
click at [597, 42] on div "Izmaksas" at bounding box center [602, 42] width 50 height 24
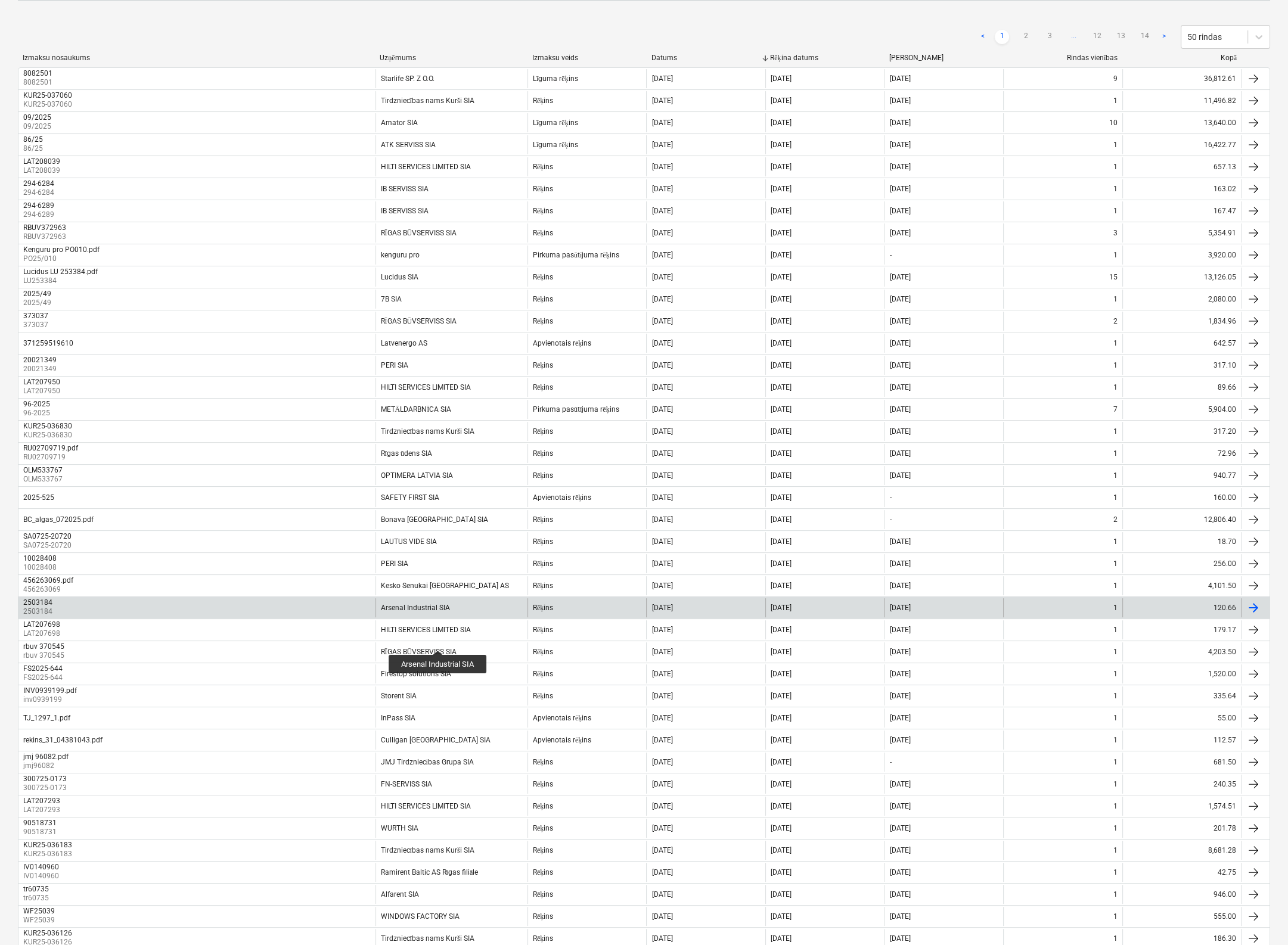
scroll to position [178, 0]
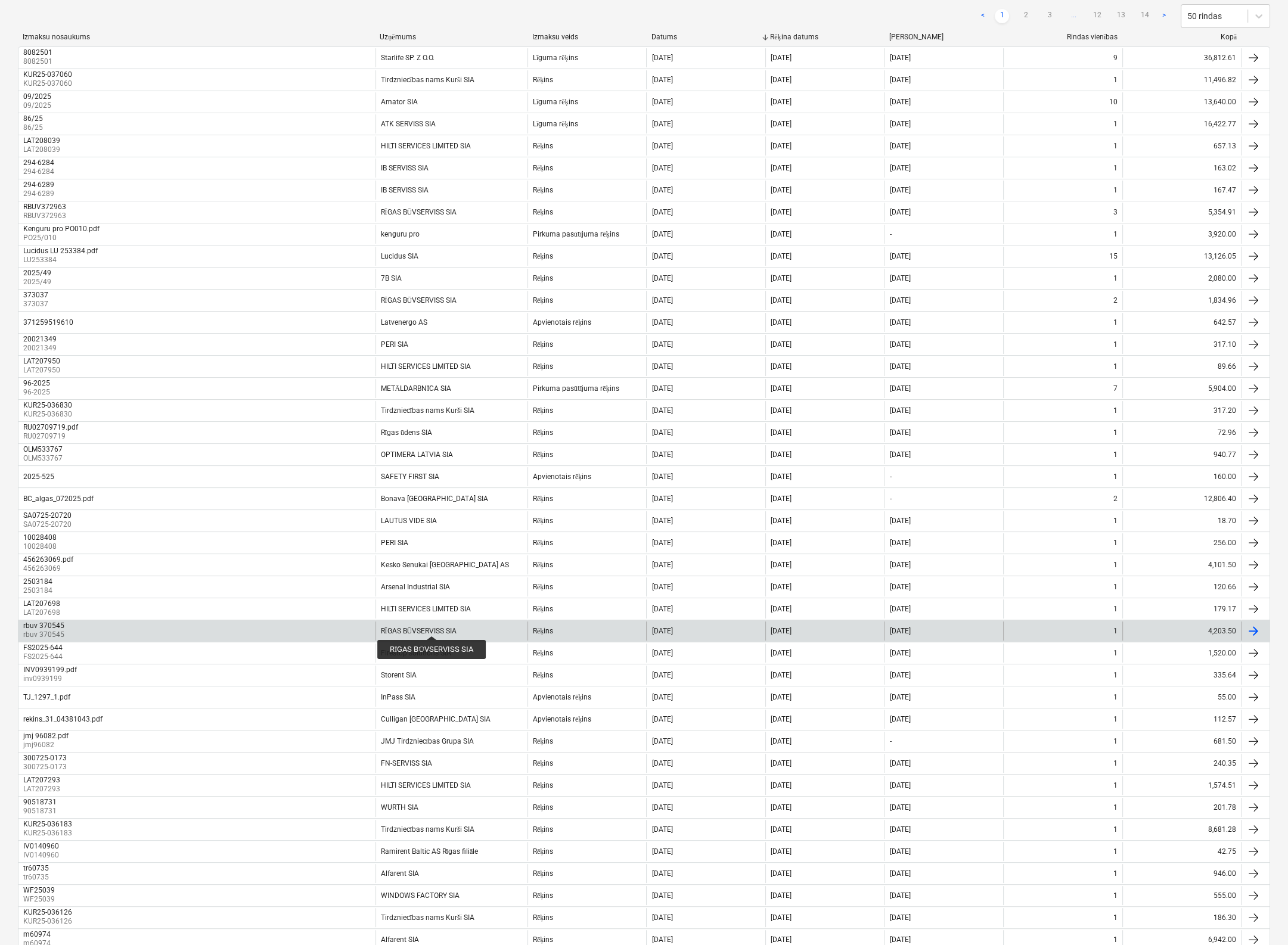
click at [431, 627] on div "RĪGAS BŪVSERVISS SIA" at bounding box center [419, 632] width 77 height 9
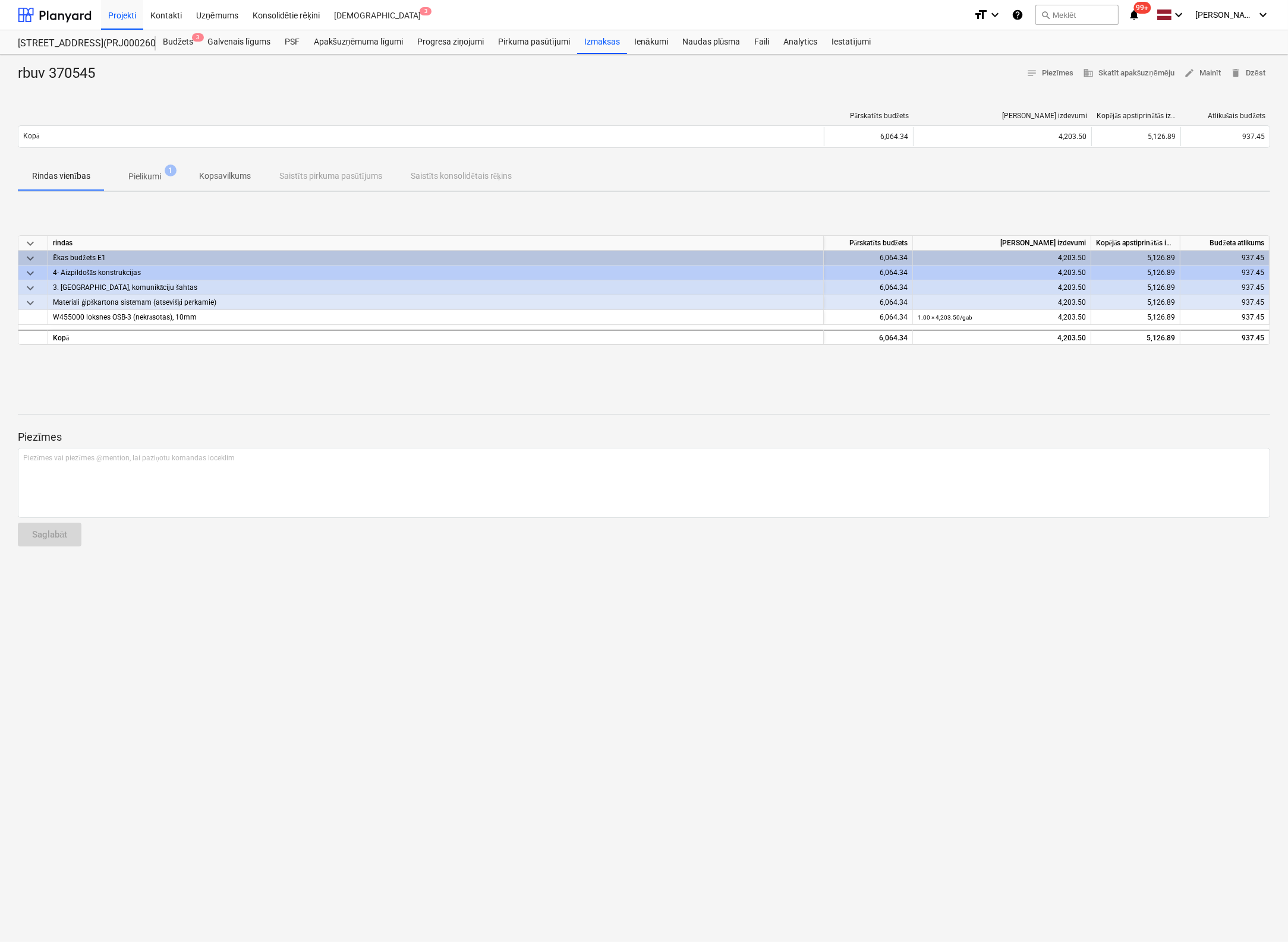
click at [148, 177] on p "Pielikumi" at bounding box center [144, 177] width 32 height 12
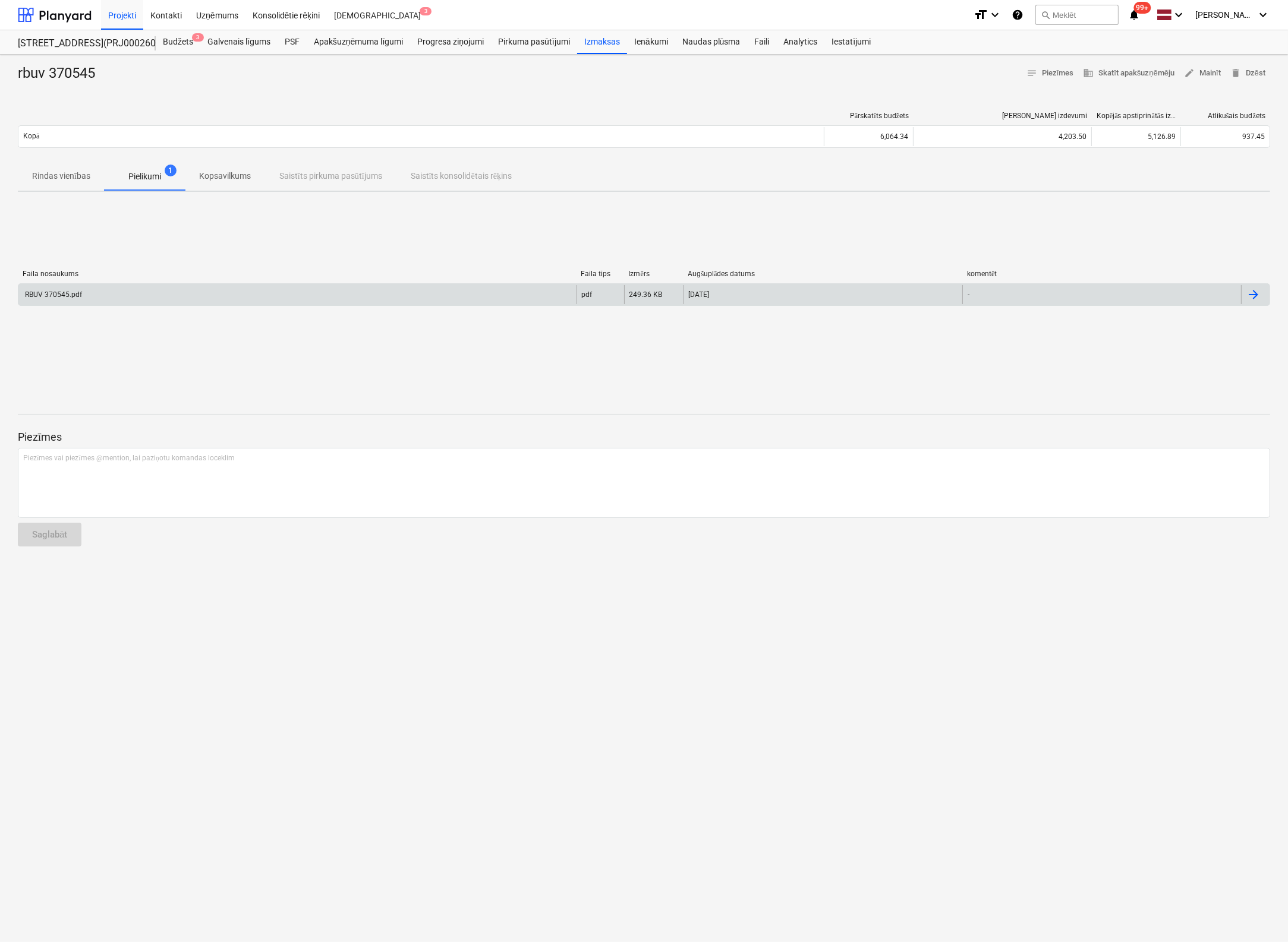
click at [64, 290] on div "RBUV 370545.pdf" at bounding box center [52, 294] width 59 height 8
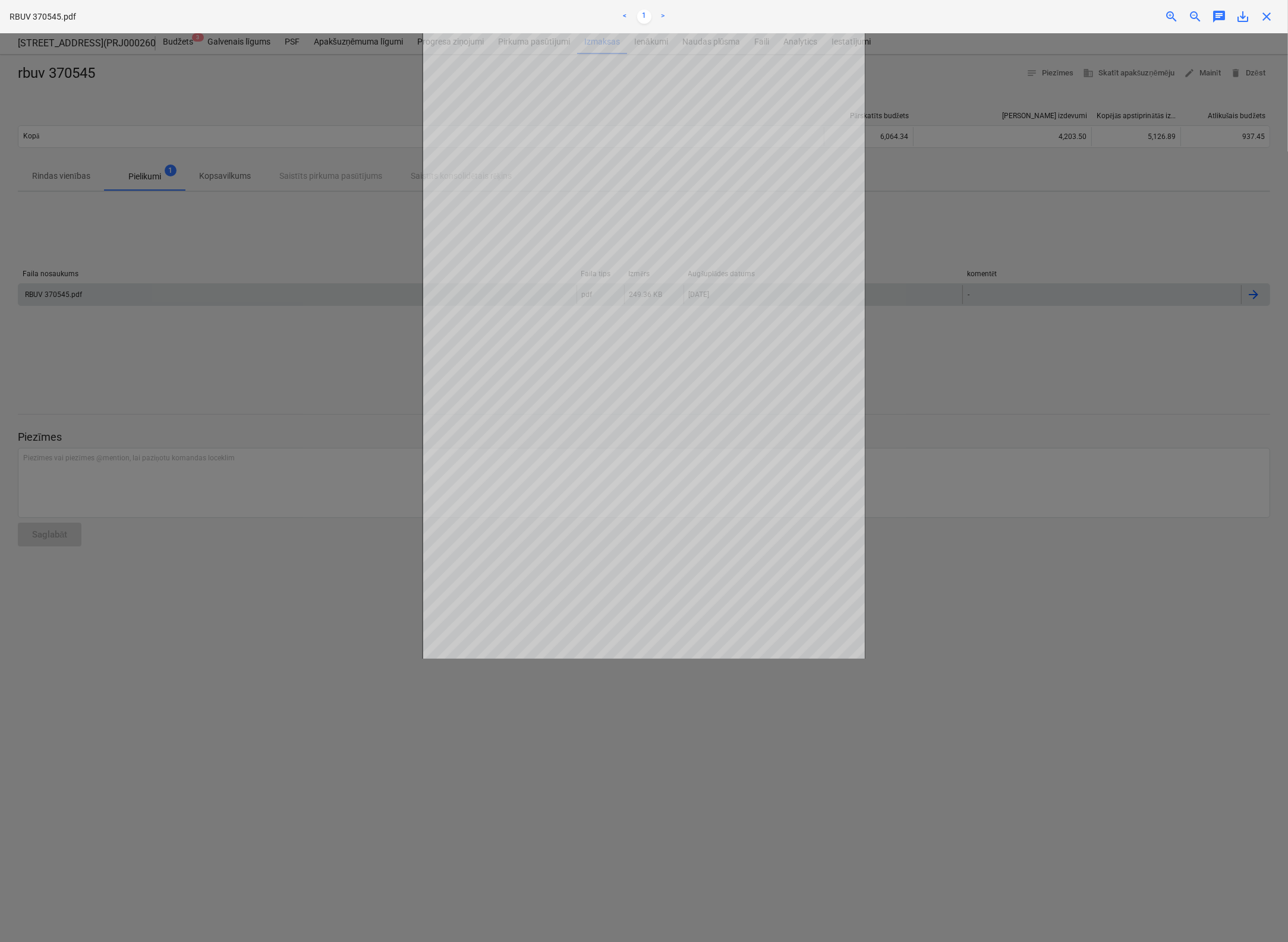
drag, startPoint x: 1267, startPoint y: 18, endPoint x: 1212, endPoint y: 36, distance: 57.9
click at [1018, 18] on span "close" at bounding box center [1267, 17] width 14 height 14
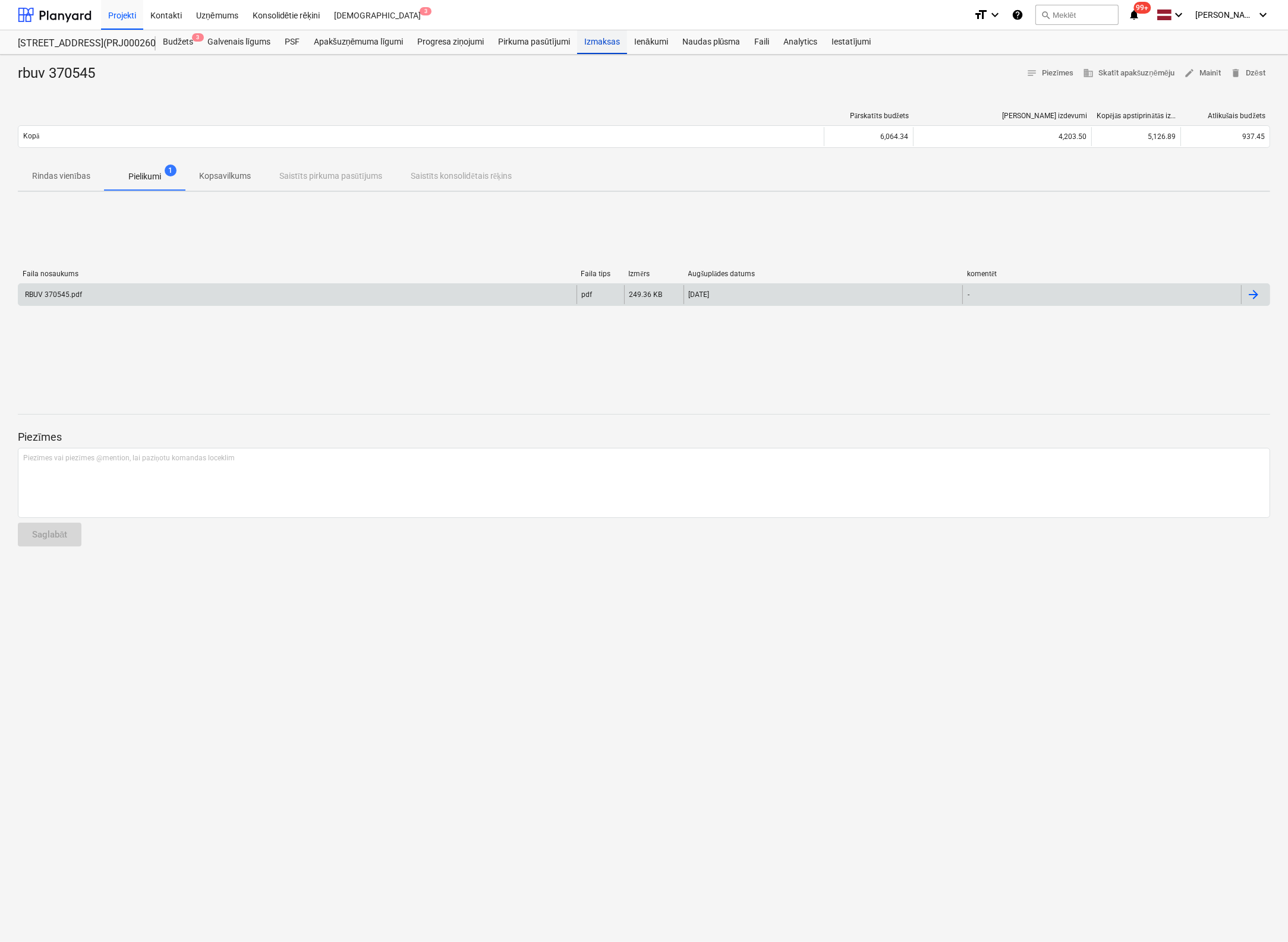
click at [610, 43] on div "Izmaksas" at bounding box center [602, 42] width 50 height 24
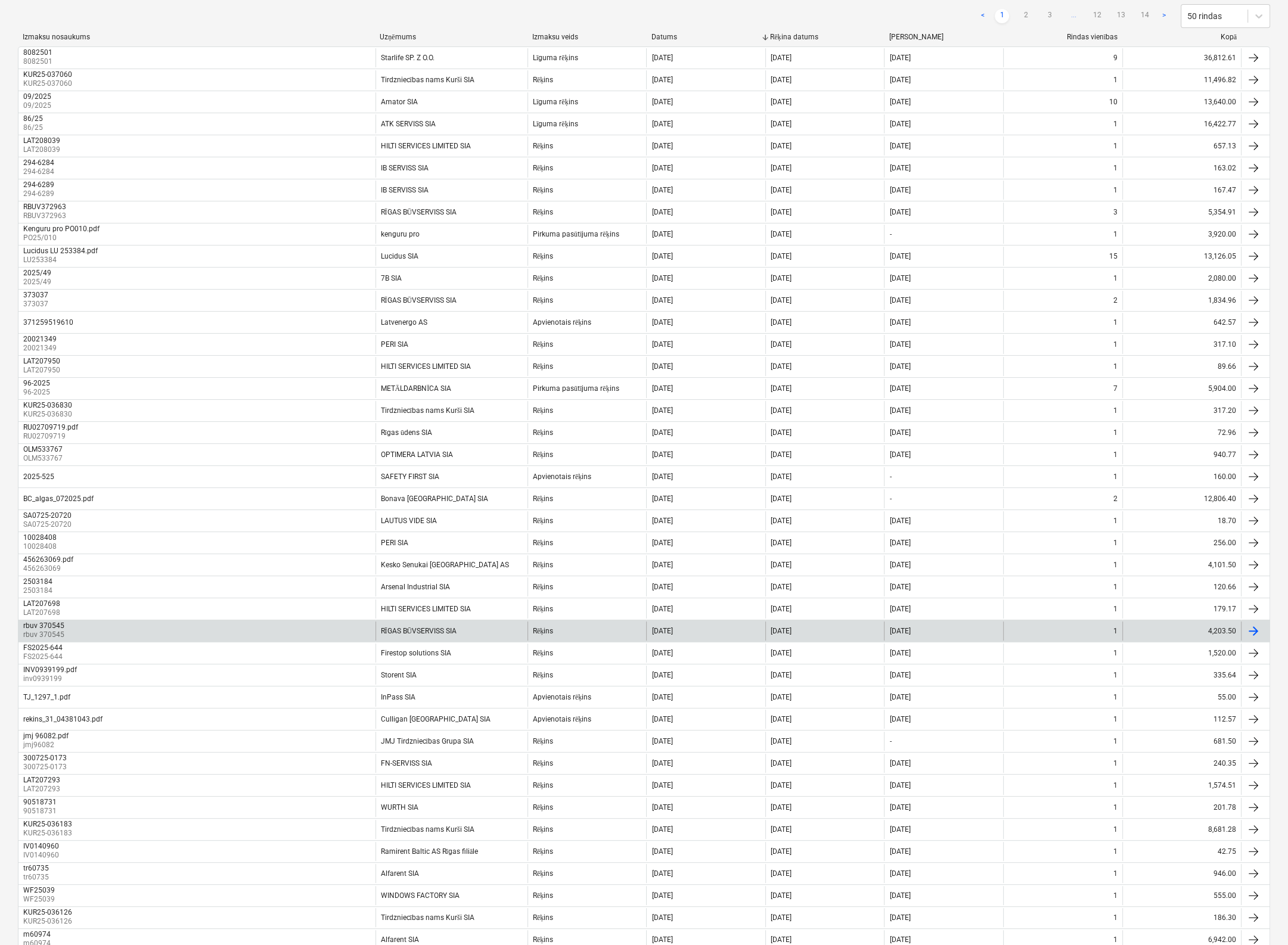
scroll to position [238, 0]
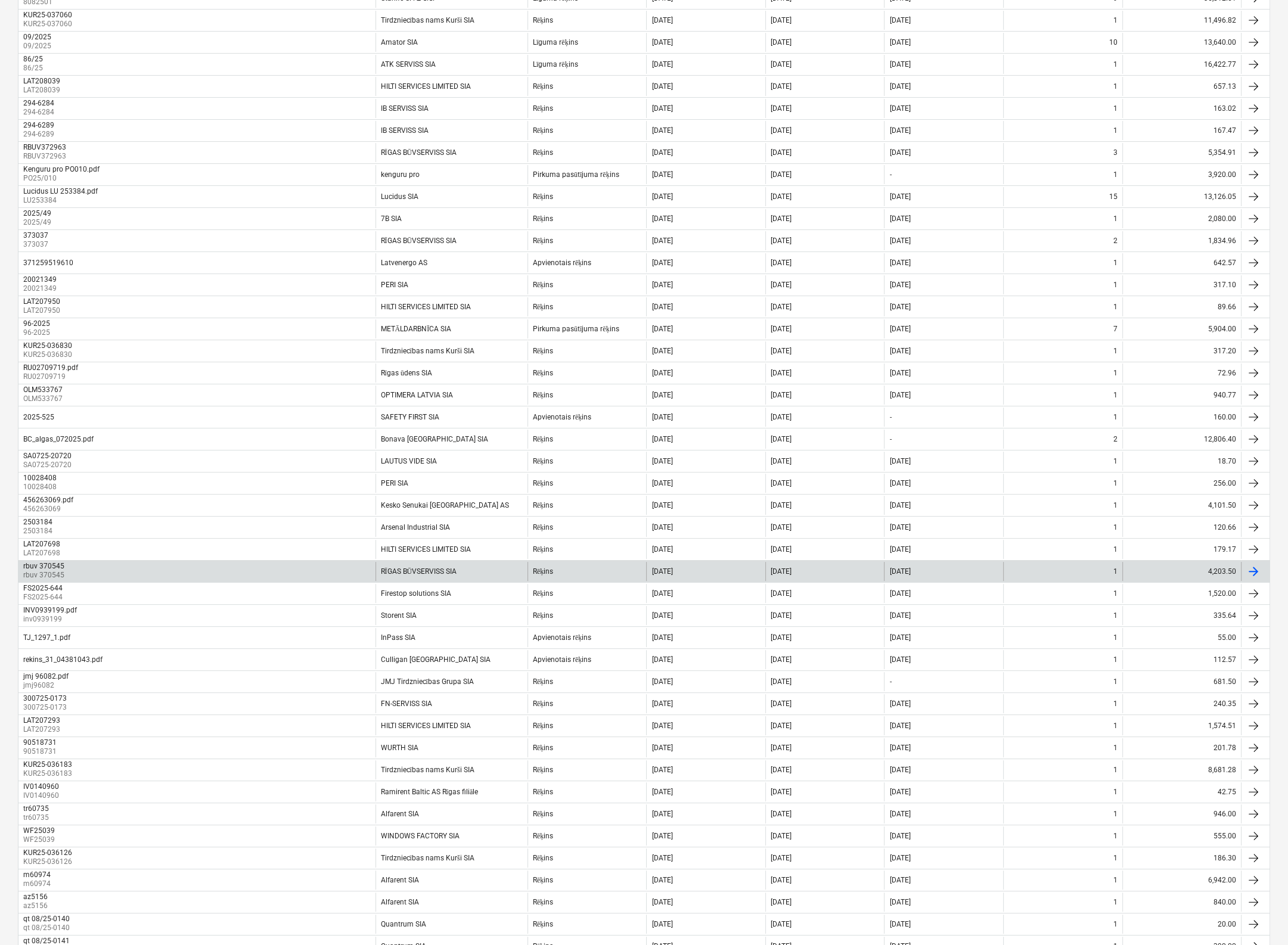
click at [422, 562] on div "RĪGAS BŪVSERVISS SIA" at bounding box center [451, 571] width 152 height 19
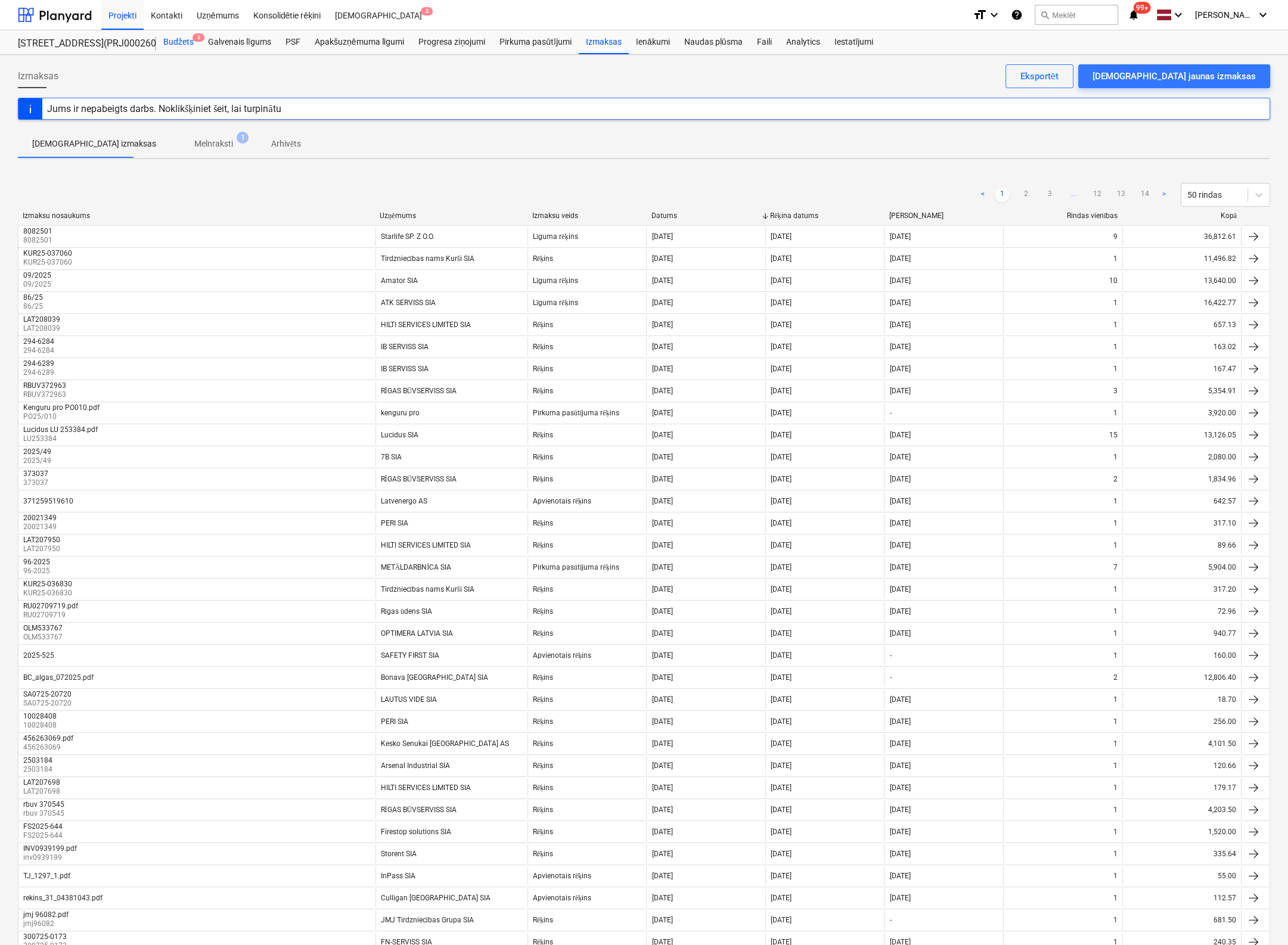
click at [175, 38] on div "Budžets 3" at bounding box center [179, 42] width 45 height 24
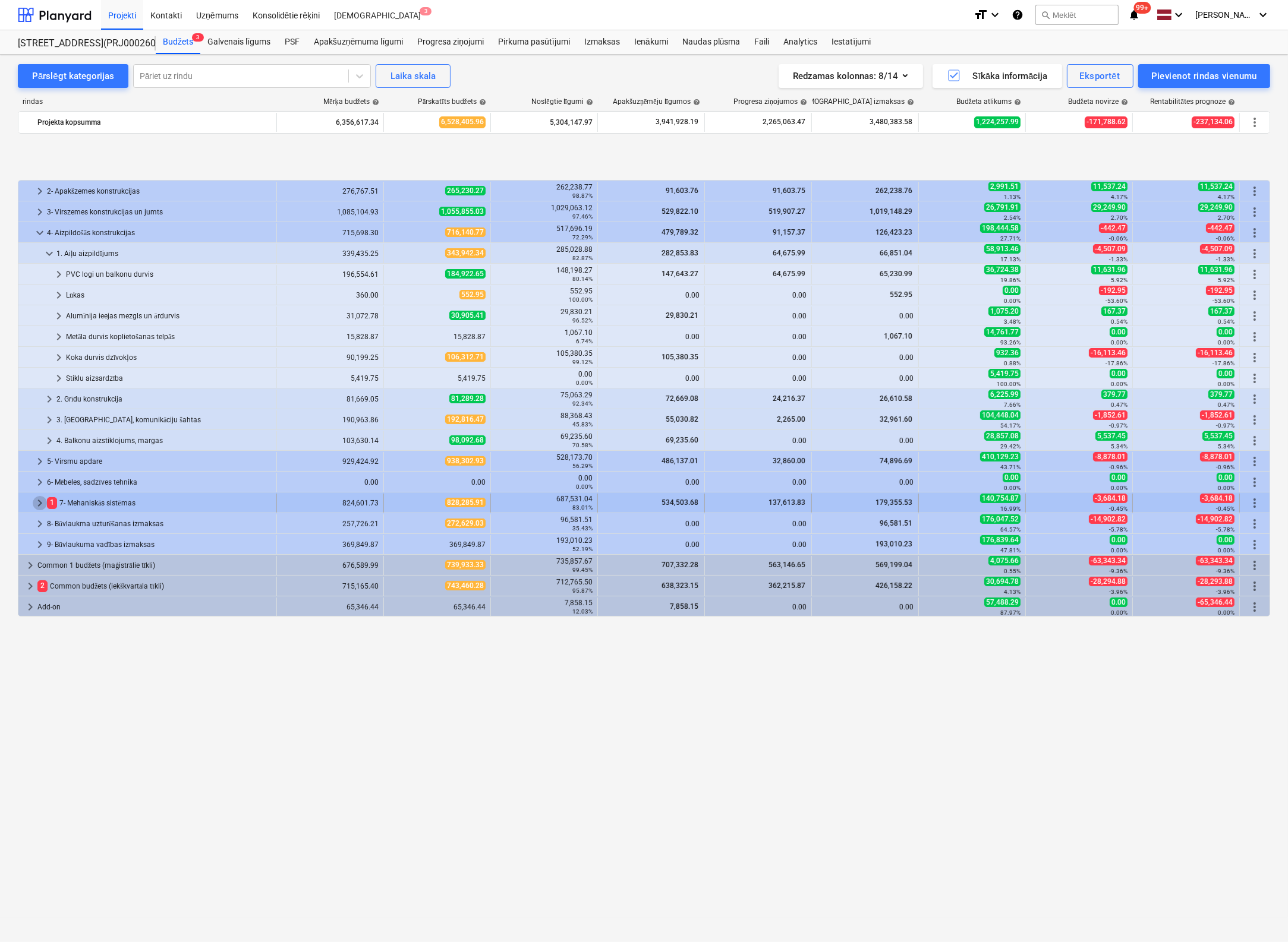
click at [40, 502] on span "keyboard_arrow_right" at bounding box center [39, 503] width 14 height 14
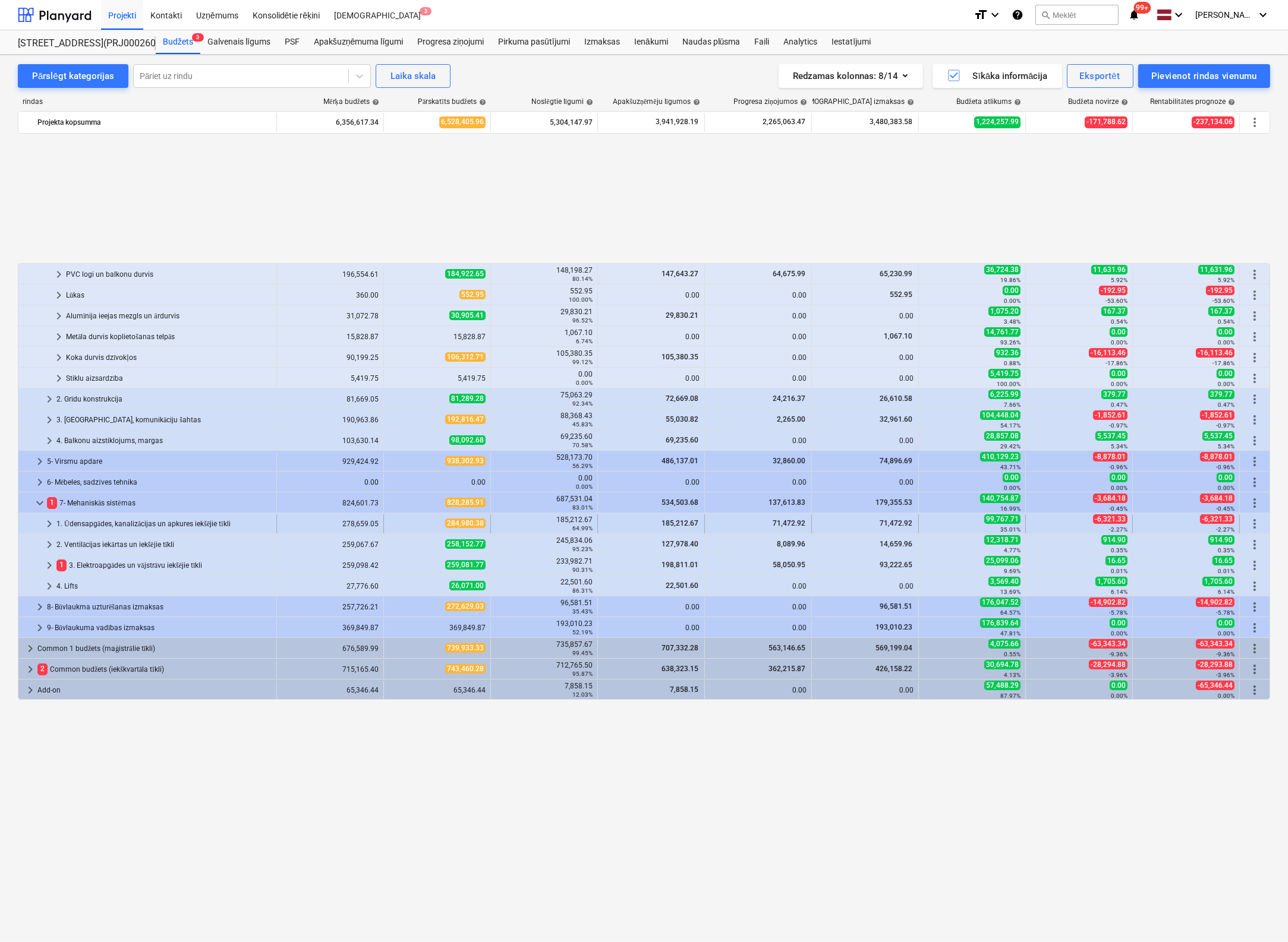
click at [49, 523] on span "keyboard_arrow_right" at bounding box center [49, 524] width 14 height 14
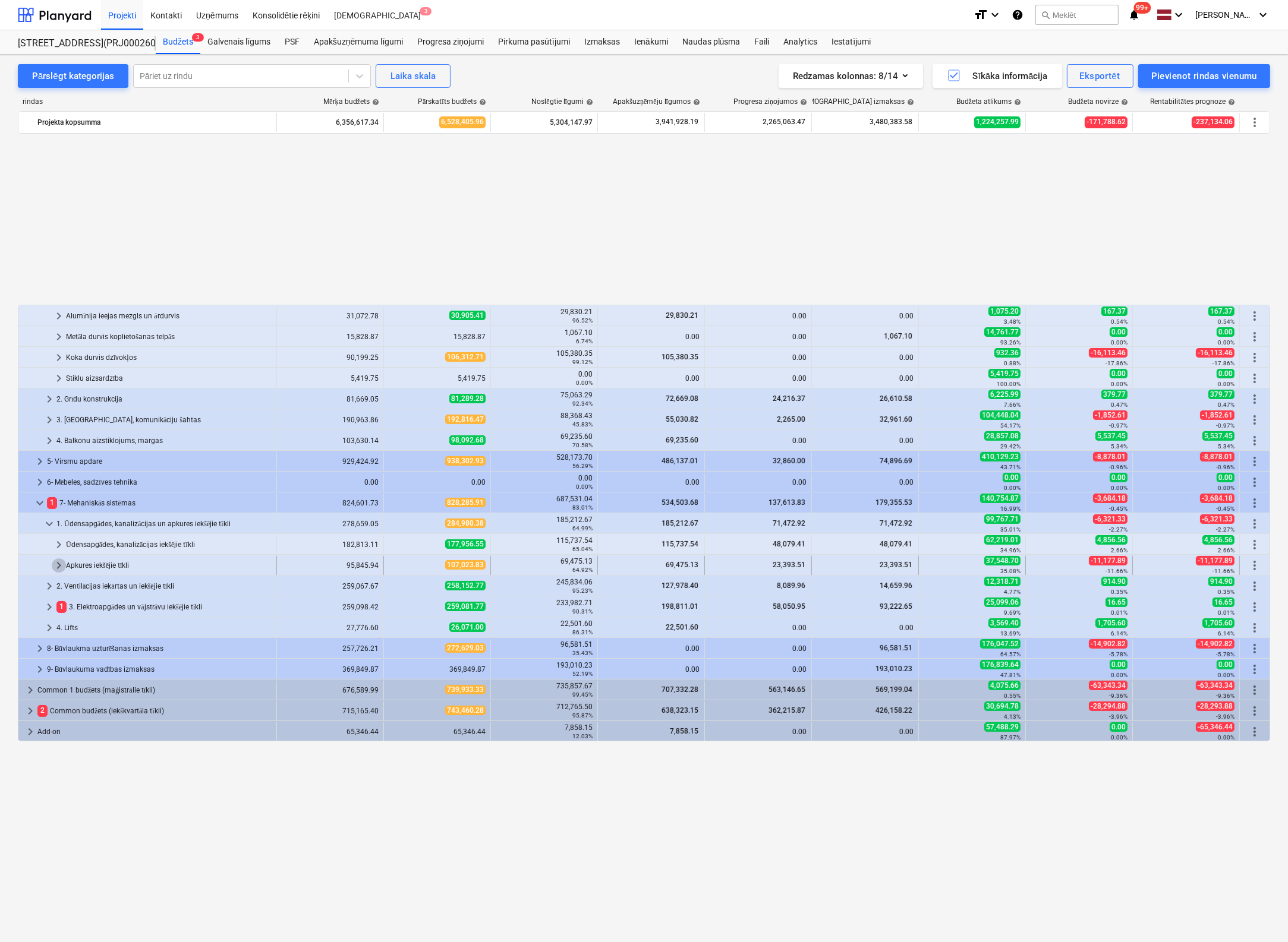
click at [57, 562] on span "keyboard_arrow_right" at bounding box center [59, 565] width 14 height 14
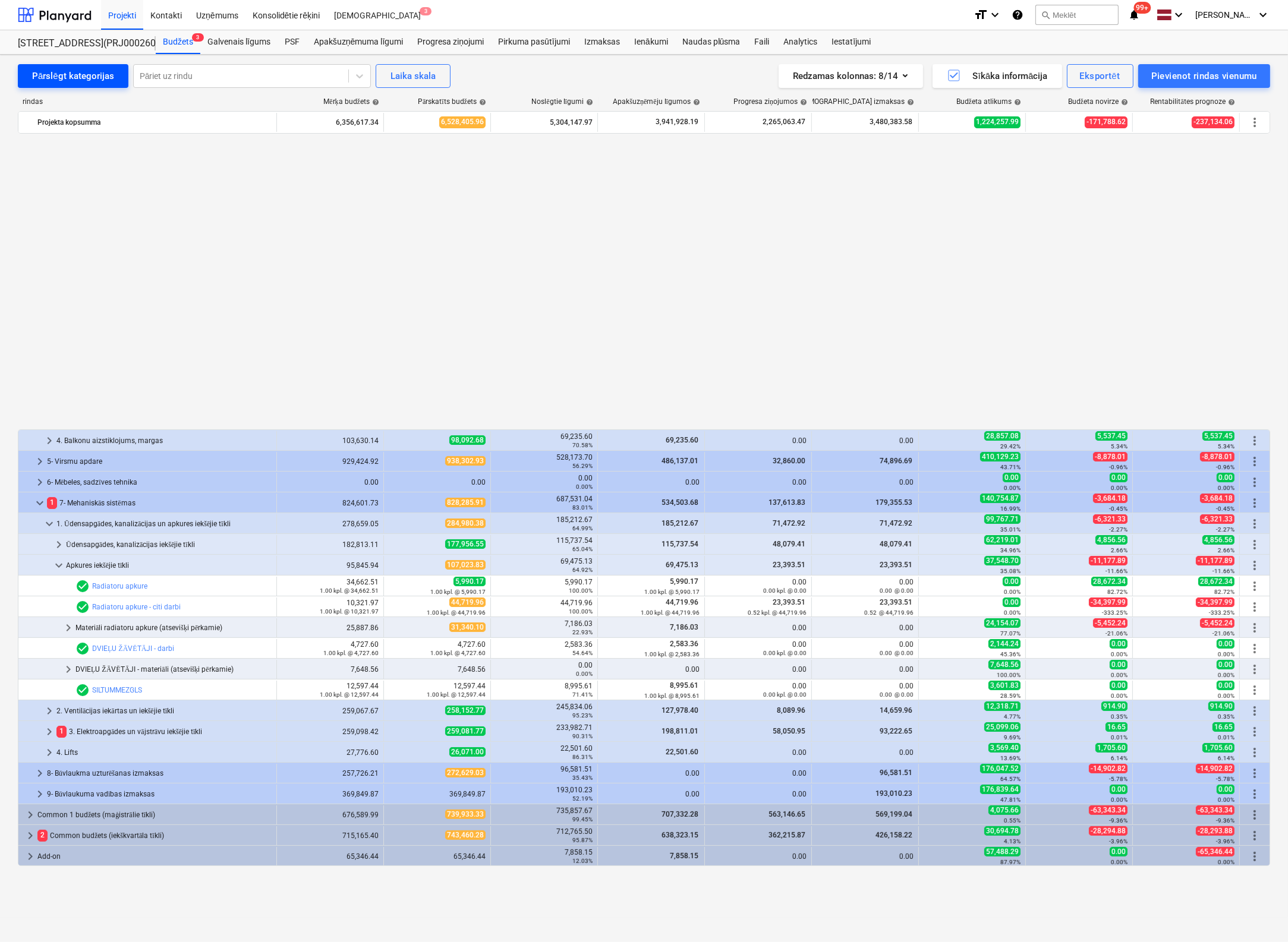
click at [83, 72] on div "Pārslēgt kategorijas" at bounding box center [73, 76] width 82 height 16
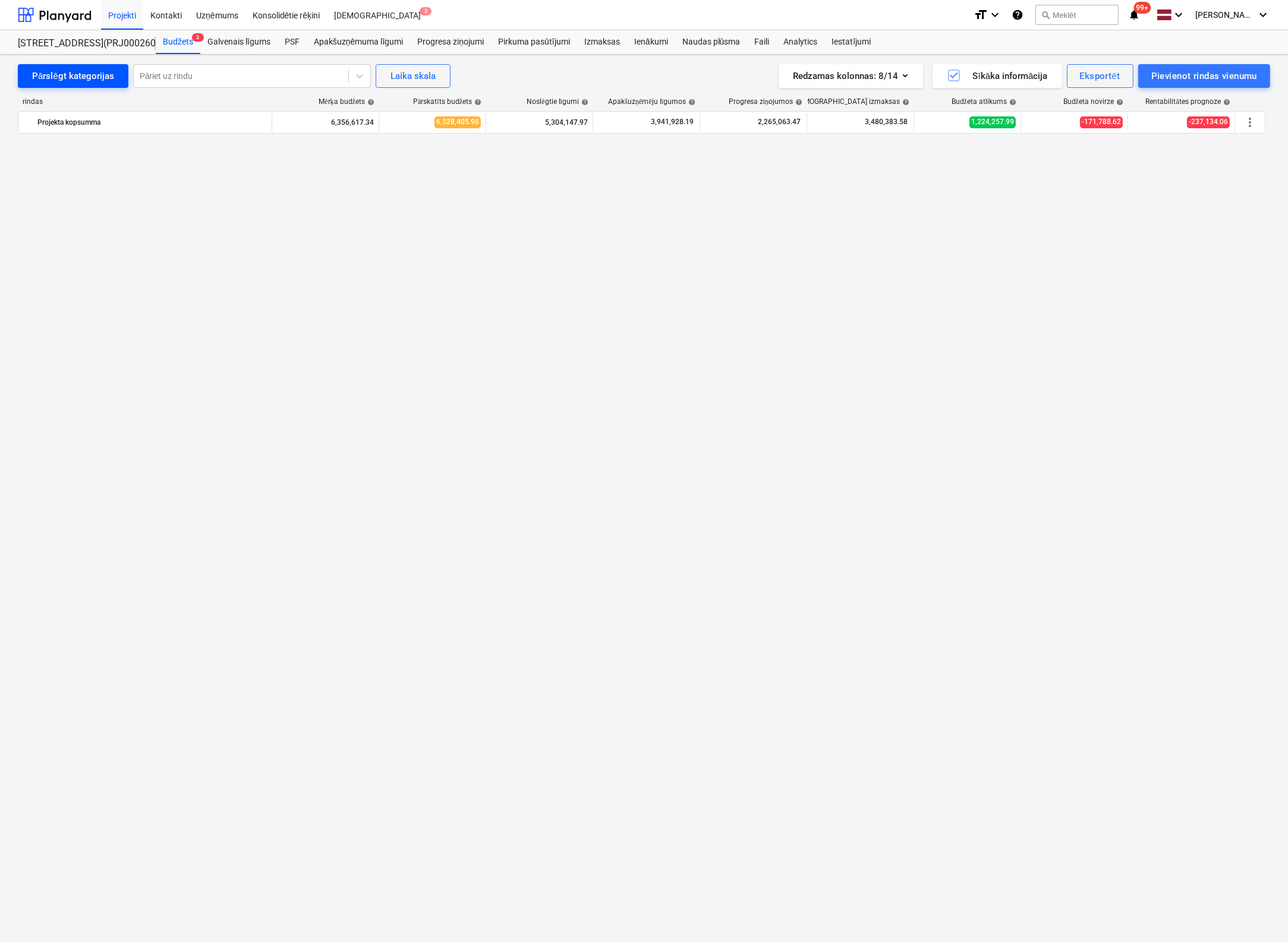
scroll to position [1480, 0]
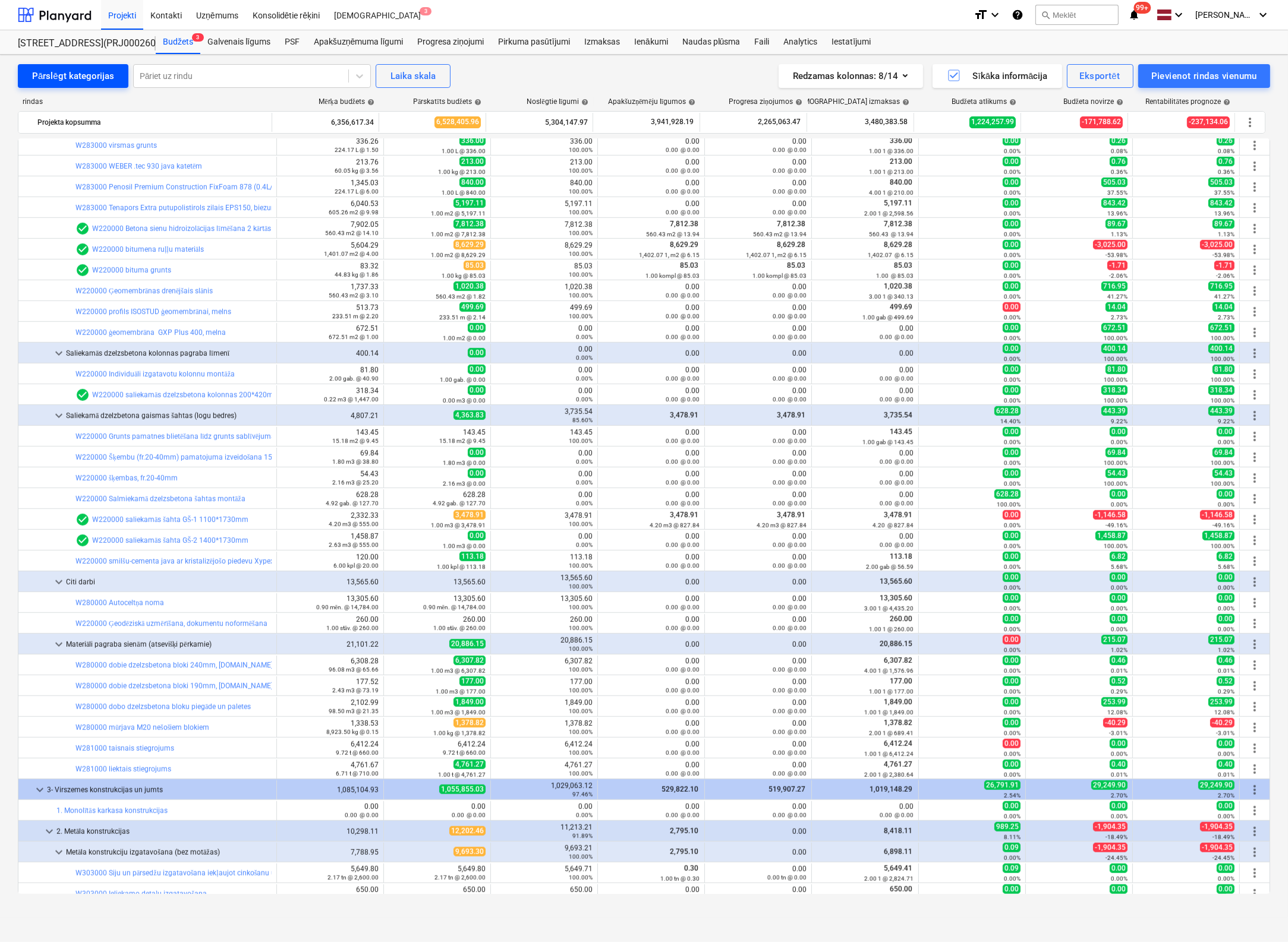
click at [83, 72] on div "Pārslēgt kategorijas" at bounding box center [73, 76] width 82 height 16
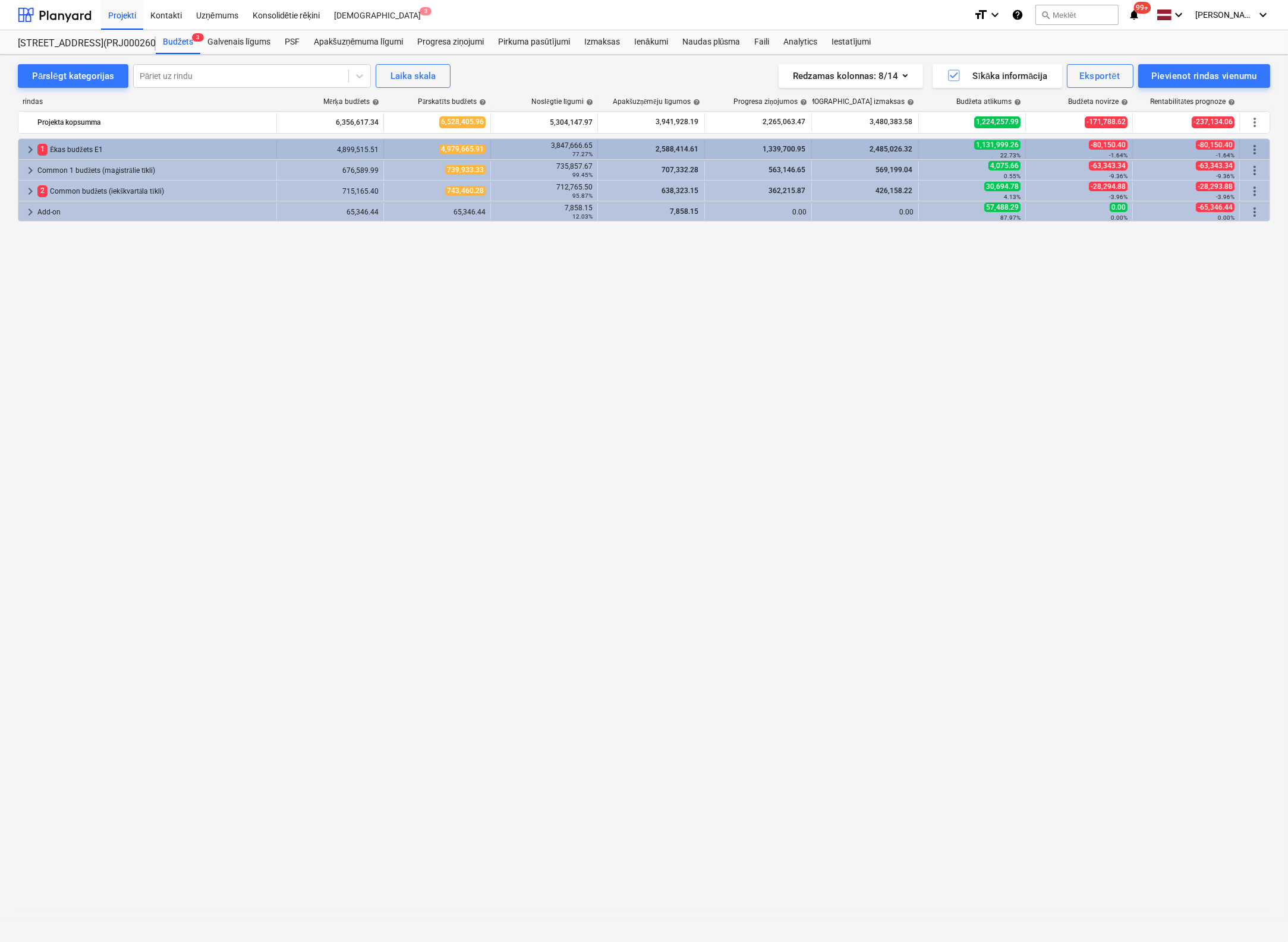
click at [26, 144] on span "keyboard_arrow_right" at bounding box center [30, 149] width 14 height 14
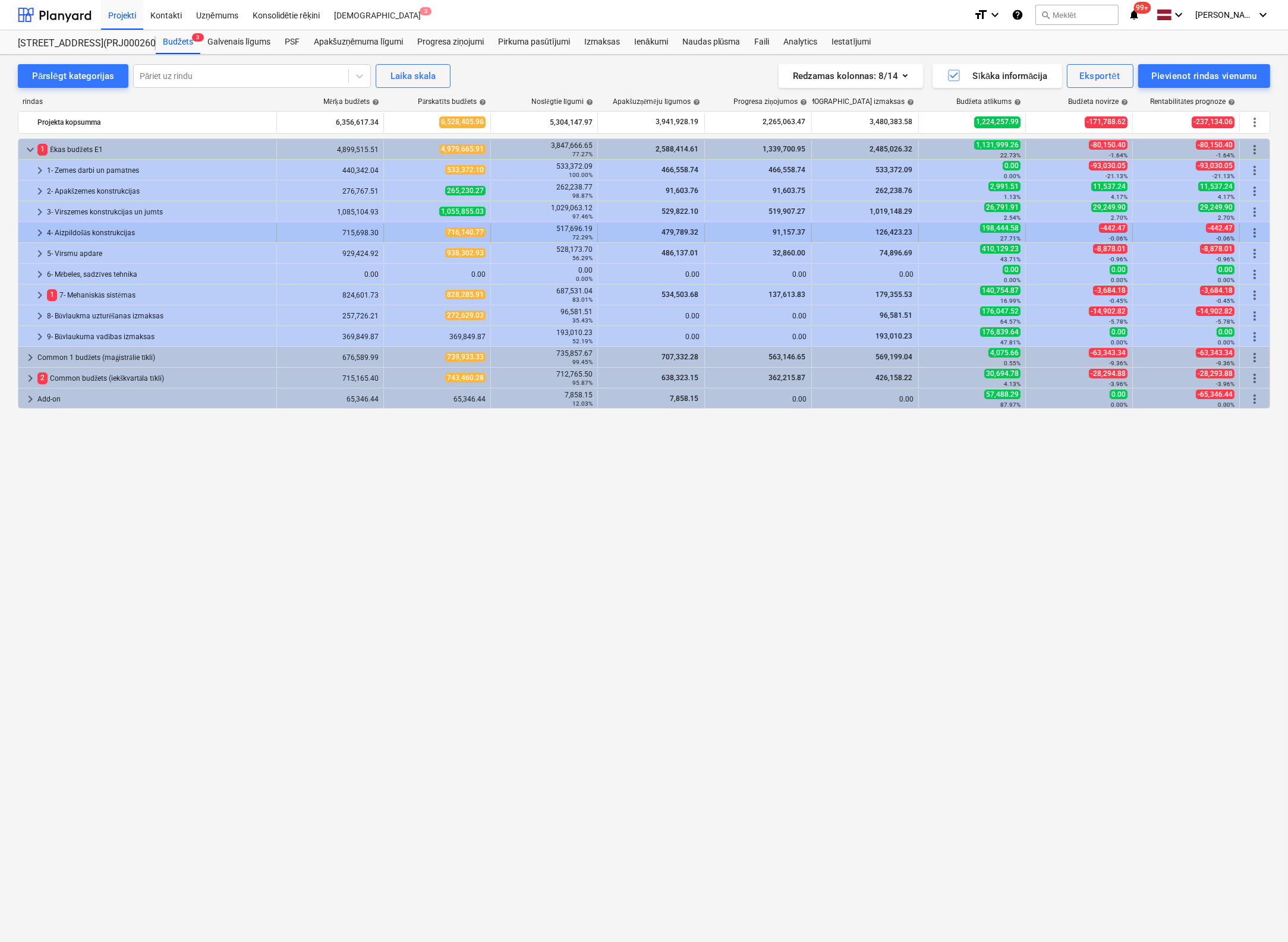
click at [45, 226] on span "keyboard_arrow_right" at bounding box center [39, 233] width 14 height 14
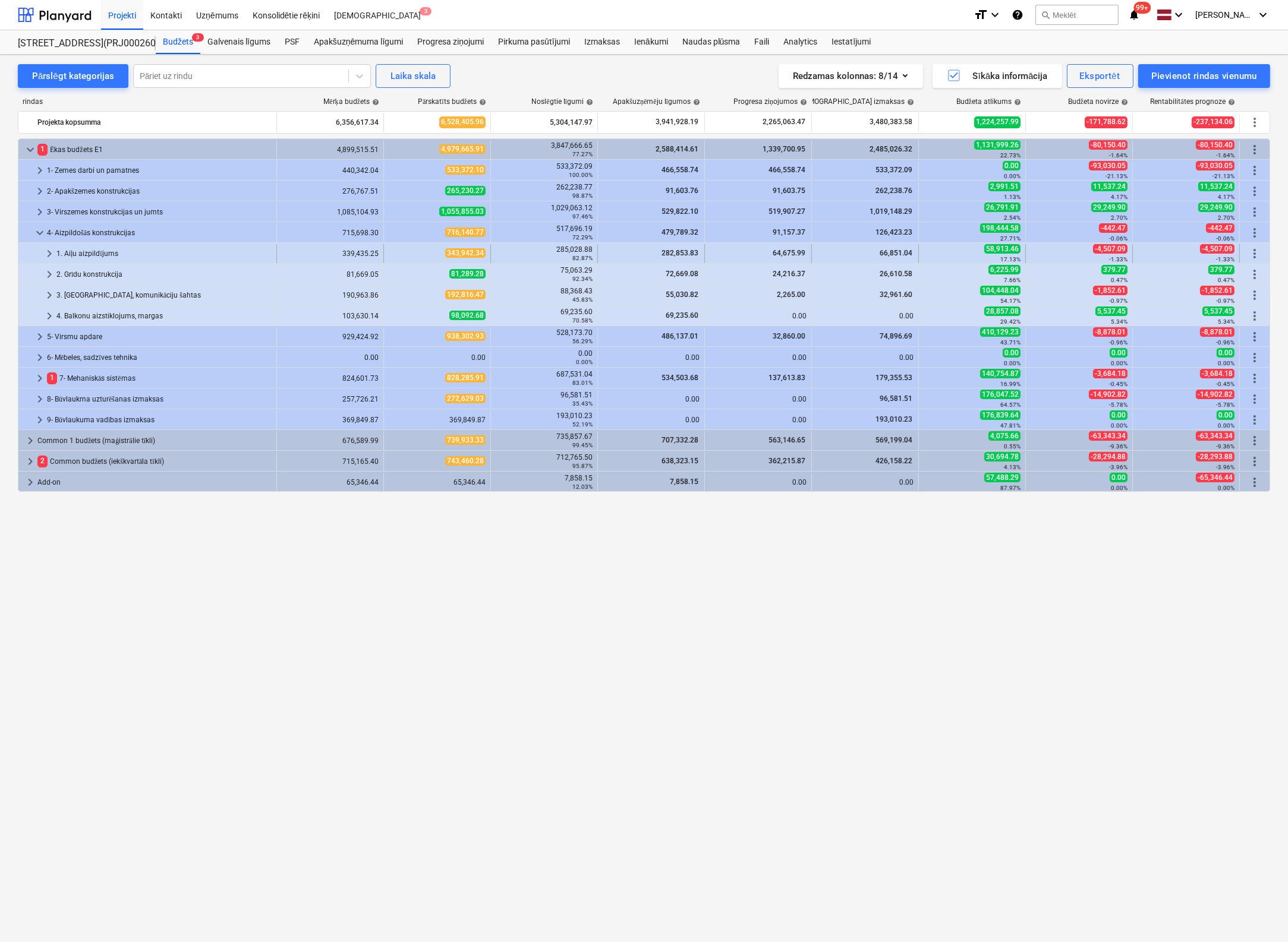
click at [52, 248] on span "keyboard_arrow_right" at bounding box center [49, 254] width 14 height 14
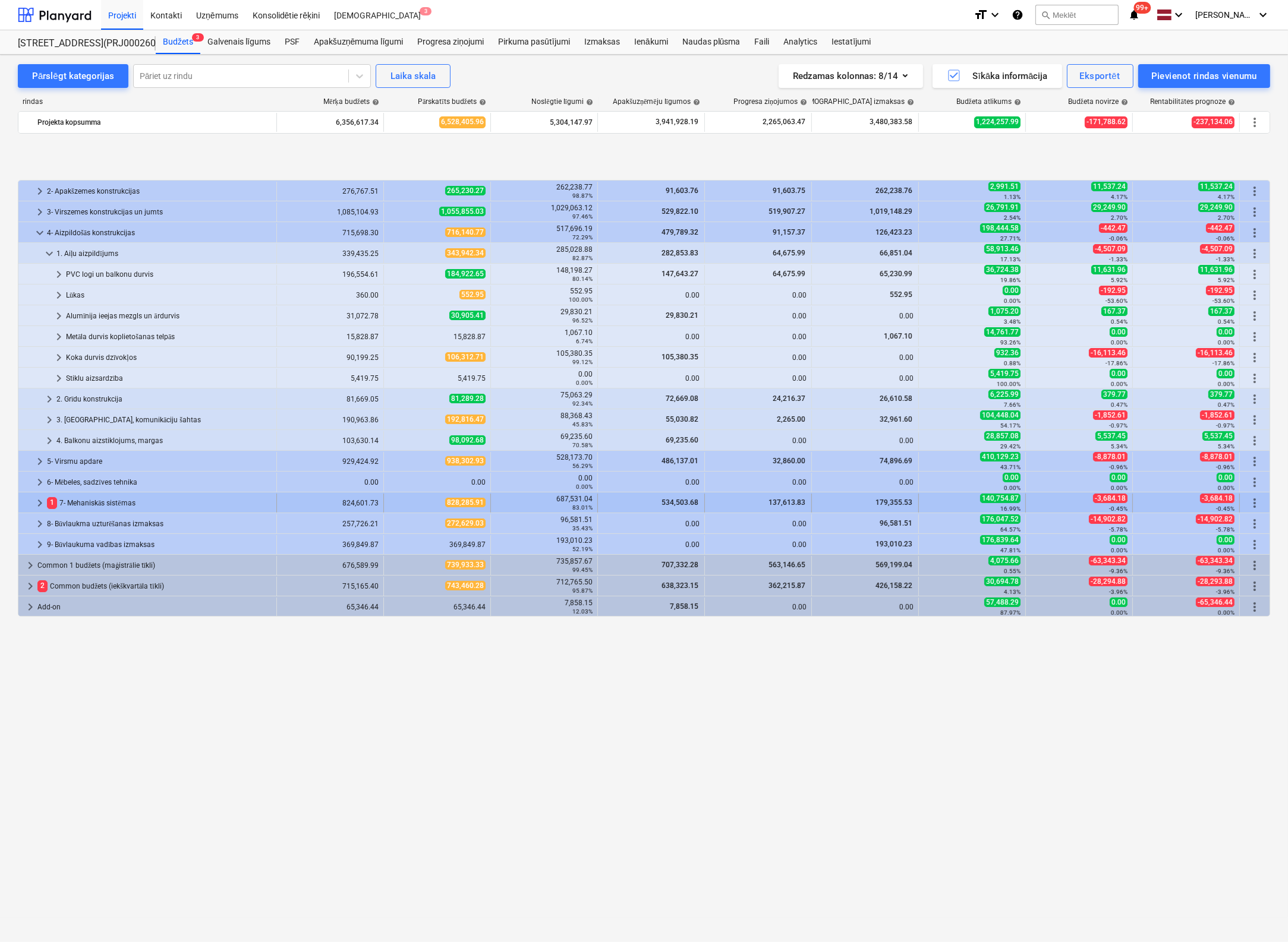
click at [39, 504] on span "keyboard_arrow_right" at bounding box center [39, 503] width 14 height 14
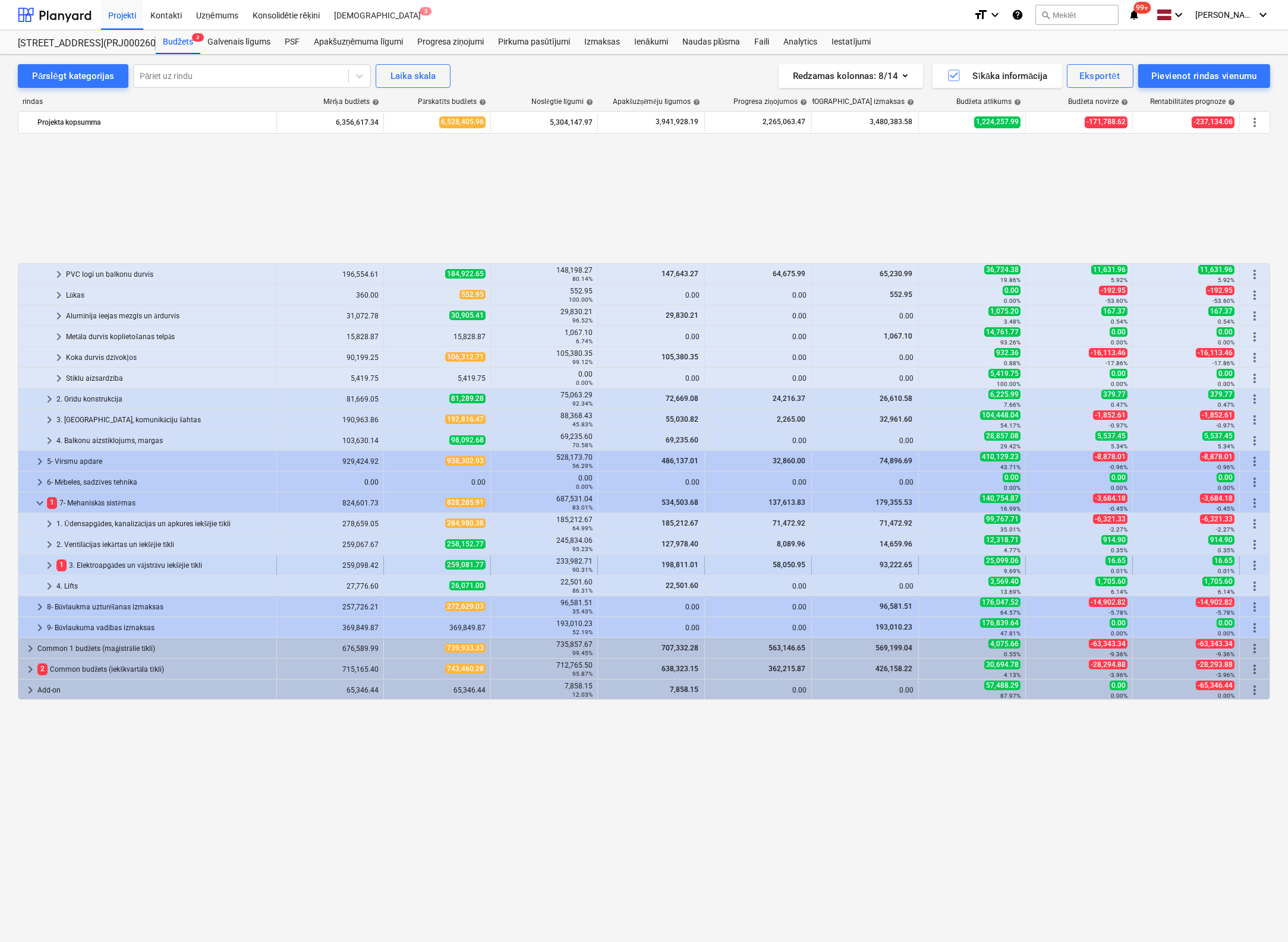
click at [49, 565] on span "keyboard_arrow_right" at bounding box center [49, 565] width 14 height 14
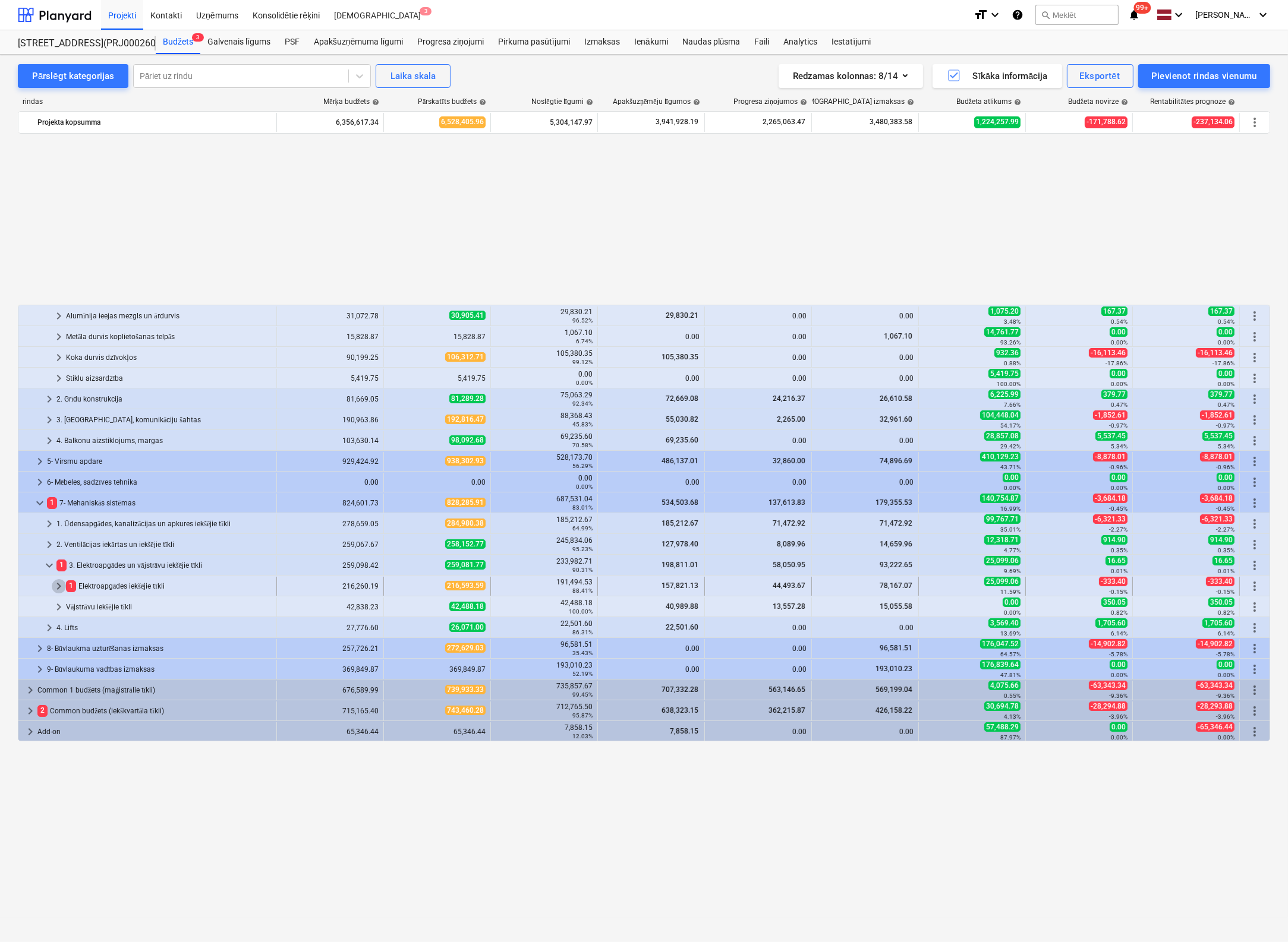
click at [60, 584] on span "keyboard_arrow_right" at bounding box center [59, 586] width 14 height 14
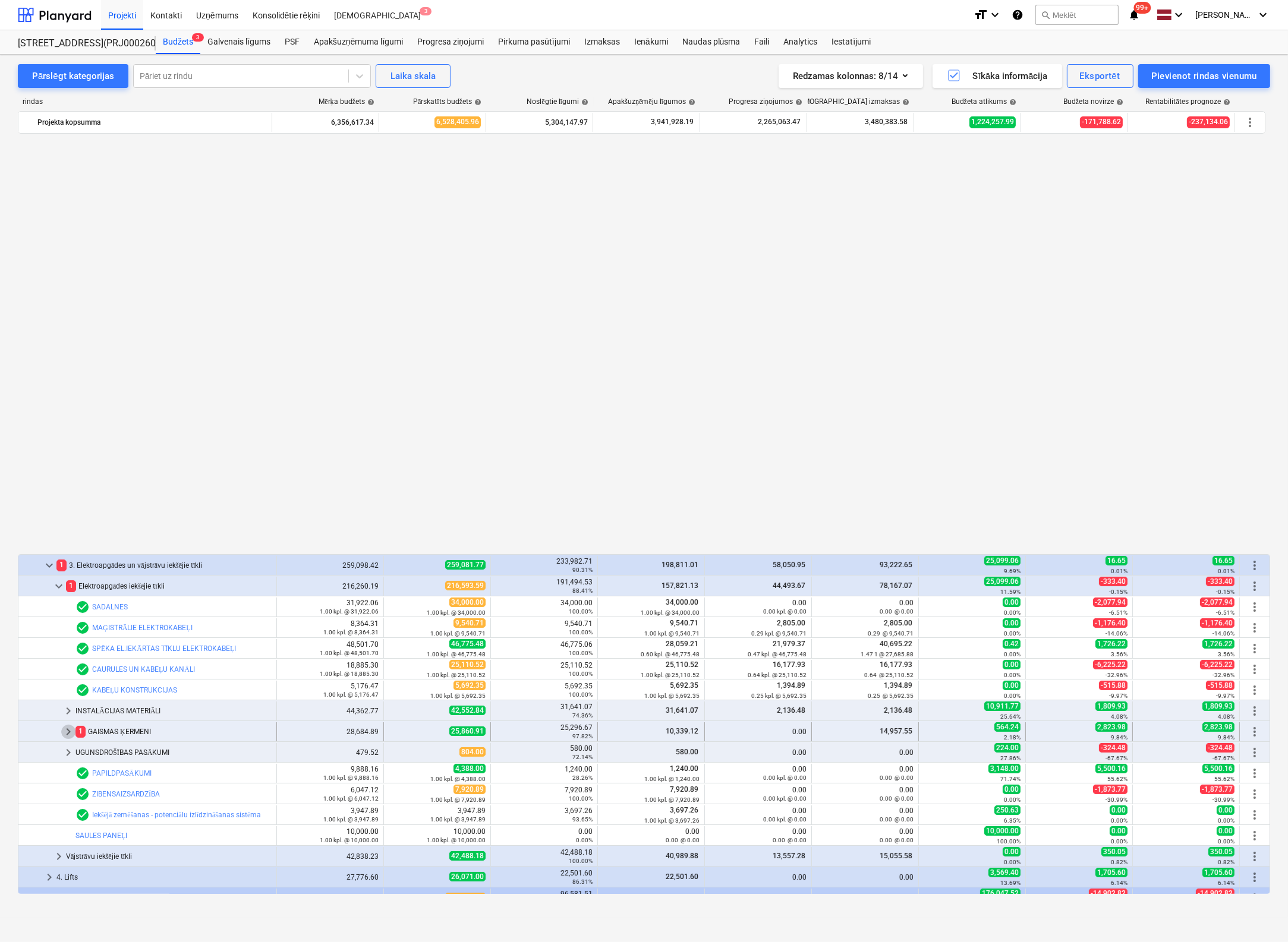
click at [70, 730] on span "keyboard_arrow_right" at bounding box center [69, 732] width 14 height 14
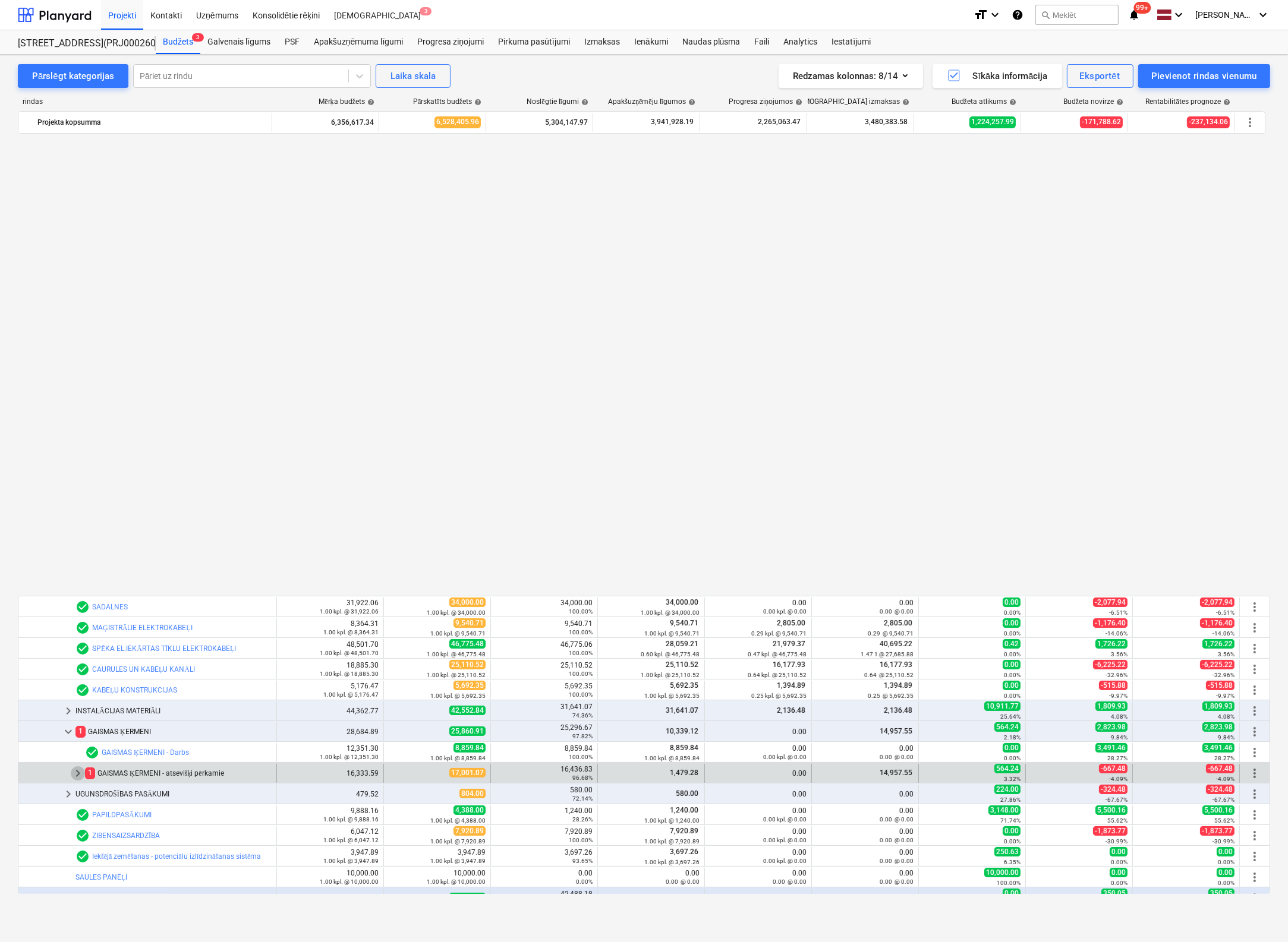
click at [78, 774] on span "keyboard_arrow_right" at bounding box center [78, 773] width 14 height 14
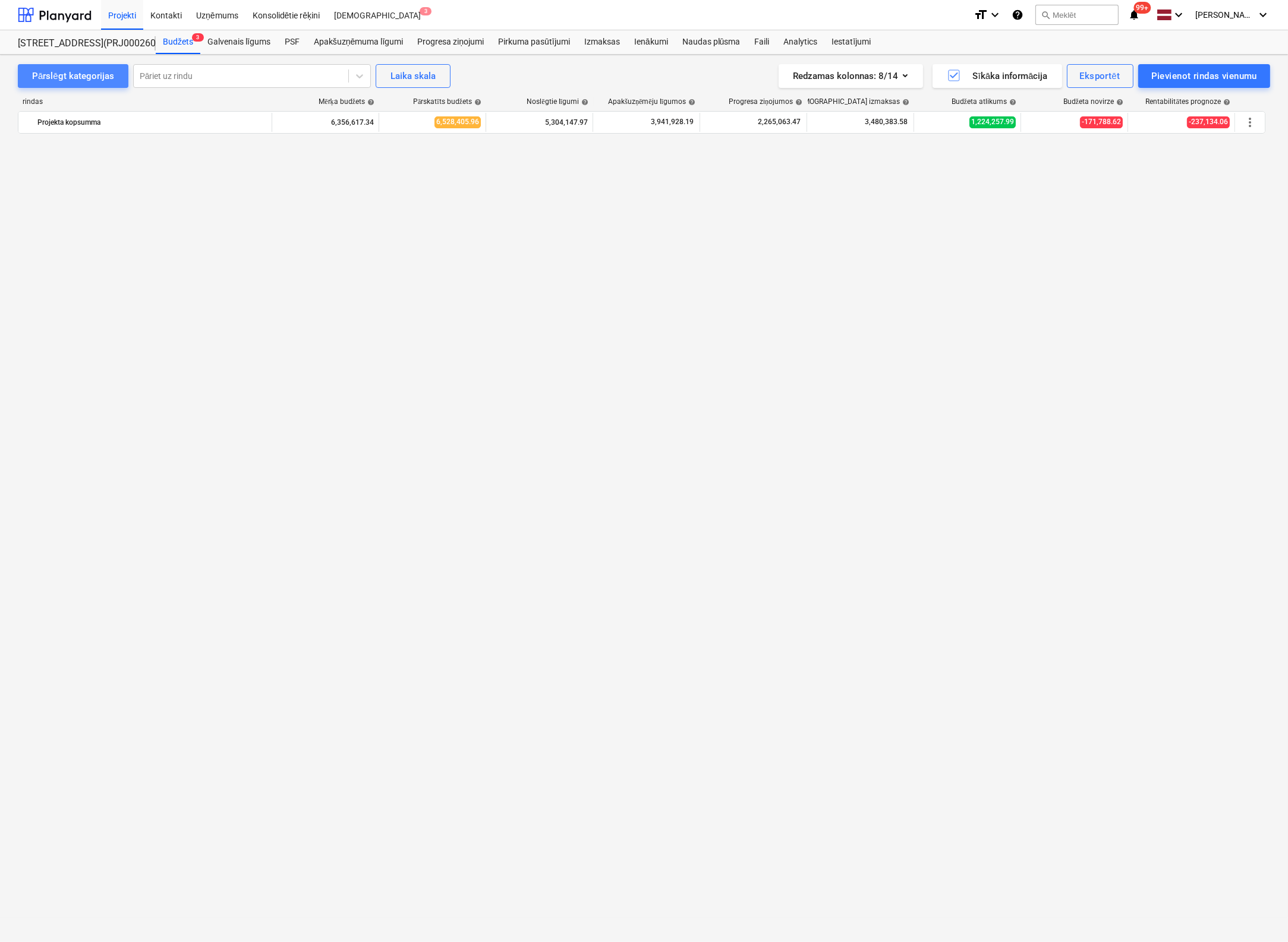
click at [74, 78] on div "Pārslēgt kategorijas" at bounding box center [73, 76] width 82 height 16
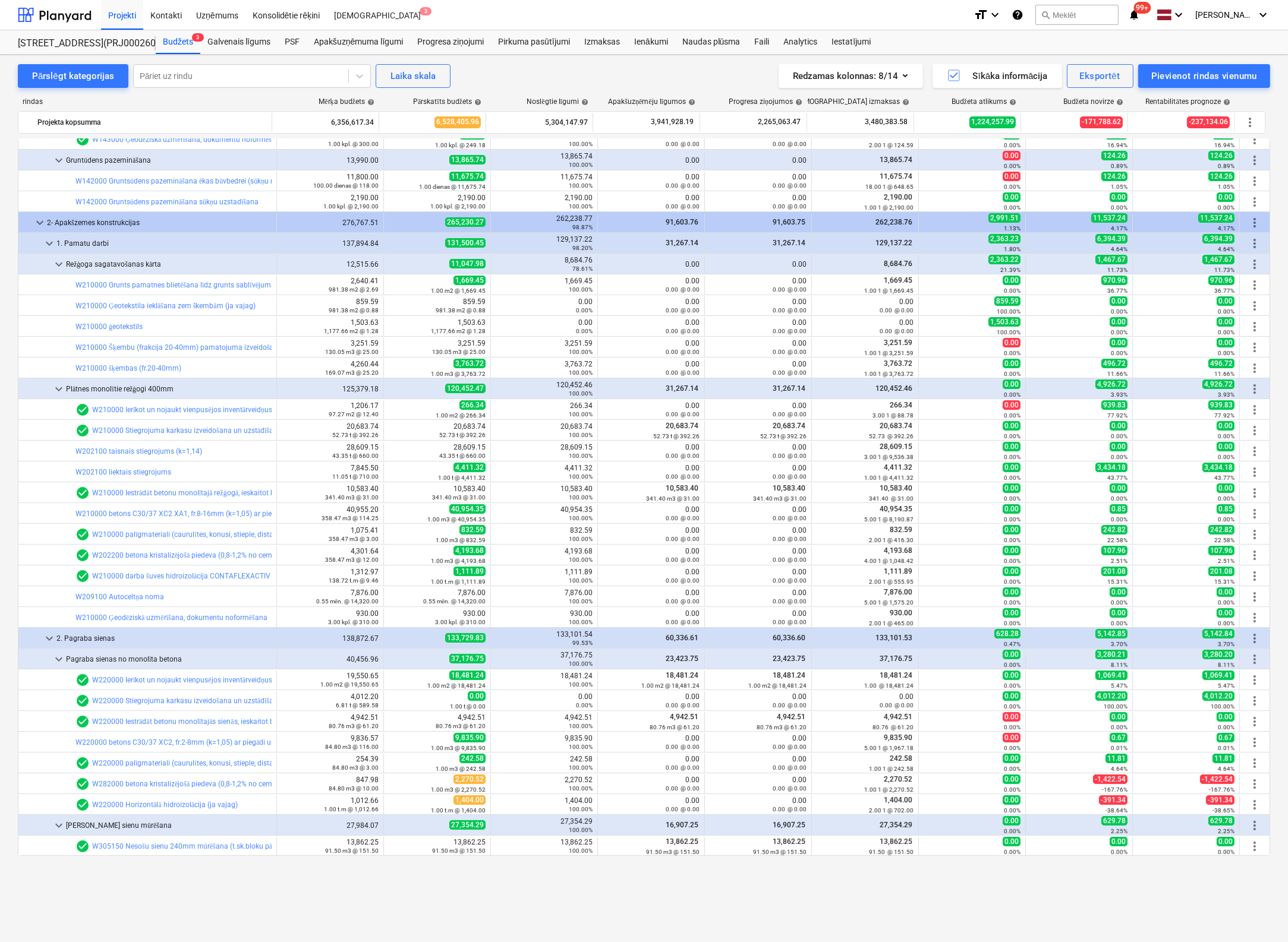
scroll to position [470, 0]
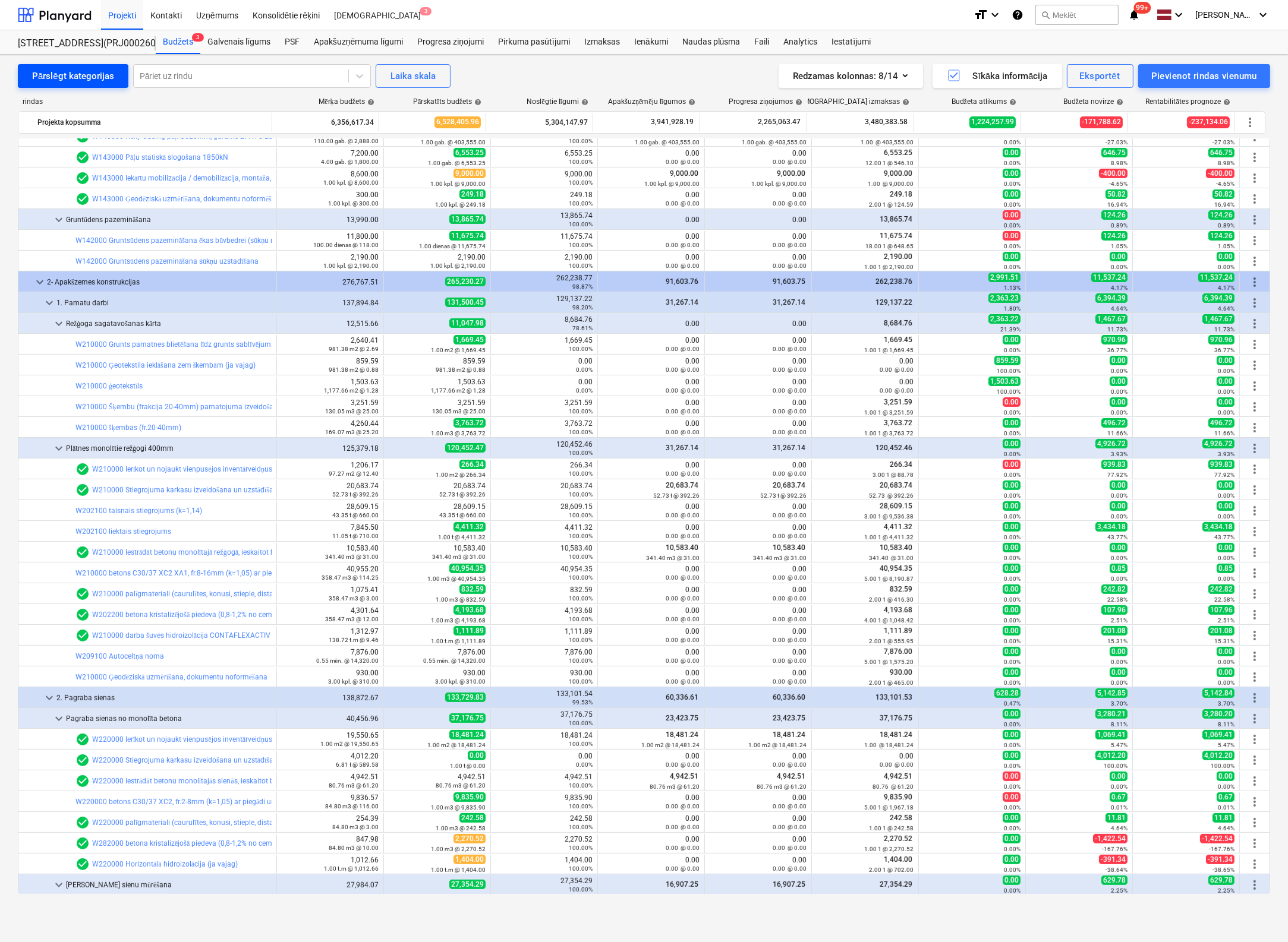
click at [74, 82] on div "Pārslēgt kategorijas" at bounding box center [73, 76] width 82 height 16
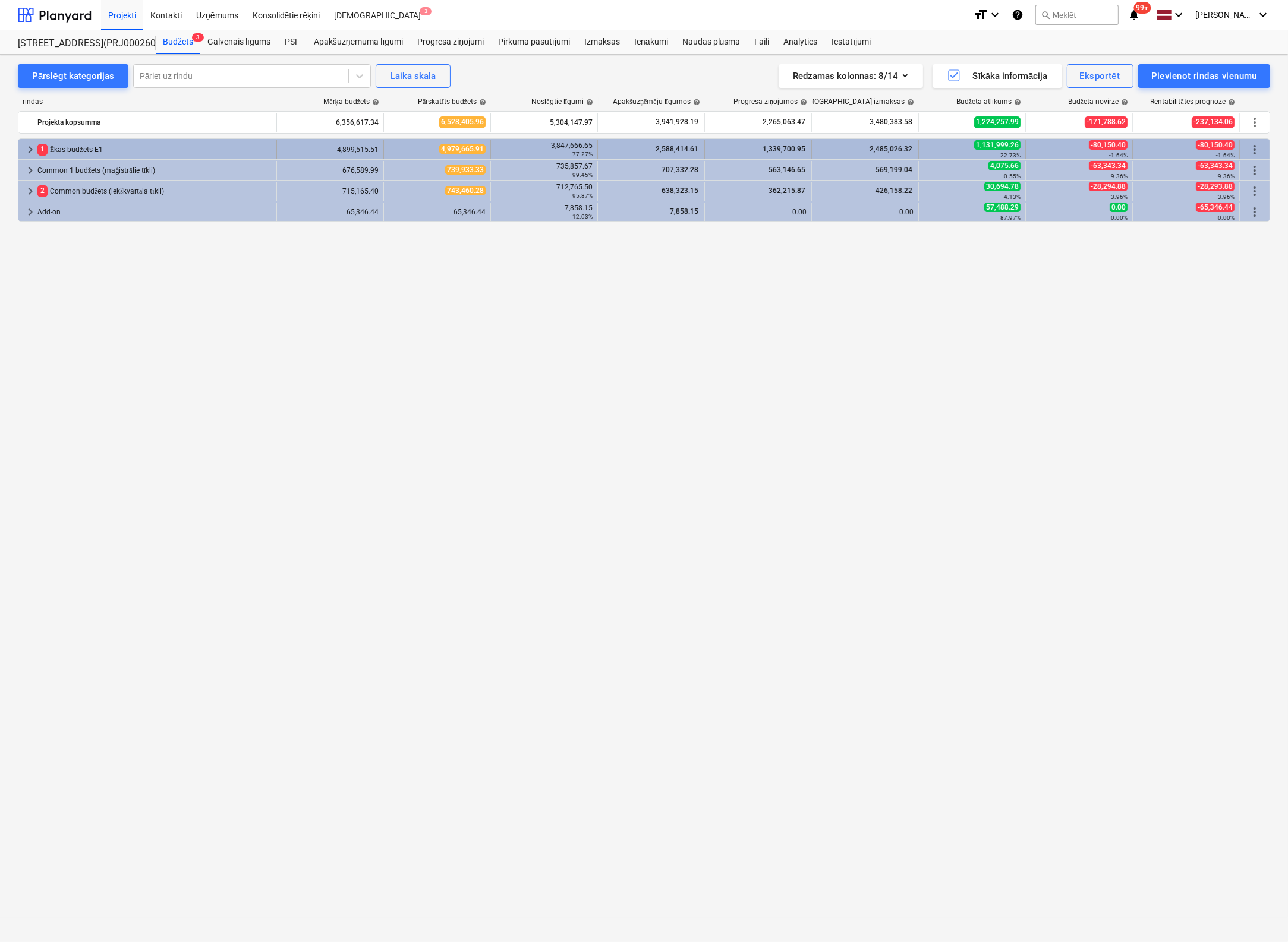
click at [30, 149] on span "keyboard_arrow_right" at bounding box center [30, 149] width 14 height 14
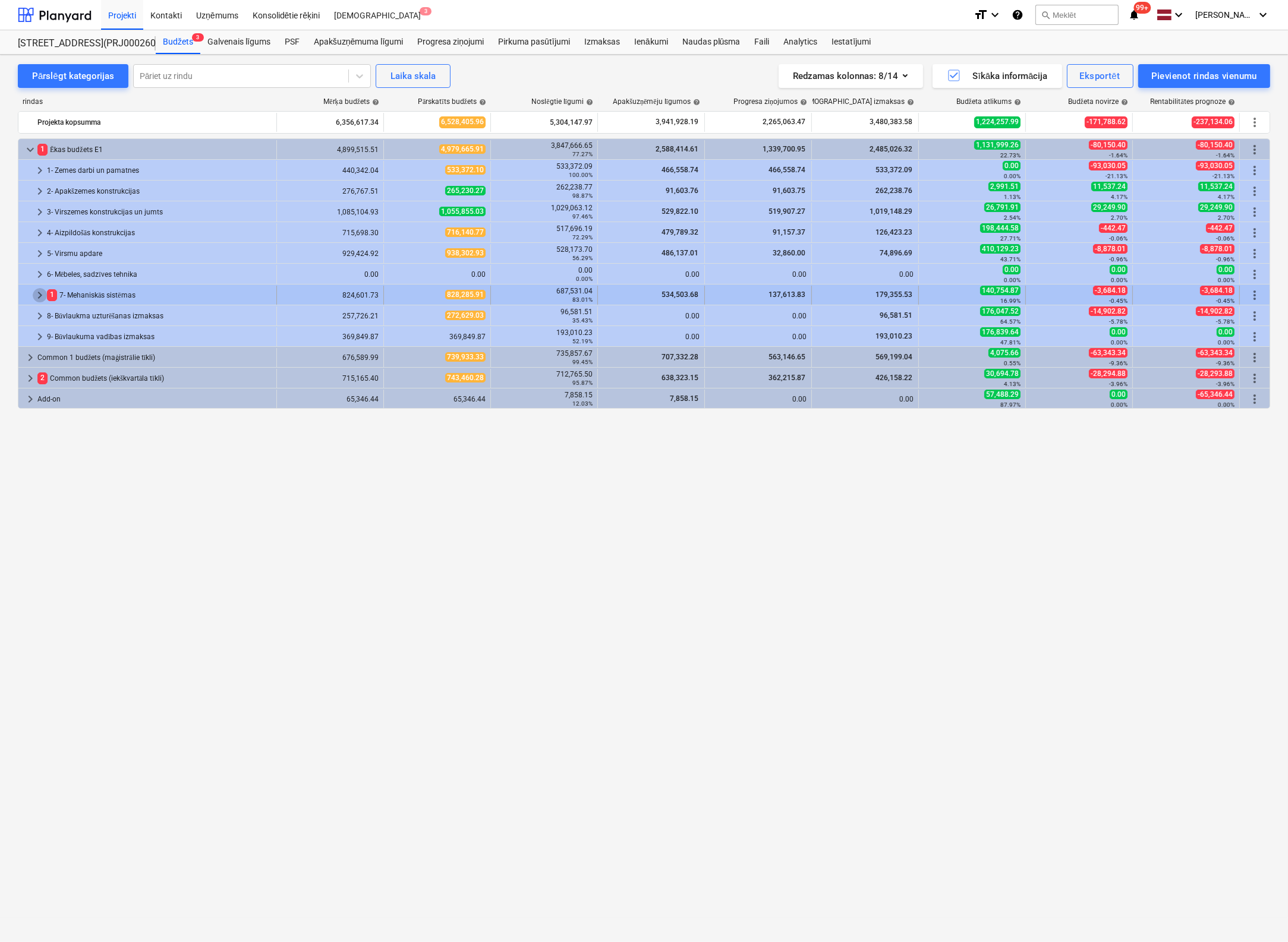
click at [42, 292] on span "keyboard_arrow_right" at bounding box center [39, 295] width 14 height 14
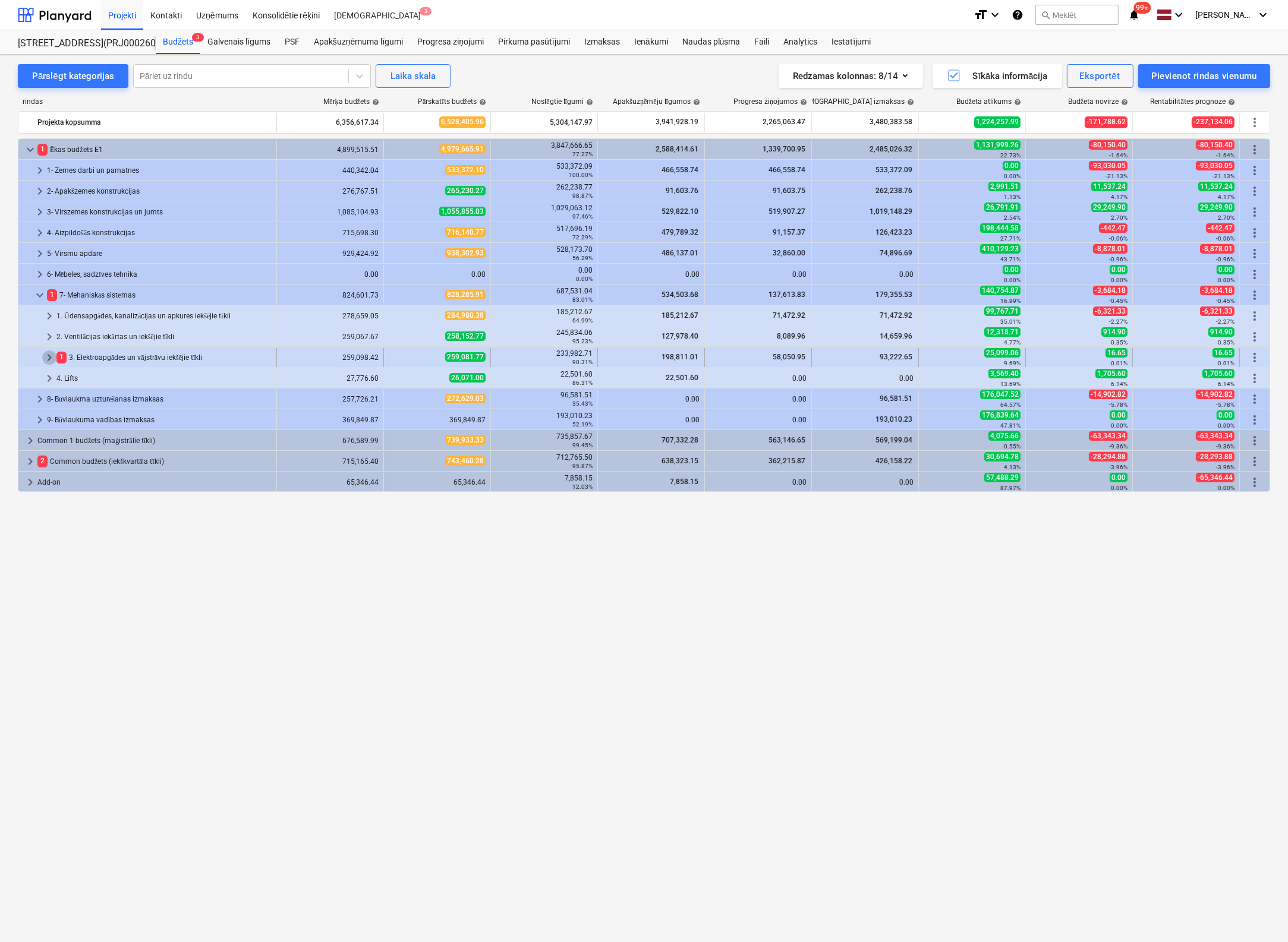
click at [47, 355] on span "keyboard_arrow_right" at bounding box center [49, 358] width 14 height 14
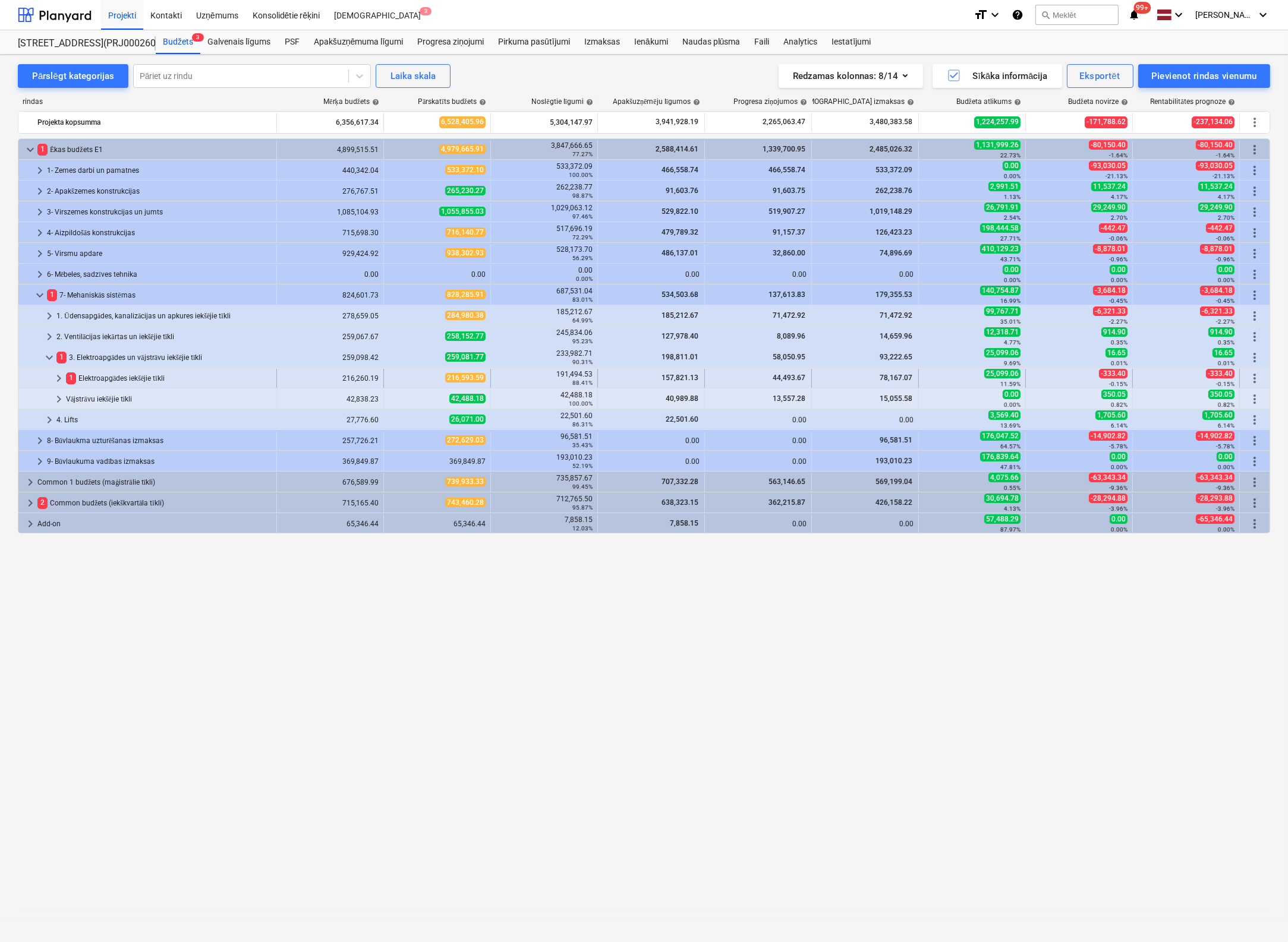
click at [58, 378] on span "keyboard_arrow_right" at bounding box center [59, 378] width 14 height 14
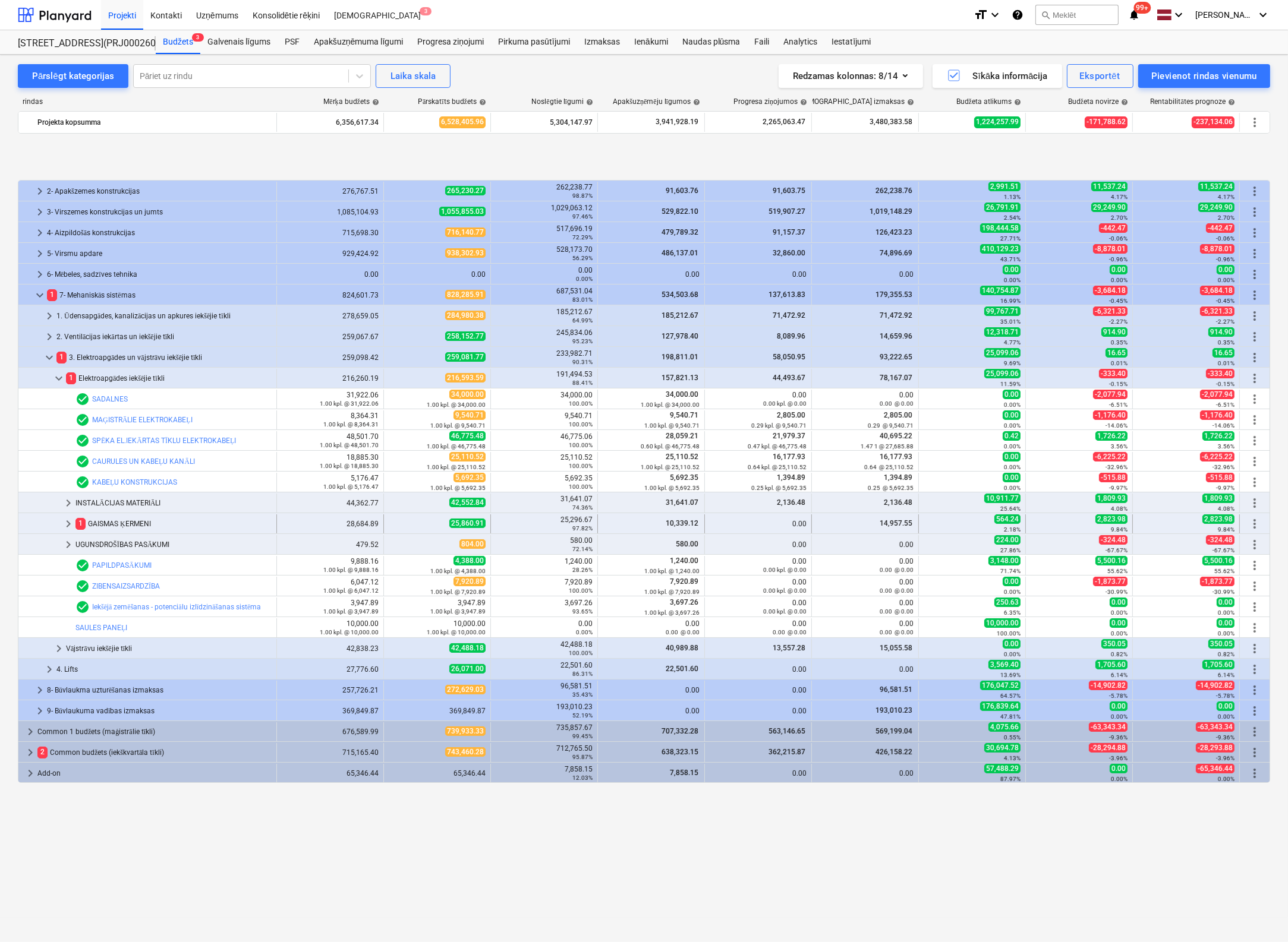
click at [68, 523] on span "keyboard_arrow_right" at bounding box center [69, 524] width 14 height 14
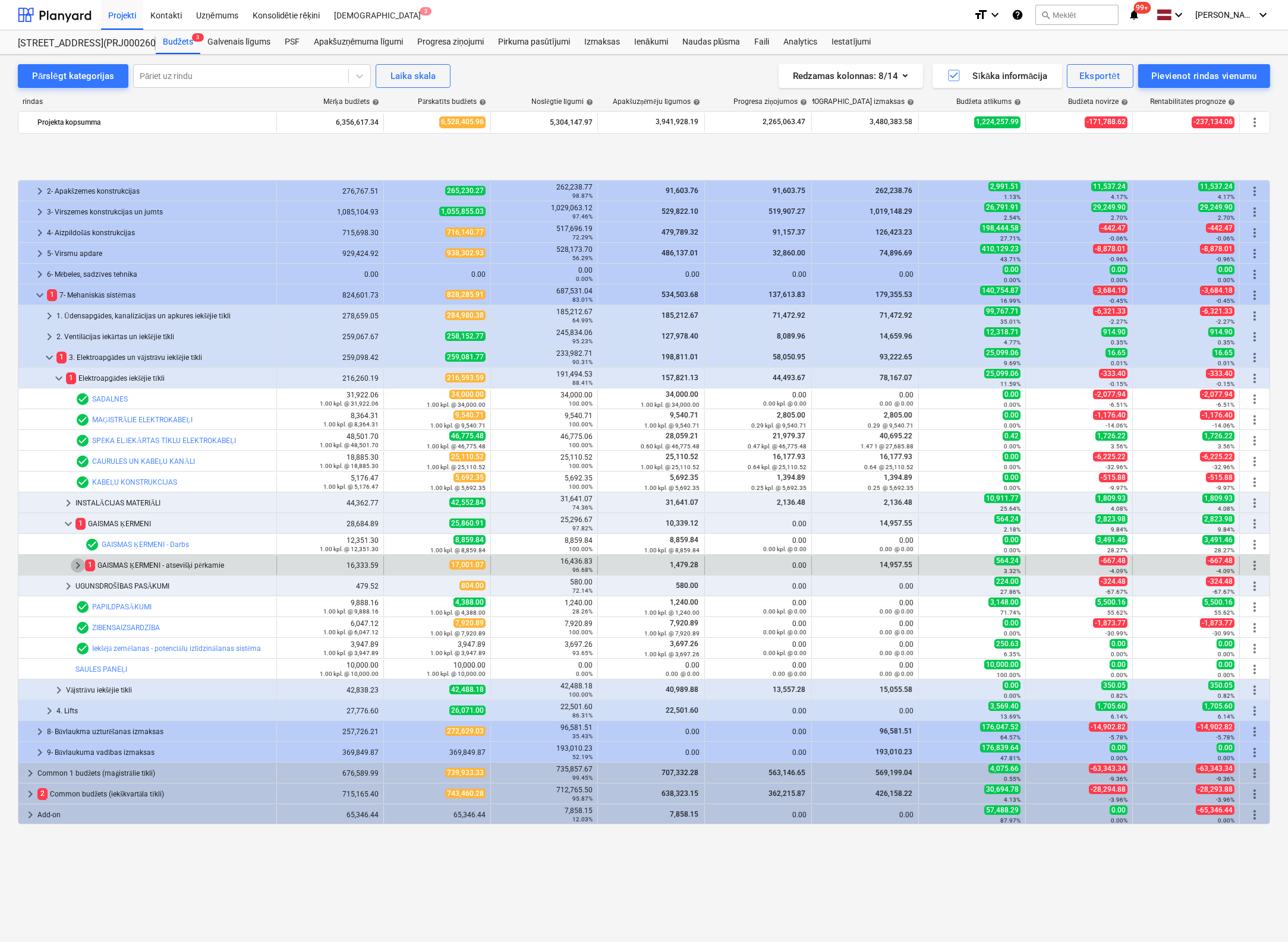
click at [79, 564] on span "keyboard_arrow_right" at bounding box center [78, 565] width 14 height 14
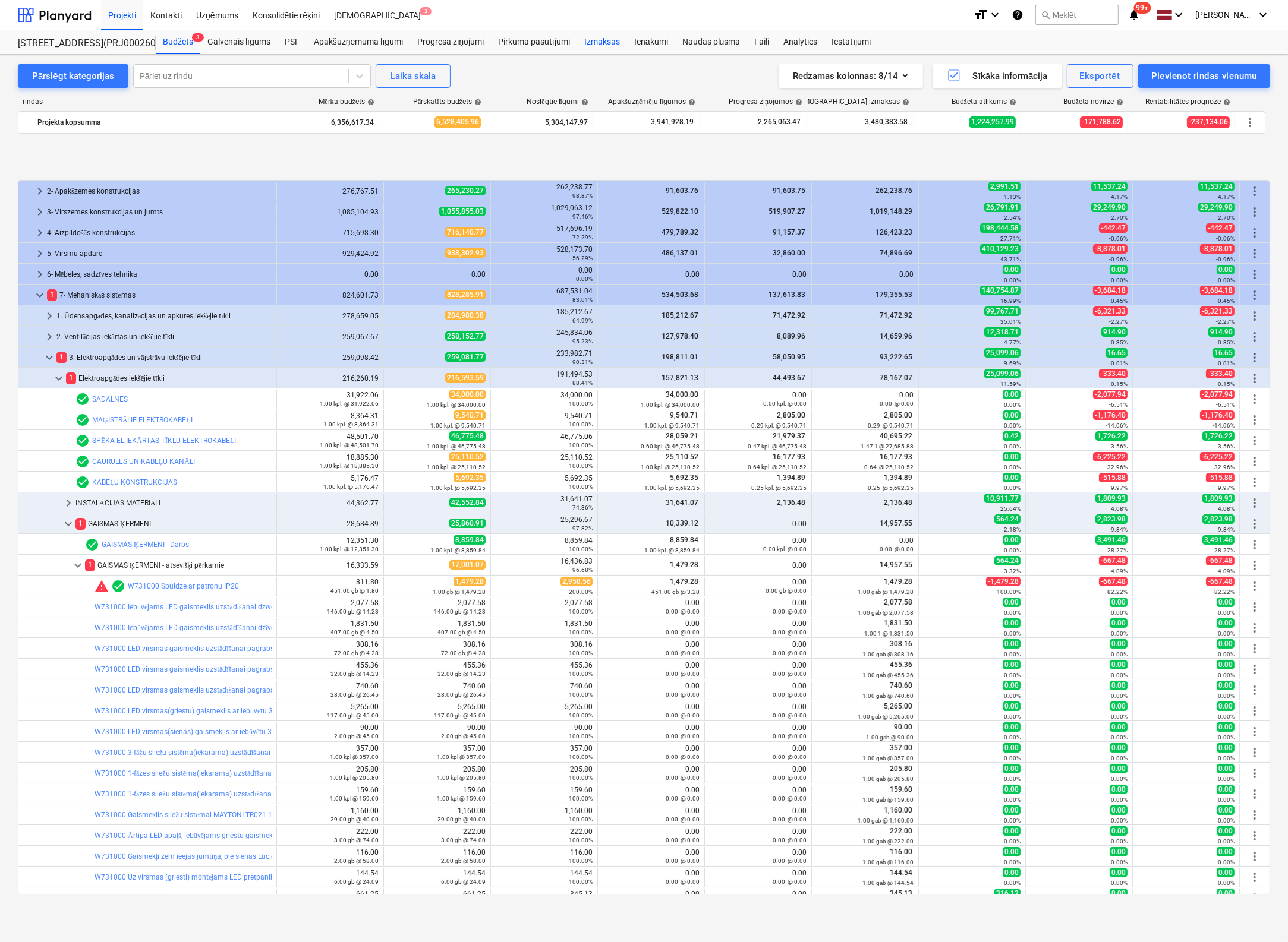
click at [599, 43] on div "Izmaksas" at bounding box center [602, 42] width 50 height 24
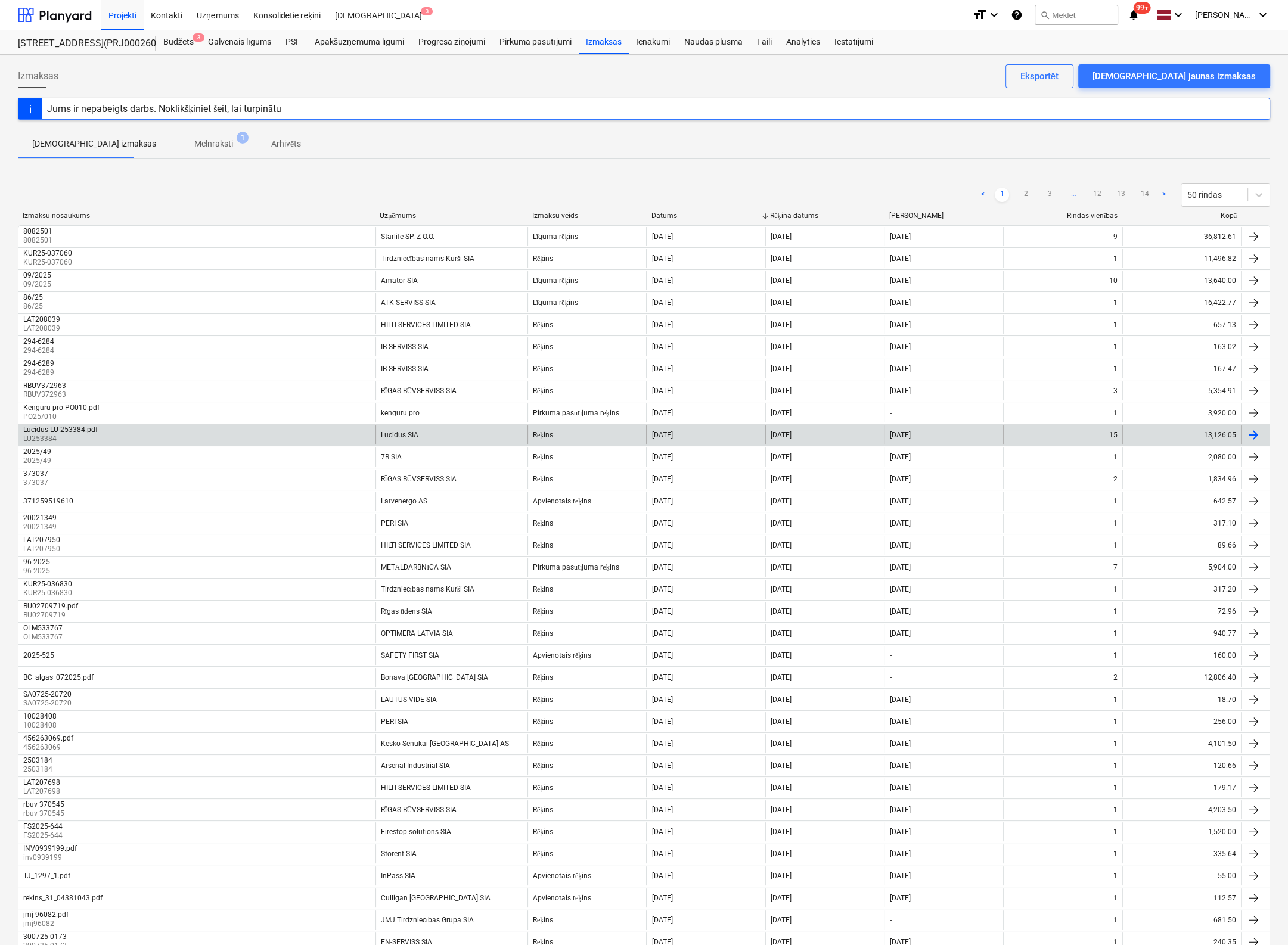
click at [75, 427] on div "Lucidus LU 253384.pdf" at bounding box center [60, 430] width 75 height 8
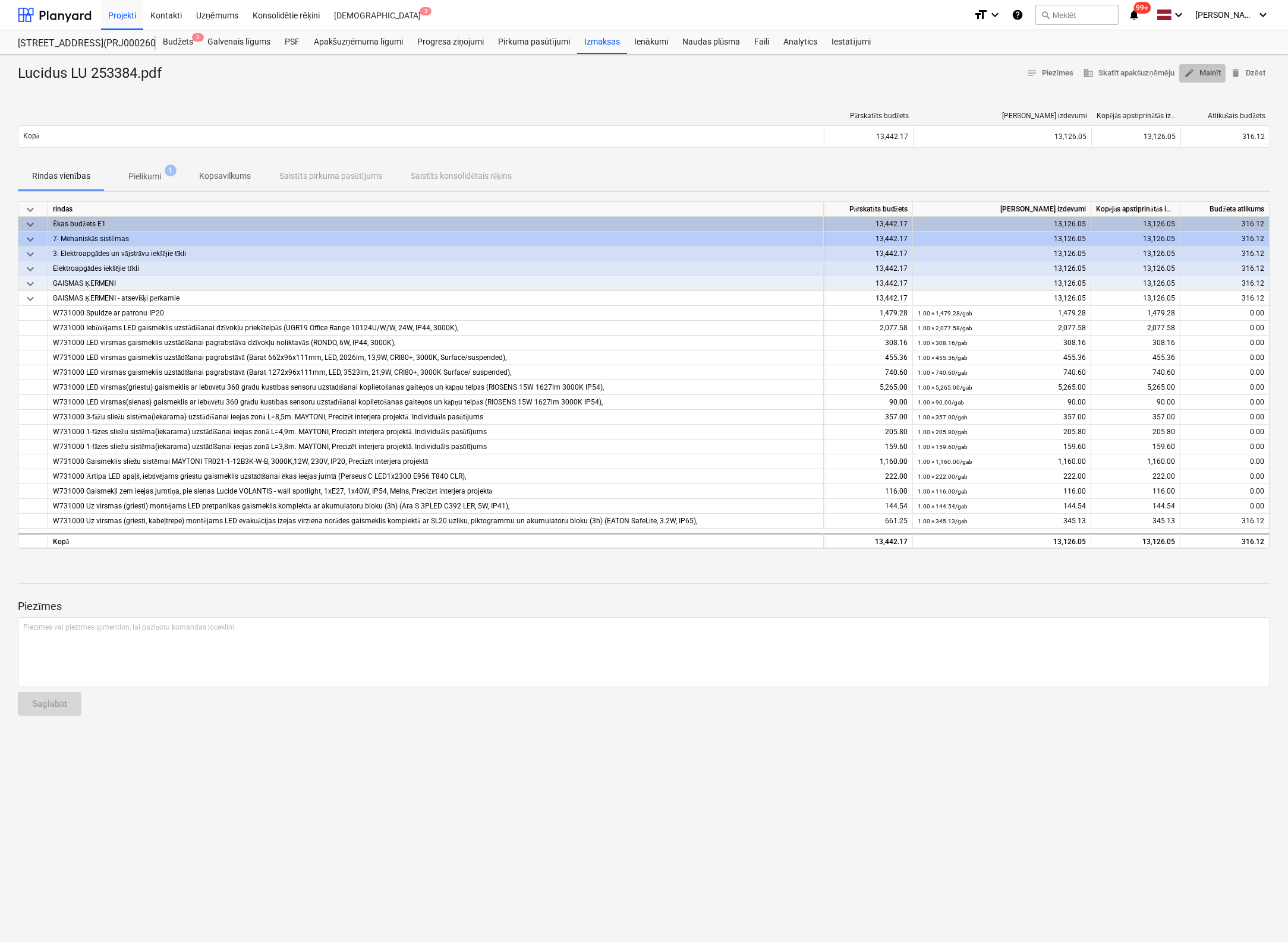
click at [1018, 71] on span "edit Mainīt" at bounding box center [1202, 73] width 37 height 14
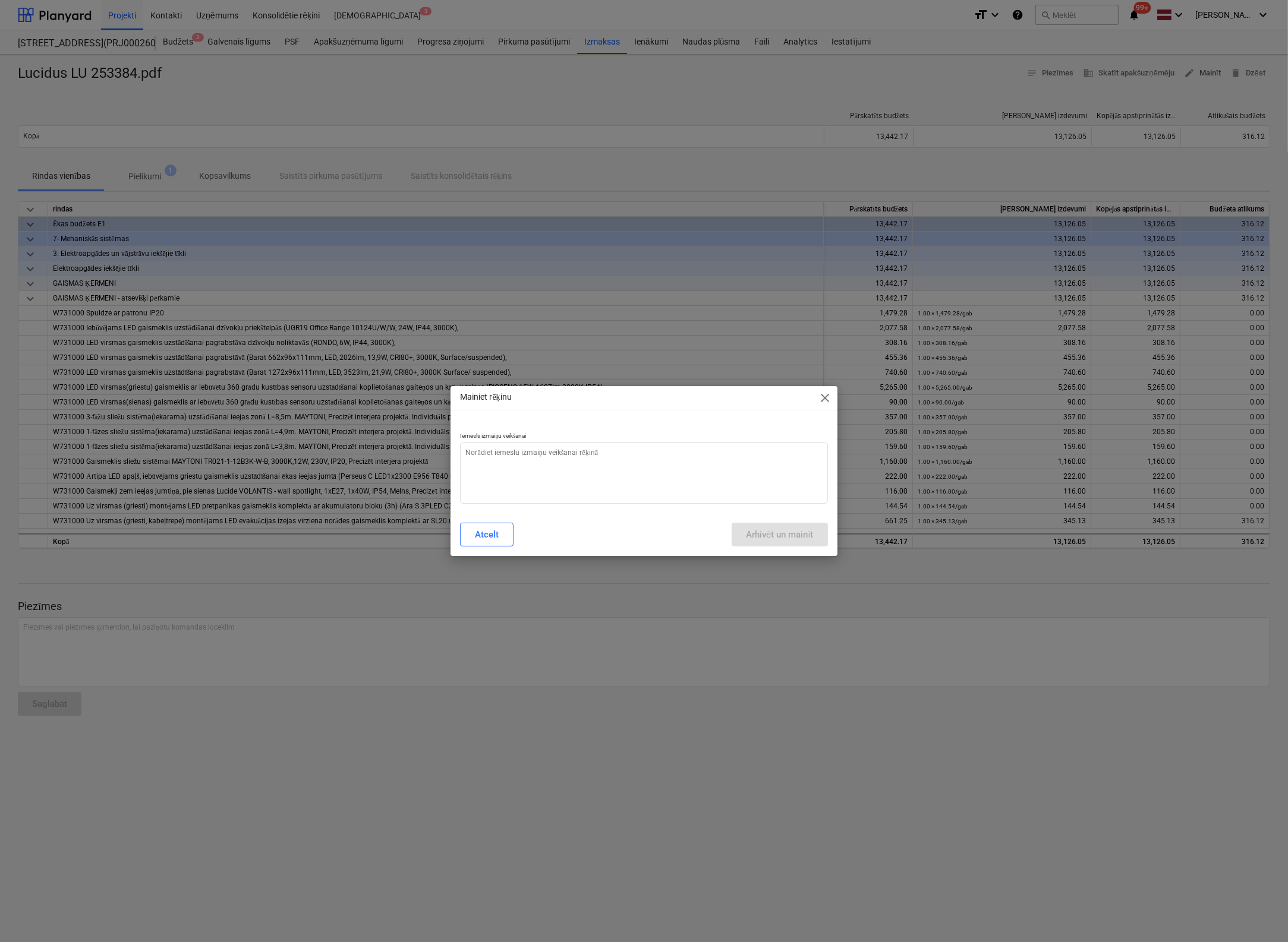
type textarea "x"
click at [643, 449] on textarea at bounding box center [643, 473] width 367 height 61
type textarea "N"
type textarea "x"
type textarea "Ne"
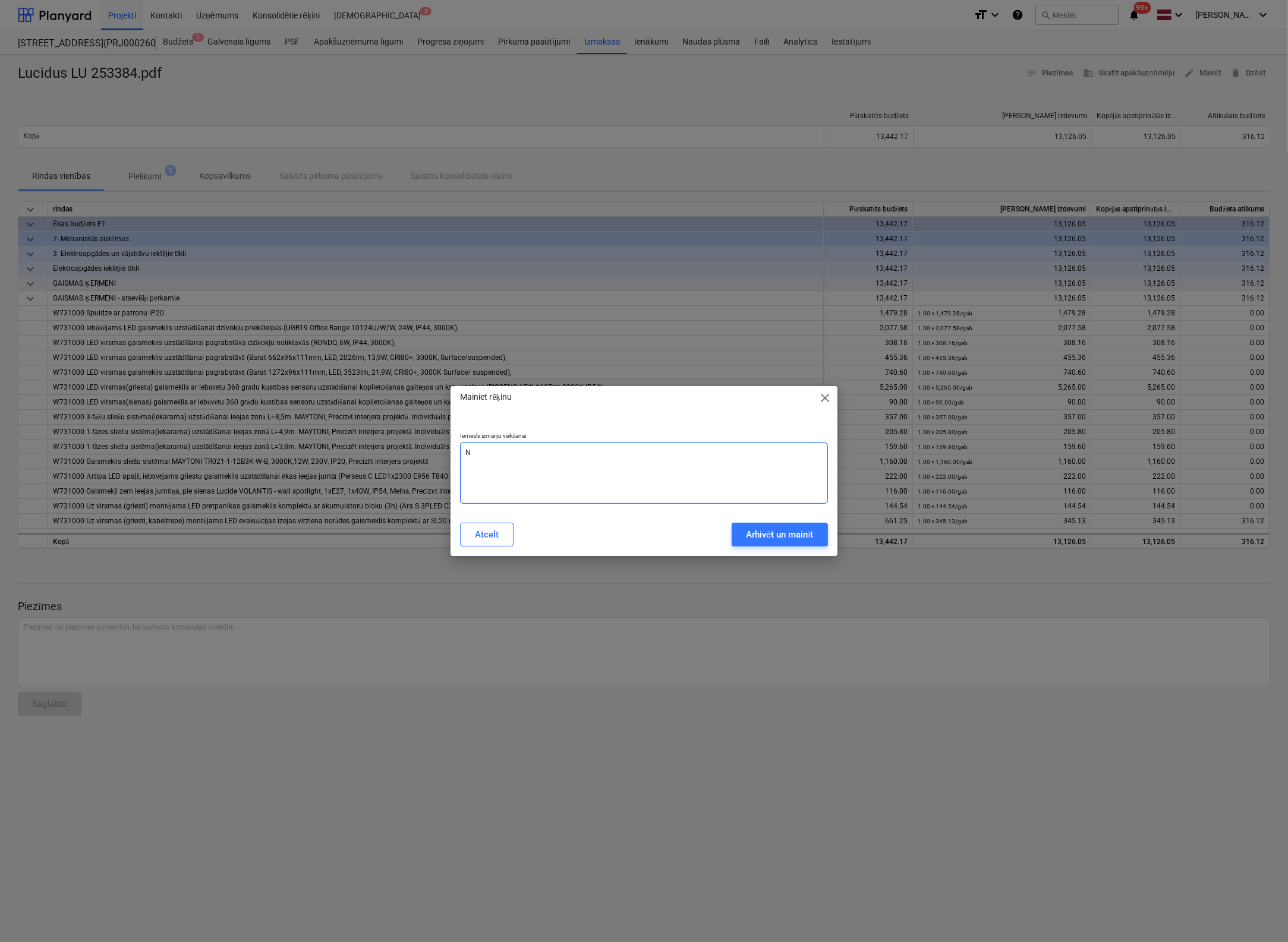
type textarea "x"
type textarea "Nep"
type textarea "x"
type textarea "Nepa"
type textarea "x"
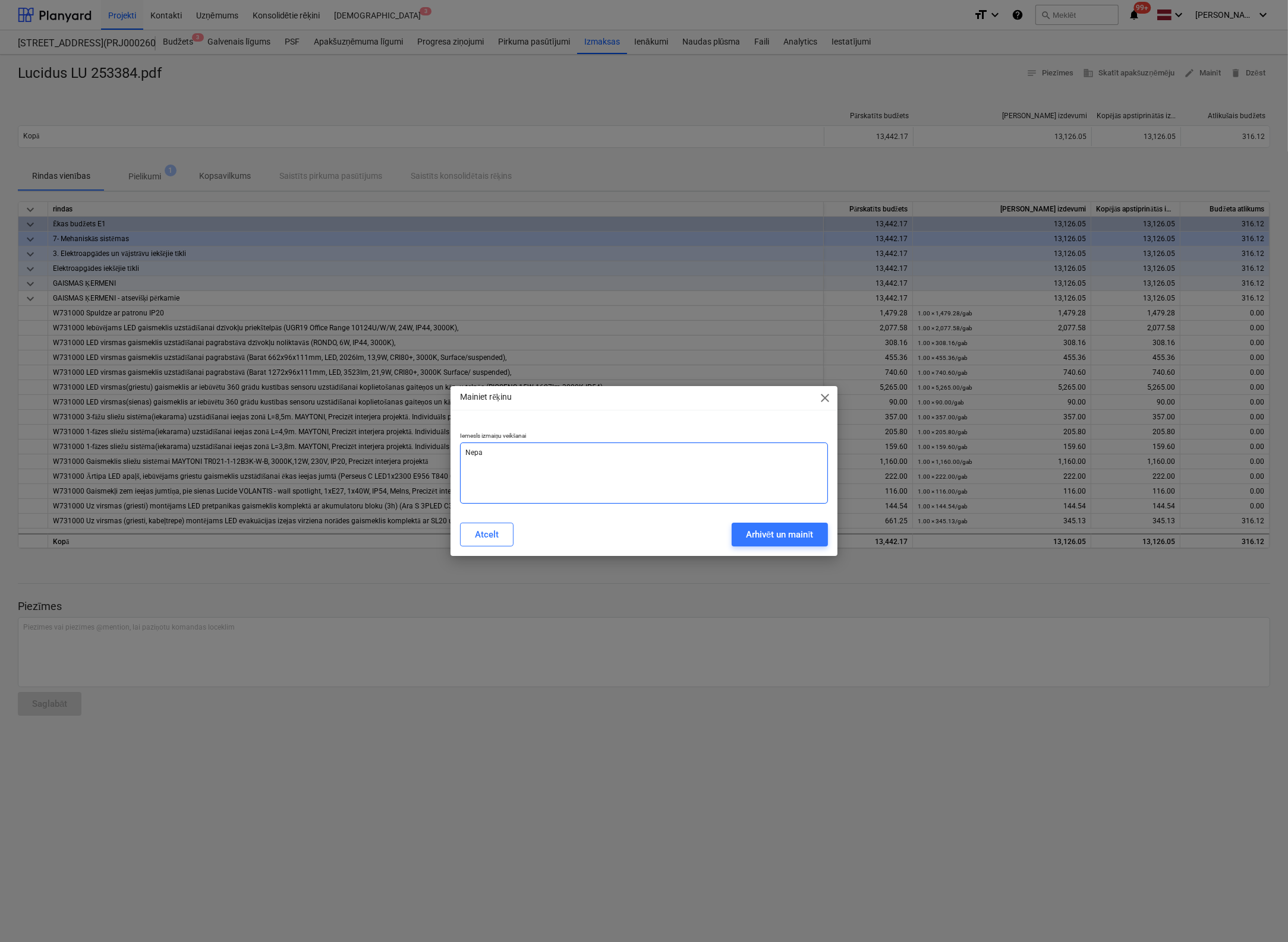
type textarea "Nepar"
type textarea "x"
type textarea "Nepare"
type textarea "x"
type textarea "Neparei"
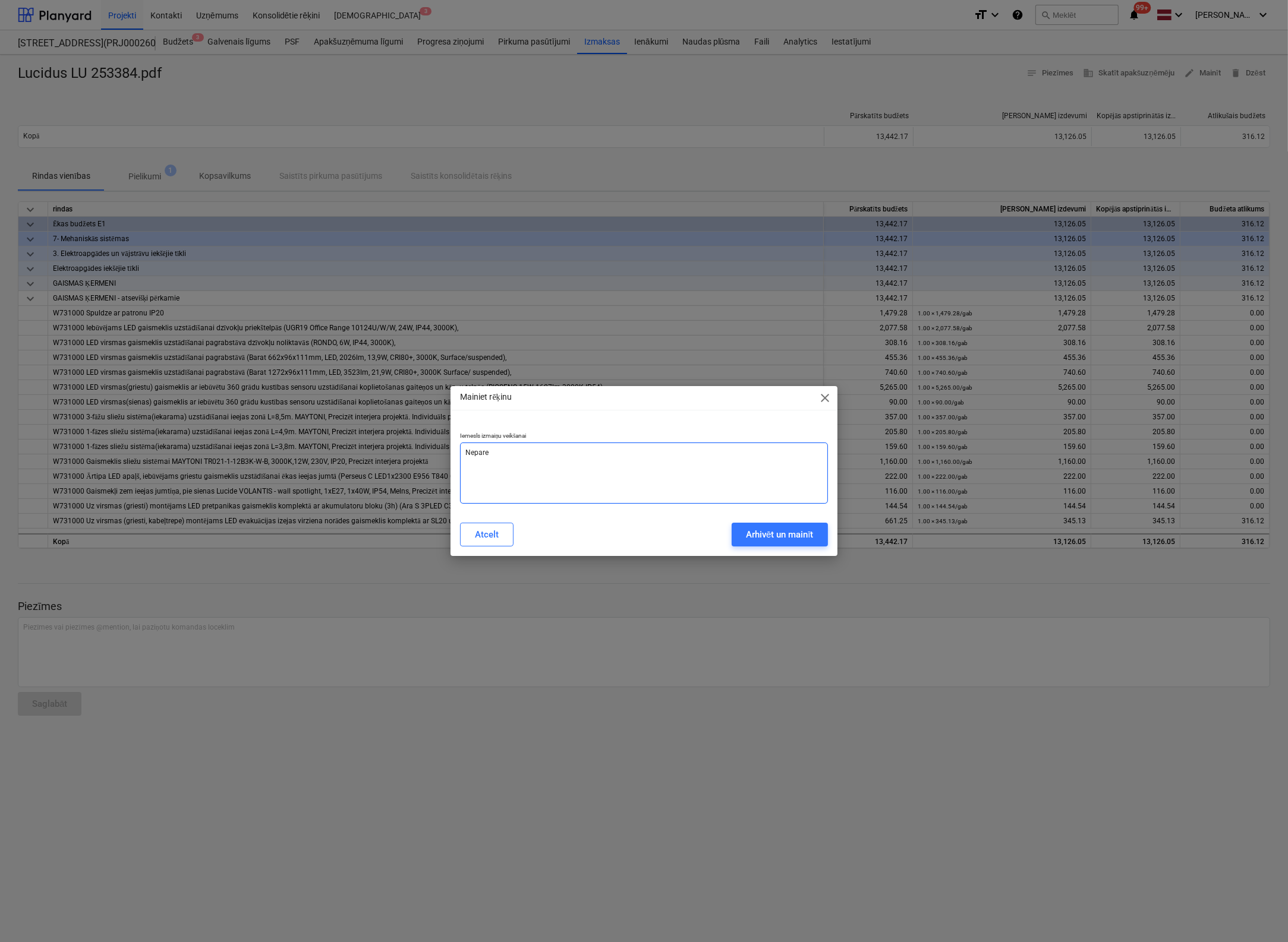
type textarea "x"
type textarea "Nepareiz"
type textarea "x"
type textarea "Nepareizs"
type textarea "x"
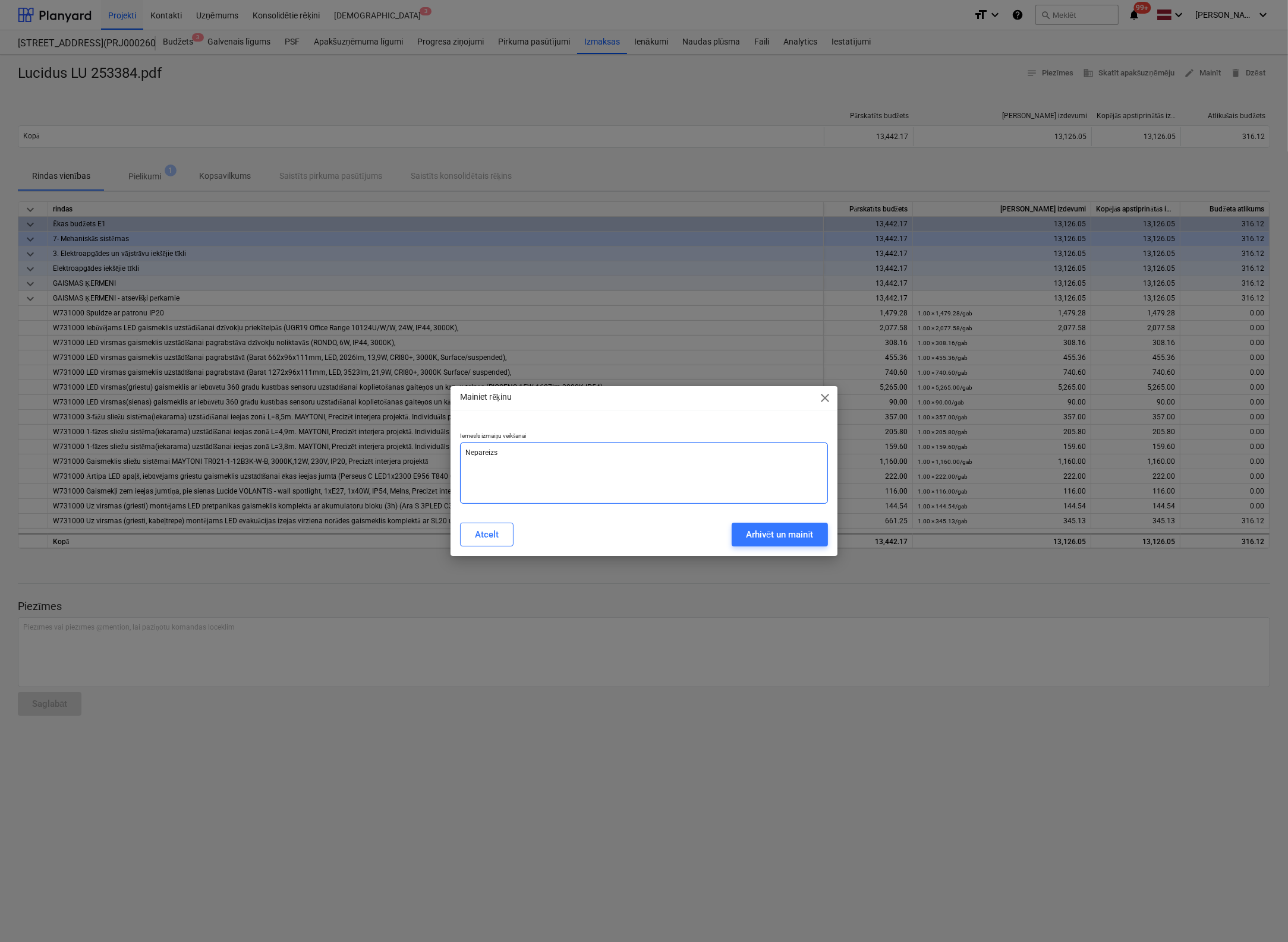
type textarea "Nepareizs"
type textarea "x"
type textarea "Nepareizs k"
type textarea "x"
type textarea "Nepareizs ko"
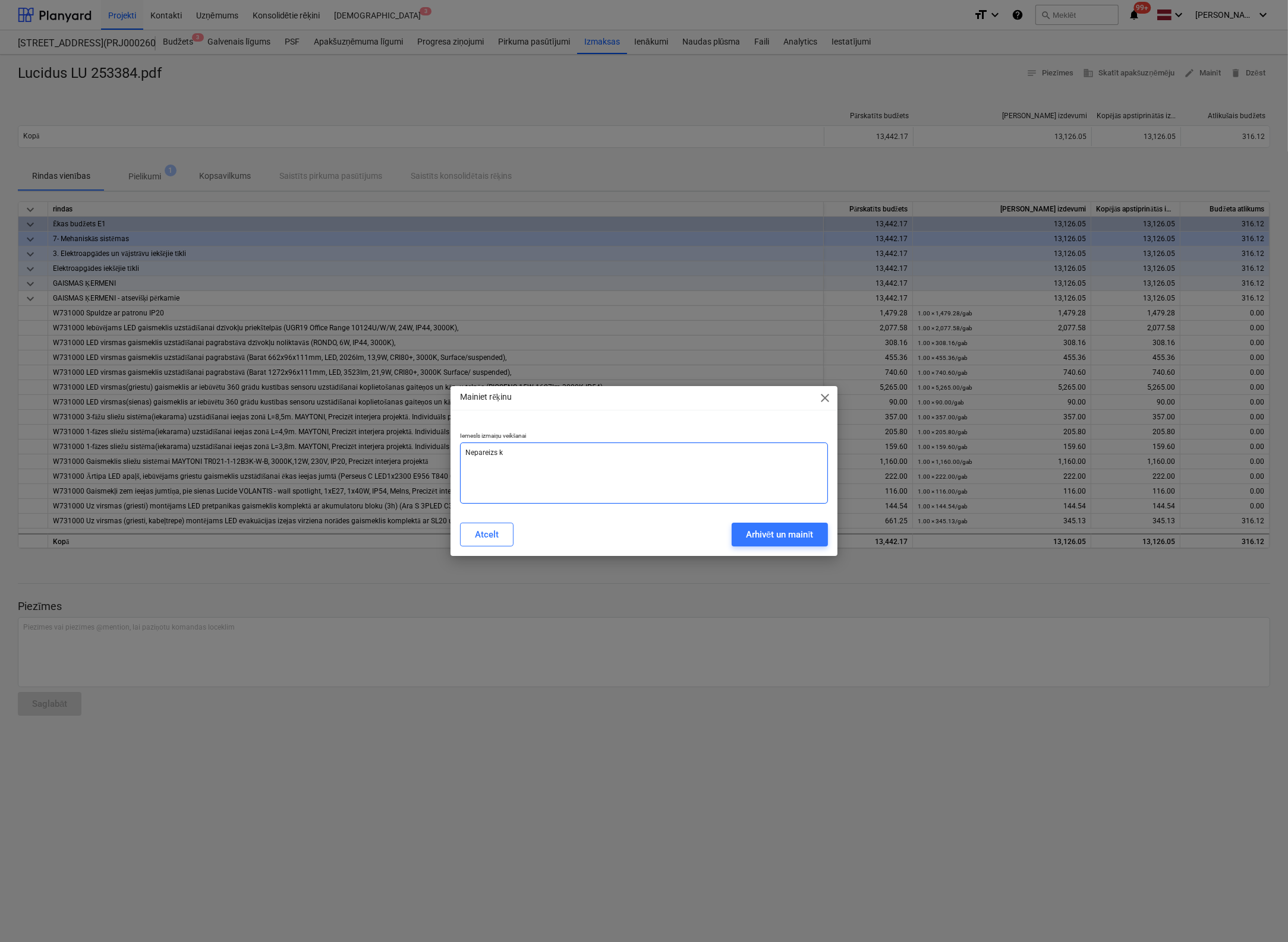
type textarea "x"
type textarea "Nepareizs kod"
type textarea "x"
type textarea "Nepareizs kodē"
type textarea "x"
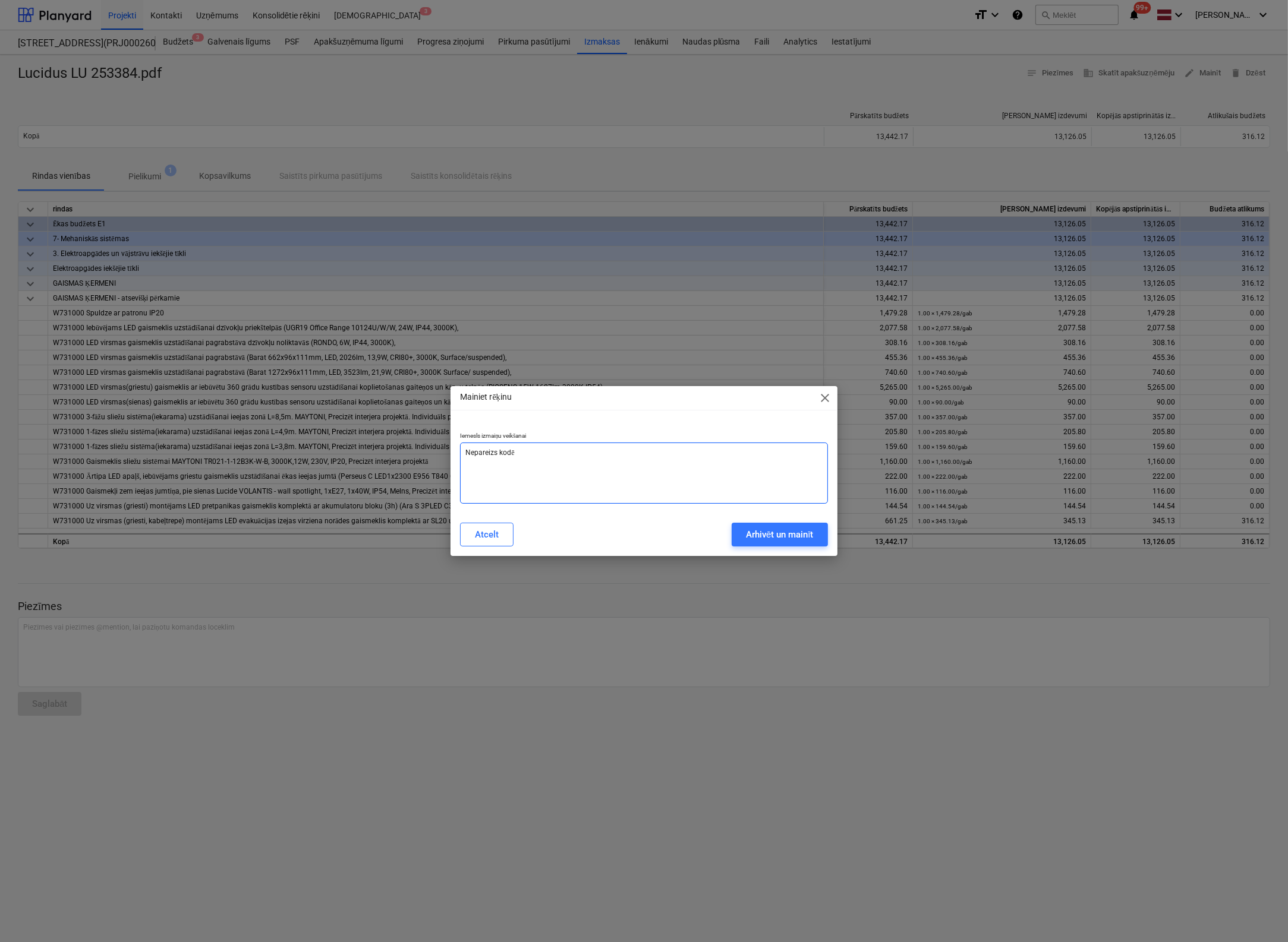
type textarea "Nepareizs kodēj"
type textarea "x"
type textarea "Nepareizs kodēju"
type textarea "x"
type textarea "Nepareizs kodējum"
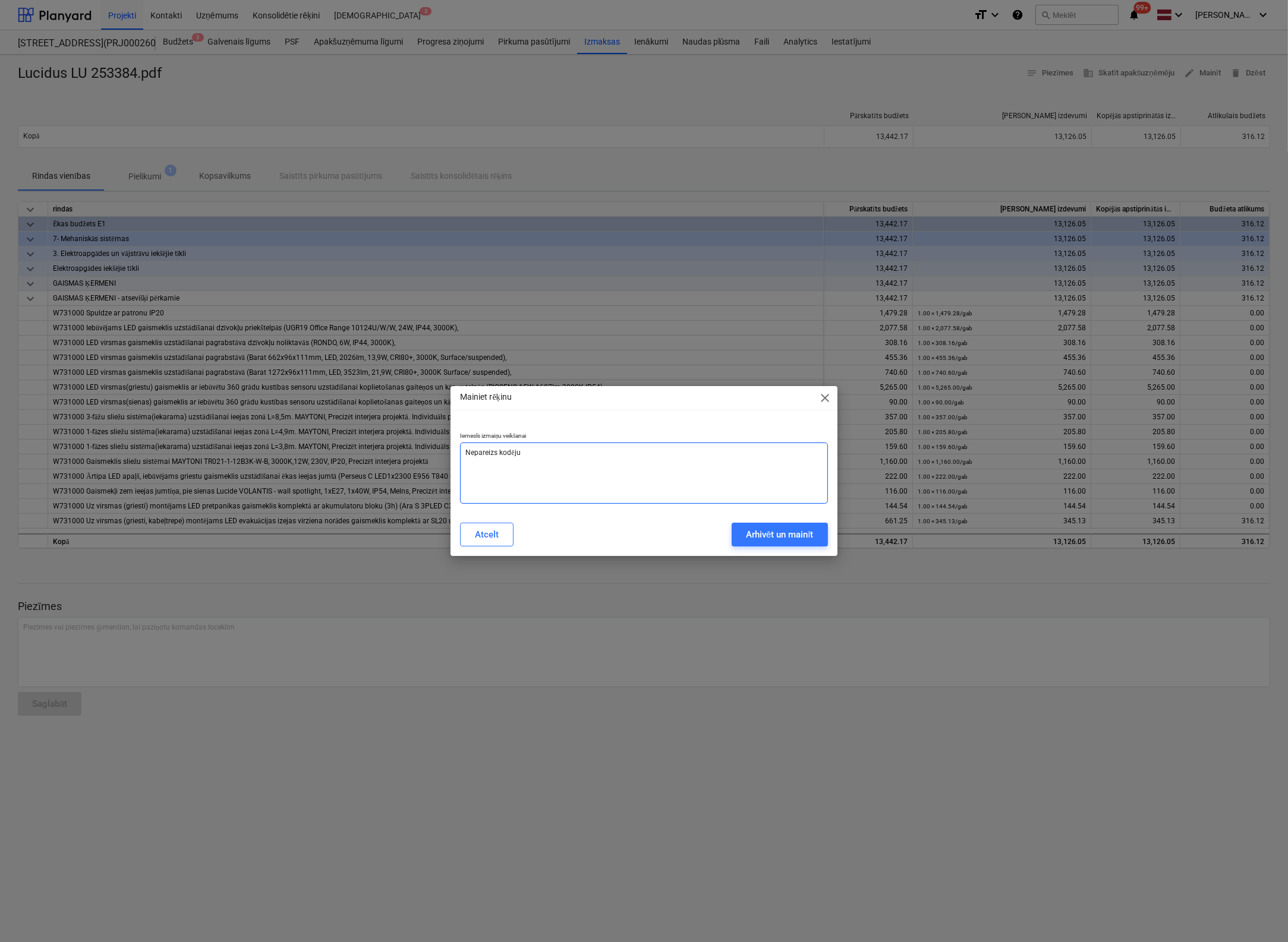
type textarea "x"
type textarea "Nepareizs kodējums"
type textarea "x"
type textarea "Nepareizs kodējums"
click at [763, 536] on div "Arhivēt un mainīt" at bounding box center [779, 534] width 68 height 16
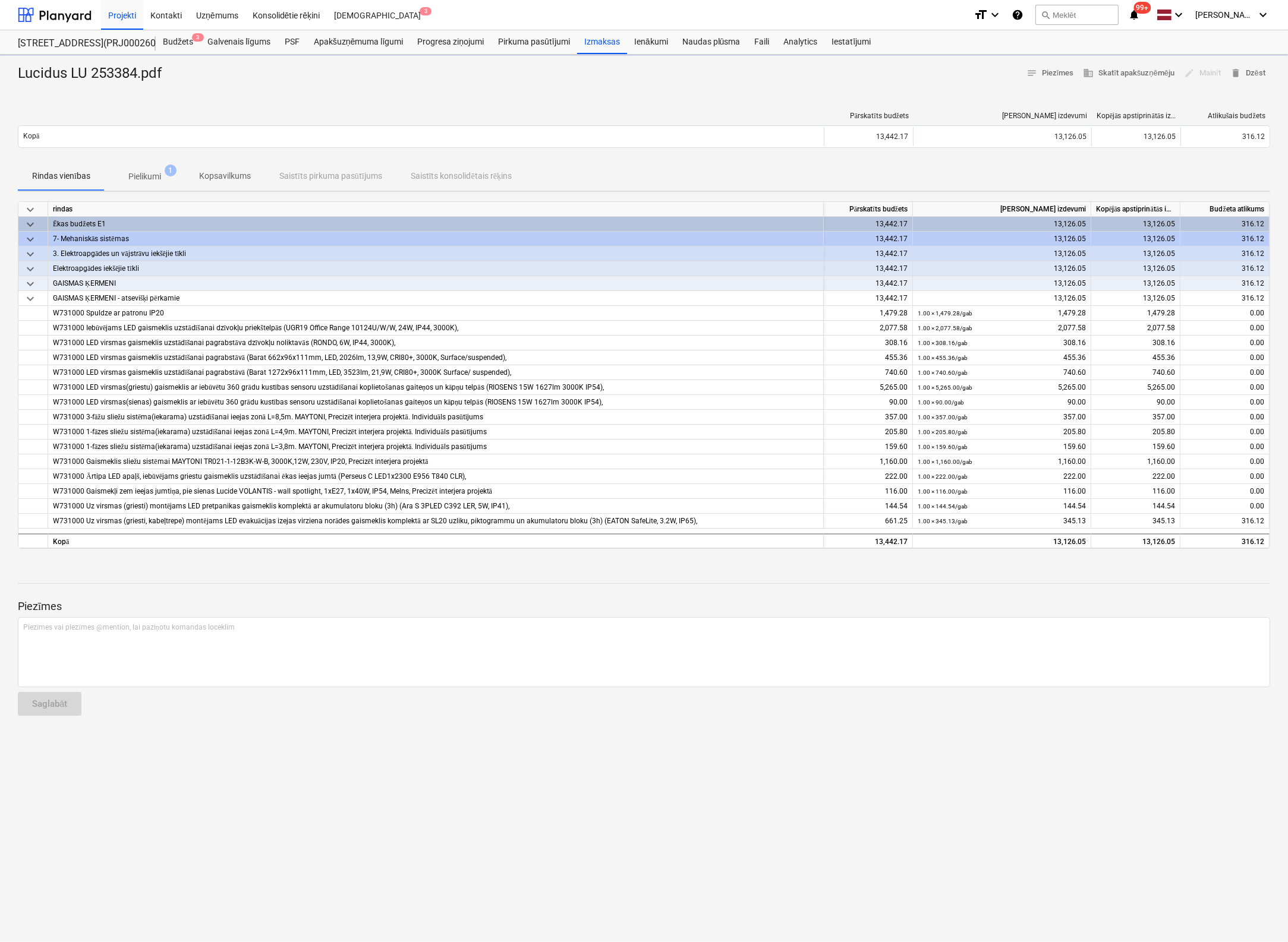
type textarea "x"
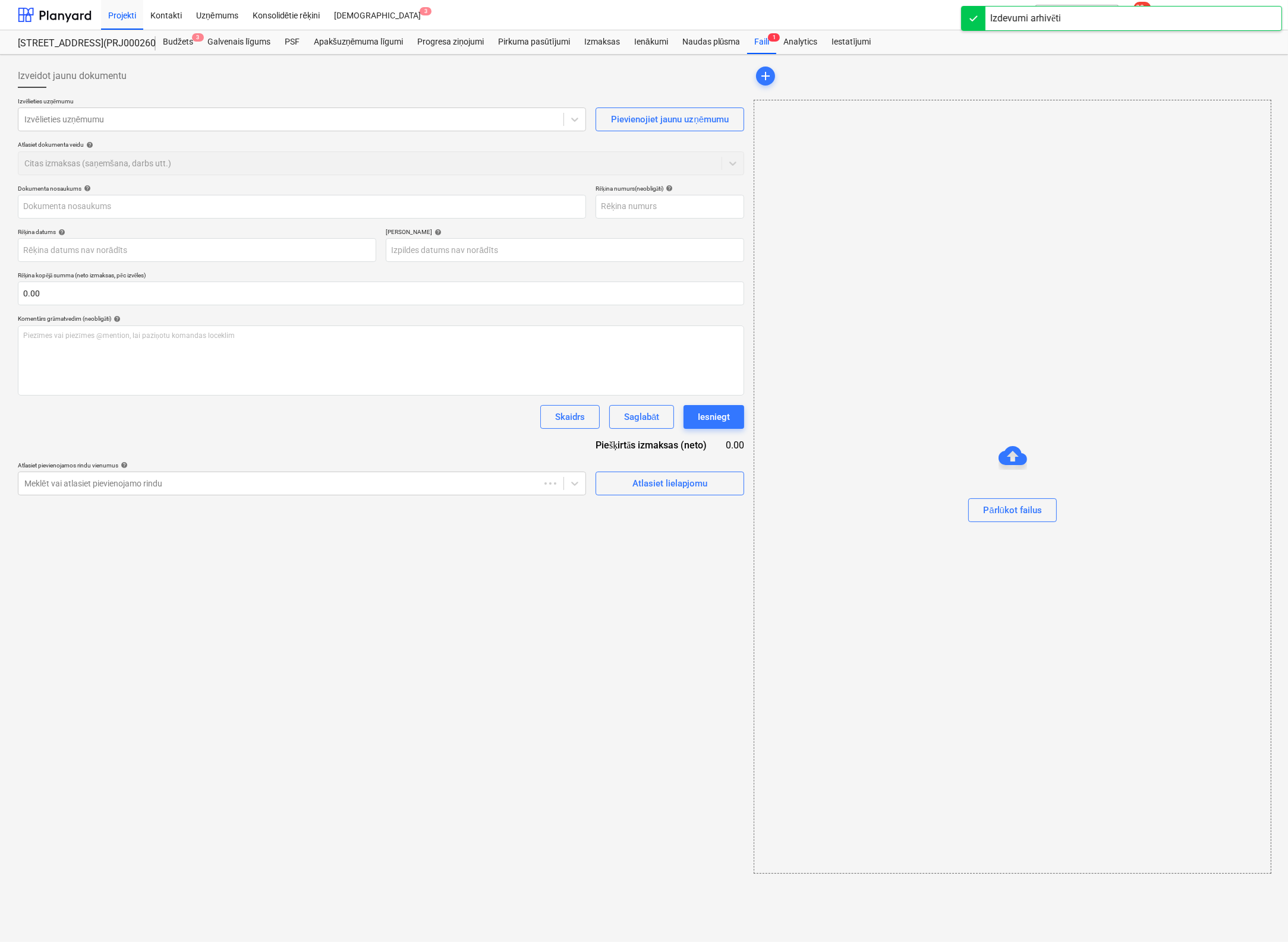
type input "Lucidus LU 253384.pdf"
type input "LU253384"
type input "[DATE]"
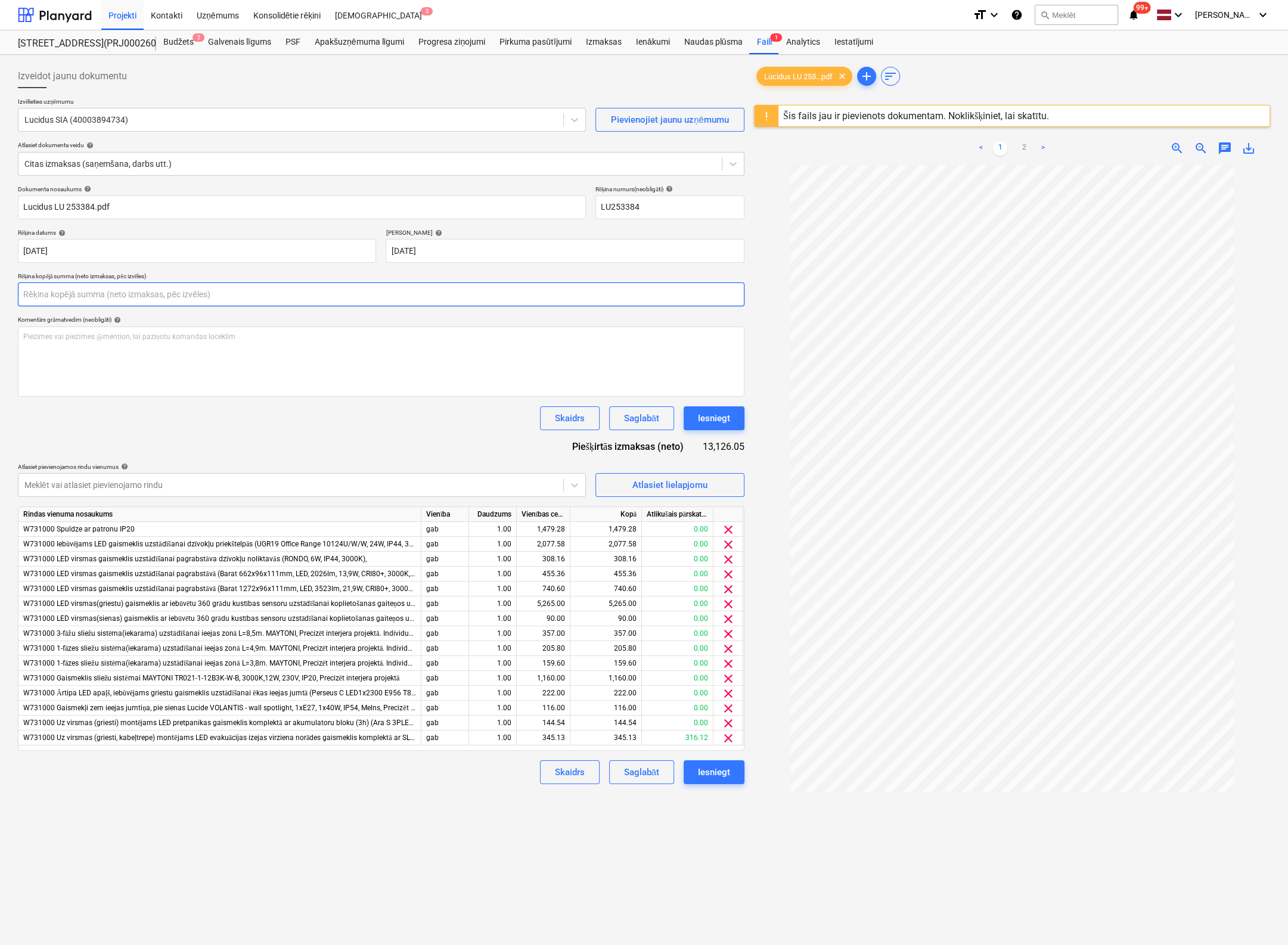
click at [209, 286] on input "text" at bounding box center [381, 294] width 726 height 24
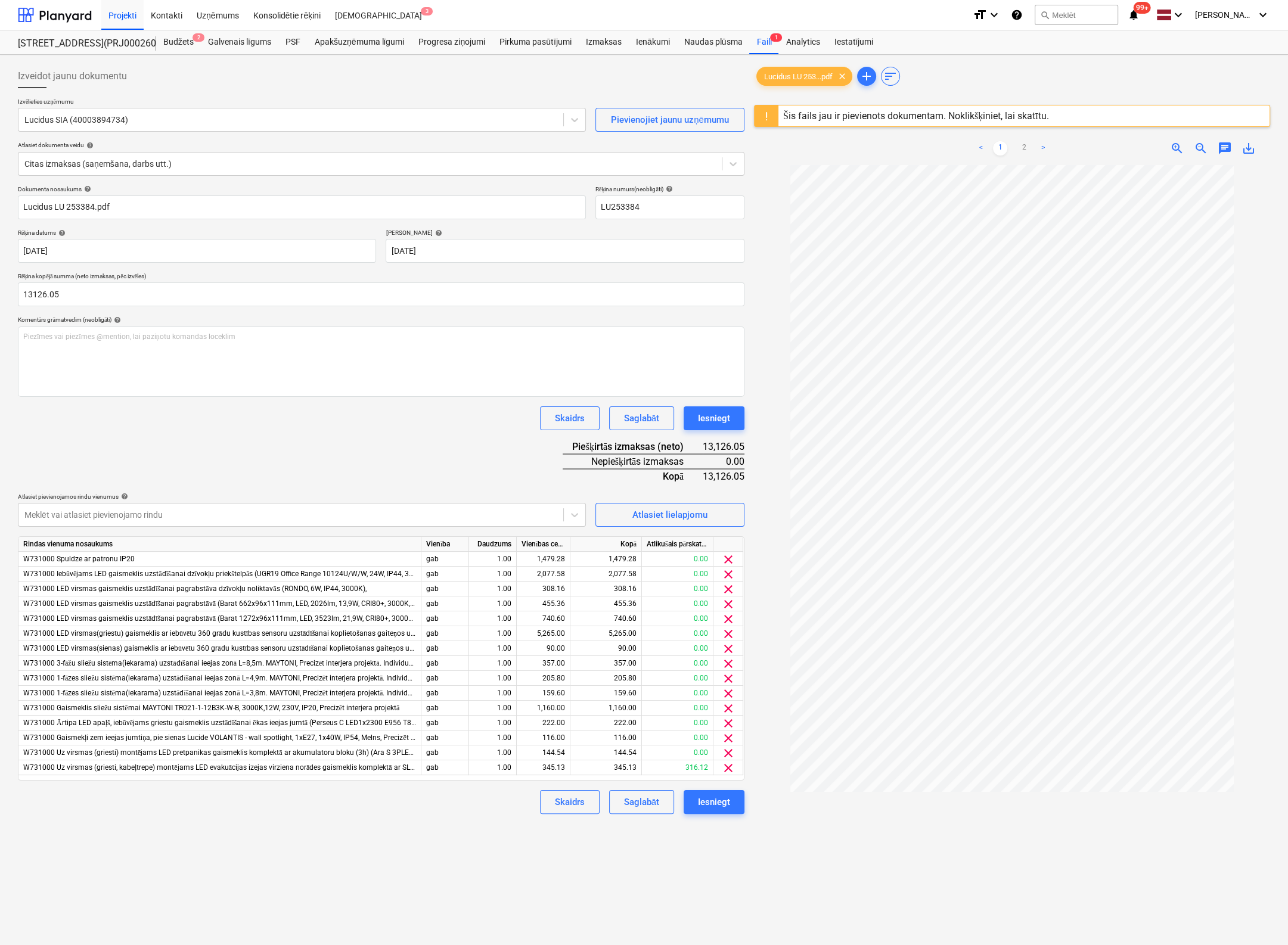
type input "13,126.05"
click at [232, 439] on div "Dokumenta nosaukums help Lucidus LU 253384.pdf Rēķina numurs (neobligāti) help …" at bounding box center [381, 500] width 726 height 629
click at [727, 557] on span "clear" at bounding box center [728, 559] width 14 height 14
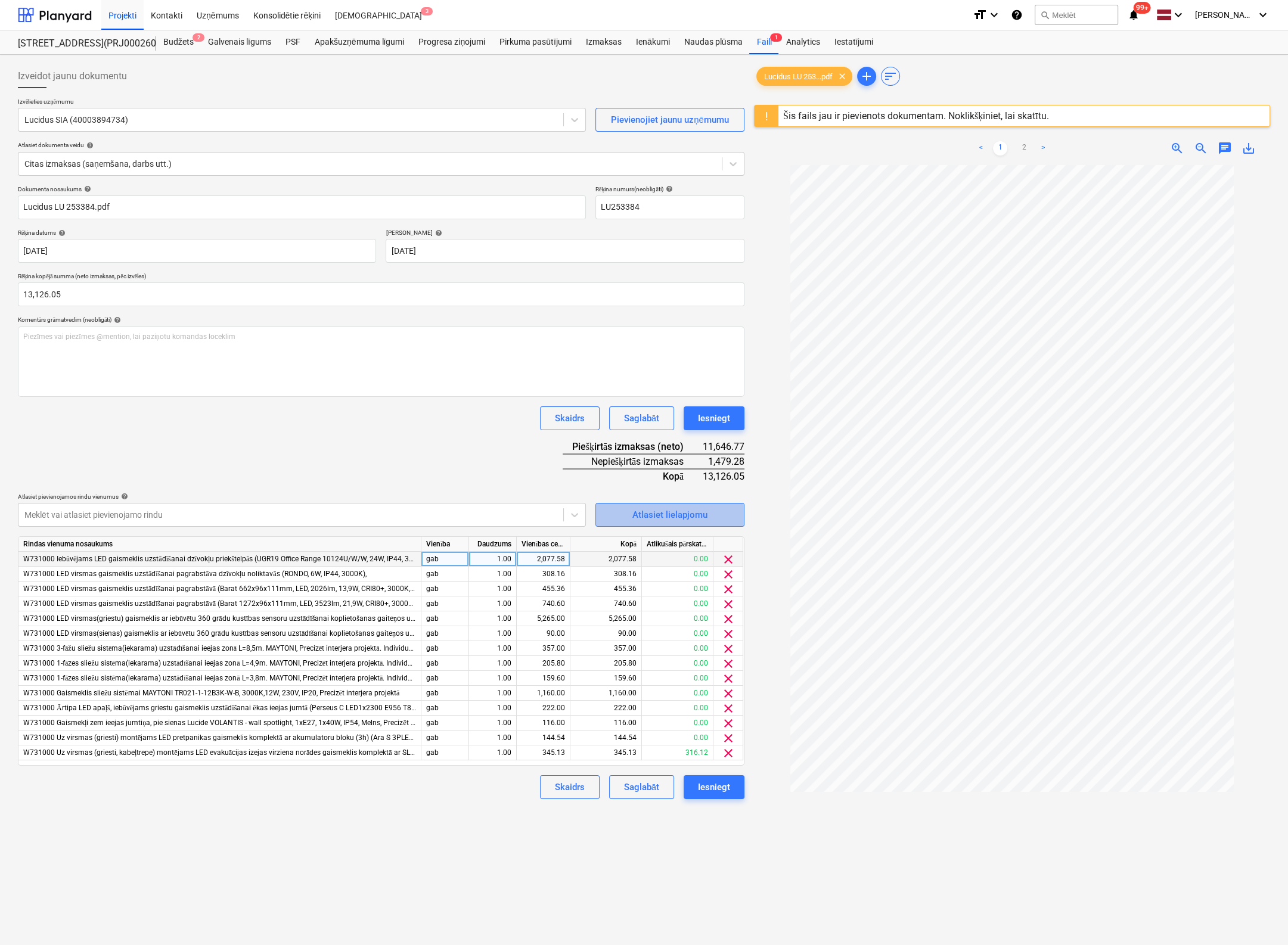
click at [634, 508] on div "Atlasiet lielapjomu" at bounding box center [670, 515] width 75 height 16
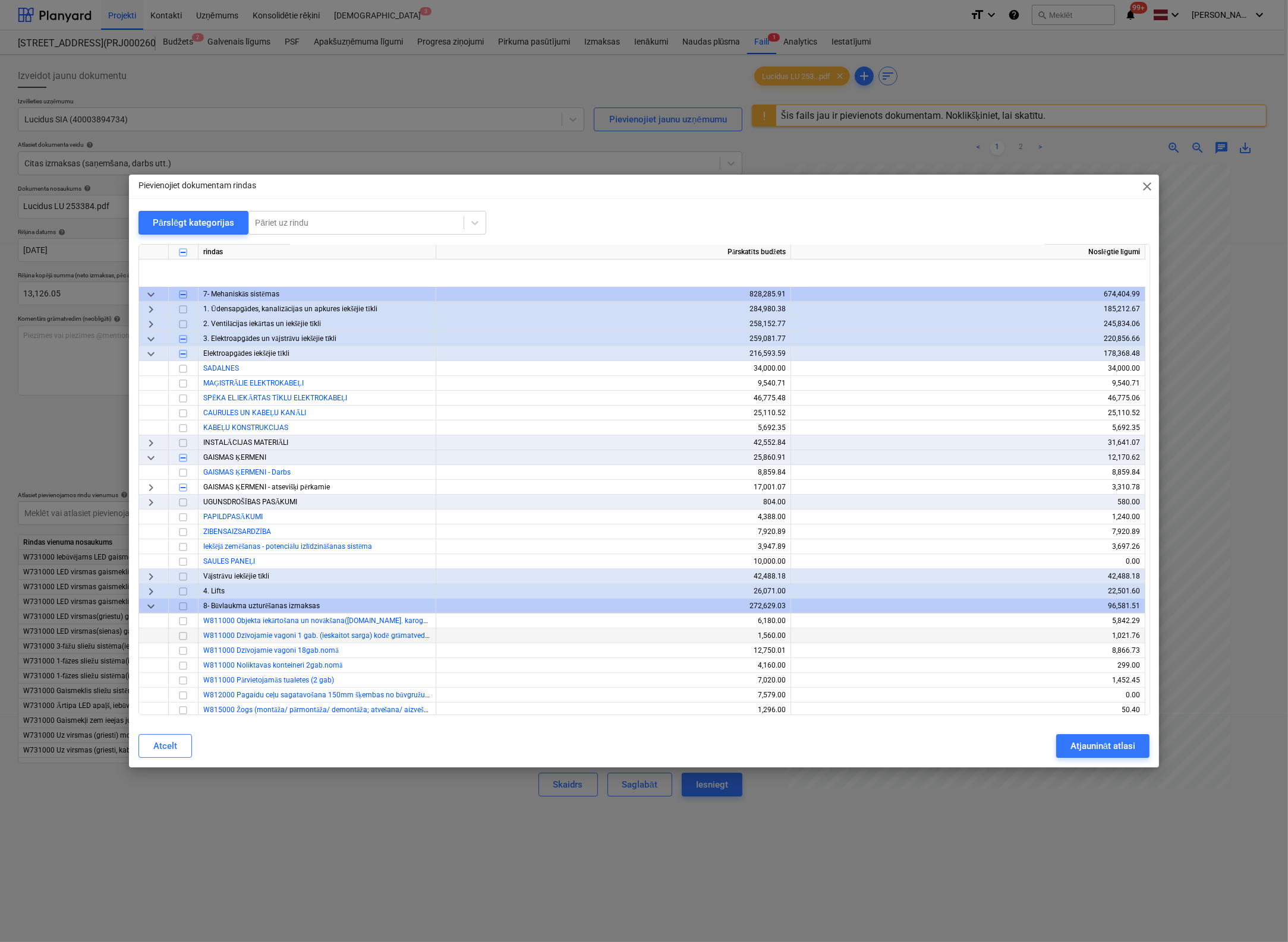
scroll to position [713, 0]
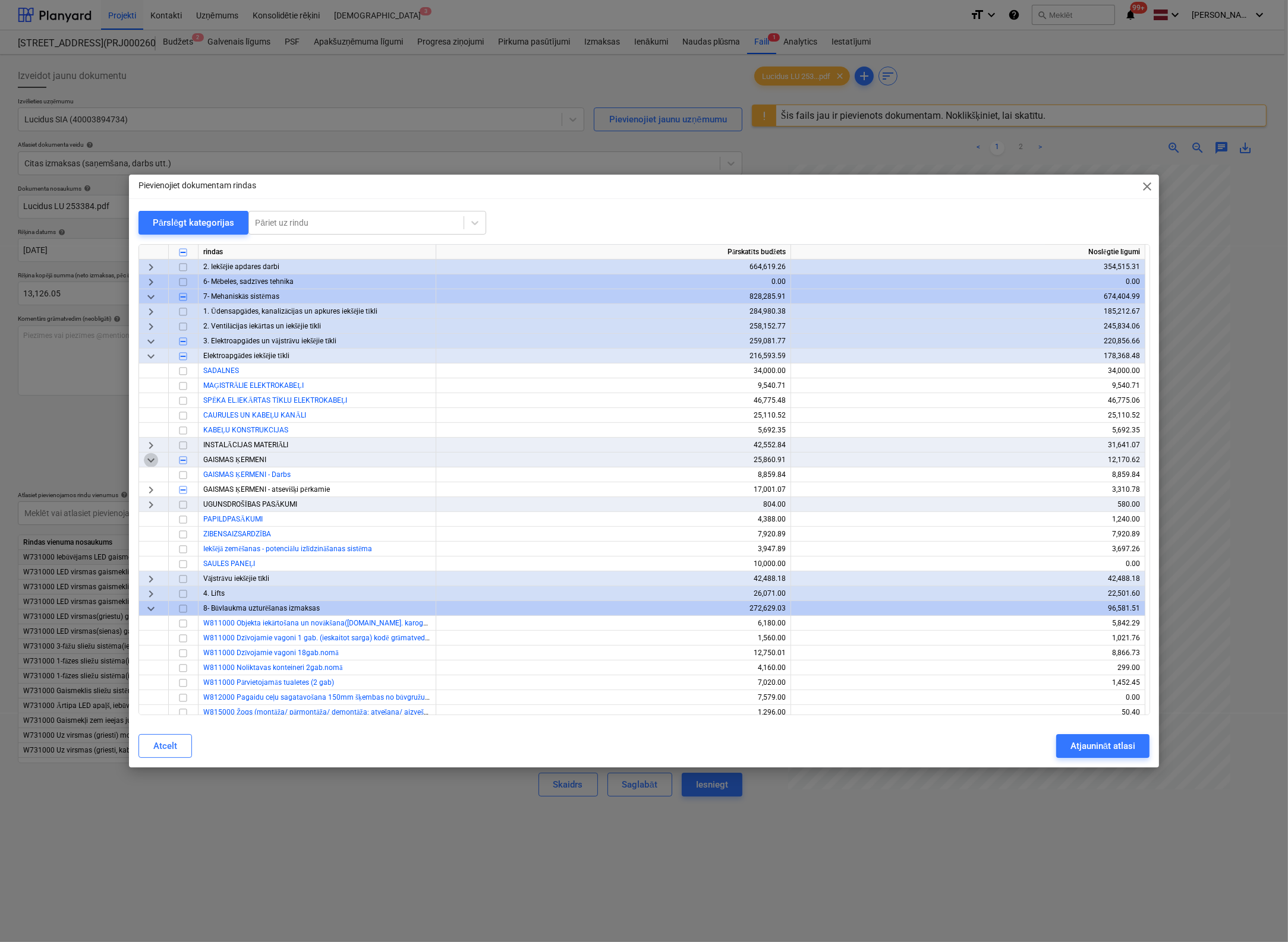
click at [150, 463] on span "keyboard_arrow_down" at bounding box center [151, 461] width 14 height 14
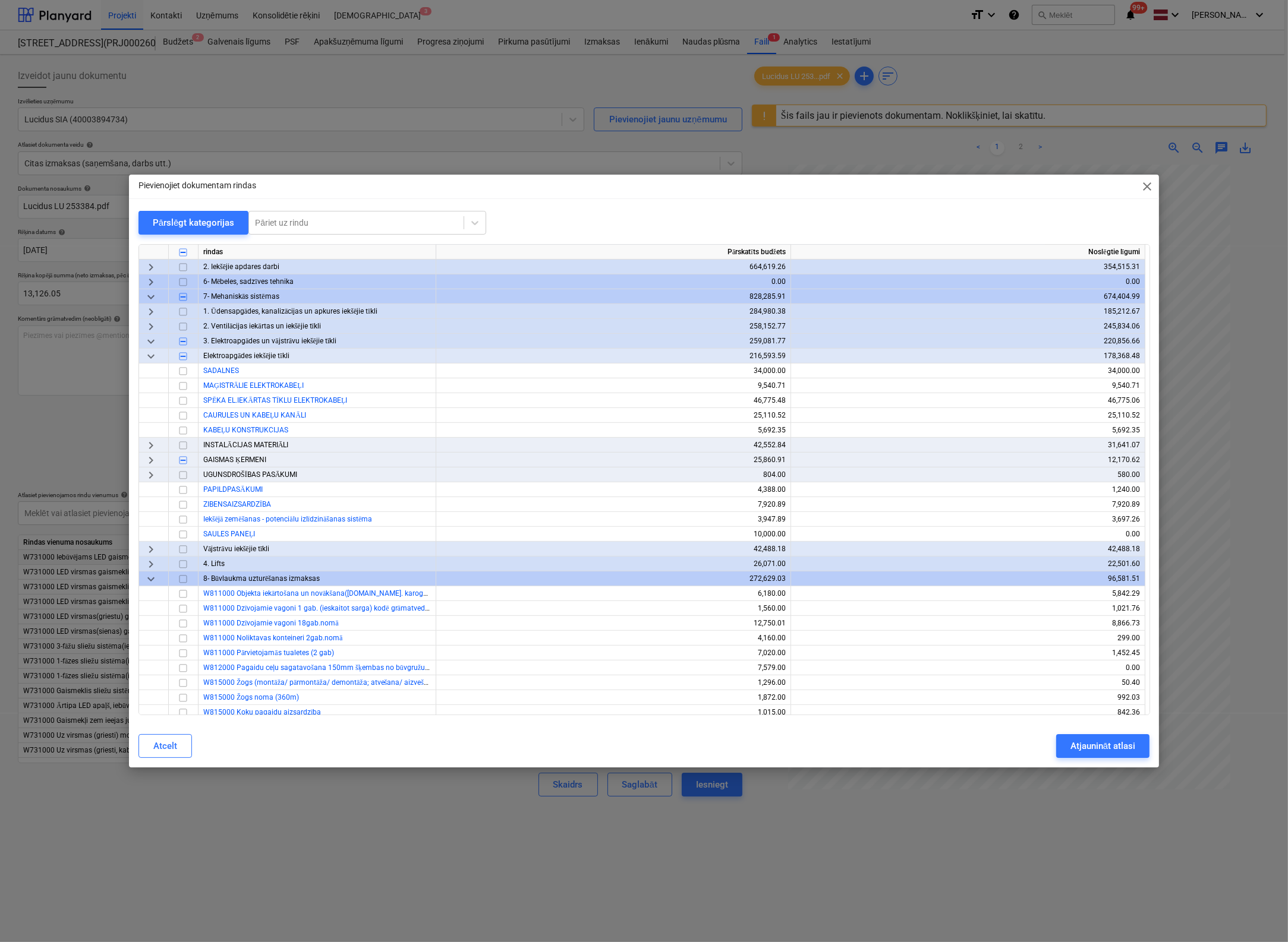
click at [150, 461] on span "keyboard_arrow_right" at bounding box center [151, 461] width 14 height 14
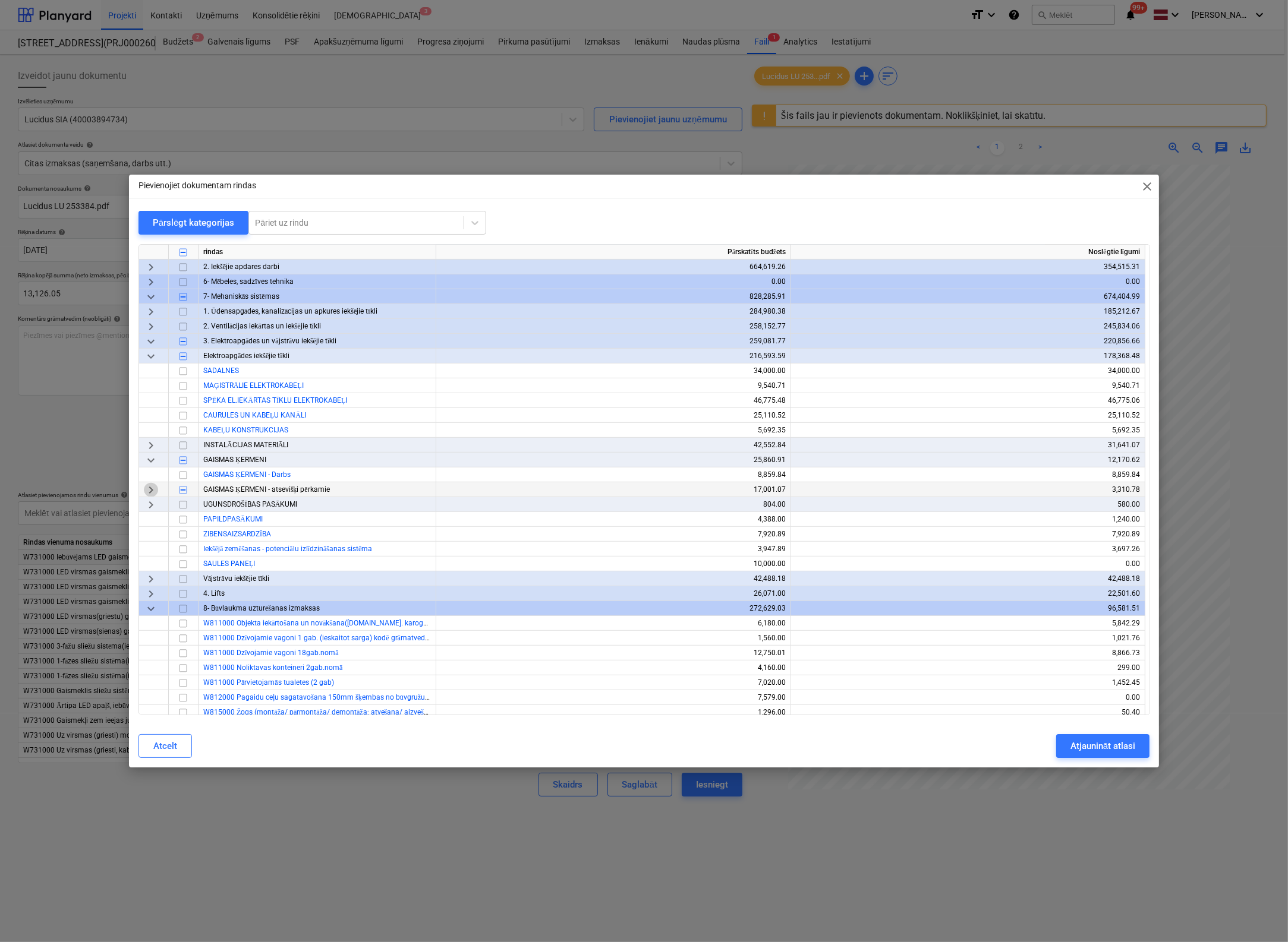
click at [150, 490] on span "keyboard_arrow_right" at bounding box center [151, 490] width 14 height 14
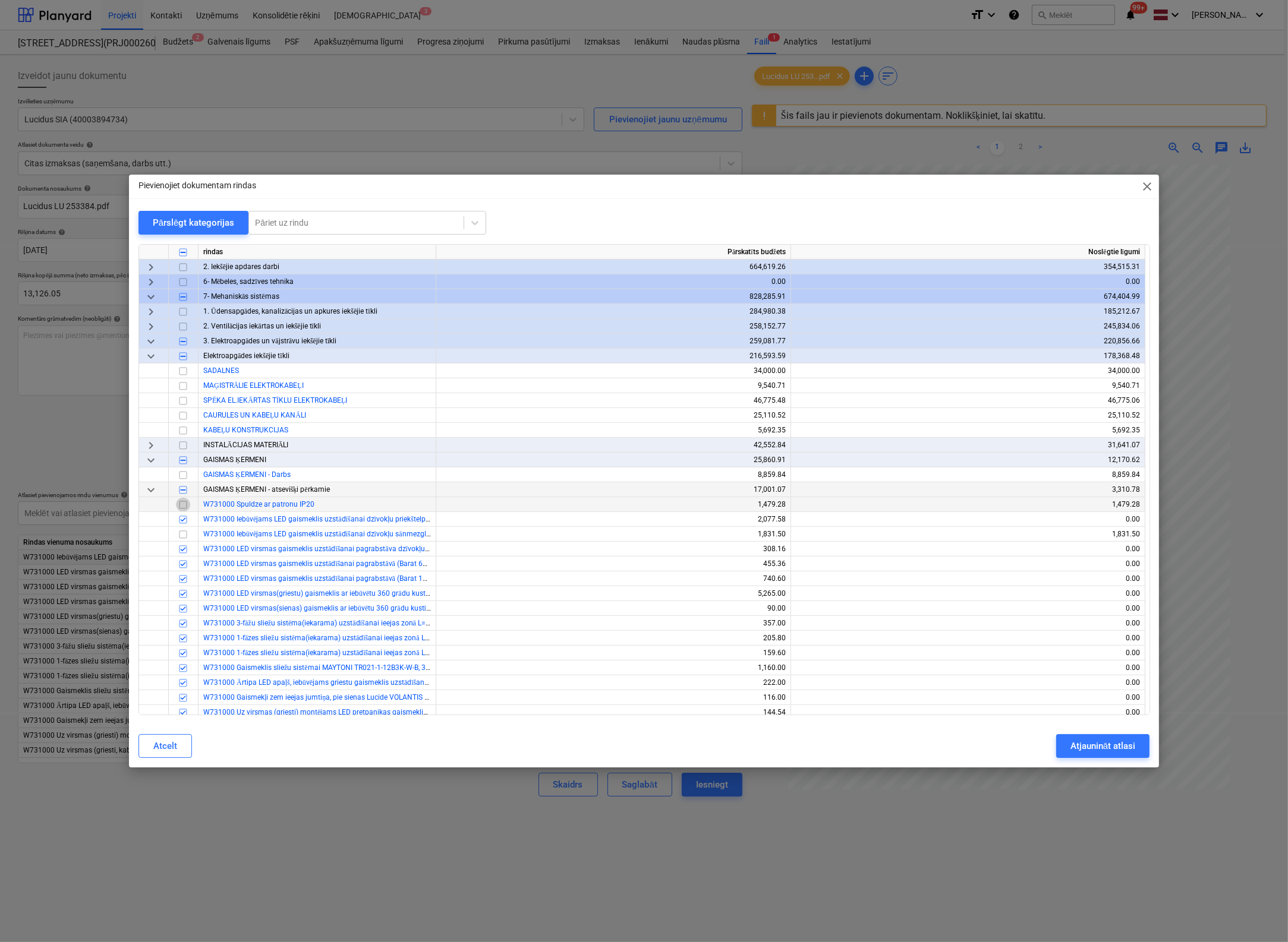
click at [183, 503] on input "checkbox" at bounding box center [183, 505] width 14 height 14
click at [183, 532] on input "checkbox" at bounding box center [183, 534] width 14 height 14
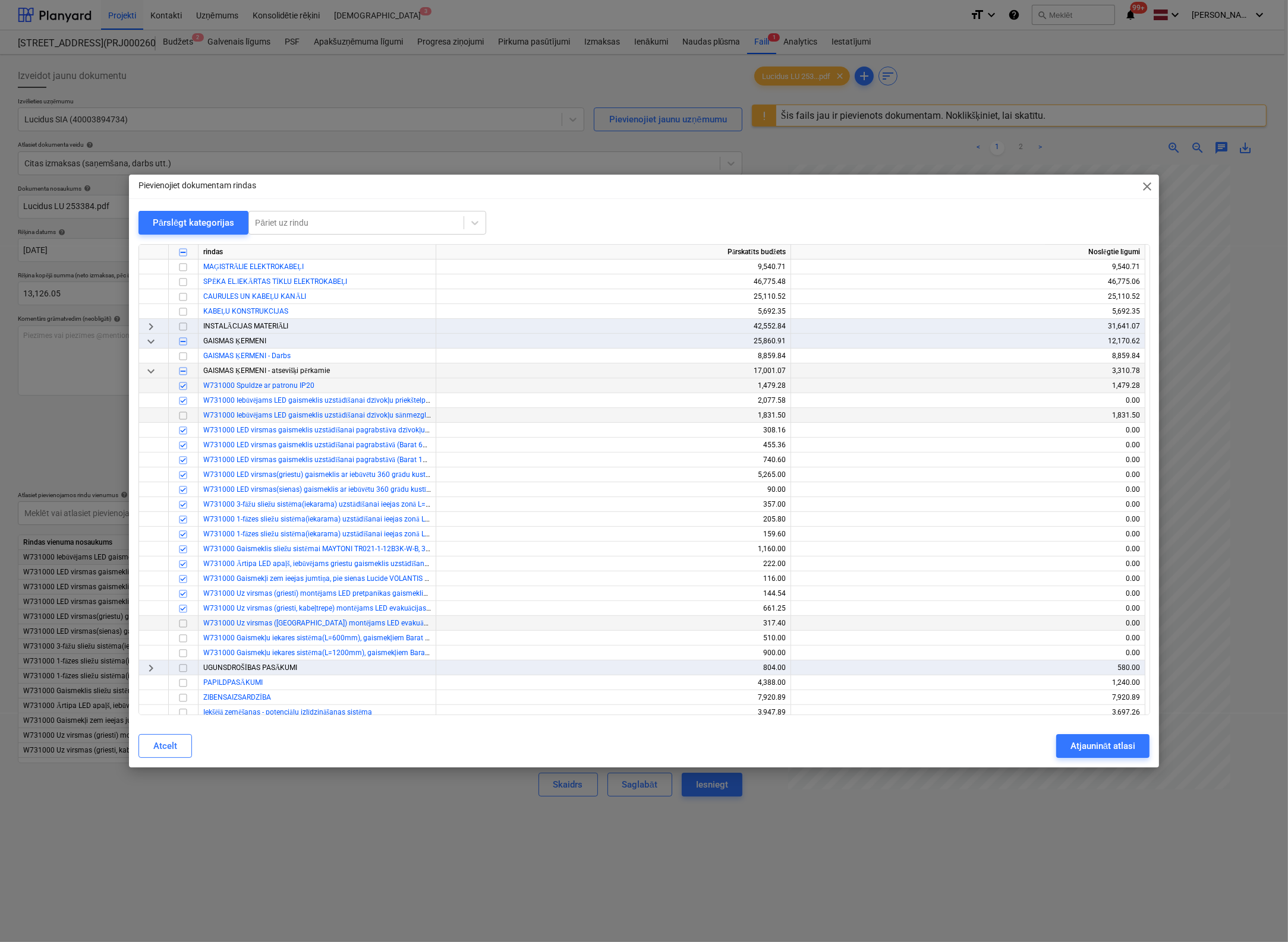
click at [182, 624] on input "checkbox" at bounding box center [183, 624] width 14 height 14
click at [1018, 754] on button "Atjaunināt atlasi" at bounding box center [1103, 746] width 93 height 24
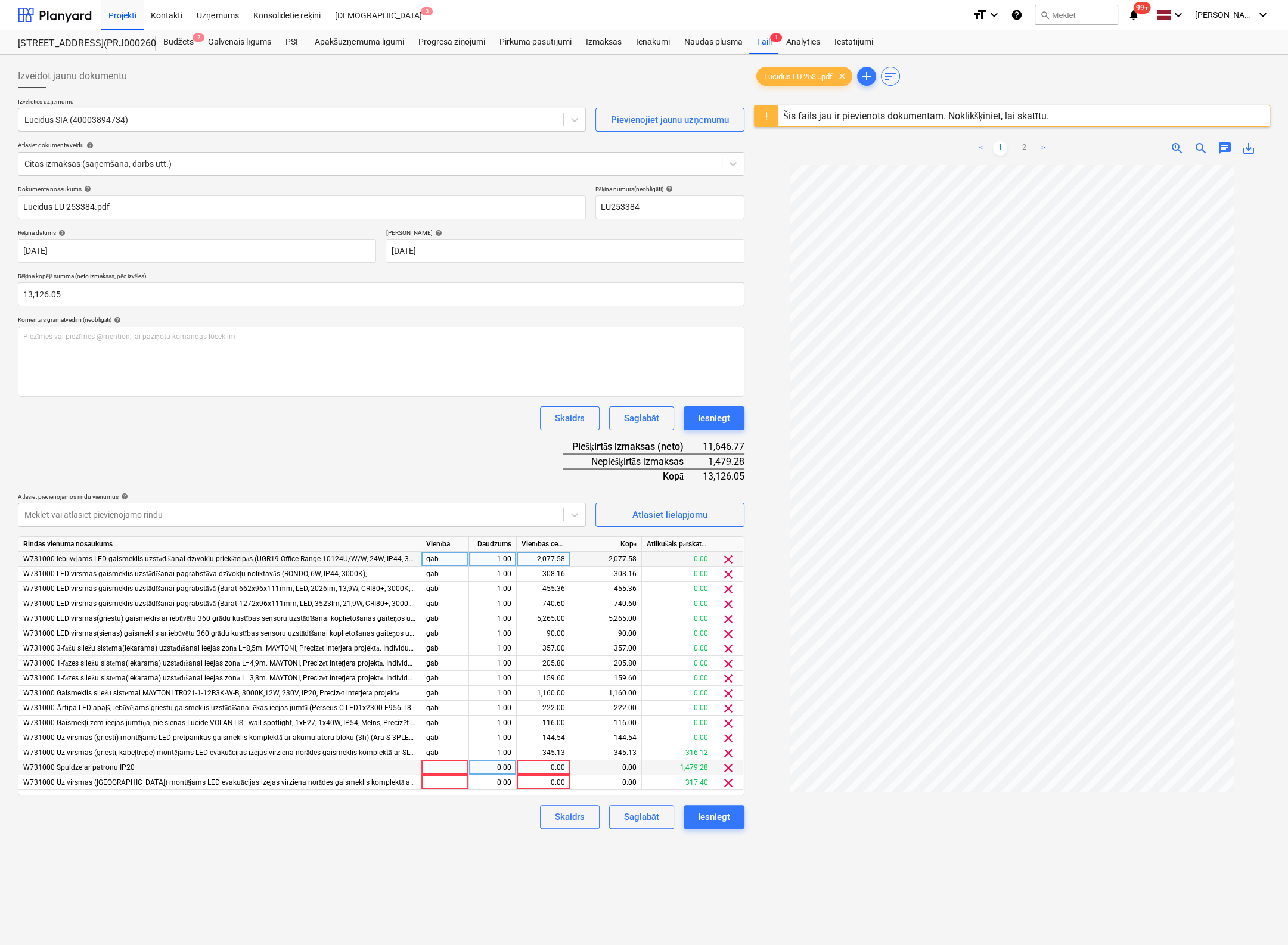
click at [726, 763] on span "clear" at bounding box center [728, 768] width 14 height 14
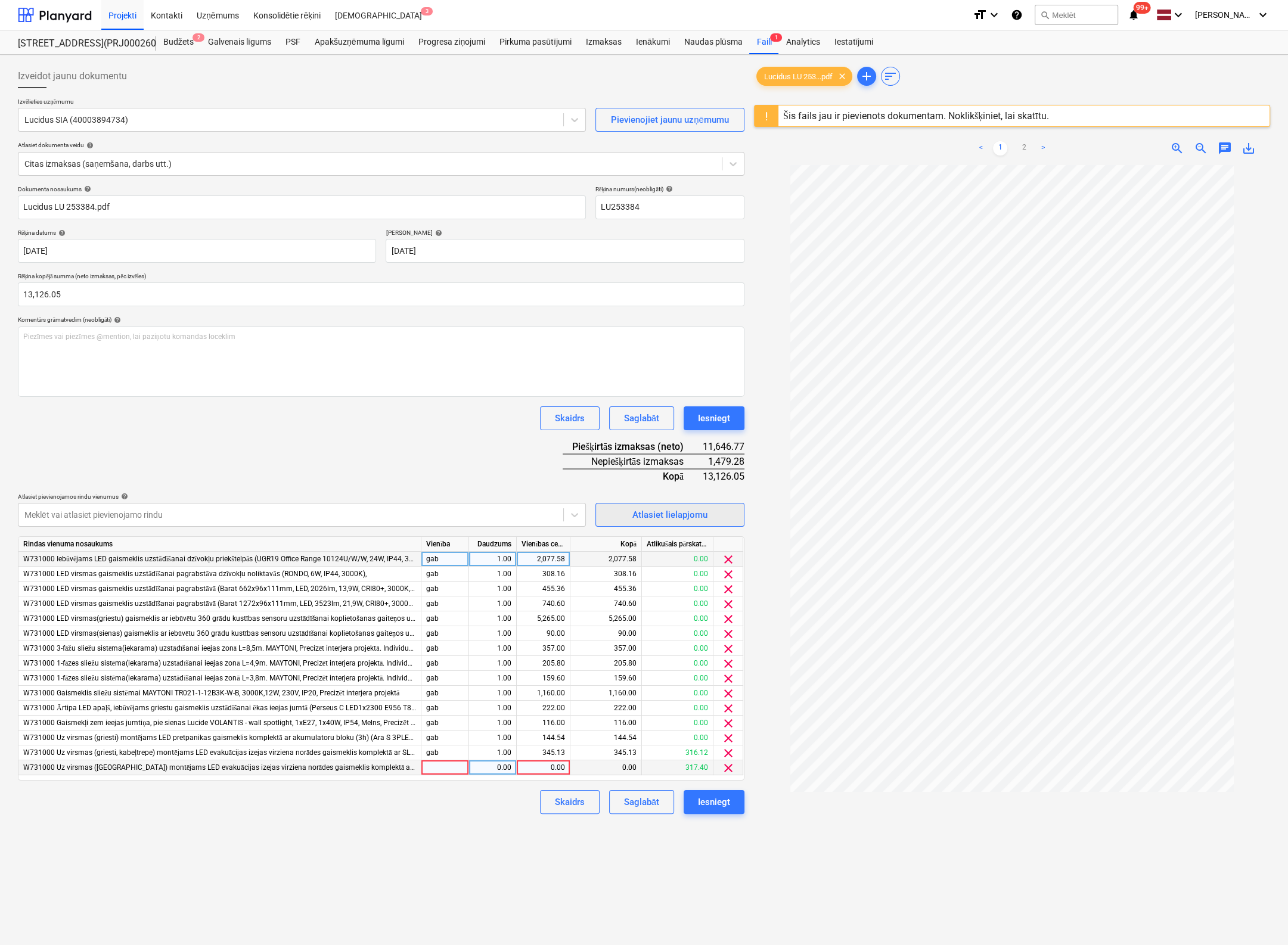
click at [664, 515] on div "Atlasiet lielapjomu" at bounding box center [670, 515] width 75 height 16
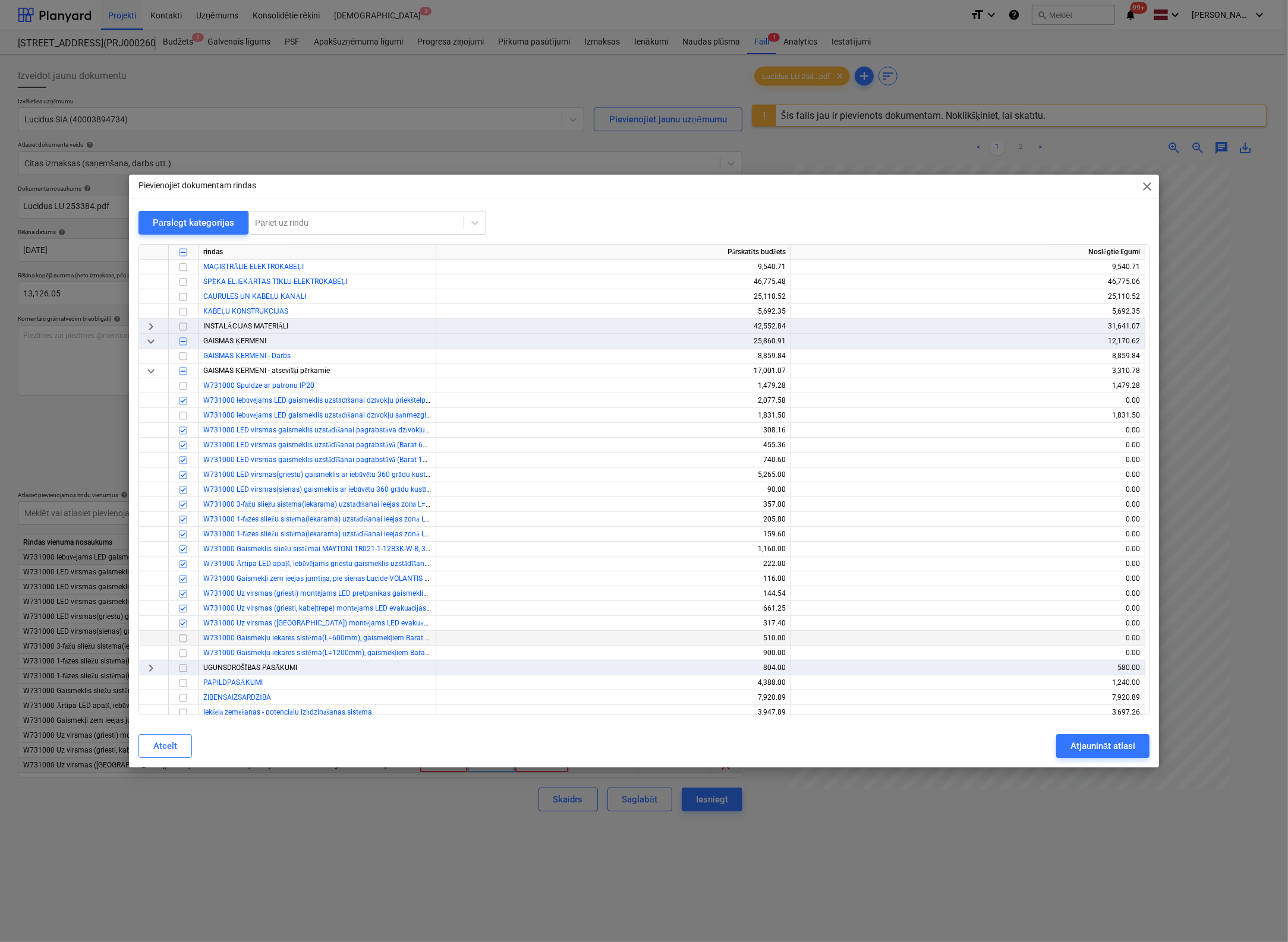
click at [184, 642] on input "checkbox" at bounding box center [183, 639] width 14 height 14
click at [184, 654] on input "checkbox" at bounding box center [183, 653] width 14 height 14
click at [1018, 749] on div "Atjaunināt atlasi" at bounding box center [1103, 746] width 65 height 16
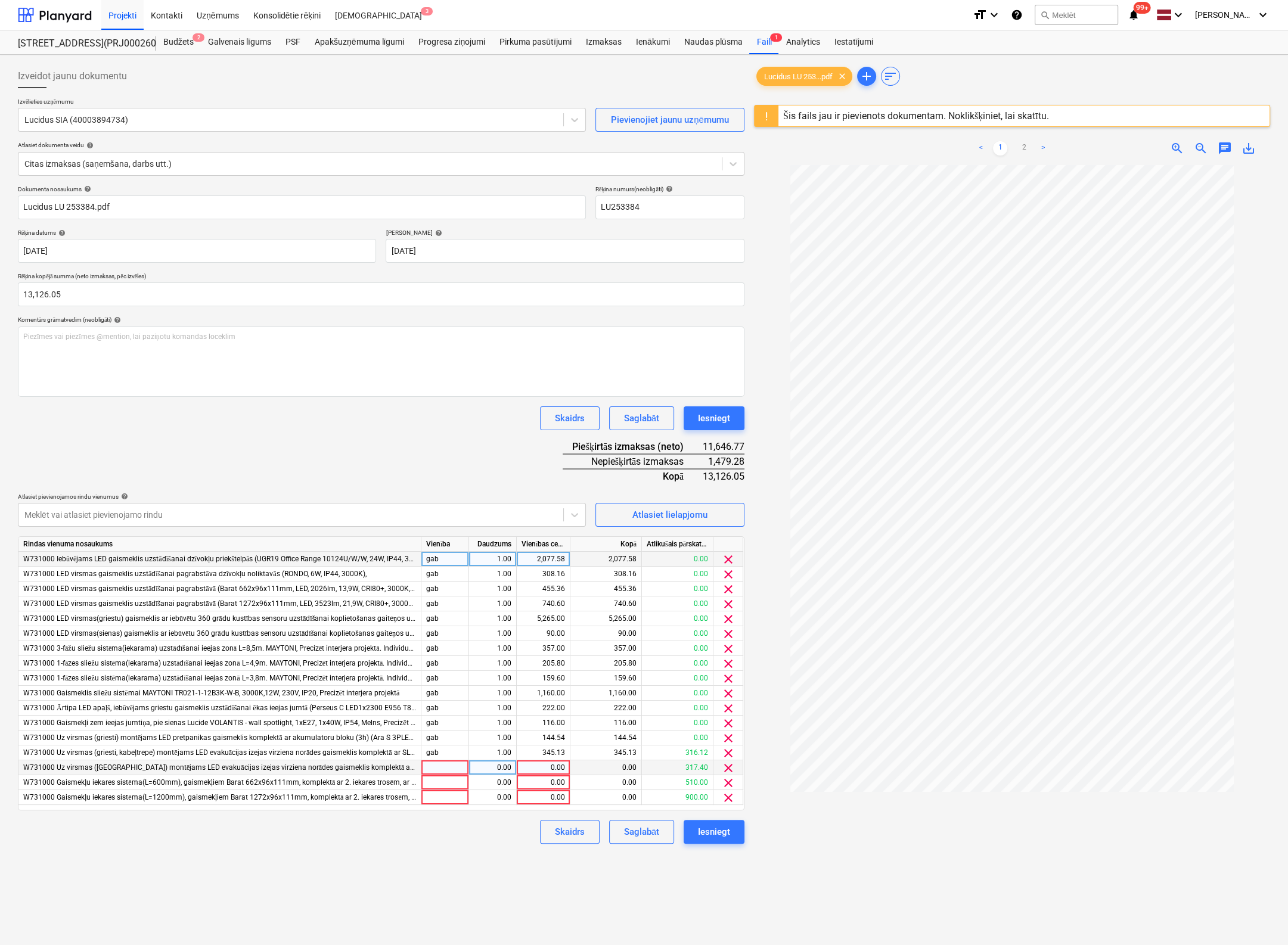
click at [551, 768] on div "0.00" at bounding box center [543, 768] width 43 height 15
type input "317"
type input "661.25"
type input "317.4"
type input "510"
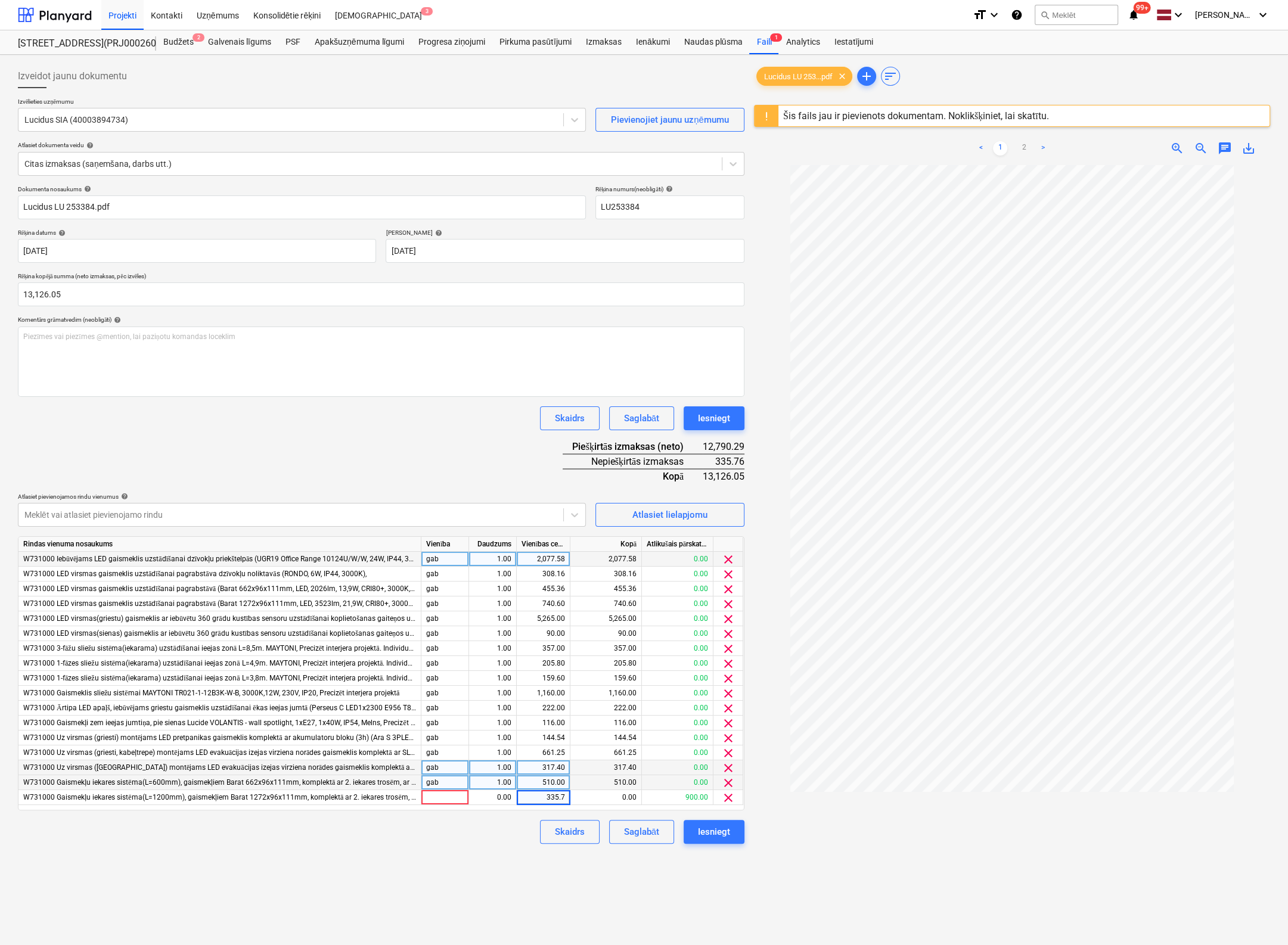
type input "335.76"
click at [546, 890] on div "Izveidot jaunu dokumentu Izvēlieties uzņēmumu Lucidus SIA (40003894734) Pievien…" at bounding box center [381, 571] width 736 height 1022
click at [717, 831] on div "Iesniegt" at bounding box center [714, 832] width 32 height 16
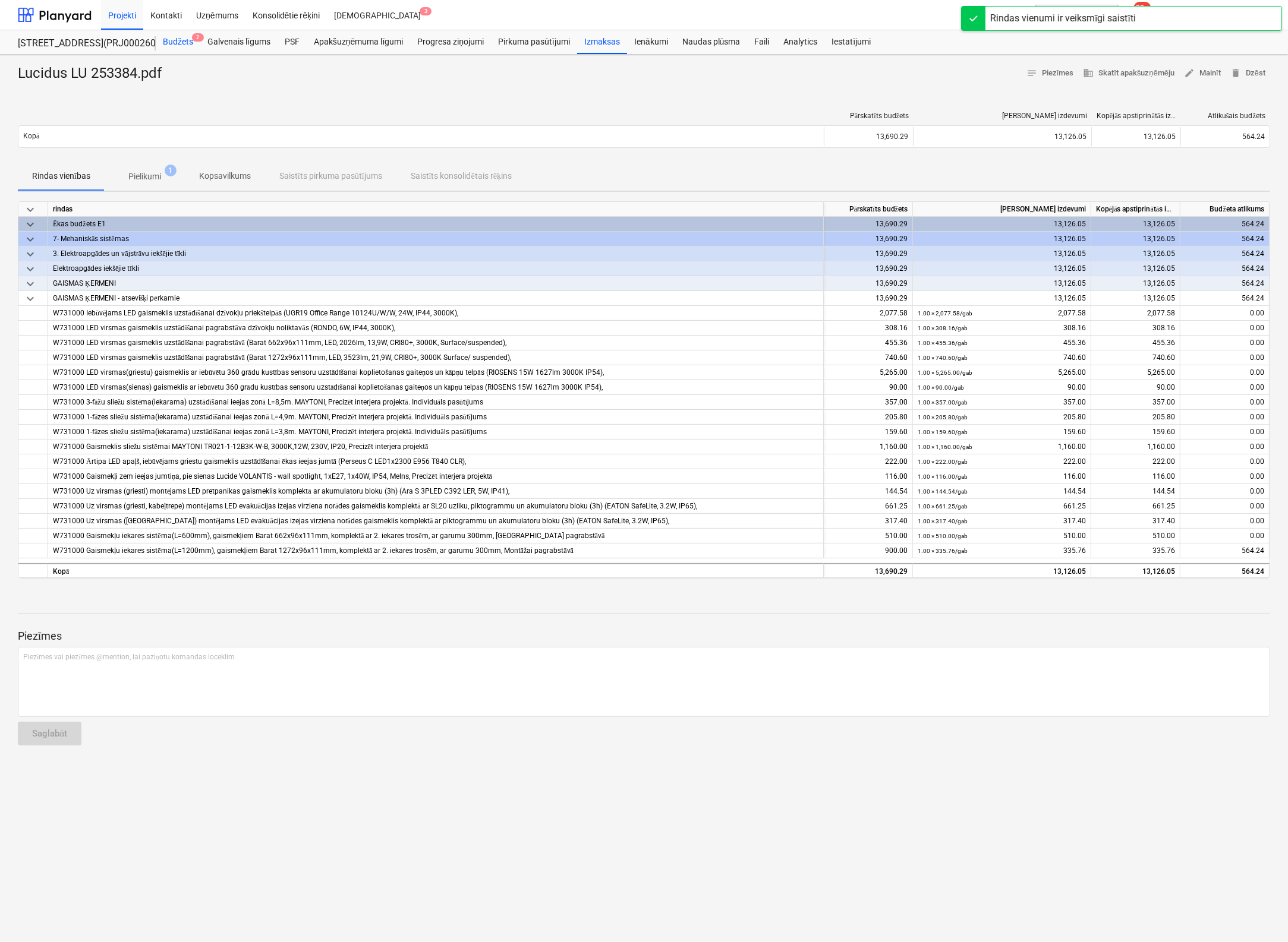
click at [181, 41] on div "Budžets 2" at bounding box center [178, 42] width 45 height 24
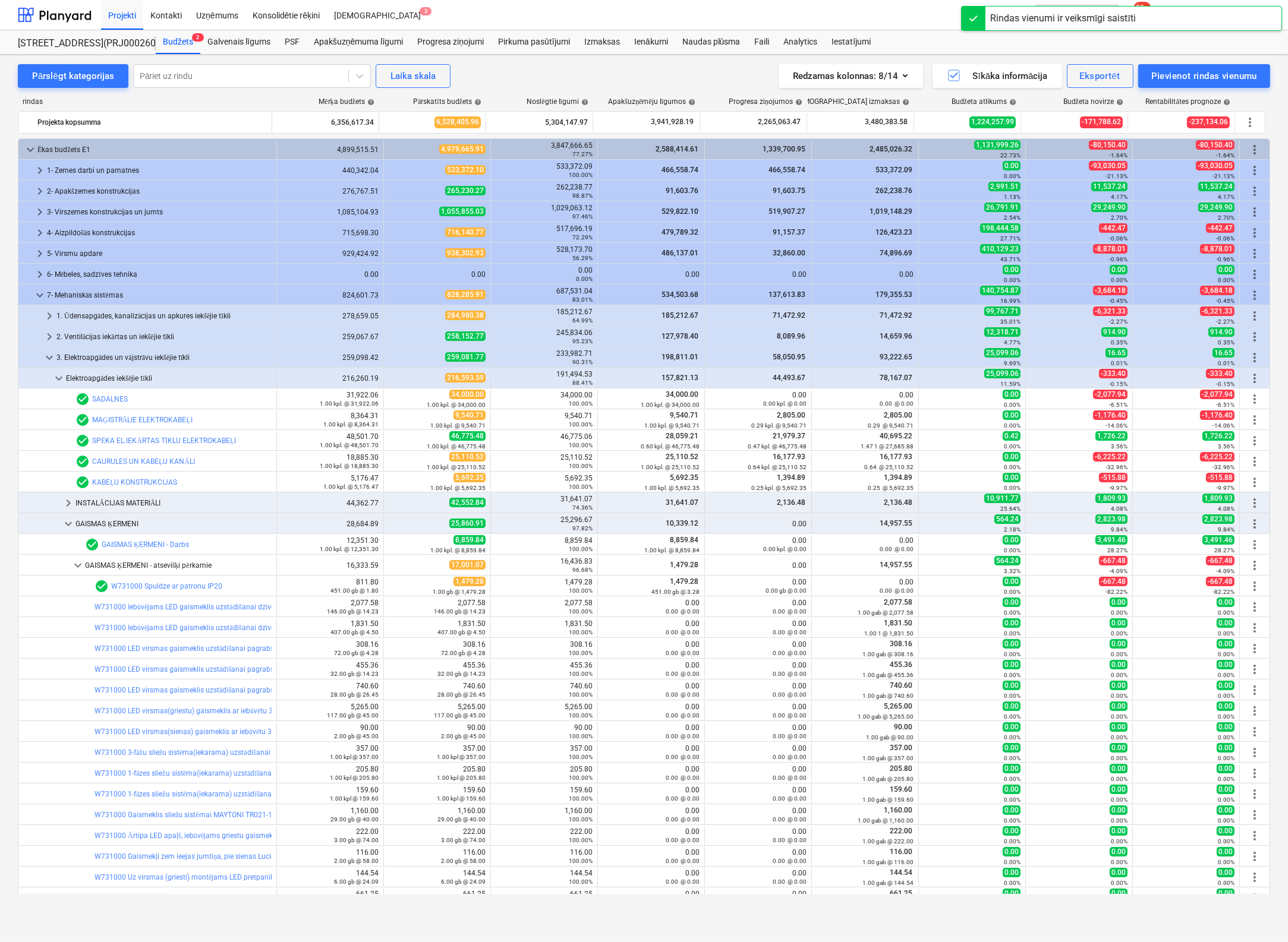
scroll to position [325, 0]
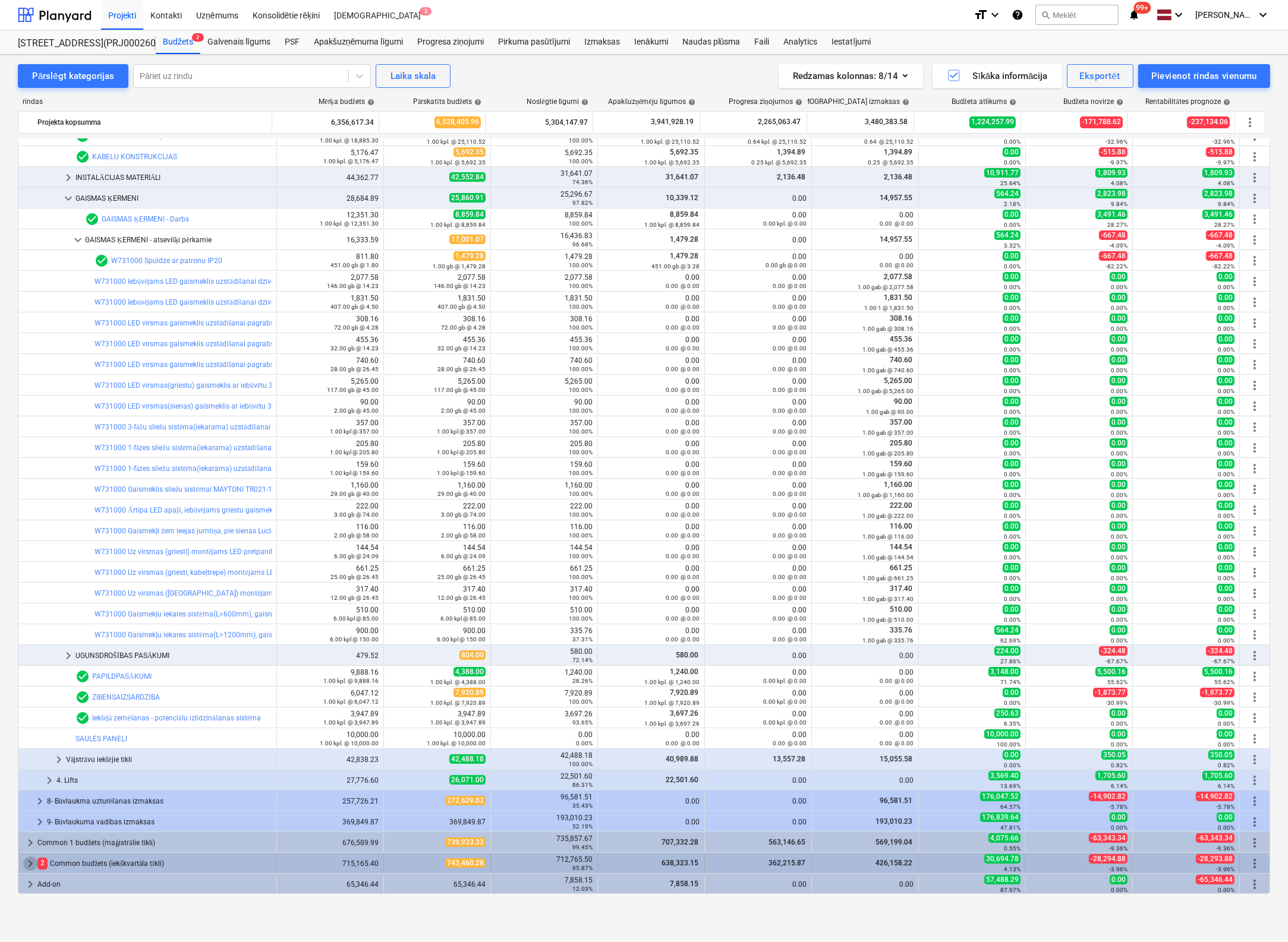
click at [30, 862] on span "keyboard_arrow_right" at bounding box center [30, 864] width 14 height 14
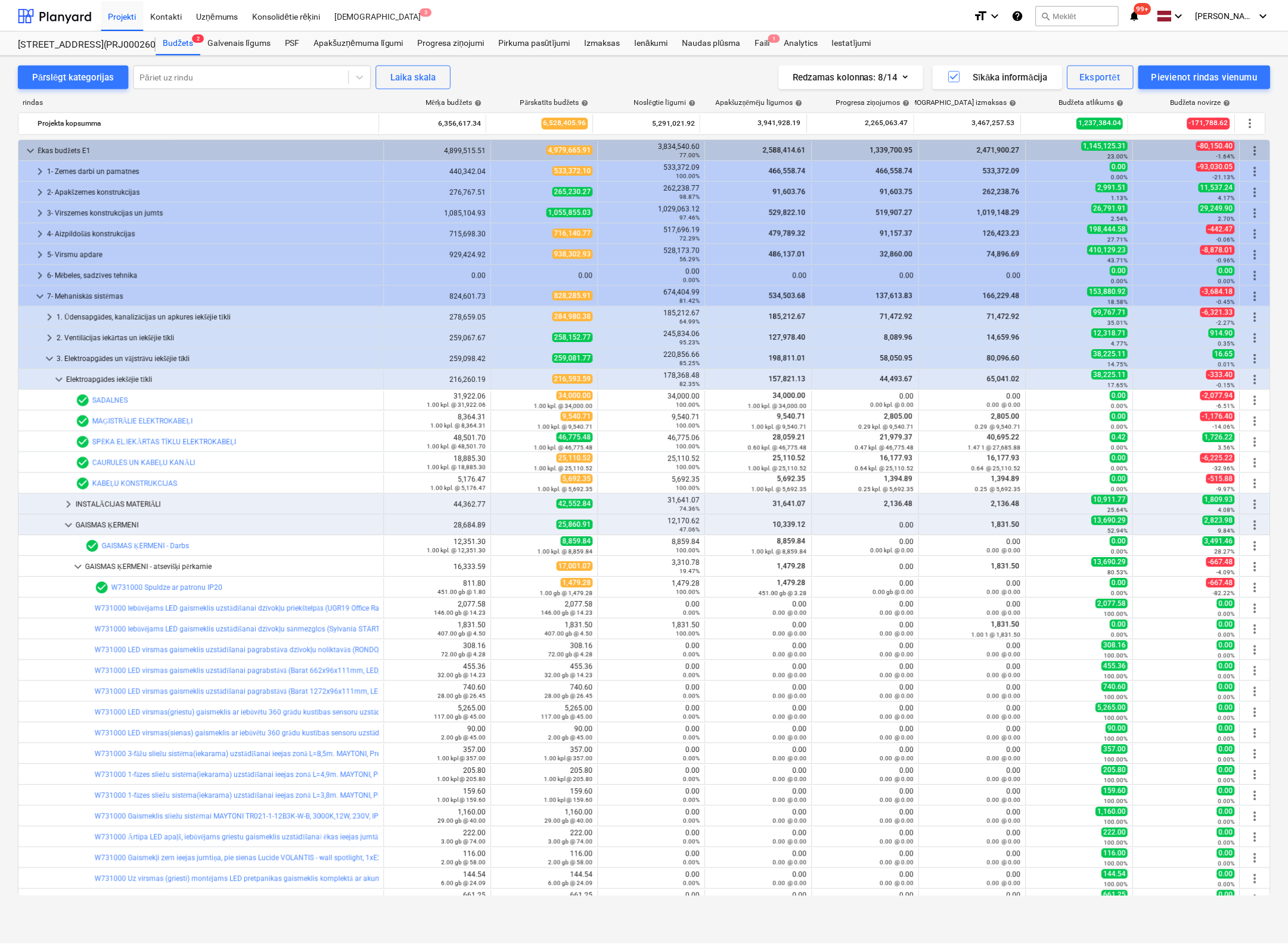
scroll to position [326, 0]
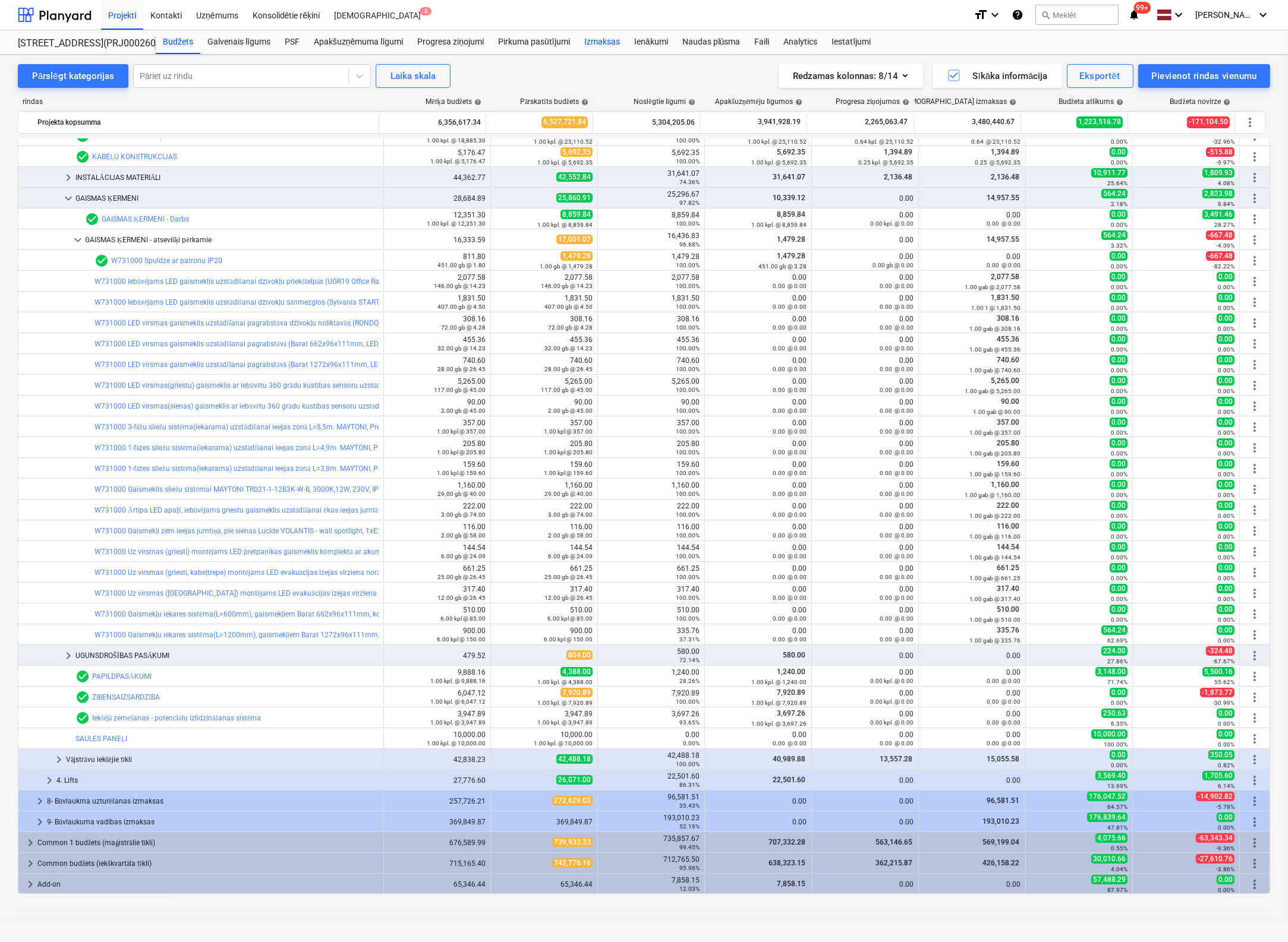
click at [595, 41] on div "Izmaksas" at bounding box center [602, 42] width 50 height 24
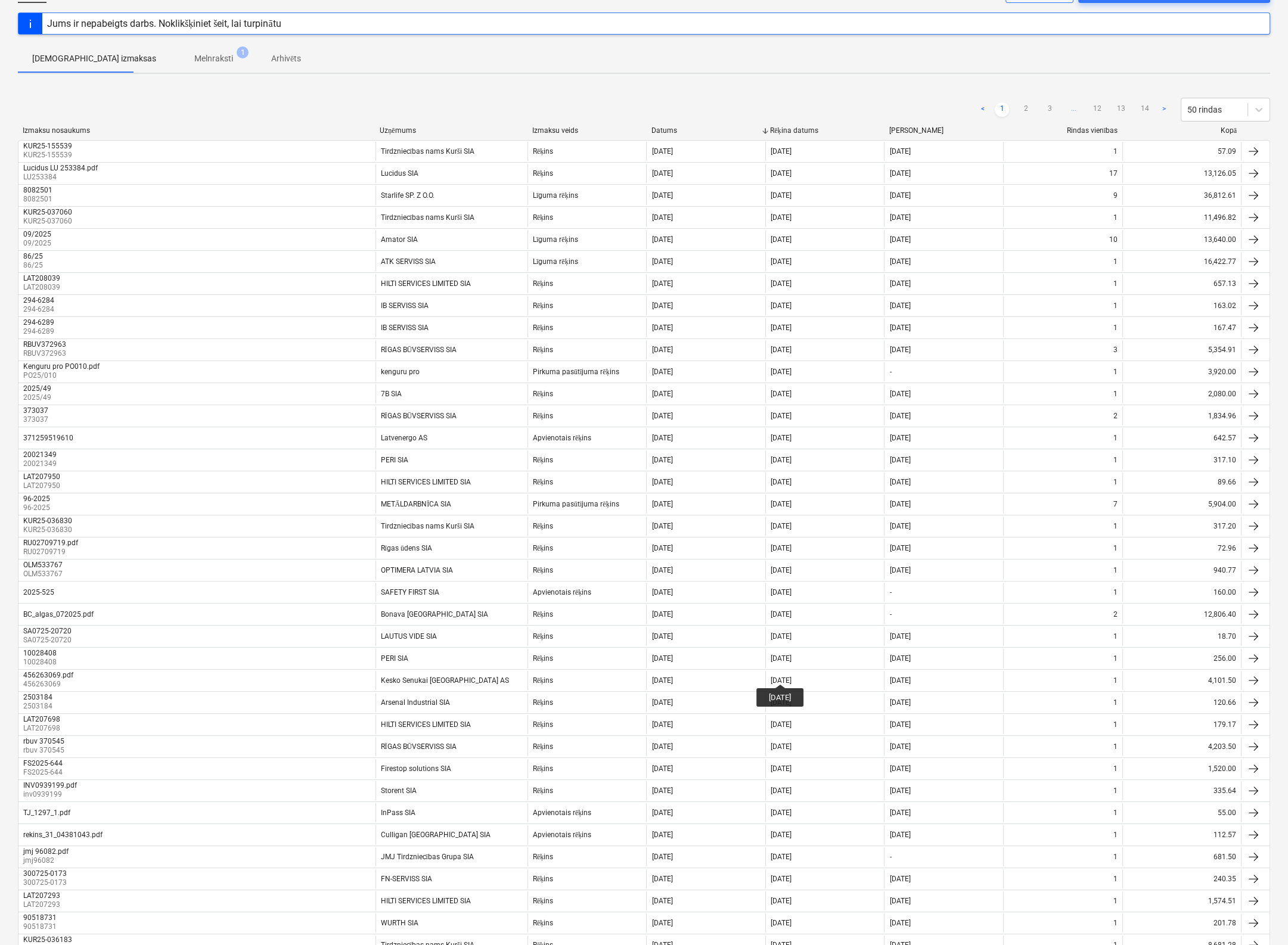
scroll to position [443, 0]
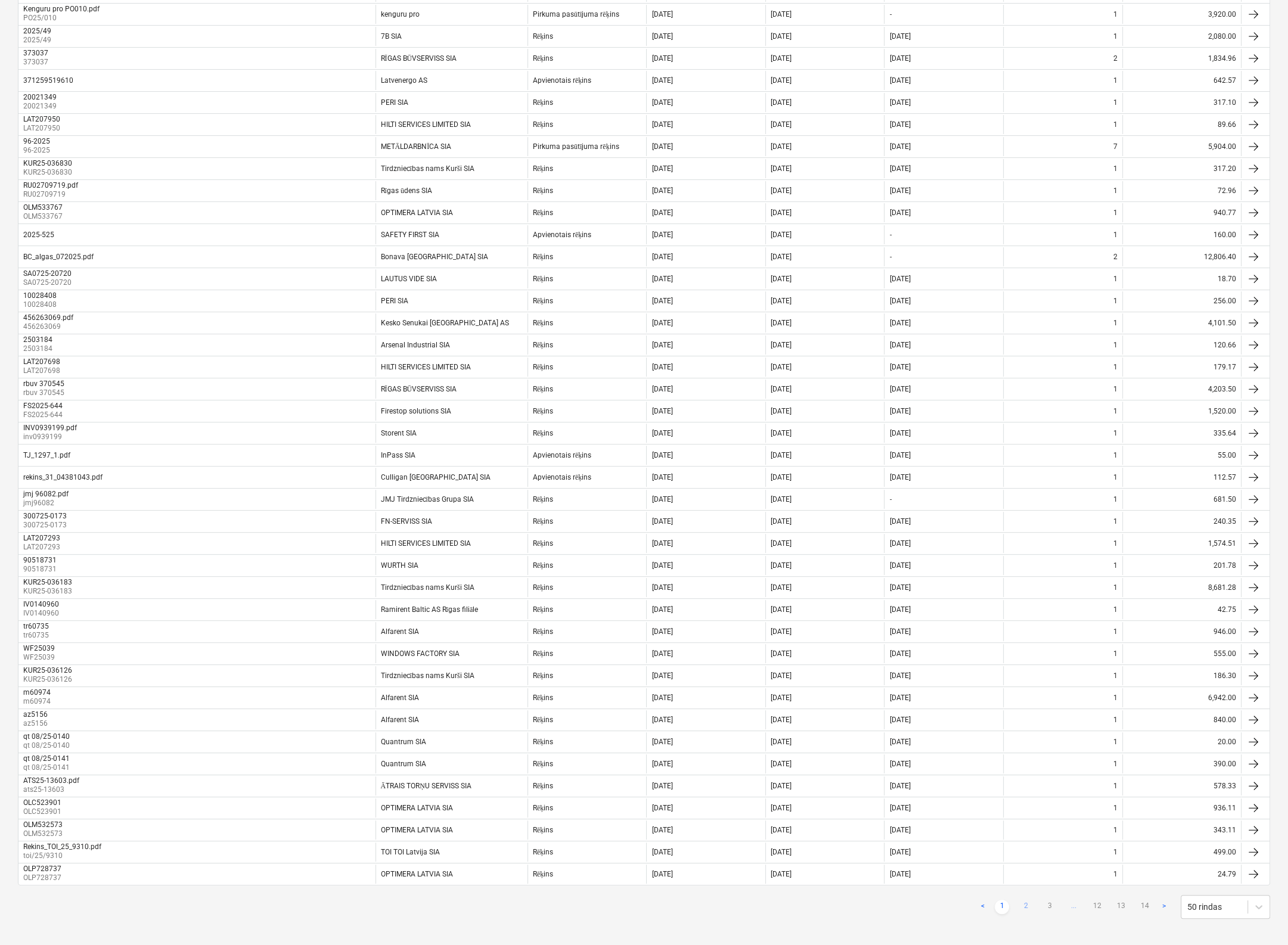
click at [1025, 900] on link "2" at bounding box center [1026, 907] width 14 height 14
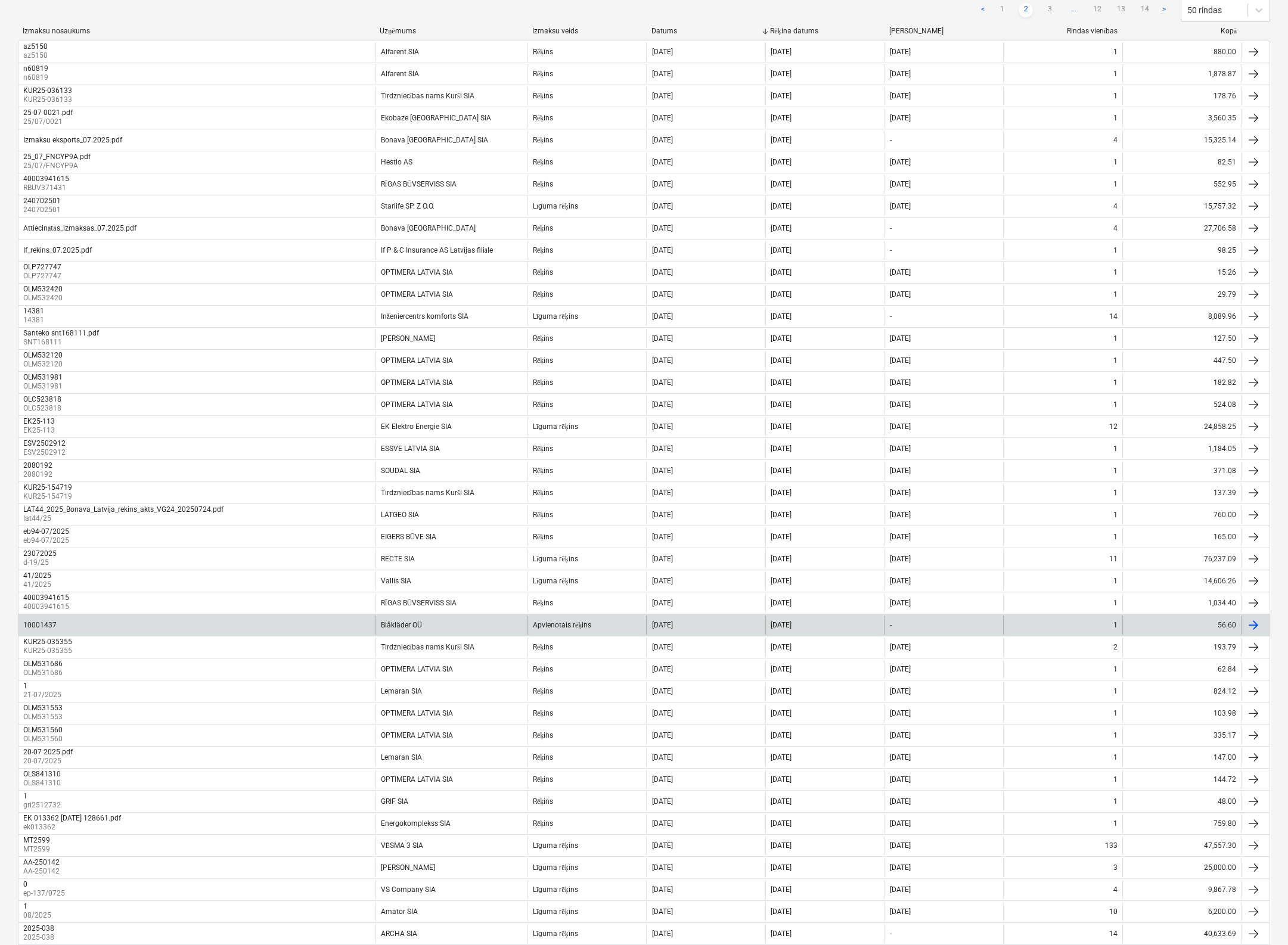
scroll to position [145, 0]
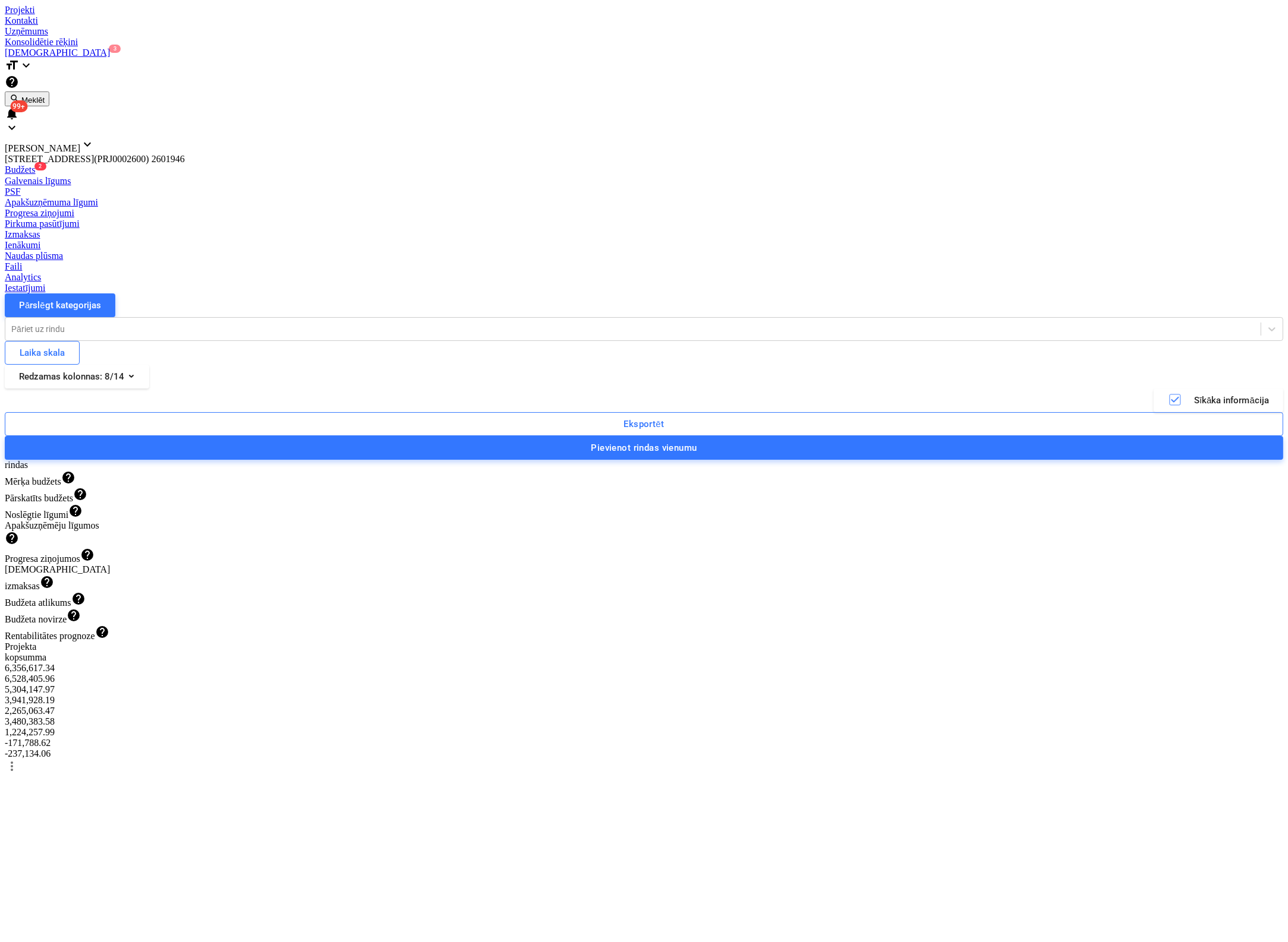
scroll to position [1199, 0]
type textarea "x"
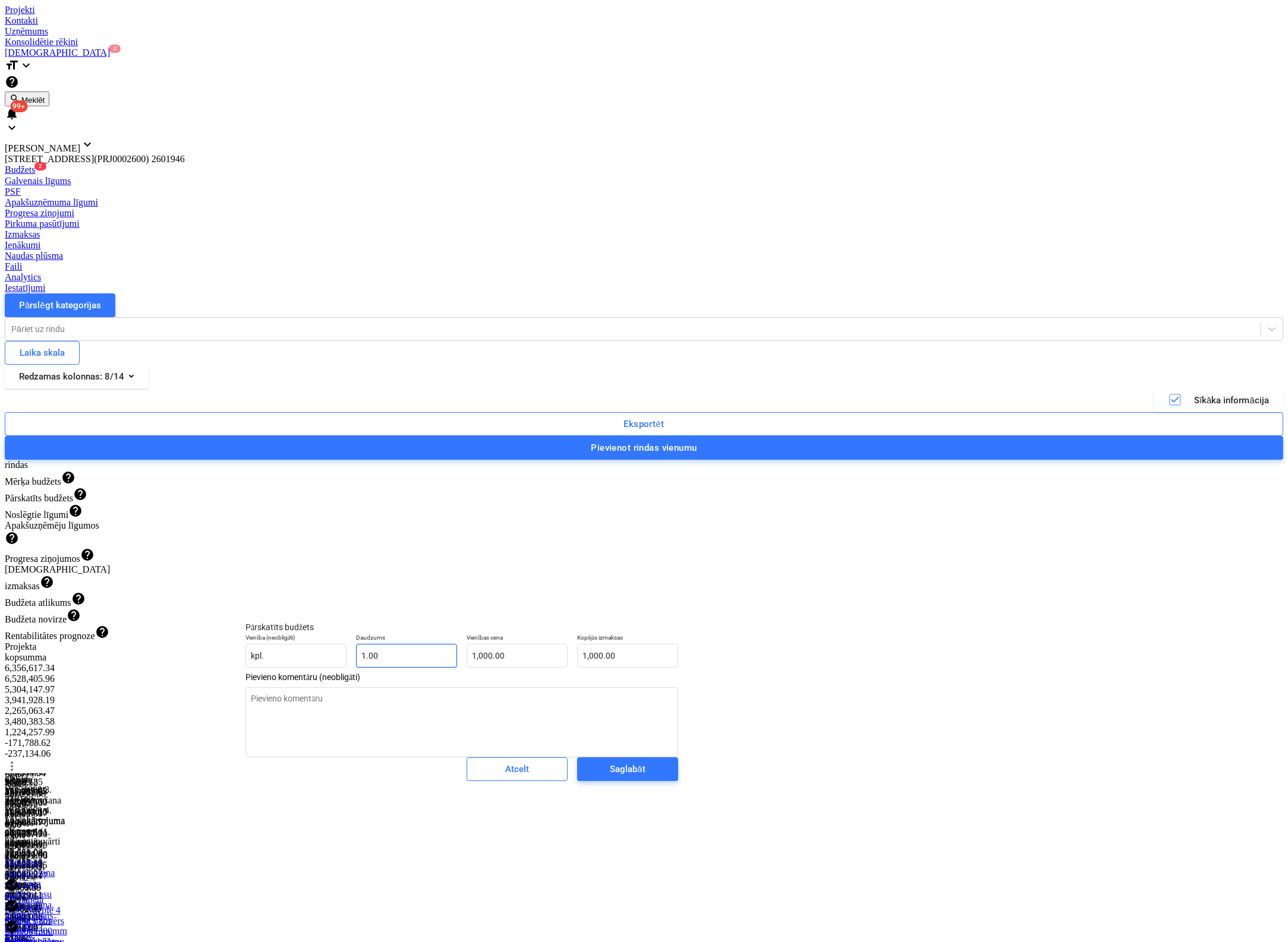
type input "1"
drag, startPoint x: 391, startPoint y: 668, endPoint x: 340, endPoint y: 675, distance: 51.5
click at [351, 672] on div "Daudzums 1" at bounding box center [406, 650] width 111 height 43
type textarea "x"
type input "0"
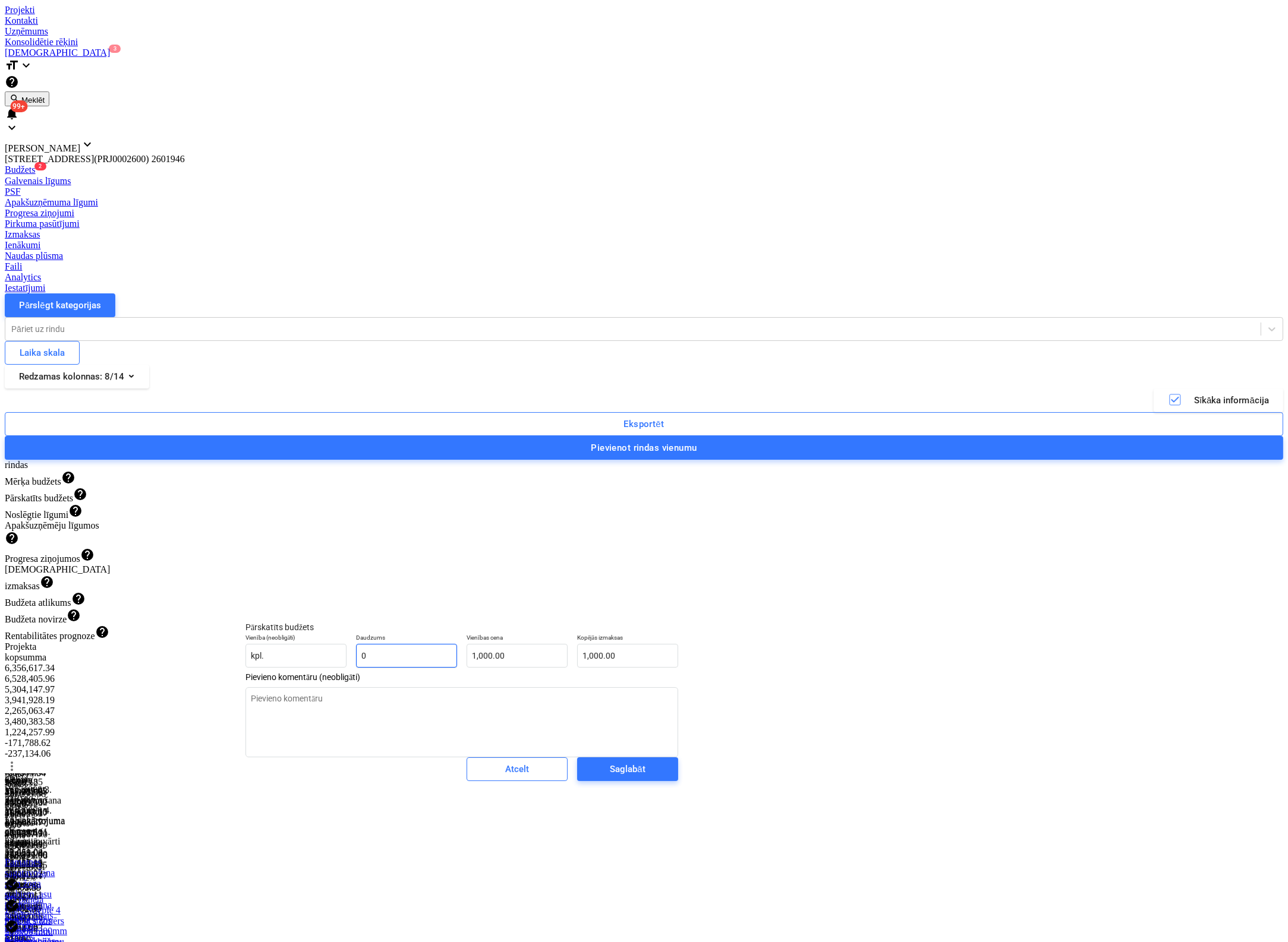
type input "0.00"
type input "0"
type textarea "x"
type input "0.00"
click at [610, 777] on div "Saglabāt" at bounding box center [627, 769] width 35 height 16
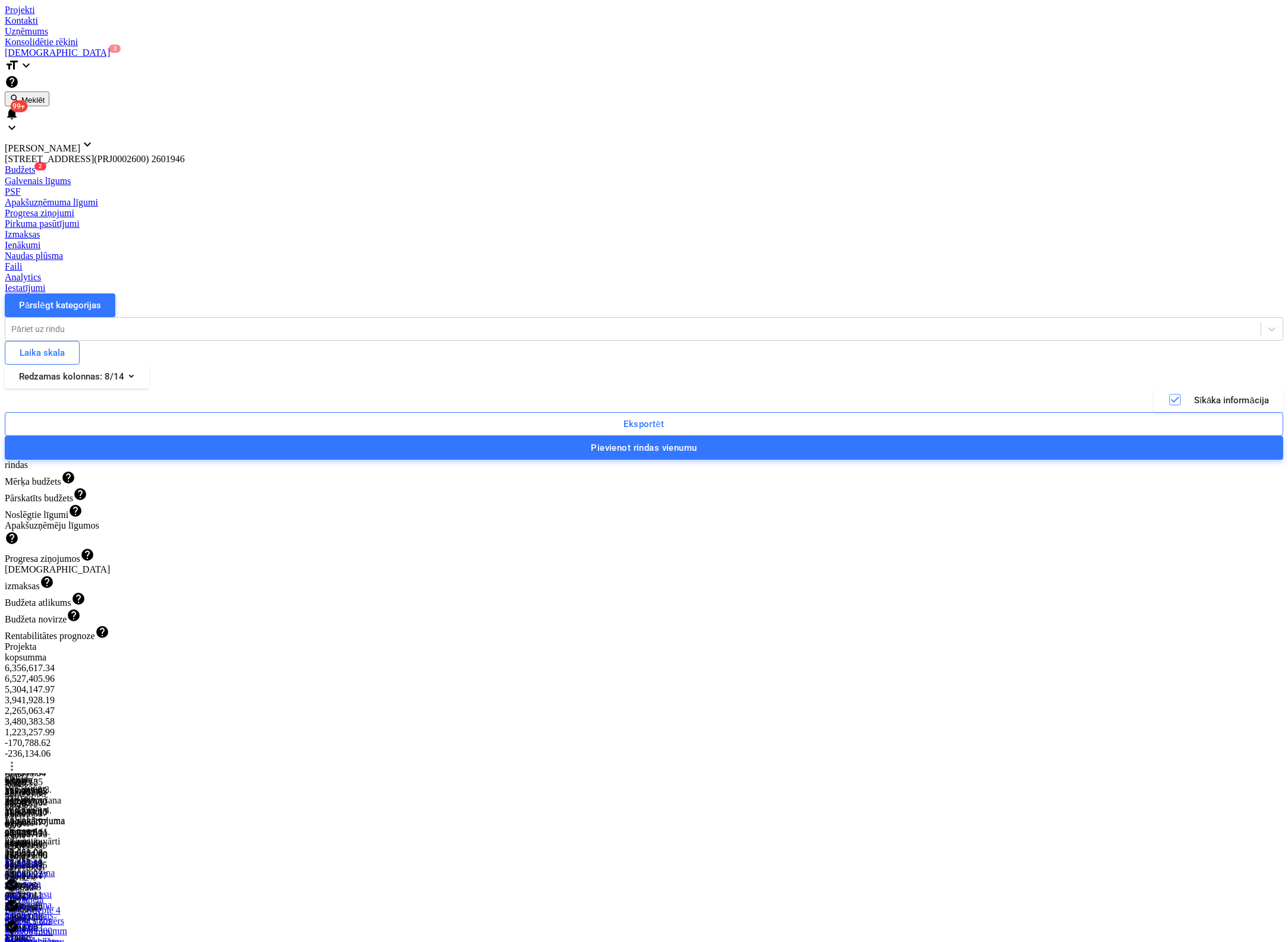
type textarea "x"
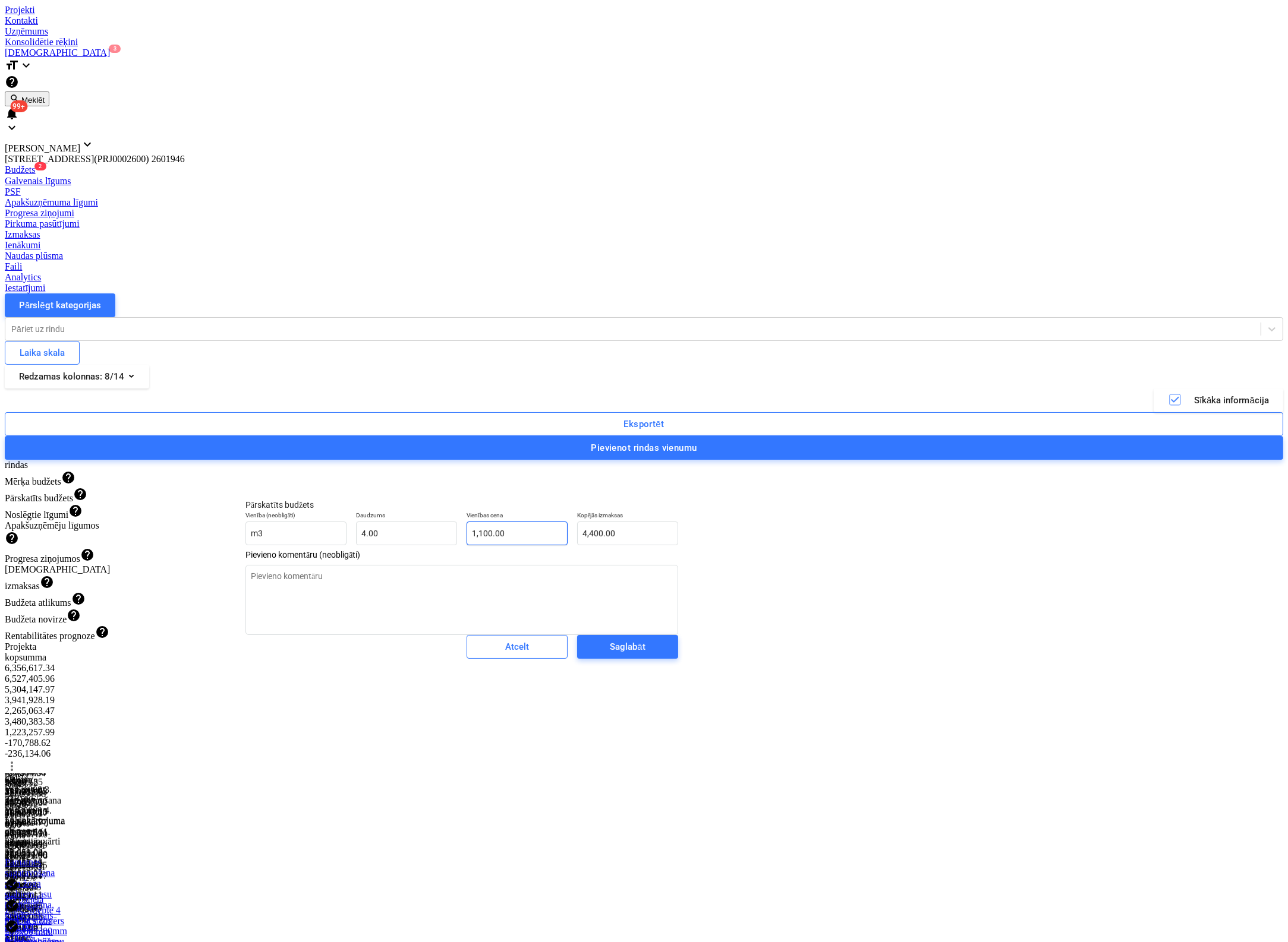
type input "1100"
drag, startPoint x: 489, startPoint y: 542, endPoint x: 426, endPoint y: 546, distance: 63.1
click at [426, 546] on div "Vienība (neobligāti) m3 Daudzums 4.00 Vienības cena 1100 Kopējās izmaksas 4,400…" at bounding box center [461, 528] width 442 height 43
type textarea "x"
type input "6"
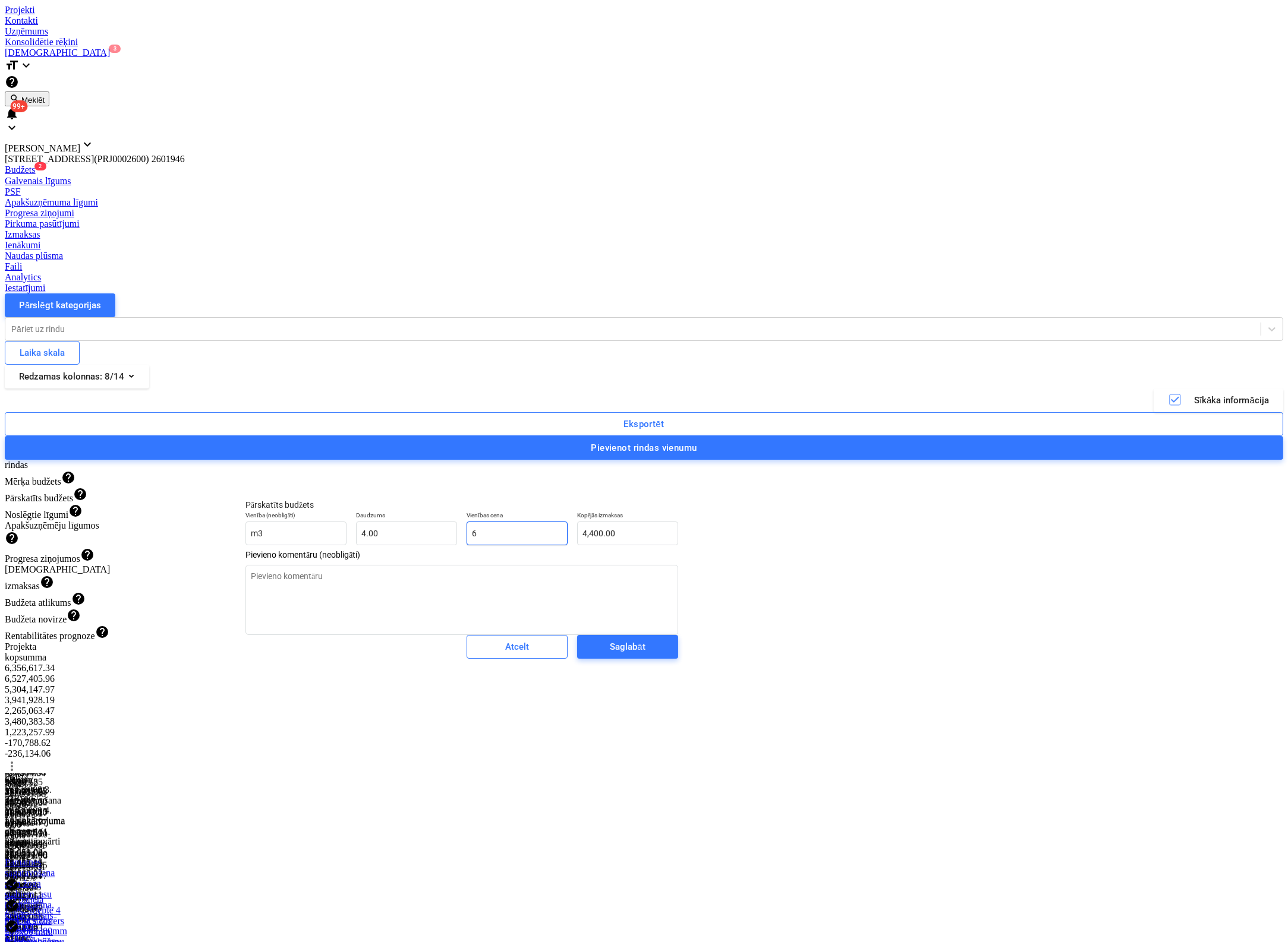
type input "24.00"
type textarea "x"
type input "69"
type input "276.00"
type textarea "x"
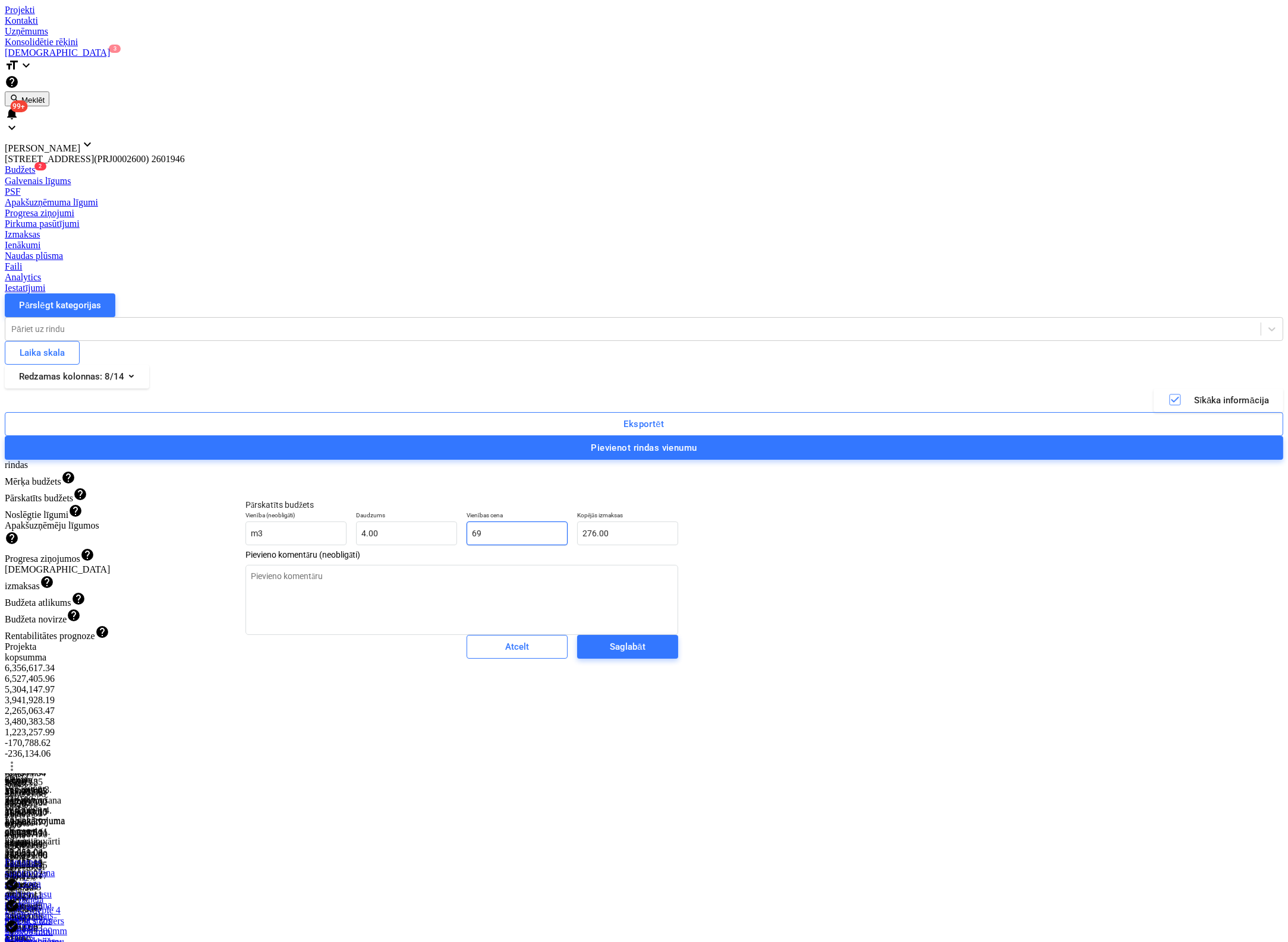
type input "696"
type input "2,784.00"
type textarea "x"
type input "6965"
type input "27,860.00"
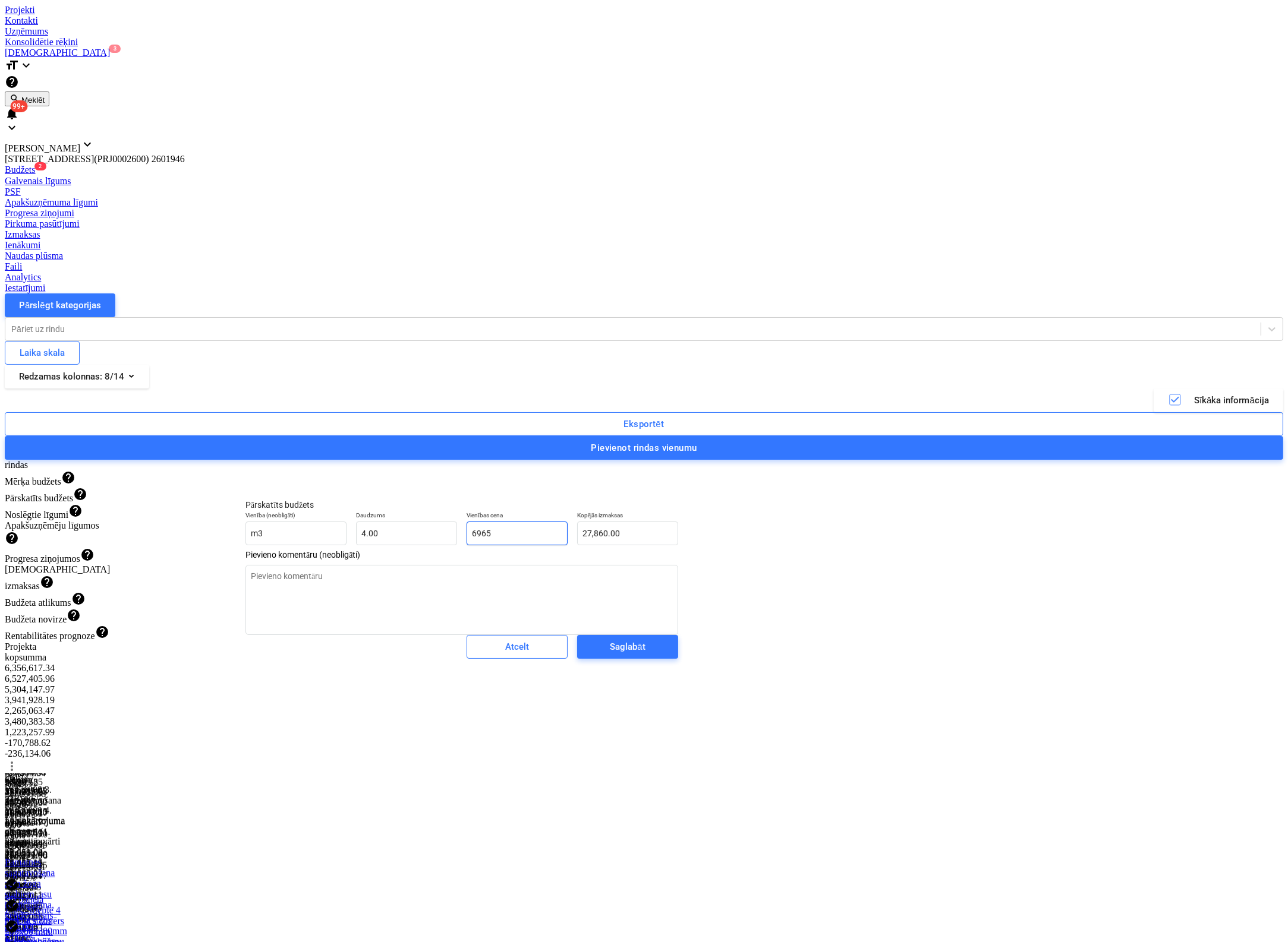
type textarea "x"
type input "6965."
type textarea "x"
type input "6965.2"
type input "27,860.80"
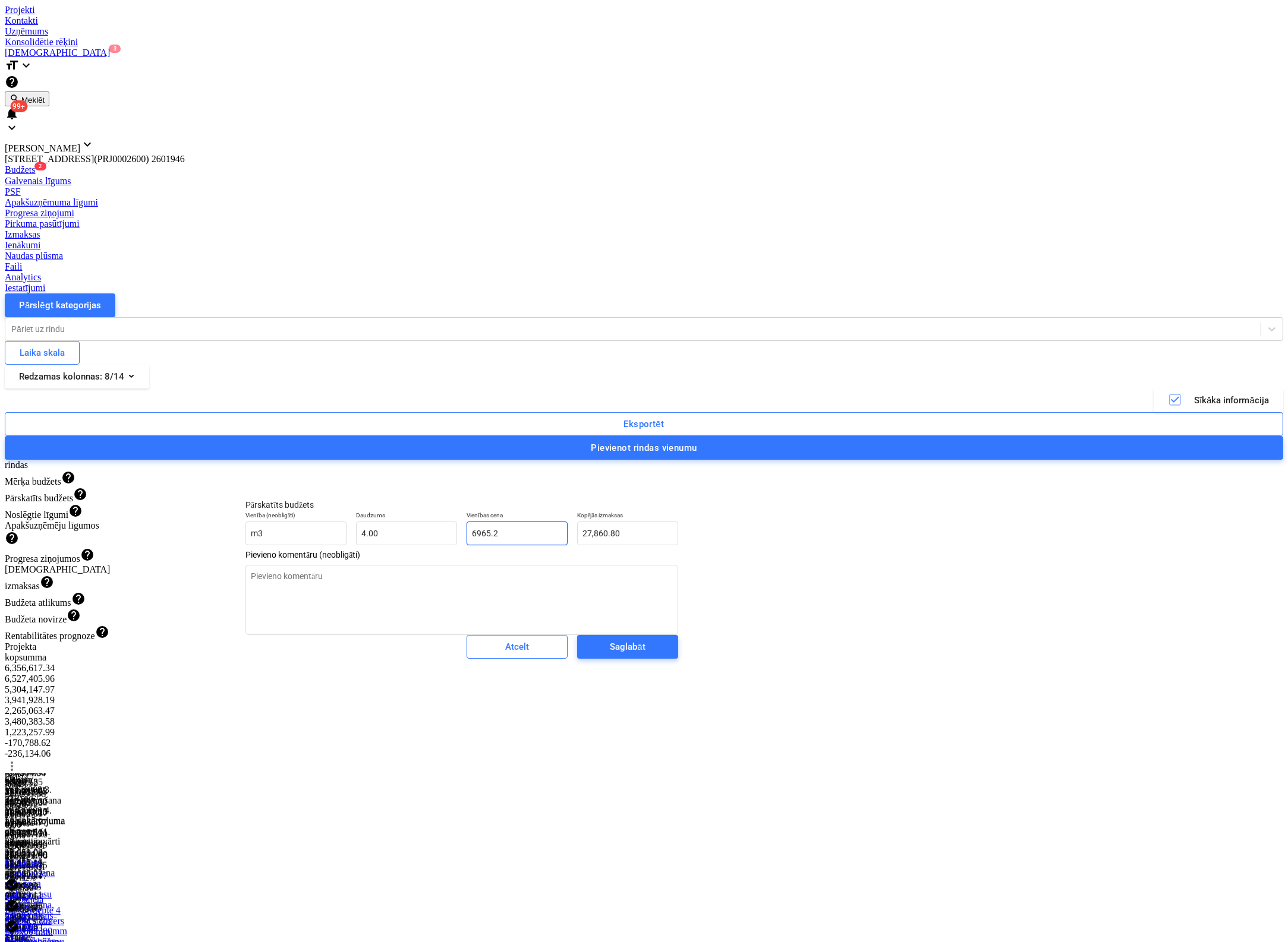
type textarea "x"
type input "6965.25"
type input "27,861.00"
type input "6965.25"
type textarea "x"
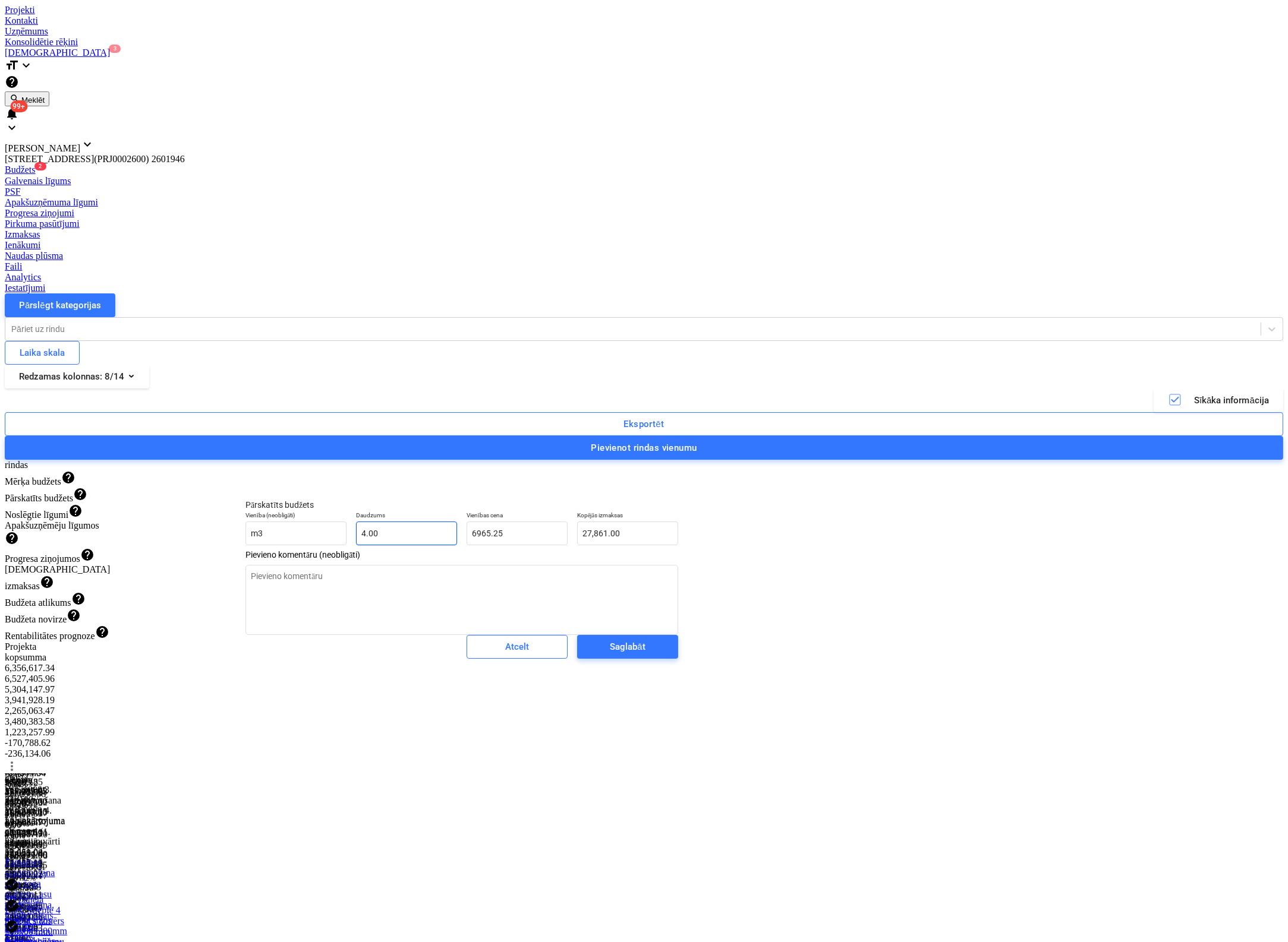
type input "4"
type input "6,965.25"
drag, startPoint x: 364, startPoint y: 545, endPoint x: 309, endPoint y: 553, distance: 55.6
click at [309, 550] on div "Vienība (neobligāti) m3 Daudzums 4 Vienības cena 6,965.25 Kopējās izmaksas 27,8…" at bounding box center [461, 528] width 442 height 43
type textarea "x"
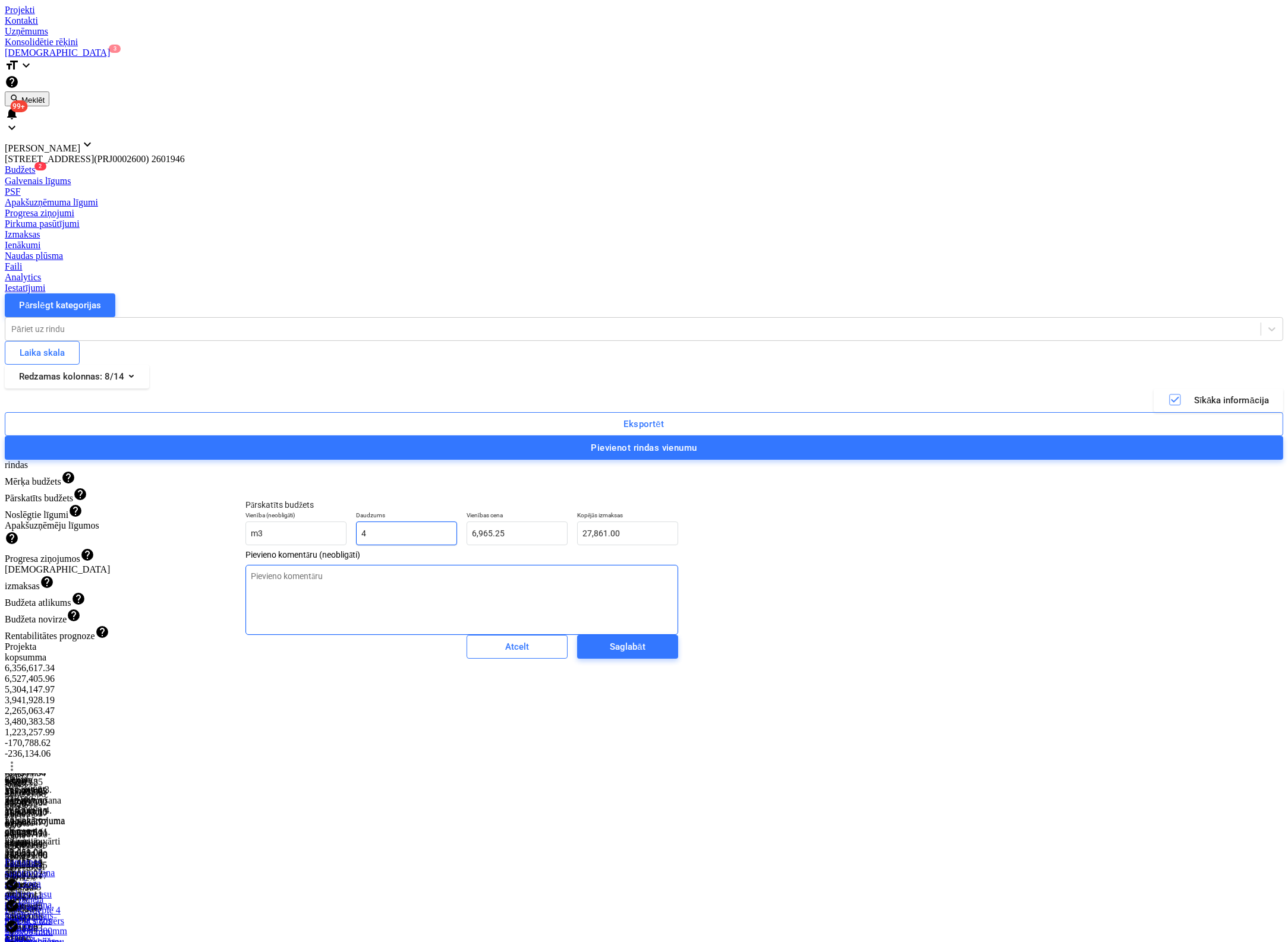
type input "1"
type input "6,965.25"
type input "1"
type textarea "x"
type input "1.00"
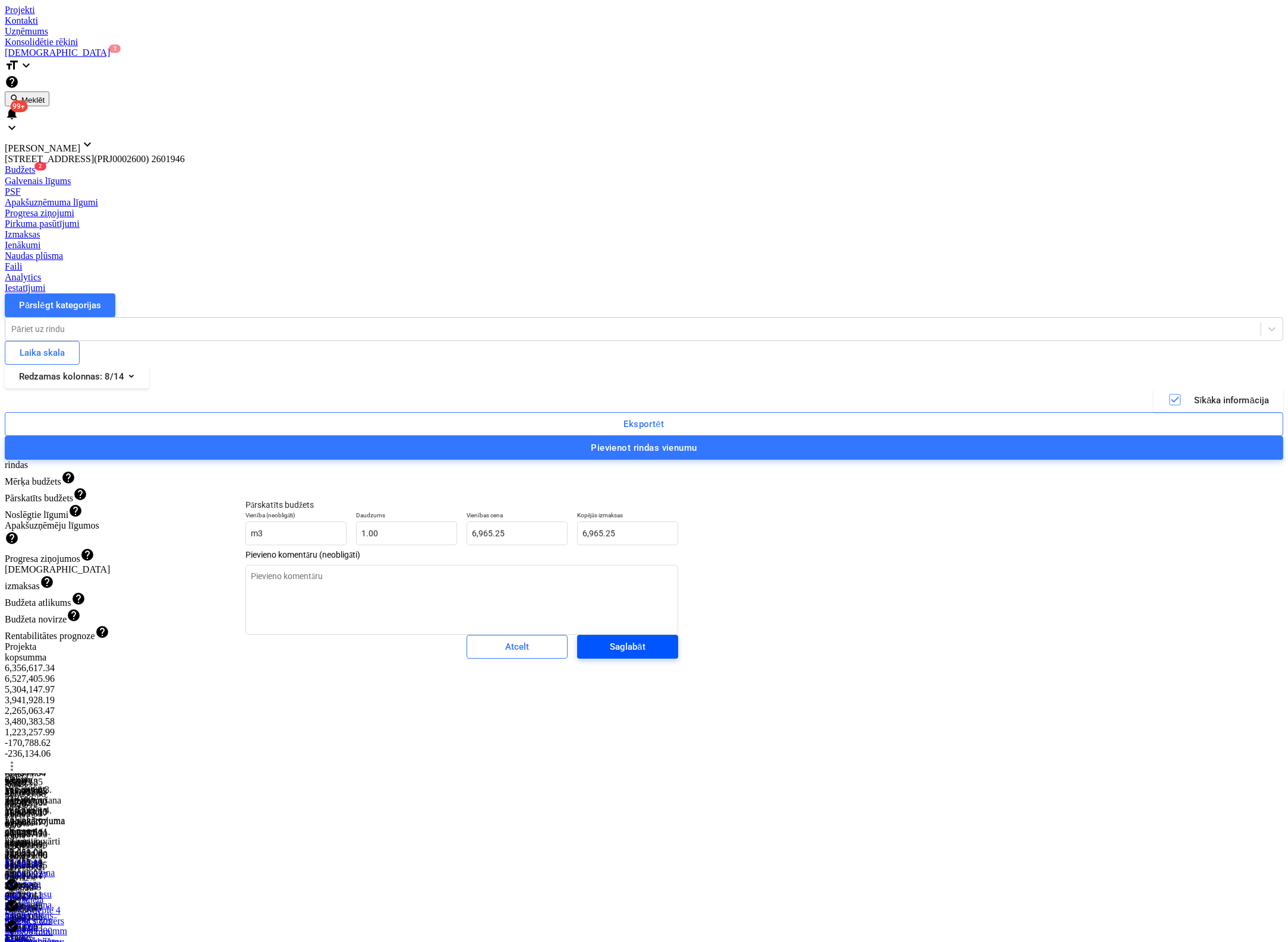
click at [610, 655] on div "Saglabāt" at bounding box center [627, 647] width 35 height 16
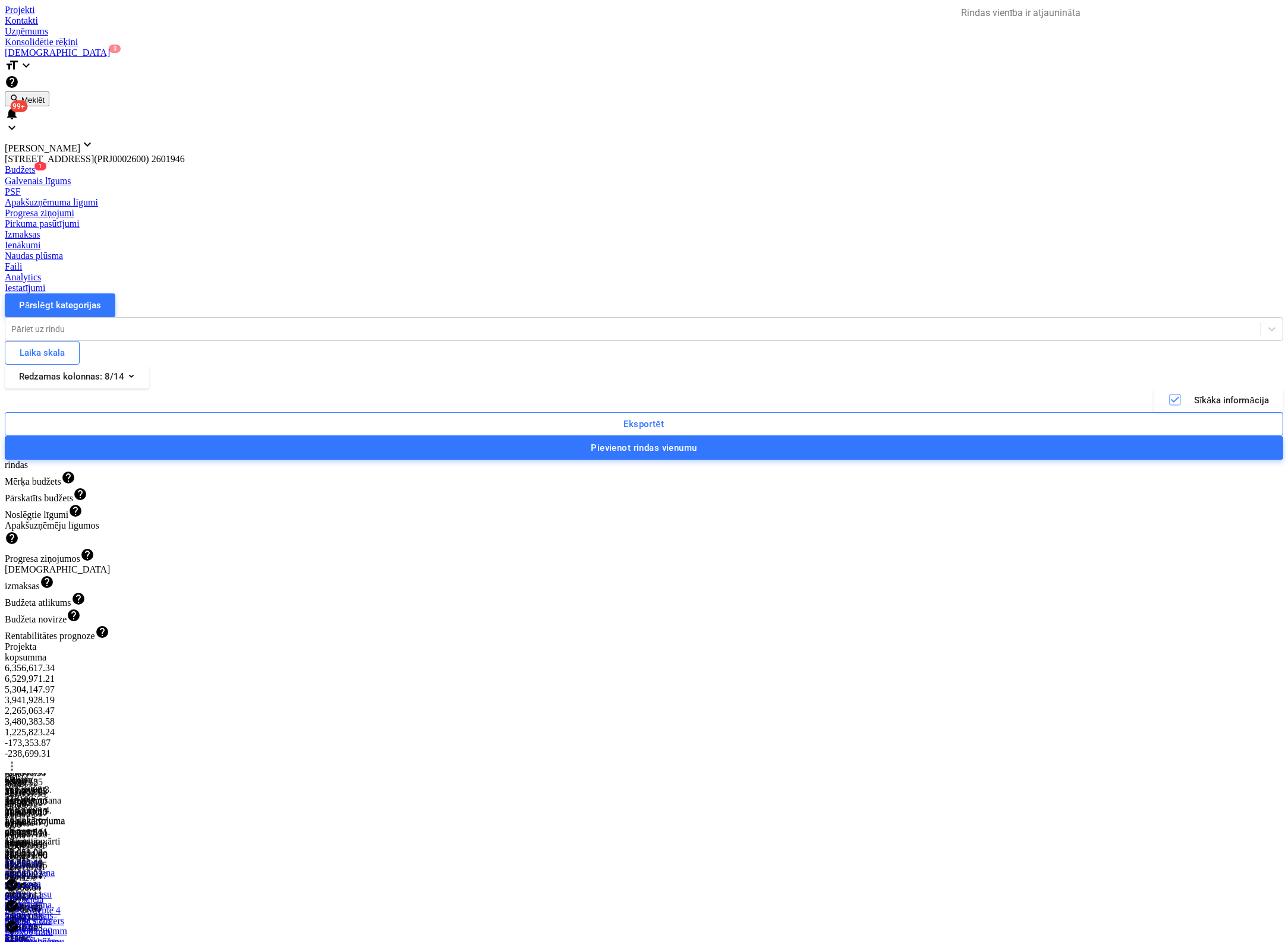
type textarea "x"
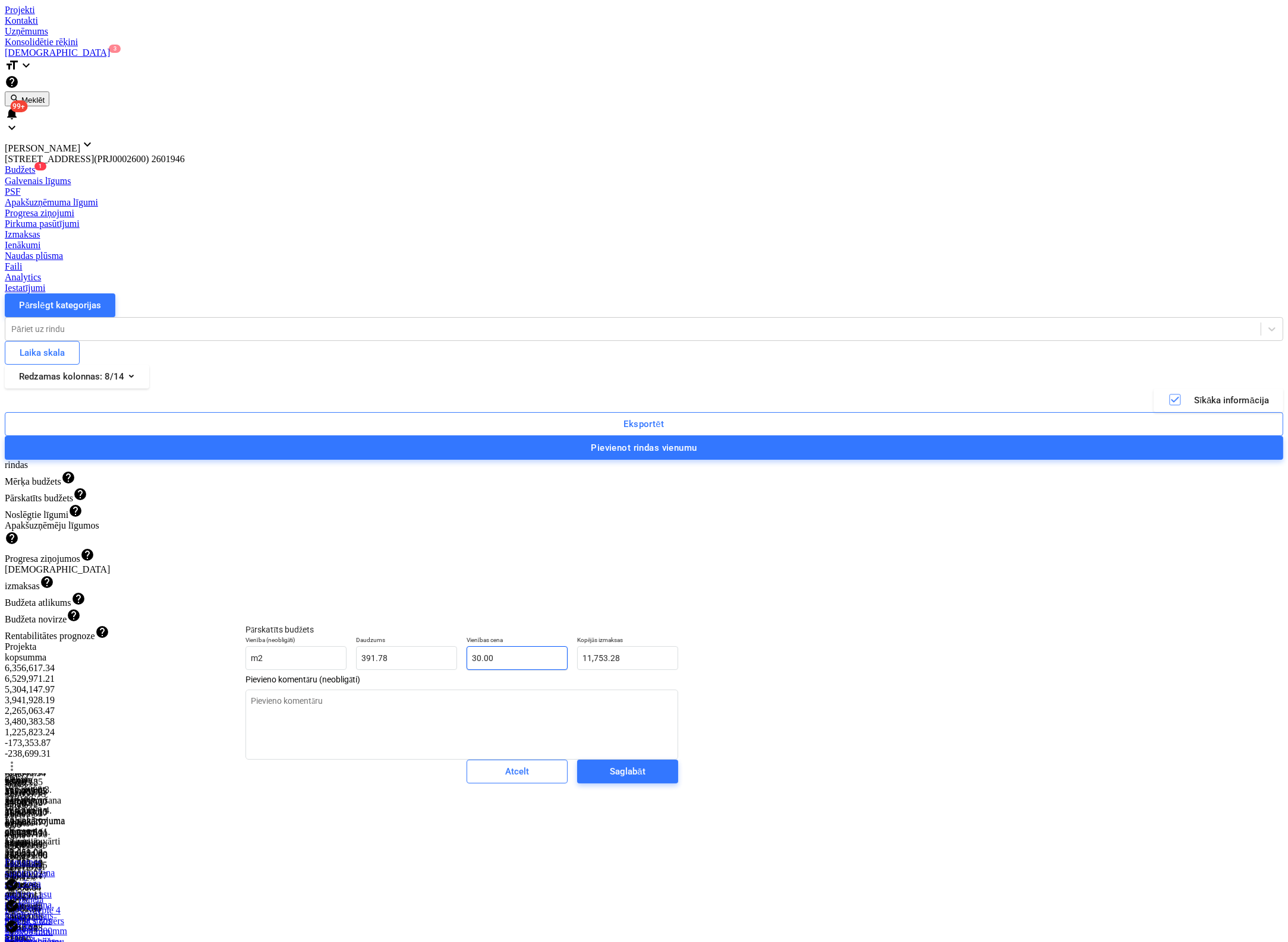
type input "30"
drag, startPoint x: 469, startPoint y: 668, endPoint x: 395, endPoint y: 680, distance: 75.0
click at [395, 675] on div "Vienība (neobligāti) m2 Daudzums 391.78 Vienības cena 30 Kopējās izmaksas 11,75…" at bounding box center [461, 653] width 442 height 43
type textarea "x"
type input "1"
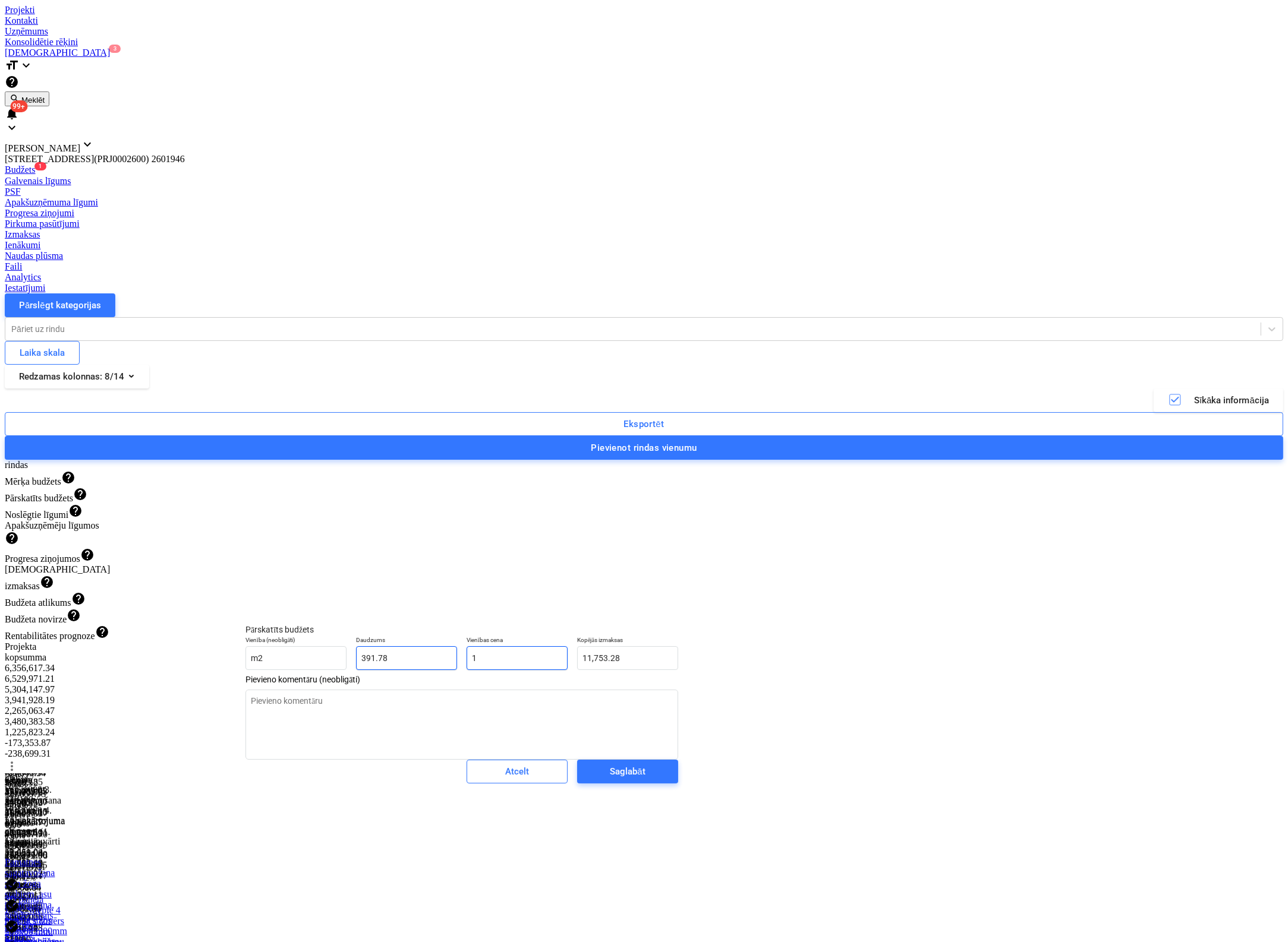
type input "391.78"
type textarea "x"
type input "17"
type input "6,660.19"
type textarea "x"
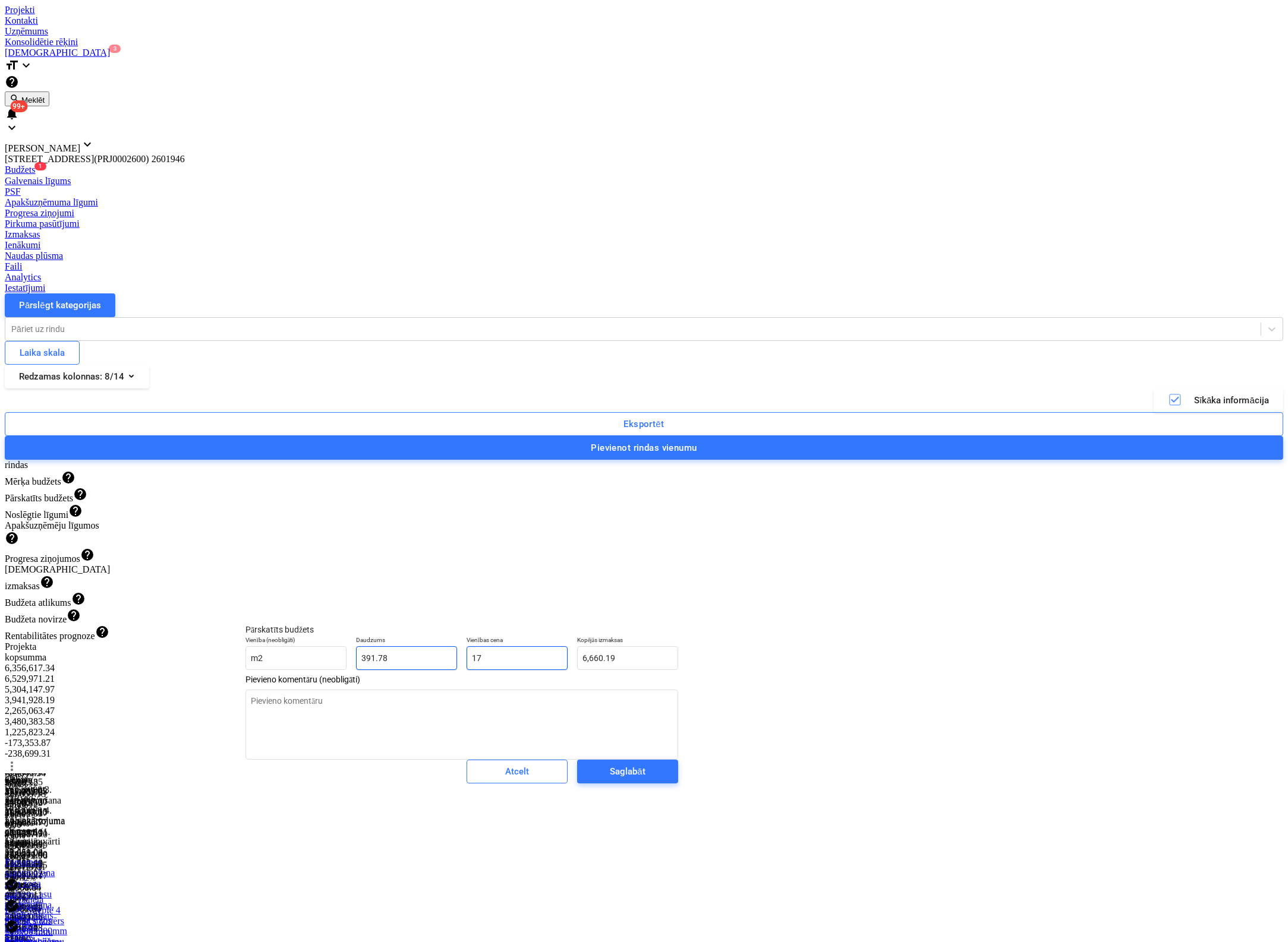
type input "170"
type input "66,601.92"
type textarea "x"
type input "1700"
type input "666,019.20"
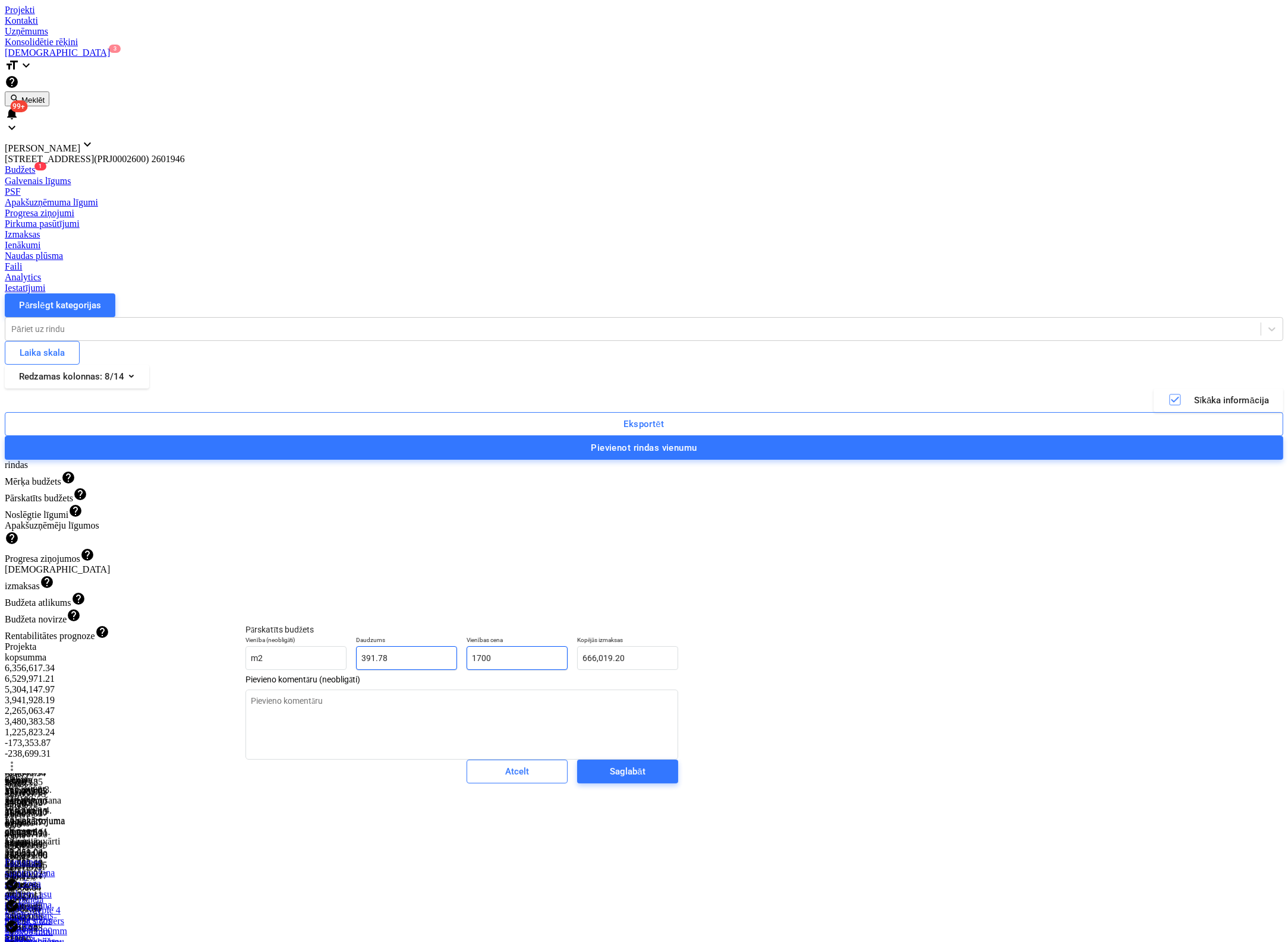
type textarea "x"
type input "17000"
type input "6,660,192.00"
type input "17000"
type textarea "x"
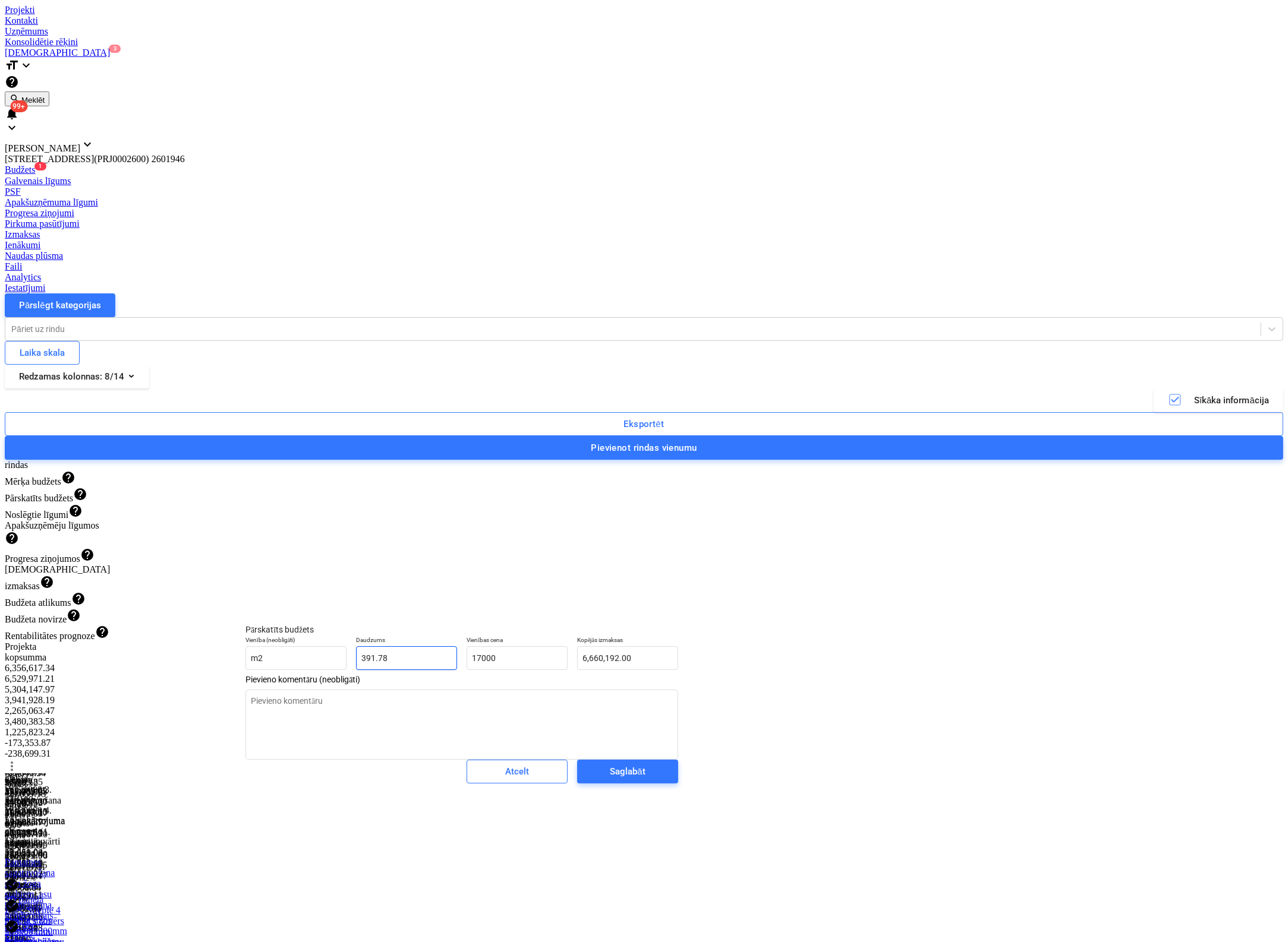
type input "391.776"
type input "17,000.00"
drag, startPoint x: 374, startPoint y: 674, endPoint x: 194, endPoint y: 701, distance: 182.0
click at [194, 701] on body "Projekti Kontakti Uzņēmums Konsolidētie rēķini Iesūtne 3 format_size keyboard_a…" at bounding box center [643, 767] width 1278 height 1524
drag, startPoint x: 393, startPoint y: 667, endPoint x: 315, endPoint y: 671, distance: 78.1
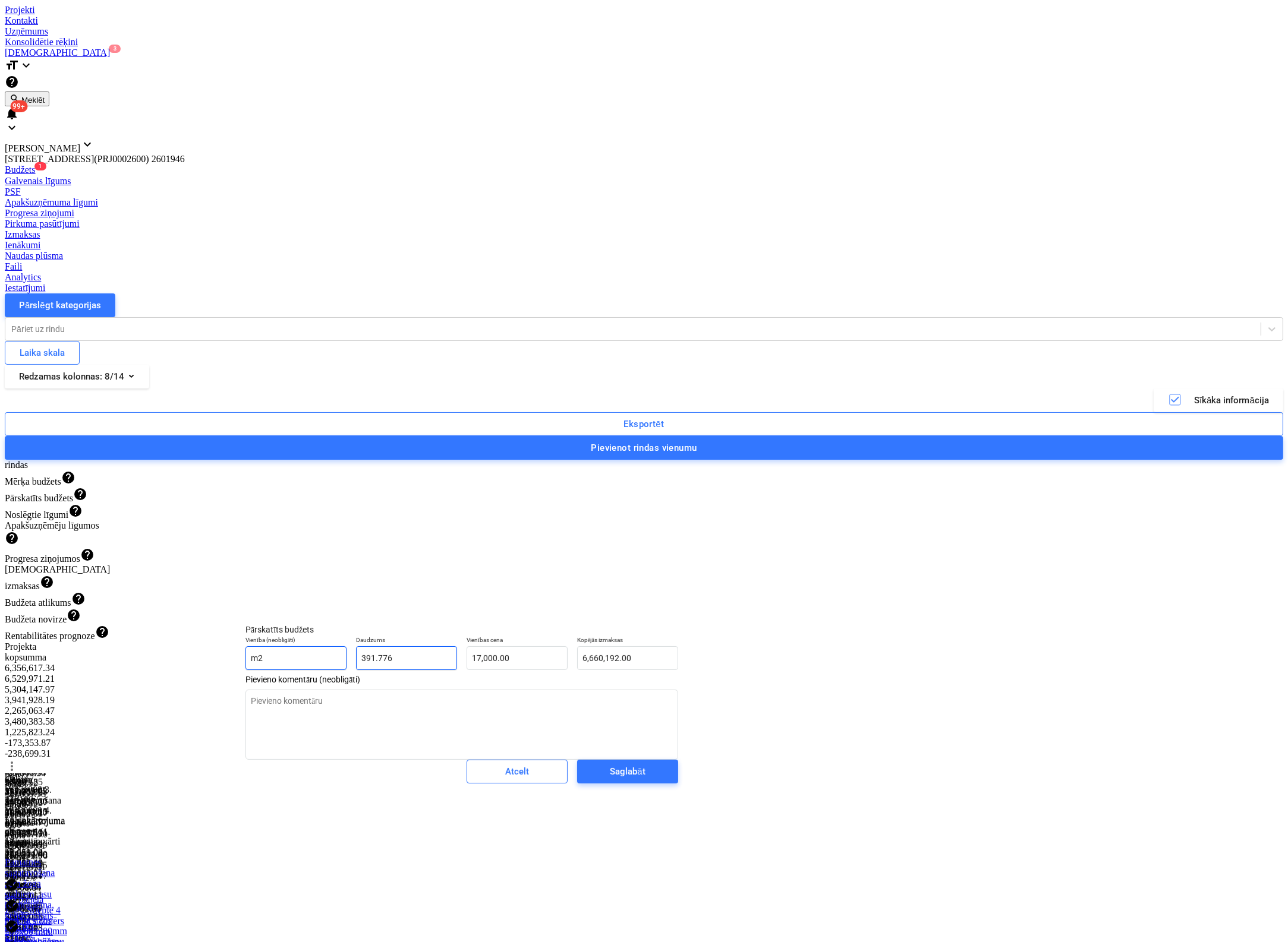
click at [315, 671] on div "Vienība (neobligāti) m2 Daudzums 391.776 Vienības cena 17,000.00 Kopējās izmaks…" at bounding box center [461, 653] width 442 height 43
type textarea "x"
type input "1"
type input "17,000.00"
type input "1"
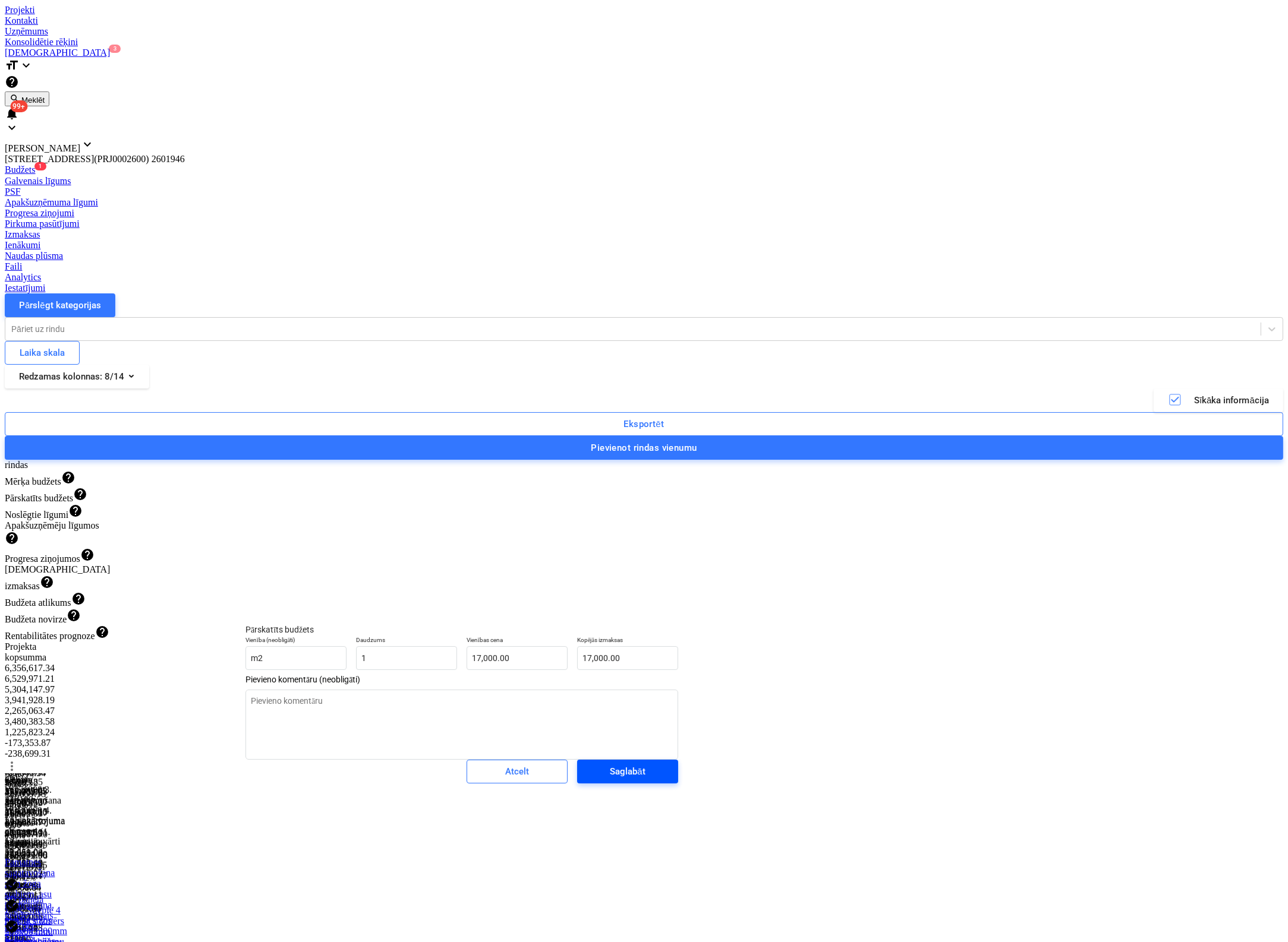
type textarea "x"
type input "1.00"
click at [610, 780] on div "Saglabāt" at bounding box center [627, 772] width 35 height 16
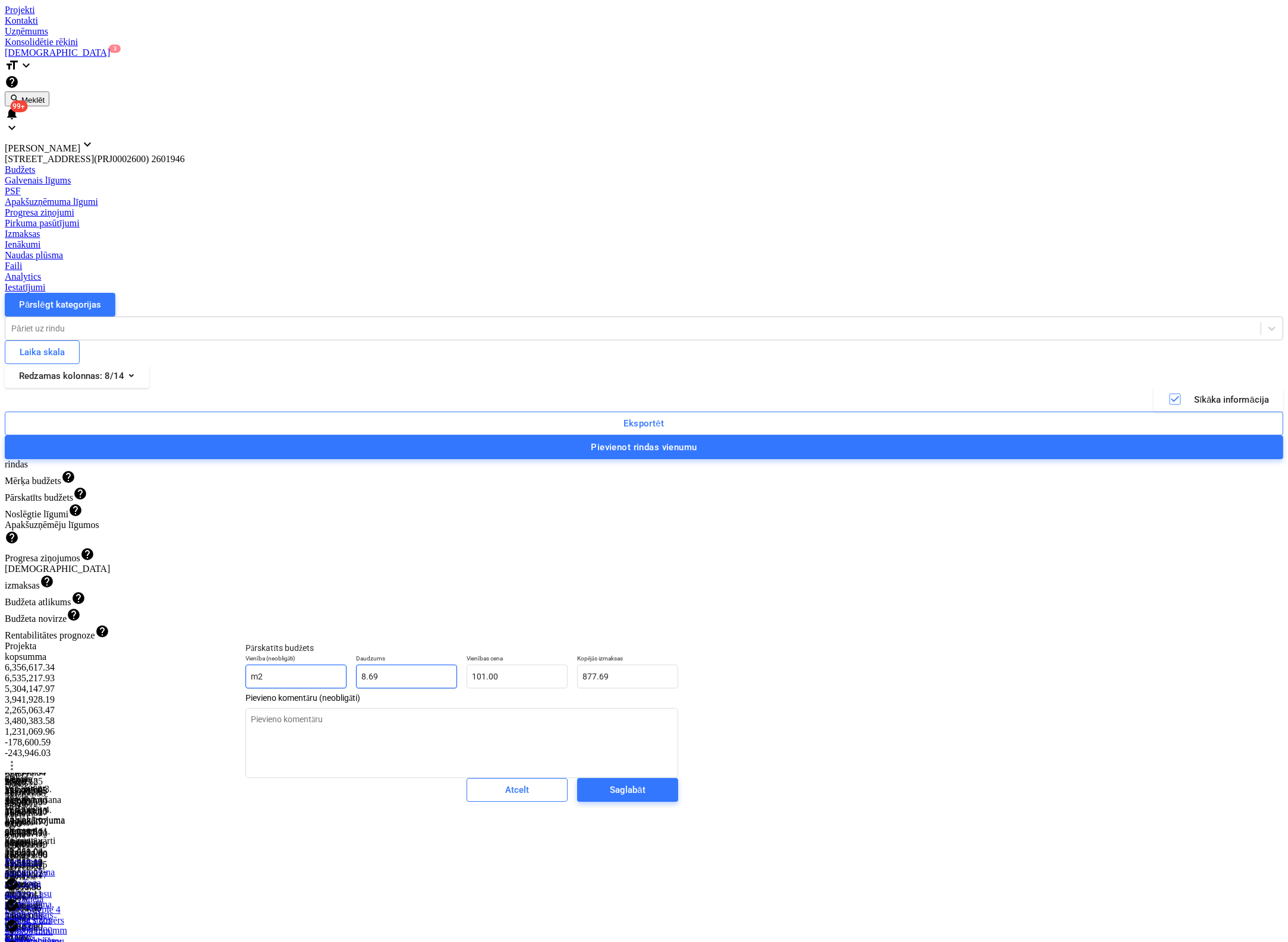
drag, startPoint x: 395, startPoint y: 693, endPoint x: 285, endPoint y: 693, distance: 110.0
click at [285, 693] on div "Vienība (neobligāti) m2 Daudzums 8.69 Vienības cena 101.00 Kopējās izmaksas 877…" at bounding box center [461, 671] width 442 height 43
type textarea "x"
type input "0"
type input "0.00"
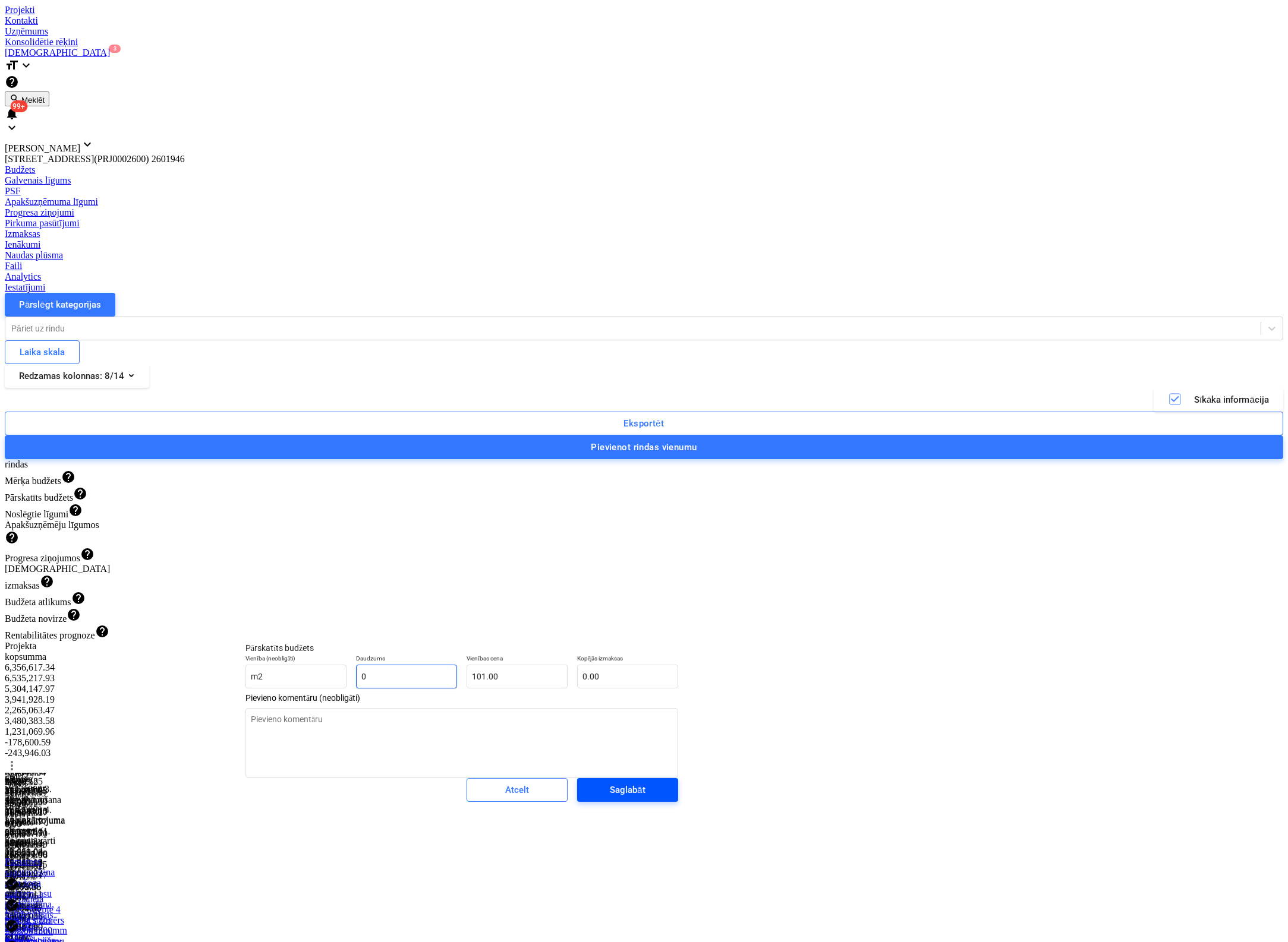
type input "0"
type textarea "x"
type input "0.00"
click at [610, 798] on div "Saglabāt" at bounding box center [627, 790] width 35 height 16
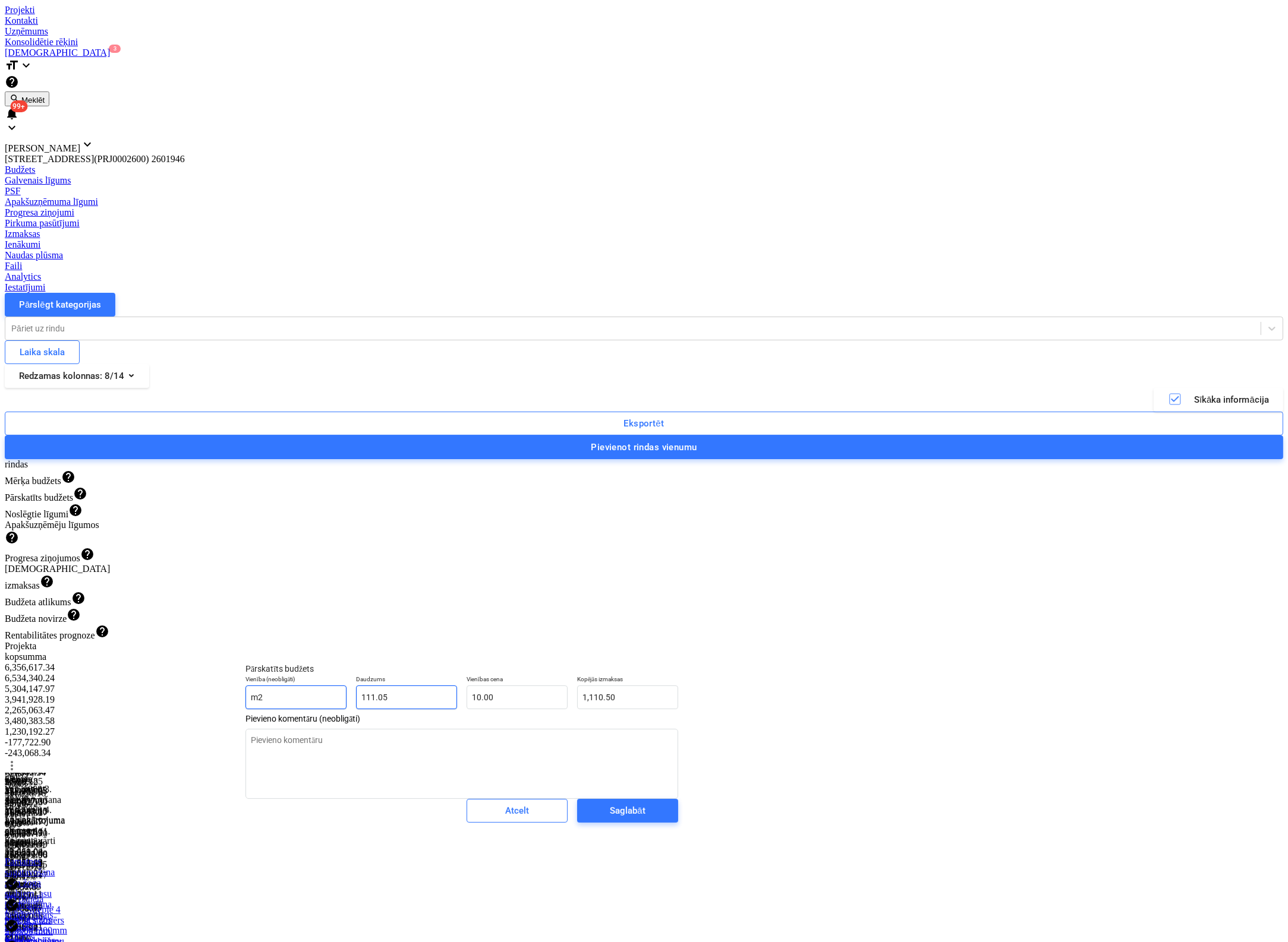
drag, startPoint x: 388, startPoint y: 710, endPoint x: 259, endPoint y: 710, distance: 129.0
click at [260, 710] on div "Vienība (neobligāti) m2 Daudzums 111.05 Vienības cena 10.00 Kopējās izmaksas 1,…" at bounding box center [461, 692] width 442 height 43
type textarea "x"
type input "0"
type input "0.00"
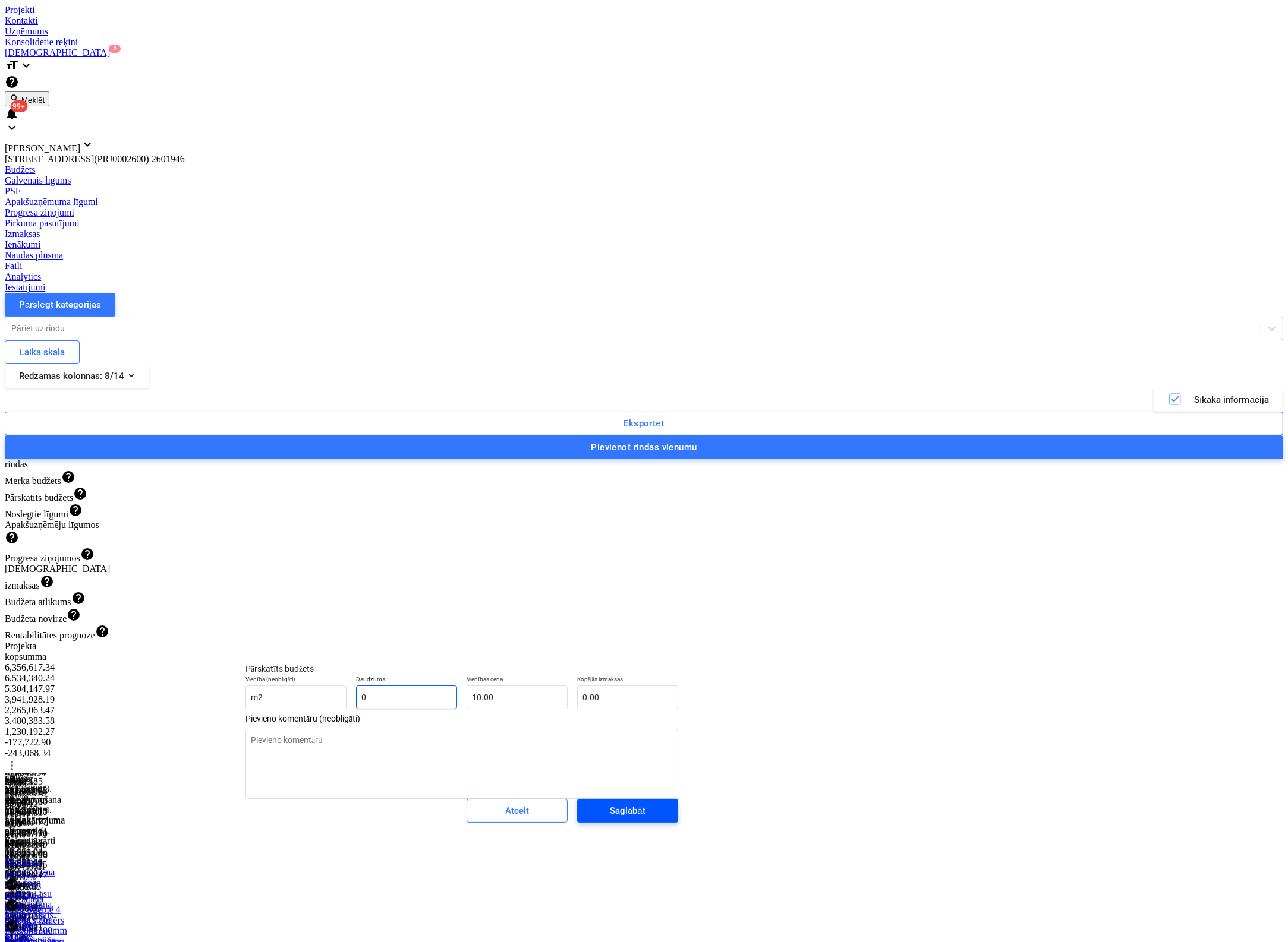
type input "0"
type textarea "x"
type input "0.00"
click at [610, 818] on div "Saglabāt" at bounding box center [627, 811] width 35 height 16
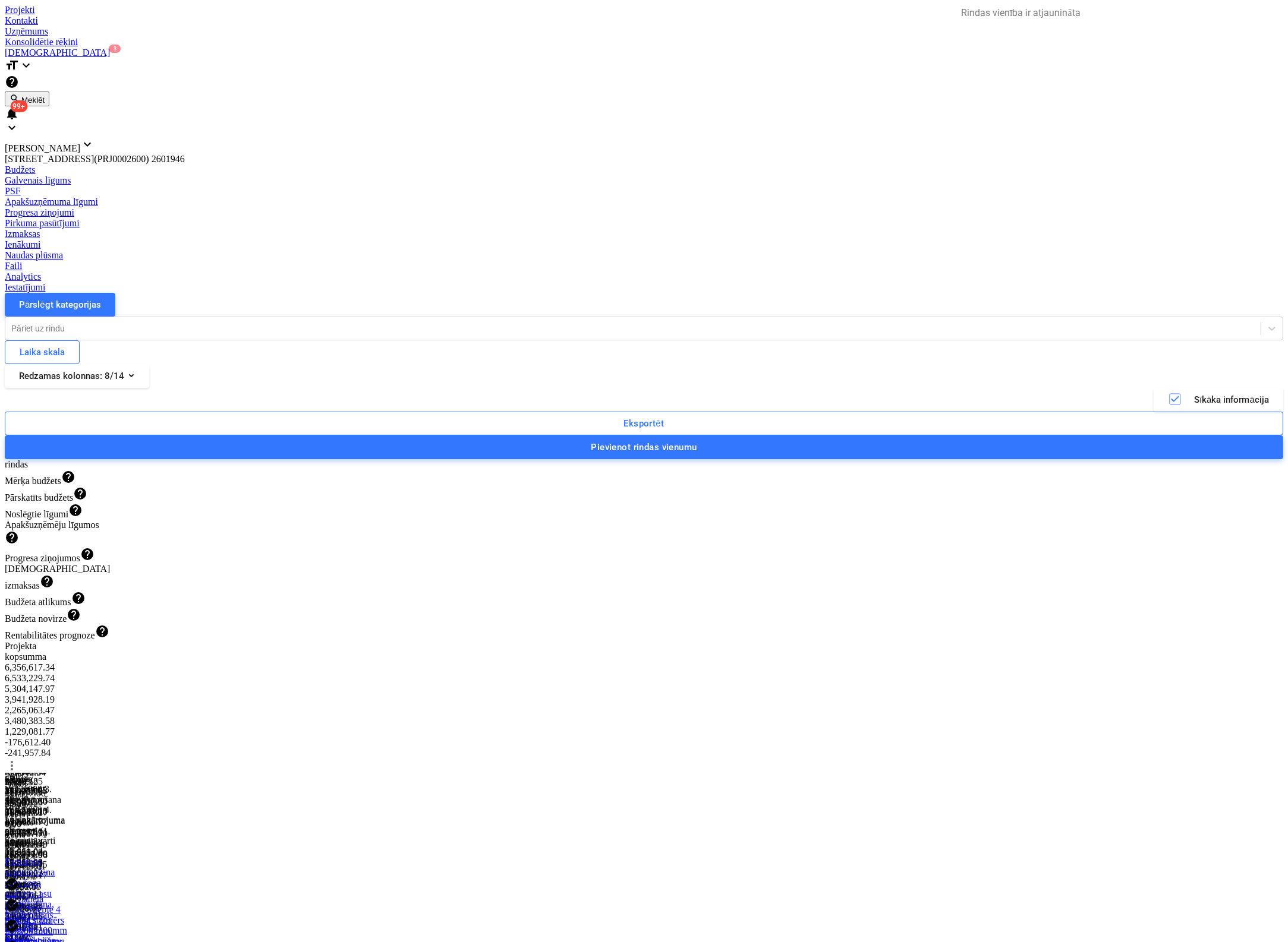
type textarea "x"
type input "5"
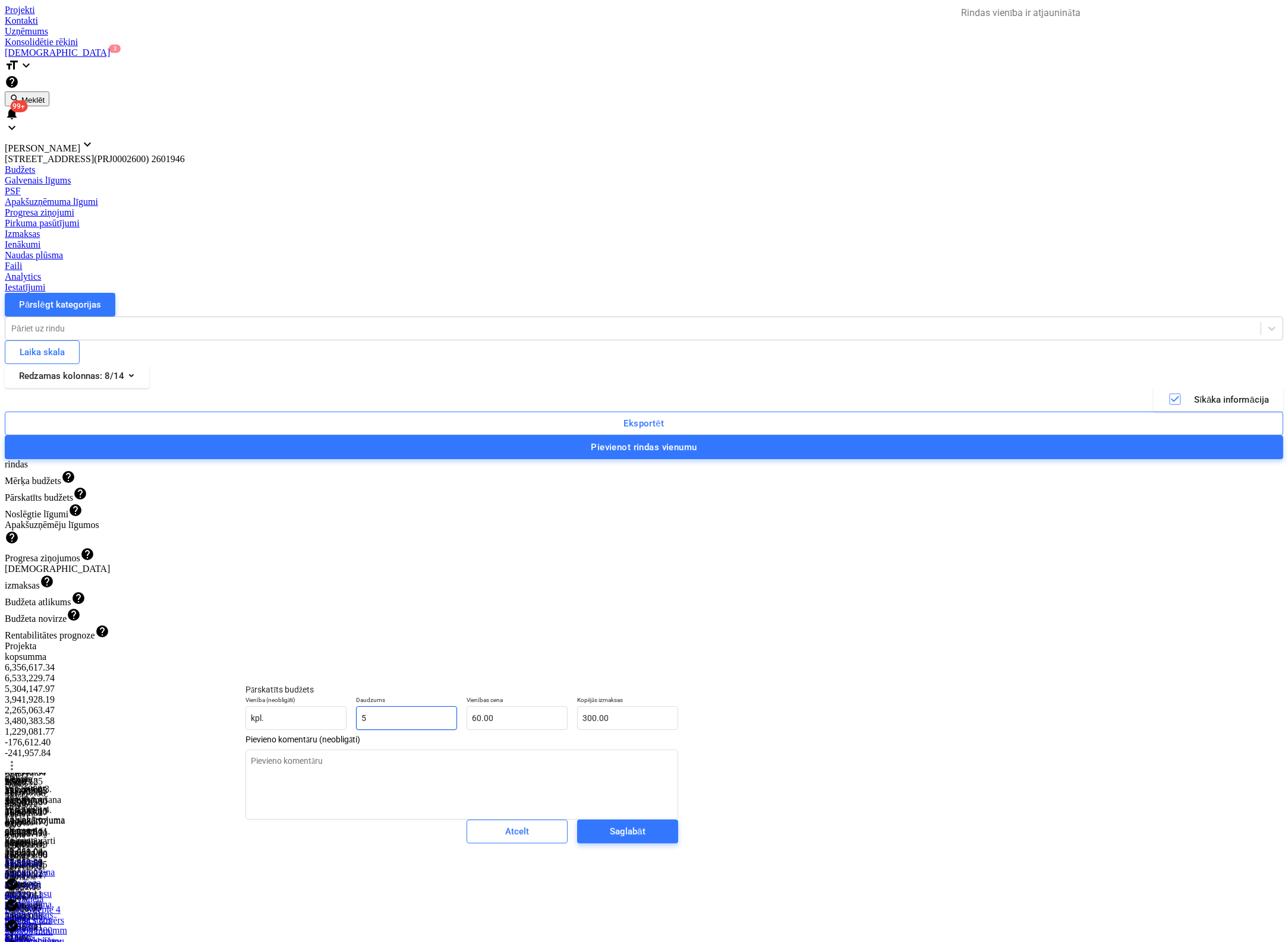
drag, startPoint x: 414, startPoint y: 727, endPoint x: 212, endPoint y: 744, distance: 202.7
click at [212, 744] on body "Projekti Kontakti Uzņēmums Konsolidētie rēķini Iesūtne 3 format_size keyboard_a…" at bounding box center [643, 766] width 1278 height 1524
type textarea "x"
type input "50"
type input "3,000.00"
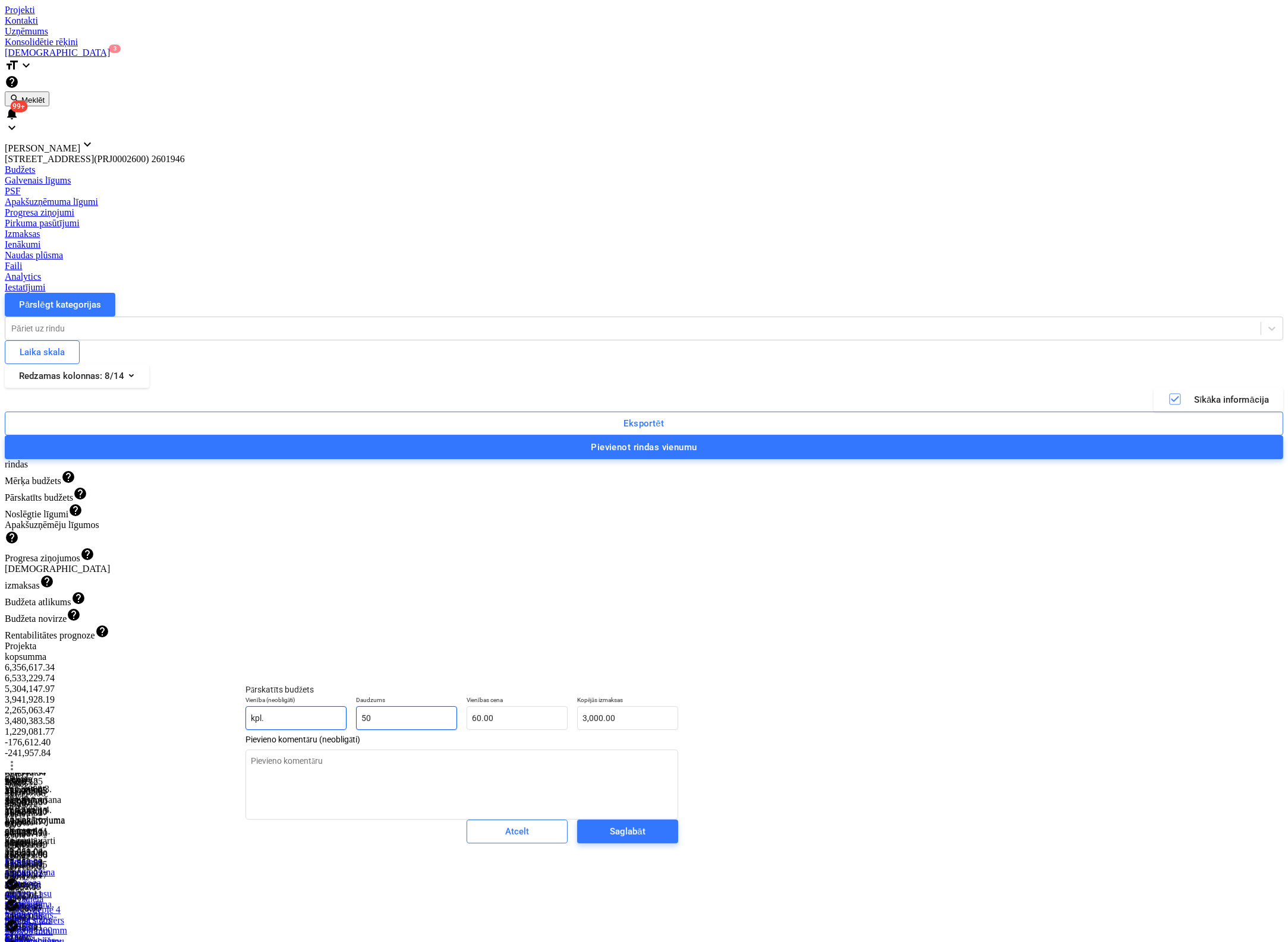
drag, startPoint x: 361, startPoint y: 734, endPoint x: 311, endPoint y: 733, distance: 50.0
click at [311, 733] on div "Vienība (neobligāti) kpl. Daudzums 50 Vienības cena 60.00 Kopējās izmaksas 3,00…" at bounding box center [461, 713] width 442 height 43
type textarea "x"
type input "0"
type input "0.00"
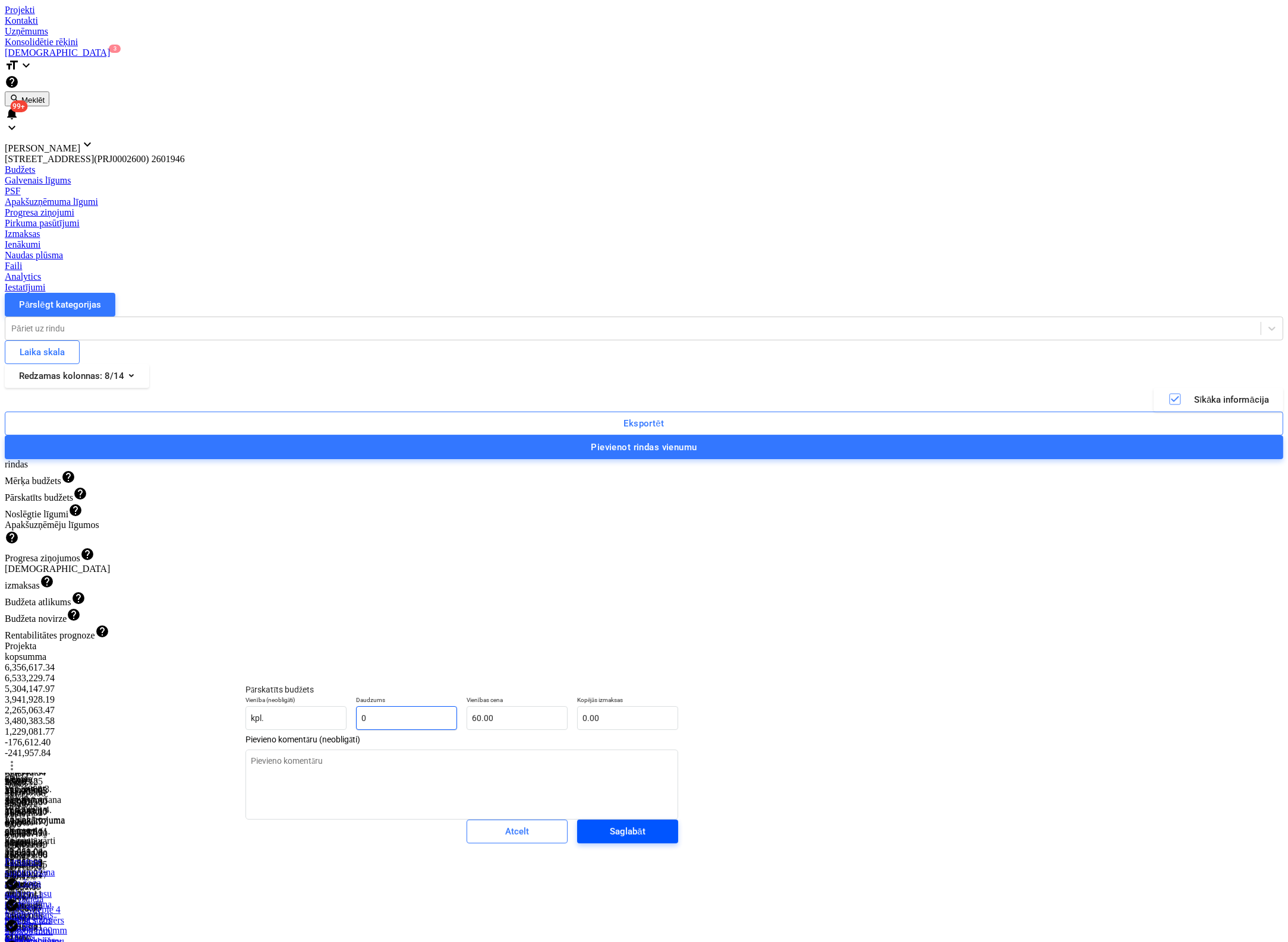
type input "0"
type textarea "x"
type input "0.00"
click at [610, 839] on div "Saglabāt" at bounding box center [627, 832] width 35 height 16
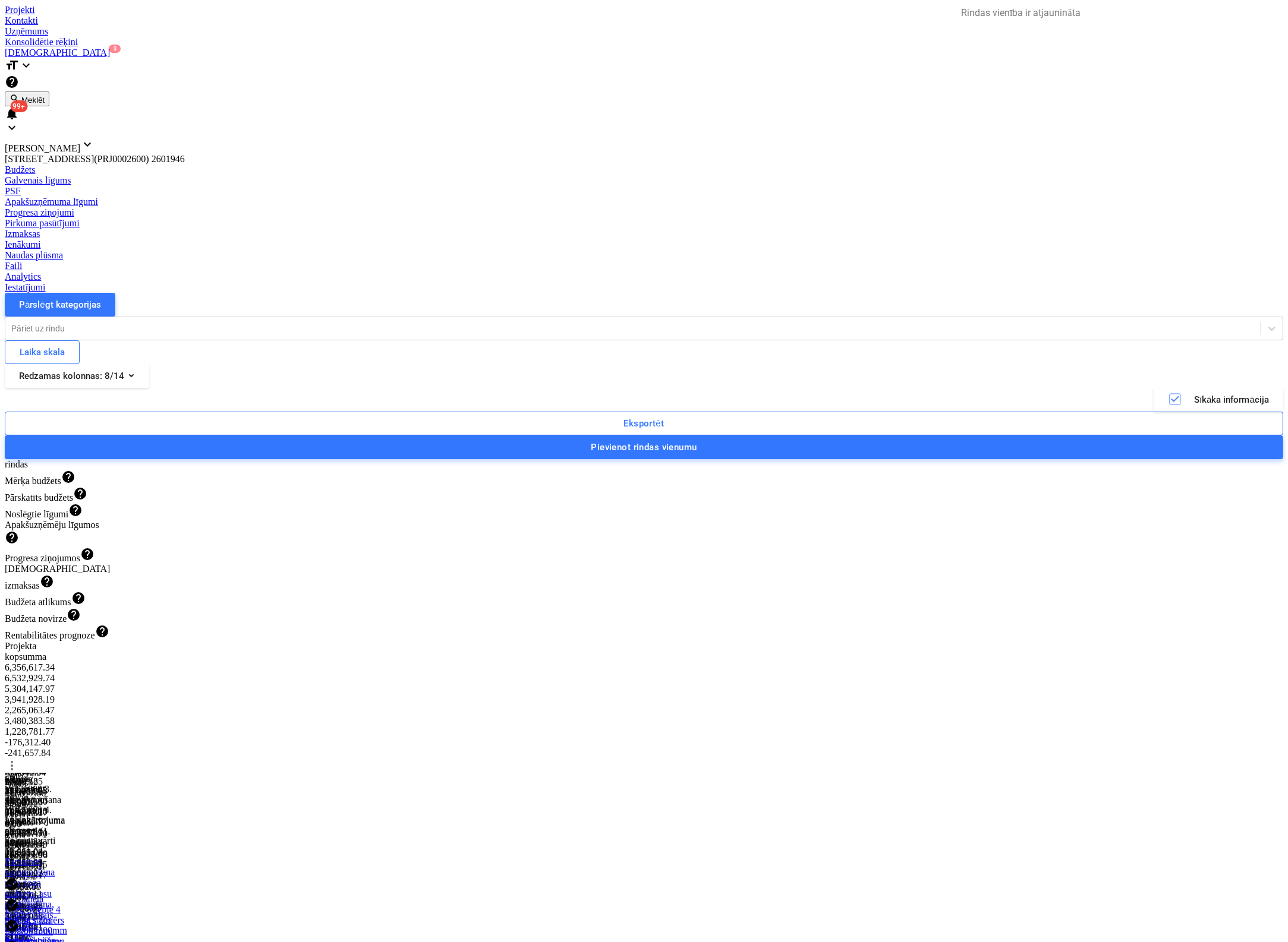
type textarea "x"
type input "7.375"
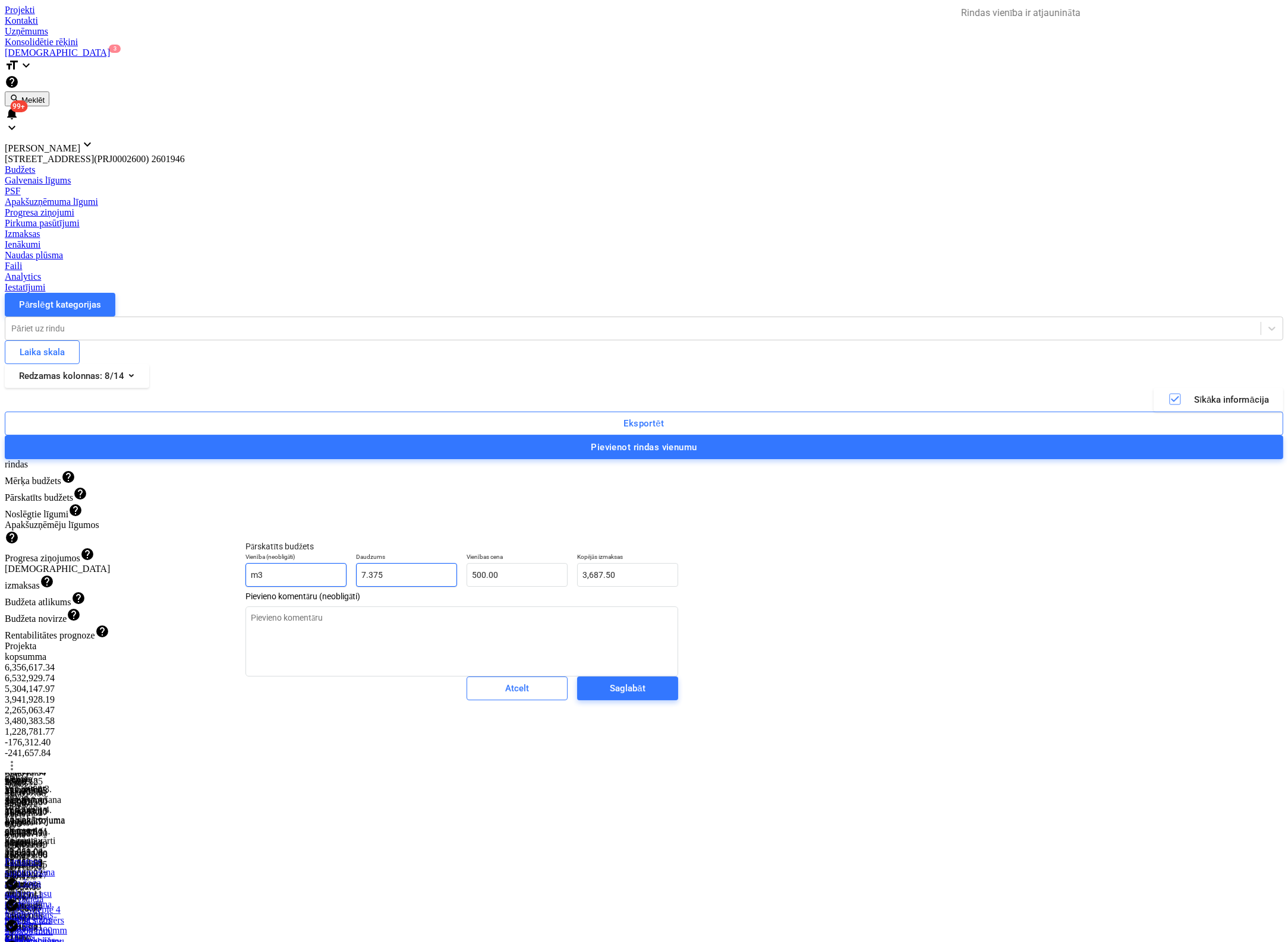
drag, startPoint x: 397, startPoint y: 584, endPoint x: 263, endPoint y: 590, distance: 134.1
click at [263, 590] on div "Vienība (neobligāti) m3 Daudzums 7.375 Vienības cena 500.00 Kopējās izmaksas 3,…" at bounding box center [461, 569] width 442 height 43
type textarea "x"
type input "0"
type input "0.00"
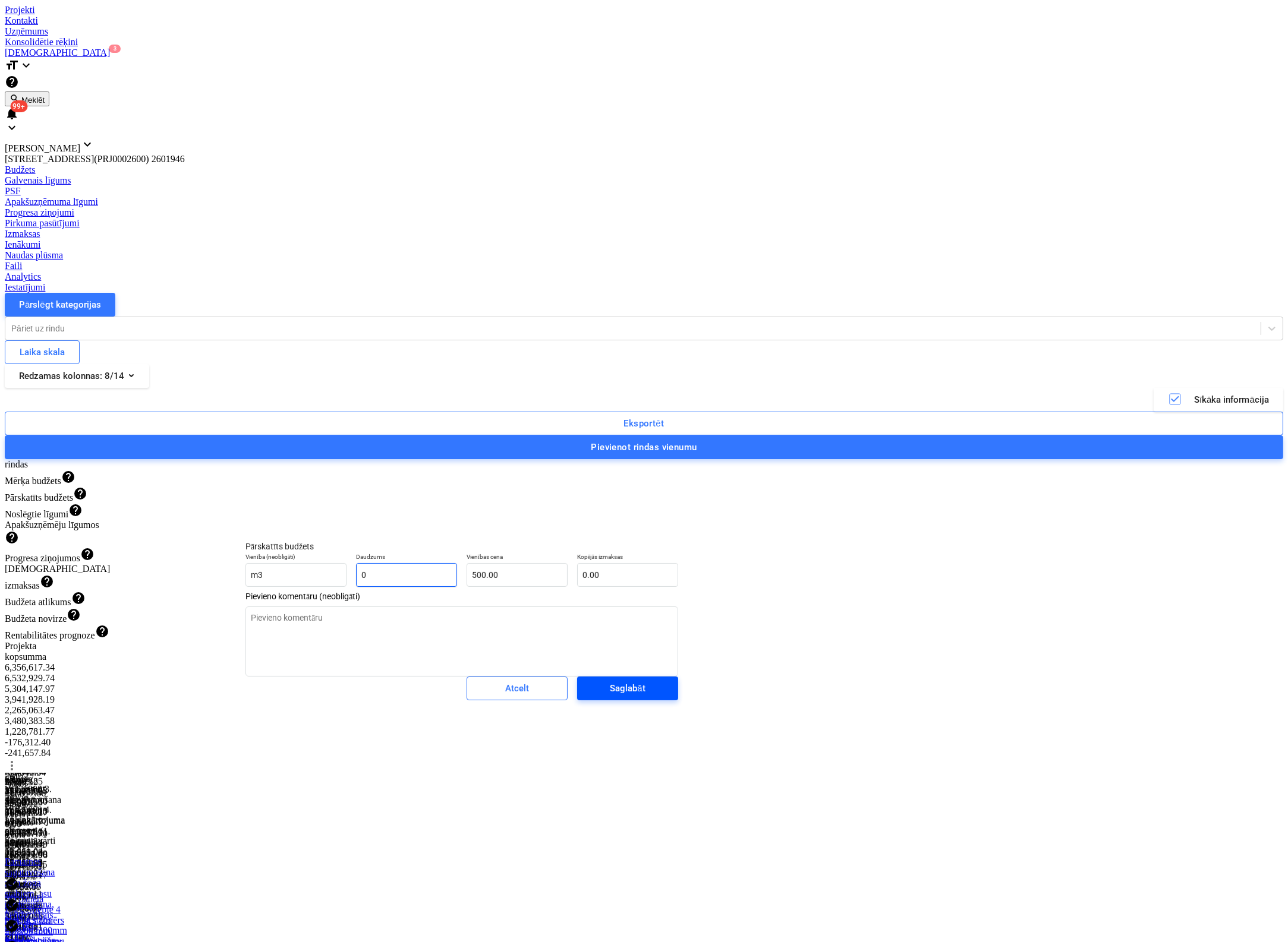
type input "0"
type textarea "x"
type input "0.00"
click at [610, 696] on div "Saglabāt" at bounding box center [627, 688] width 35 height 16
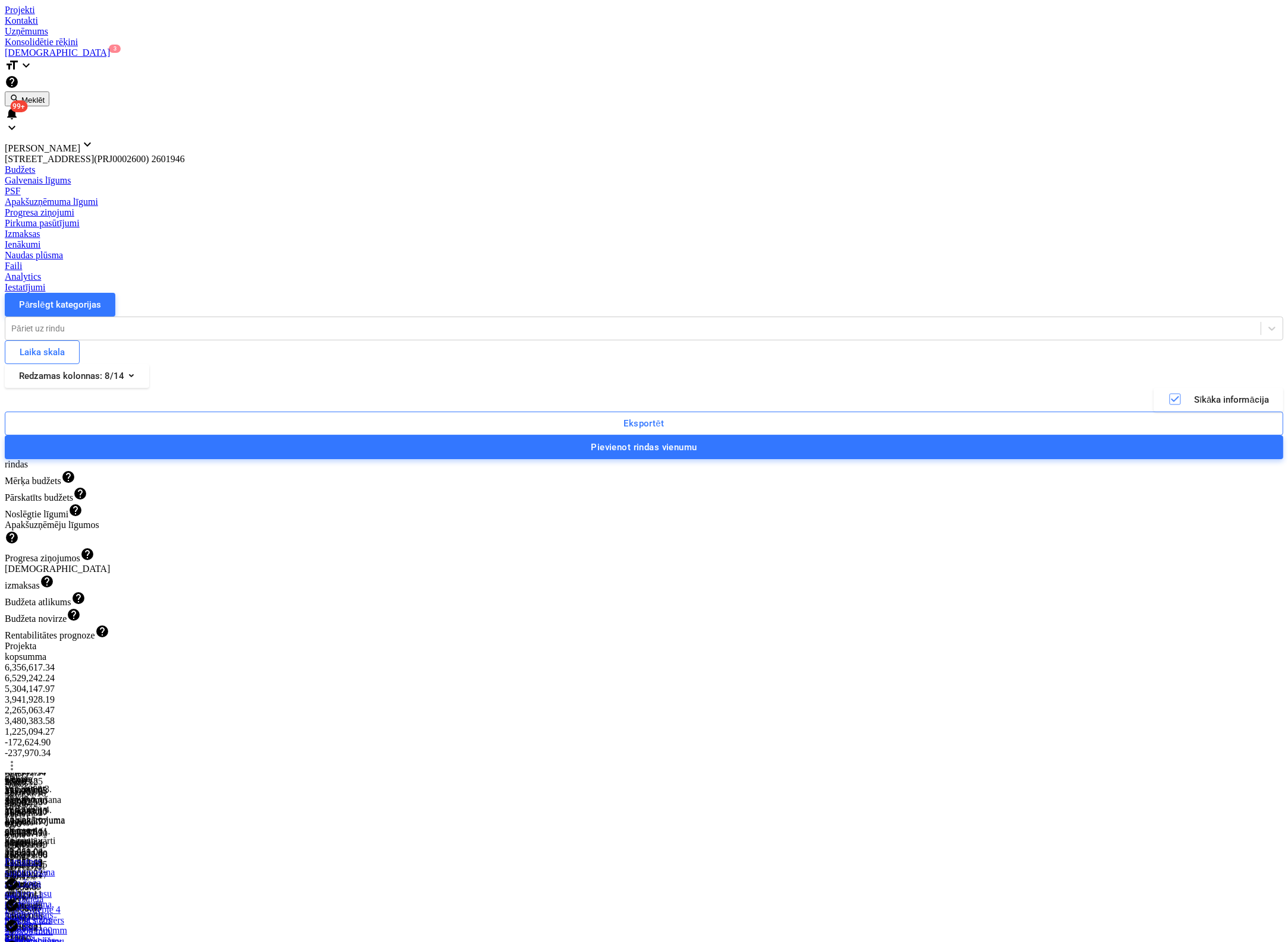
type textarea "x"
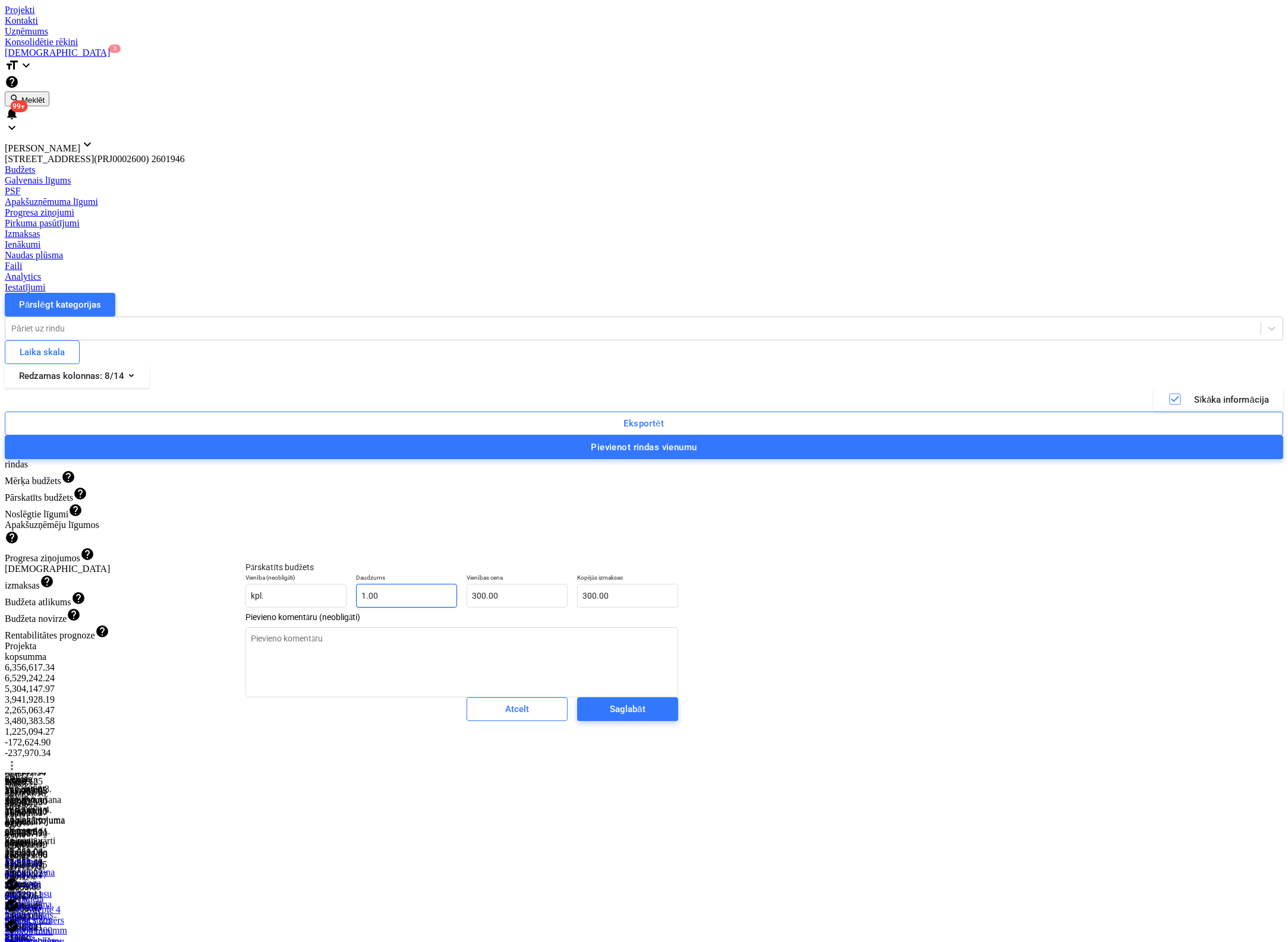
type input "1"
drag, startPoint x: 359, startPoint y: 609, endPoint x: 280, endPoint y: 611, distance: 79.0
click at [280, 611] on div "Vienība (neobligāti) kpl. Daudzums 1 Vienības cena 300.00 Kopējās izmaksas 300.…" at bounding box center [461, 591] width 442 height 43
type textarea "x"
type input "0"
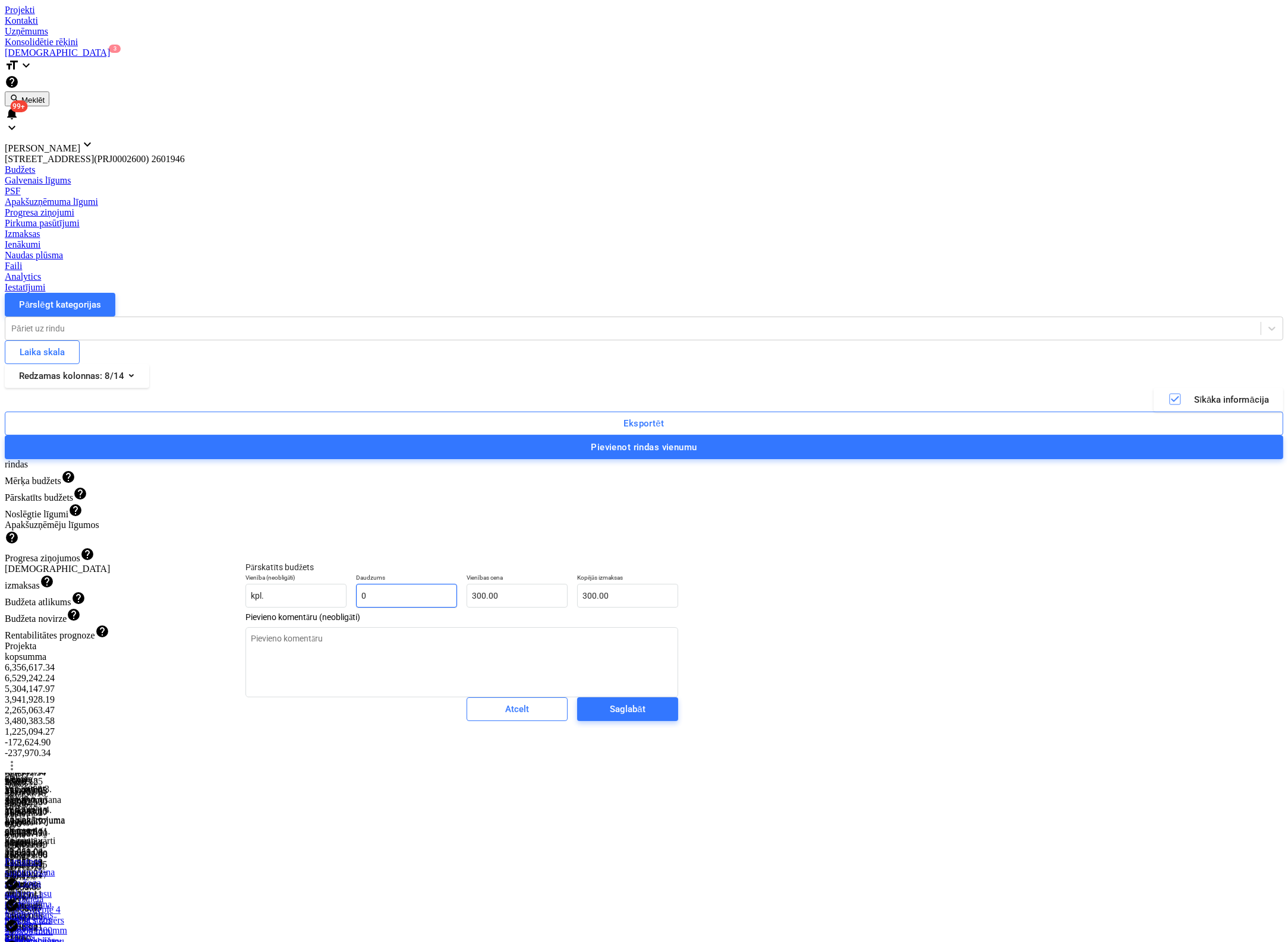
type input "0.00"
type input "0"
type textarea "x"
type input "0.00"
click at [610, 717] on div "Saglabāt" at bounding box center [627, 709] width 35 height 16
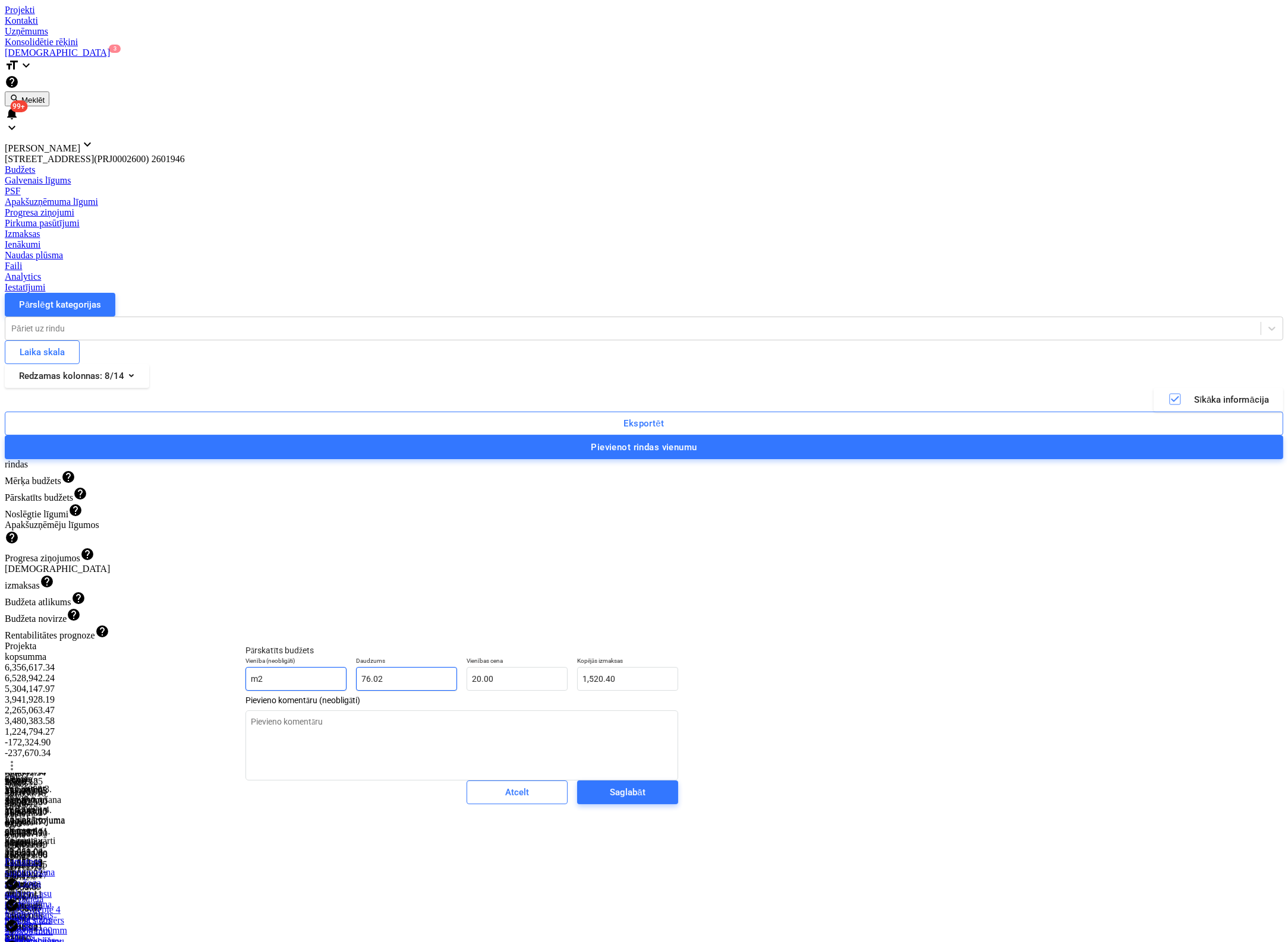
drag, startPoint x: 276, startPoint y: 696, endPoint x: 268, endPoint y: 699, distance: 8.5
click at [270, 696] on div "Vienība (neobligāti) m2 Daudzums 76.02 Vienības cena 20.00 Kopējās izmaksas 1,5…" at bounding box center [461, 674] width 442 height 43
type textarea "x"
type input "1"
type input "20.00"
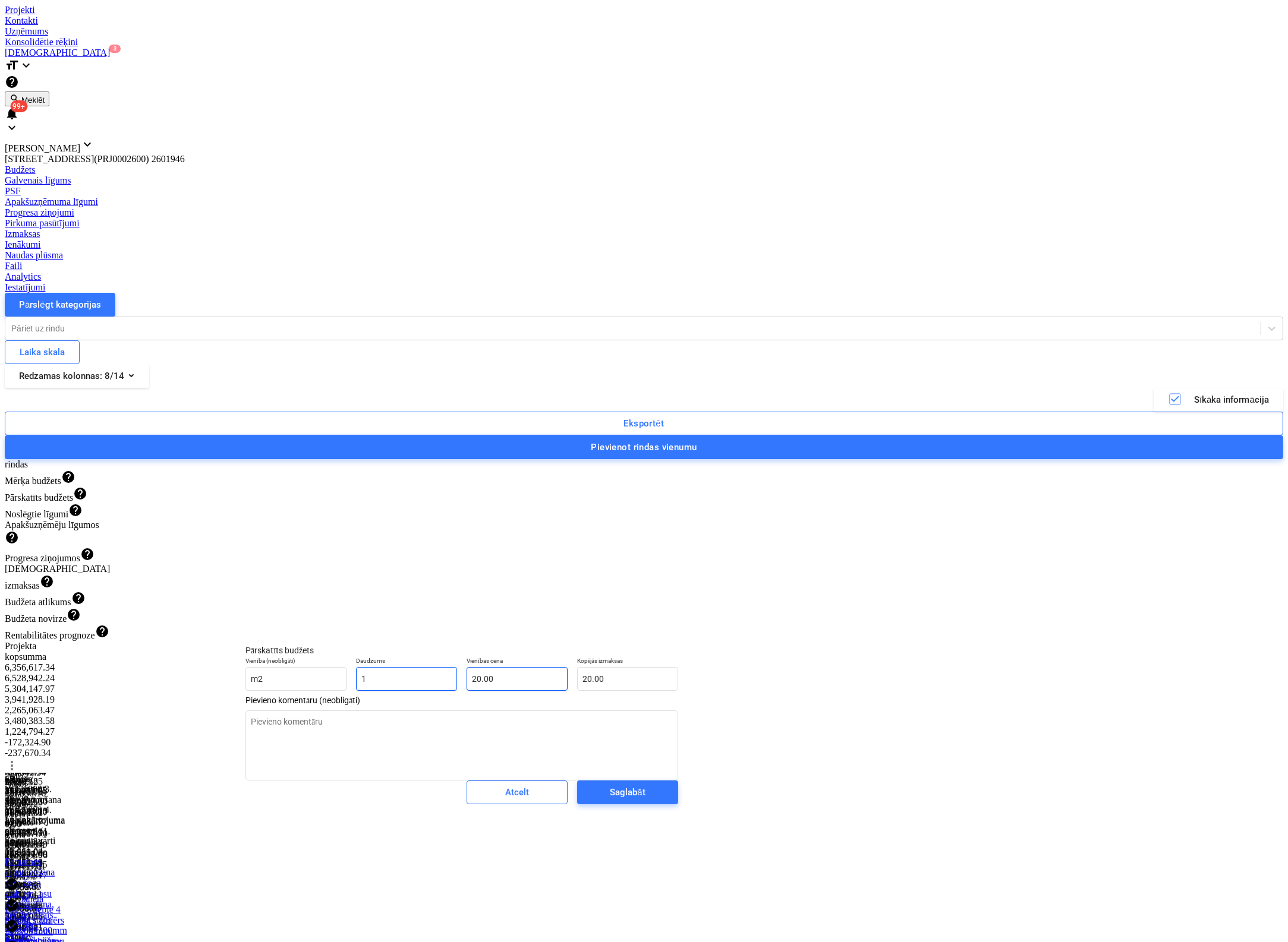
type input "1"
type textarea "x"
type input "1.00"
type input "20"
drag, startPoint x: 476, startPoint y: 689, endPoint x: 370, endPoint y: 699, distance: 106.5
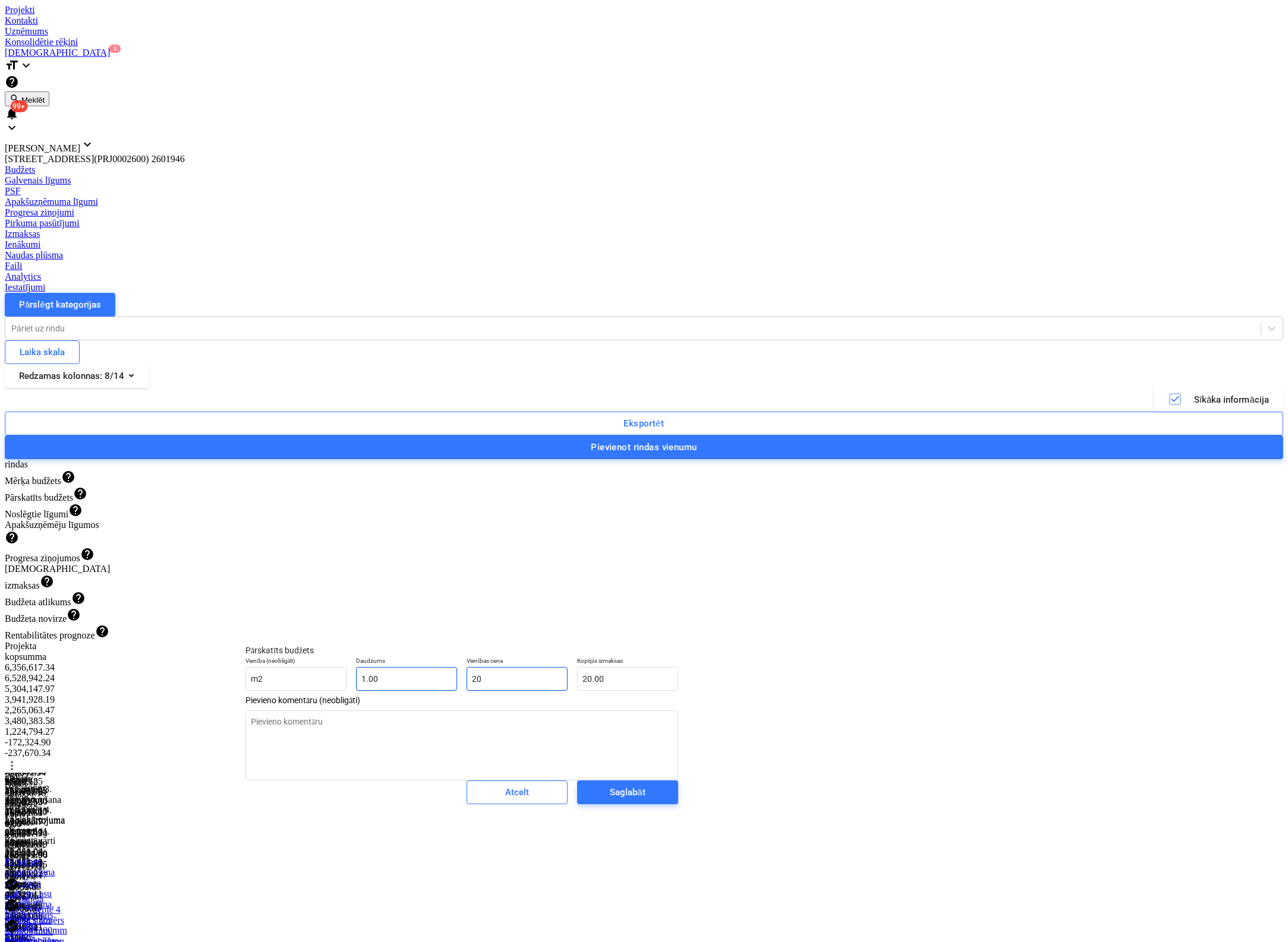
click at [370, 696] on div "Vienība (neobligāti) m2 Daudzums 1.00 Vienības cena 20 Kopējās izmaksas 20.00" at bounding box center [461, 674] width 442 height 43
type textarea "x"
type input "3"
type input "3.00"
type textarea "x"
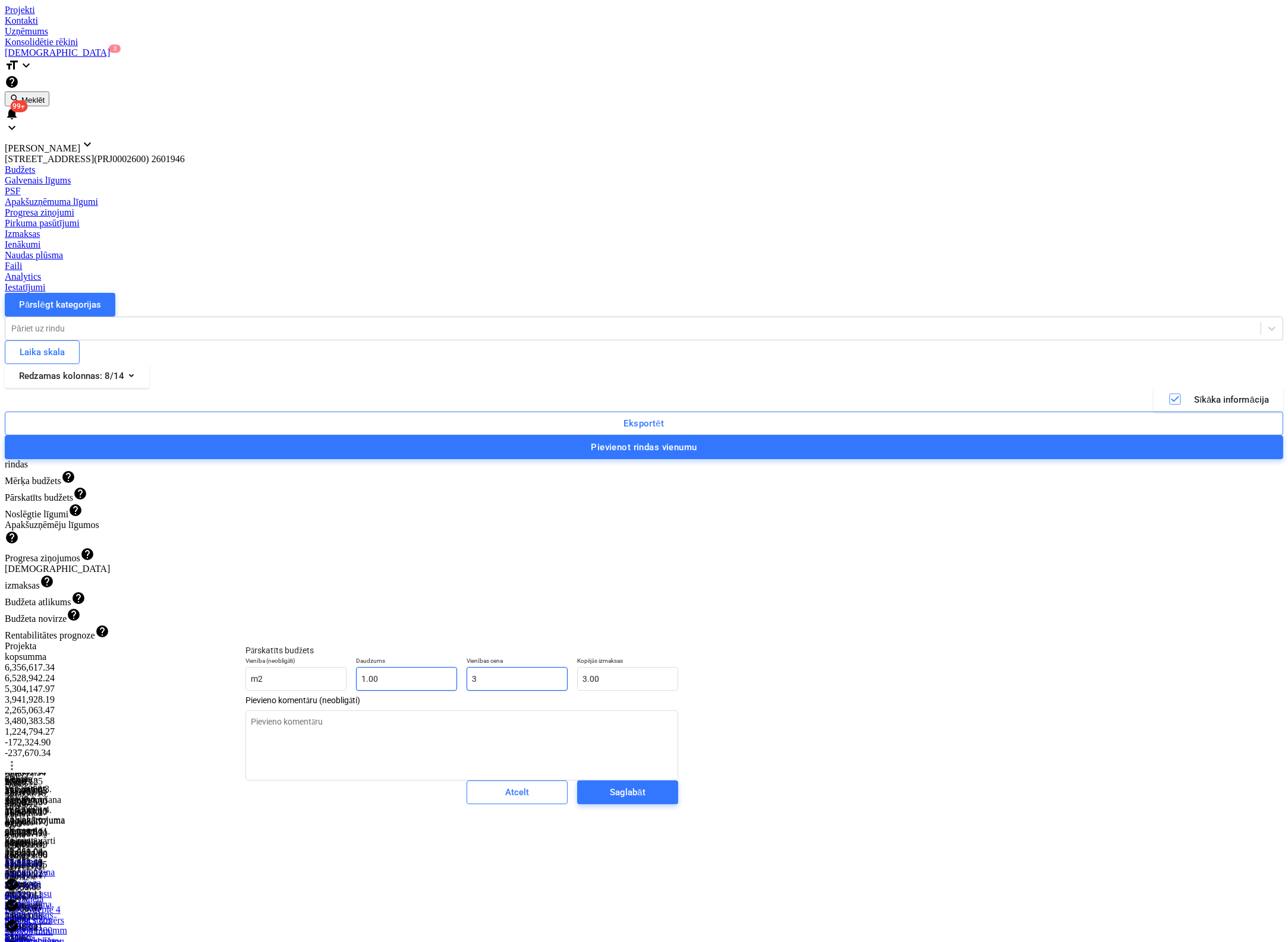
type input "30"
type input "30.00"
type textarea "x"
type input "300"
type input "300.00"
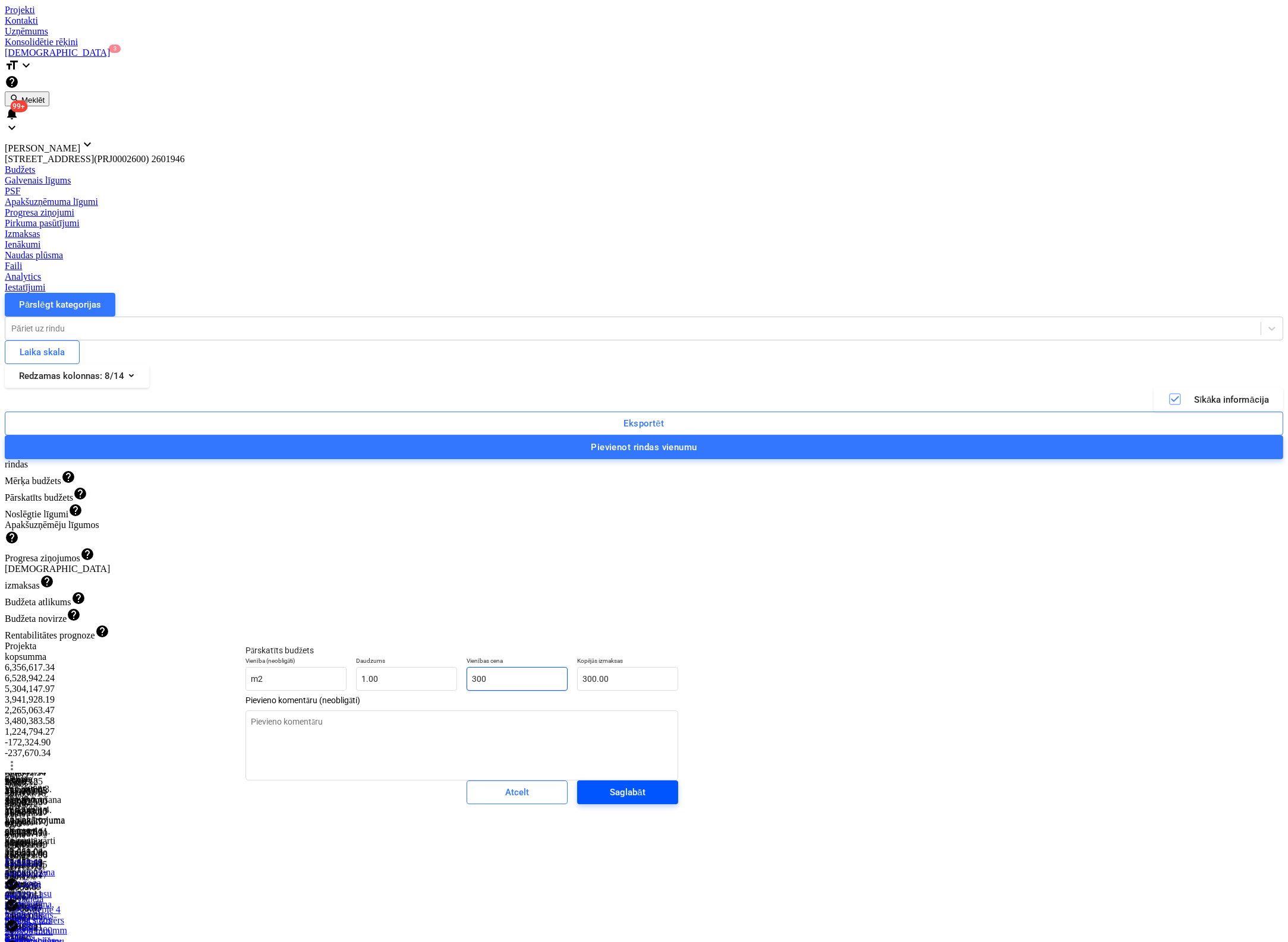
type input "300"
type textarea "x"
type input "300.00"
click at [610, 800] on div "Saglabāt" at bounding box center [627, 793] width 35 height 16
type textarea "x"
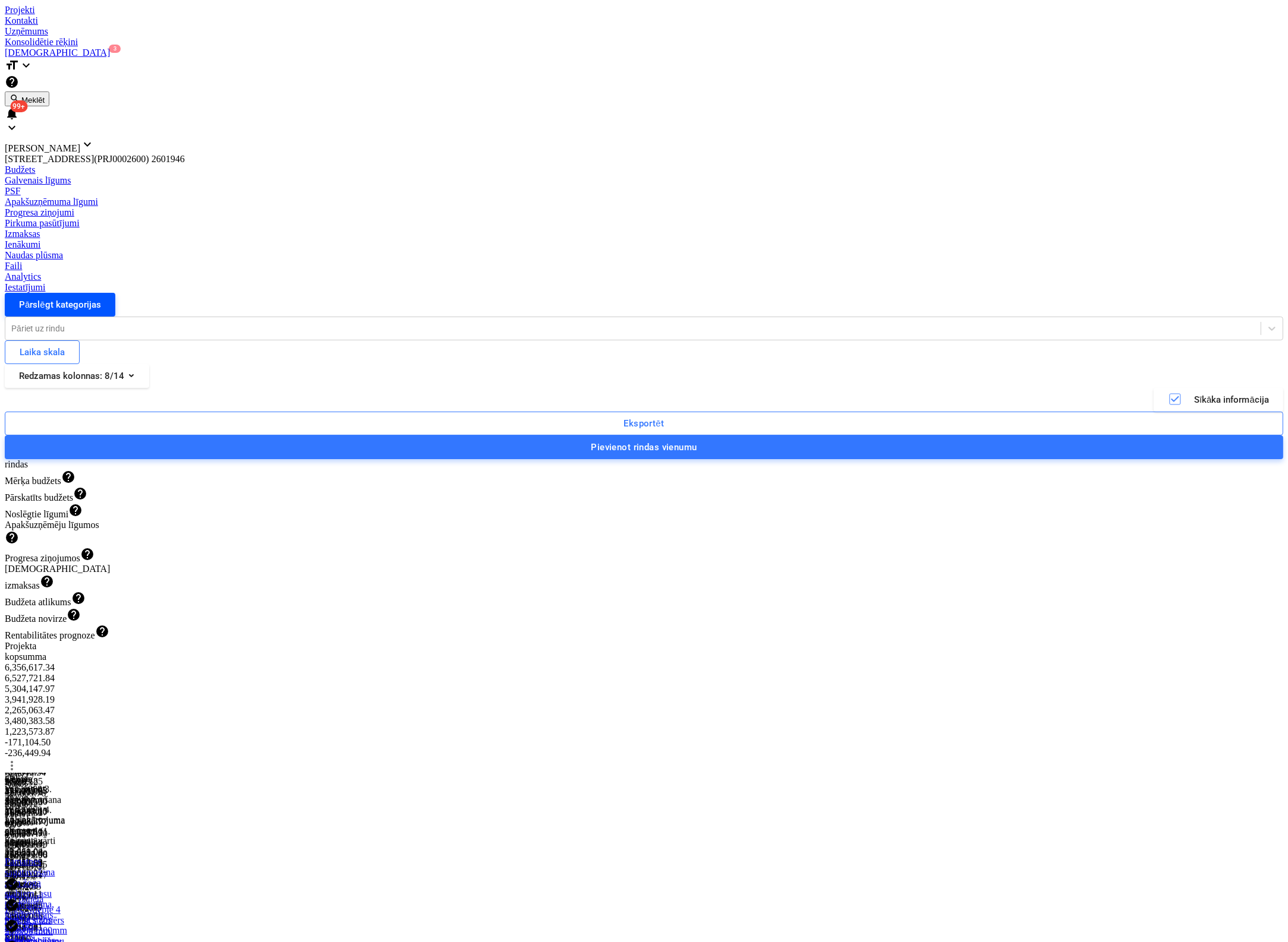
scroll to position [902, 0]
click at [76, 297] on div "Pārslēgt kategorijas" at bounding box center [60, 305] width 82 height 16
click at [77, 297] on div "Pārslēgt kategorijas" at bounding box center [60, 305] width 82 height 16
click at [19, 773] on span "keyboard_arrow_right" at bounding box center [12, 780] width 14 height 14
click at [19, 856] on span "keyboard_arrow_right" at bounding box center [12, 863] width 14 height 14
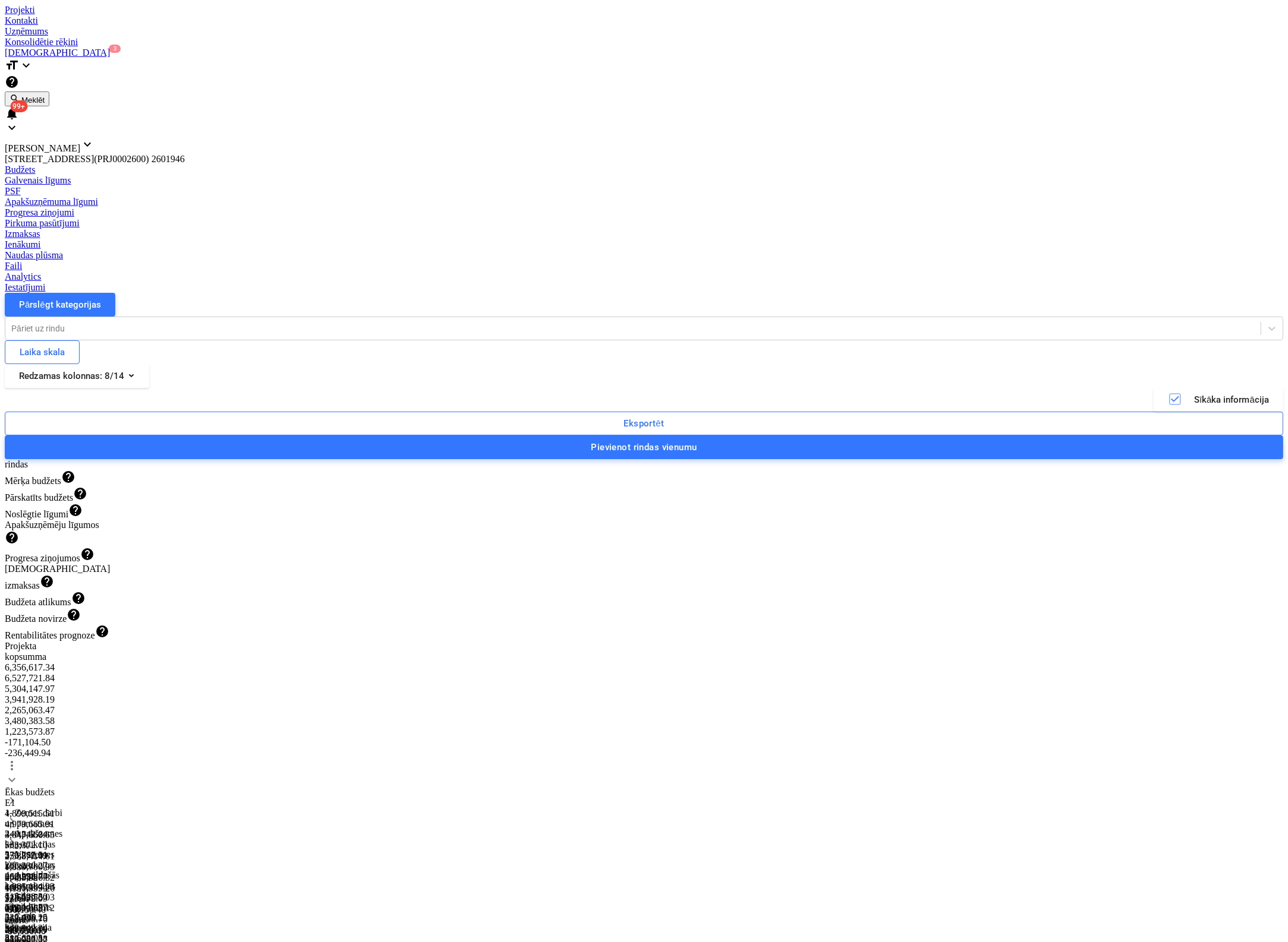
click at [19, 918] on span "keyboard_arrow_right" at bounding box center [12, 925] width 14 height 14
click at [81, 297] on div "Pārslēgt kategorijas" at bounding box center [60, 305] width 82 height 16
click at [19, 773] on span "keyboard_arrow_right" at bounding box center [12, 780] width 14 height 14
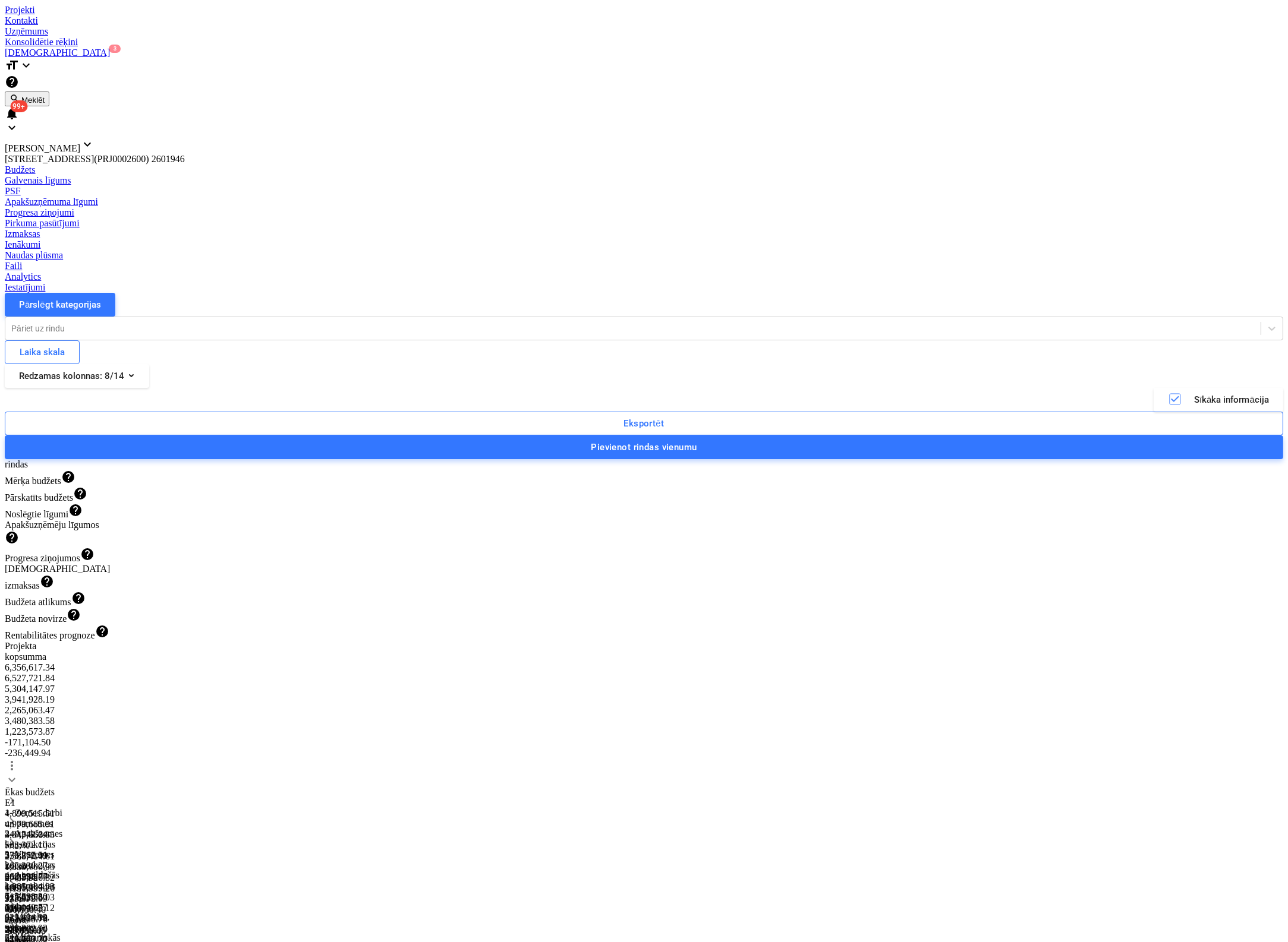
click at [19, 856] on span "keyboard_arrow_right" at bounding box center [12, 863] width 14 height 14
click at [19, 877] on span "keyboard_arrow_right" at bounding box center [12, 884] width 14 height 14
click at [19, 877] on span "keyboard_arrow_down" at bounding box center [12, 884] width 14 height 14
click at [19, 918] on span "keyboard_arrow_right" at bounding box center [12, 925] width 14 height 14
click at [765, 261] on div "Faili" at bounding box center [643, 266] width 1278 height 11
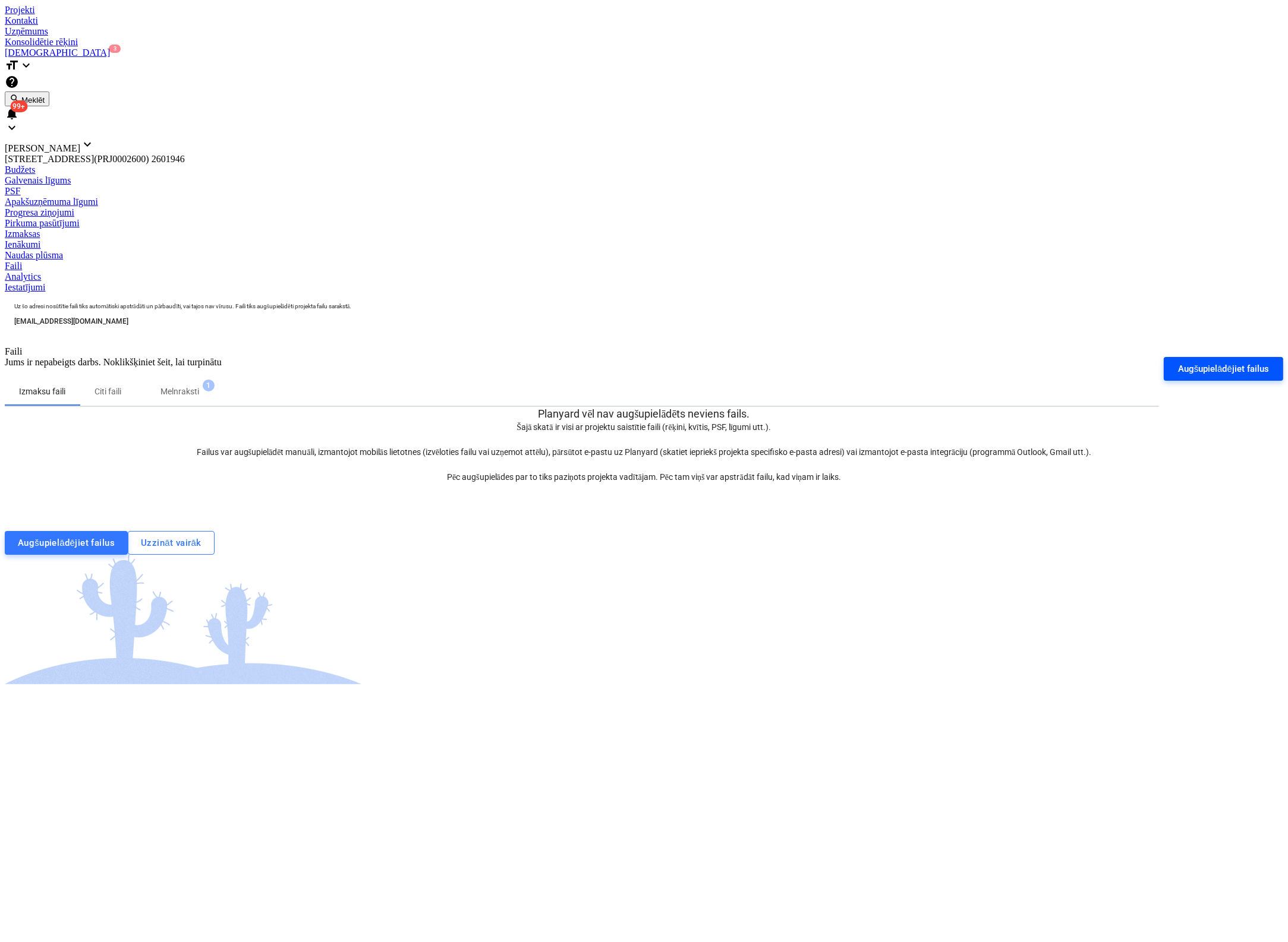
click at [1178, 361] on div "Augšupielādējiet failus" at bounding box center [1223, 369] width 91 height 16
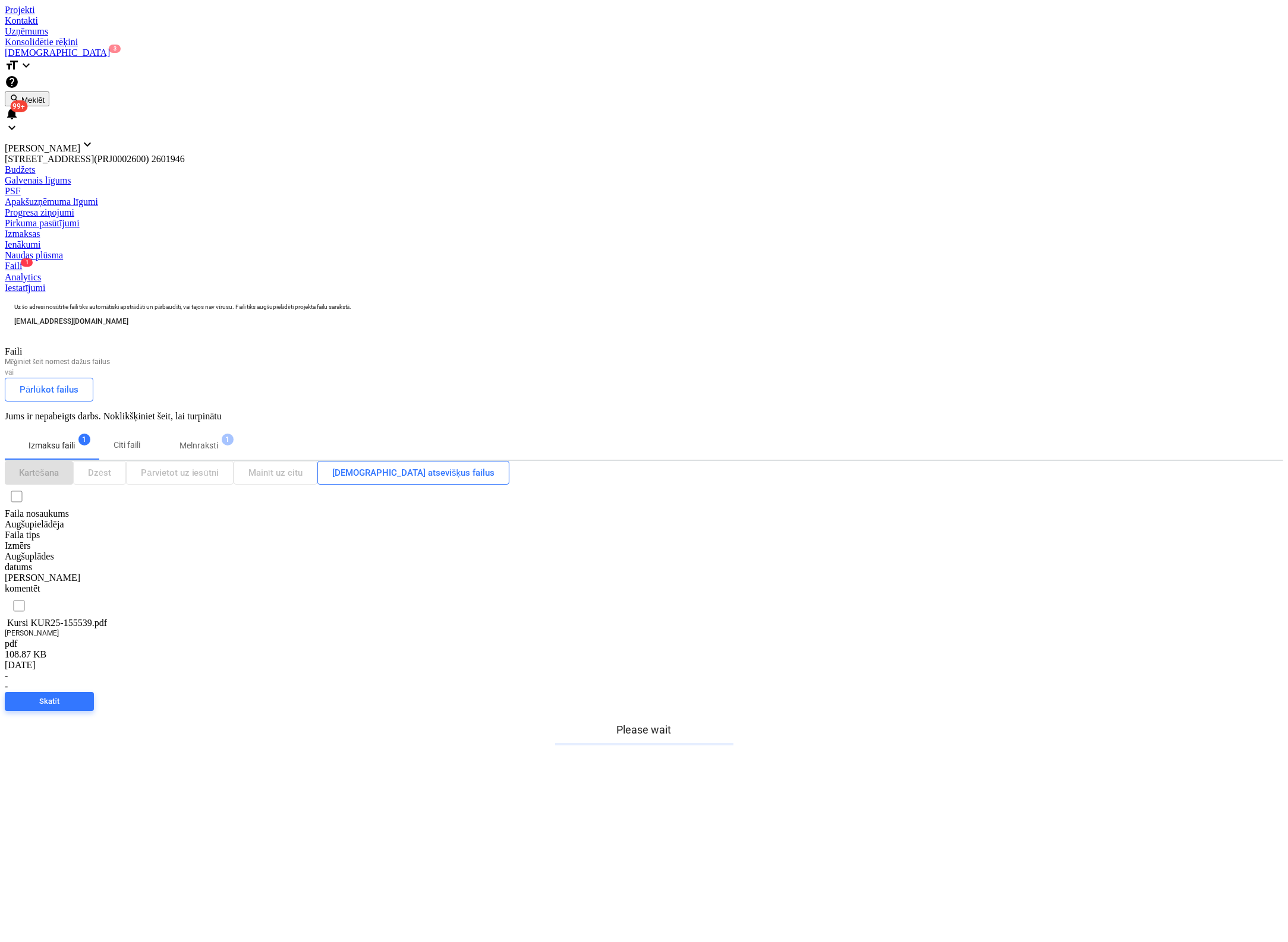
click at [123, 618] on div "Kursi KUR25-155539.pdf" at bounding box center [64, 623] width 119 height 11
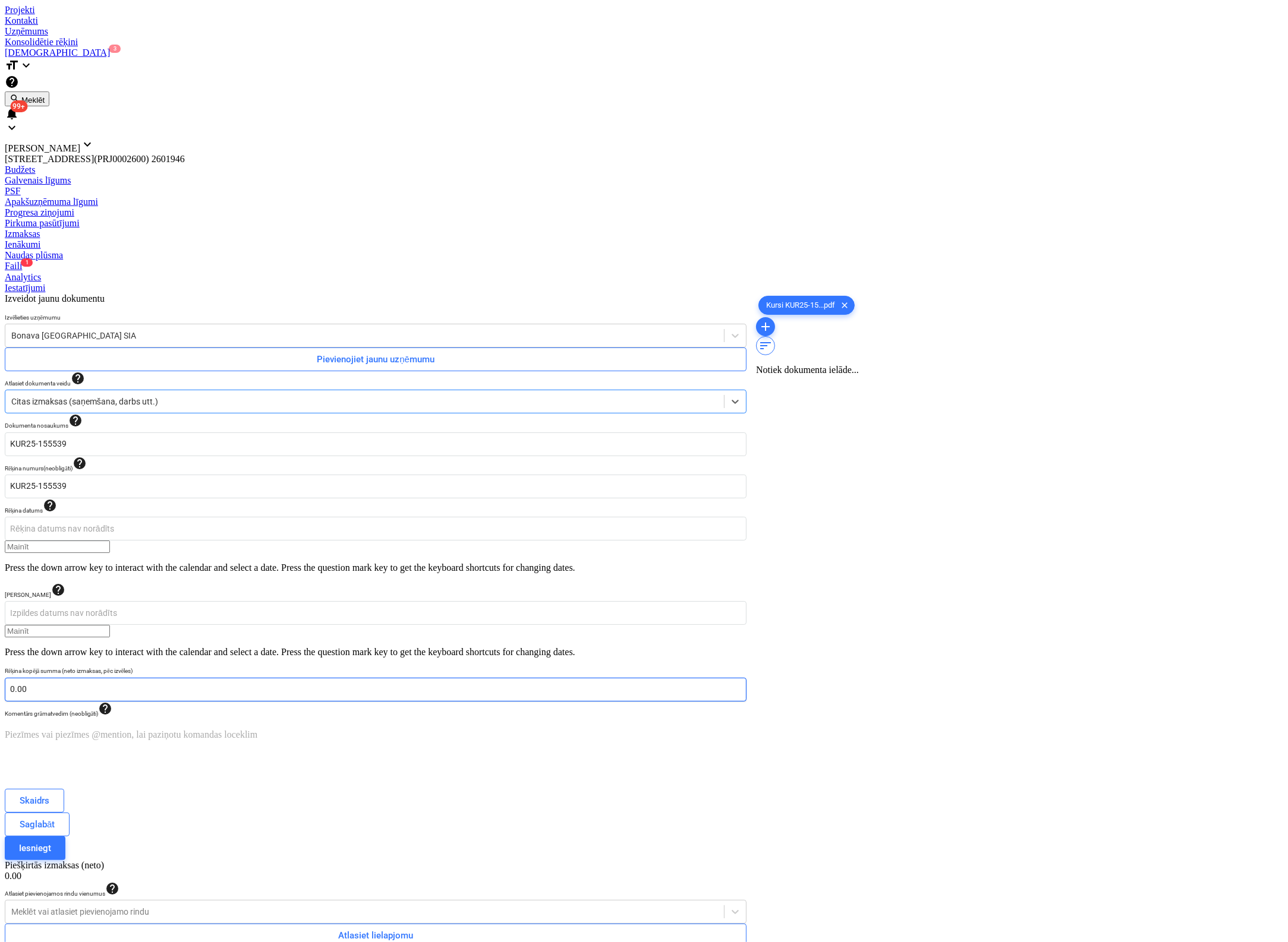
type input "KUR25-155539"
click at [148, 330] on div at bounding box center [363, 336] width 705 height 12
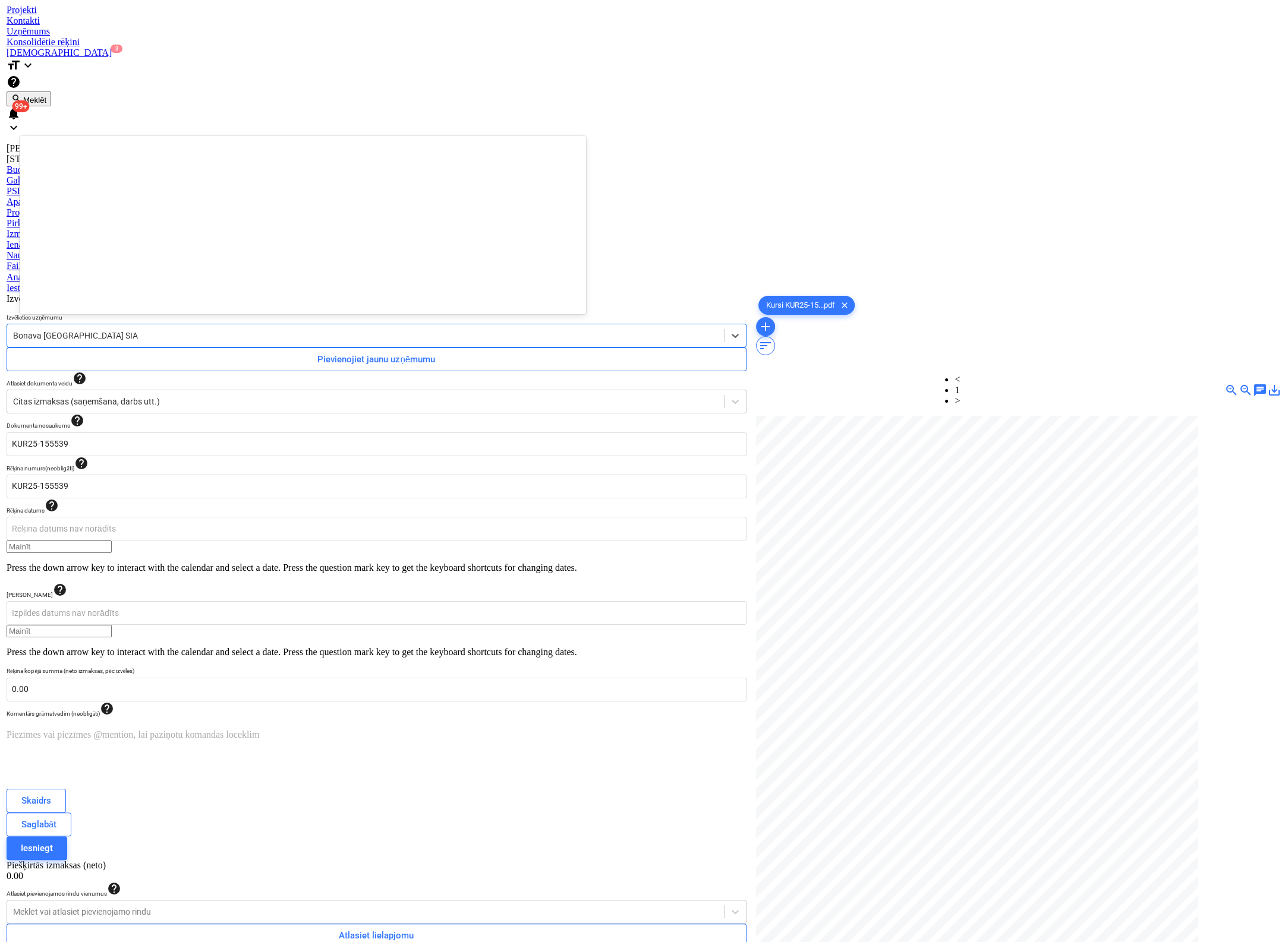
scroll to position [2183, 0]
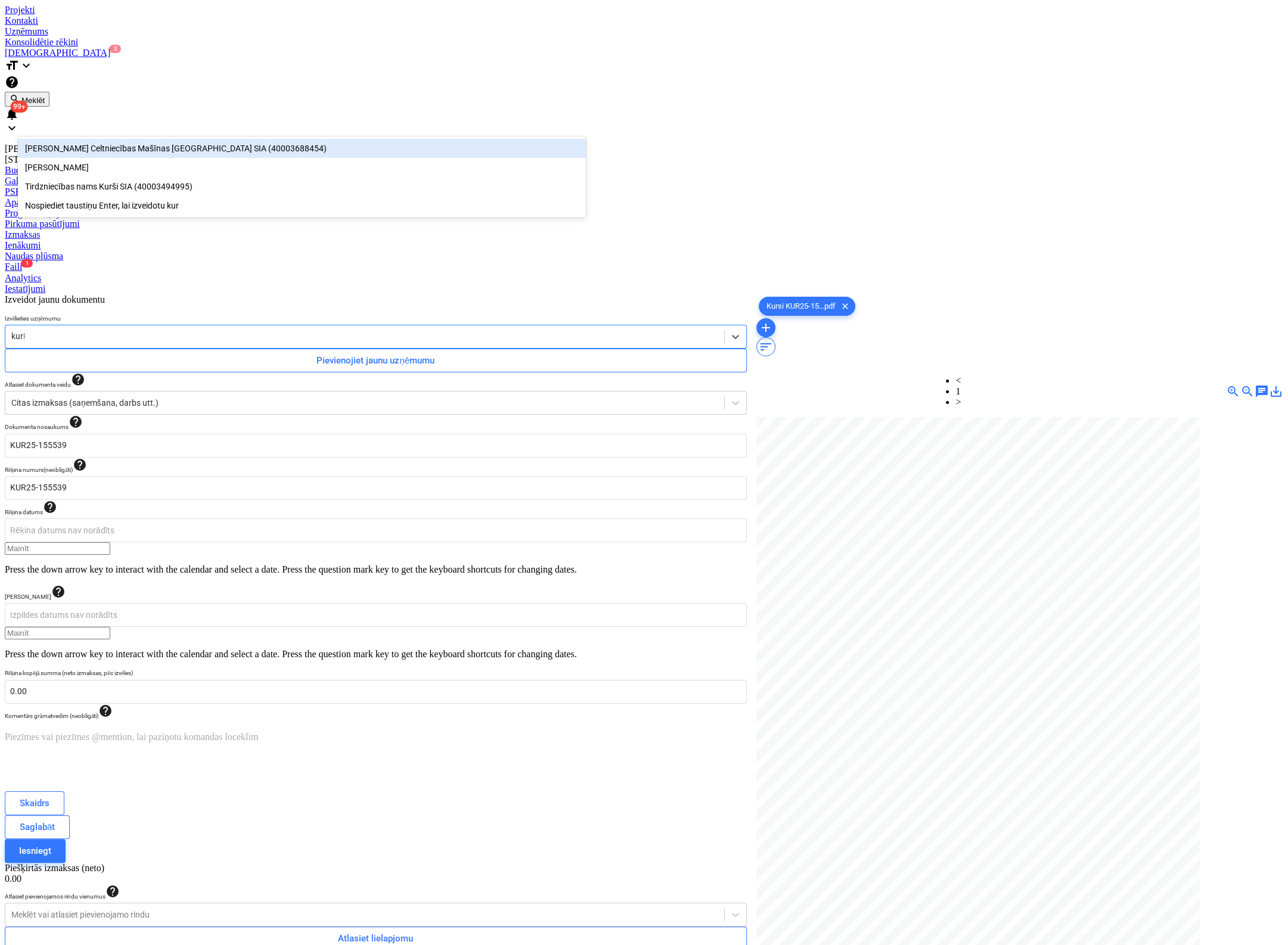
type input "kurši"
click at [147, 149] on div "Tirdzniecības nams Kurši SIA (40003494995)" at bounding box center [302, 148] width 568 height 19
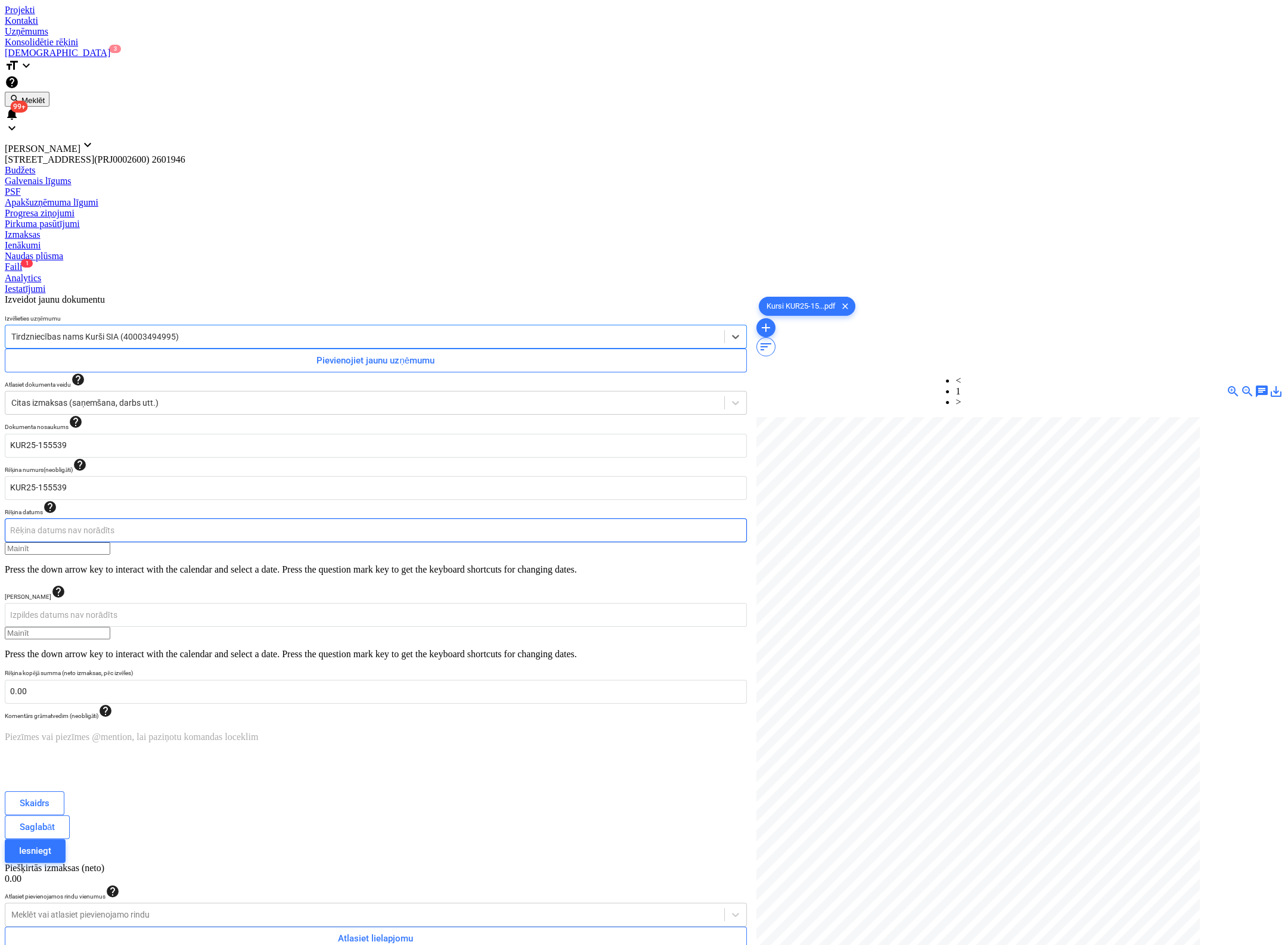
click at [196, 250] on body "Projekti Kontakti Uzņēmums Konsolidētie rēķini Iesūtne 3 format_size keyboard_a…" at bounding box center [643, 528] width 1278 height 1046
type input "[DATE]"
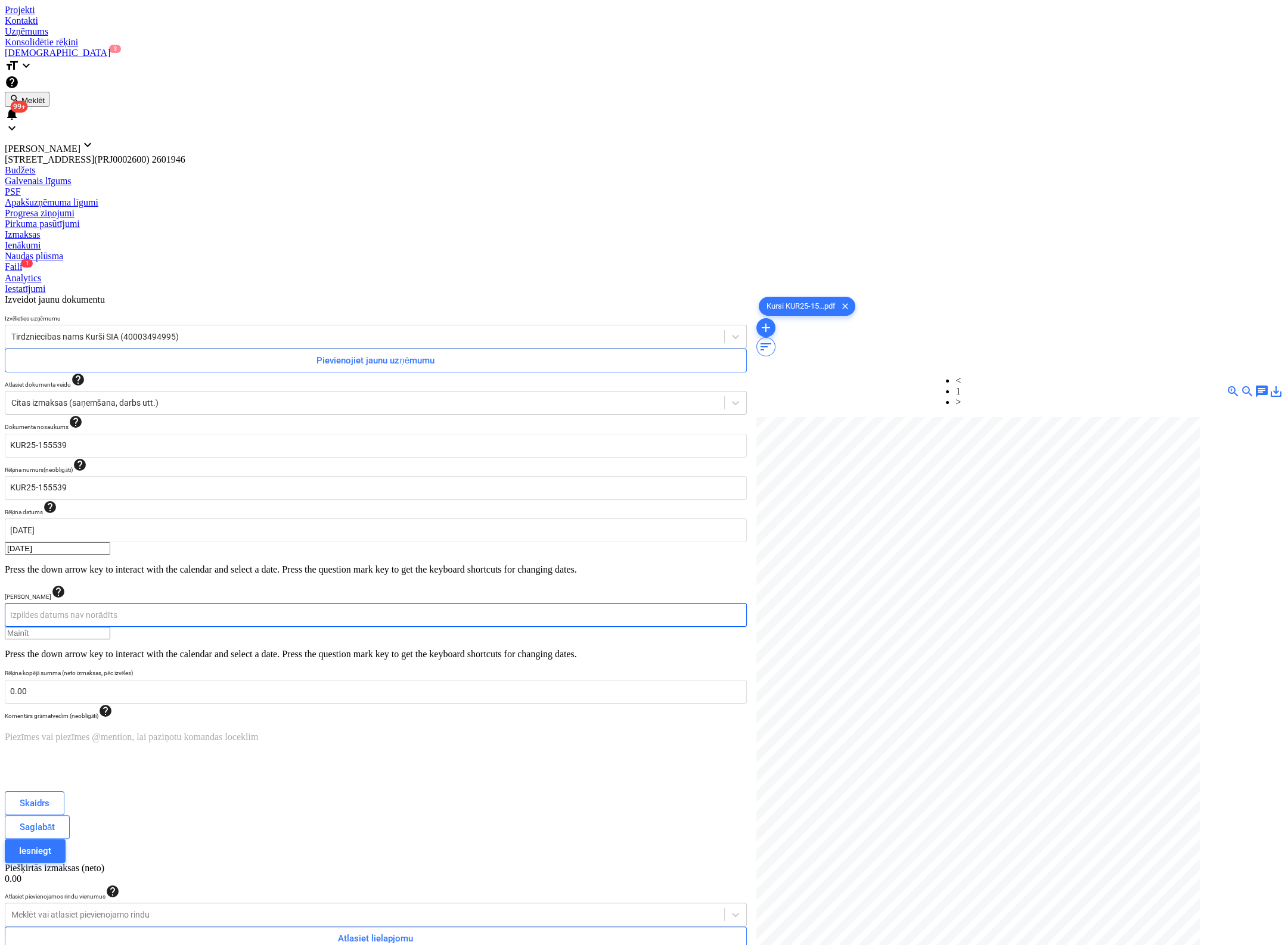
click at [476, 252] on body "Projekti Kontakti Uzņēmums Konsolidētie rēķini Iesūtne 3 format_size keyboard_a…" at bounding box center [643, 678] width 1278 height 1347
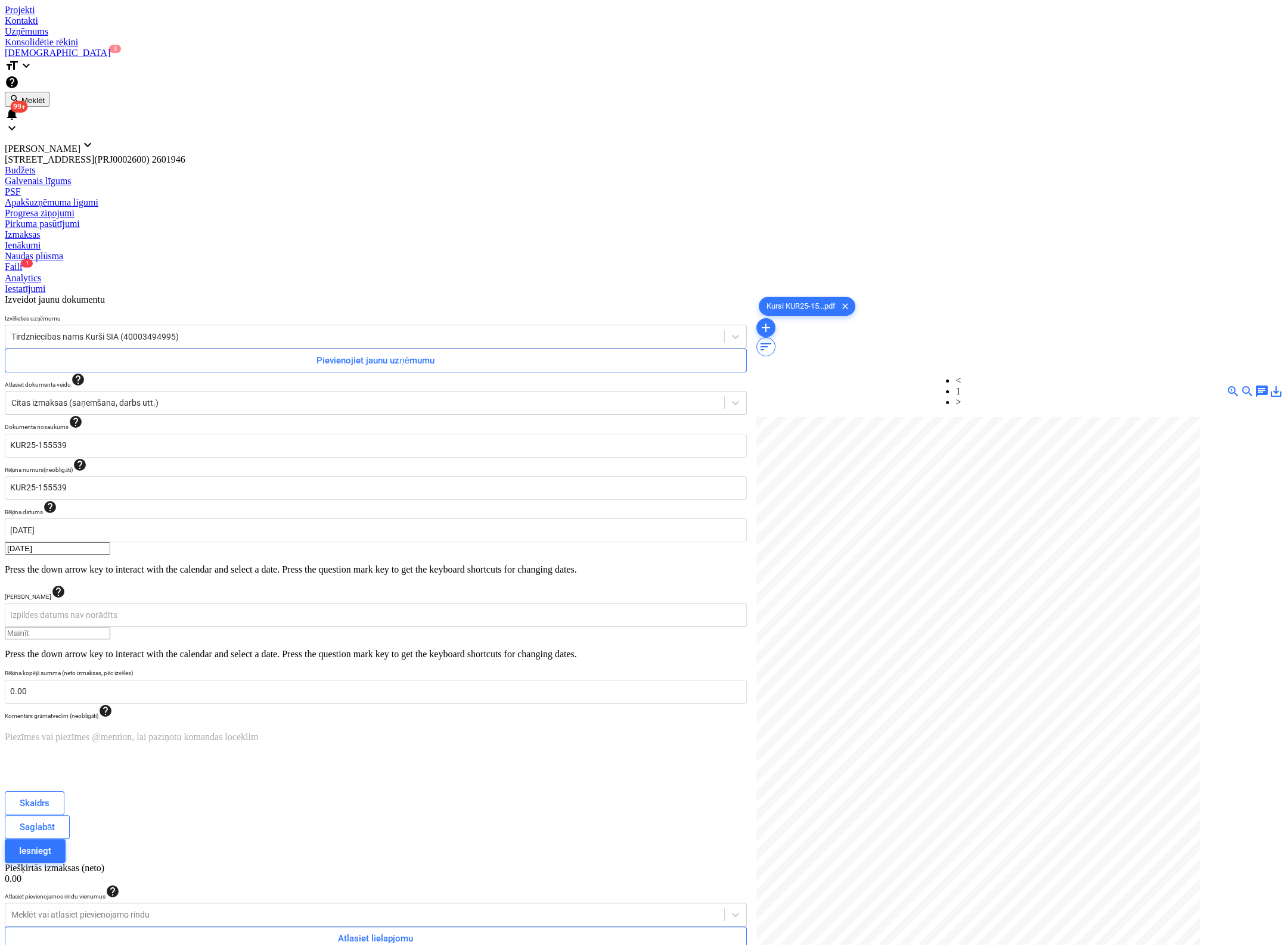
type input "13 Dec 2025"
click at [620, 931] on span "Atlasiet lielapjomu" at bounding box center [375, 939] width 712 height 16
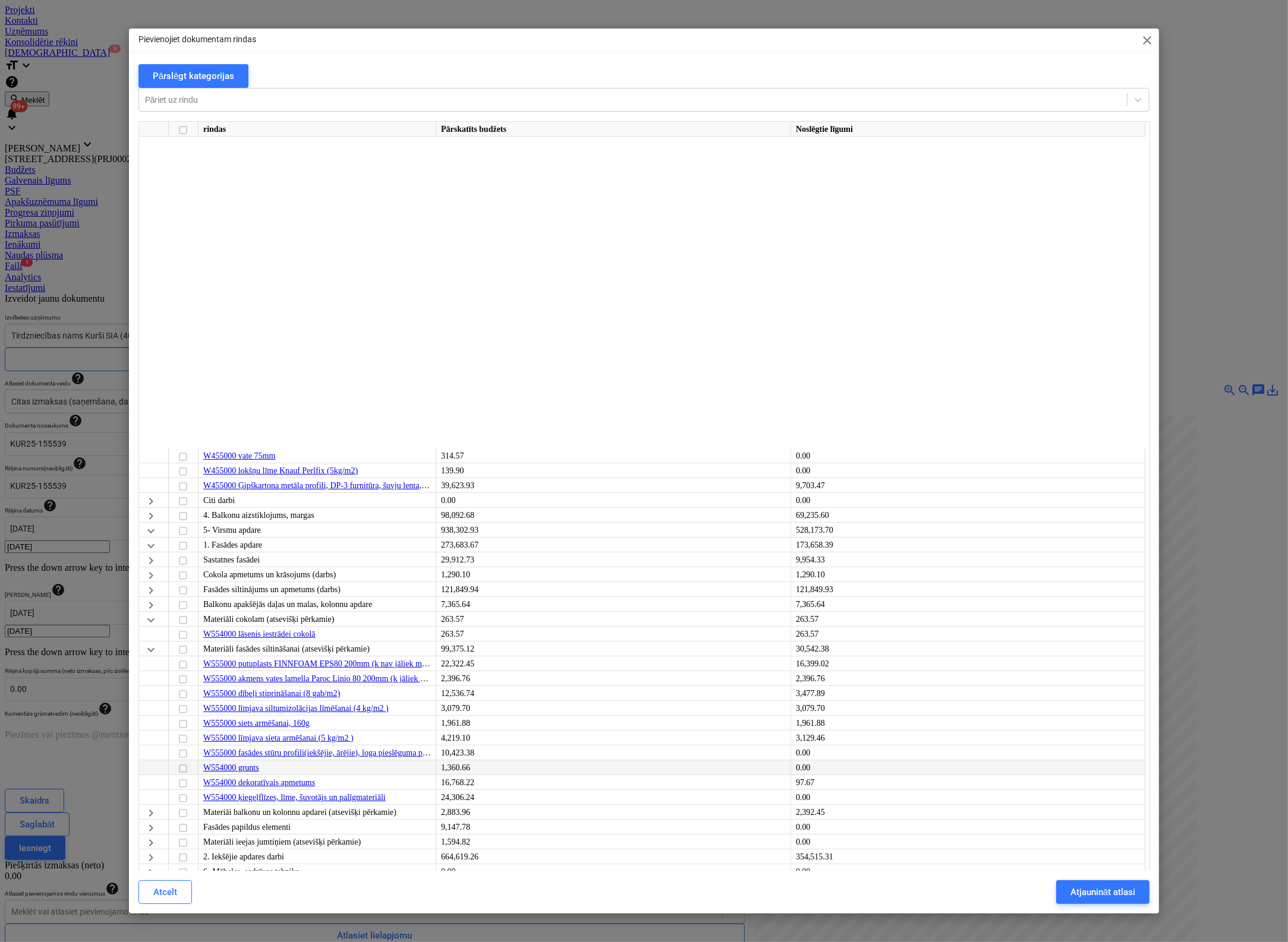
scroll to position [476, 0]
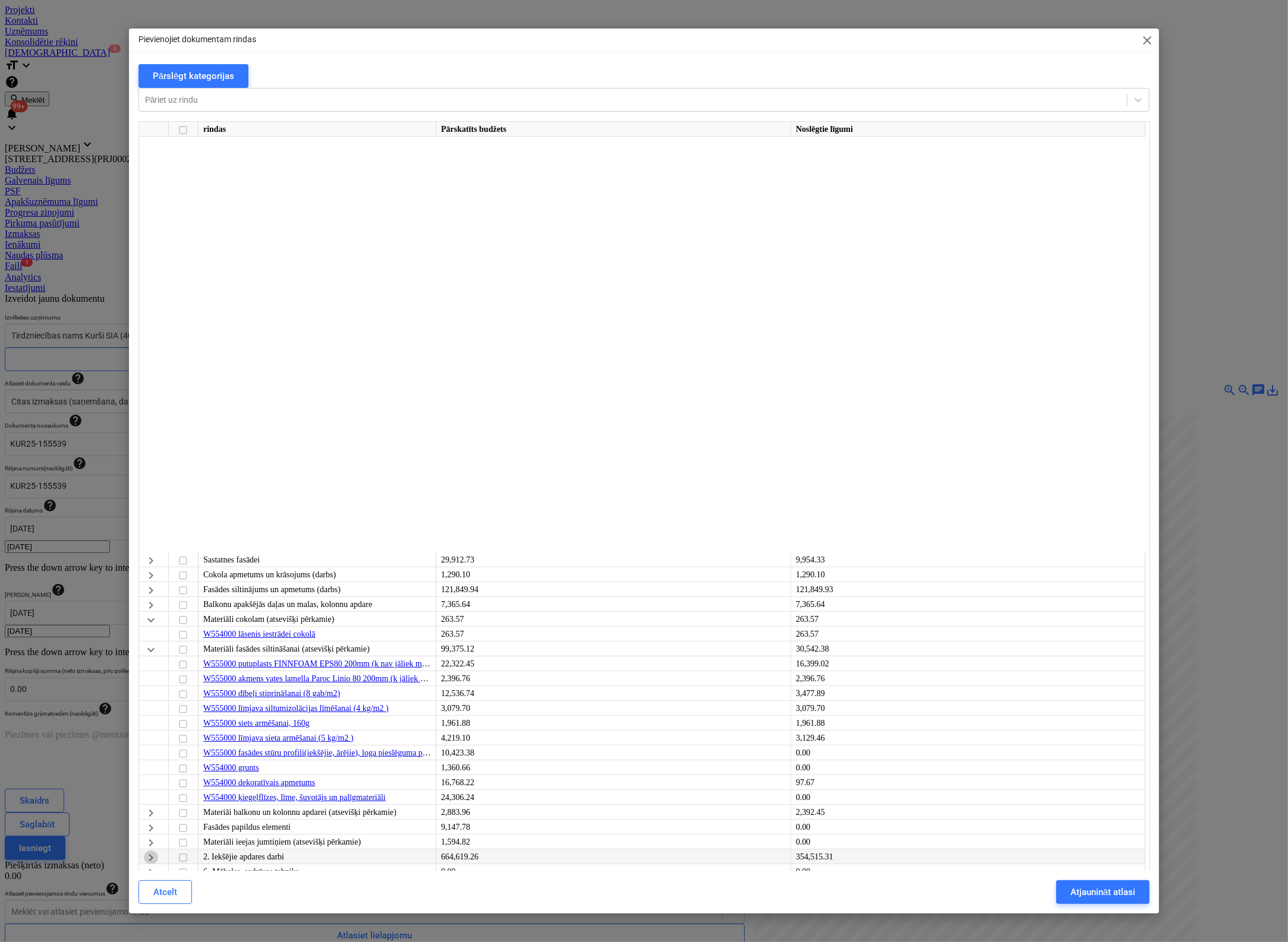
click at [146, 851] on span "keyboard_arrow_right" at bounding box center [151, 858] width 14 height 14
click at [152, 895] on span "keyboard_arrow_right" at bounding box center [151, 903] width 14 height 14
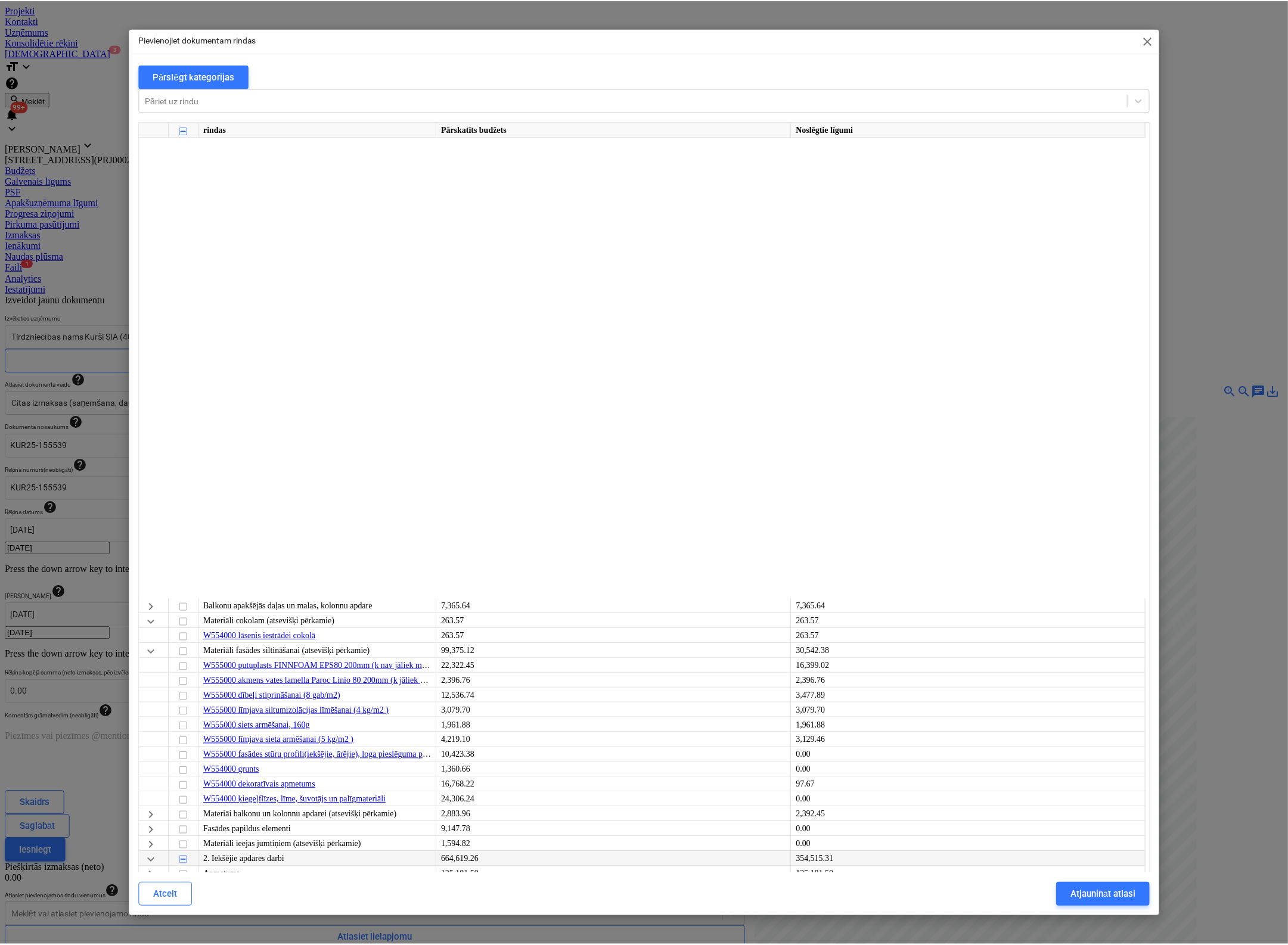
scroll to position [536, 0]
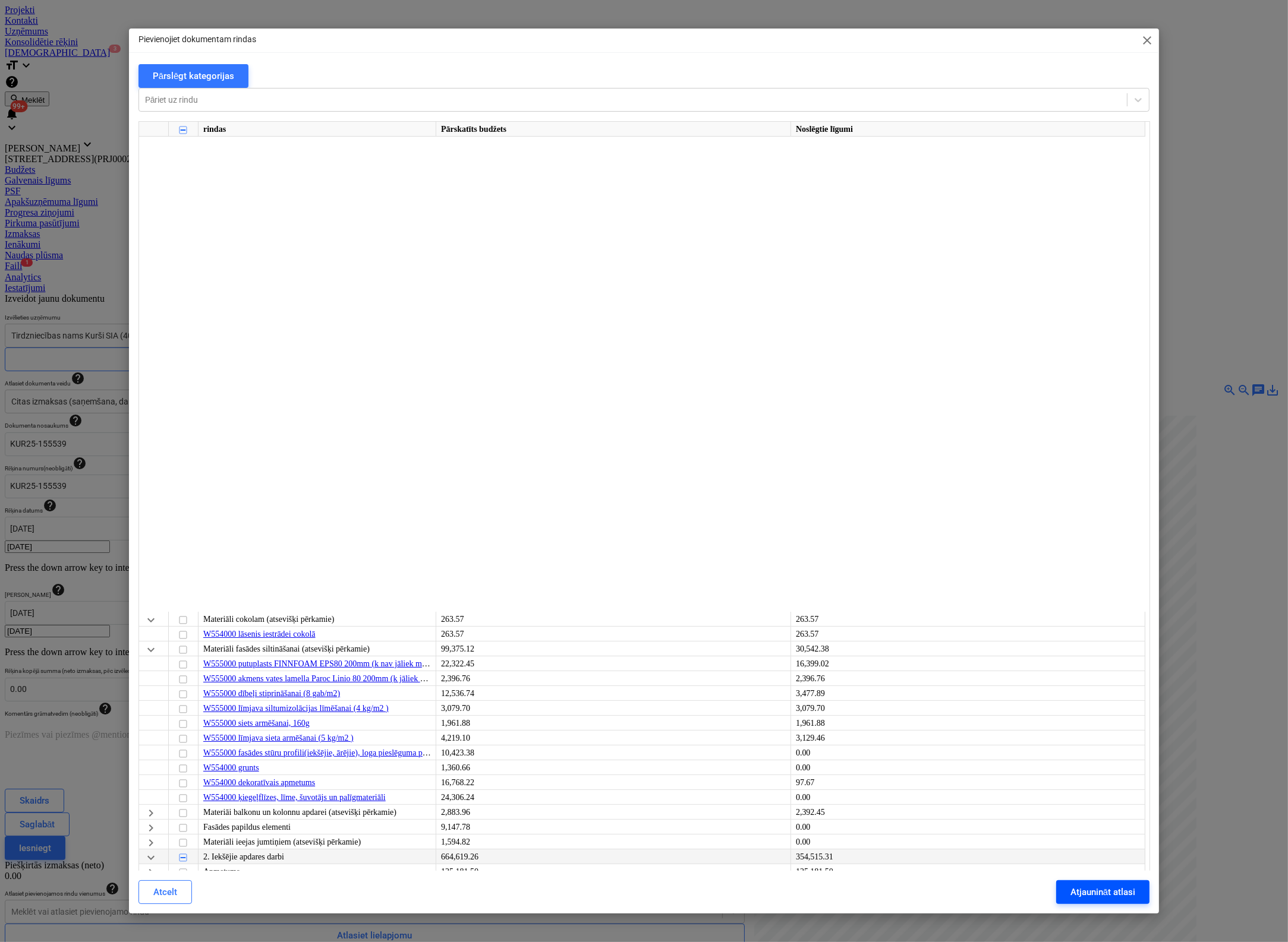
click at [1093, 884] on div "Atjaunināt atlasi" at bounding box center [1103, 892] width 65 height 16
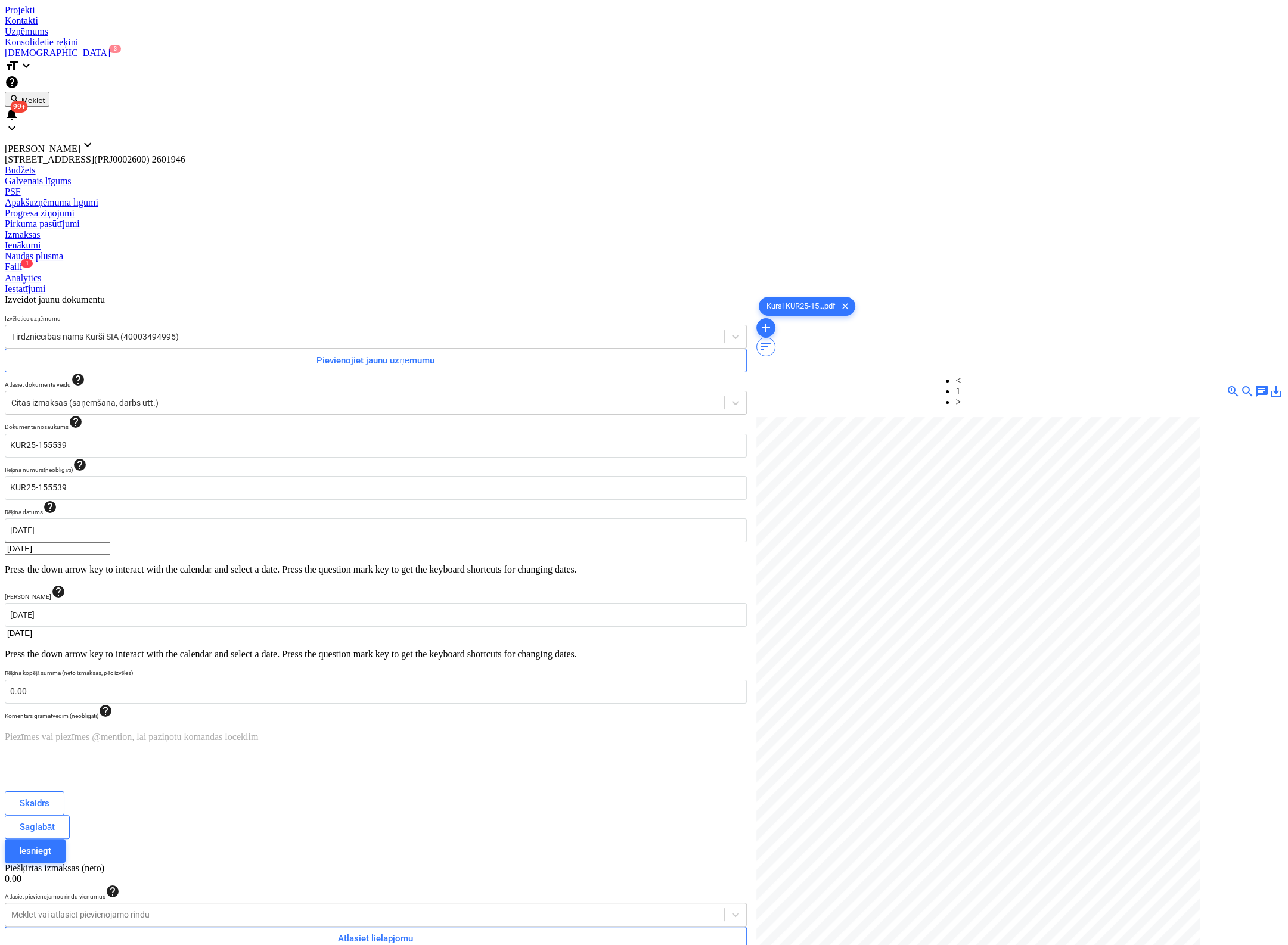
type input "57.09"
click at [644, 657] on div "Izveidot jaunu dokumentu Izvēlieties uzņēmumu Tirdzniecības nams Kurši SIA (400…" at bounding box center [376, 676] width 752 height 774
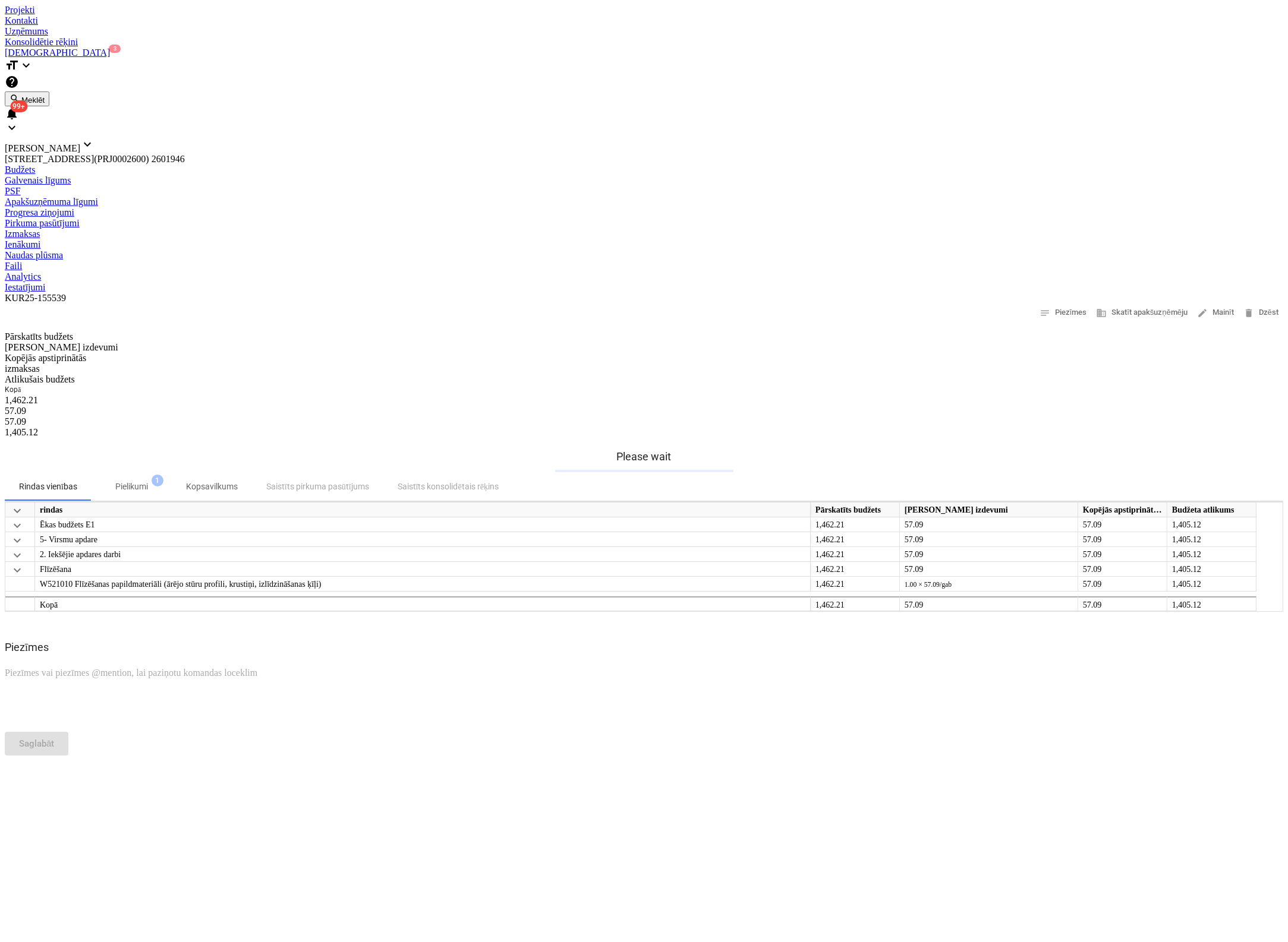
click at [357, 47] on div "Iesūtne 3" at bounding box center [643, 52] width 1278 height 11
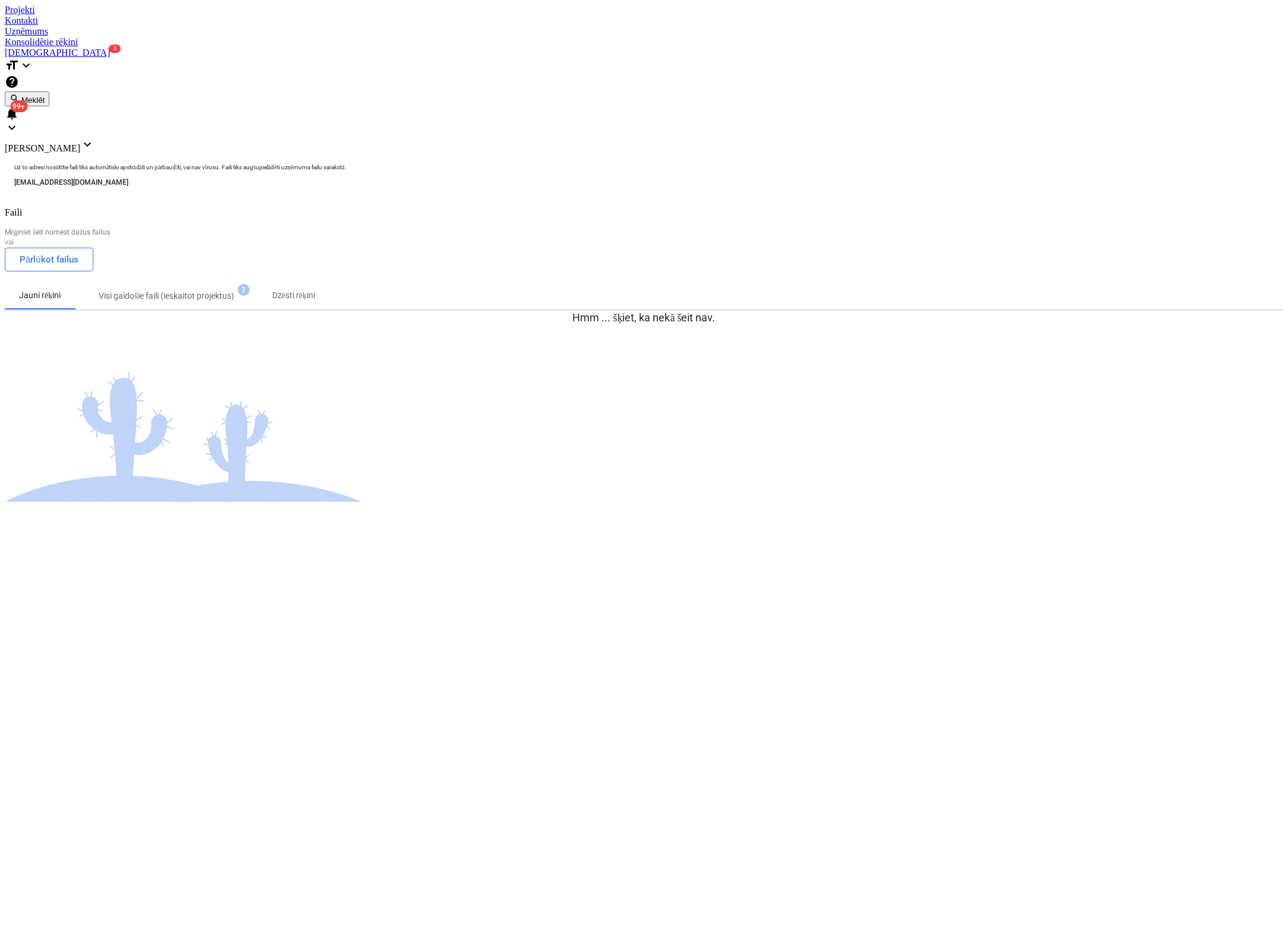
click at [128, 11] on div "Projekti" at bounding box center [643, 10] width 1278 height 11
